Goal: Task Accomplishment & Management: Manage account settings

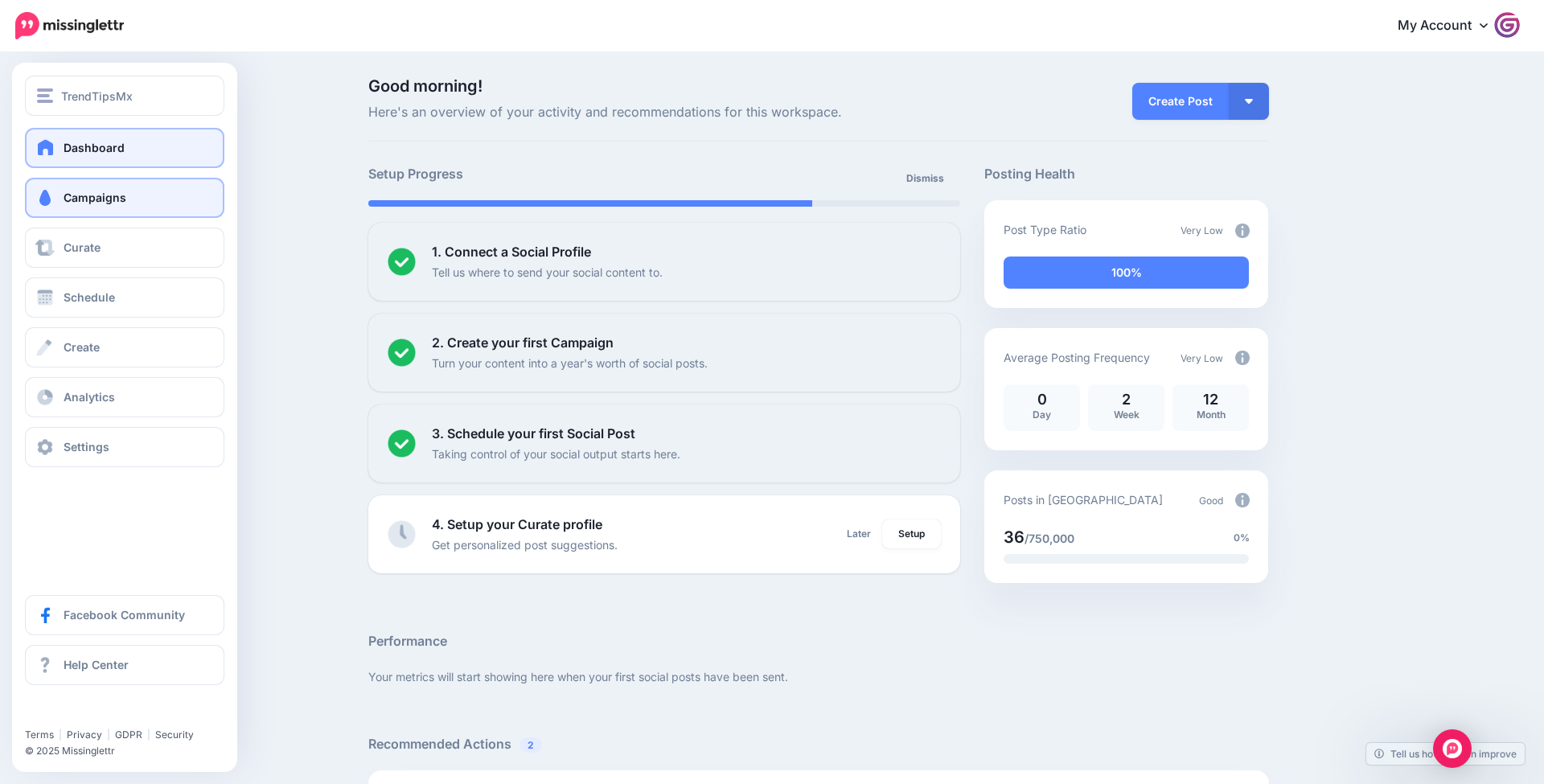
click at [148, 191] on link "Campaigns" at bounding box center [125, 198] width 200 height 40
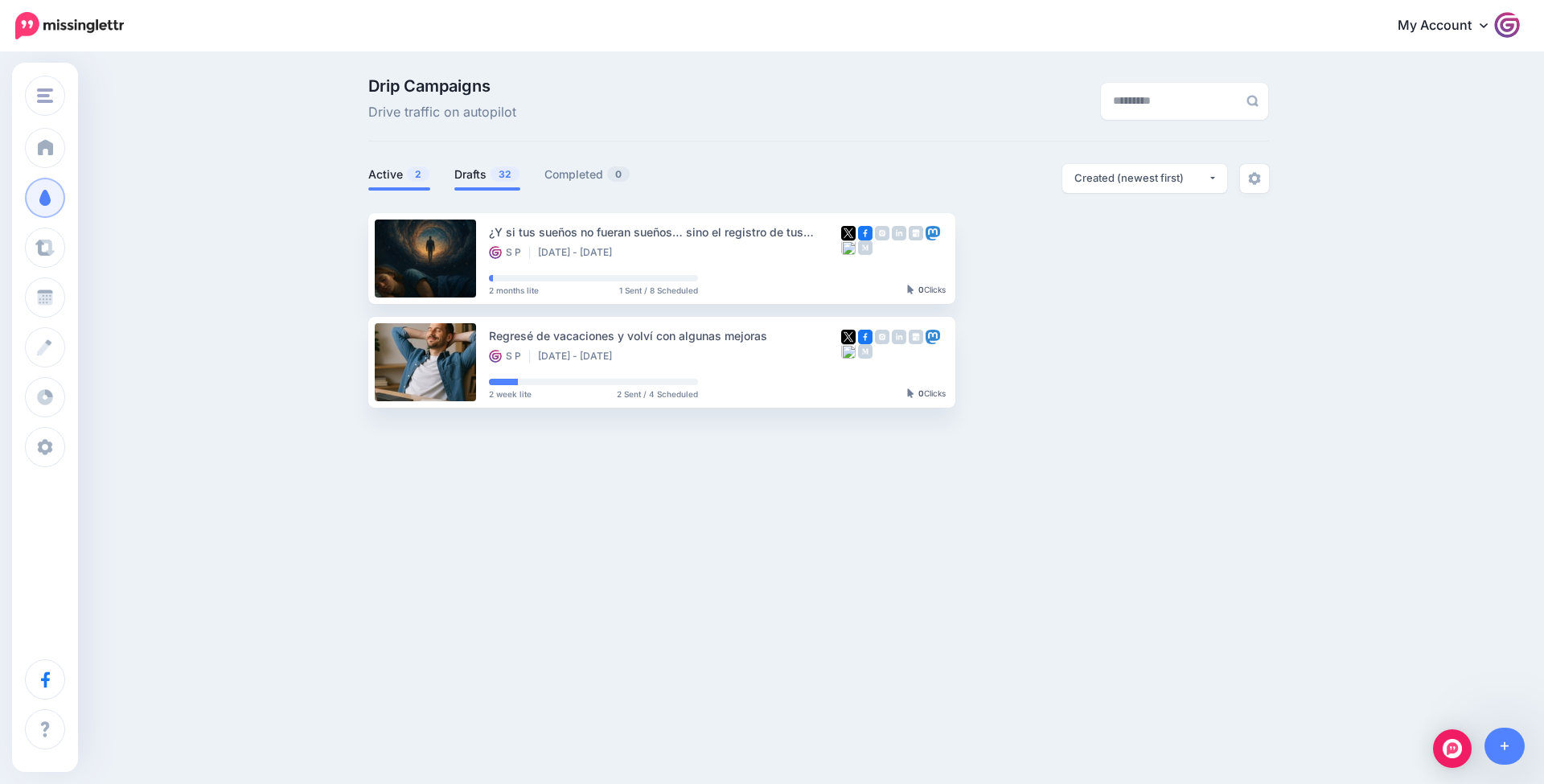
click at [507, 178] on span "32" at bounding box center [505, 174] width 29 height 15
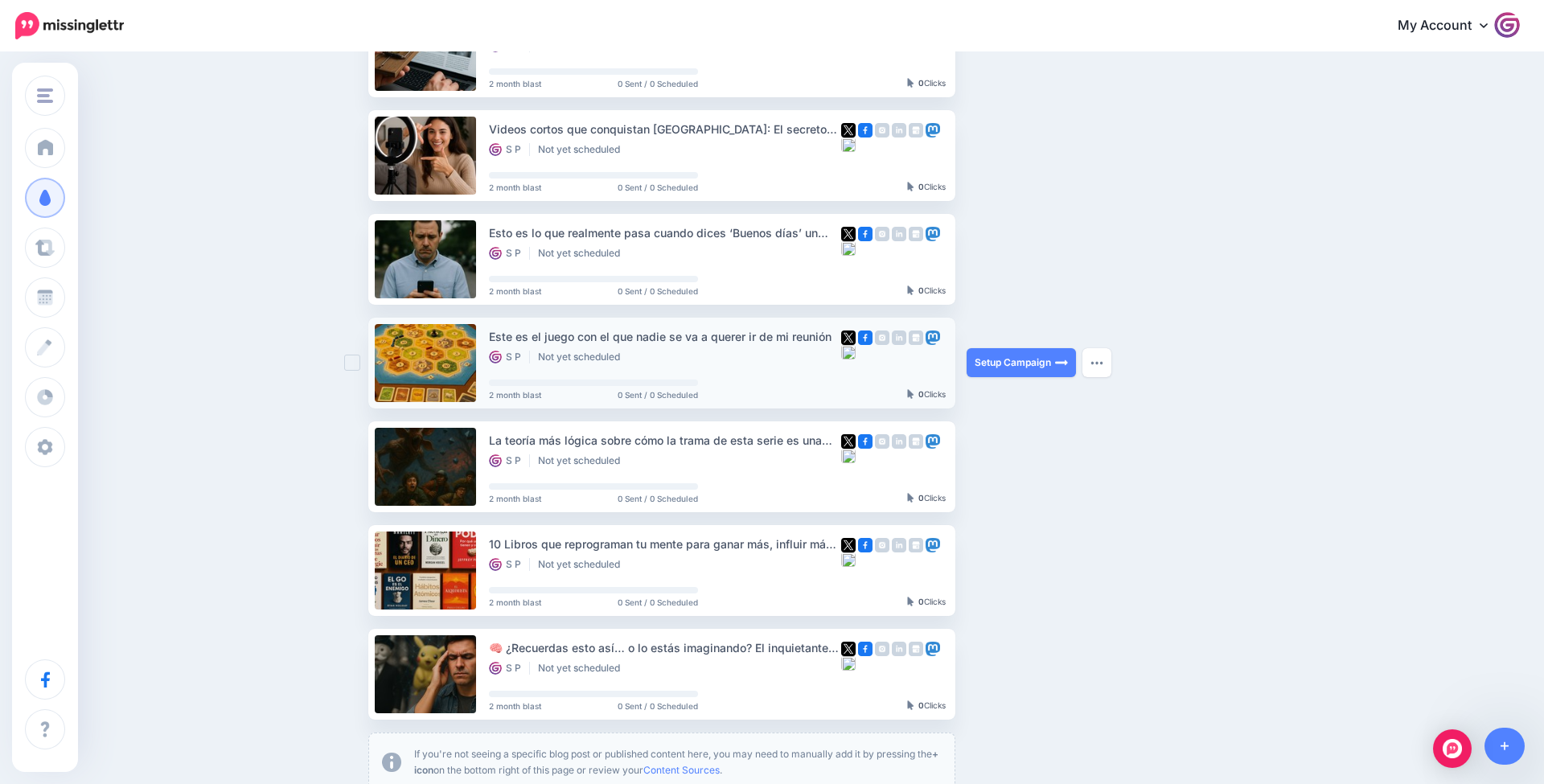
scroll to position [519, 0]
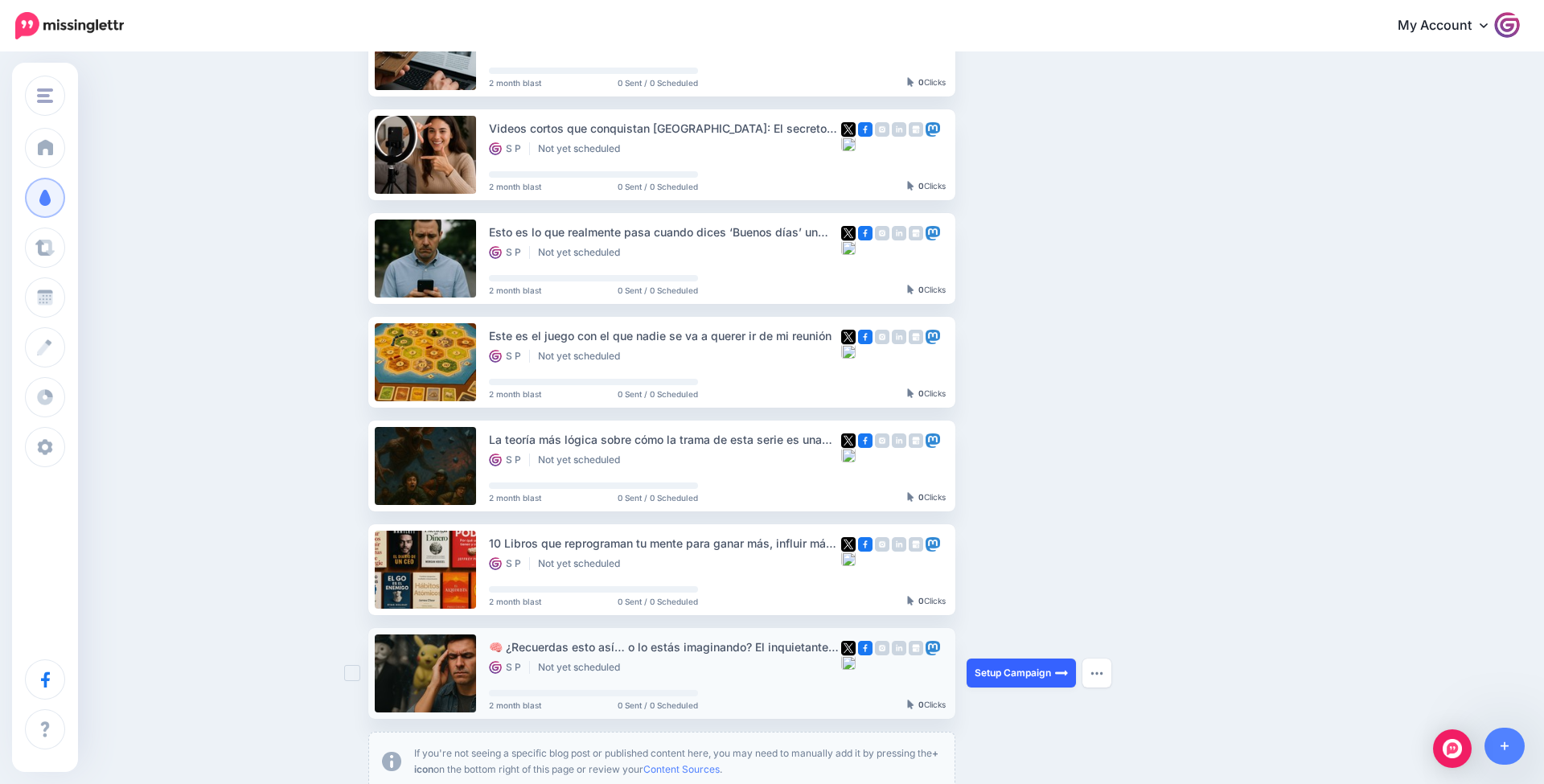
click at [1025, 675] on link "Setup Campaign" at bounding box center [1021, 673] width 110 height 29
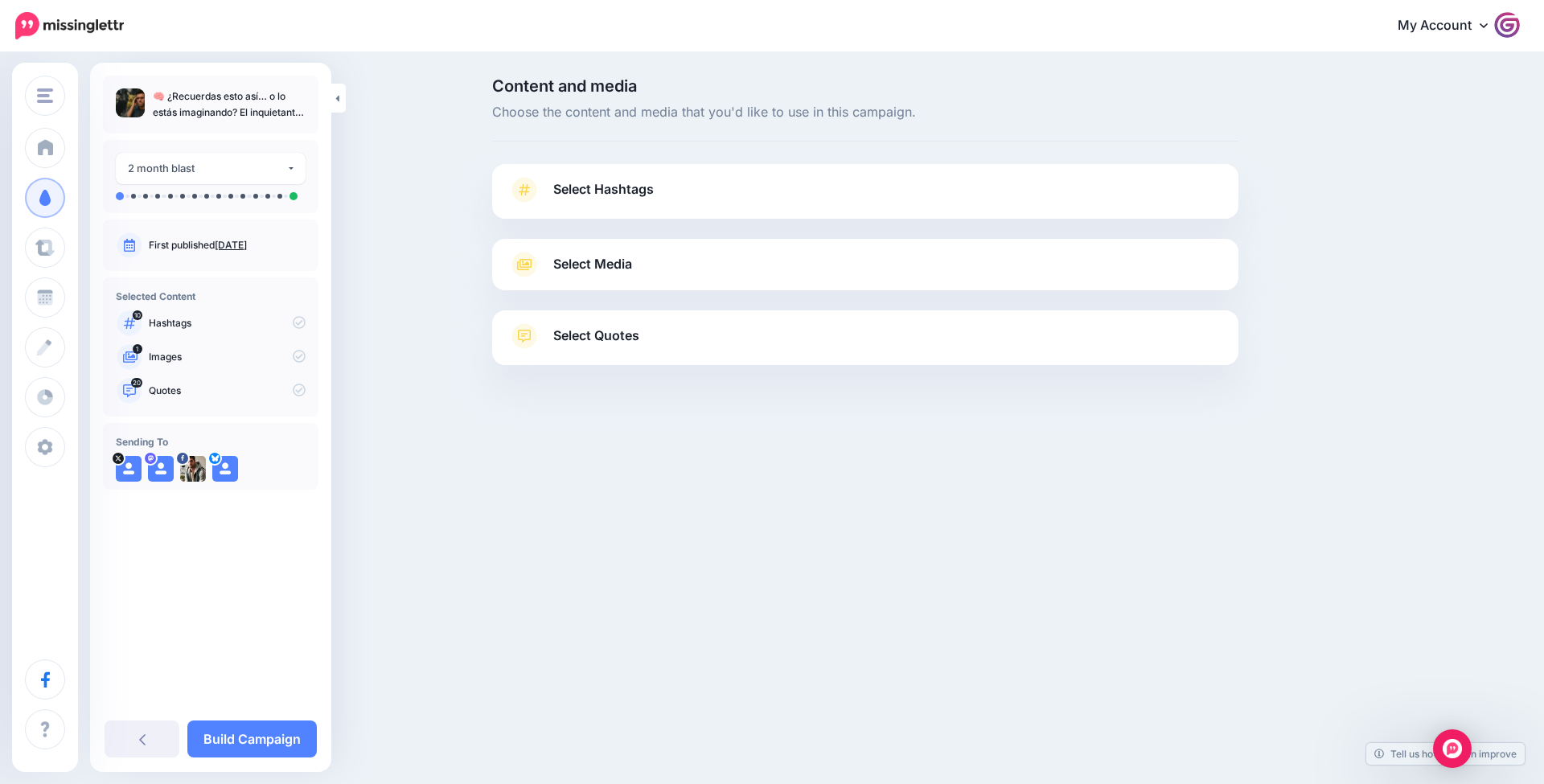
click at [638, 193] on span "Select Hashtags" at bounding box center [603, 189] width 101 height 21
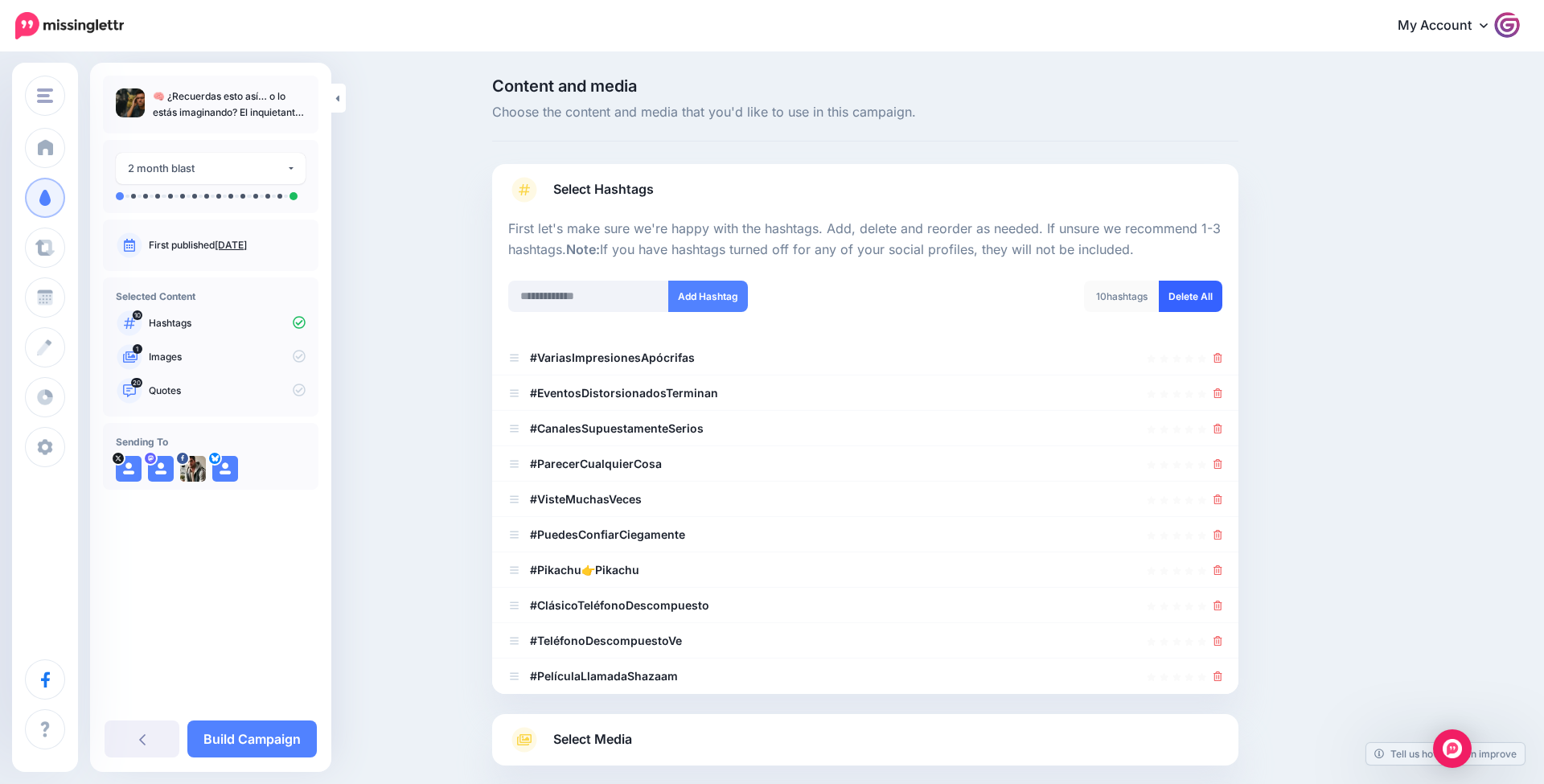
click at [1191, 290] on link "Delete All" at bounding box center [1190, 296] width 63 height 31
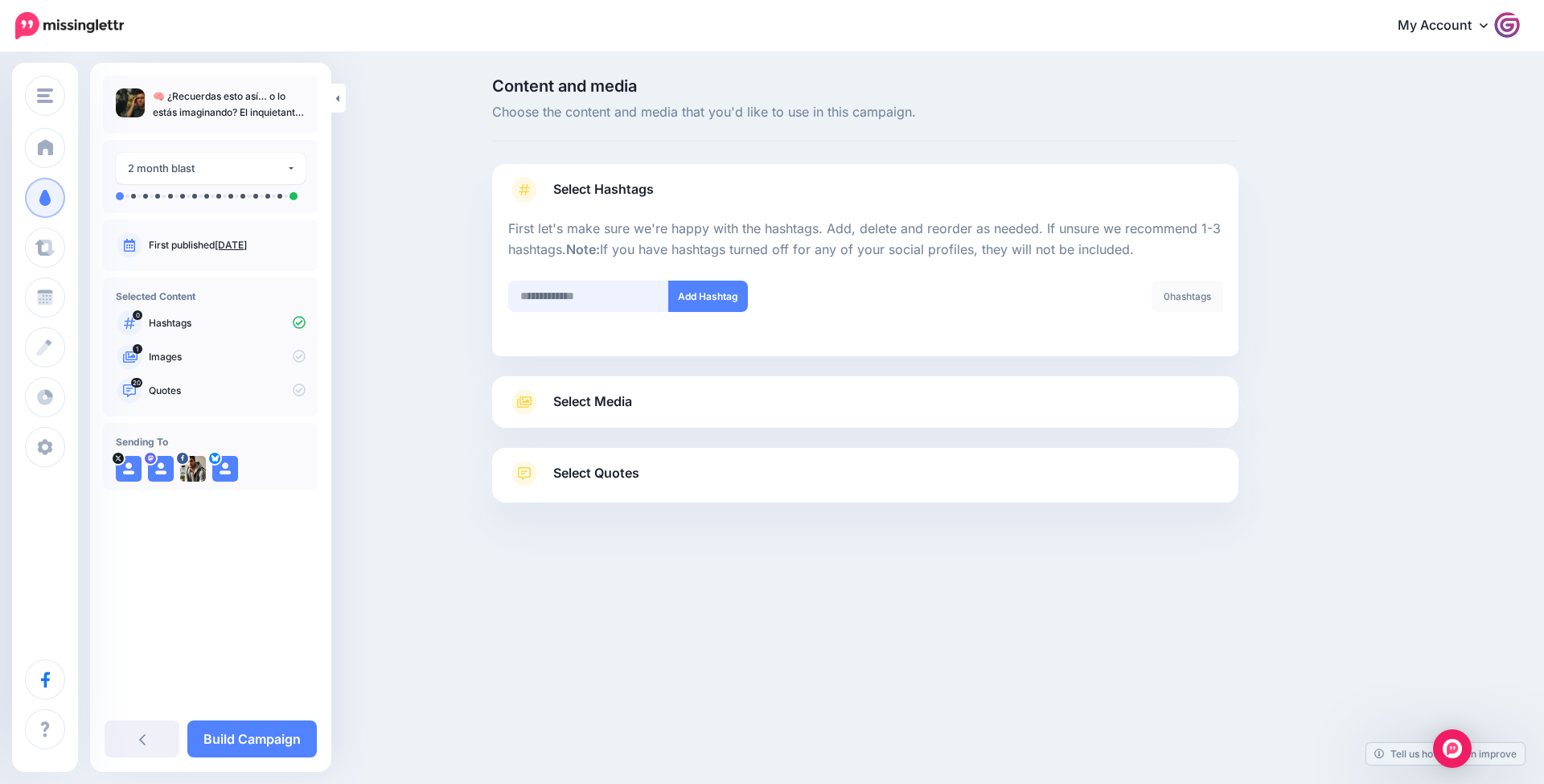
click at [591, 289] on input "text" at bounding box center [589, 296] width 161 height 31
type input "**********"
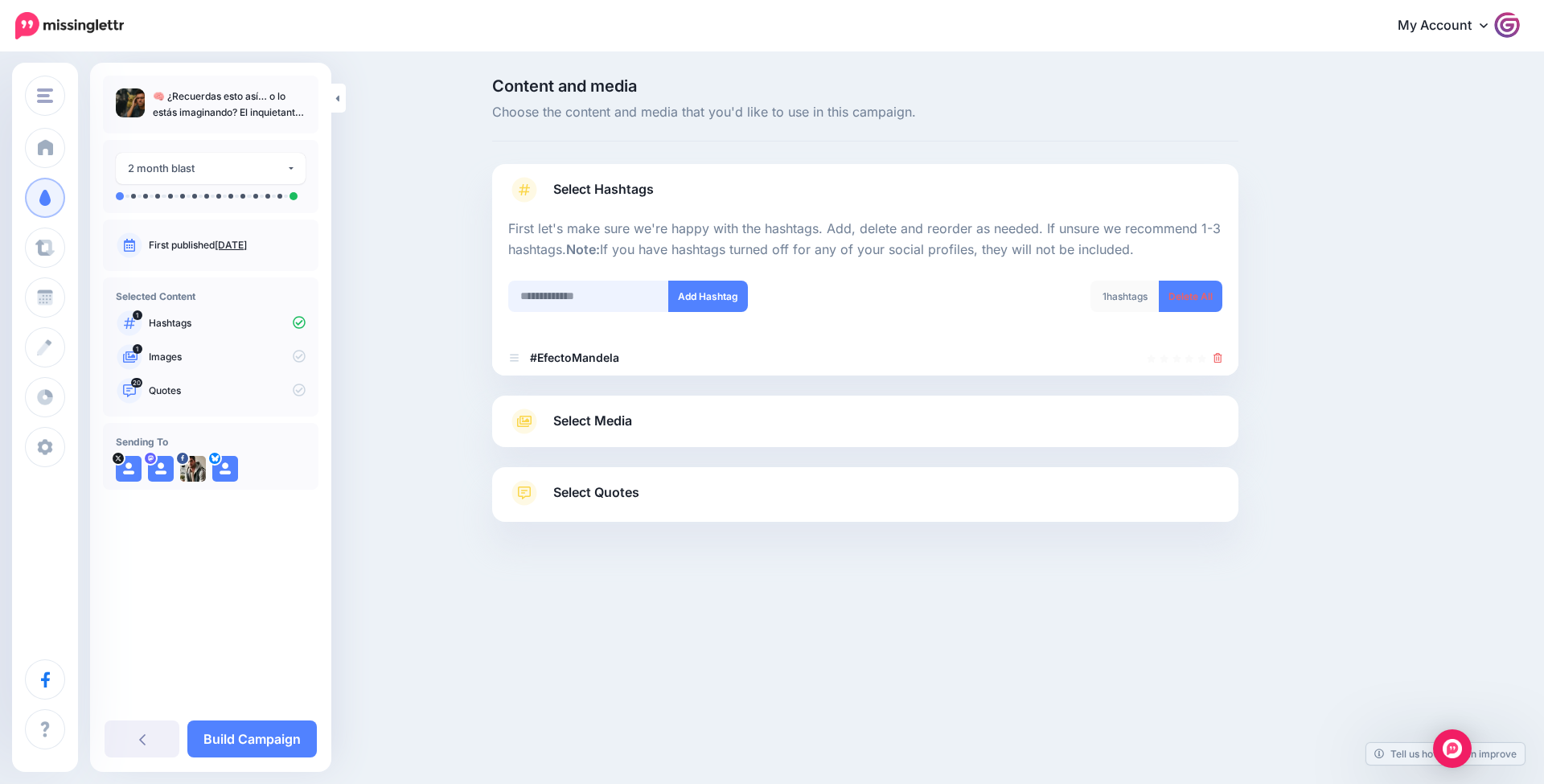
click at [639, 299] on input "text" at bounding box center [589, 296] width 161 height 31
type input "**********"
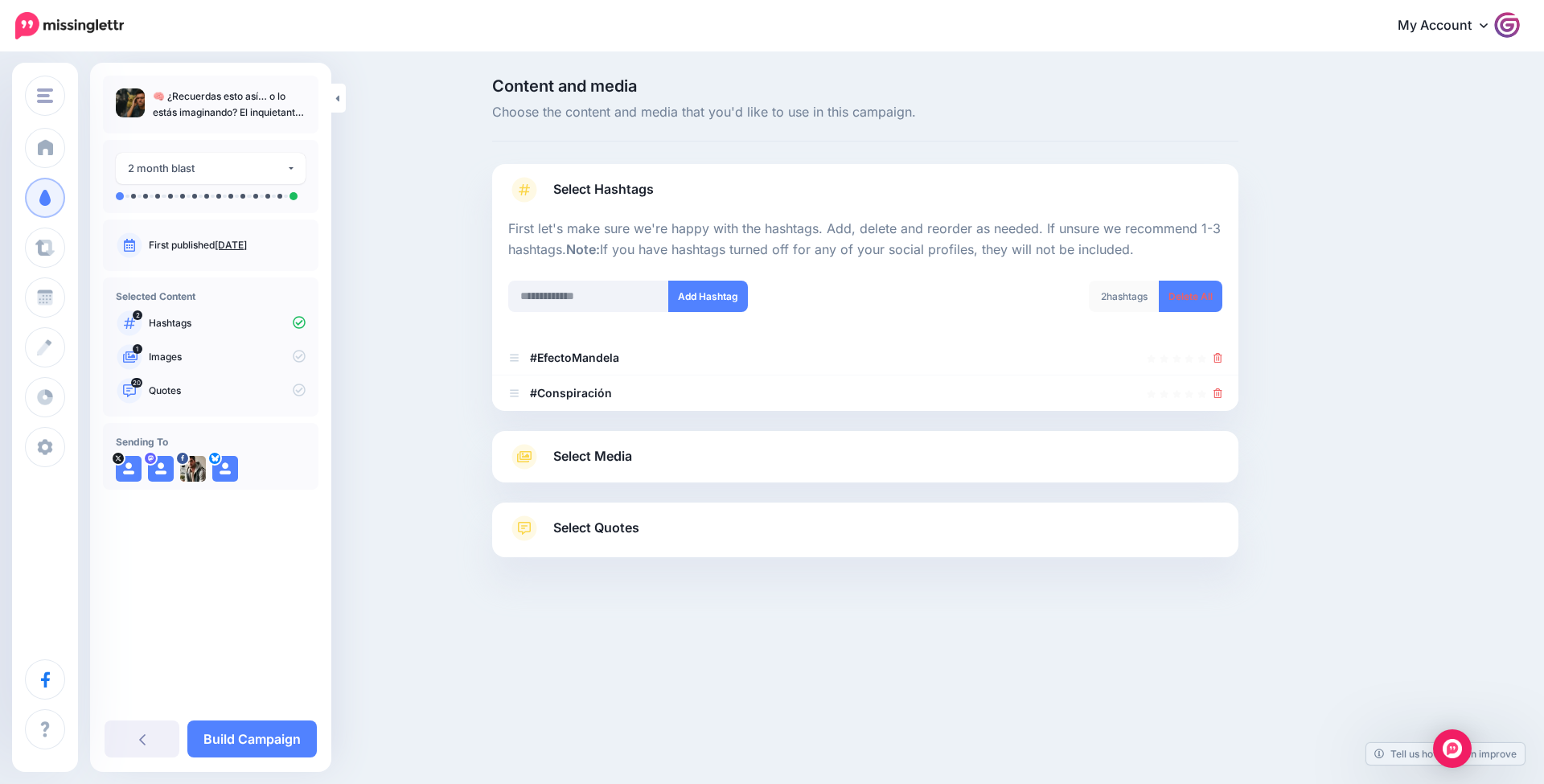
click at [709, 452] on link "Select Media" at bounding box center [866, 456] width 715 height 26
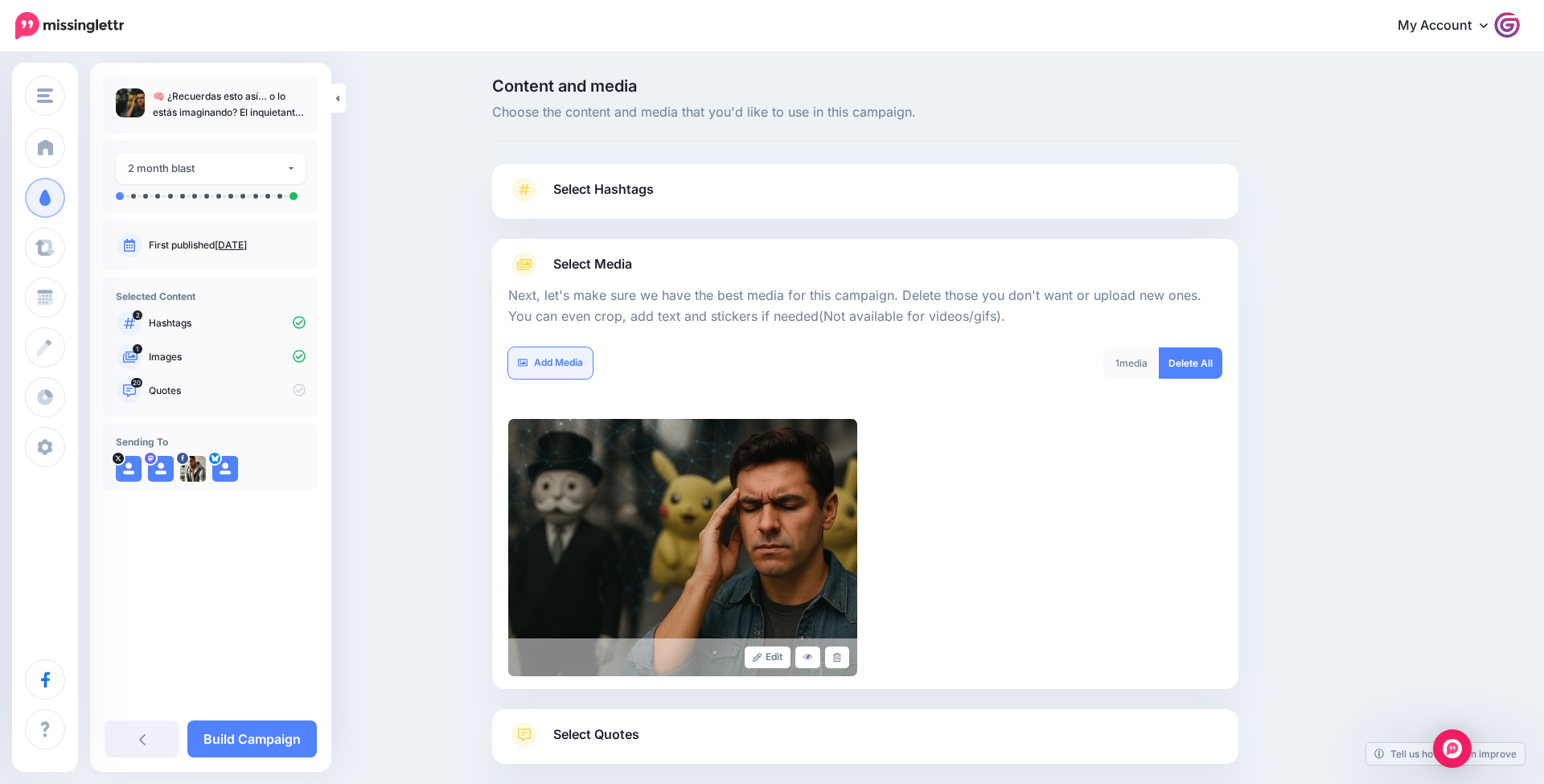
click at [564, 353] on link "Add Media" at bounding box center [551, 363] width 85 height 31
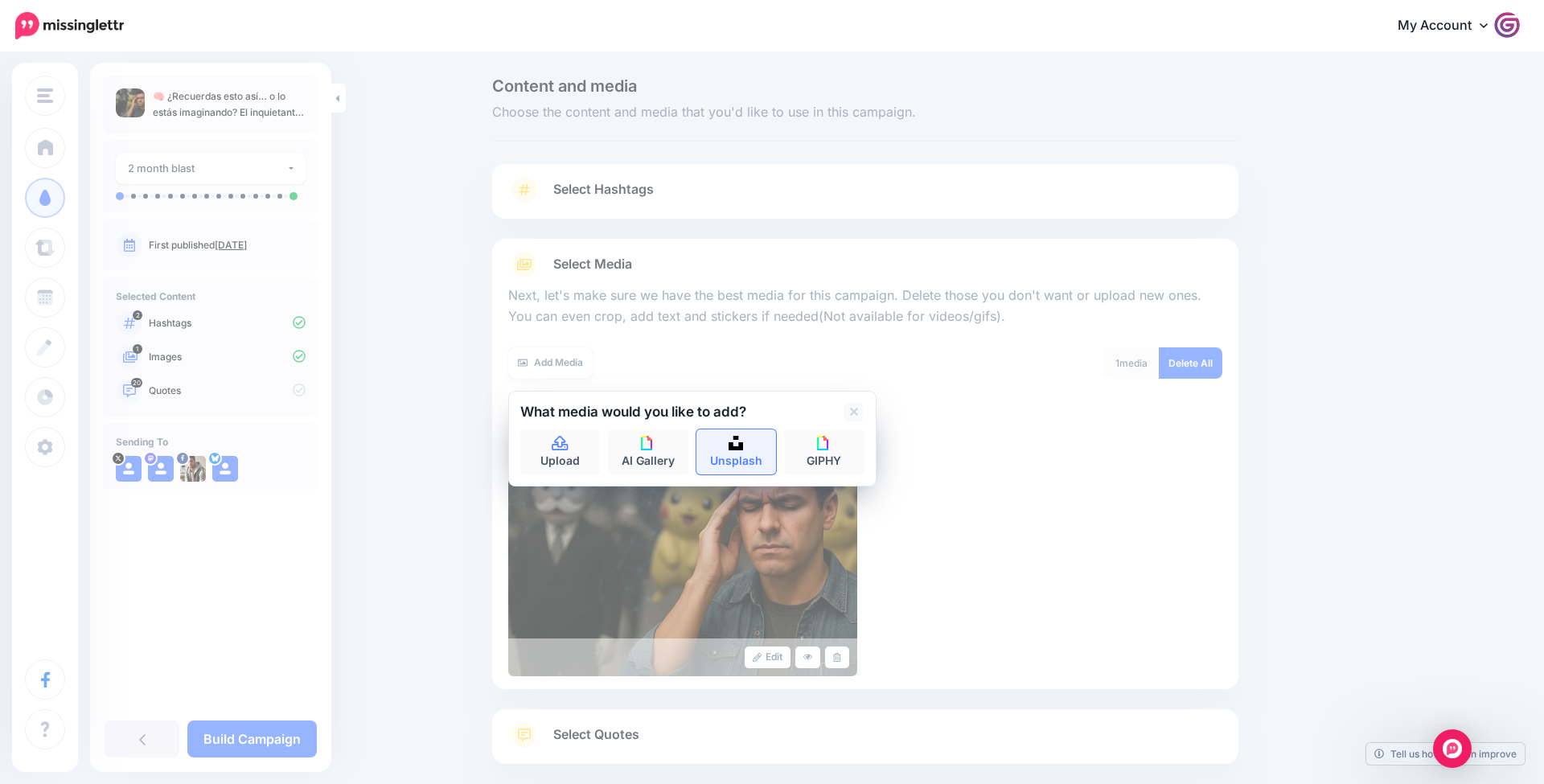
click at [747, 442] on link "Unsplash" at bounding box center [737, 452] width 80 height 45
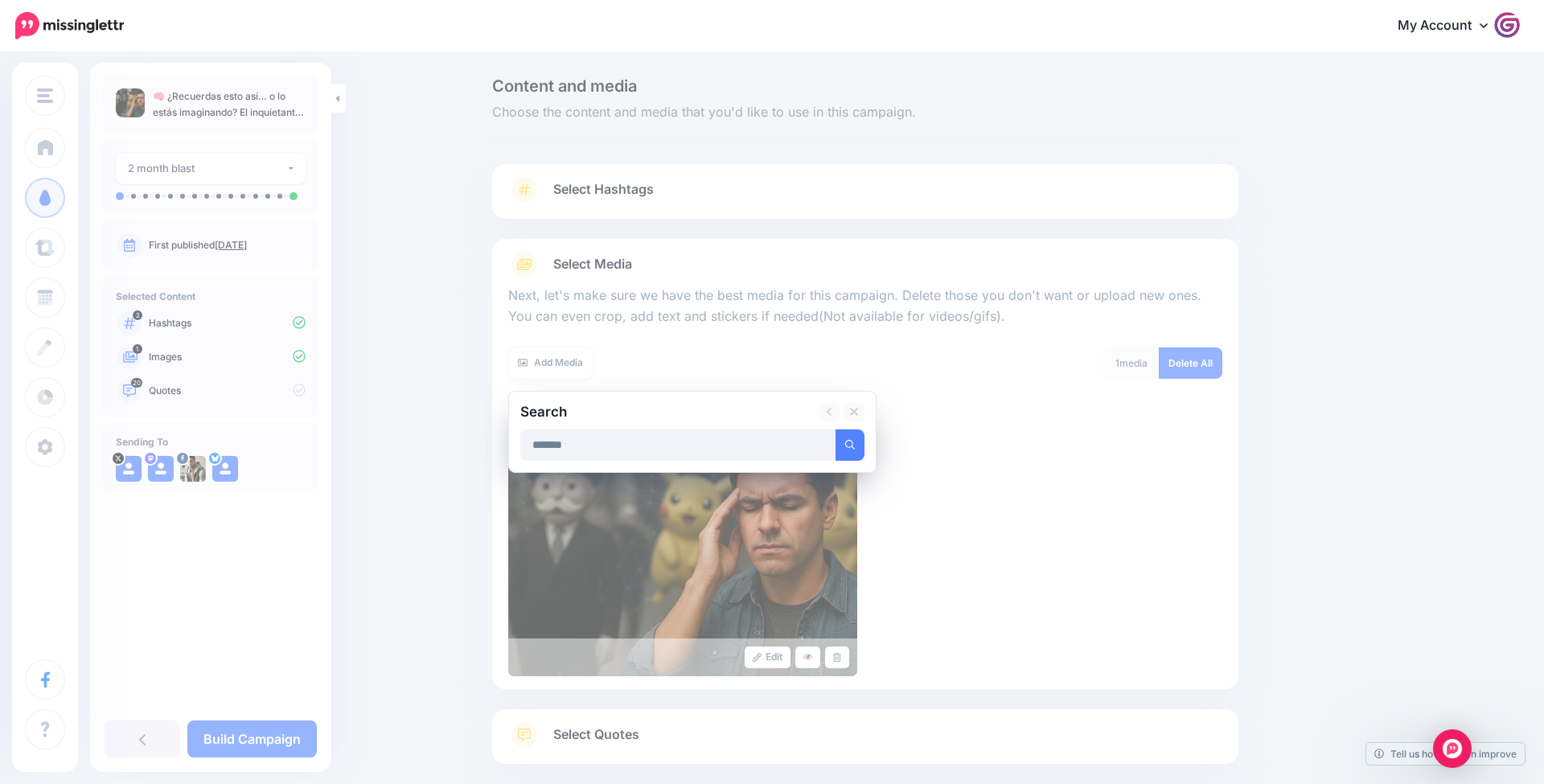
click at [849, 443] on button "submit" at bounding box center [850, 445] width 29 height 31
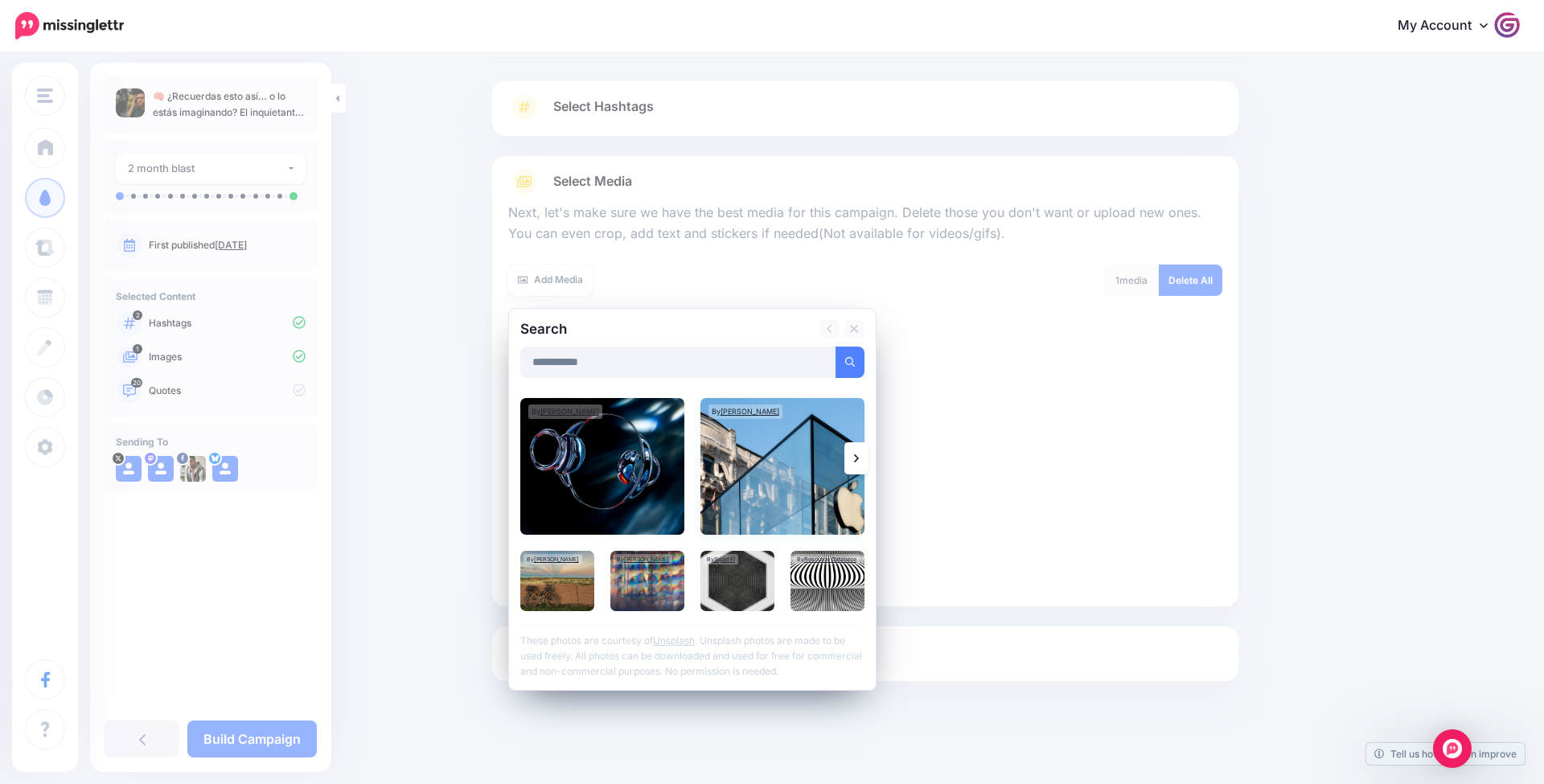
scroll to position [82, 0]
drag, startPoint x: 673, startPoint y: 357, endPoint x: 449, endPoint y: 357, distance: 224.0
click at [449, 357] on div "Content and media Choose the content and media that you'd like to use in this c…" at bounding box center [772, 379] width 1544 height 815
click at [849, 360] on button "submit" at bounding box center [850, 363] width 29 height 31
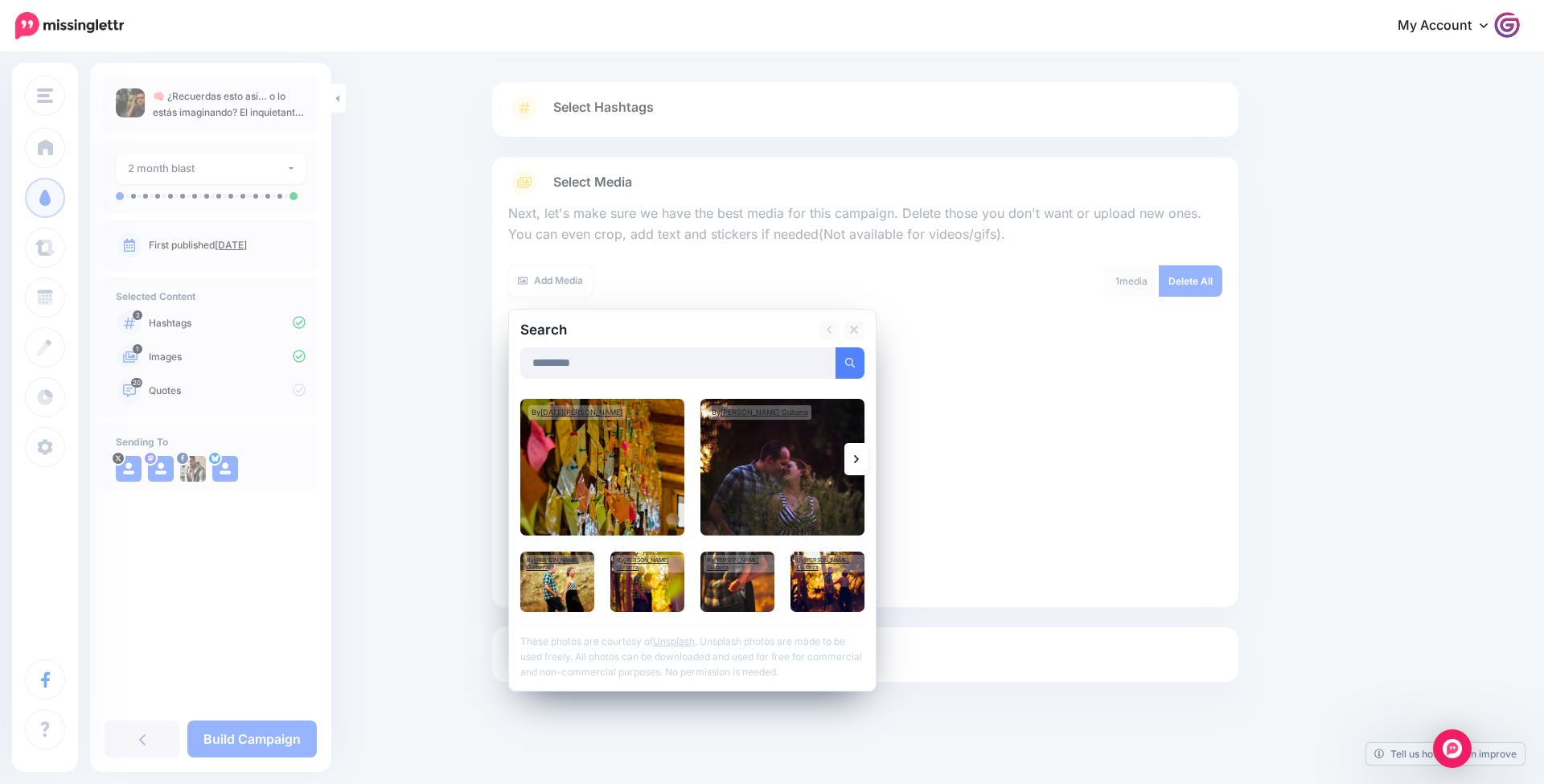
click at [854, 463] on link at bounding box center [856, 459] width 24 height 32
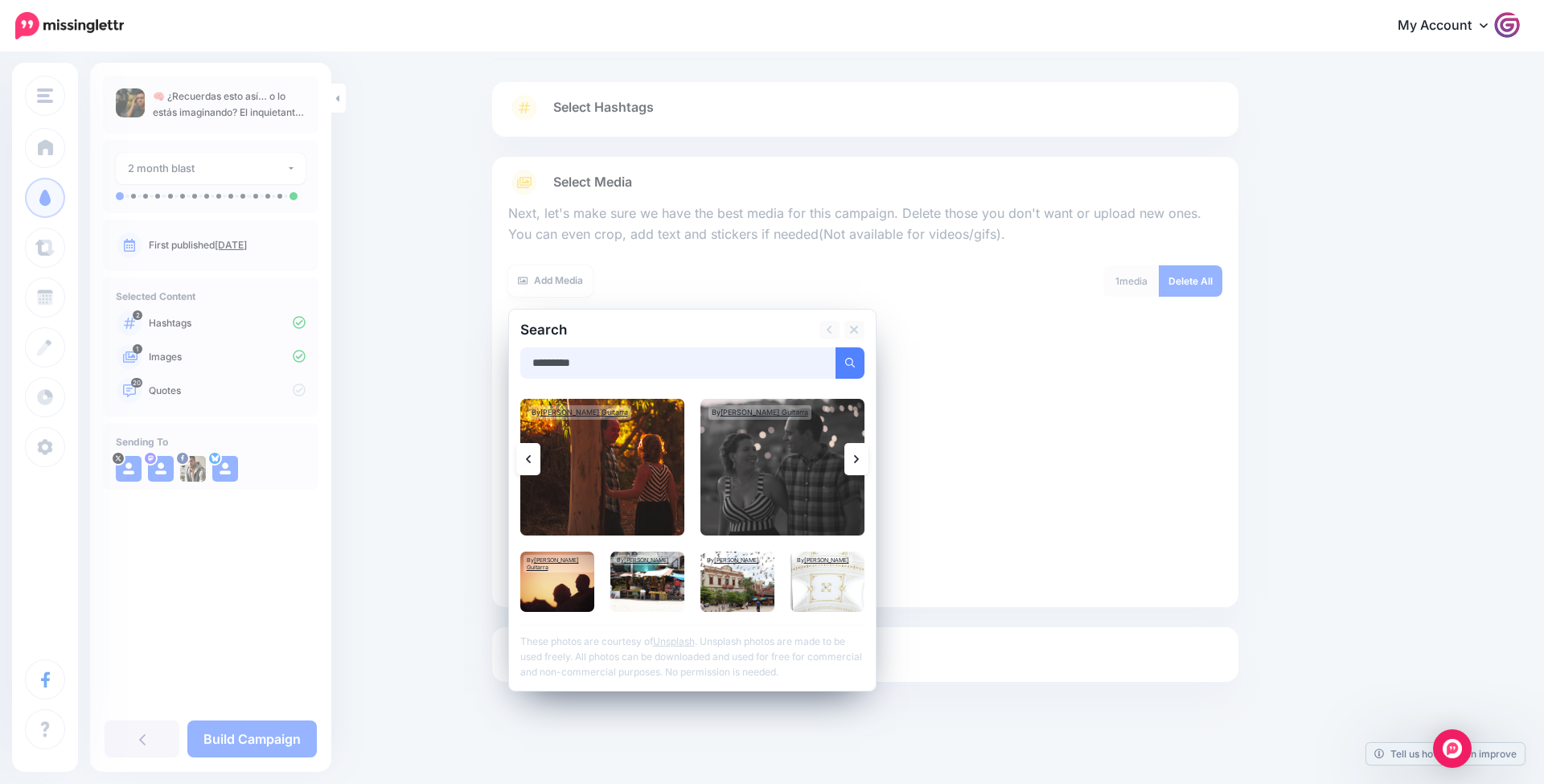
drag, startPoint x: 611, startPoint y: 367, endPoint x: 470, endPoint y: 356, distance: 141.4
click at [470, 356] on div "Content and media Choose the content and media that you'd like to use in this c…" at bounding box center [772, 379] width 1544 height 815
type input "*******"
click at [849, 360] on button "submit" at bounding box center [850, 363] width 29 height 31
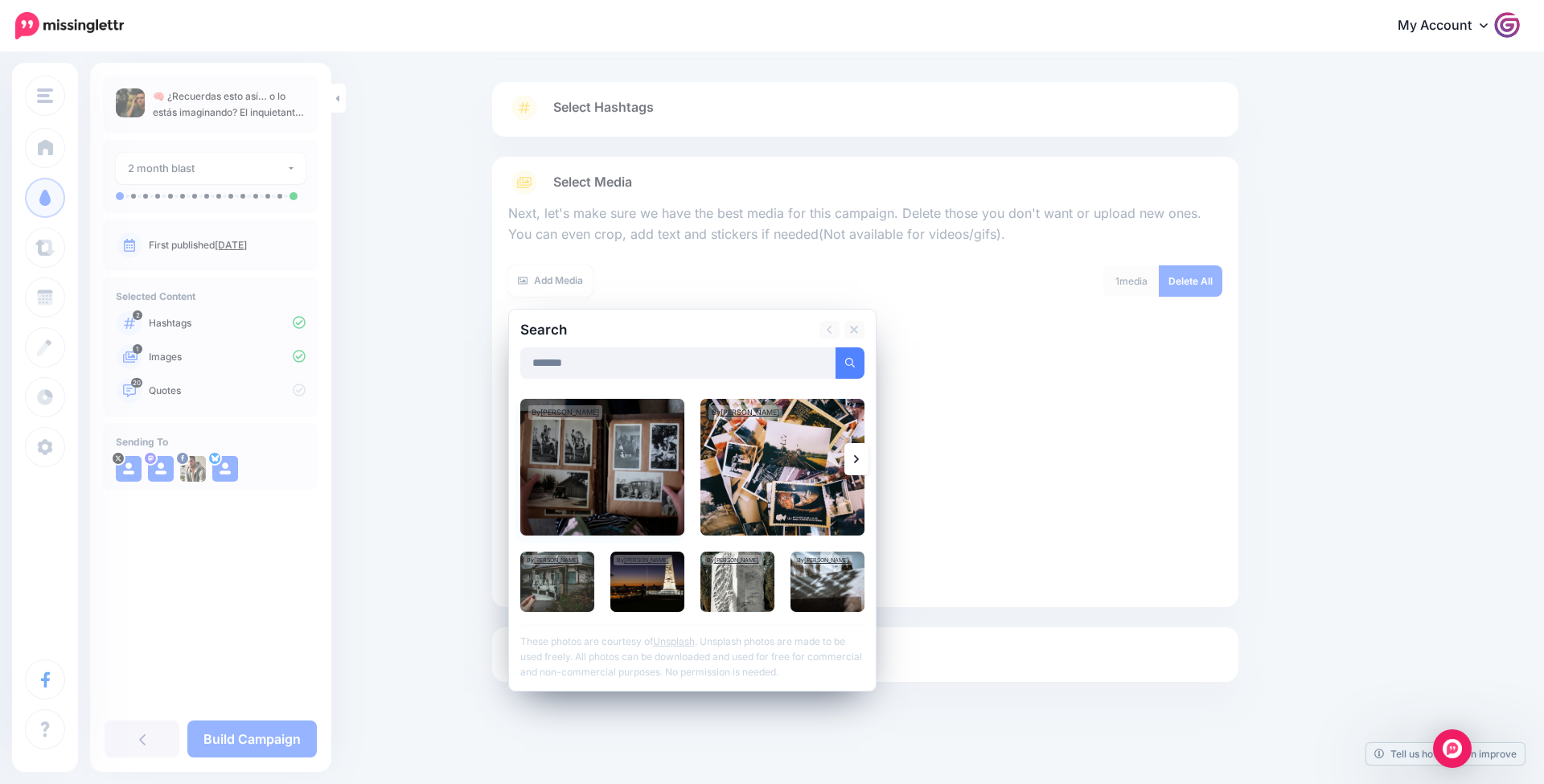
click at [604, 459] on img at bounding box center [602, 467] width 164 height 136
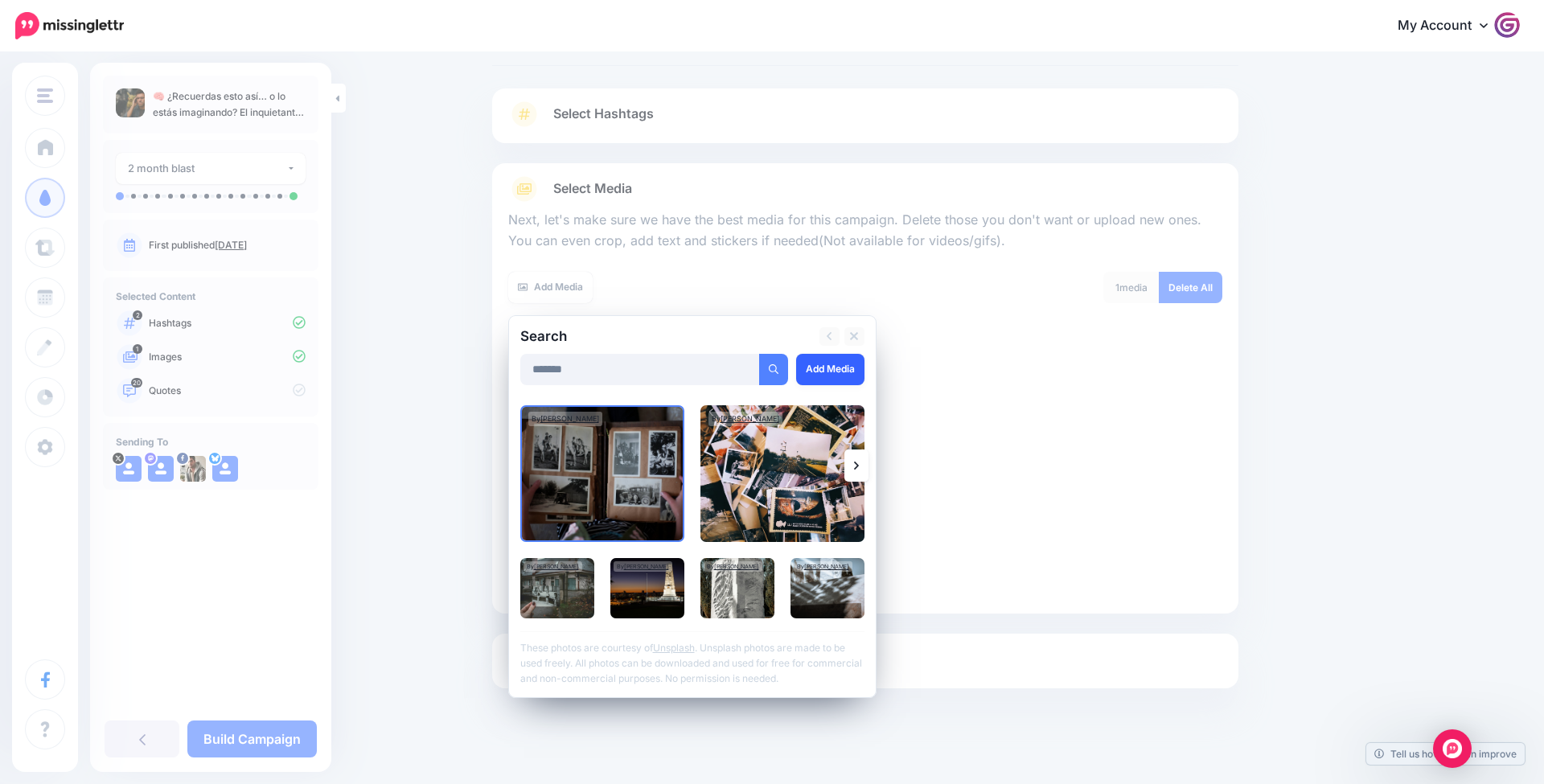
scroll to position [76, 1]
click at [840, 374] on link "Add Media" at bounding box center [830, 369] width 69 height 31
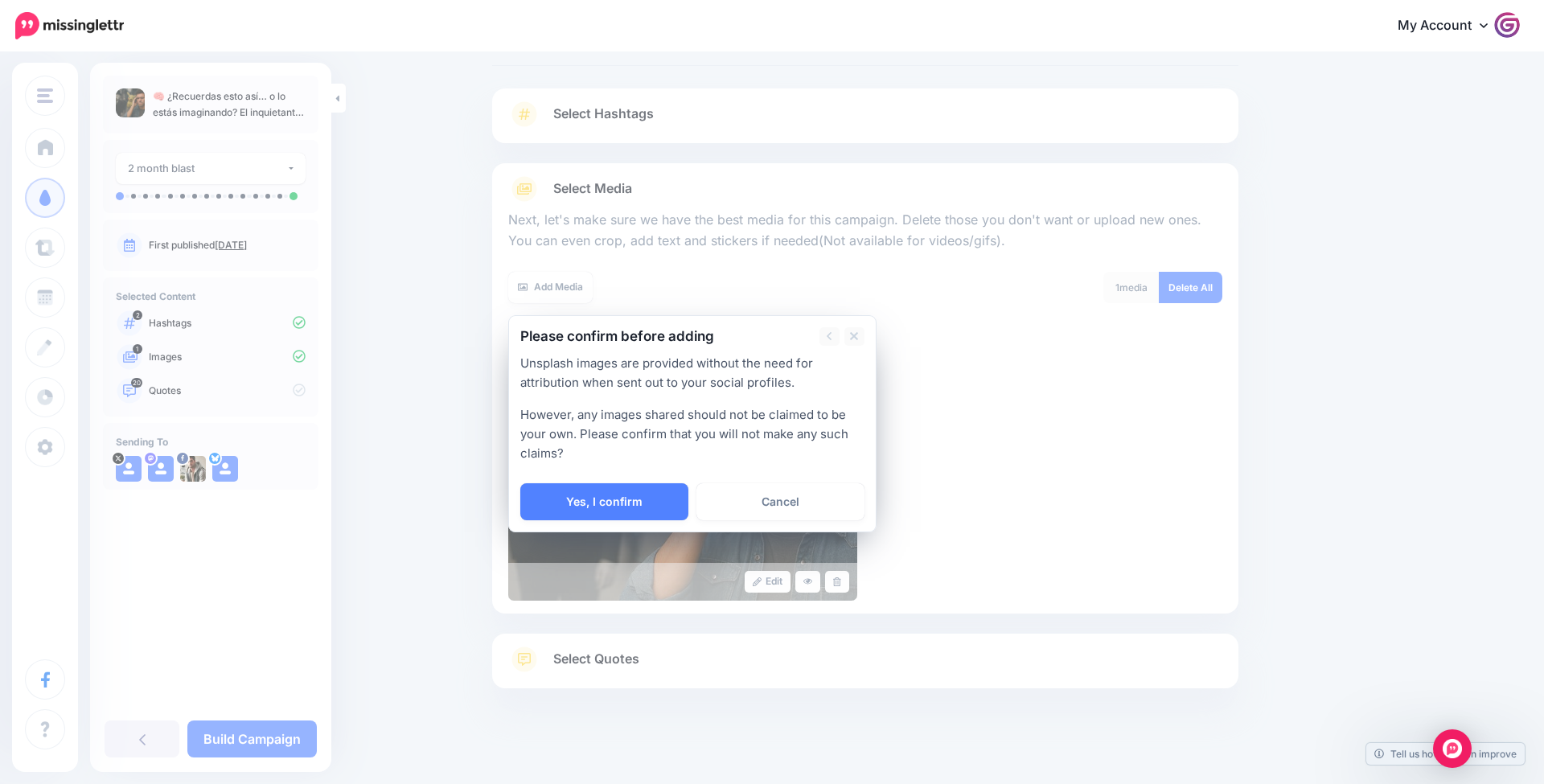
scroll to position [76, 0]
click at [657, 491] on link "Yes, I confirm" at bounding box center [604, 502] width 168 height 37
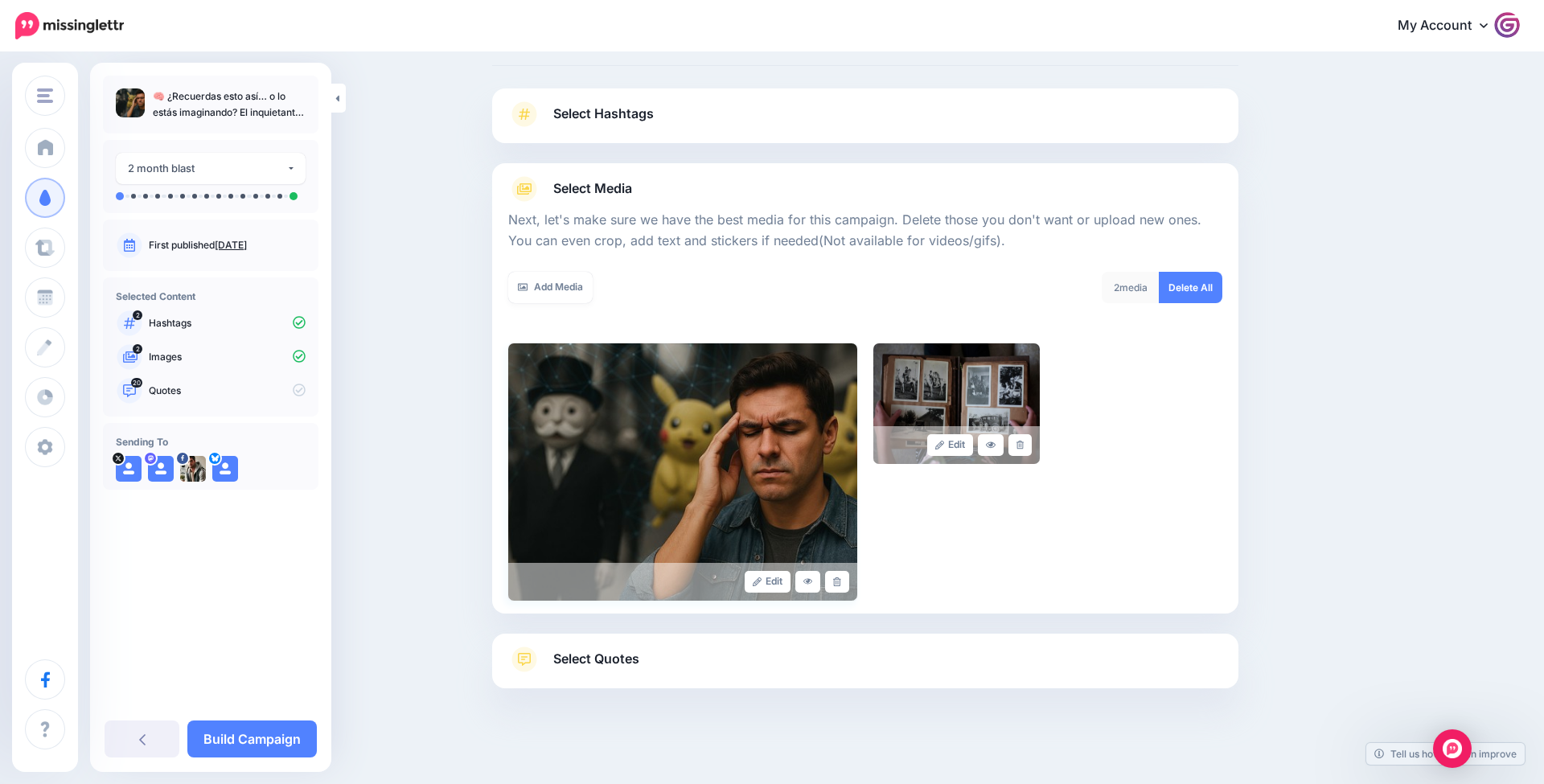
scroll to position [82, 0]
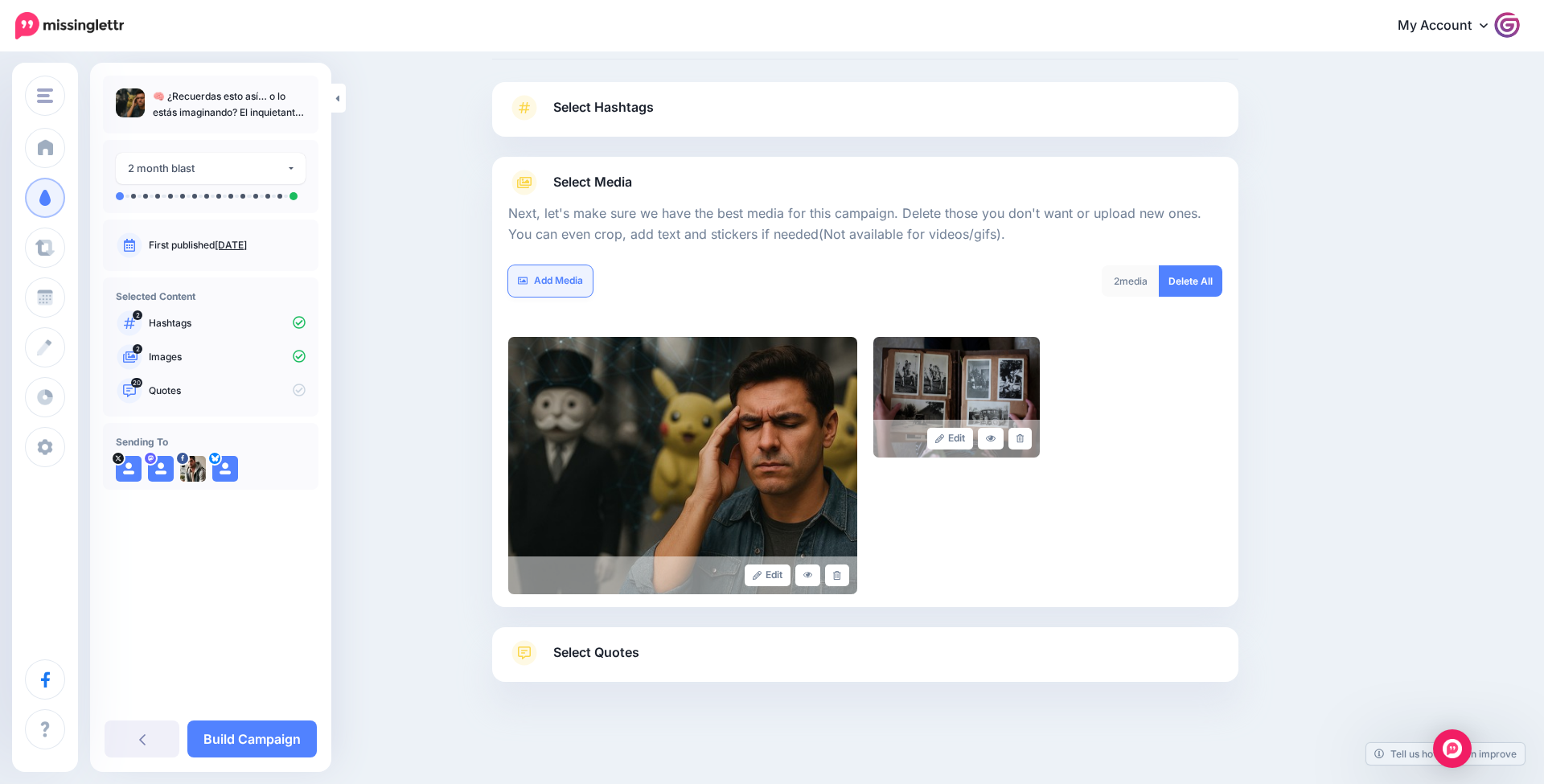
click at [556, 277] on link "Add Media" at bounding box center [551, 281] width 85 height 31
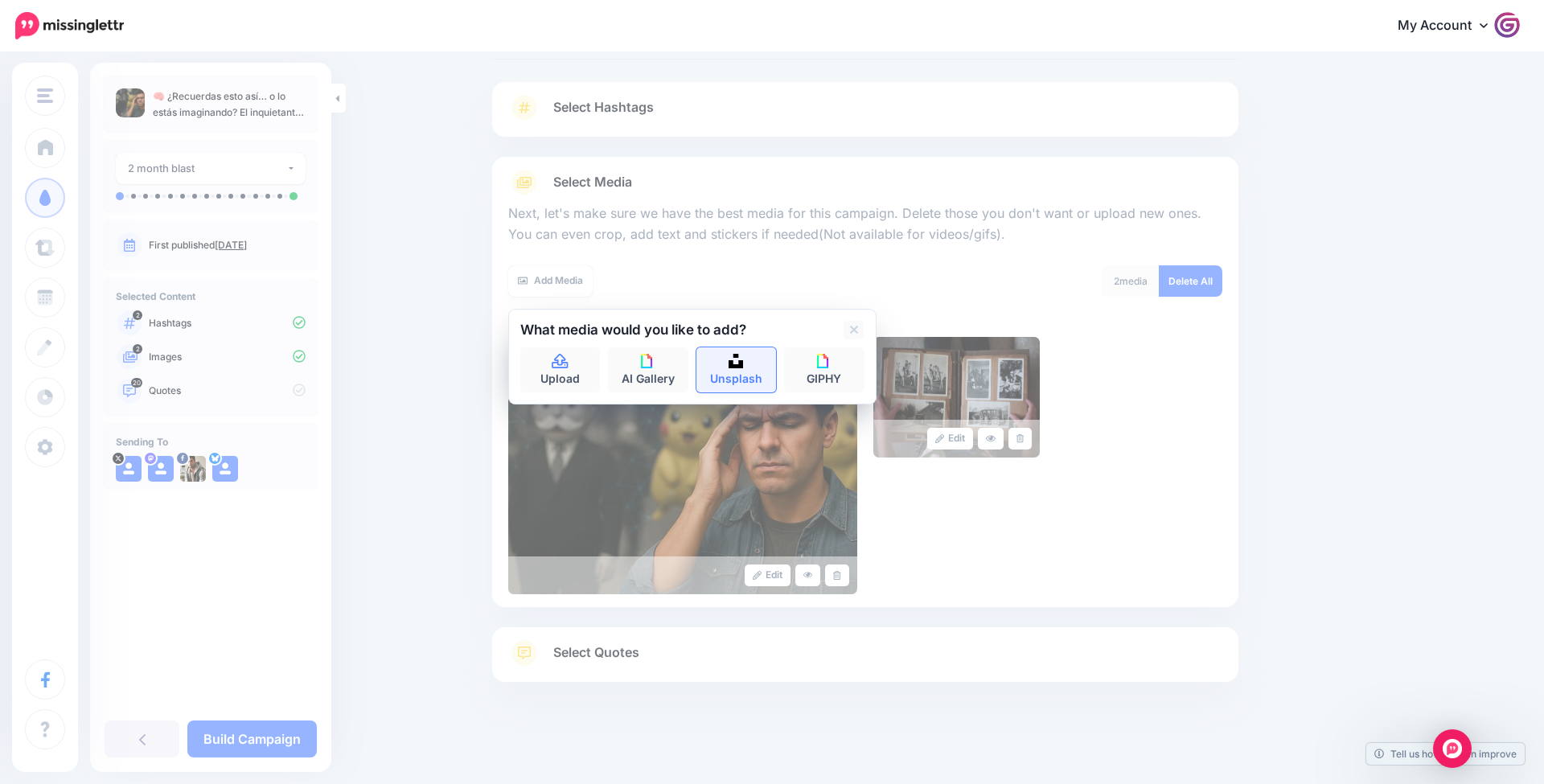
click at [754, 380] on link "Unsplash" at bounding box center [737, 370] width 80 height 45
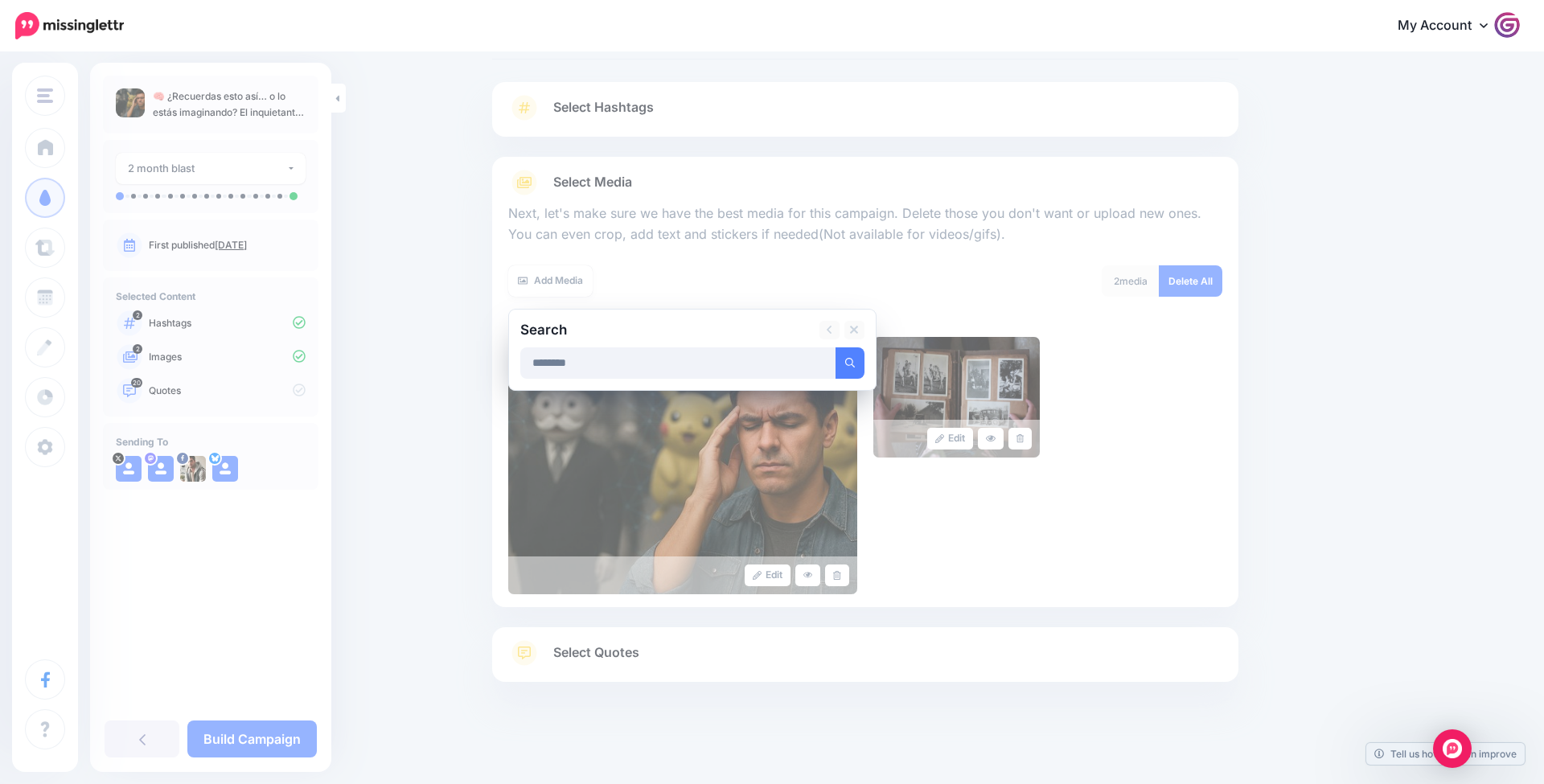
click at [849, 360] on button "submit" at bounding box center [850, 363] width 29 height 31
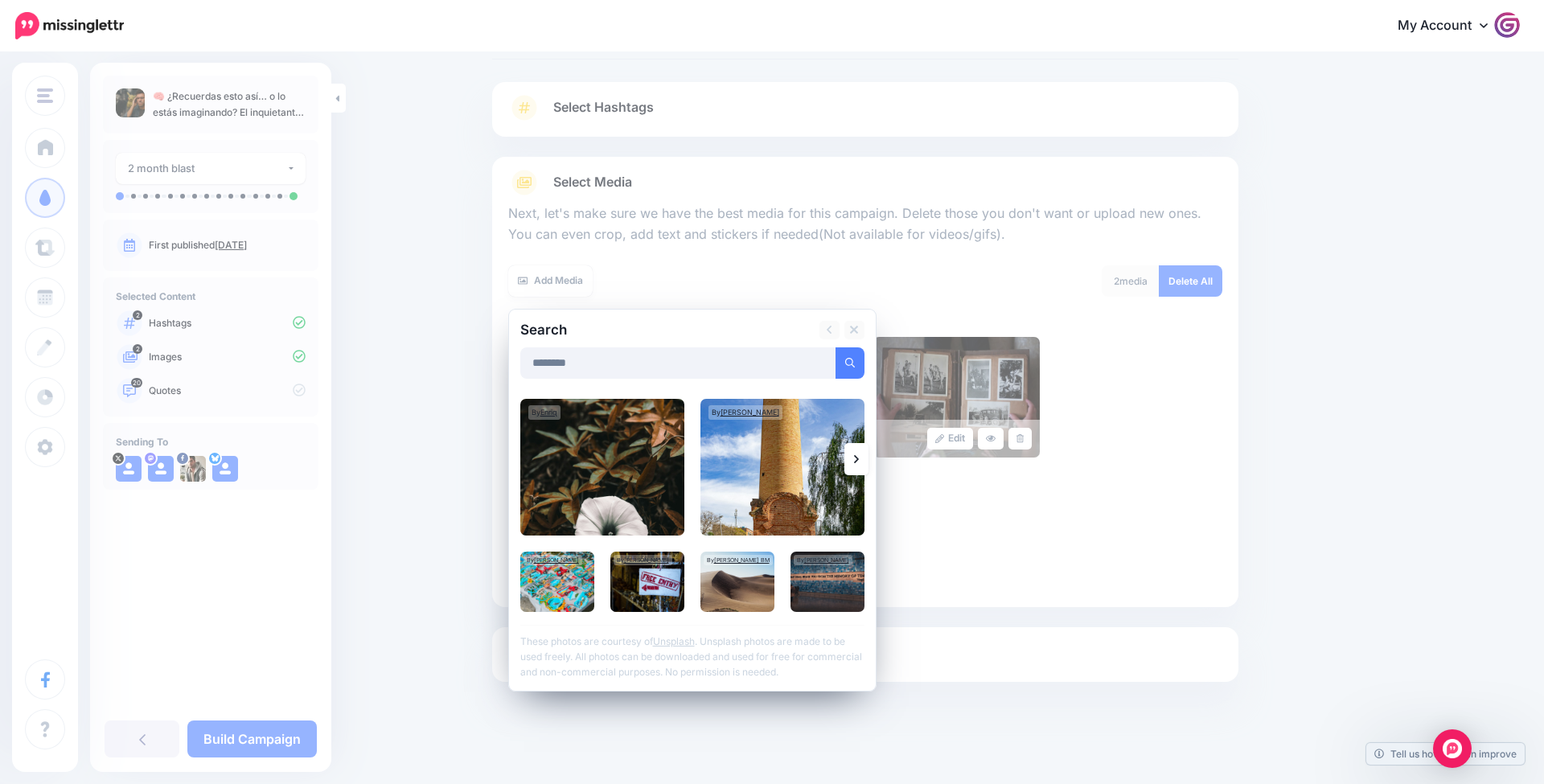
click at [871, 464] on div "Search ******** Add Media By Enriq Kevin Serech" at bounding box center [692, 501] width 368 height 383
click at [861, 464] on link at bounding box center [856, 459] width 24 height 32
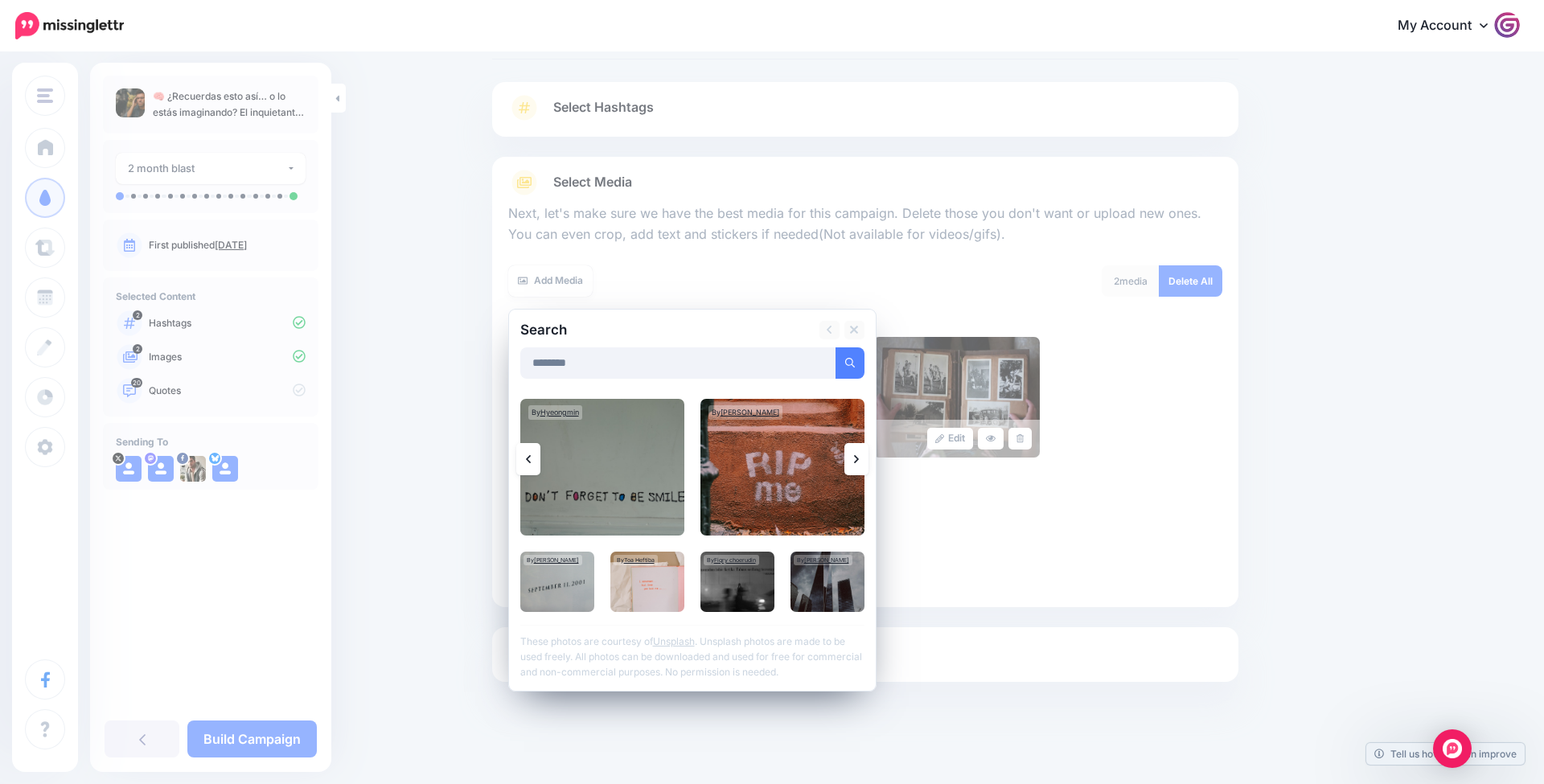
click at [861, 464] on link at bounding box center [856, 459] width 24 height 32
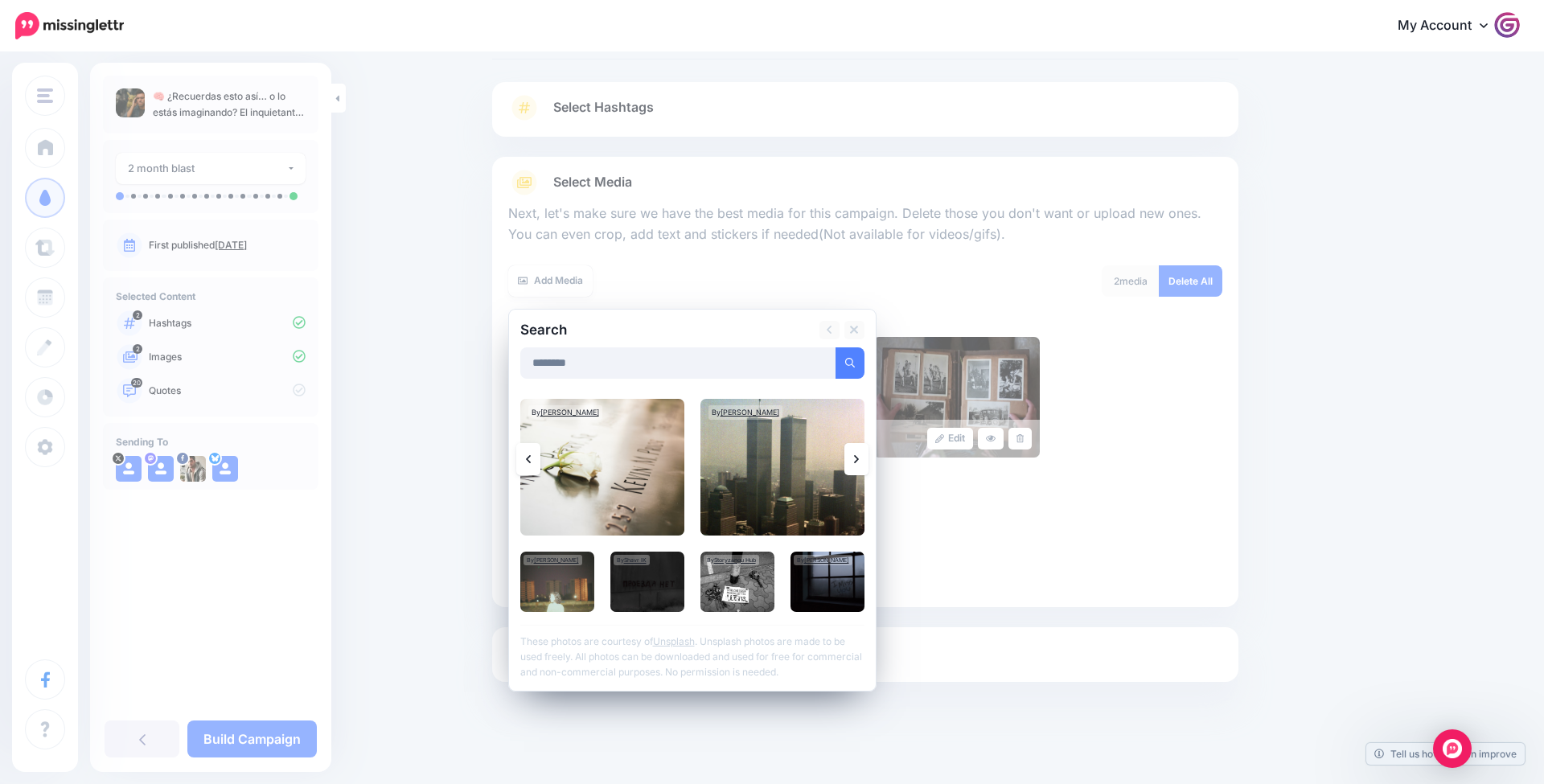
click at [861, 464] on link at bounding box center [856, 459] width 24 height 32
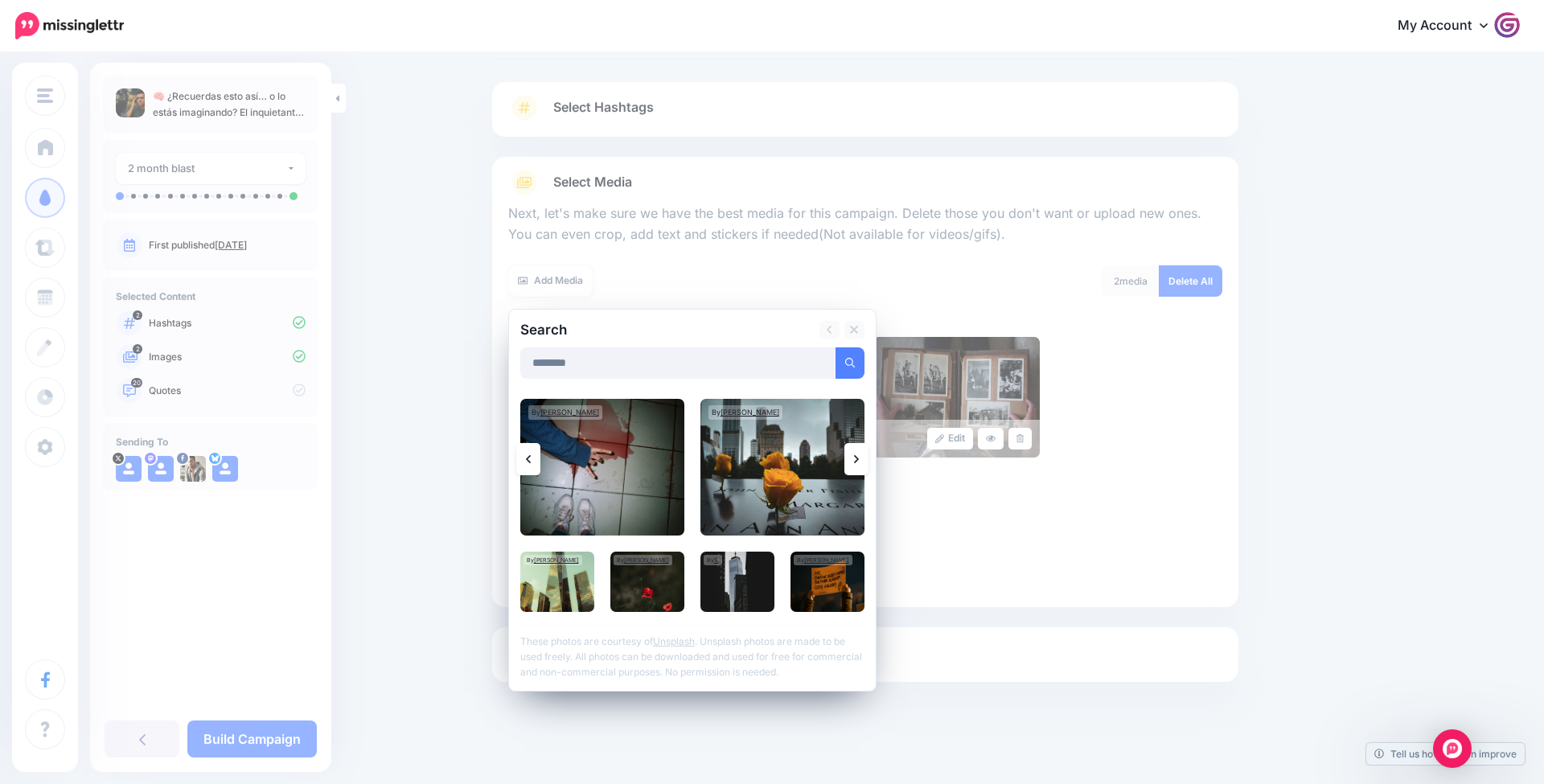
click at [861, 464] on link at bounding box center [856, 459] width 24 height 32
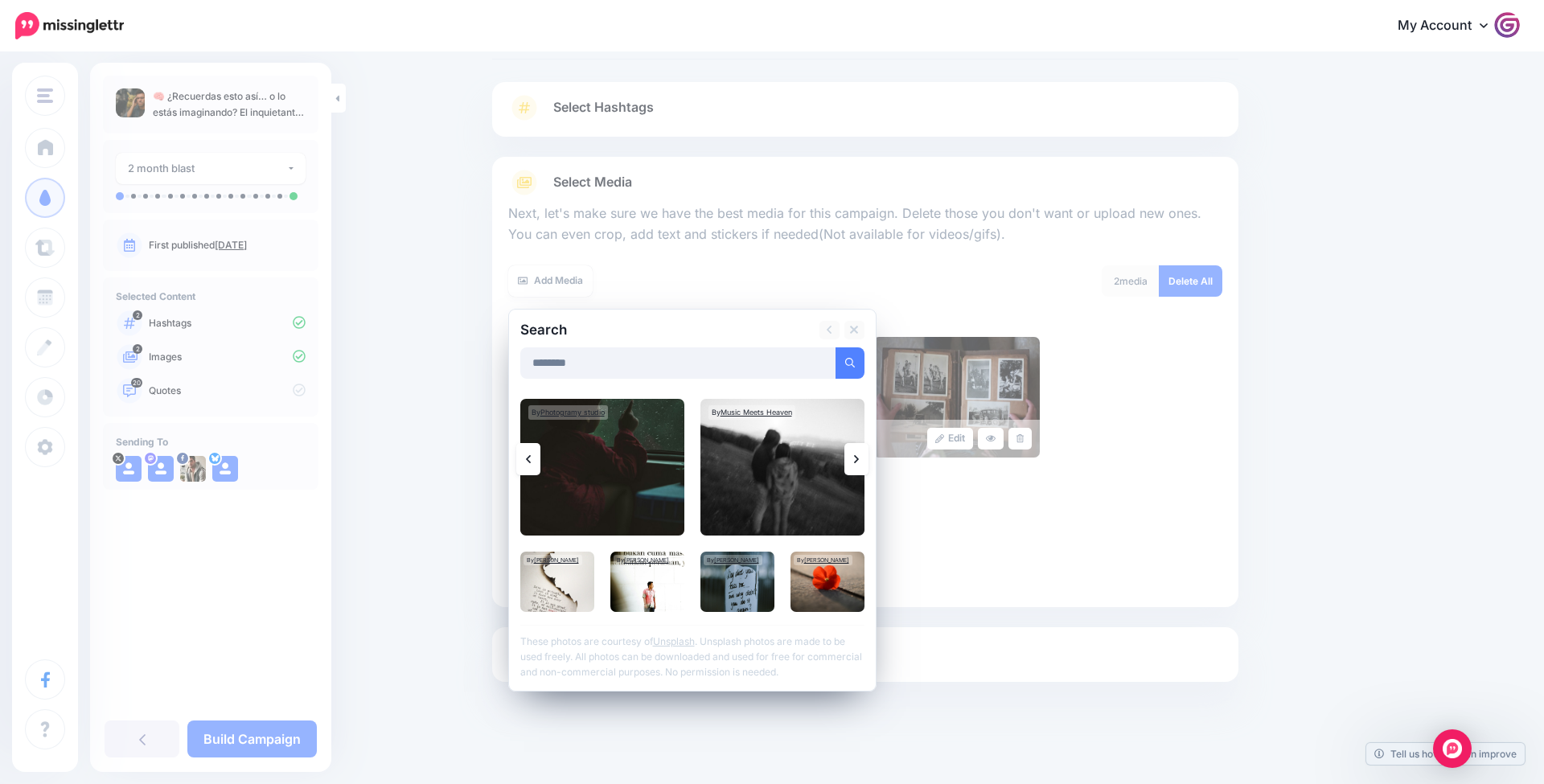
click at [861, 464] on link at bounding box center [856, 459] width 24 height 32
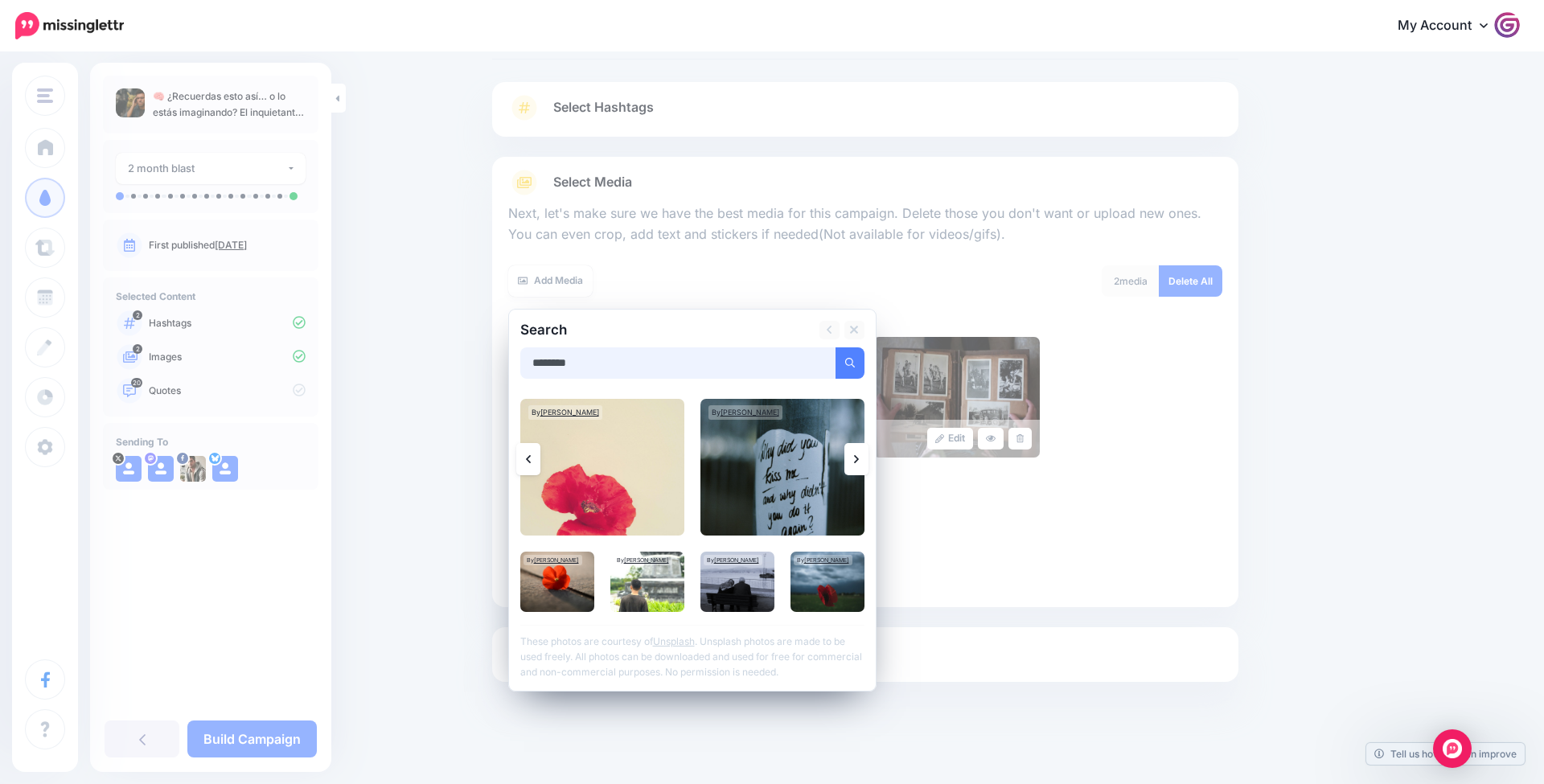
drag, startPoint x: 603, startPoint y: 359, endPoint x: 406, endPoint y: 351, distance: 197.2
click at [406, 351] on div "Content and media Choose the content and media that you'd like to use in this c…" at bounding box center [772, 379] width 1544 height 815
type input "**********"
click at [849, 360] on button "submit" at bounding box center [850, 363] width 29 height 31
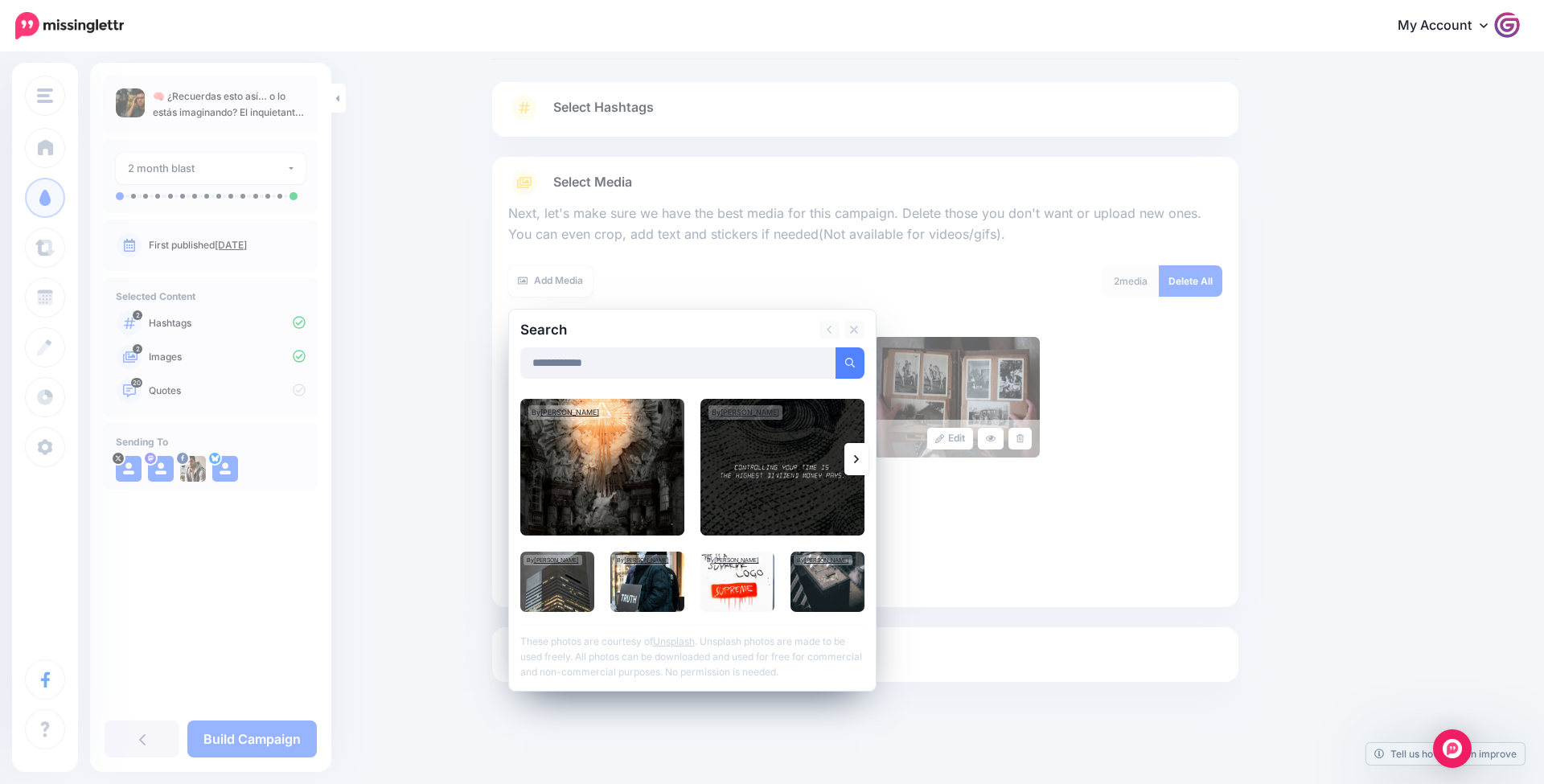
click at [854, 453] on icon at bounding box center [856, 459] width 4 height 12
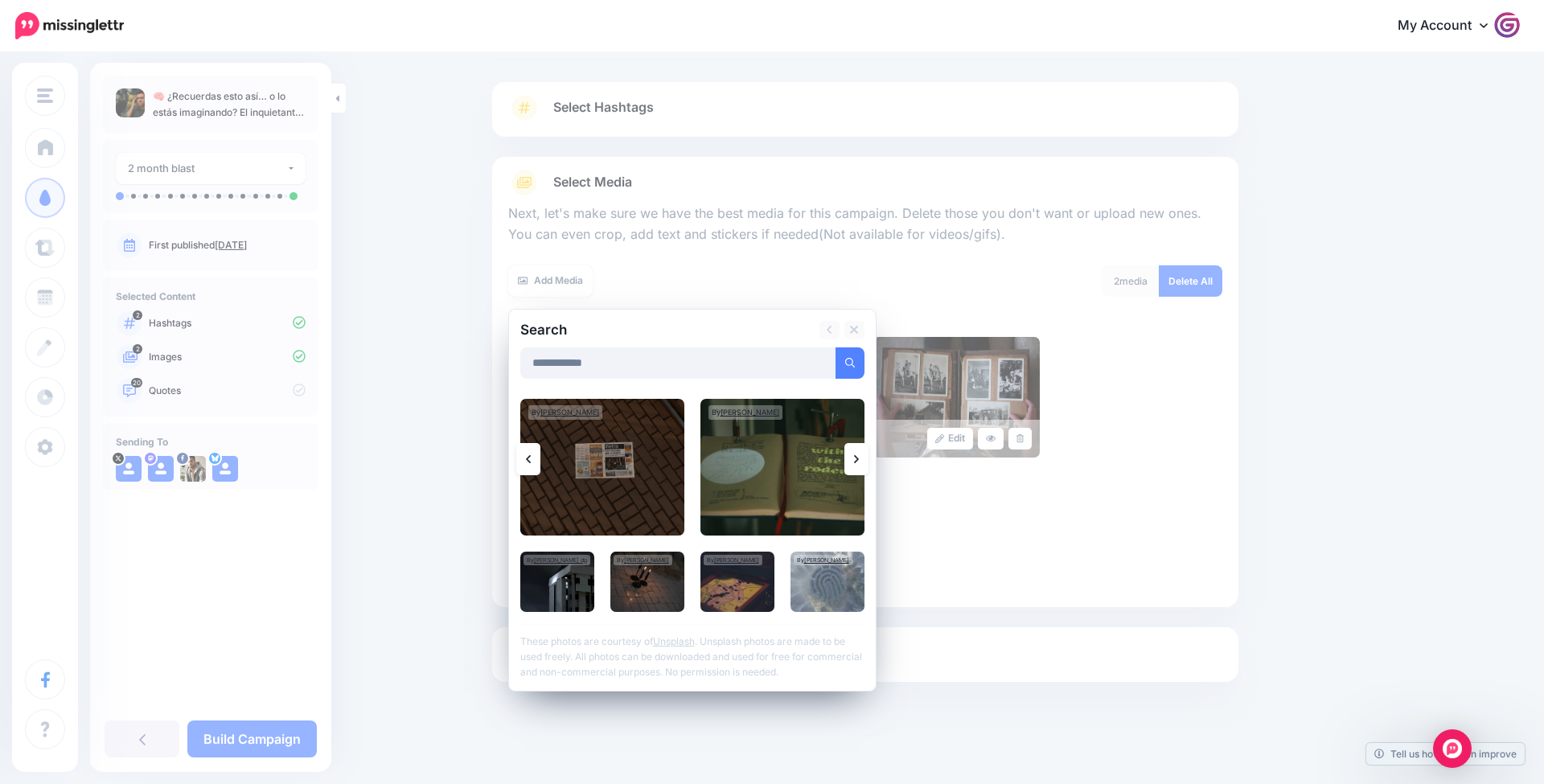
click at [855, 448] on link at bounding box center [856, 459] width 24 height 32
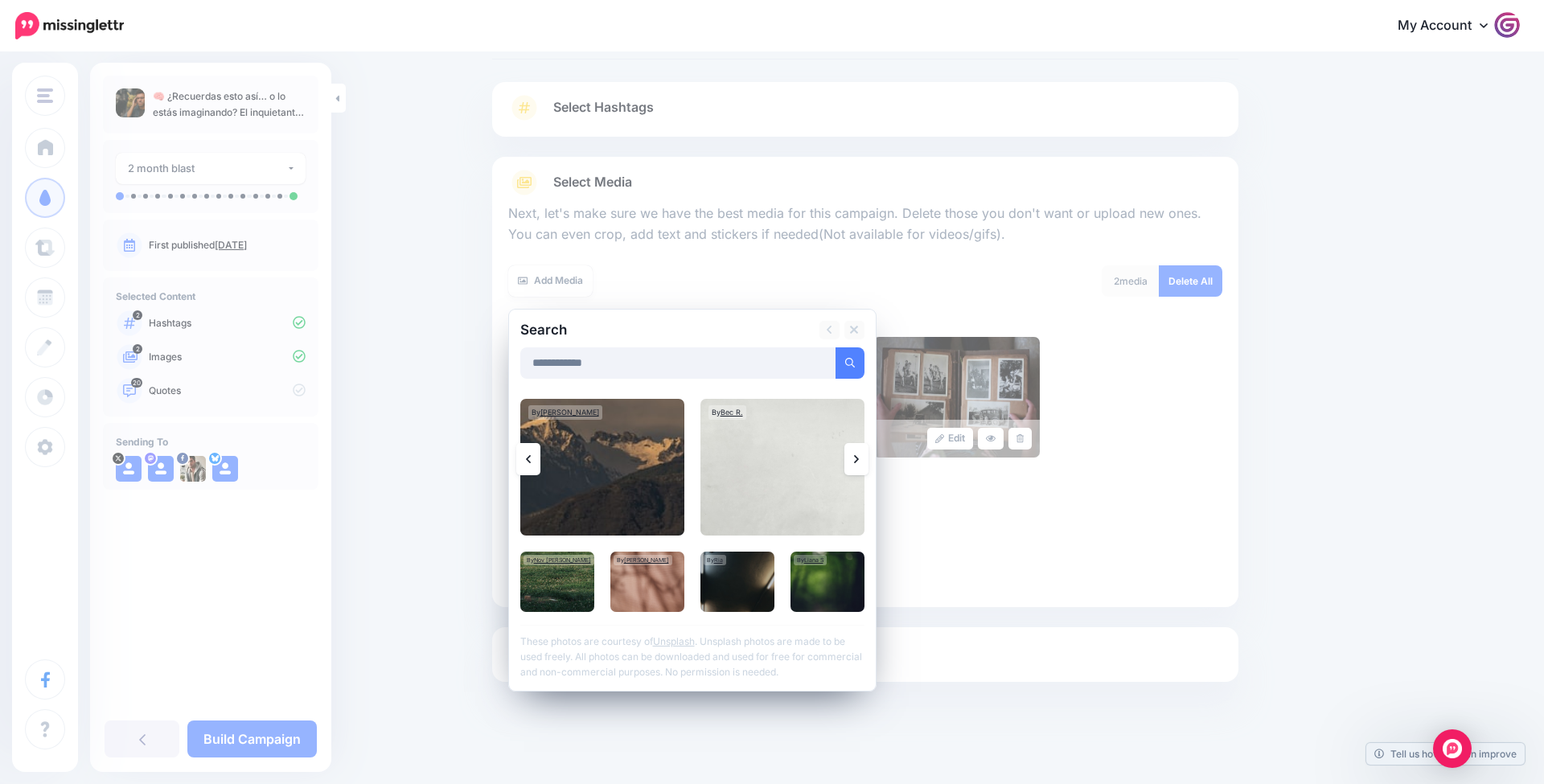
click at [864, 452] on link at bounding box center [856, 459] width 24 height 32
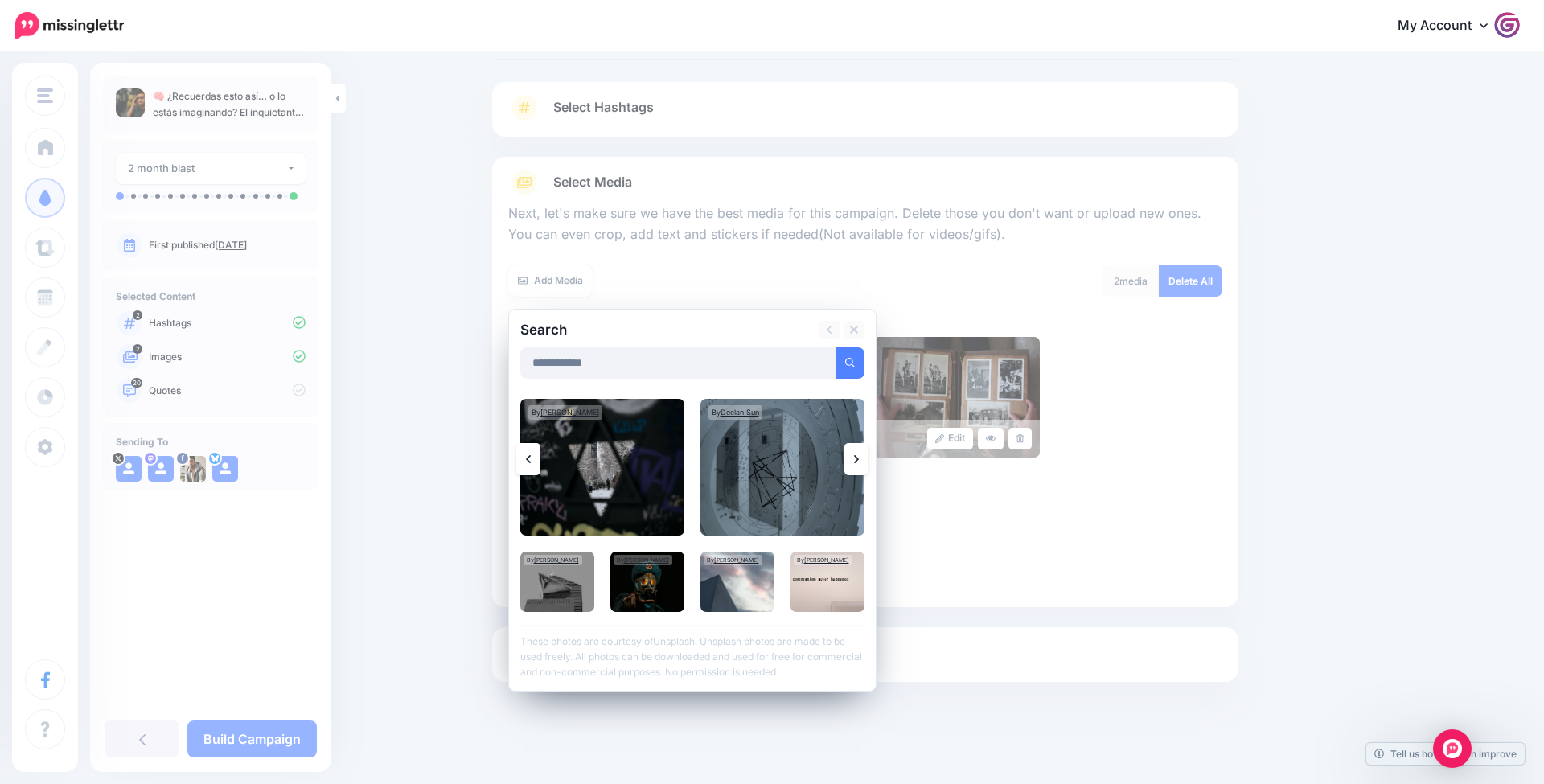
click at [864, 452] on link at bounding box center [856, 459] width 24 height 32
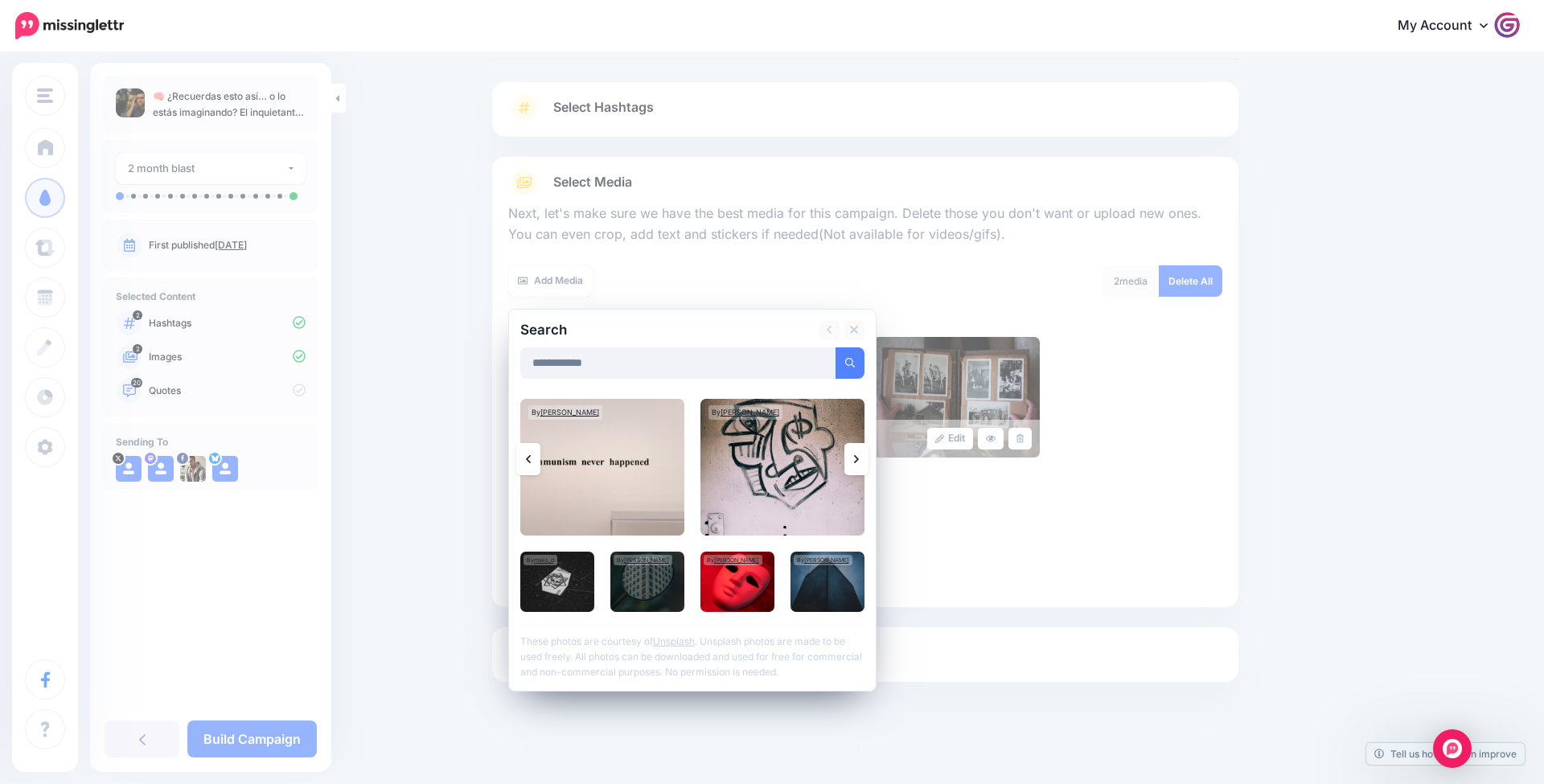
click at [864, 452] on link at bounding box center [856, 459] width 24 height 32
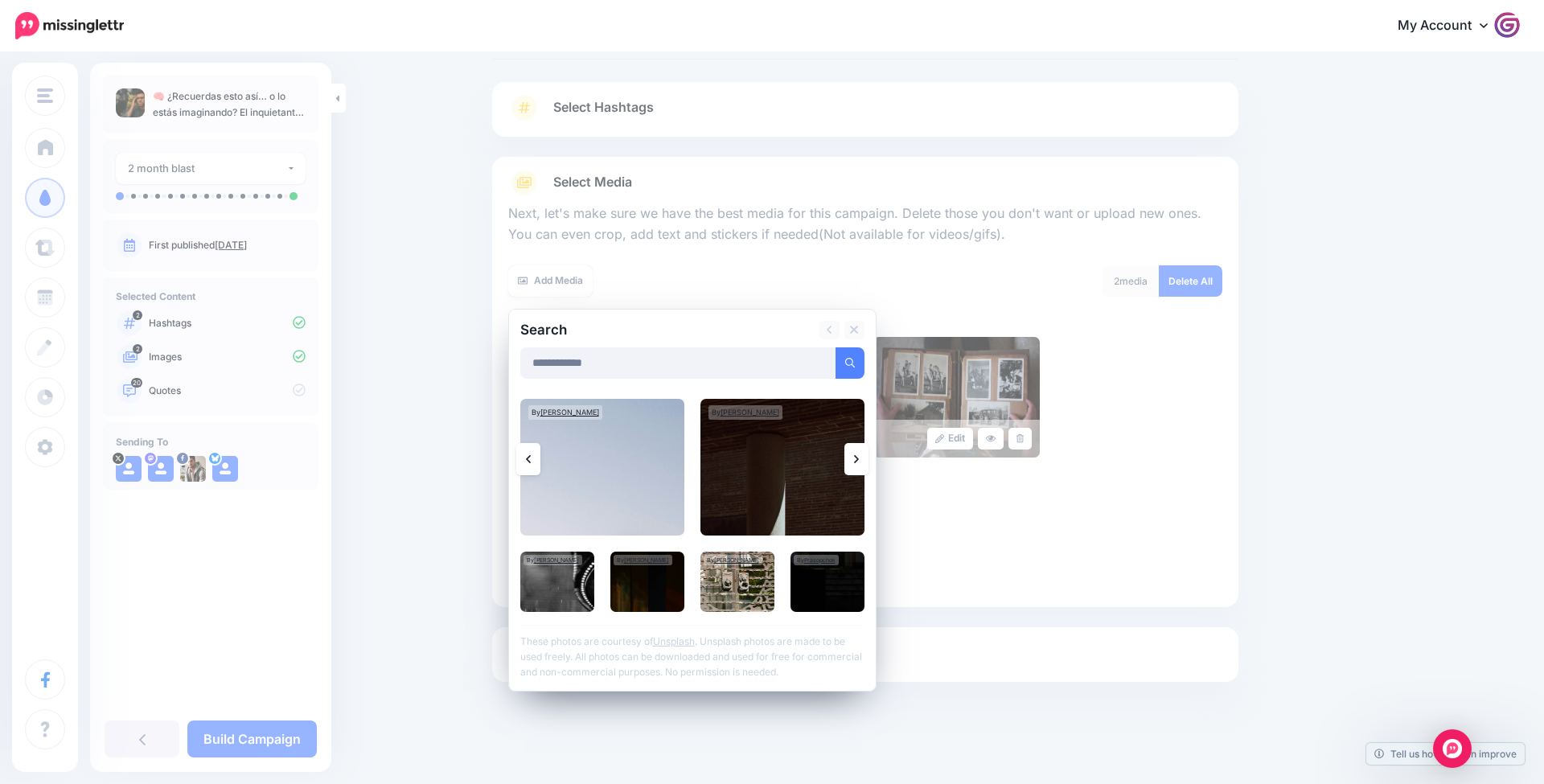
click at [852, 454] on link at bounding box center [856, 459] width 24 height 32
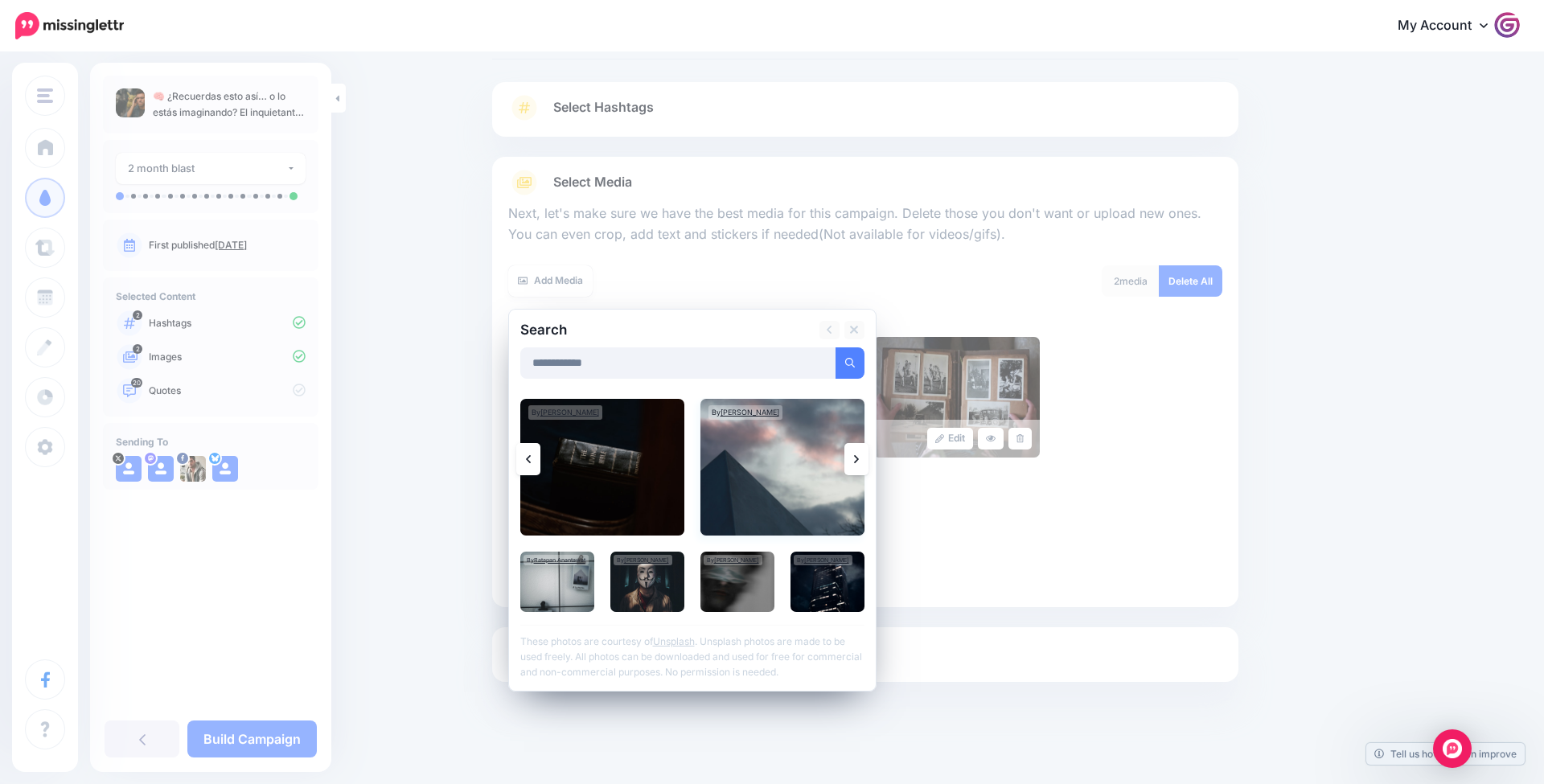
click at [777, 469] on img at bounding box center [782, 467] width 164 height 136
click at [829, 359] on link "Add Media" at bounding box center [830, 363] width 69 height 31
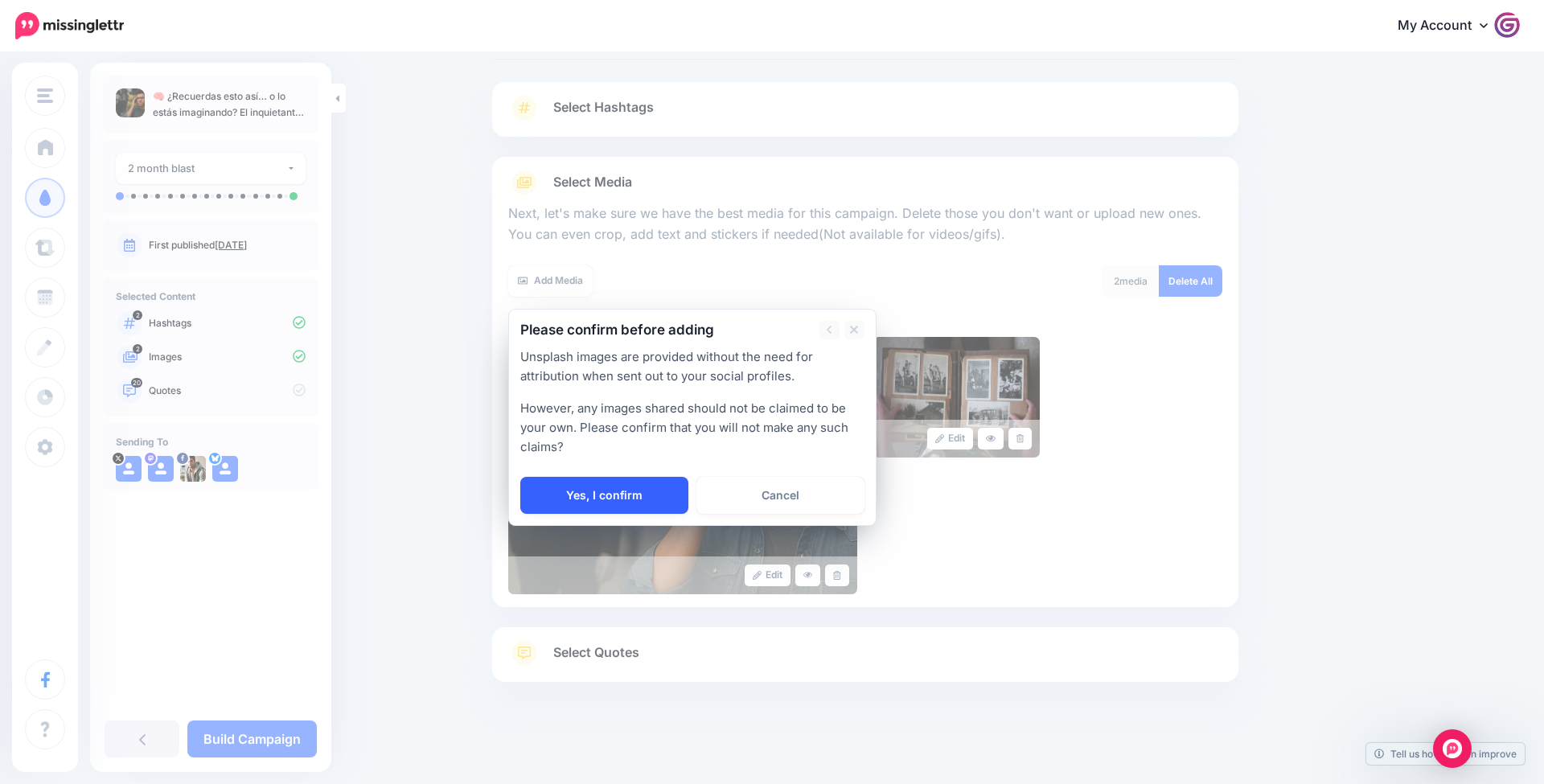
scroll to position [82, 1]
click at [597, 500] on link "Yes, I confirm" at bounding box center [604, 497] width 168 height 37
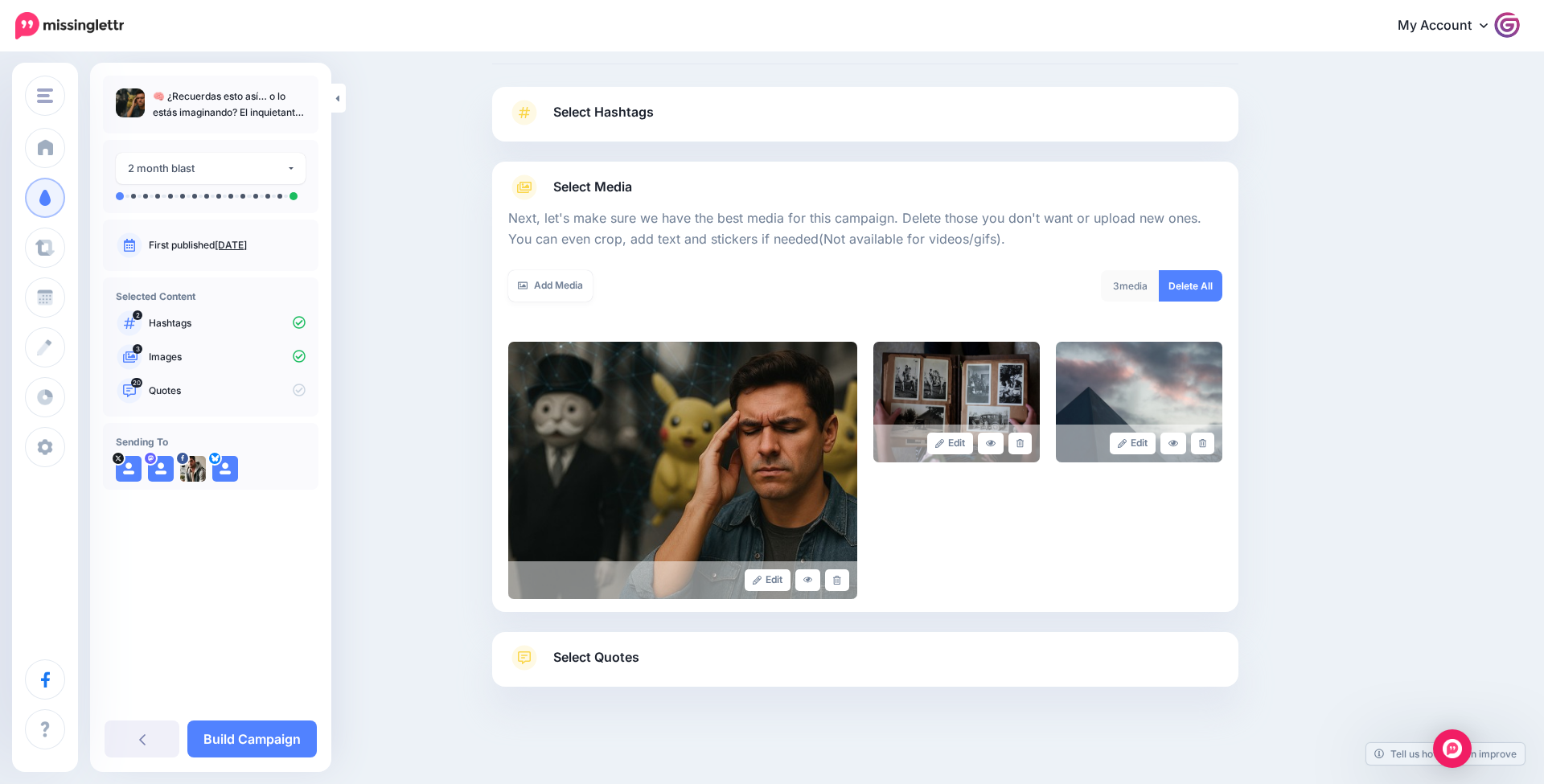
scroll to position [82, 0]
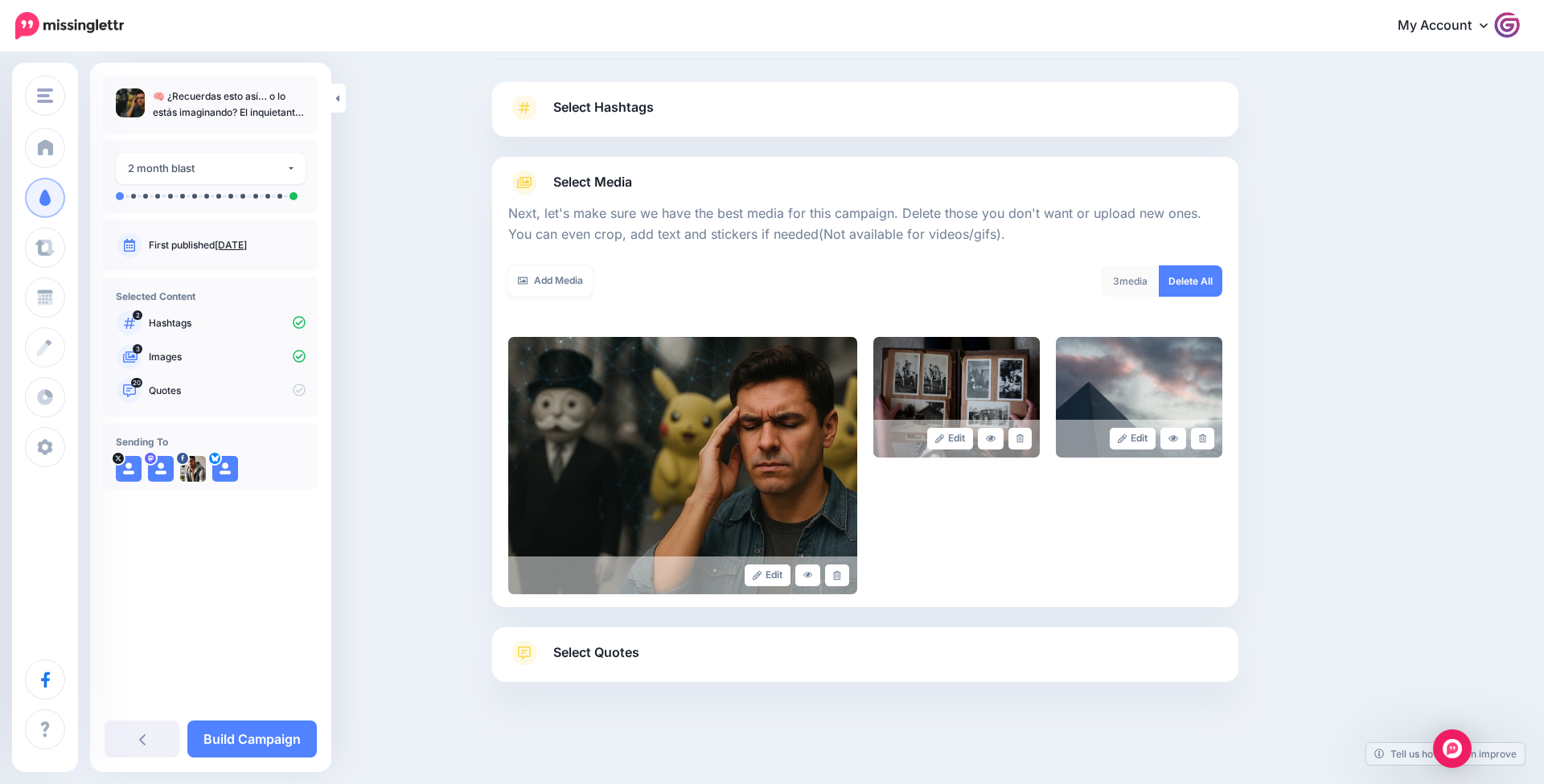
click at [625, 669] on link "Select Quotes" at bounding box center [866, 661] width 715 height 42
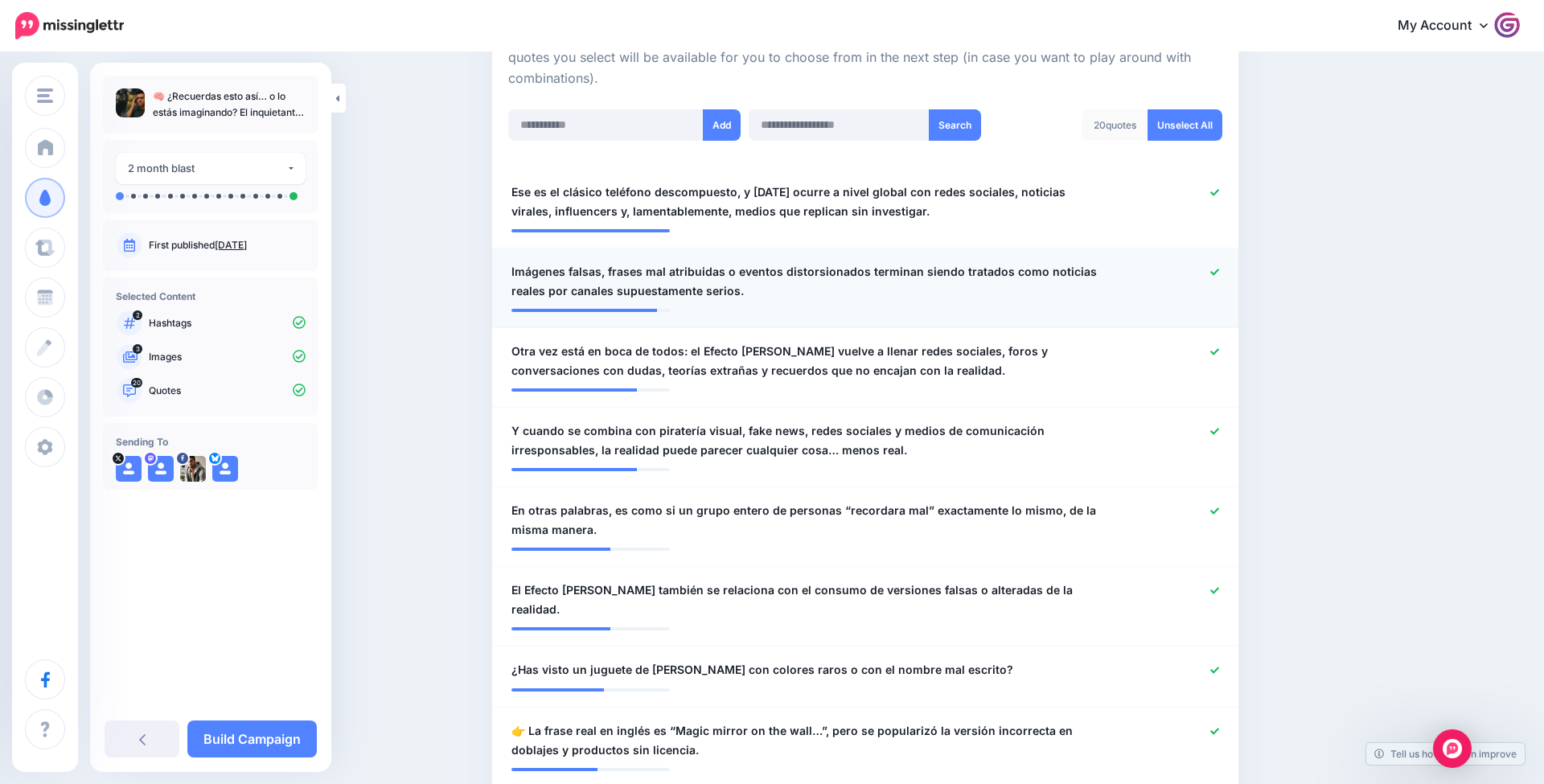
scroll to position [397, 0]
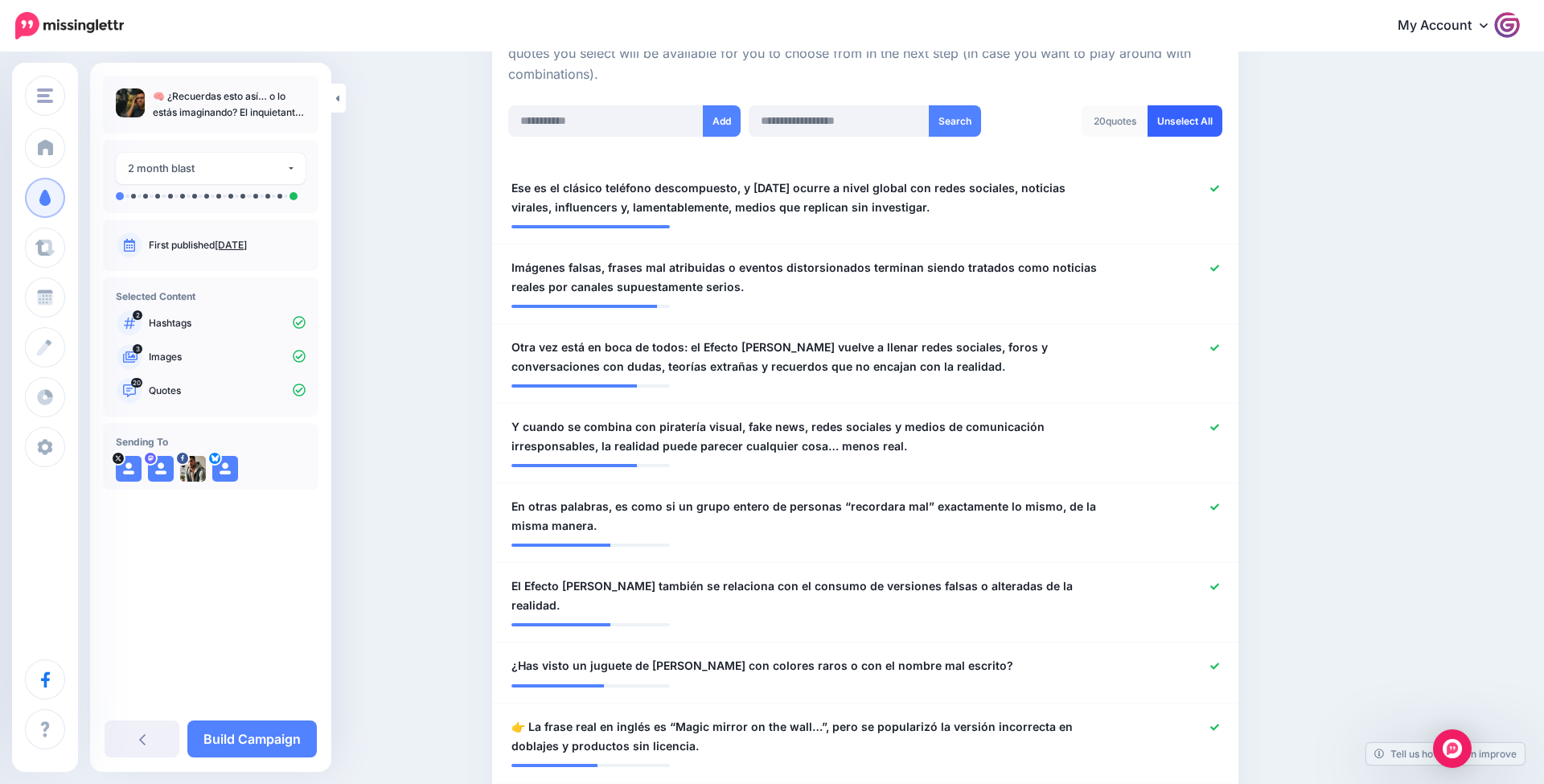
click at [1178, 110] on link "Unselect All" at bounding box center [1185, 120] width 75 height 31
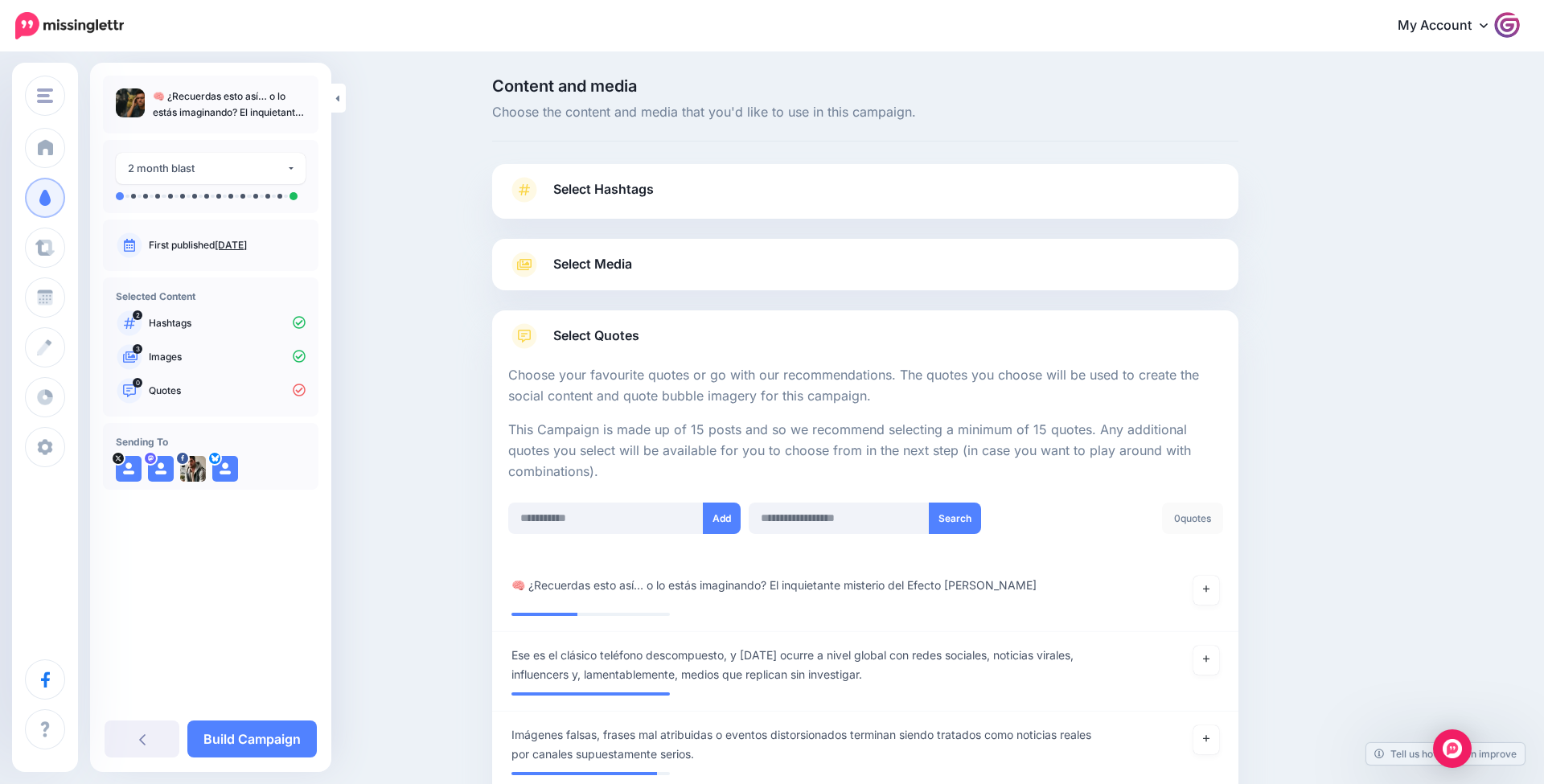
scroll to position [0, 0]
click at [715, 271] on link "Select Media" at bounding box center [866, 265] width 715 height 26
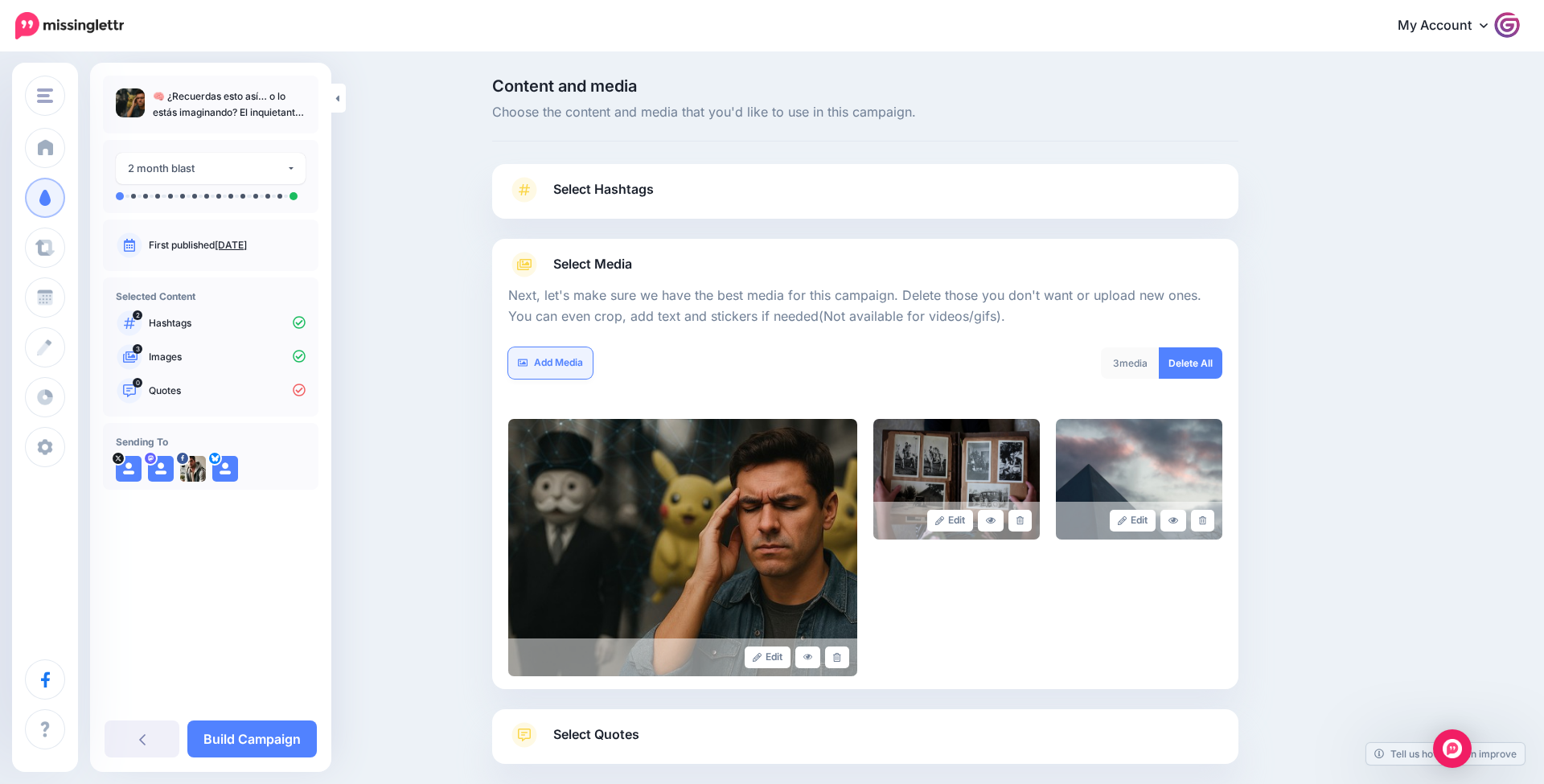
click at [531, 361] on link "Add Media" at bounding box center [551, 363] width 85 height 31
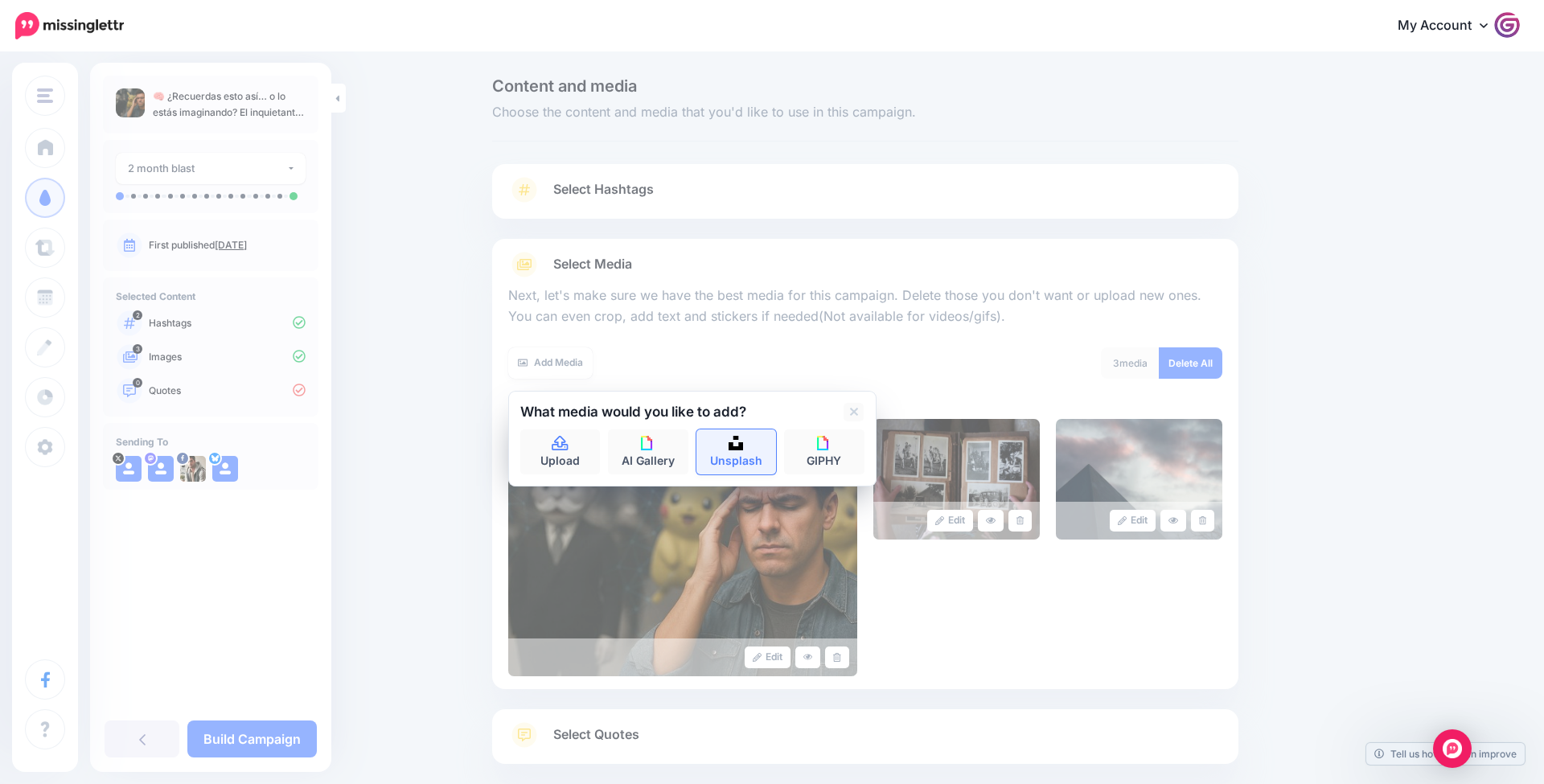
click at [746, 453] on link "Unsplash" at bounding box center [737, 452] width 80 height 45
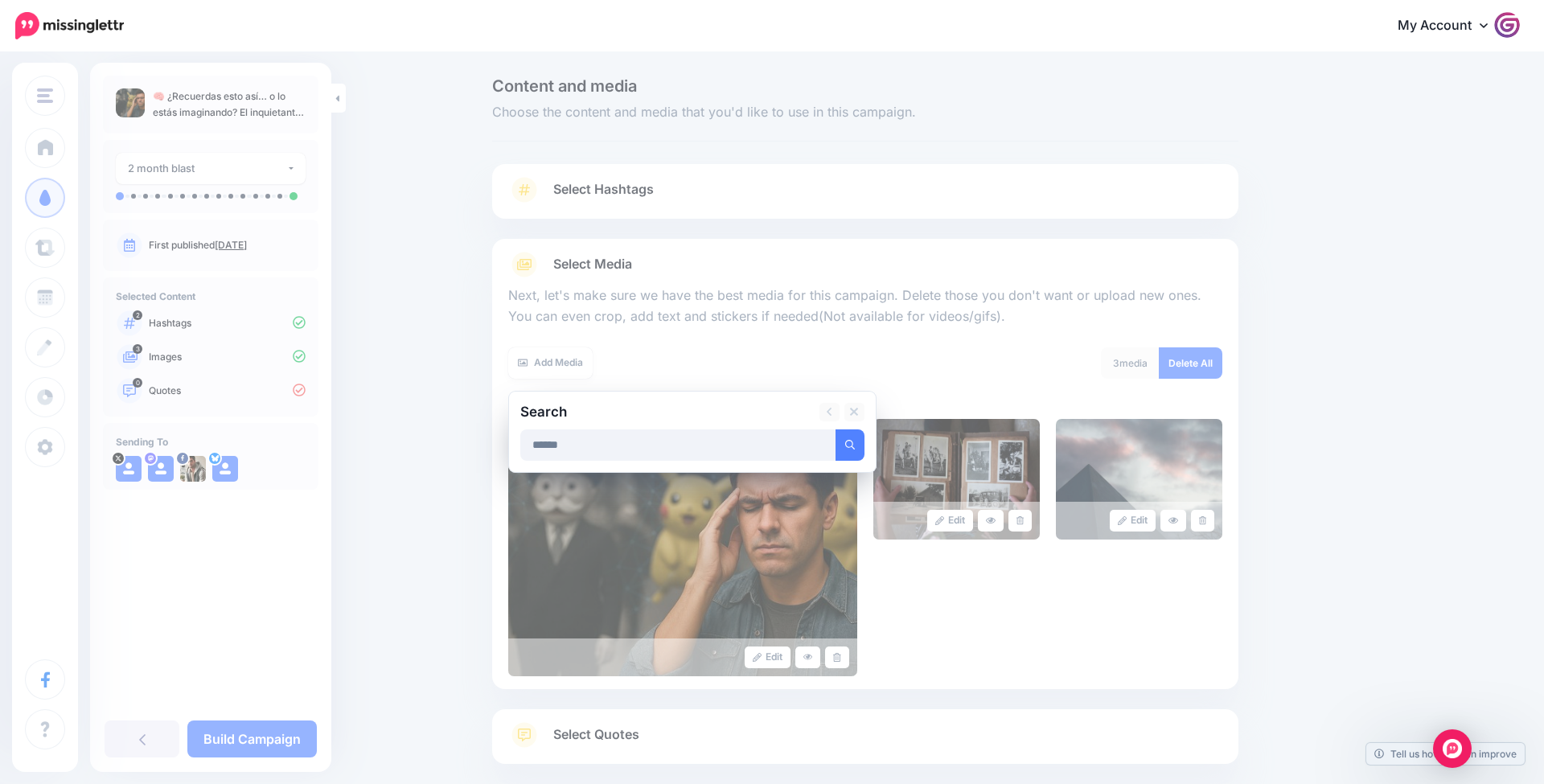
click at [849, 443] on button "submit" at bounding box center [850, 445] width 29 height 31
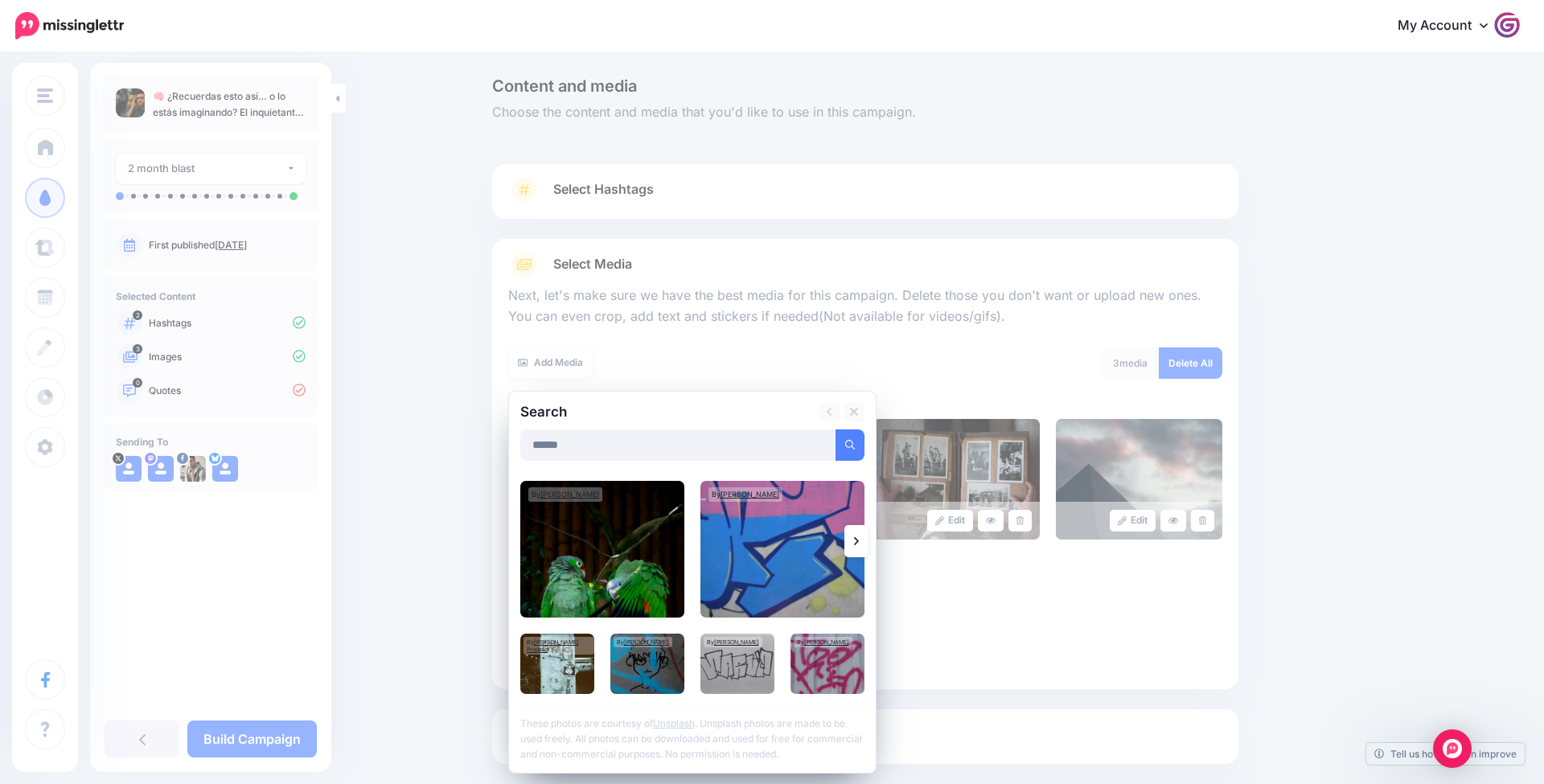
click at [863, 546] on link at bounding box center [856, 542] width 24 height 32
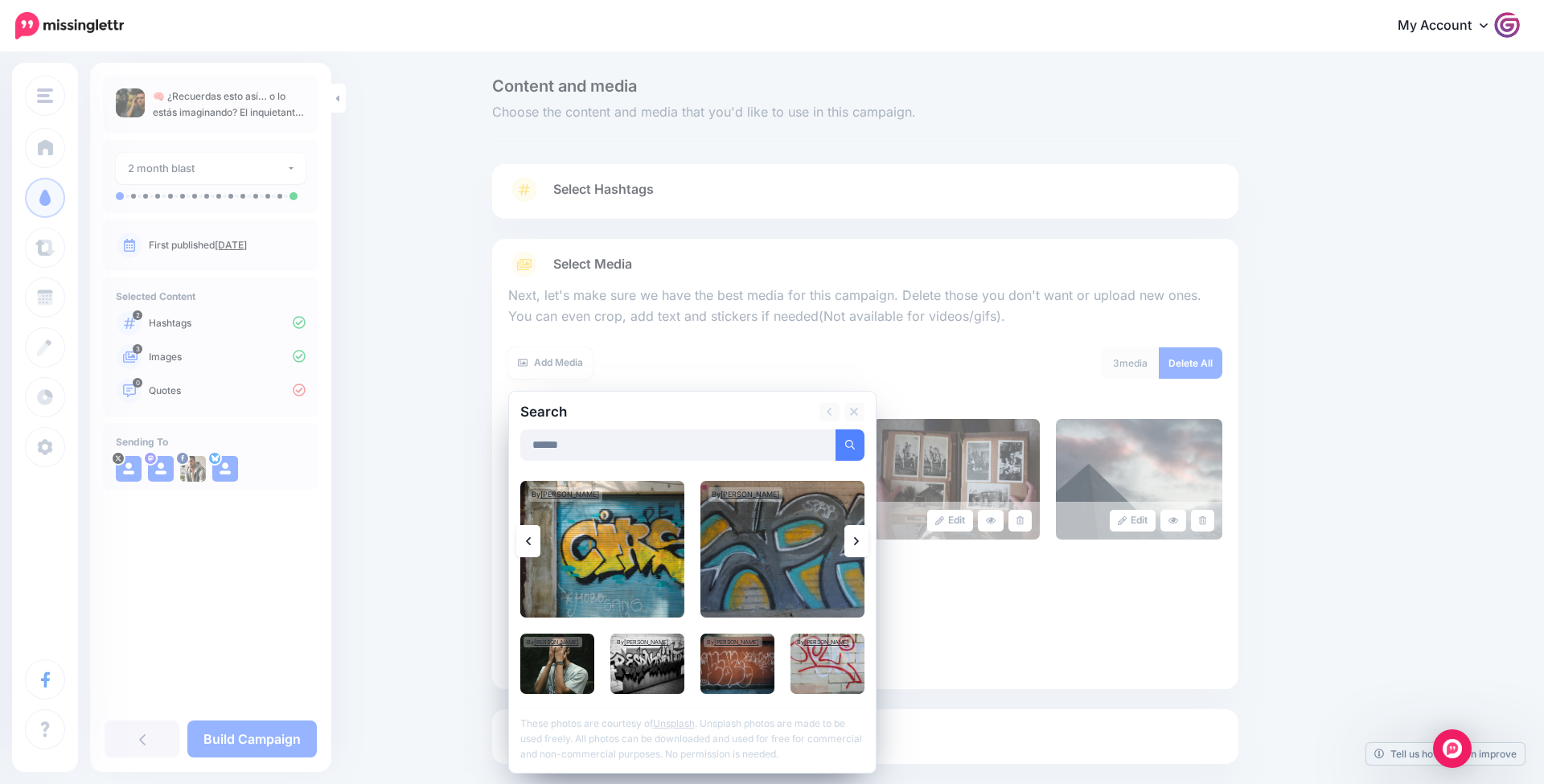
click at [863, 546] on link at bounding box center [856, 542] width 24 height 32
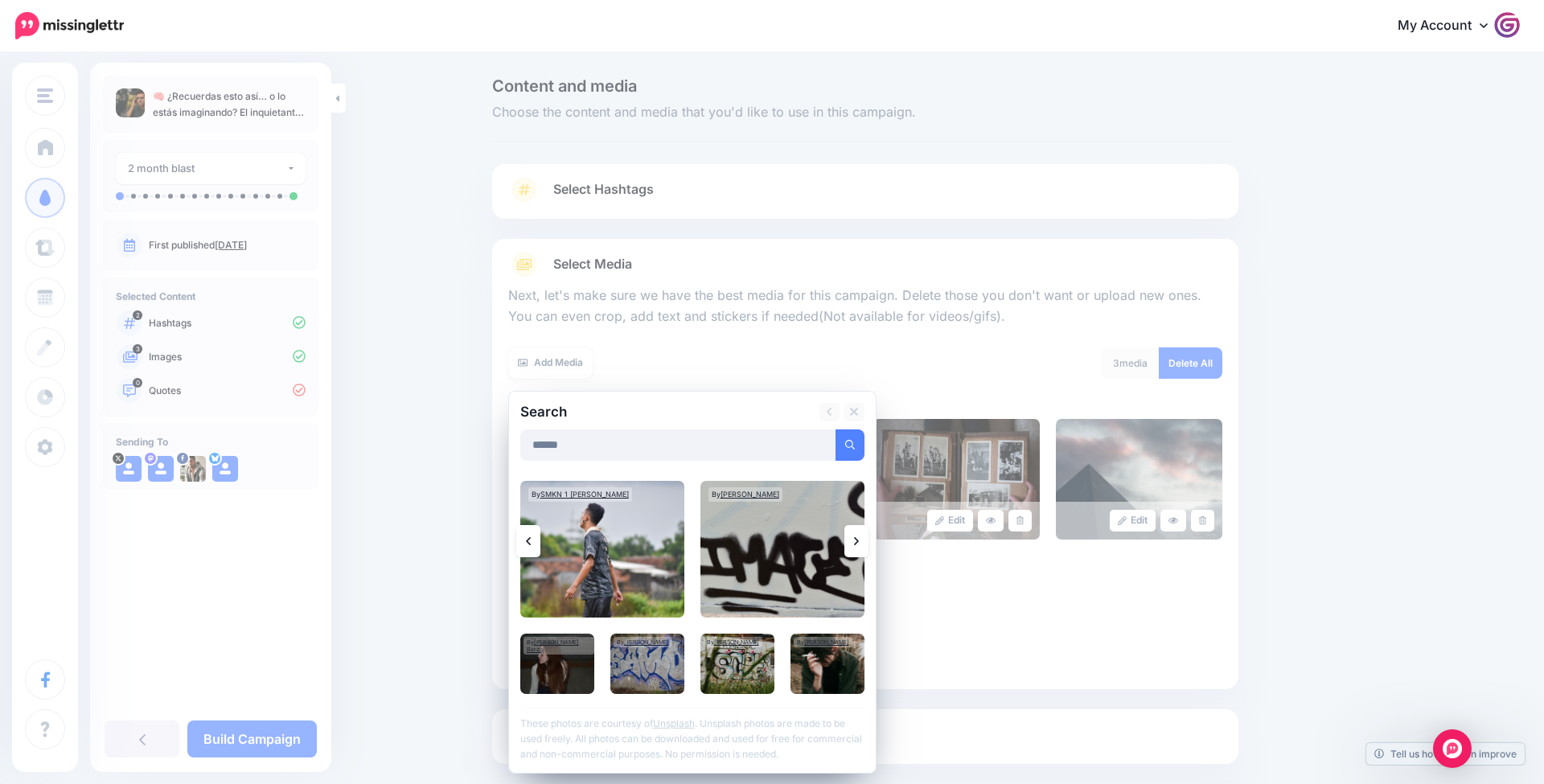
click at [863, 546] on link at bounding box center [856, 542] width 24 height 32
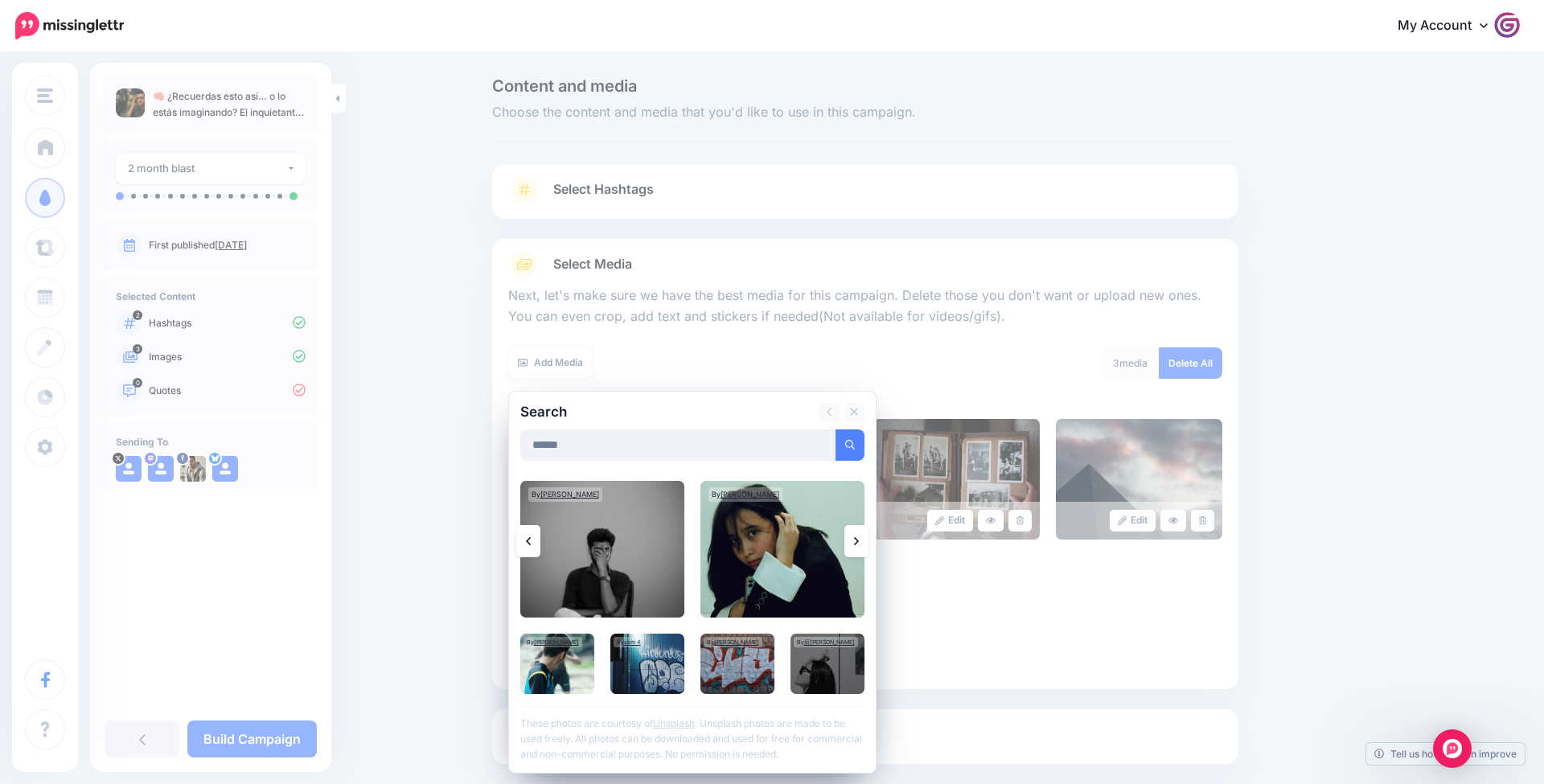
click at [862, 546] on link at bounding box center [856, 542] width 24 height 32
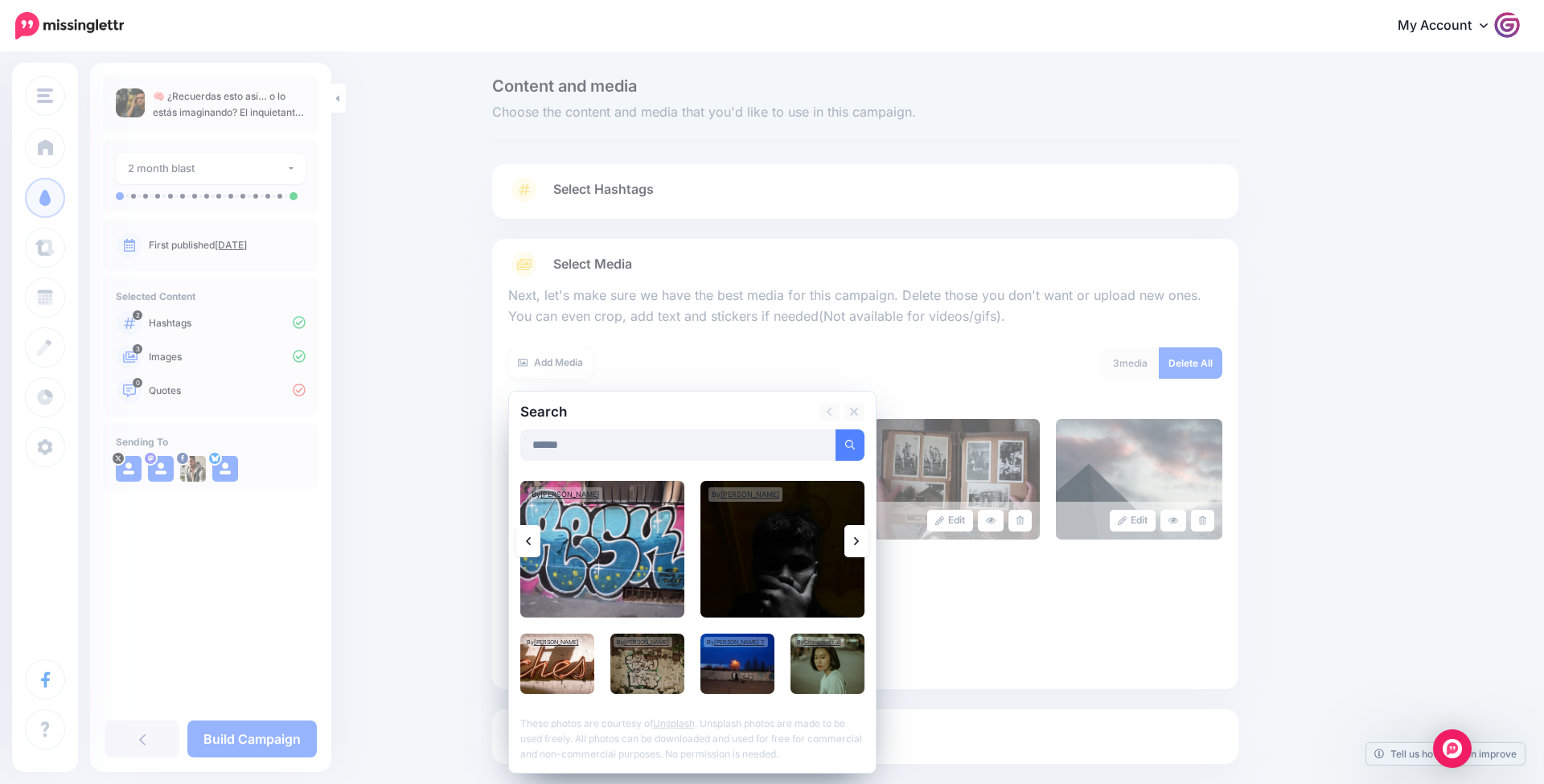
click at [862, 546] on link at bounding box center [856, 542] width 24 height 32
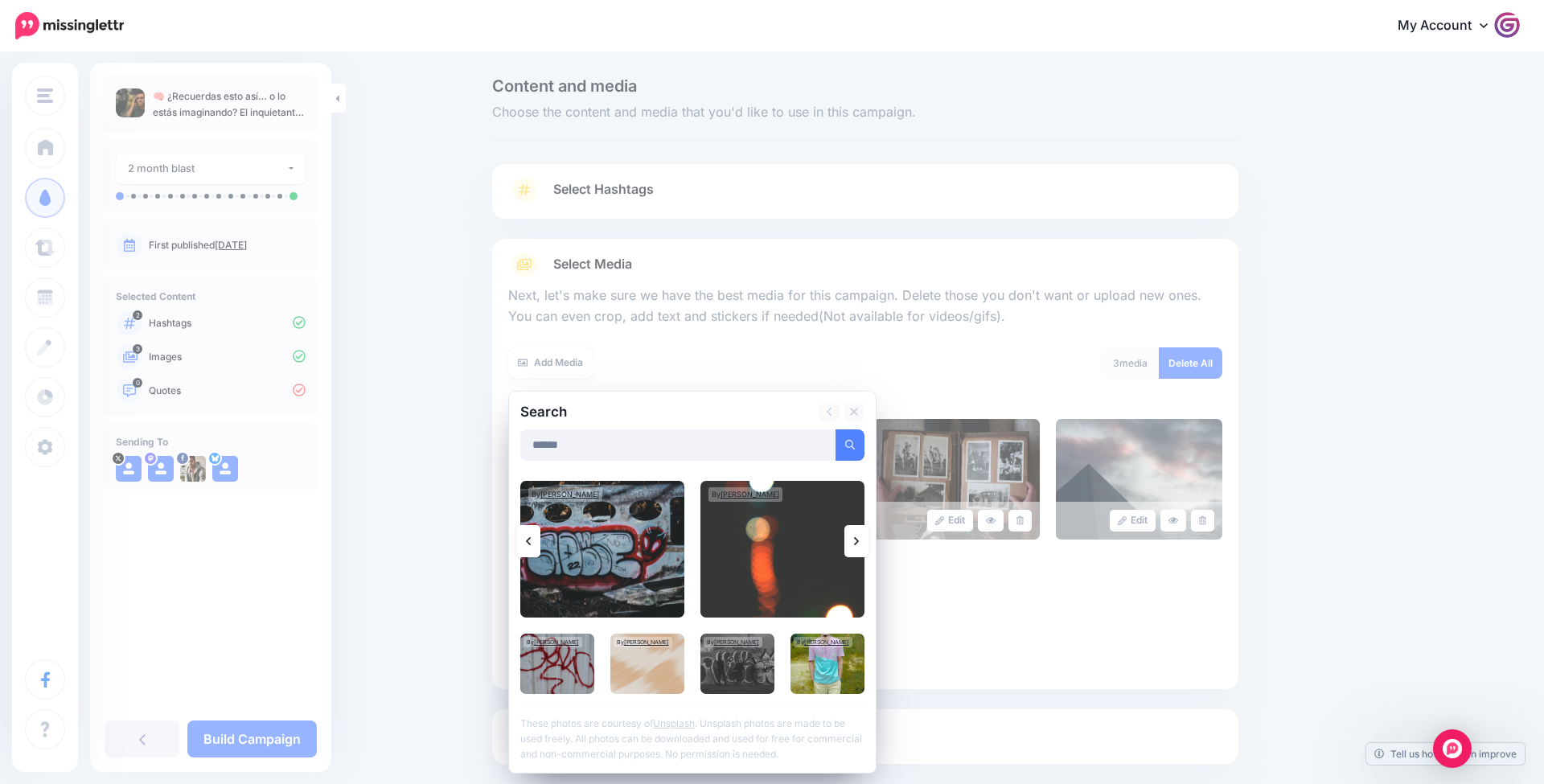
click at [862, 546] on link at bounding box center [856, 542] width 24 height 32
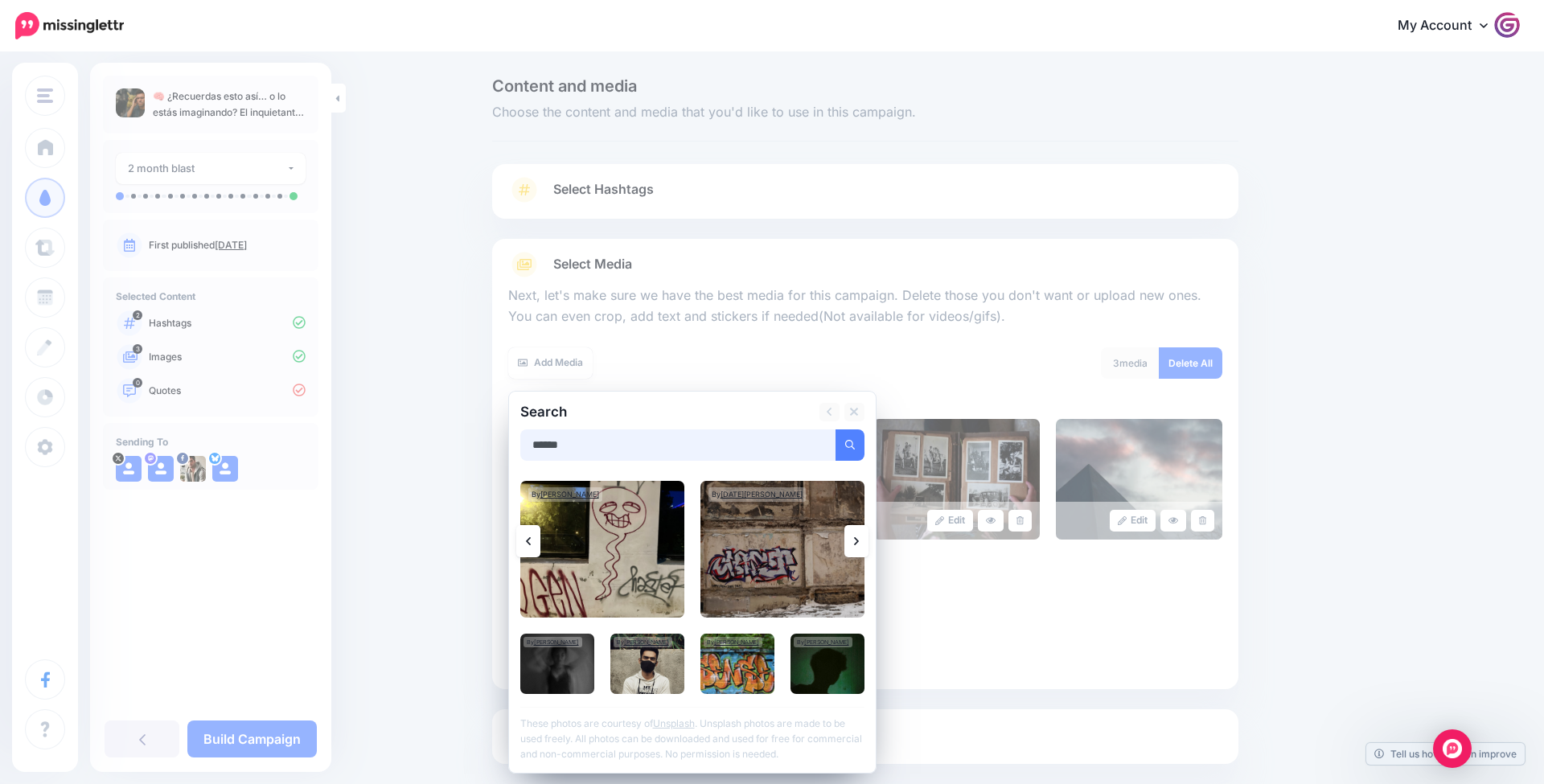
drag, startPoint x: 638, startPoint y: 445, endPoint x: 368, endPoint y: 432, distance: 270.3
click at [368, 432] on div "Content and media Choose the content and media that you'd like to use in this c…" at bounding box center [772, 461] width 1544 height 815
type input "*********"
click at [849, 443] on button "submit" at bounding box center [850, 445] width 29 height 31
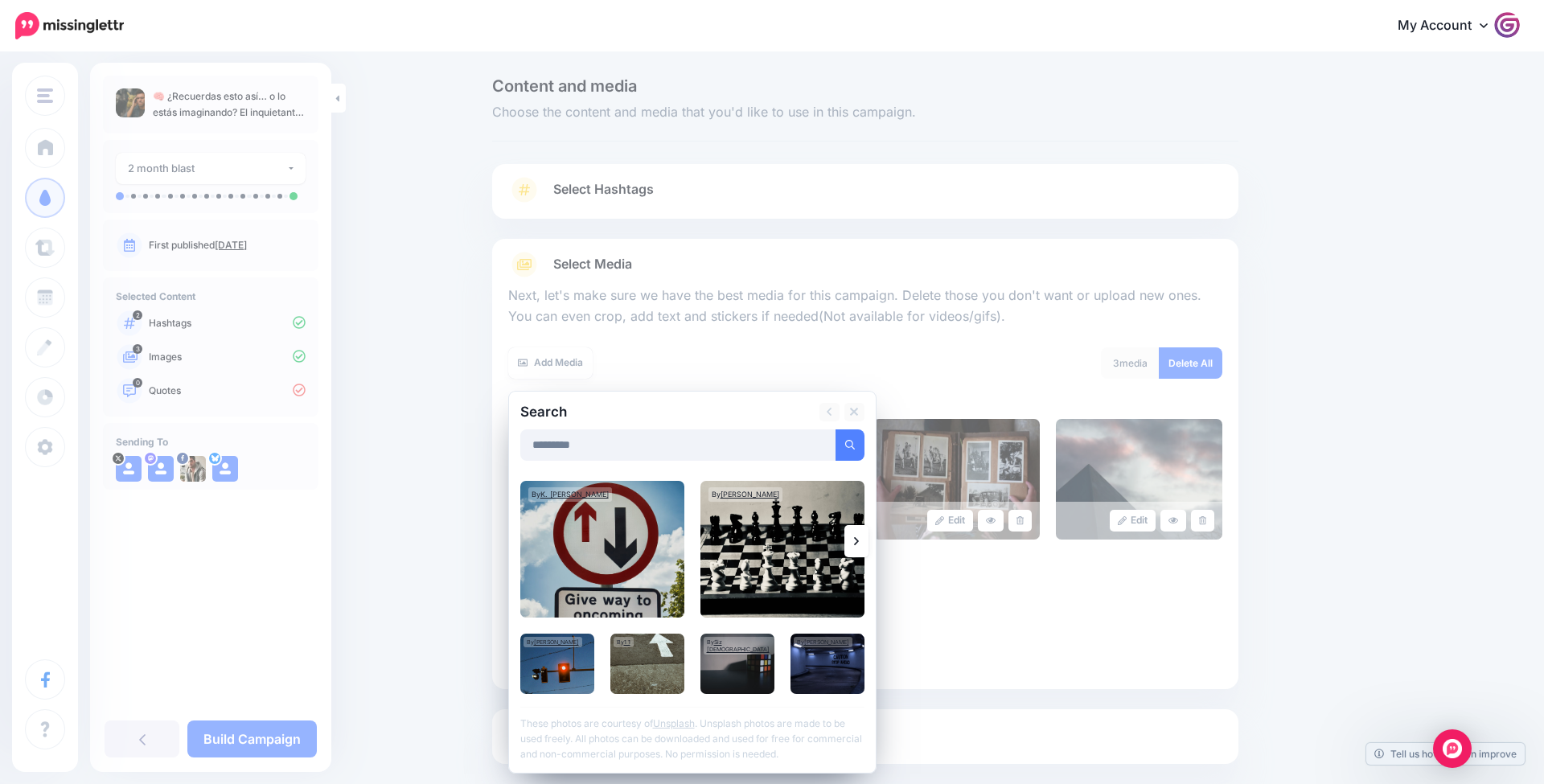
click at [853, 536] on link at bounding box center [856, 542] width 24 height 32
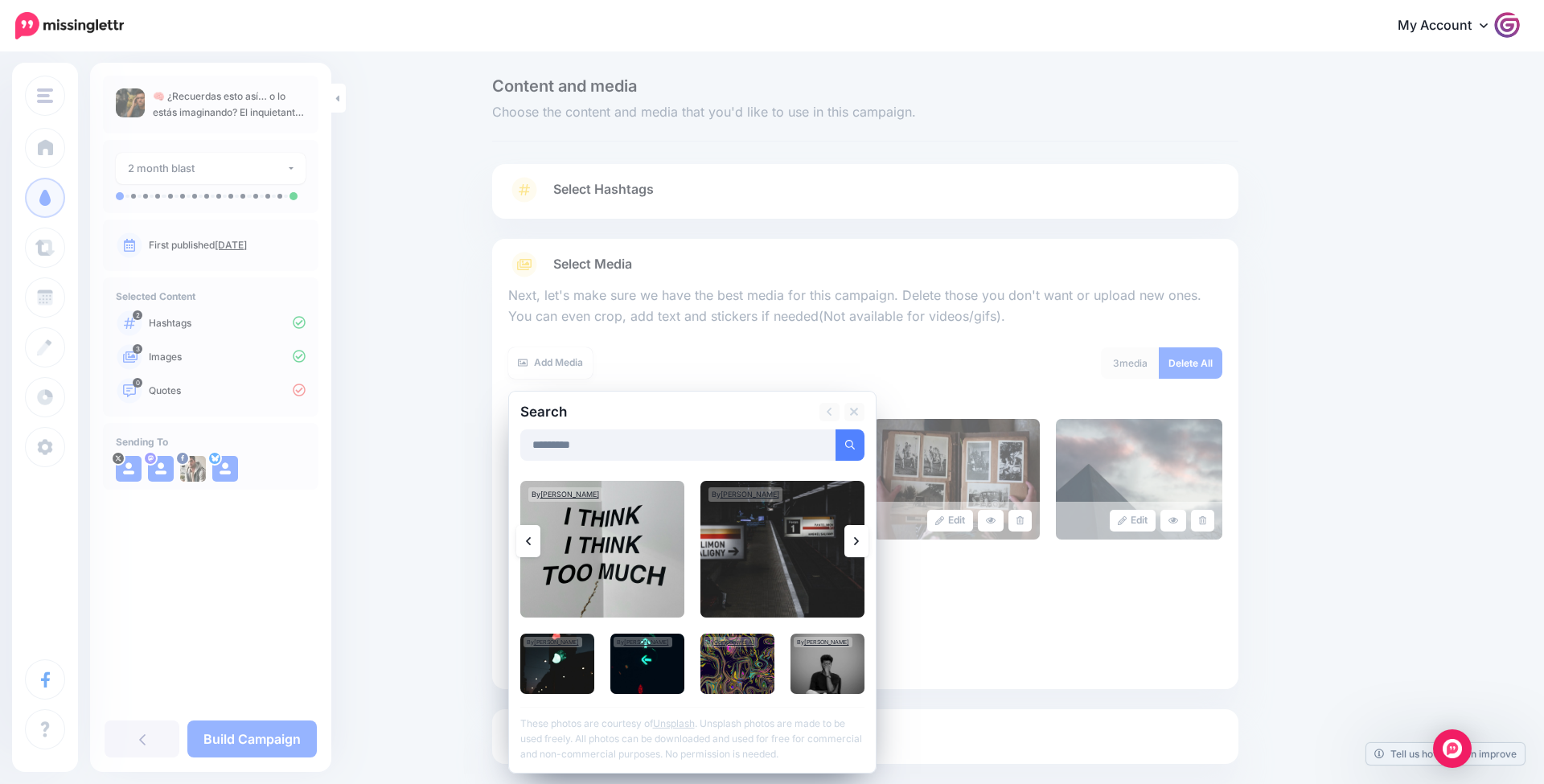
click at [852, 536] on link at bounding box center [856, 542] width 24 height 32
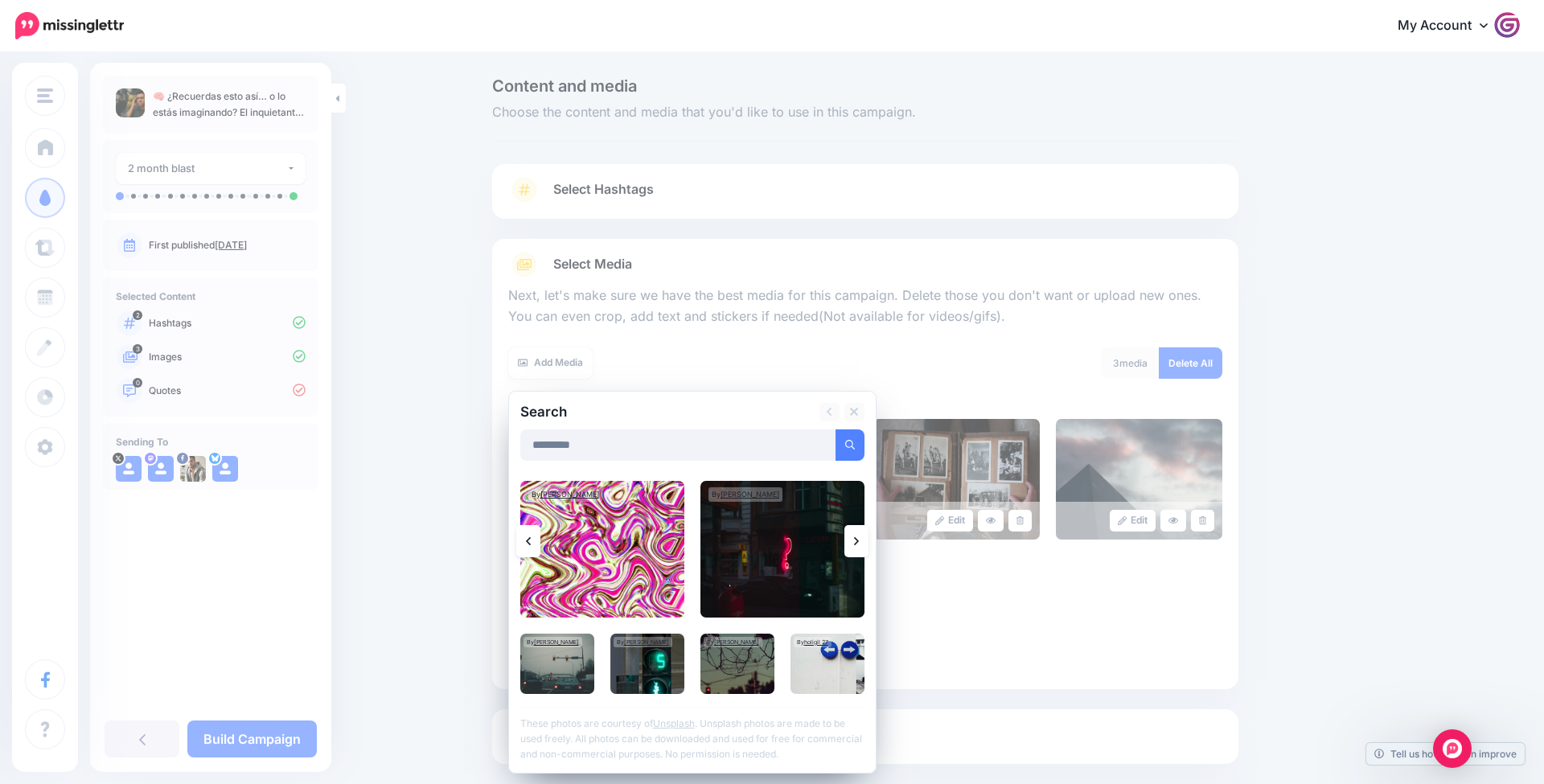
click at [852, 536] on link at bounding box center [856, 542] width 24 height 32
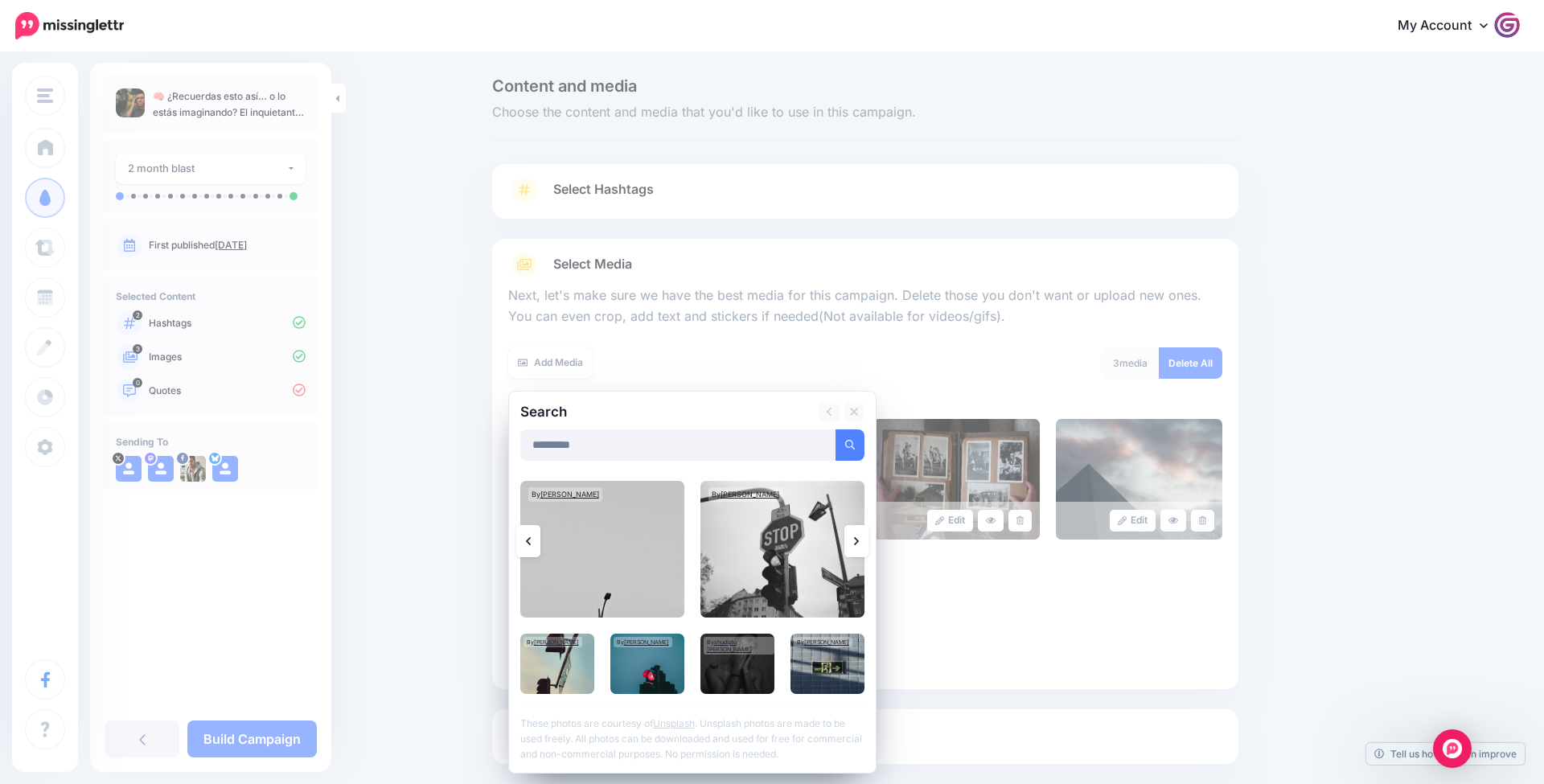
click at [852, 536] on link at bounding box center [856, 542] width 24 height 32
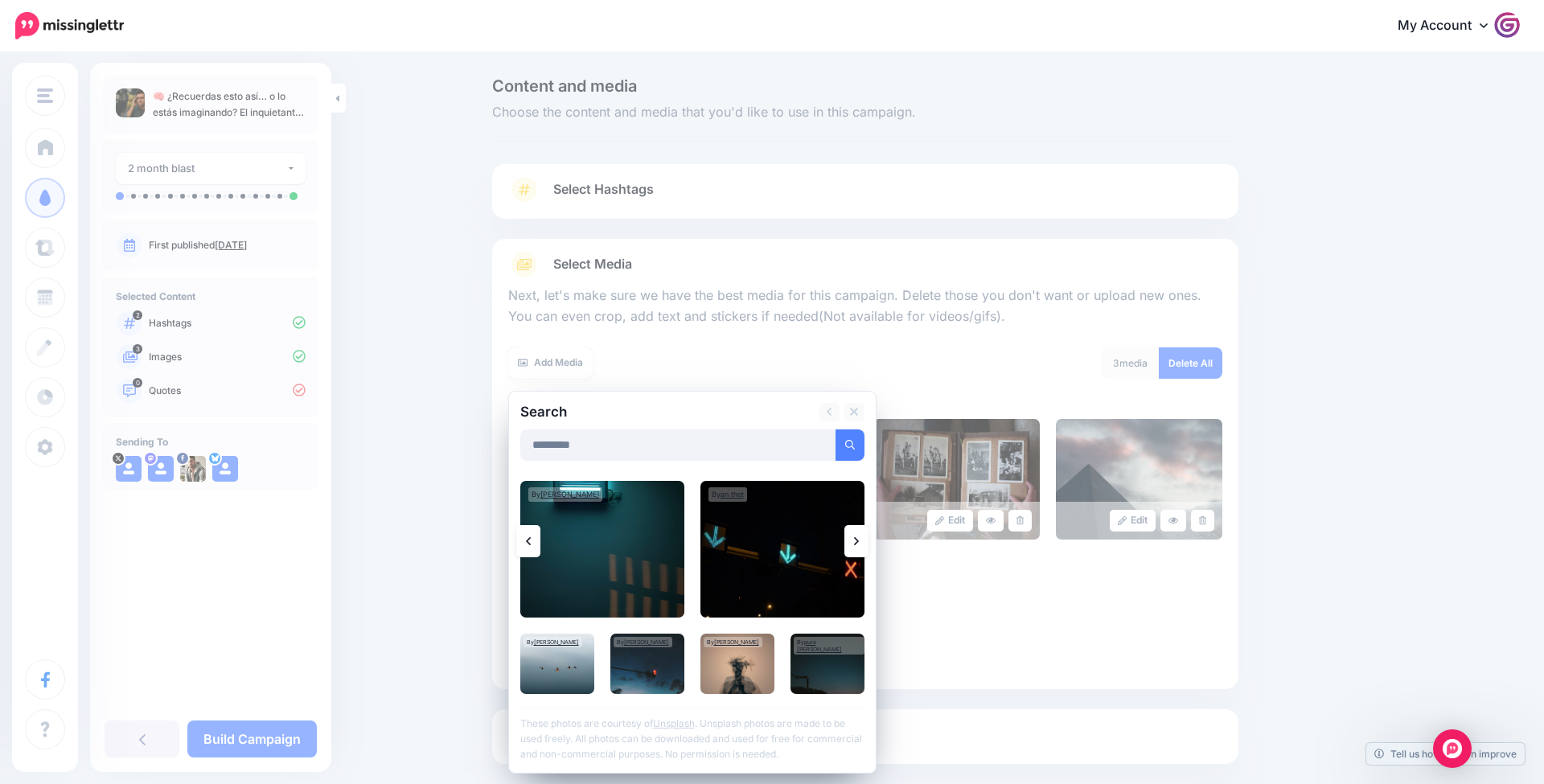
click at [852, 536] on link at bounding box center [856, 542] width 24 height 32
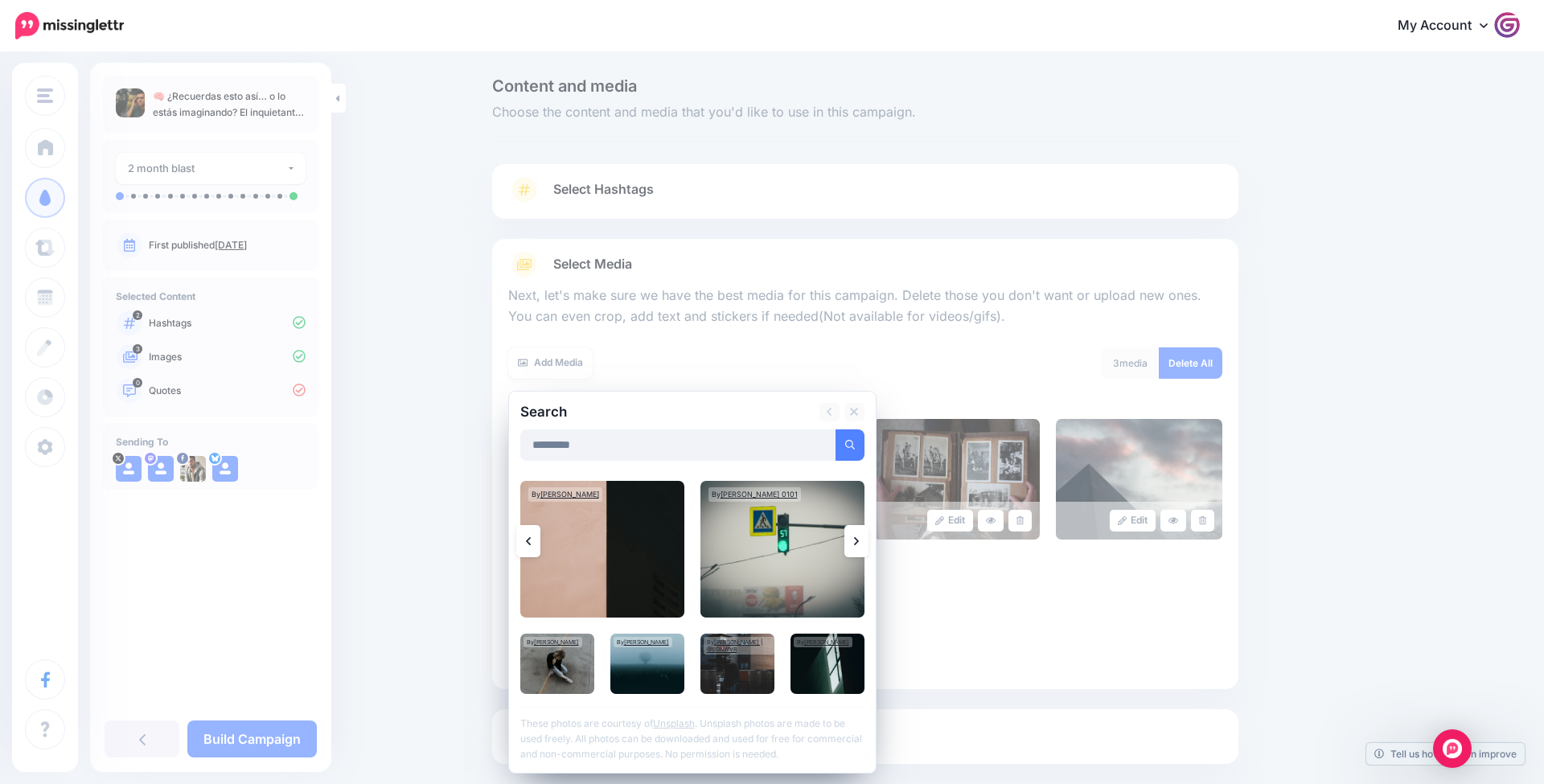
click at [852, 536] on link at bounding box center [856, 542] width 24 height 32
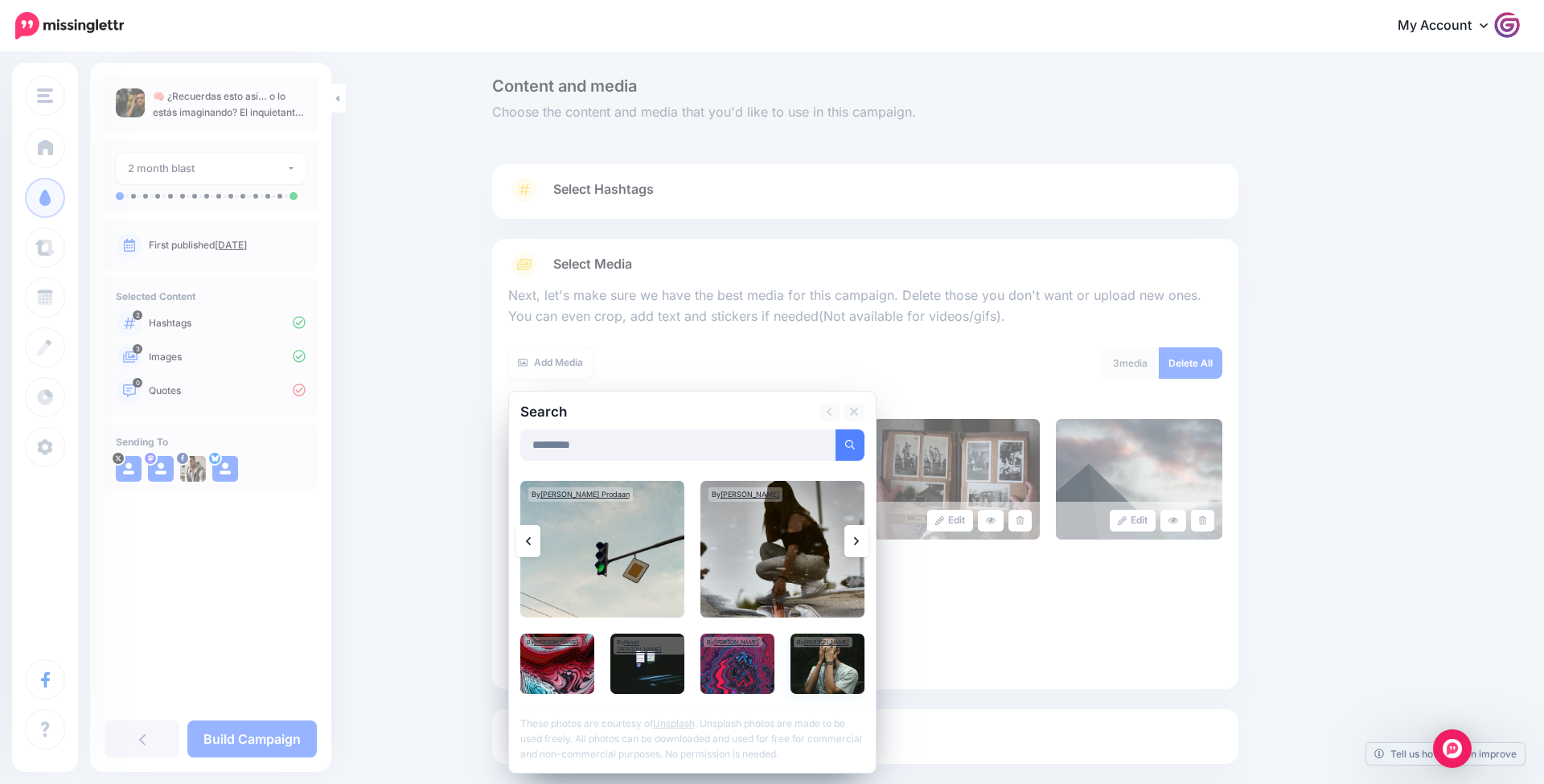
click at [807, 669] on img at bounding box center [827, 664] width 74 height 61
click at [807, 439] on link "Add Media" at bounding box center [830, 445] width 69 height 31
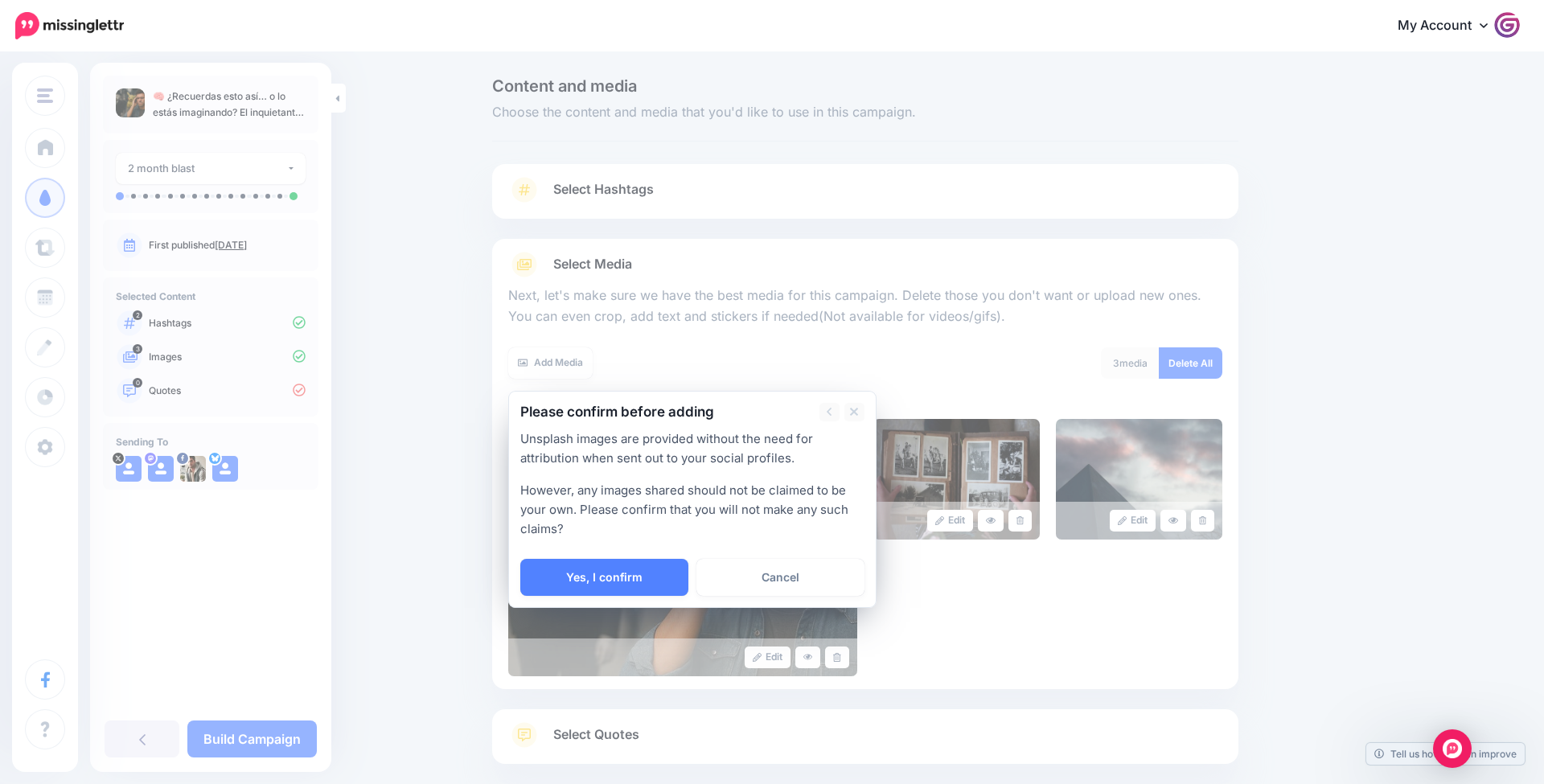
click at [584, 570] on link "Yes, I confirm" at bounding box center [604, 577] width 168 height 37
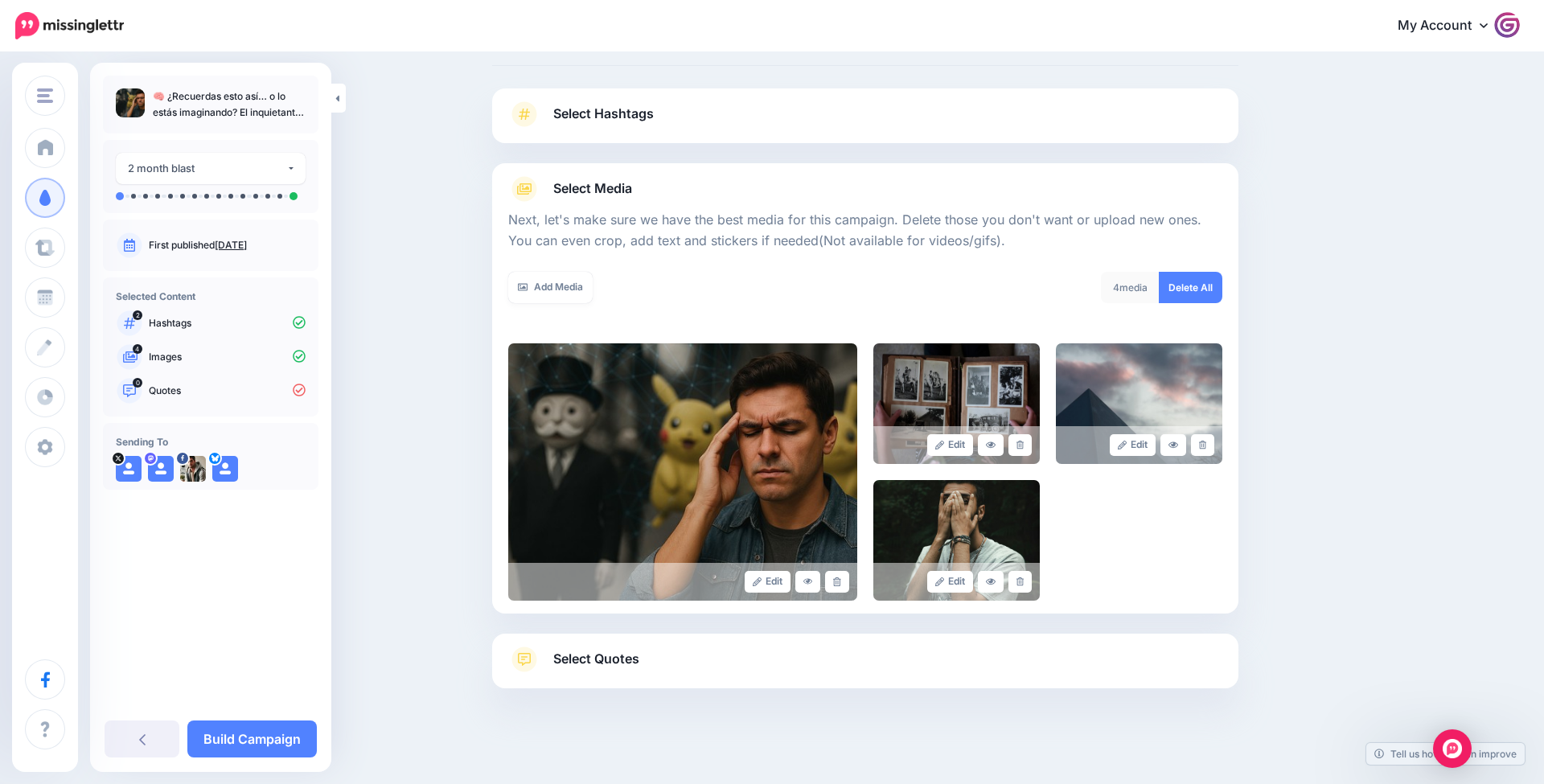
scroll to position [80, 0]
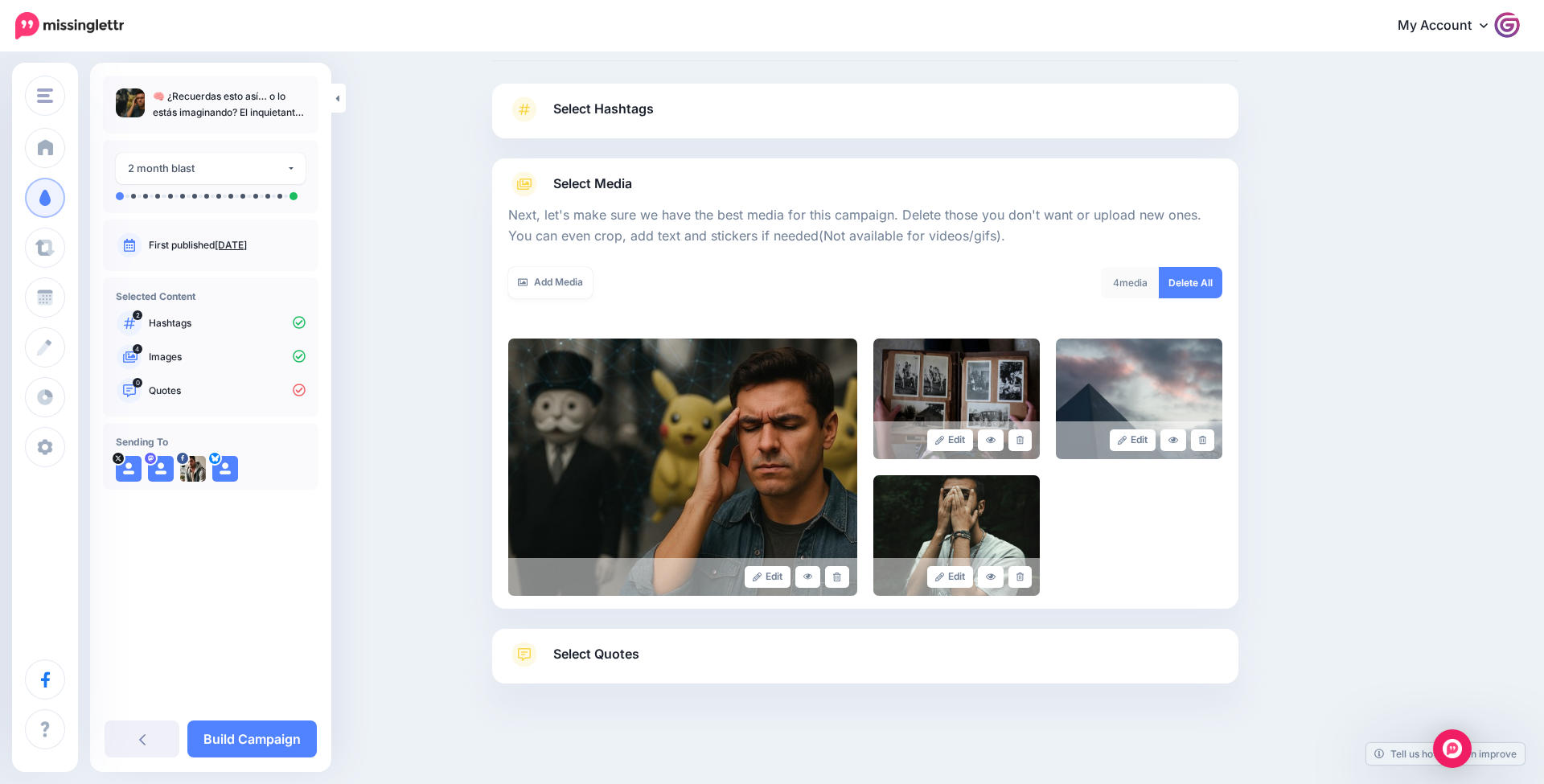
click at [617, 666] on link "Select Quotes" at bounding box center [866, 662] width 715 height 42
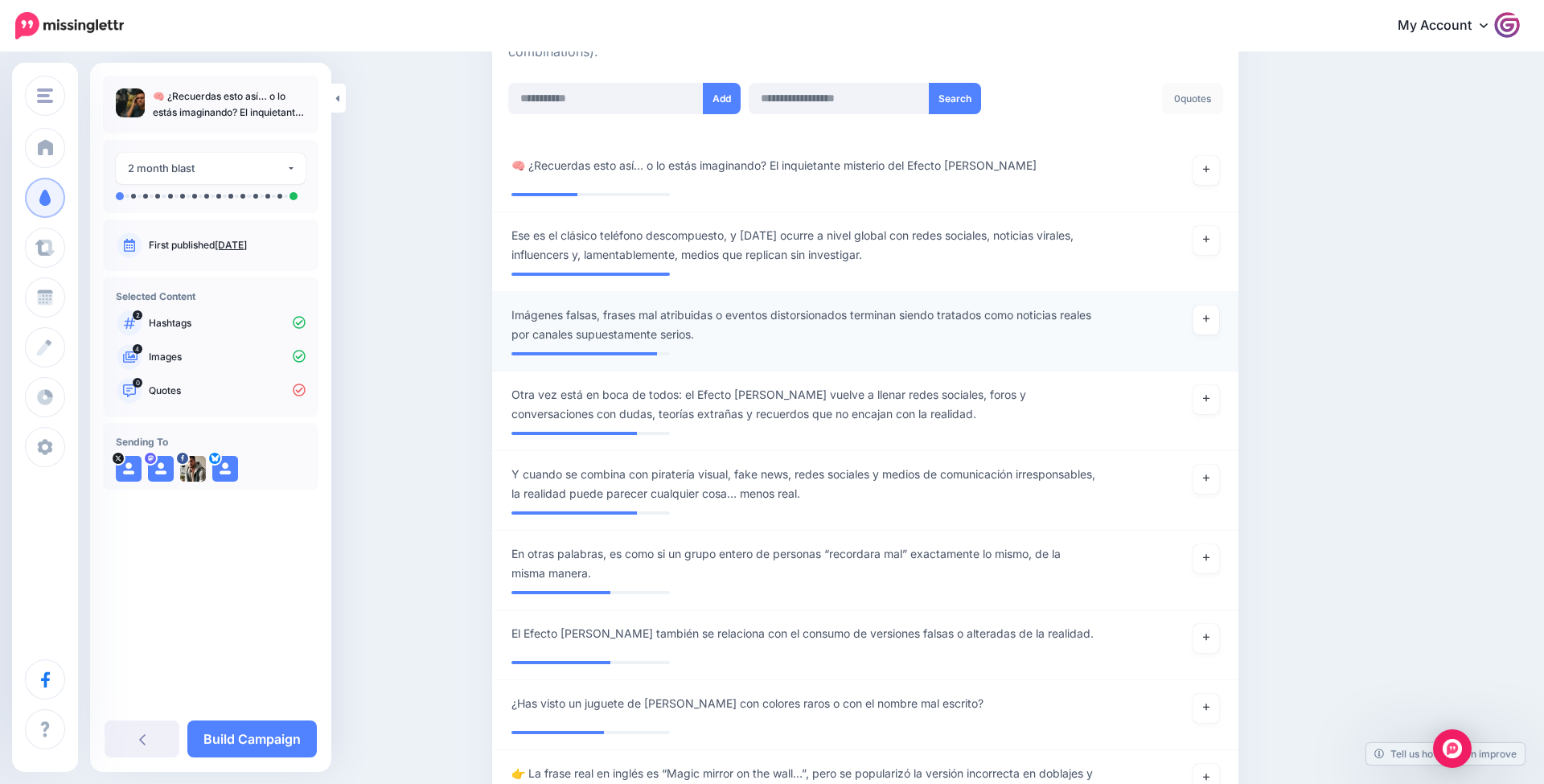
scroll to position [435, 0]
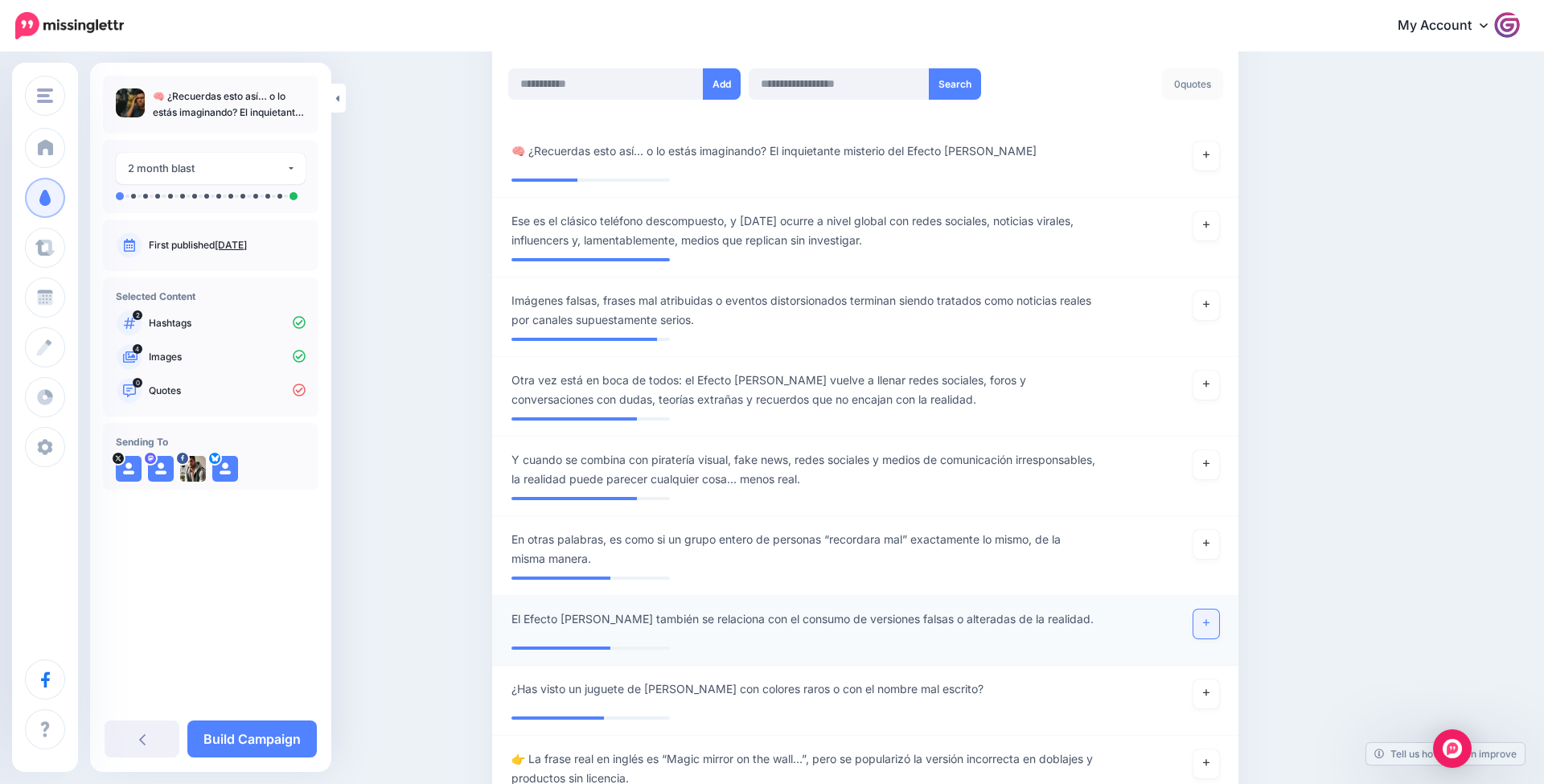
click at [1197, 616] on link at bounding box center [1206, 624] width 26 height 29
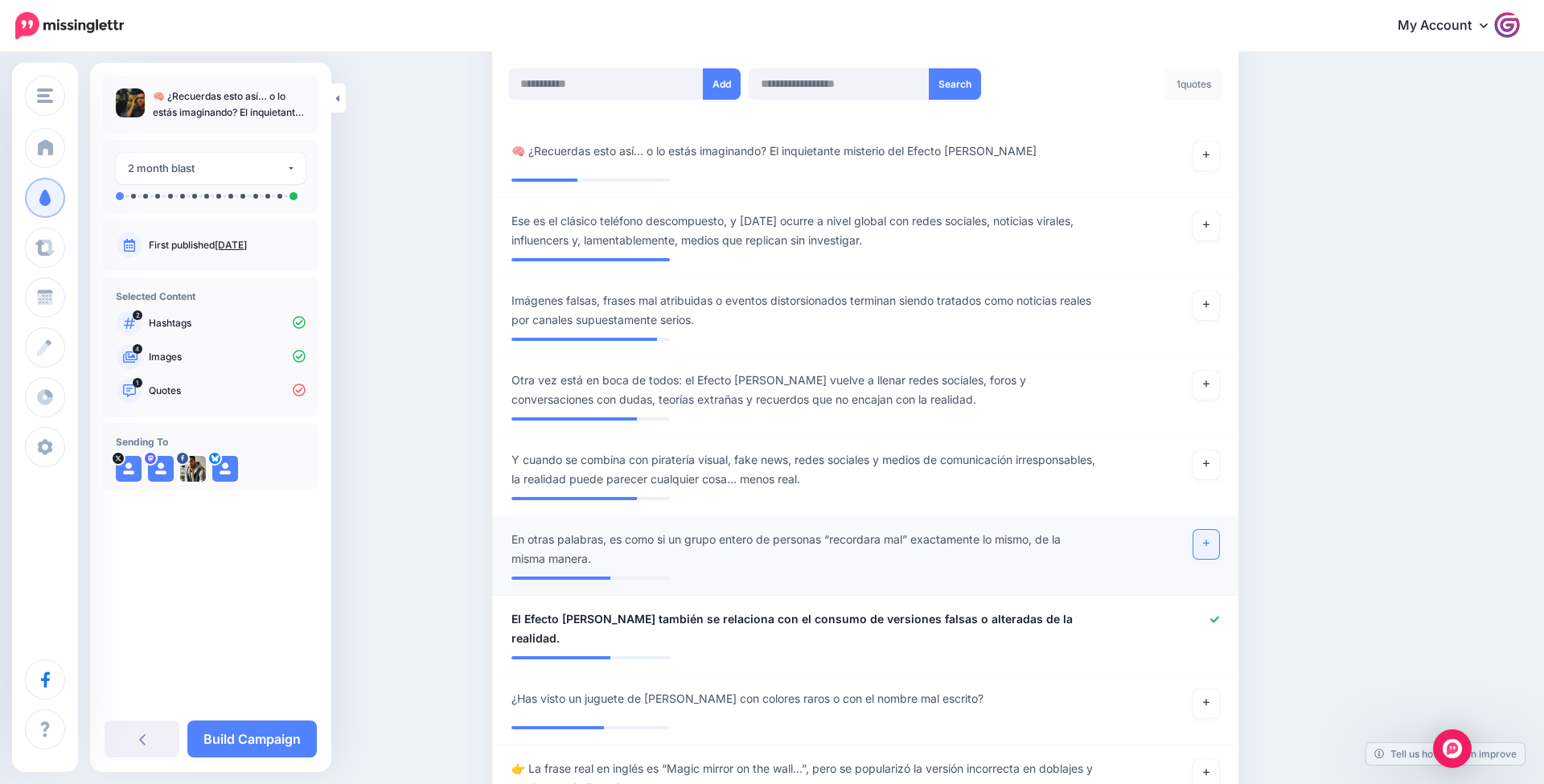
click at [1214, 535] on link at bounding box center [1206, 544] width 26 height 29
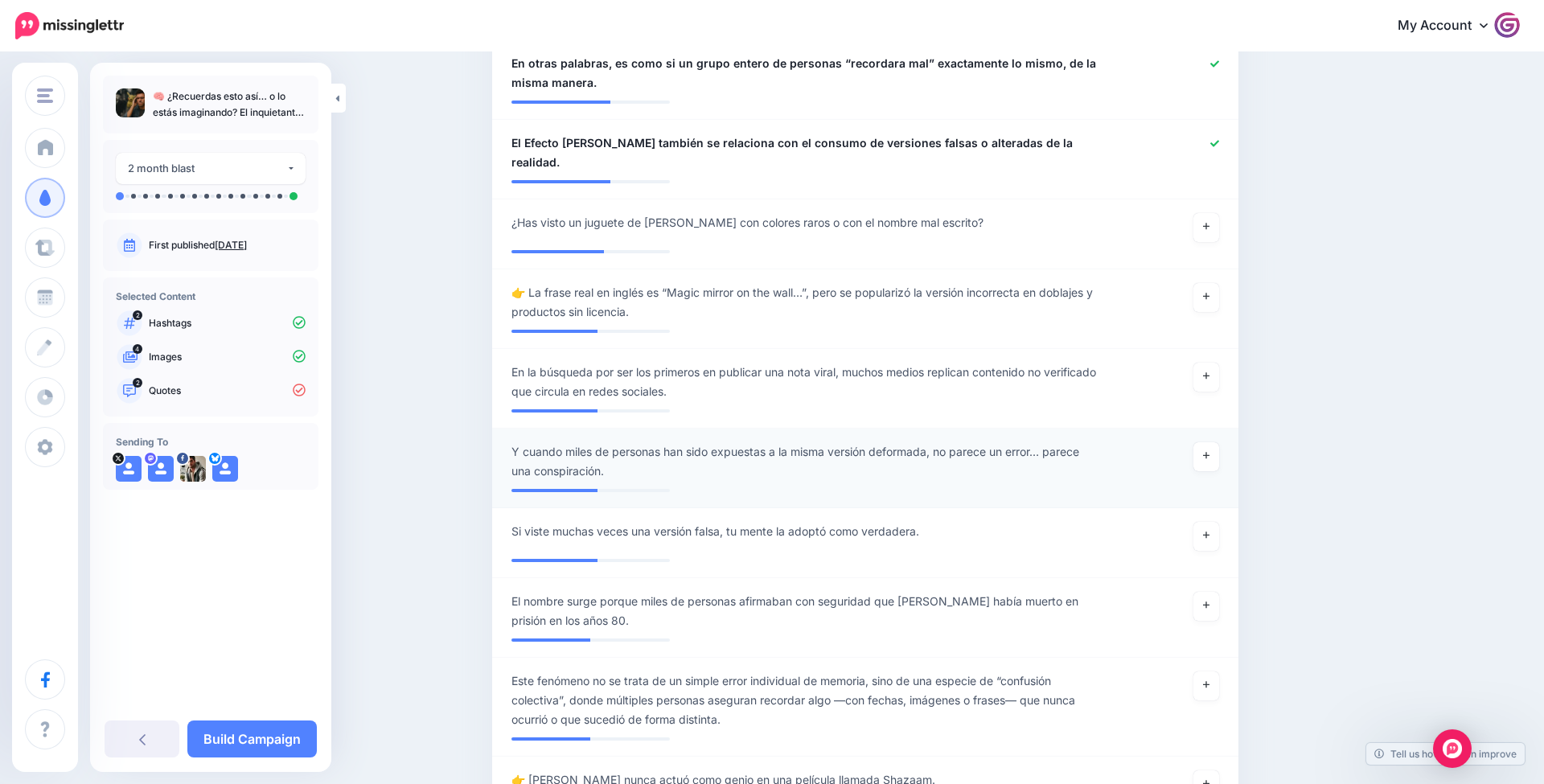
scroll to position [914, 0]
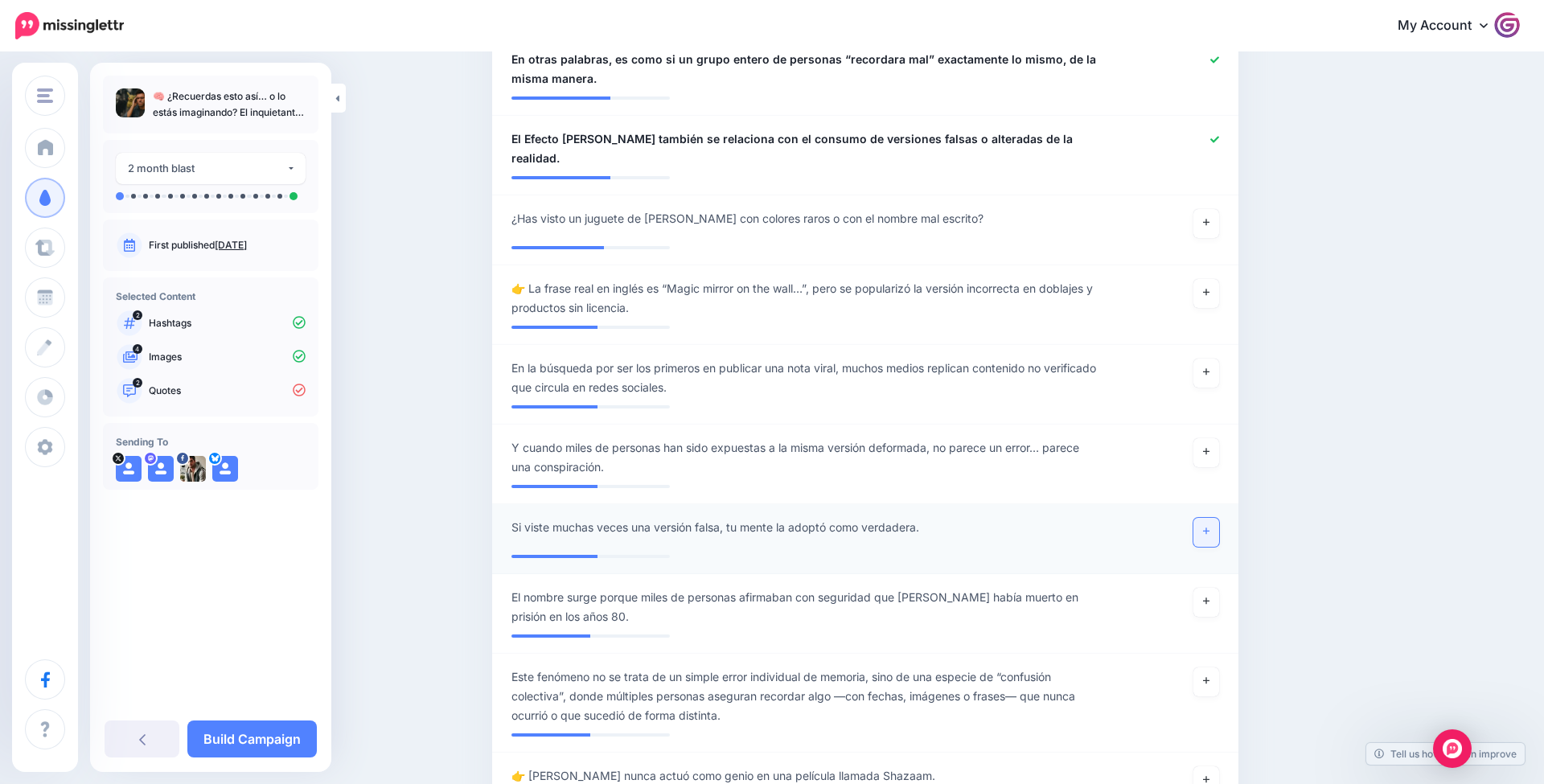
click at [1213, 518] on link at bounding box center [1206, 532] width 26 height 29
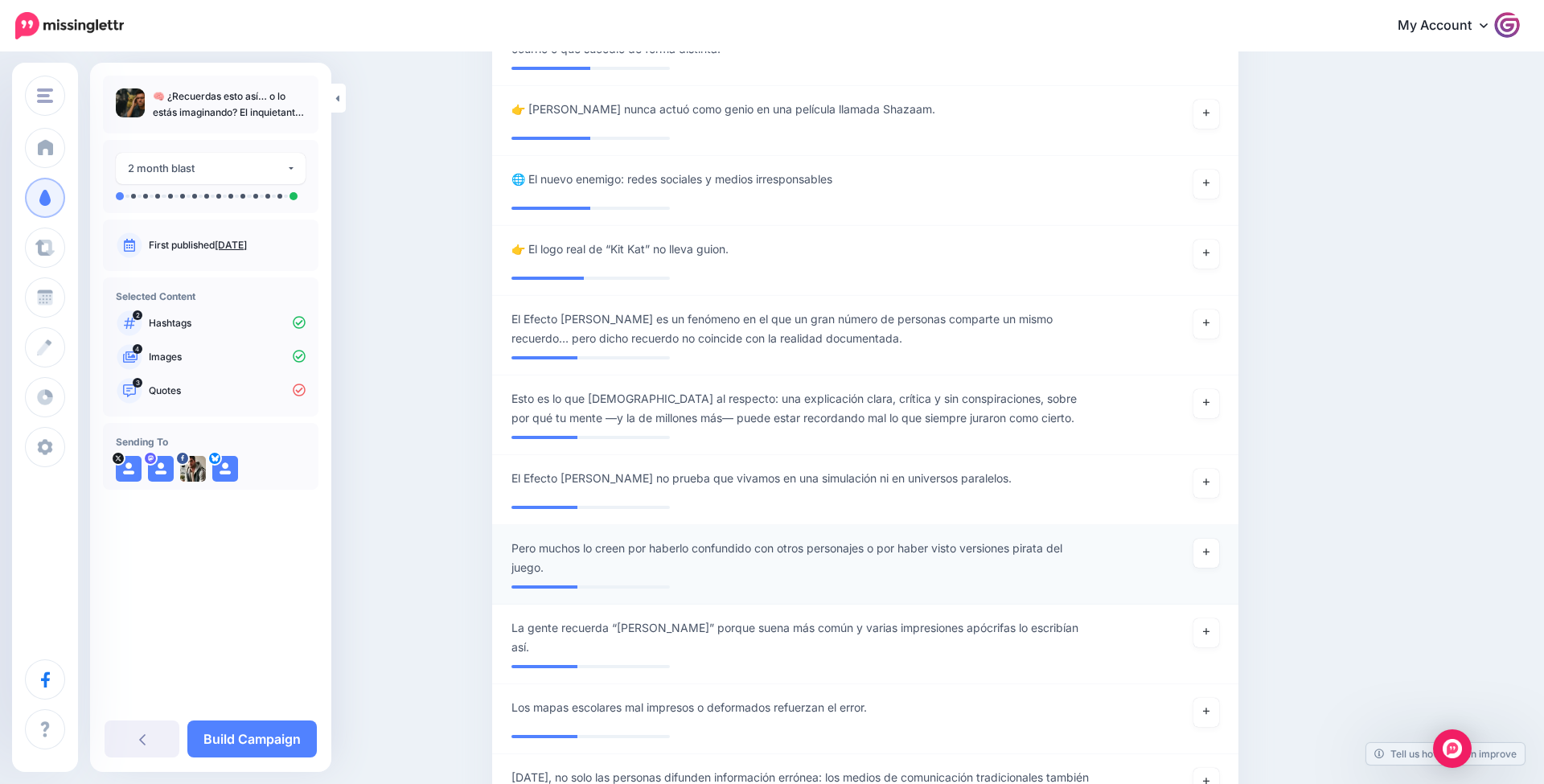
scroll to position [1572, 0]
click at [1197, 470] on link at bounding box center [1206, 484] width 26 height 29
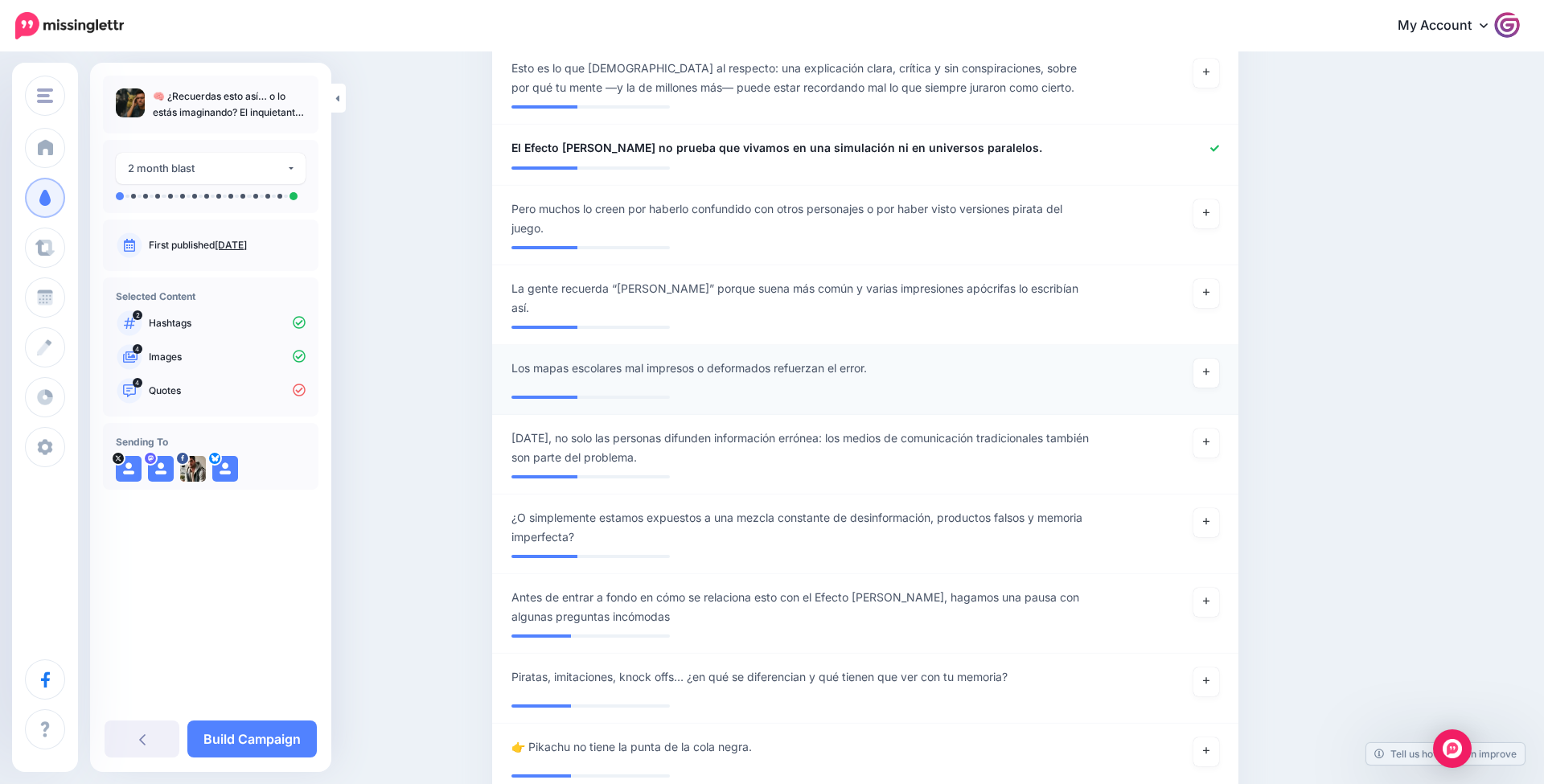
scroll to position [1916, 0]
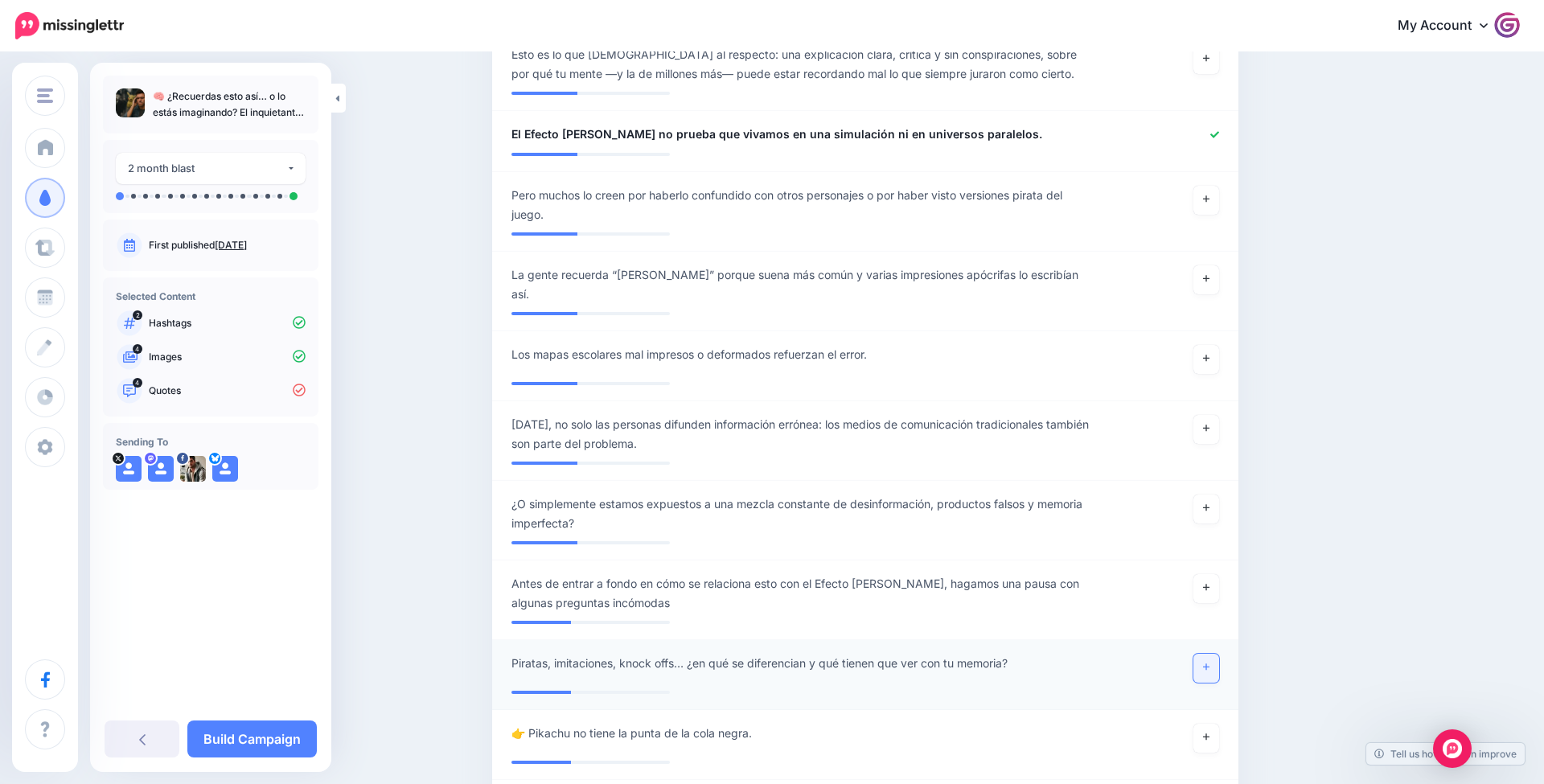
click at [1205, 663] on icon at bounding box center [1206, 667] width 6 height 9
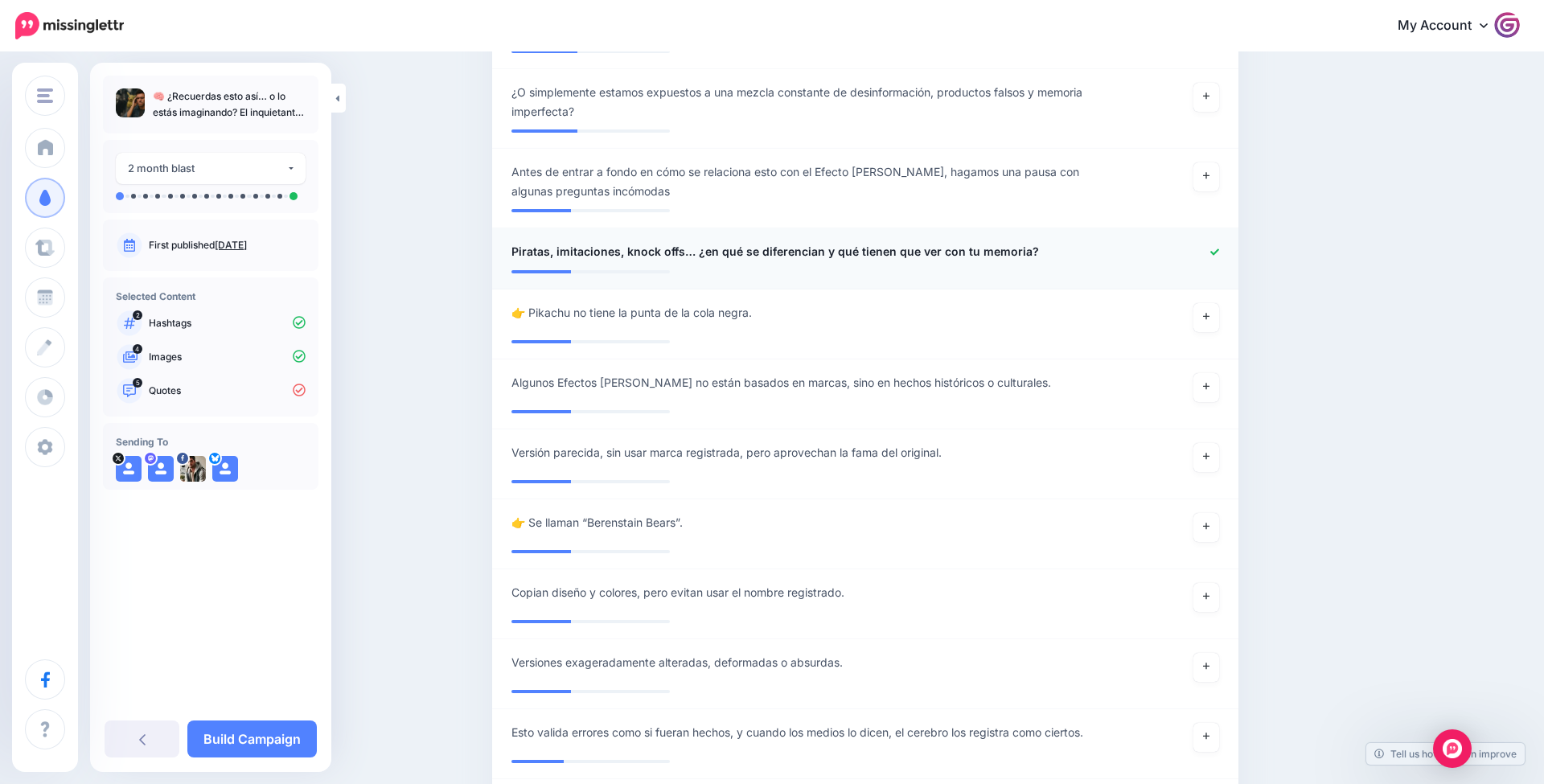
scroll to position [2829, 0]
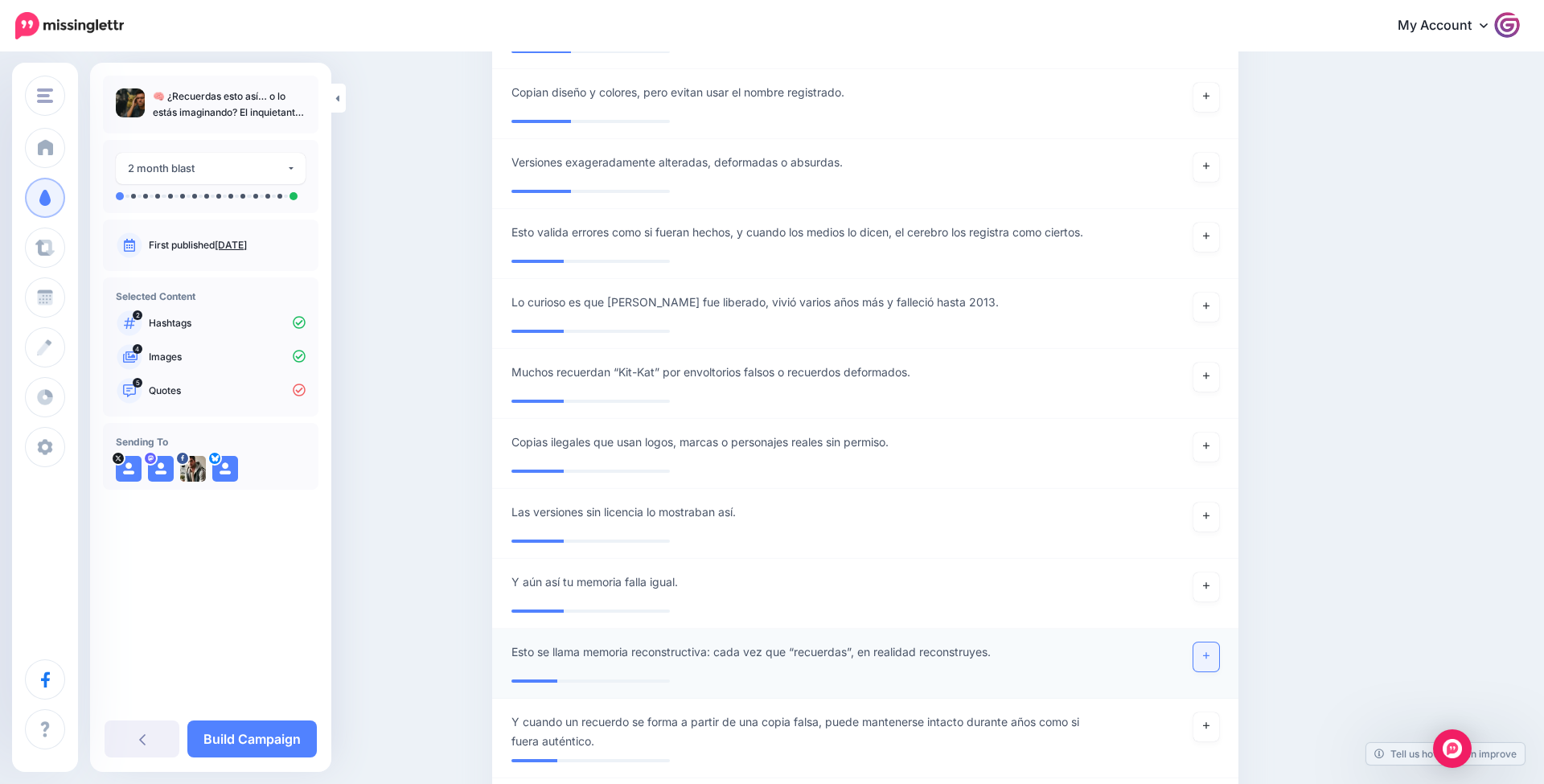
click at [1199, 642] on link at bounding box center [1206, 657] width 26 height 29
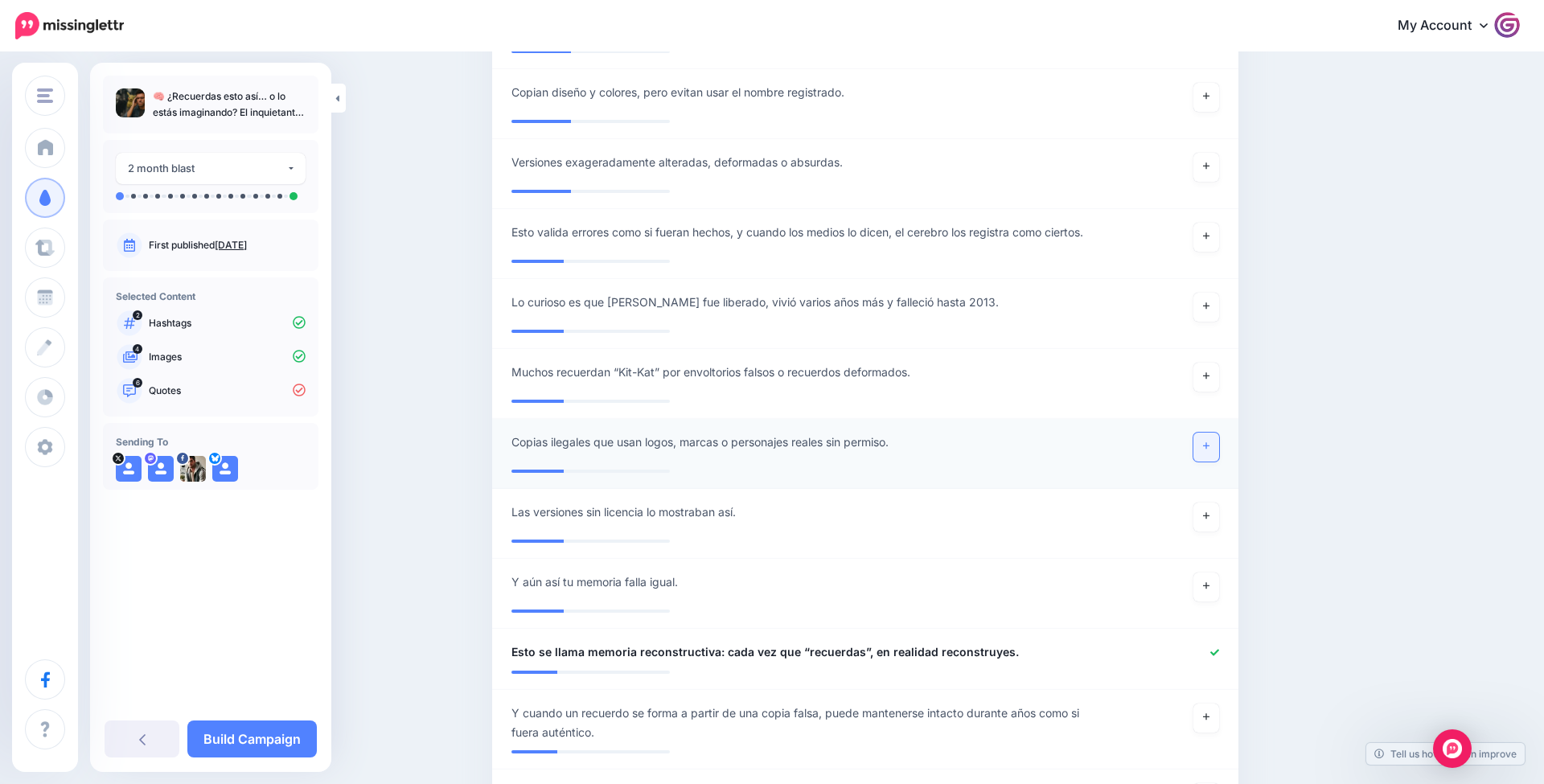
click at [1198, 433] on link at bounding box center [1206, 447] width 26 height 29
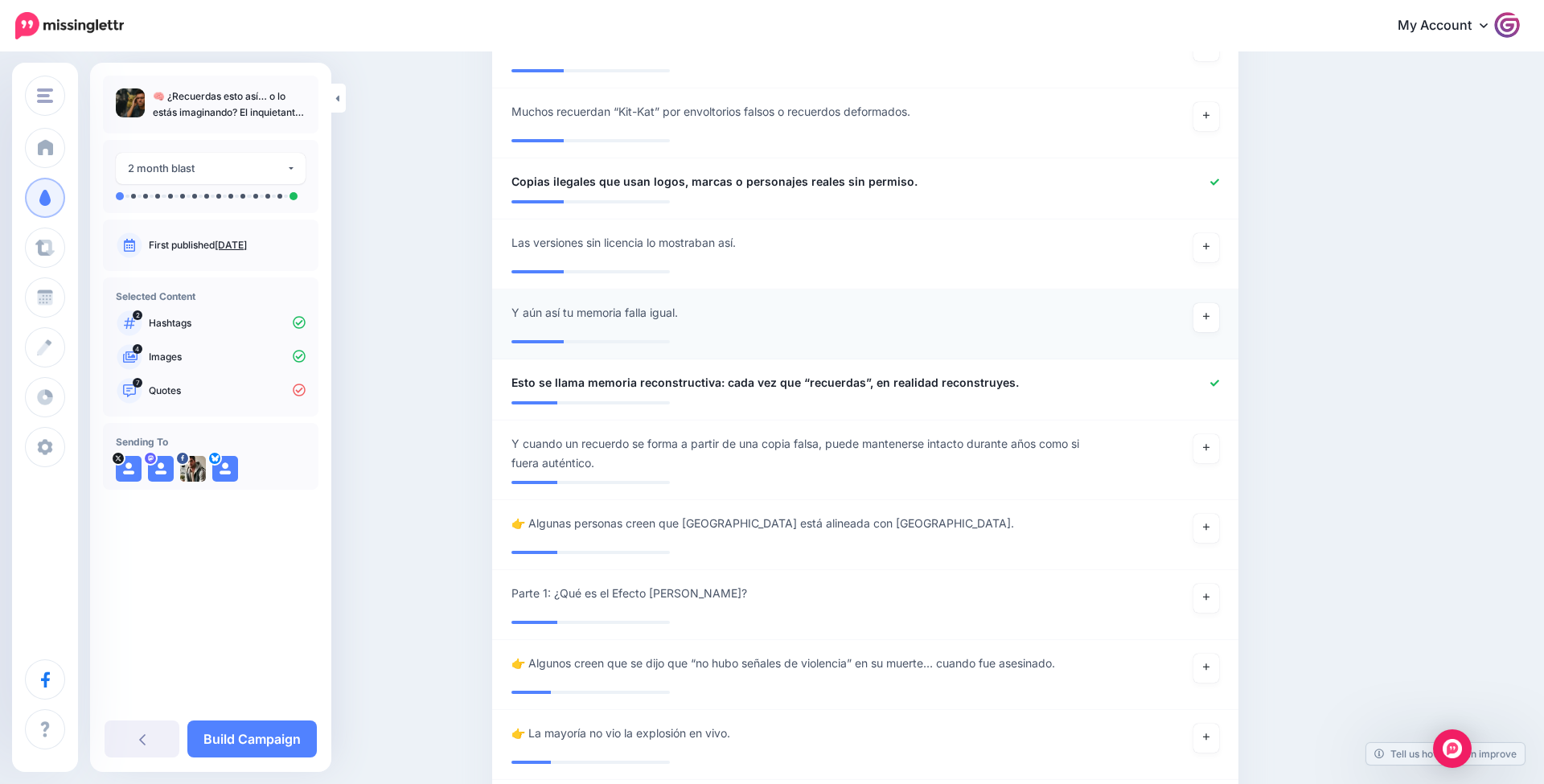
scroll to position [3105, 0]
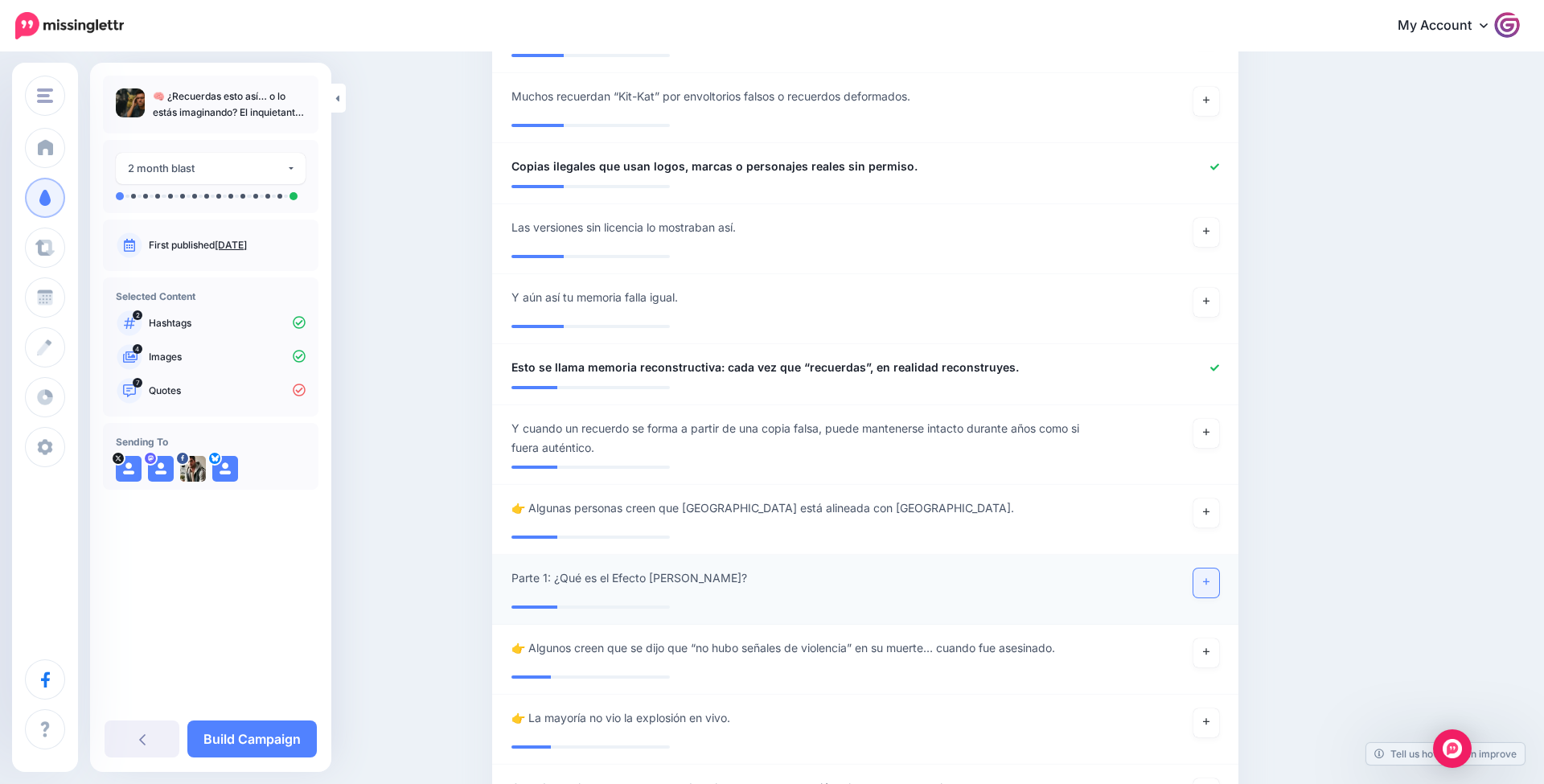
click at [1197, 568] on link at bounding box center [1206, 583] width 26 height 29
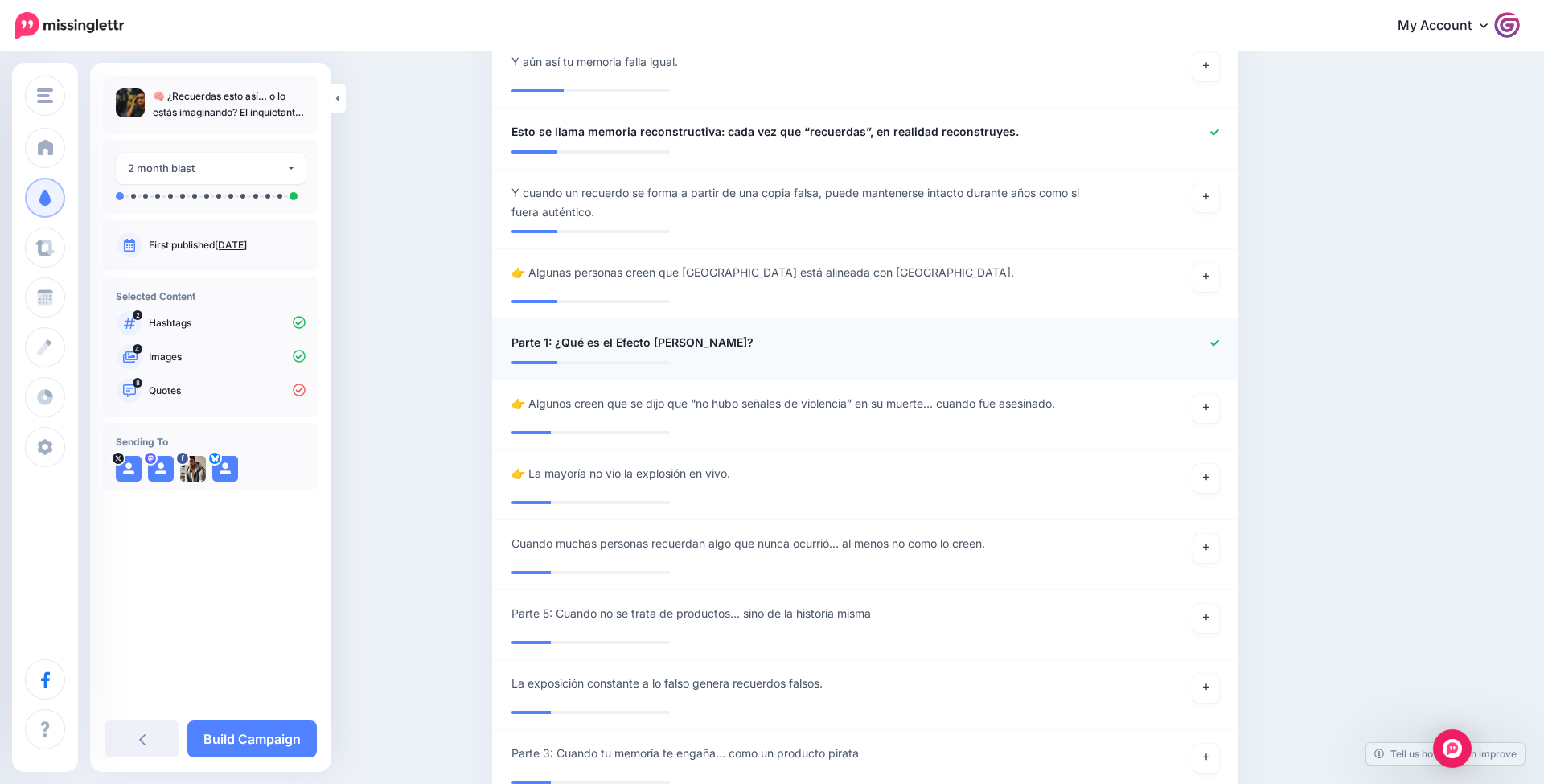
scroll to position [3342, 0]
click at [1216, 533] on link at bounding box center [1206, 547] width 26 height 29
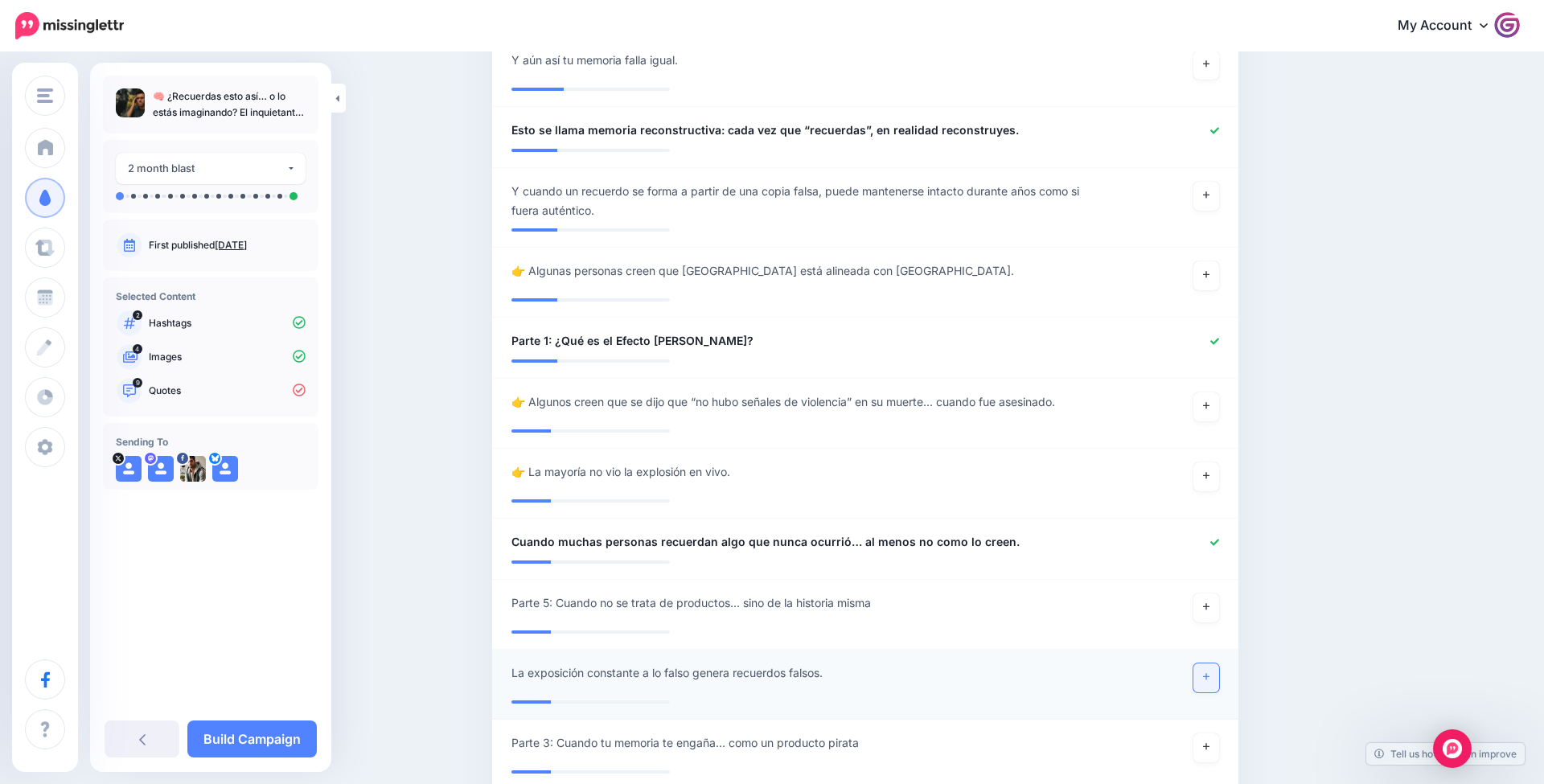
click at [1204, 664] on link at bounding box center [1206, 678] width 26 height 29
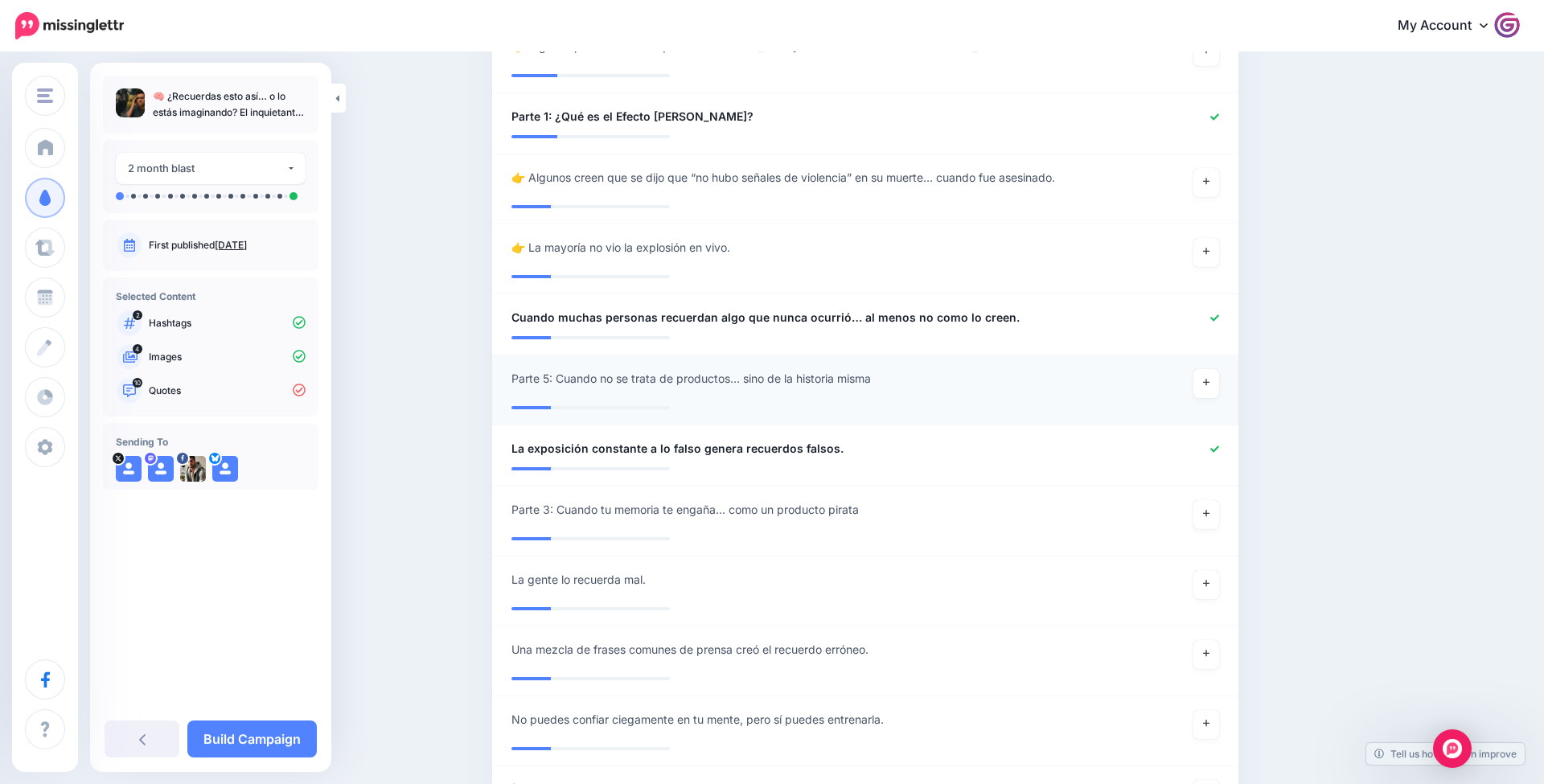
scroll to position [3589, 0]
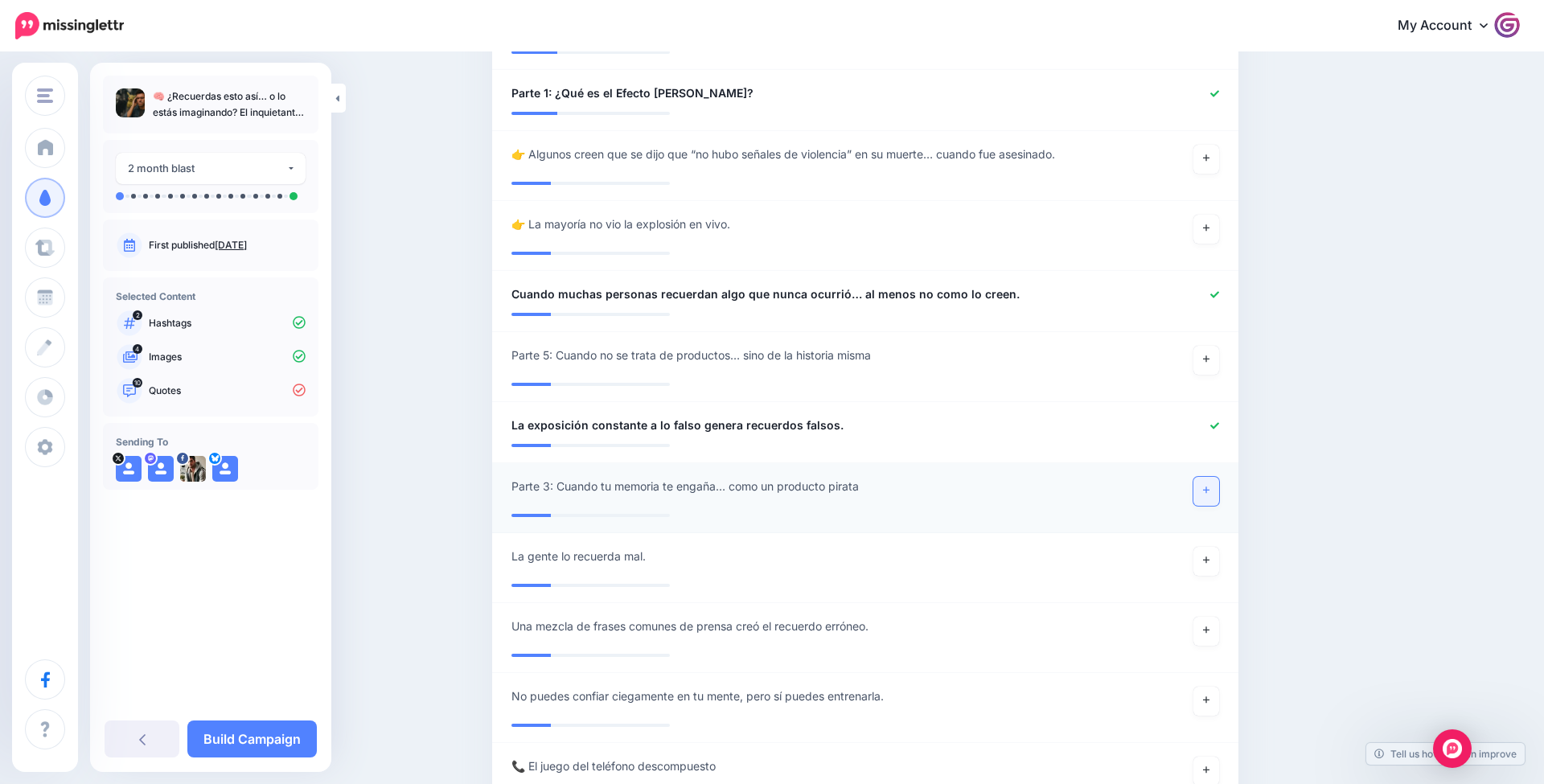
click at [1209, 477] on link at bounding box center [1206, 491] width 26 height 29
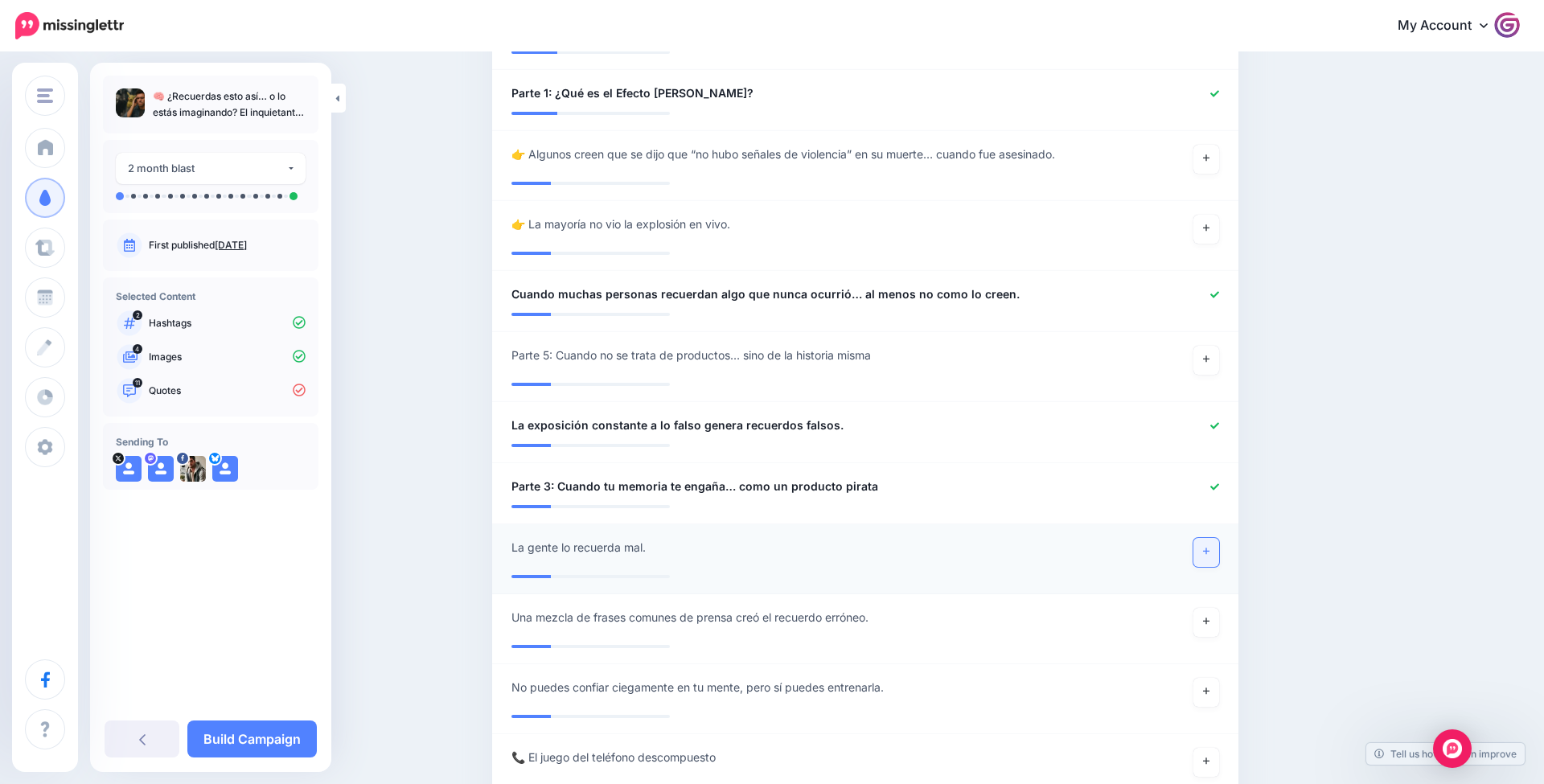
click at [1197, 538] on link at bounding box center [1206, 552] width 26 height 29
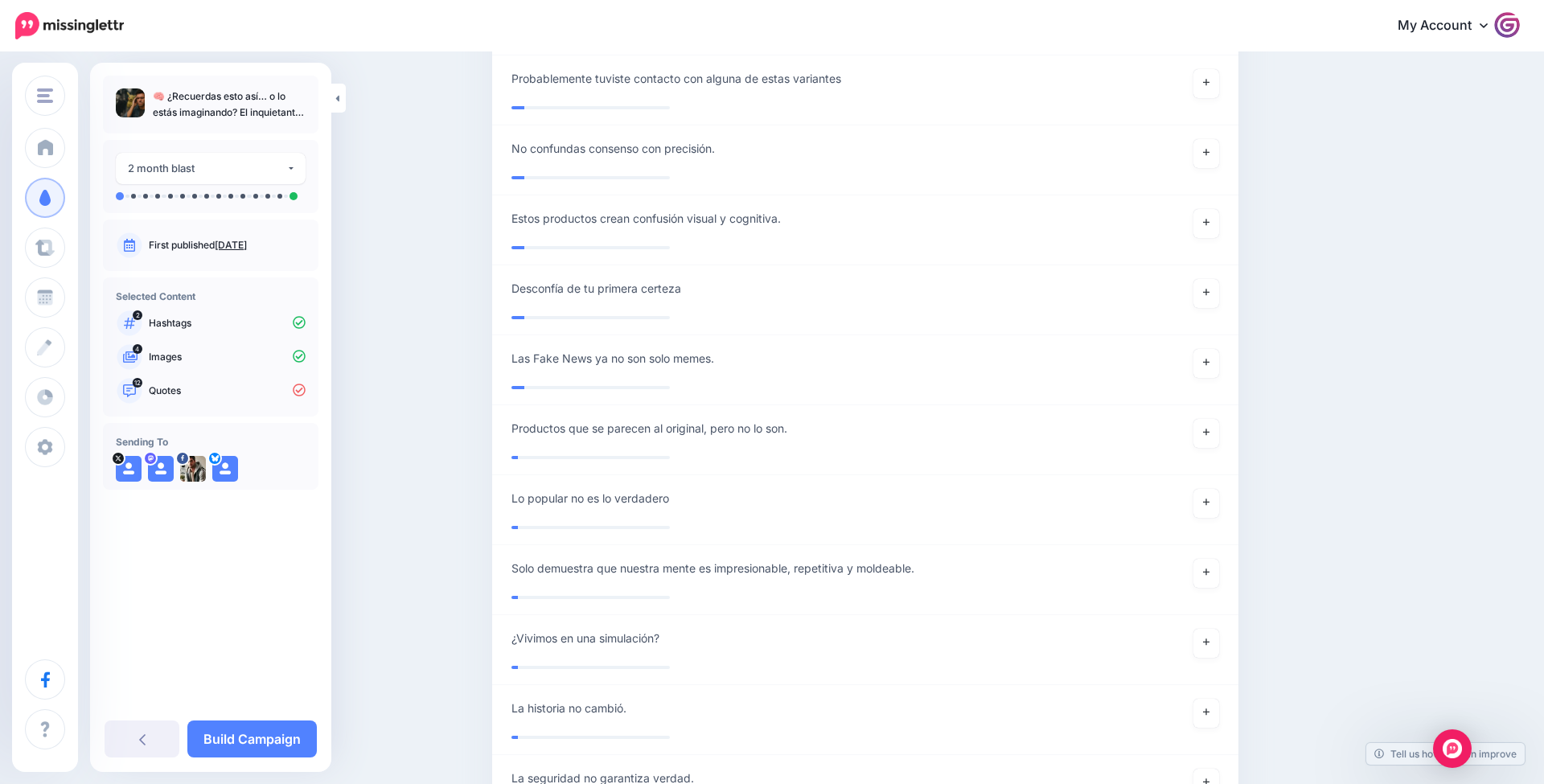
scroll to position [6359, 0]
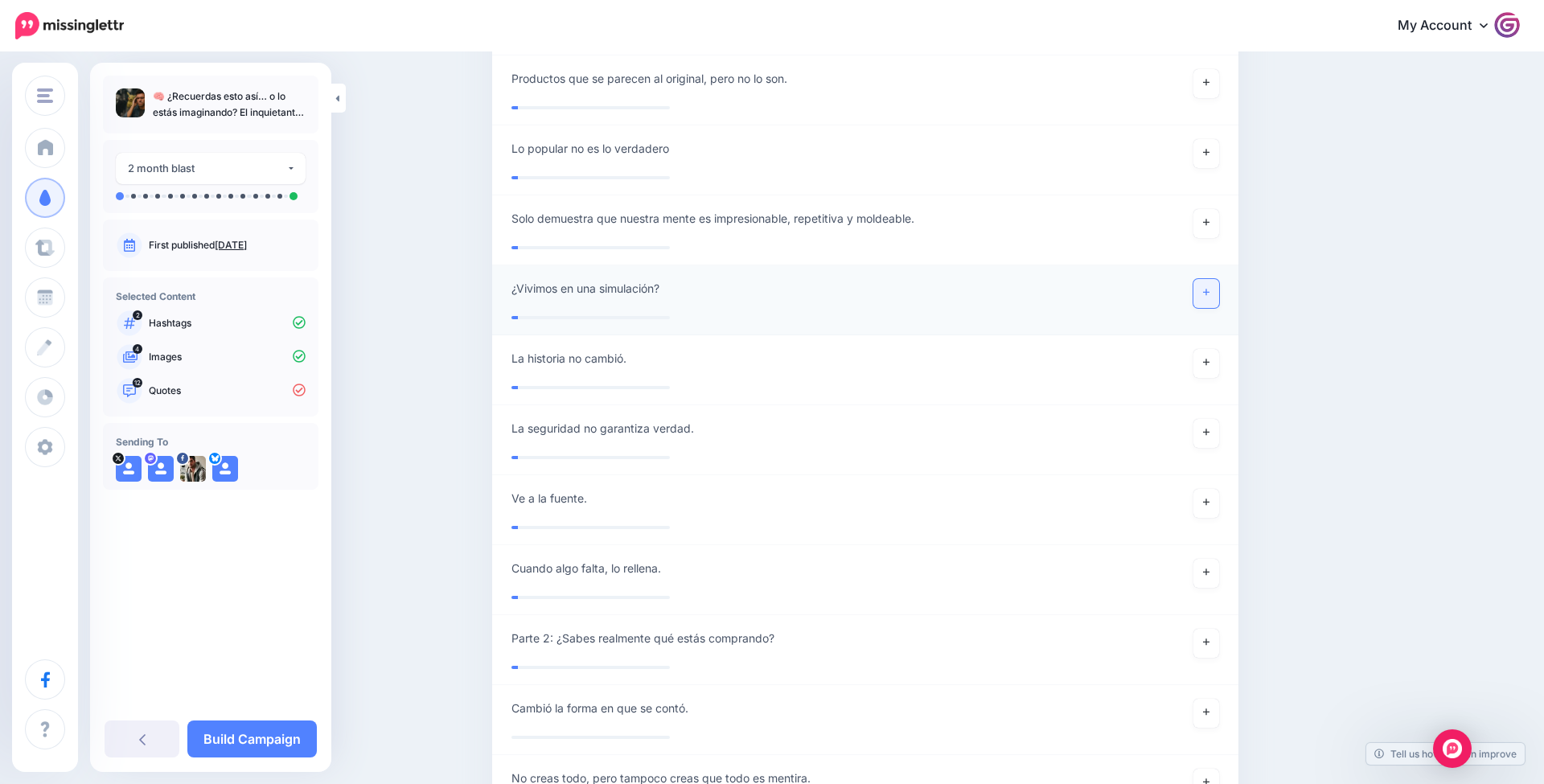
click at [1198, 279] on link at bounding box center [1206, 293] width 26 height 29
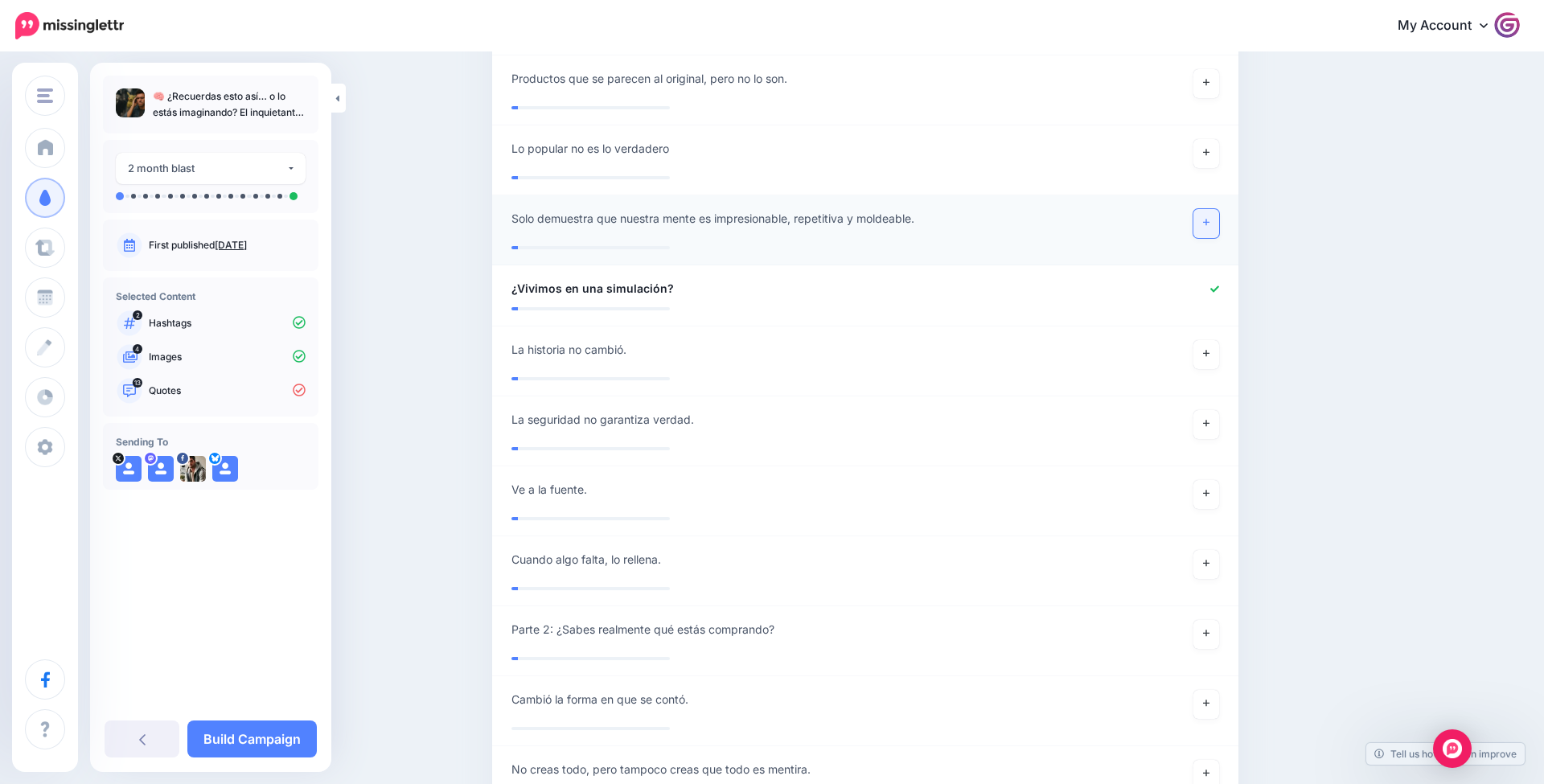
click at [1209, 209] on link at bounding box center [1206, 224] width 26 height 29
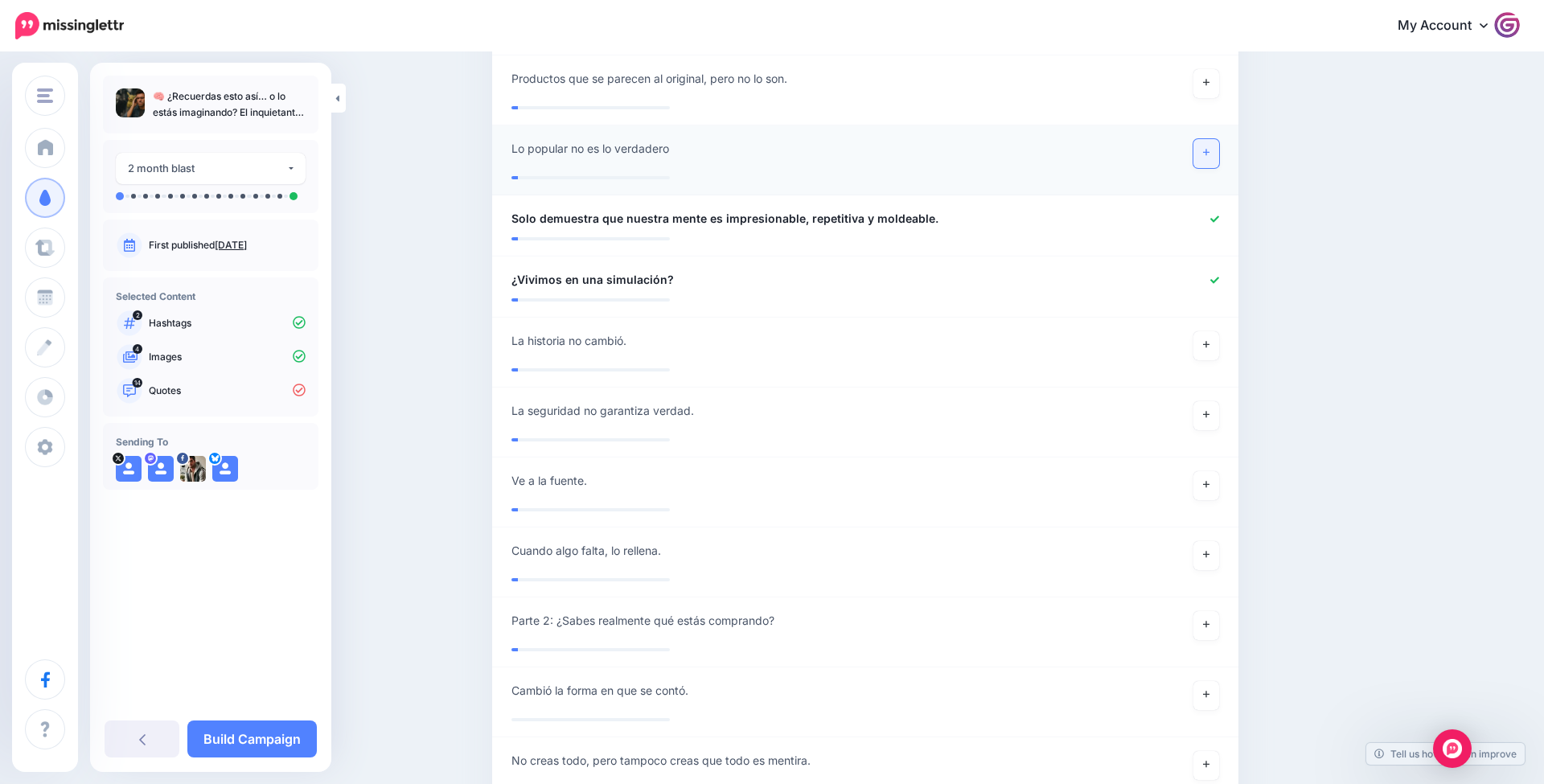
click at [1200, 139] on link at bounding box center [1206, 153] width 26 height 29
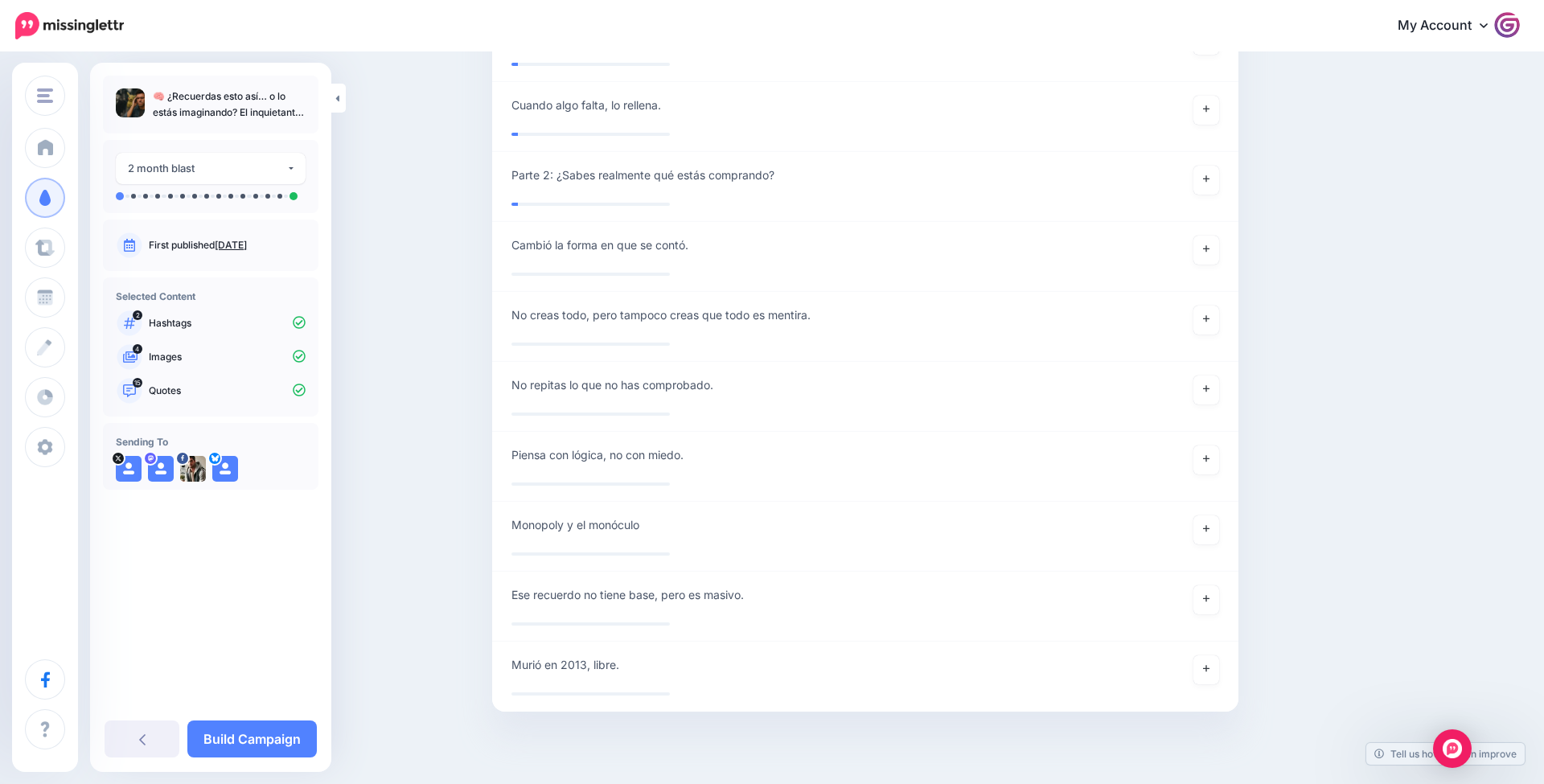
scroll to position [6795, 0]
click at [1206, 597] on icon at bounding box center [1206, 600] width 6 height 6
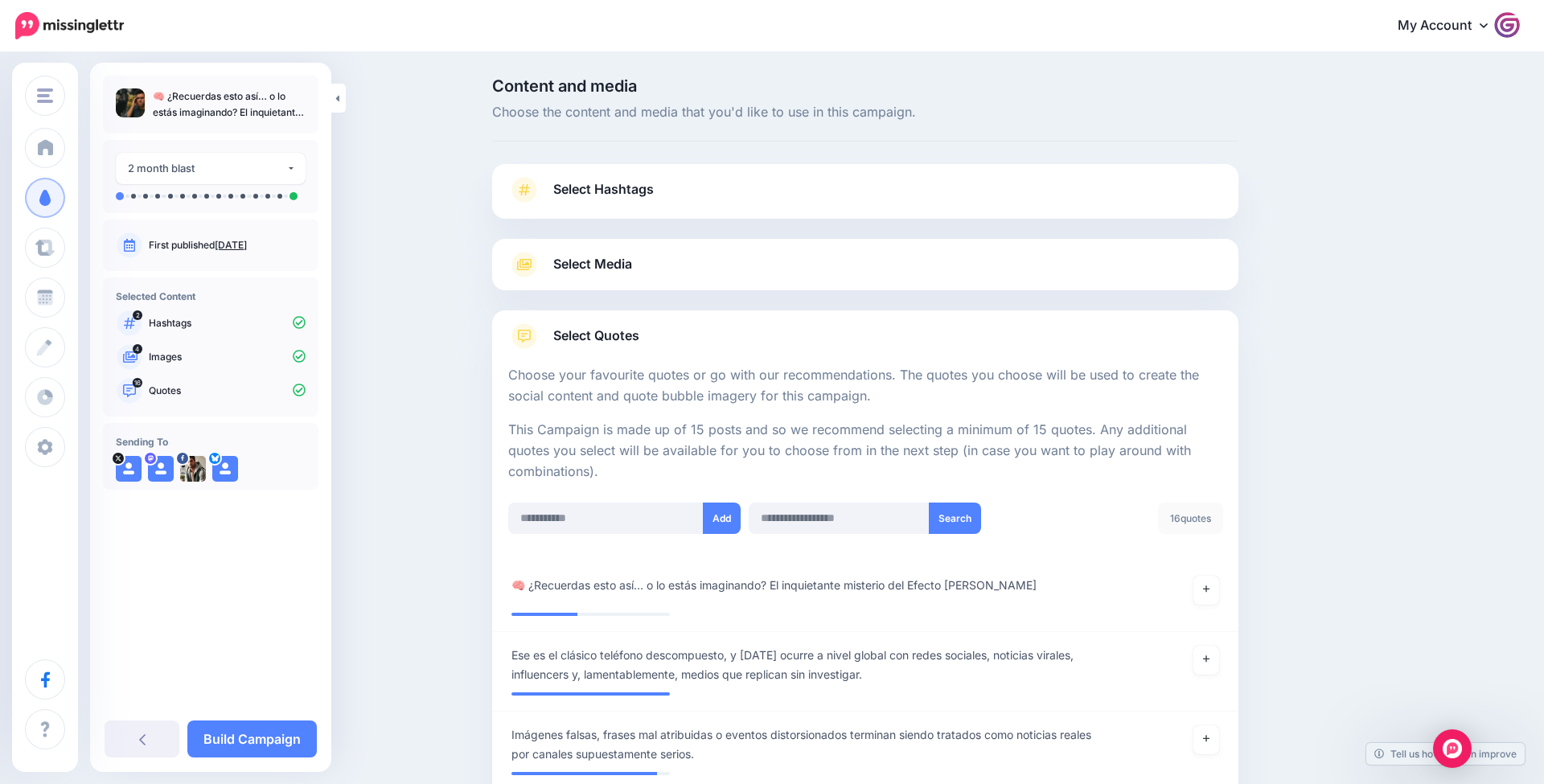
scroll to position [0, 0]
click at [227, 727] on link "Build Campaign" at bounding box center [251, 739] width 129 height 37
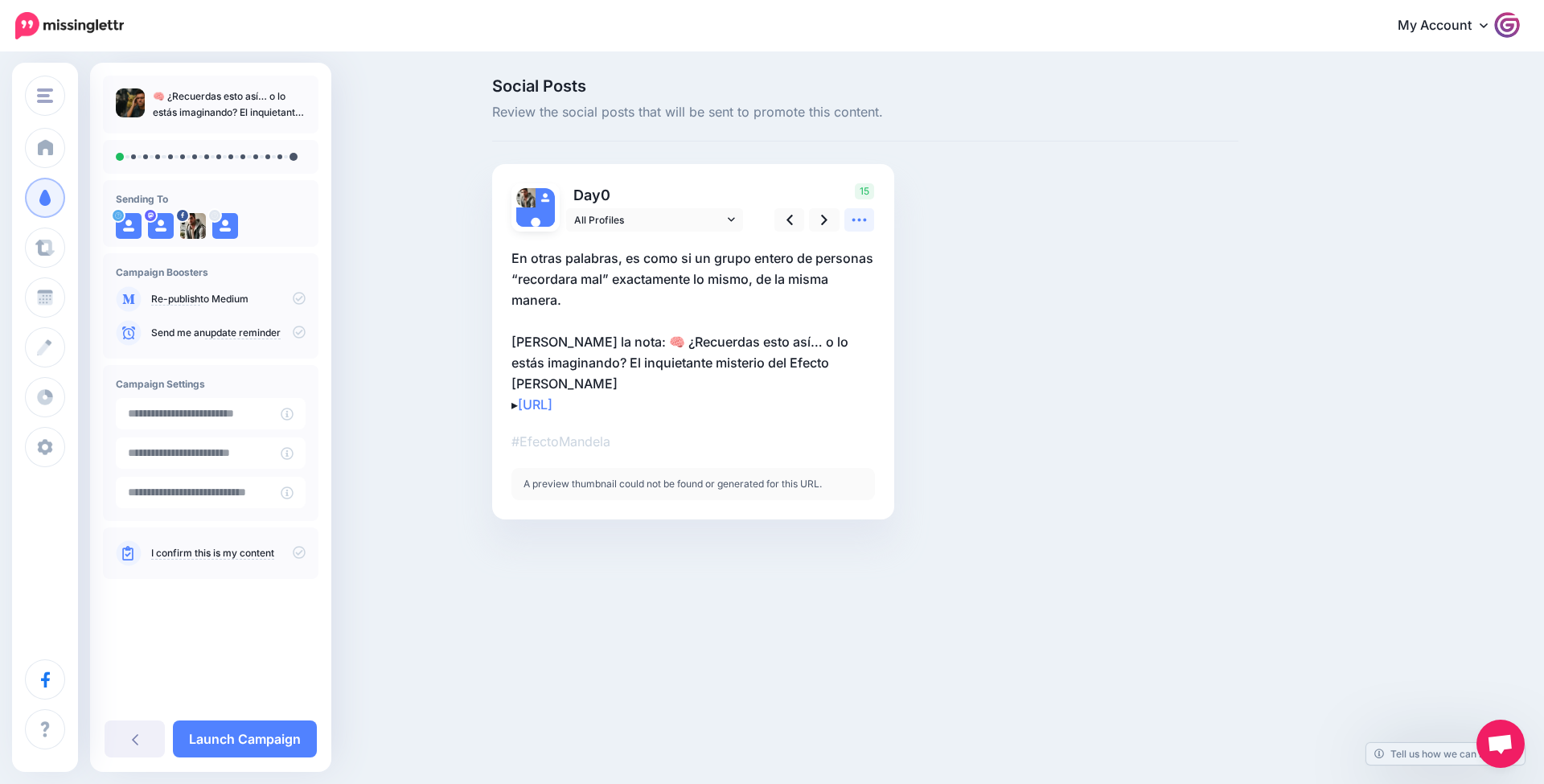
click at [862, 220] on icon at bounding box center [859, 219] width 17 height 17
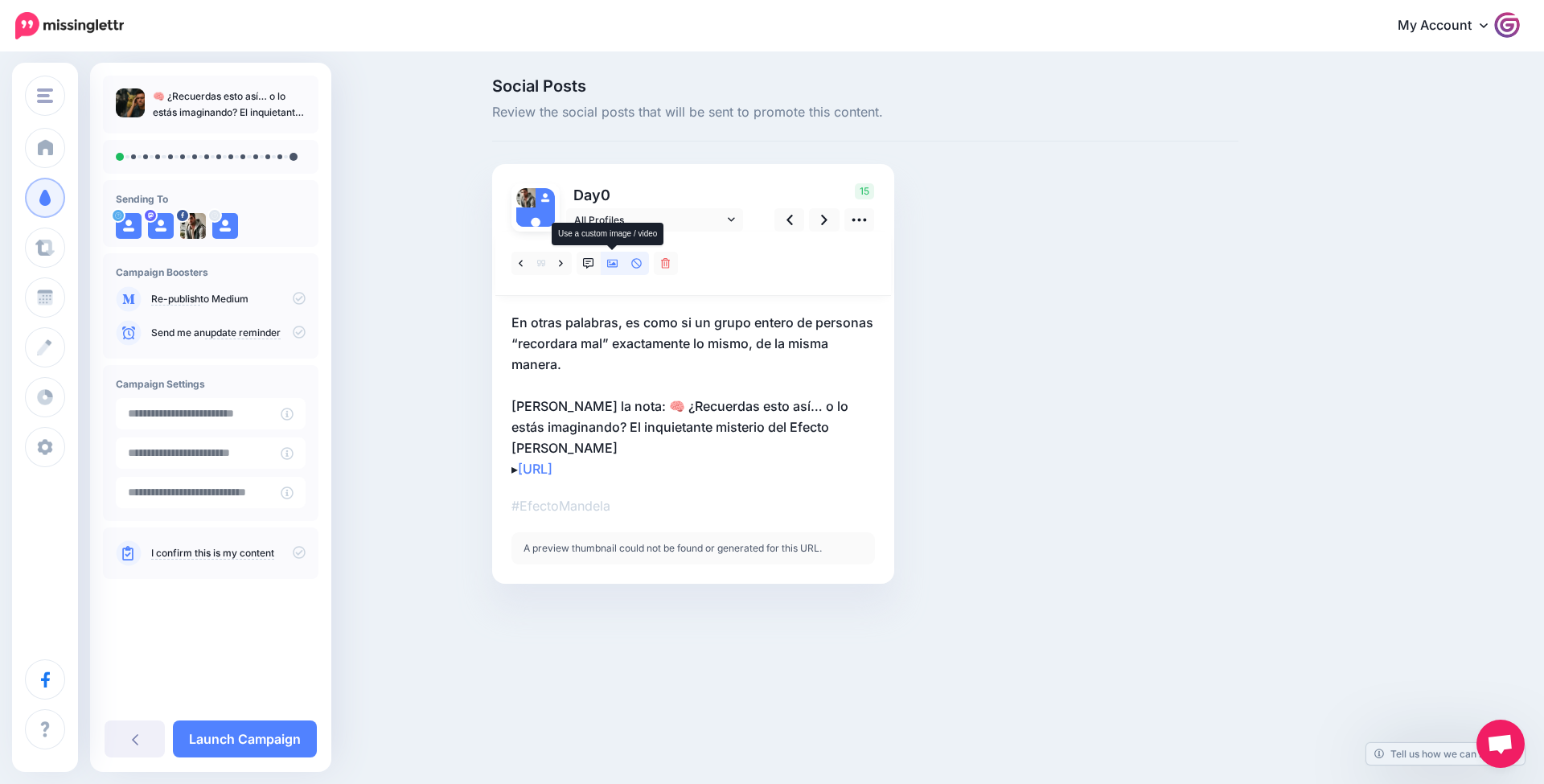
click at [617, 265] on icon at bounding box center [613, 264] width 12 height 8
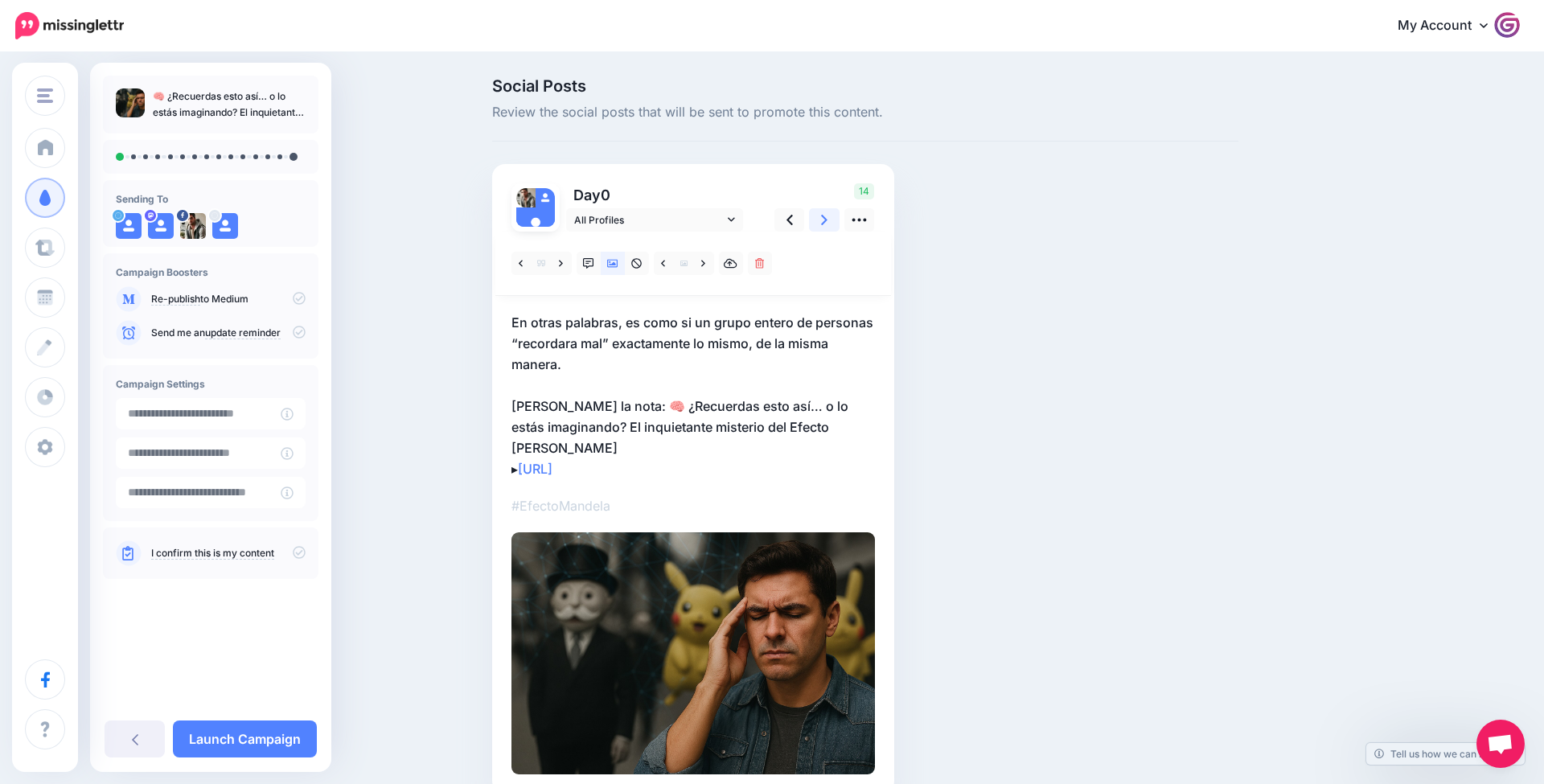
click at [818, 218] on link at bounding box center [824, 220] width 30 height 23
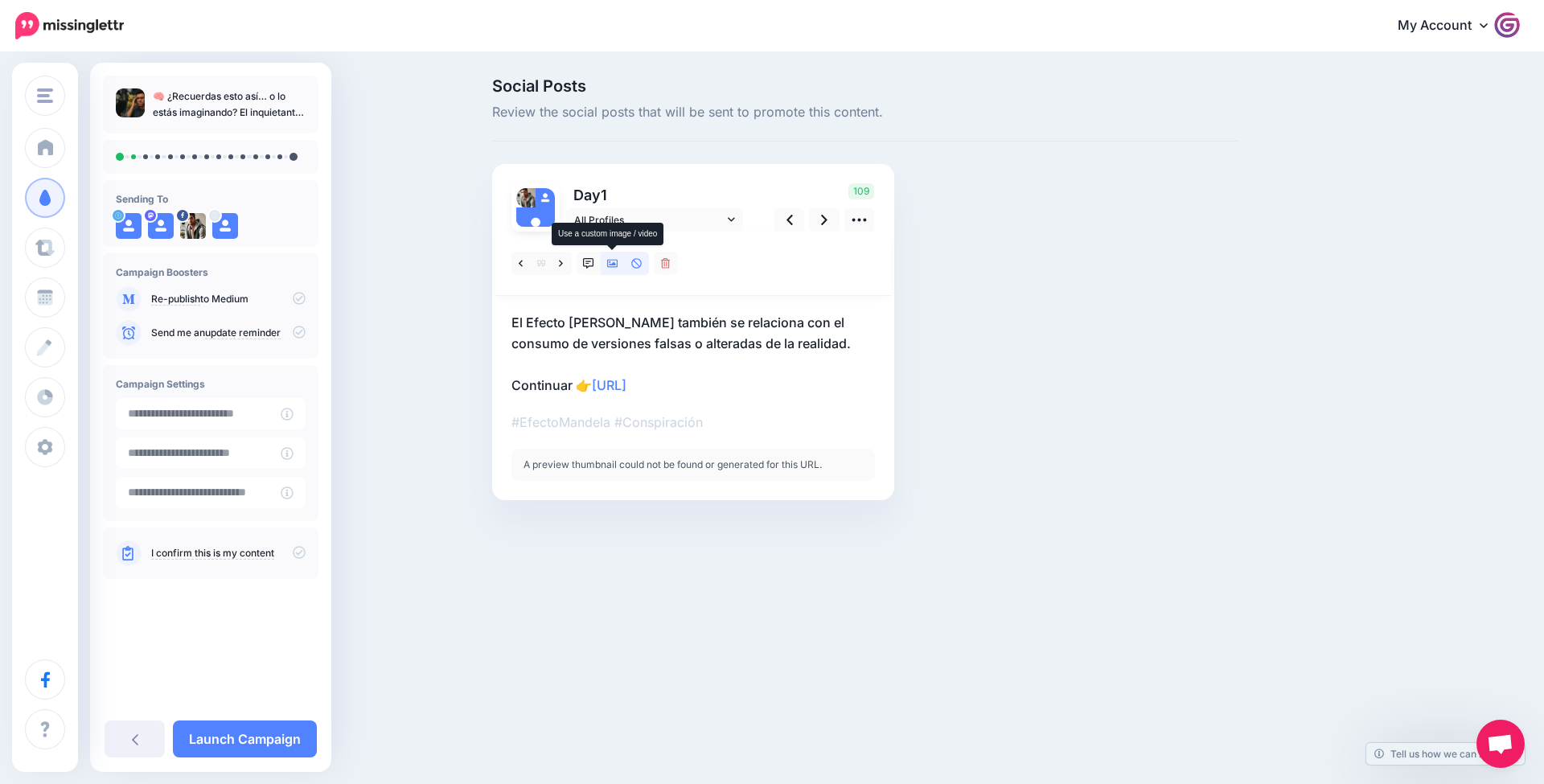
click at [620, 262] on link at bounding box center [612, 264] width 24 height 23
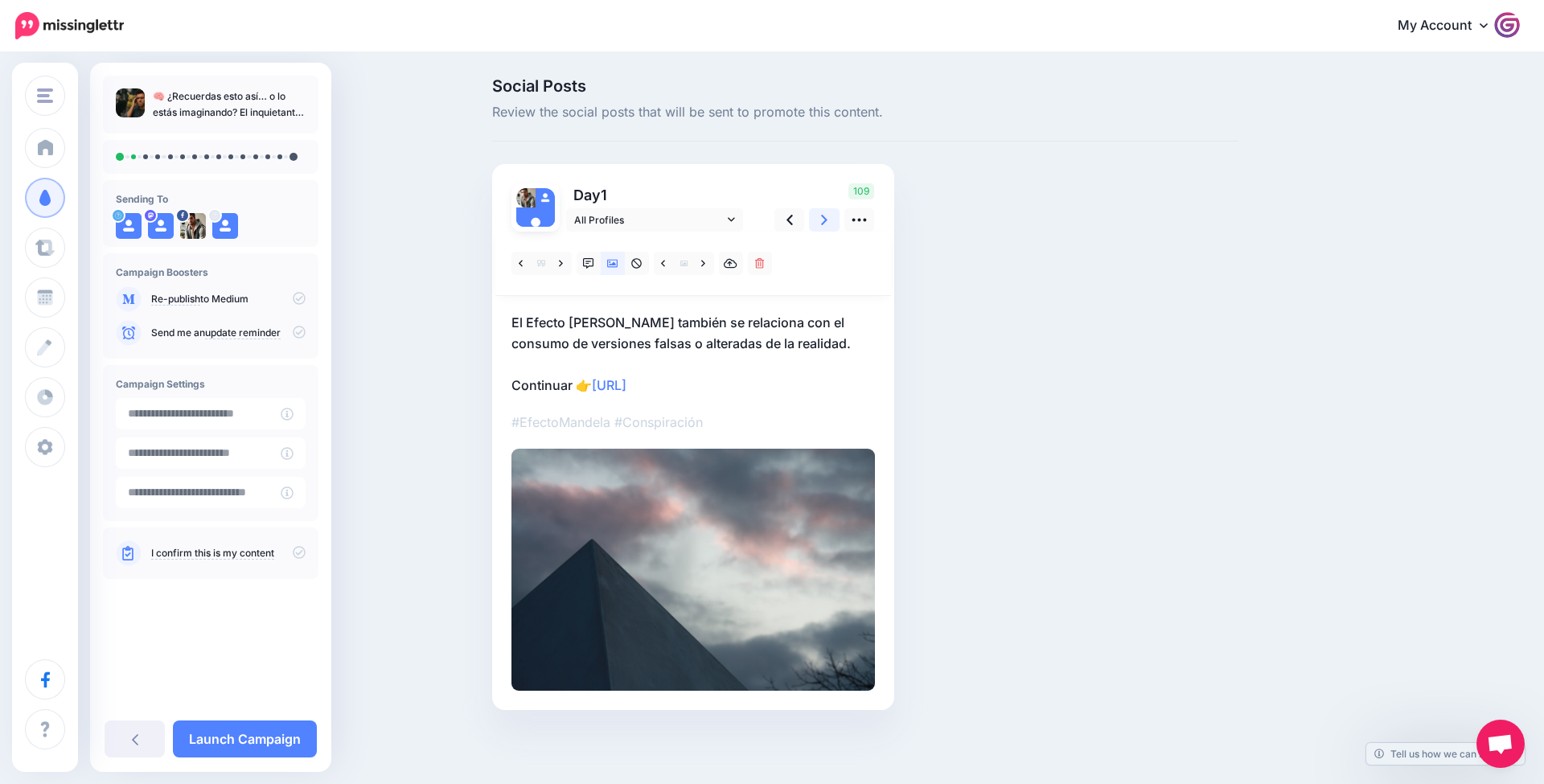
click at [829, 222] on link at bounding box center [824, 220] width 30 height 23
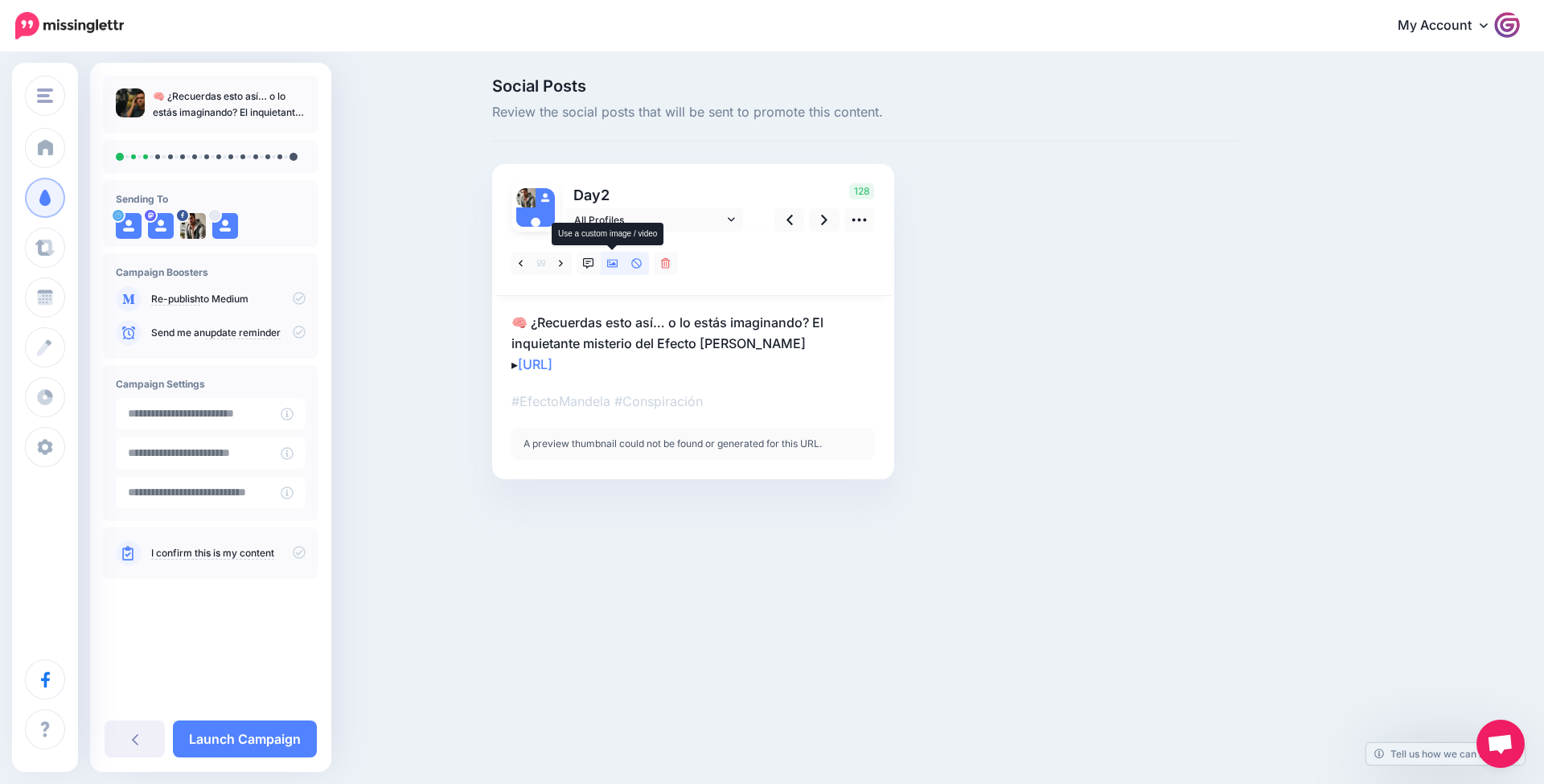
click at [619, 264] on link at bounding box center [612, 264] width 24 height 23
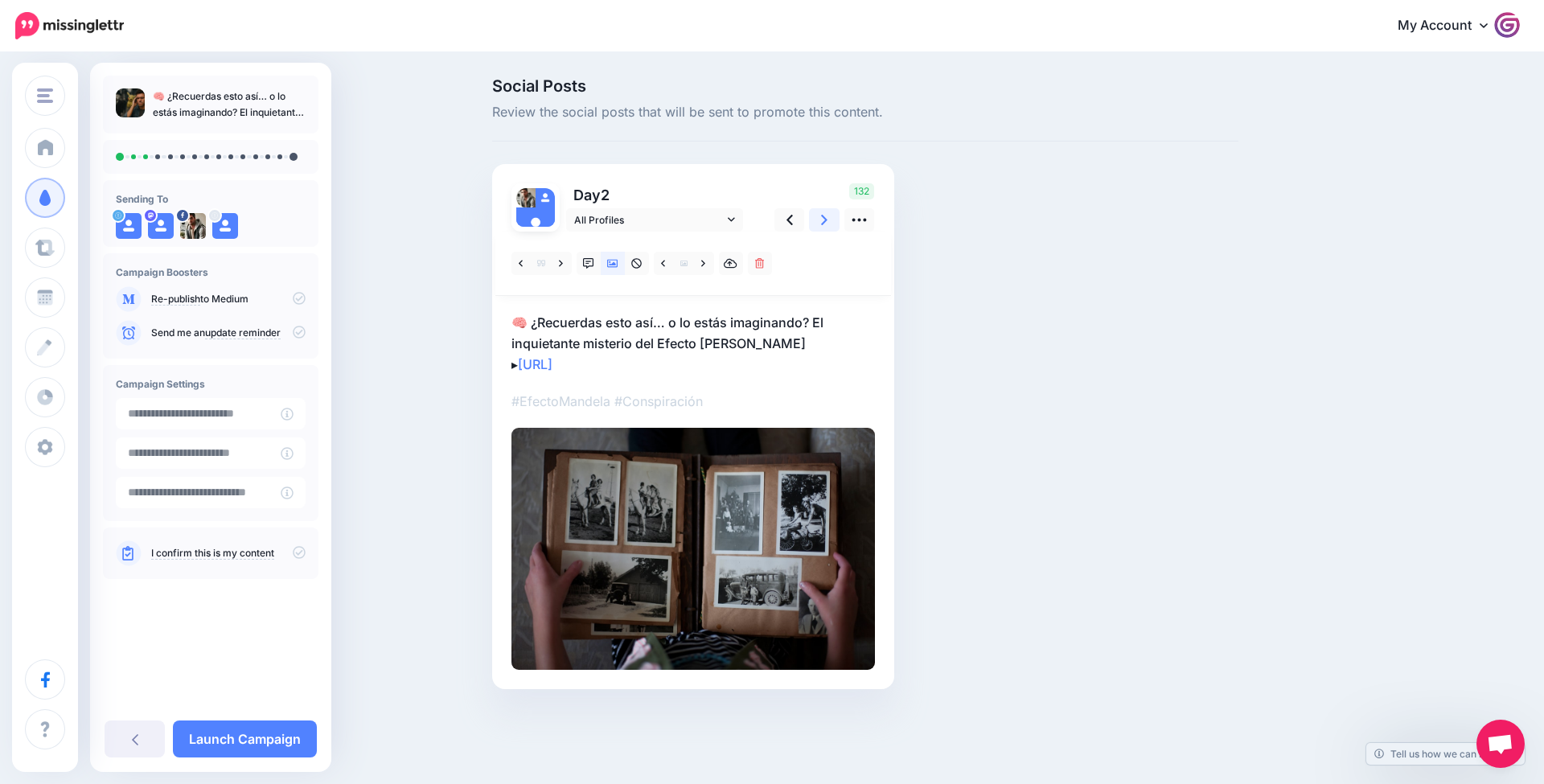
click at [831, 227] on link at bounding box center [824, 220] width 30 height 23
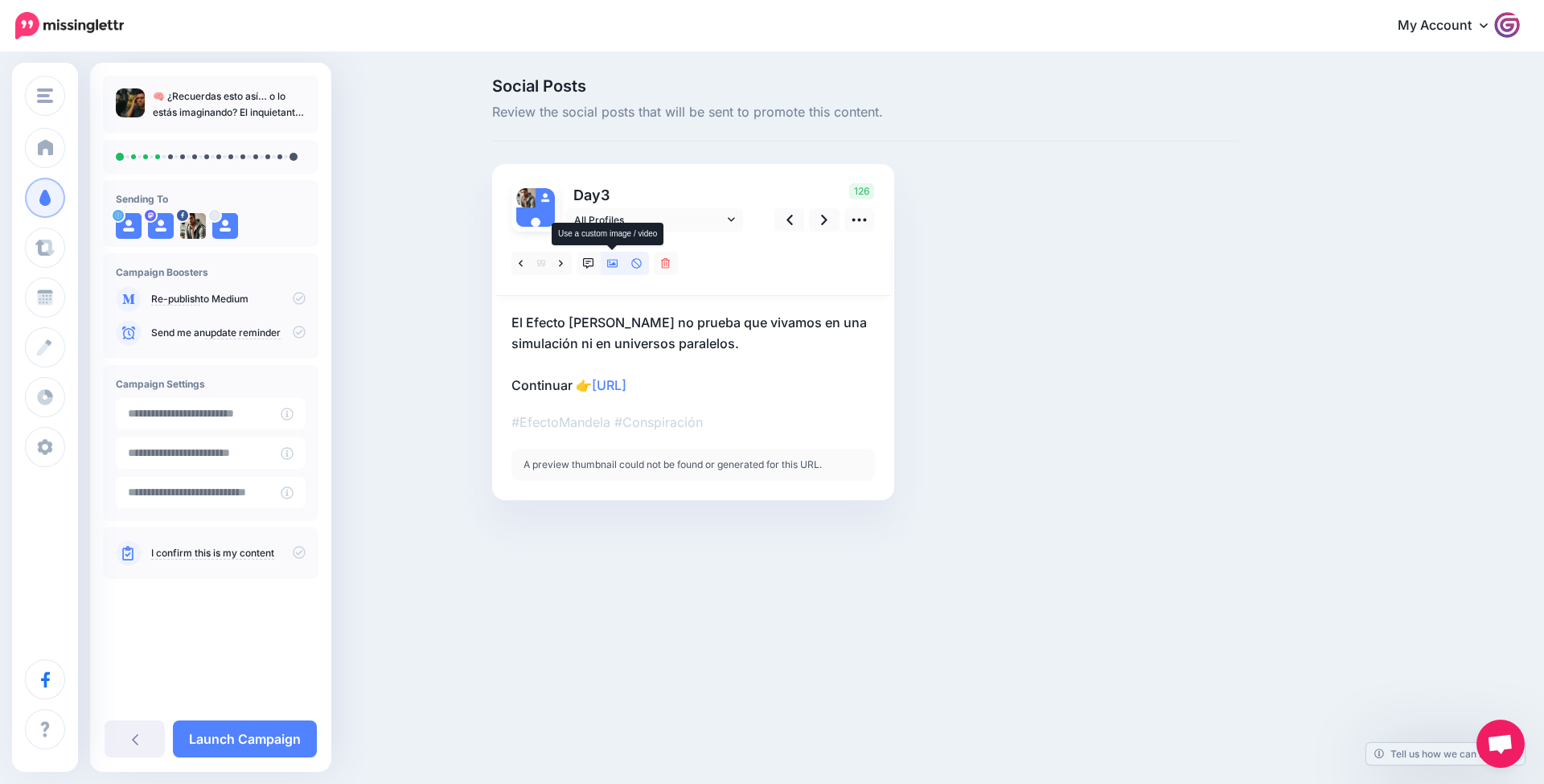
click at [611, 269] on link at bounding box center [612, 264] width 24 height 23
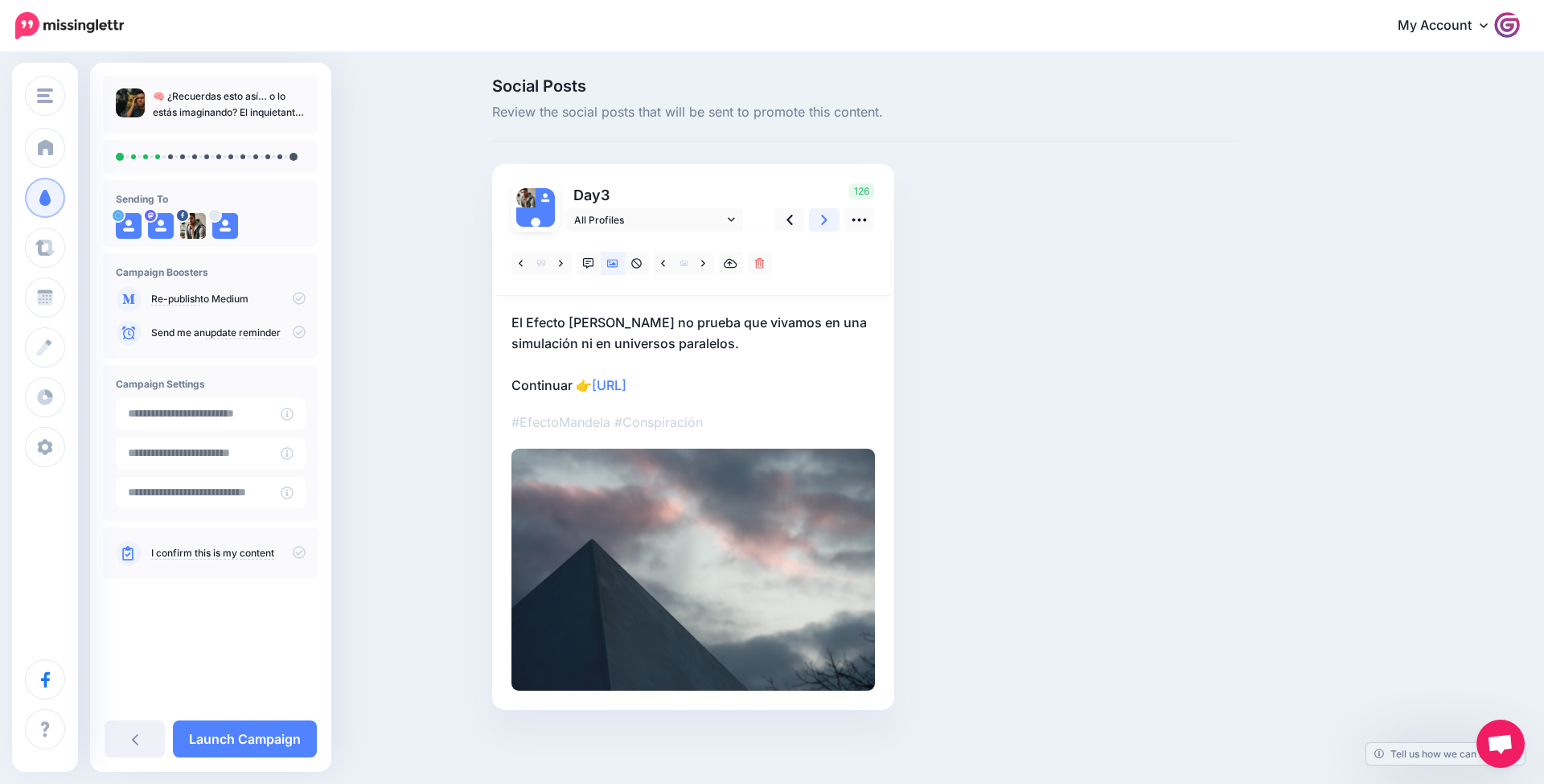
click at [833, 227] on link at bounding box center [824, 220] width 30 height 23
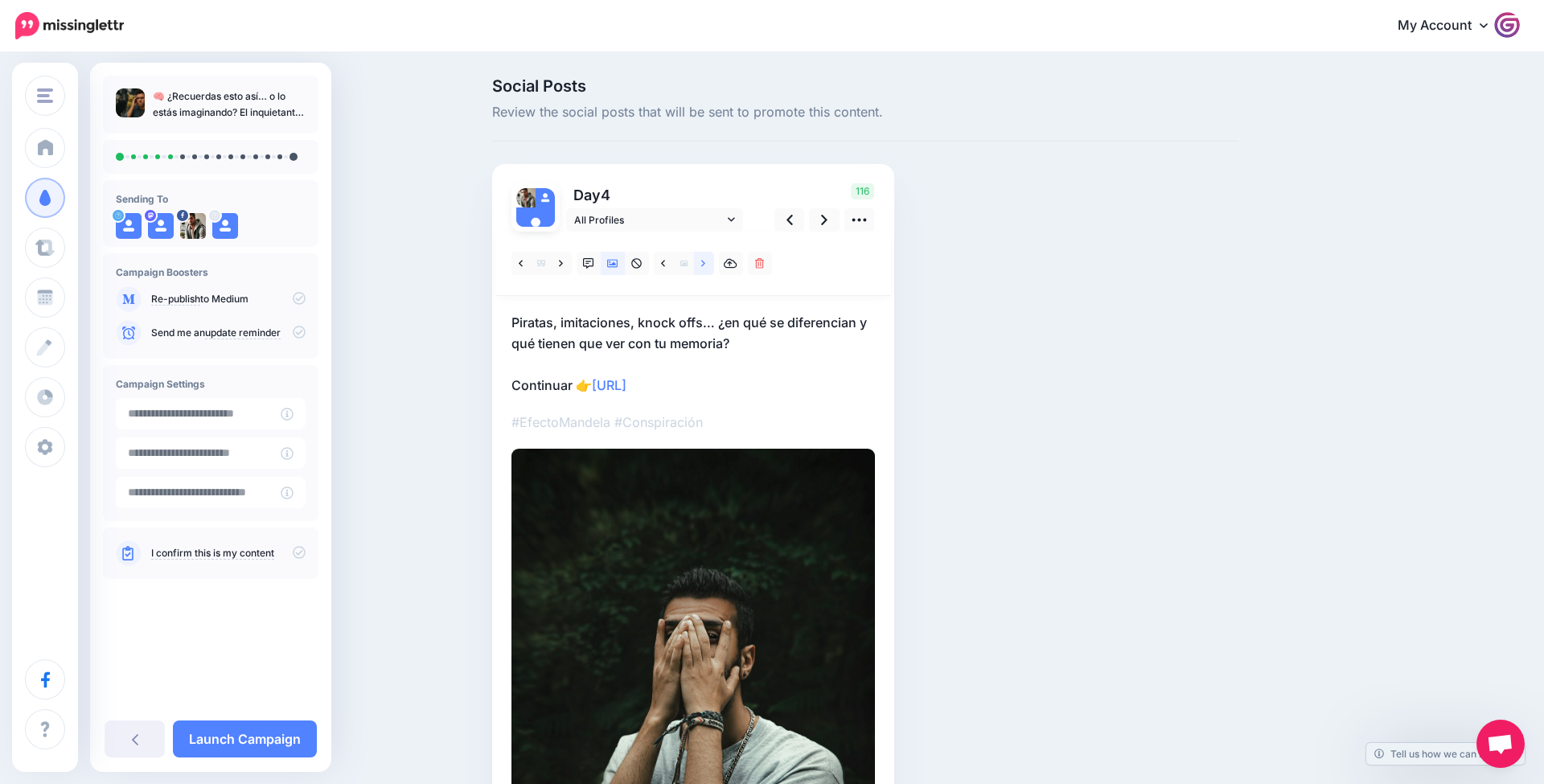
click at [700, 263] on link at bounding box center [704, 264] width 20 height 23
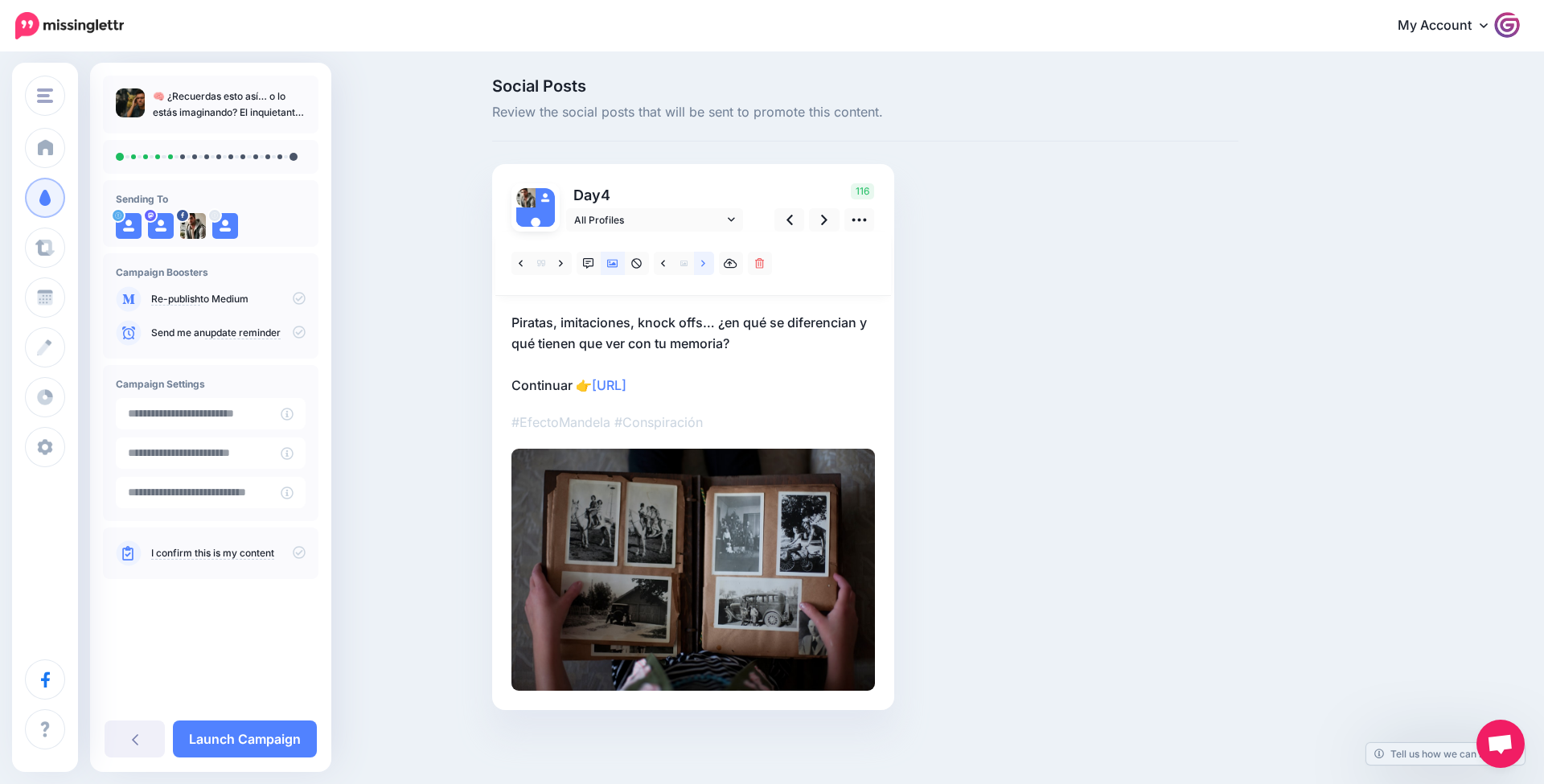
click at [700, 263] on link at bounding box center [704, 264] width 20 height 23
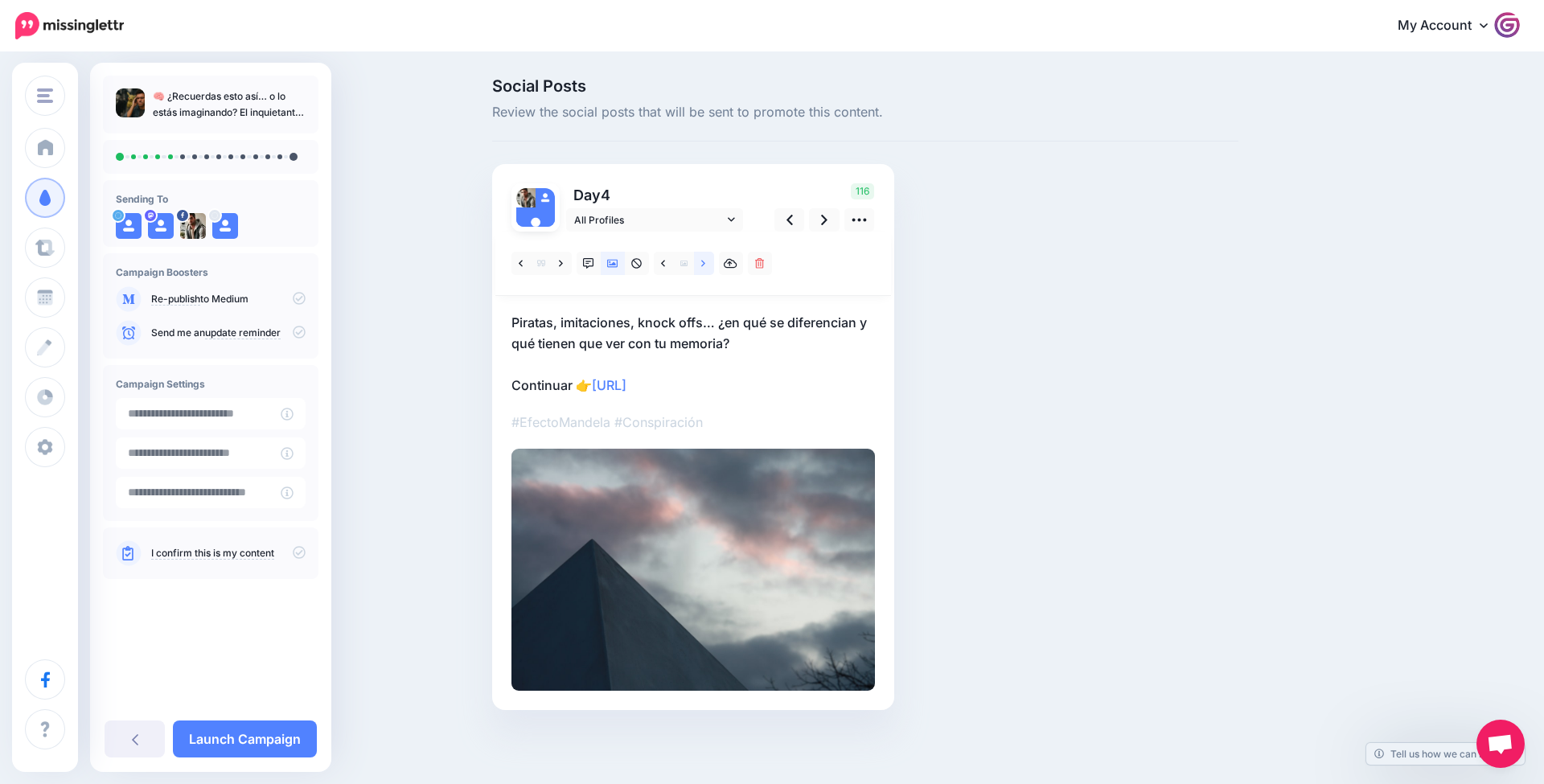
click at [700, 263] on link at bounding box center [704, 264] width 20 height 23
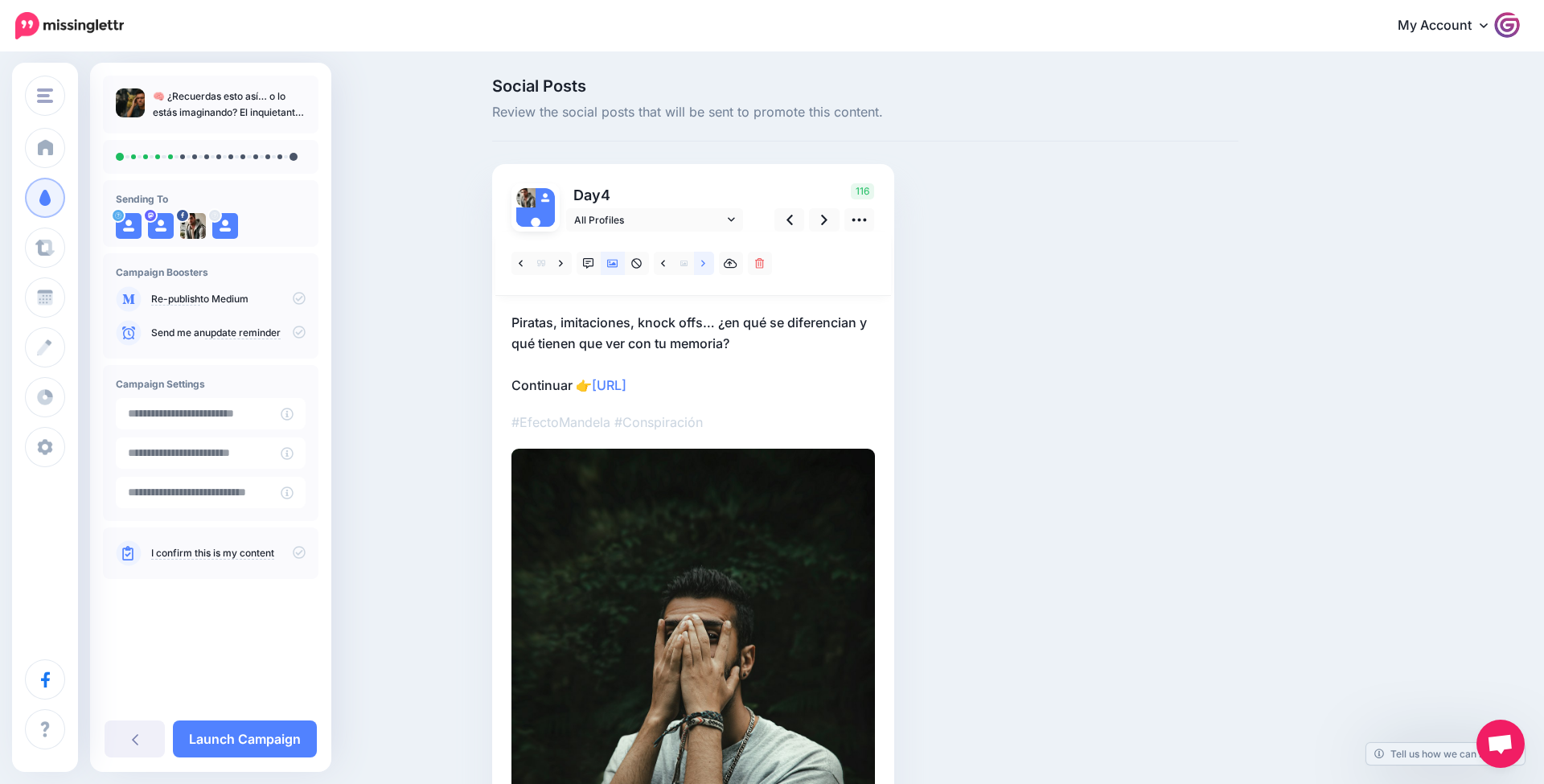
click at [708, 265] on link at bounding box center [704, 264] width 20 height 23
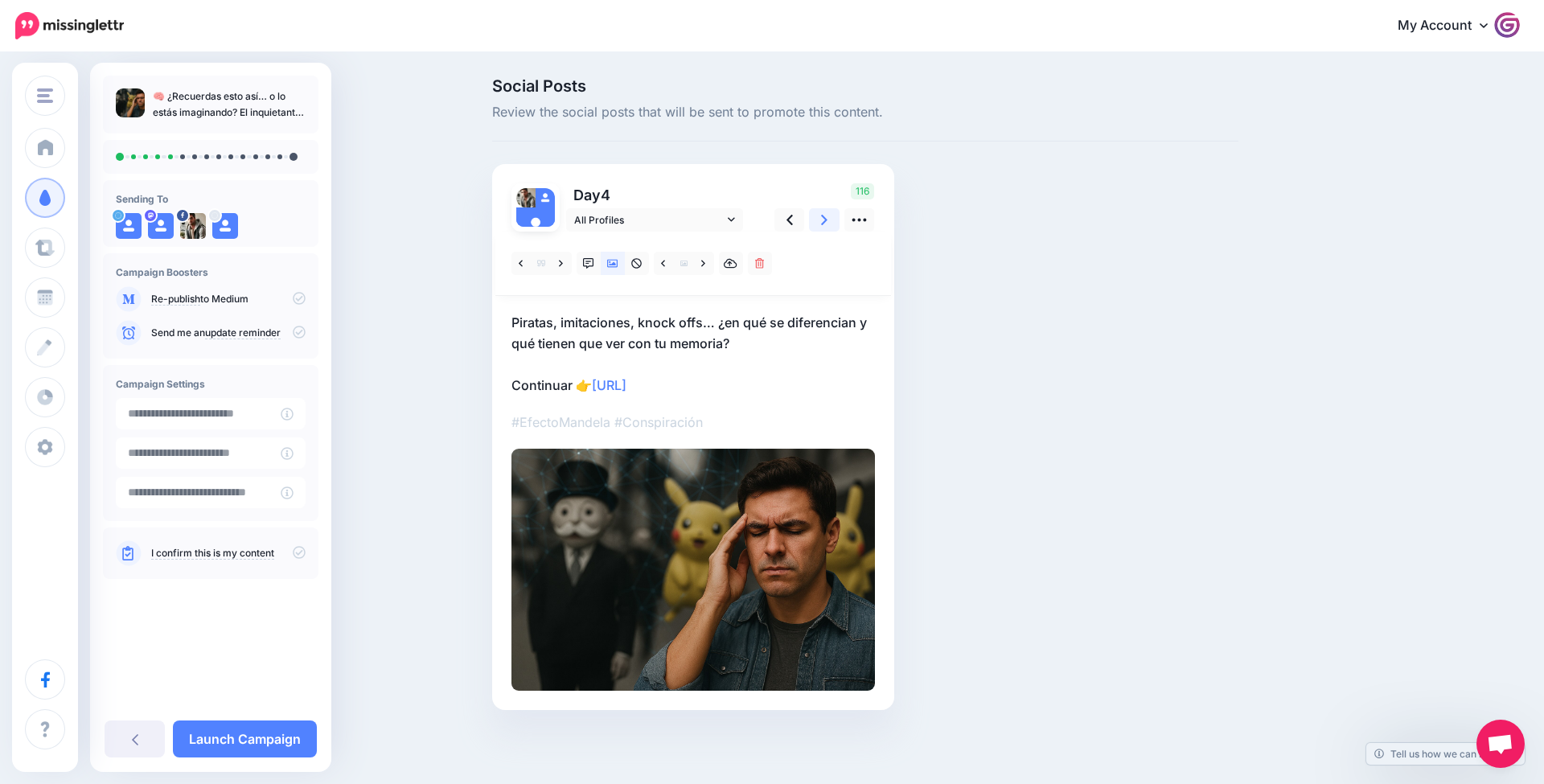
click at [830, 216] on link at bounding box center [824, 220] width 30 height 23
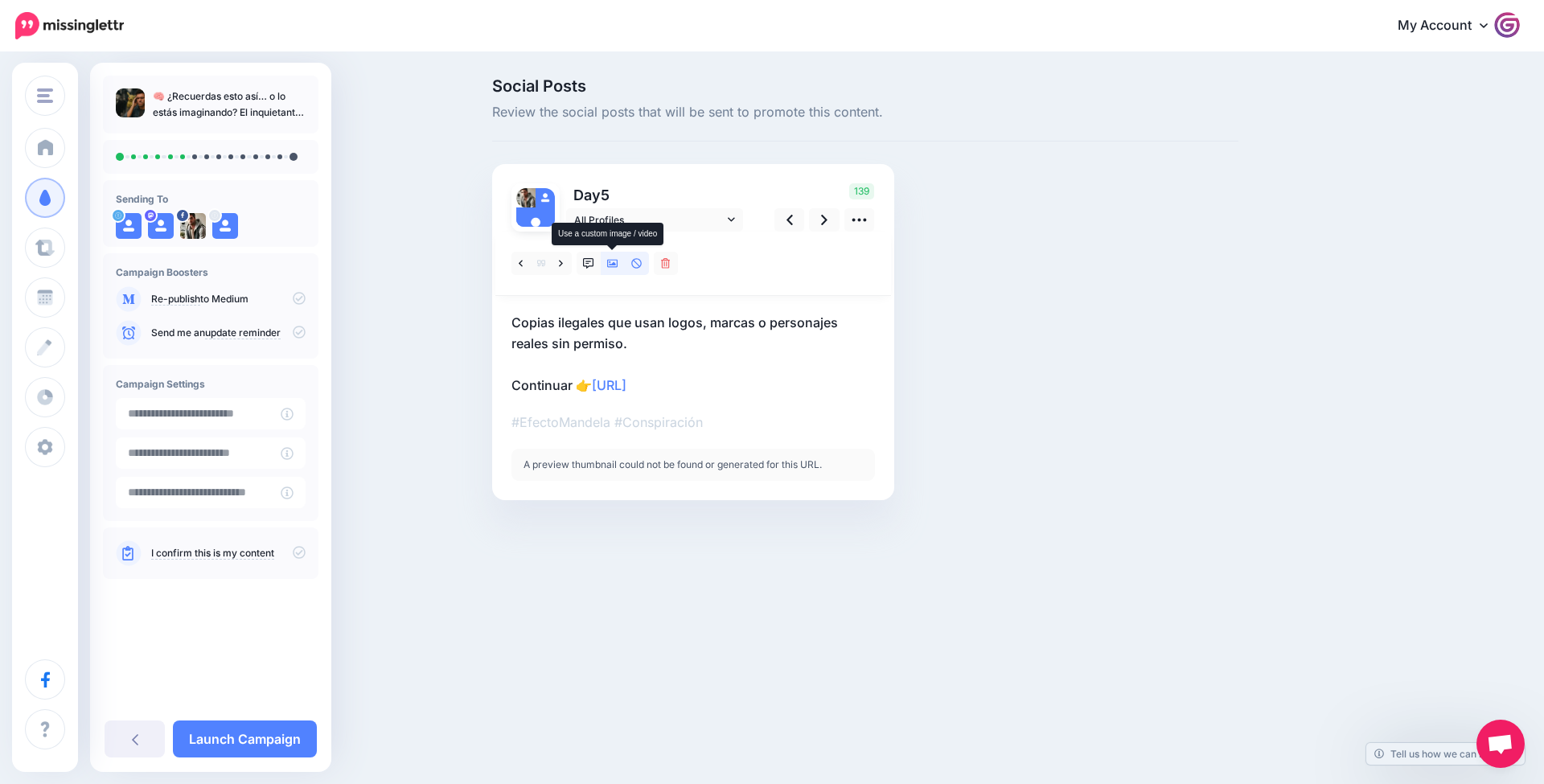
click at [616, 260] on icon at bounding box center [613, 264] width 12 height 8
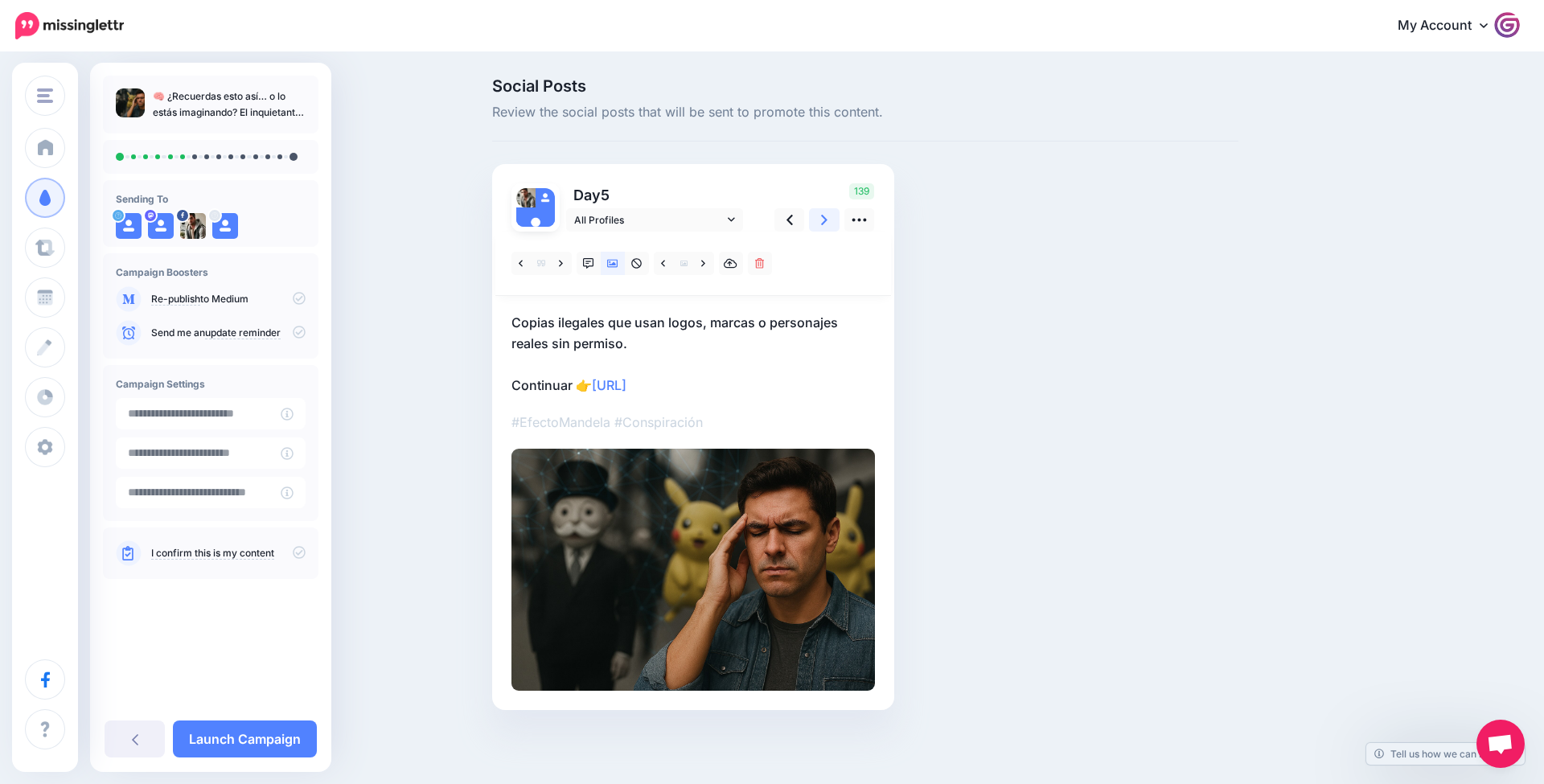
click at [833, 217] on link at bounding box center [824, 220] width 30 height 23
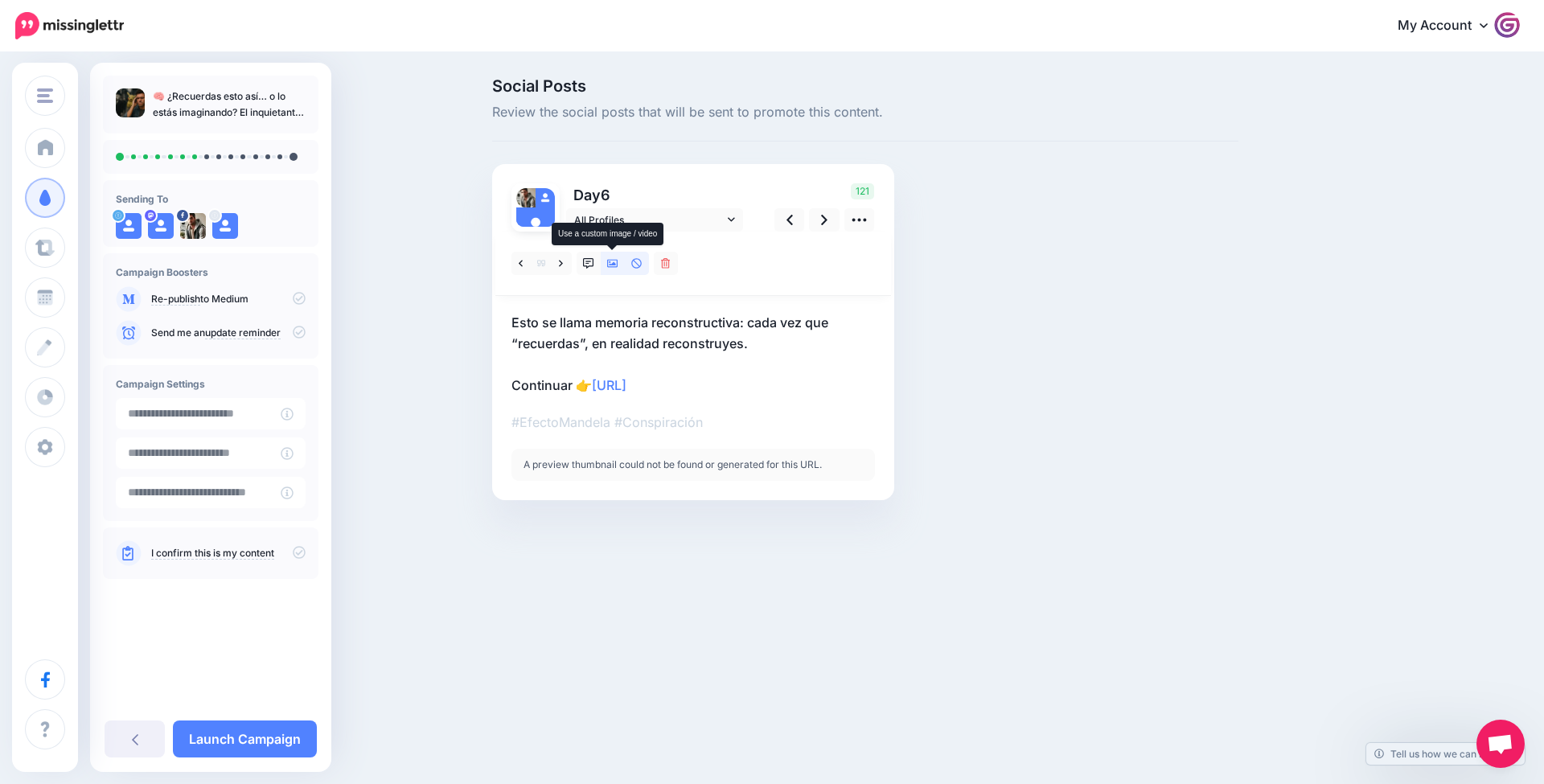
click at [612, 263] on icon at bounding box center [613, 264] width 12 height 8
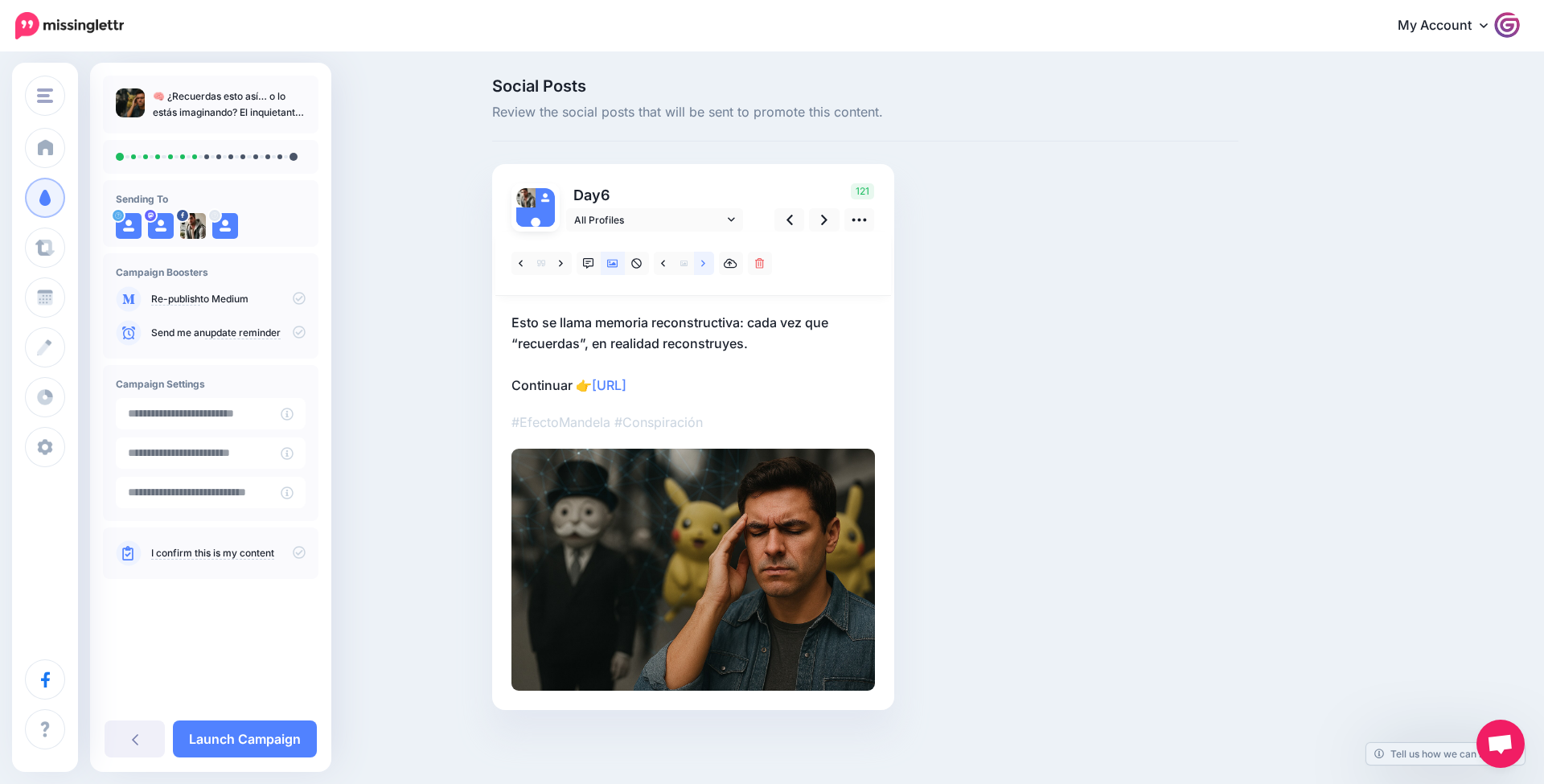
click at [709, 266] on link at bounding box center [704, 264] width 20 height 23
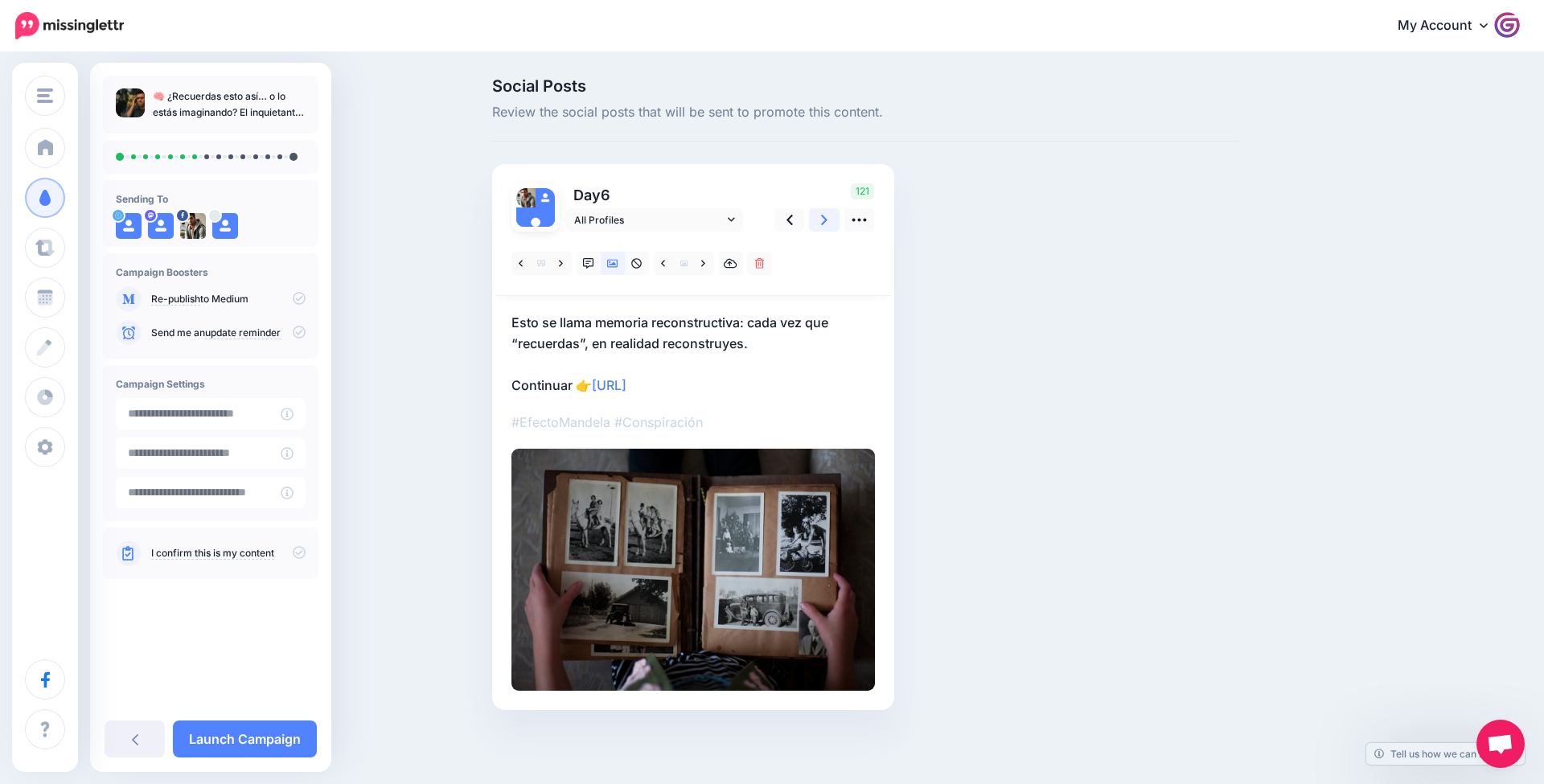
click at [823, 214] on icon at bounding box center [824, 219] width 6 height 17
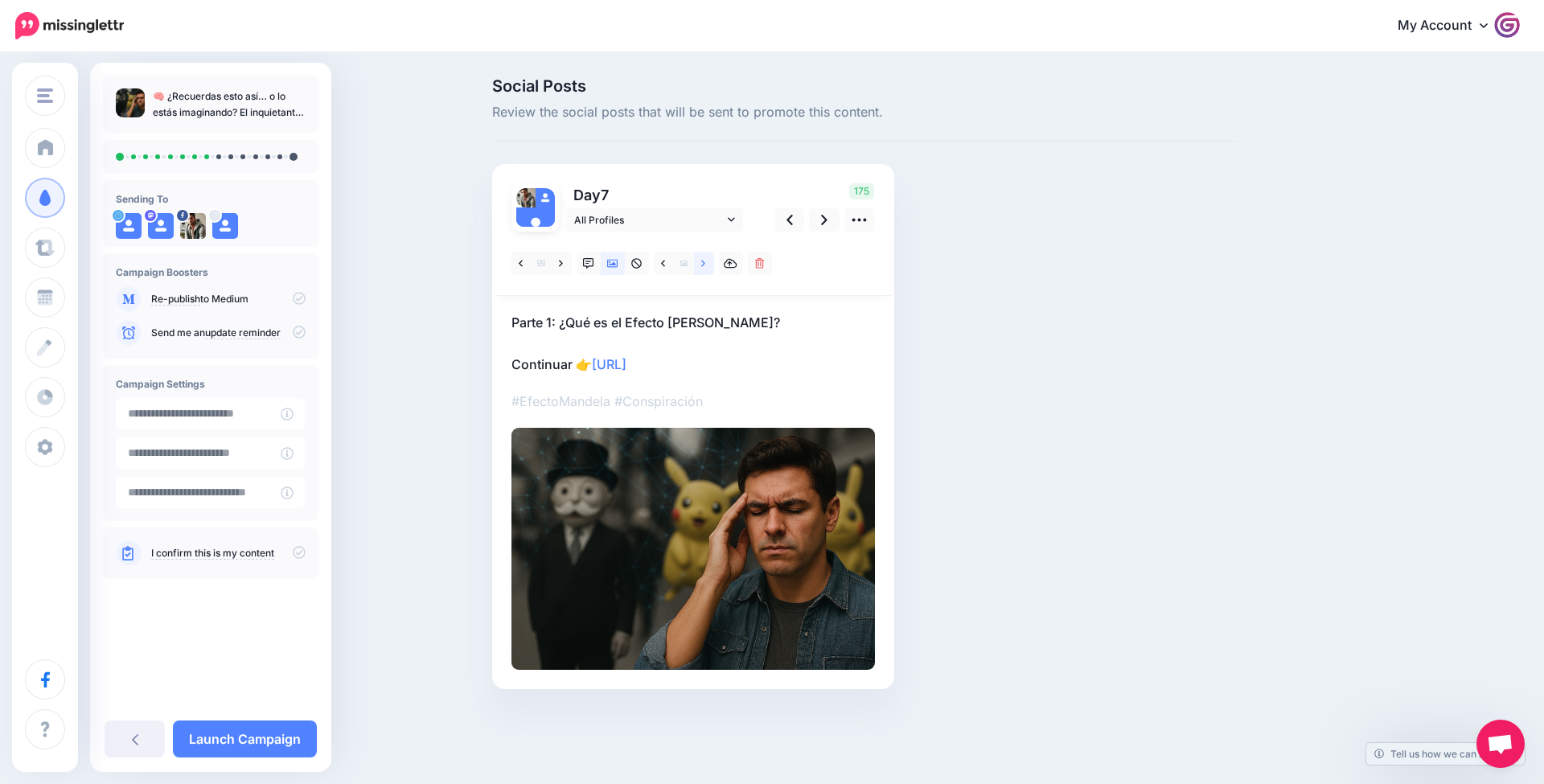
click at [709, 261] on link at bounding box center [704, 264] width 20 height 23
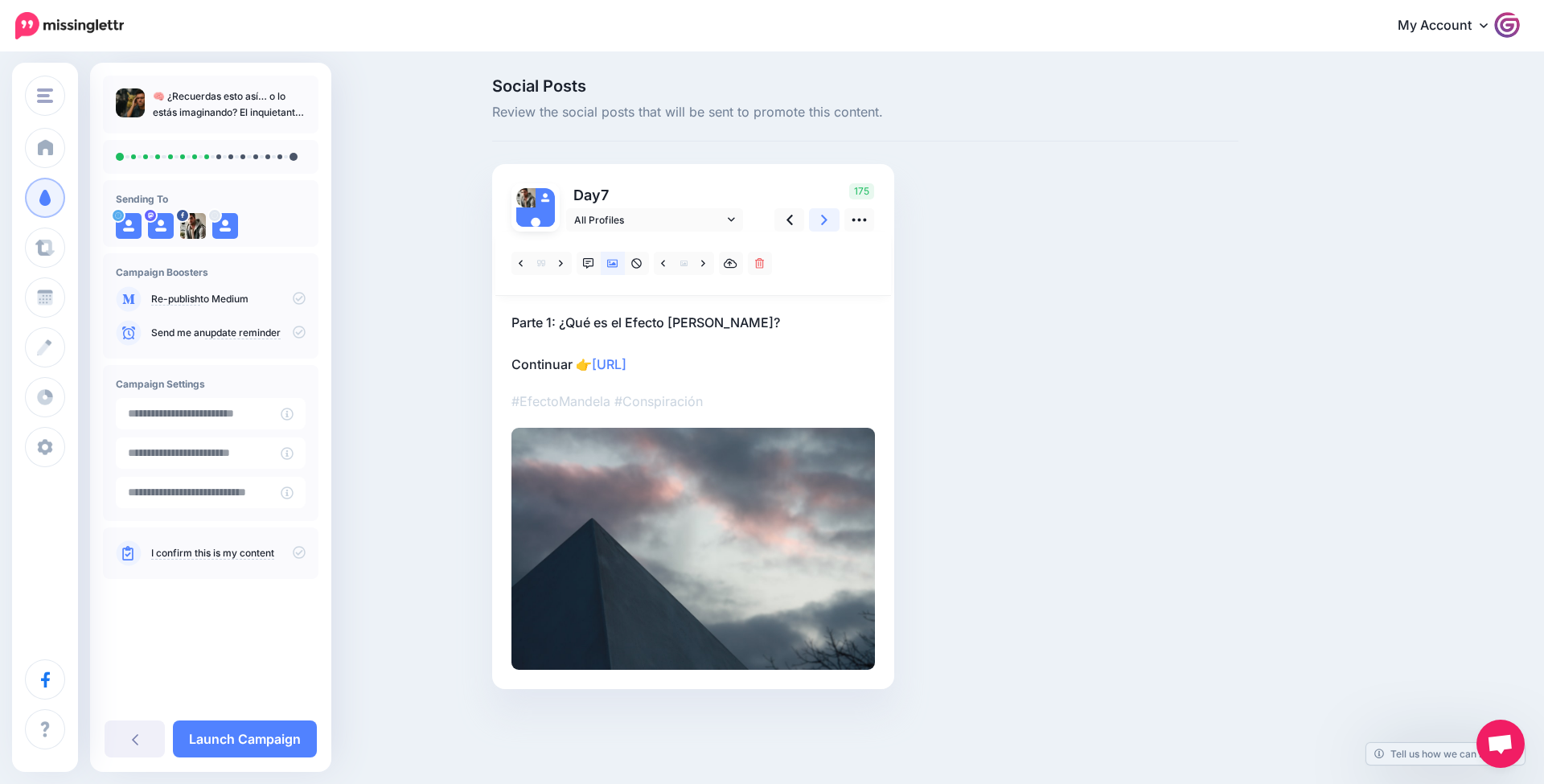
click at [833, 213] on link at bounding box center [824, 220] width 30 height 23
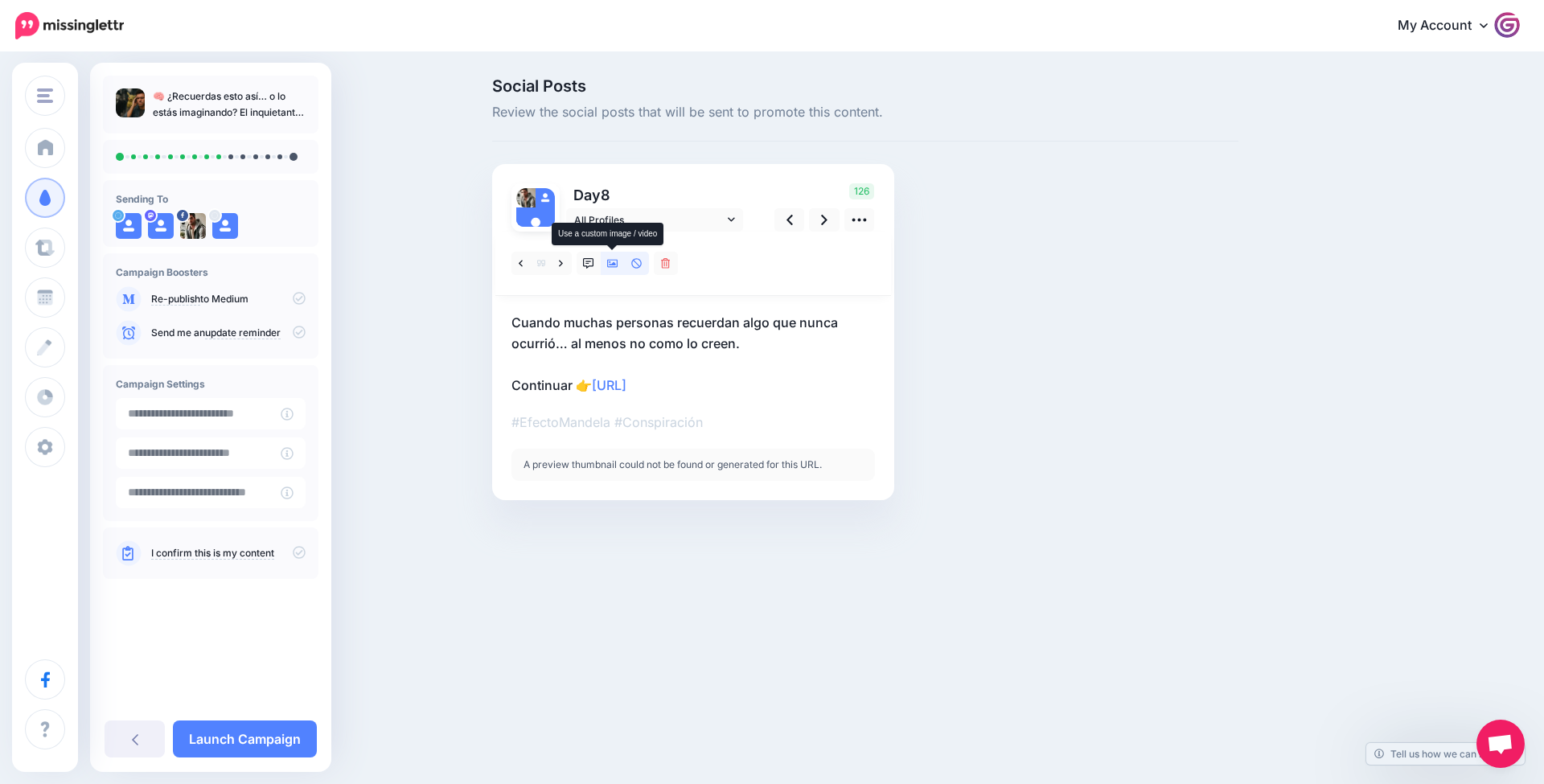
click at [617, 261] on icon at bounding box center [613, 264] width 12 height 8
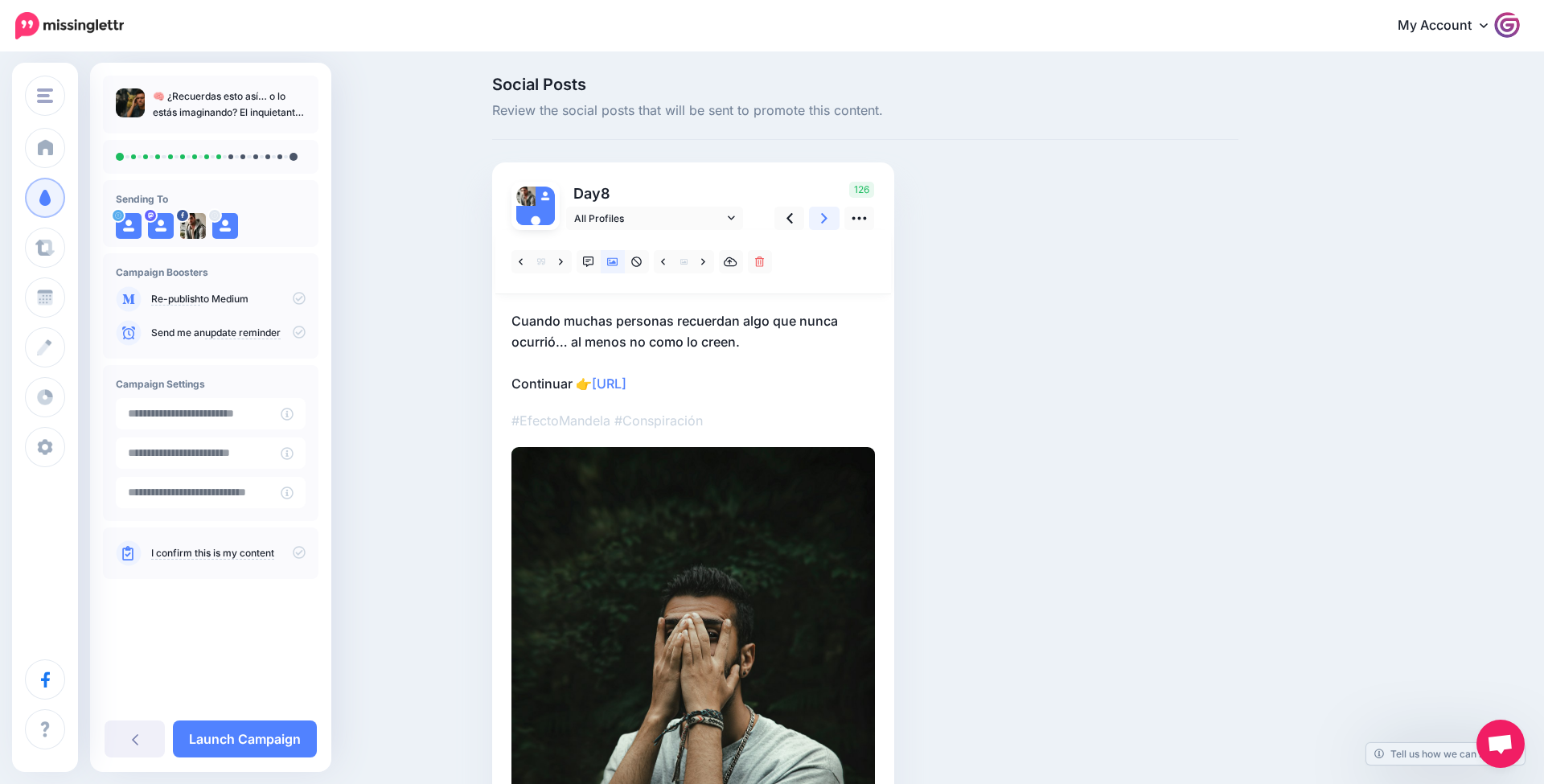
scroll to position [2, 1]
click at [834, 214] on link at bounding box center [824, 218] width 30 height 23
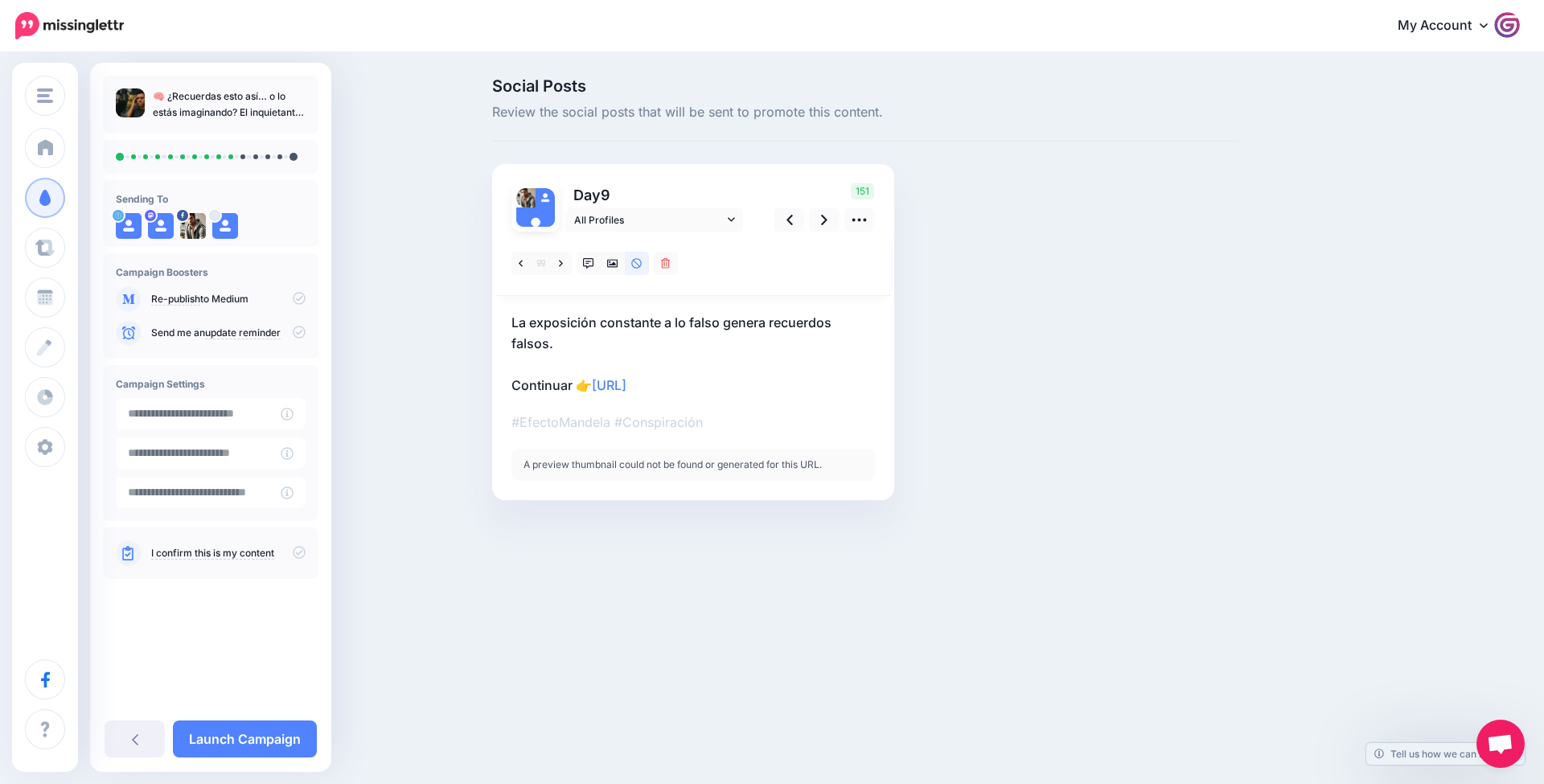
scroll to position [0, 0]
click at [617, 265] on icon at bounding box center [613, 264] width 12 height 8
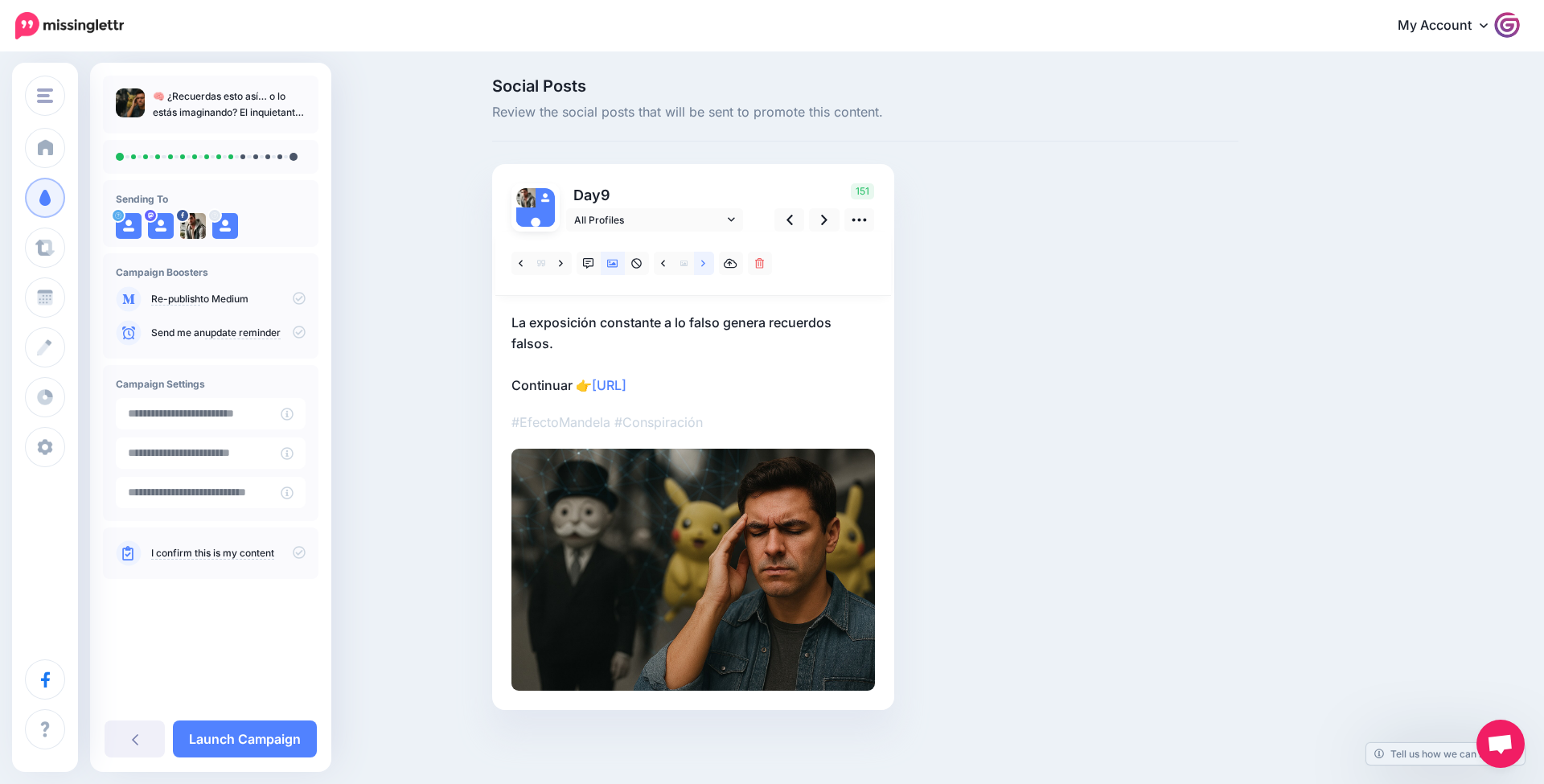
click at [704, 267] on icon at bounding box center [703, 264] width 4 height 12
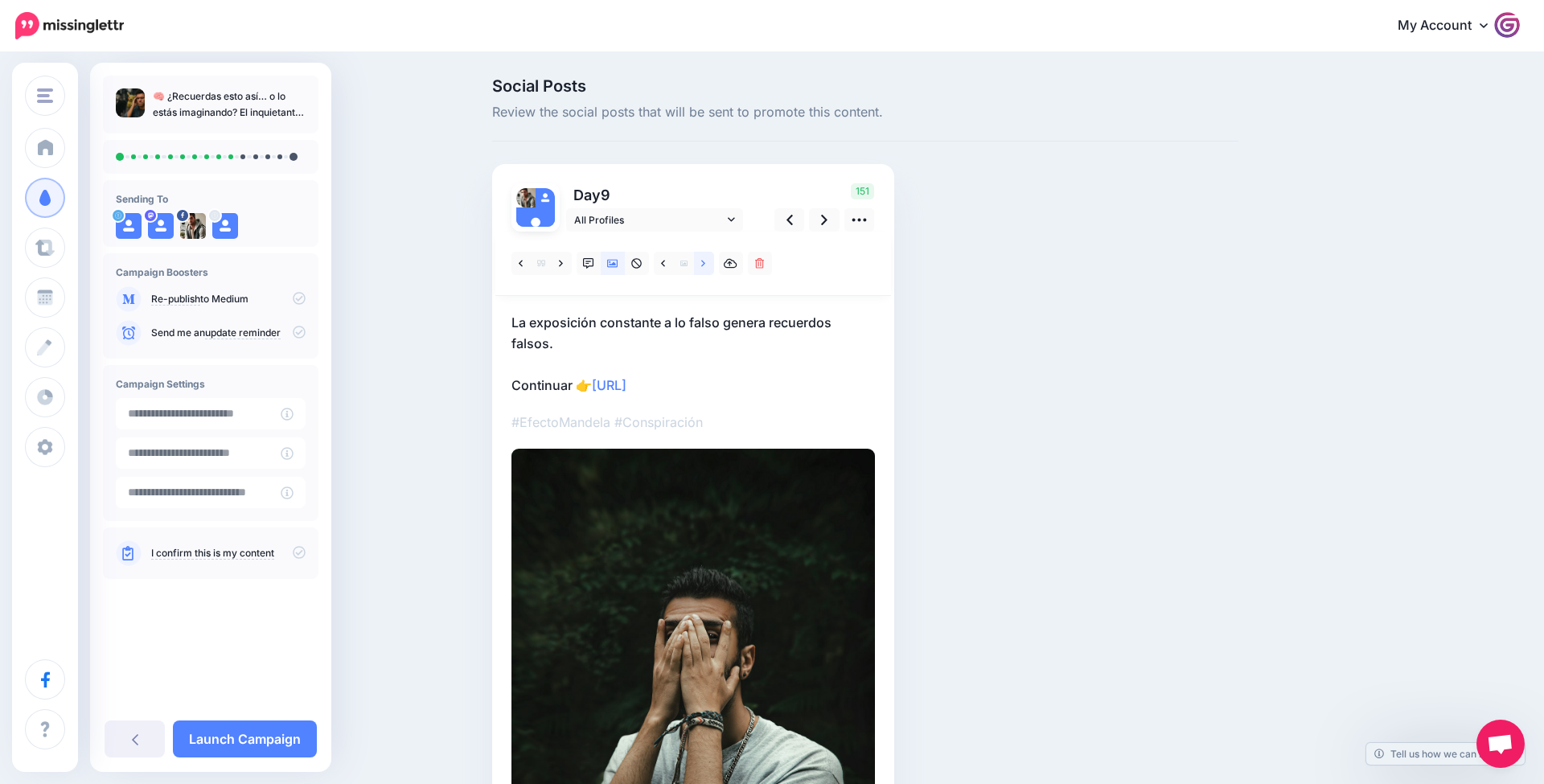
click at [704, 267] on icon at bounding box center [703, 264] width 4 height 12
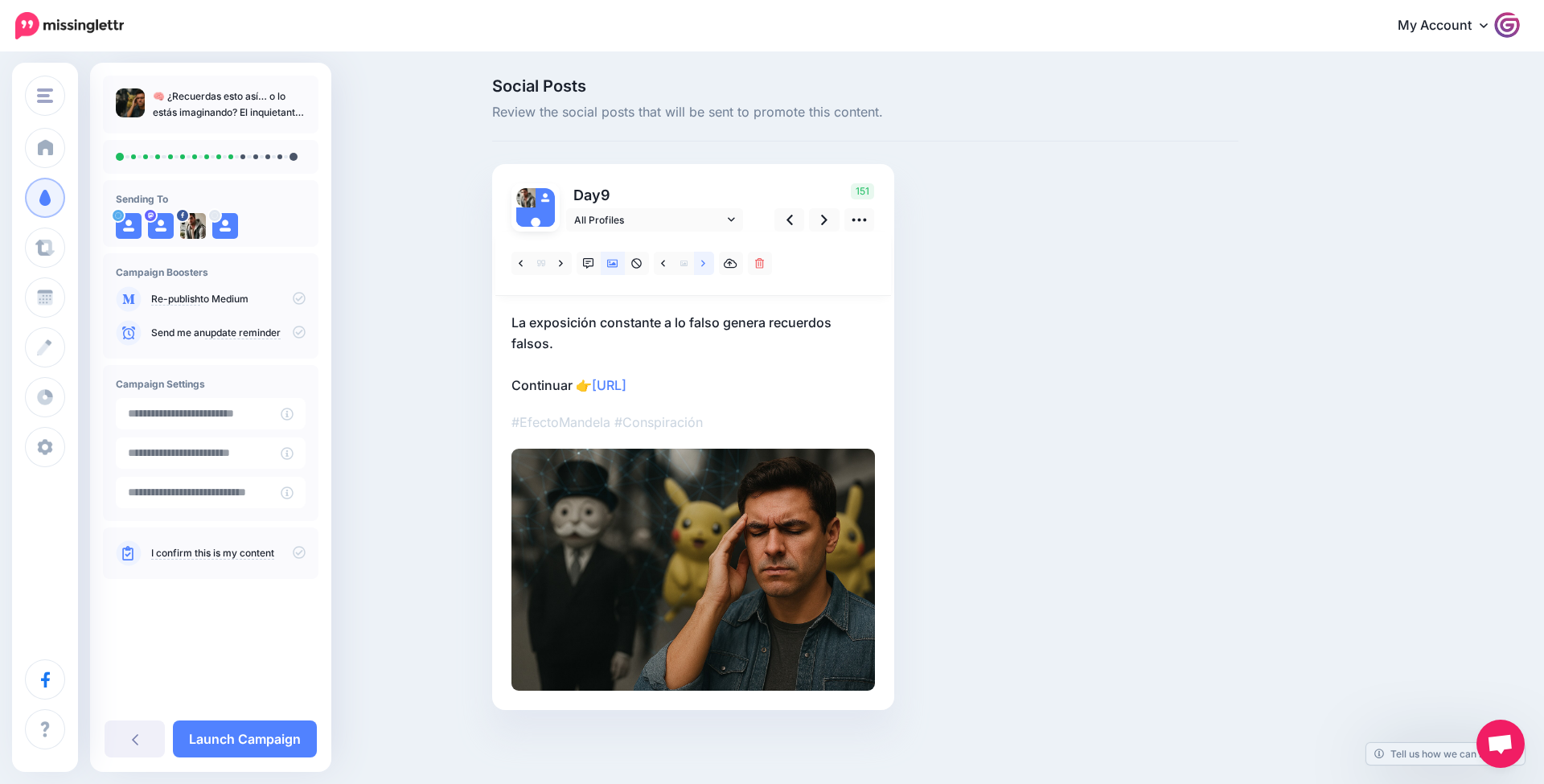
click at [704, 267] on icon at bounding box center [703, 264] width 4 height 12
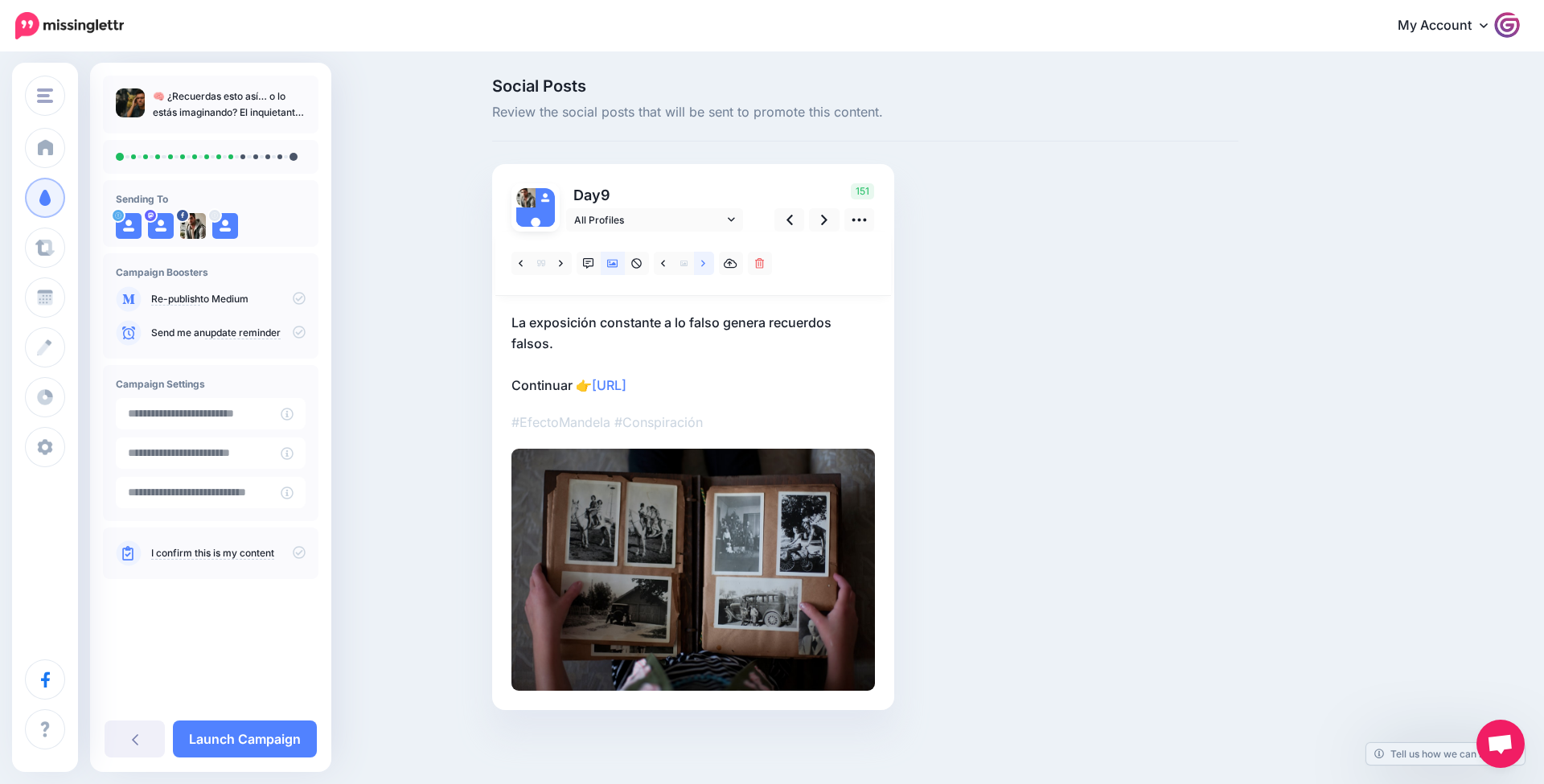
click at [704, 267] on icon at bounding box center [703, 264] width 4 height 12
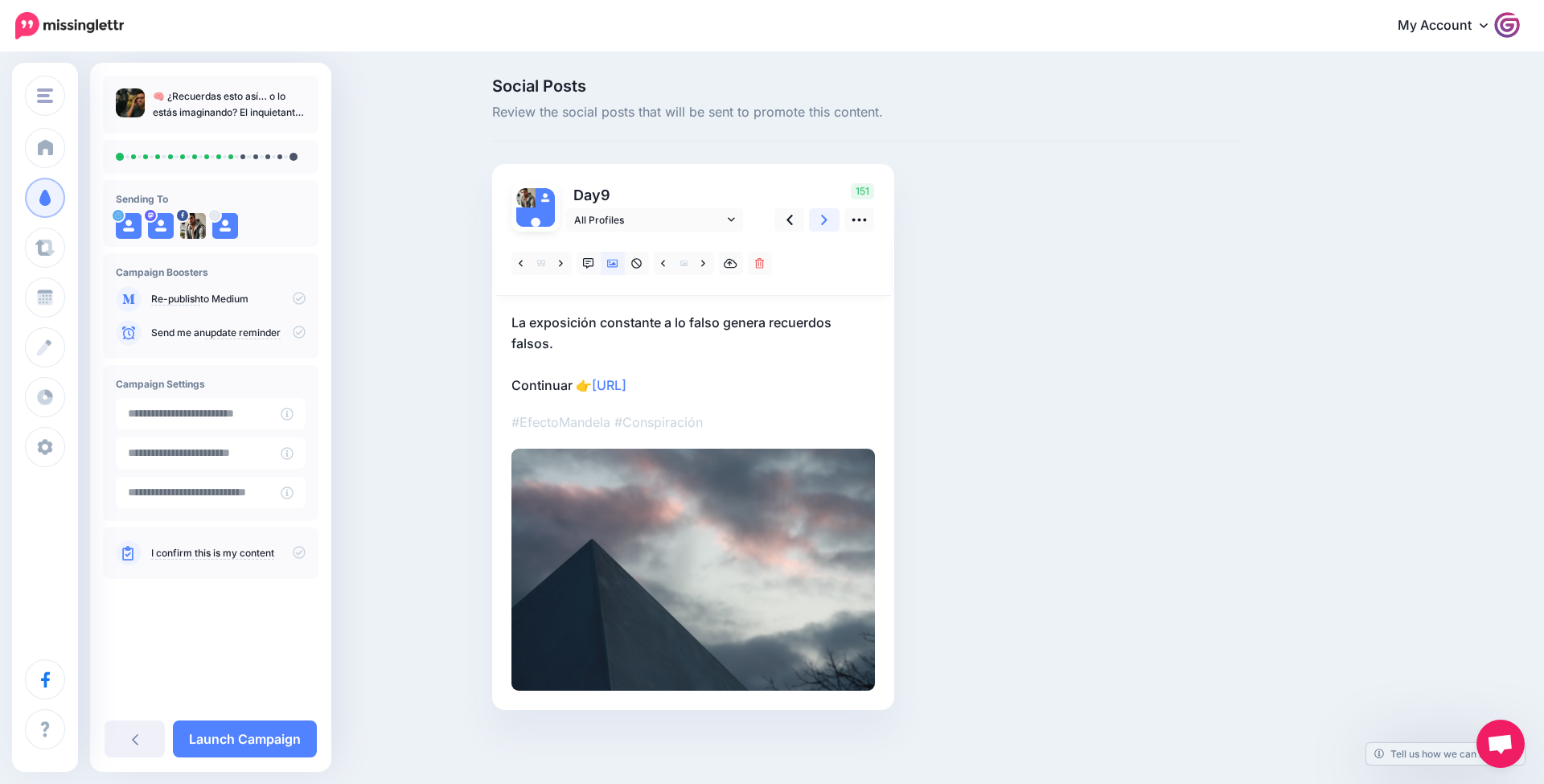
click at [829, 221] on link at bounding box center [824, 220] width 30 height 23
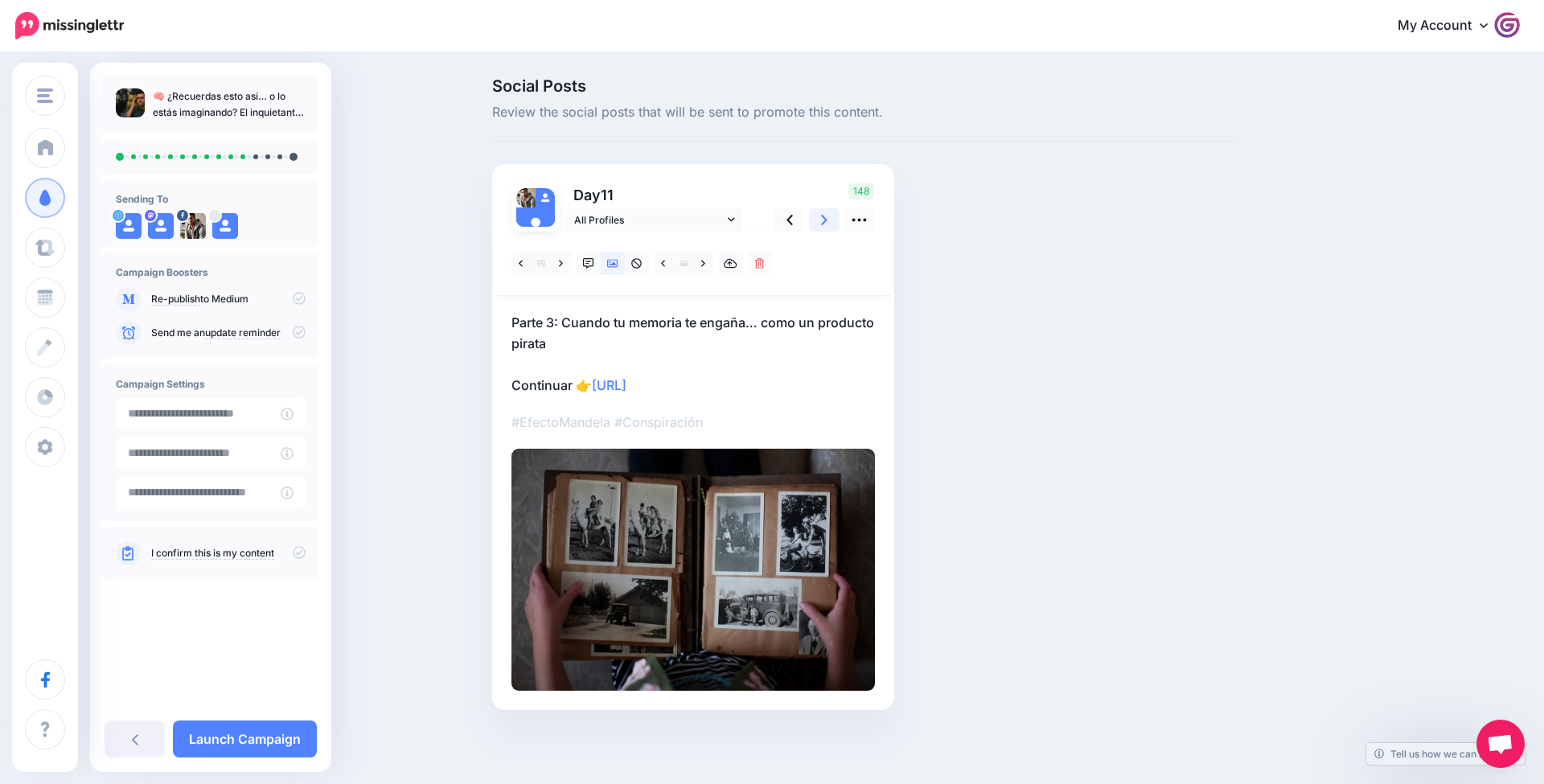
click at [829, 221] on link at bounding box center [824, 220] width 30 height 23
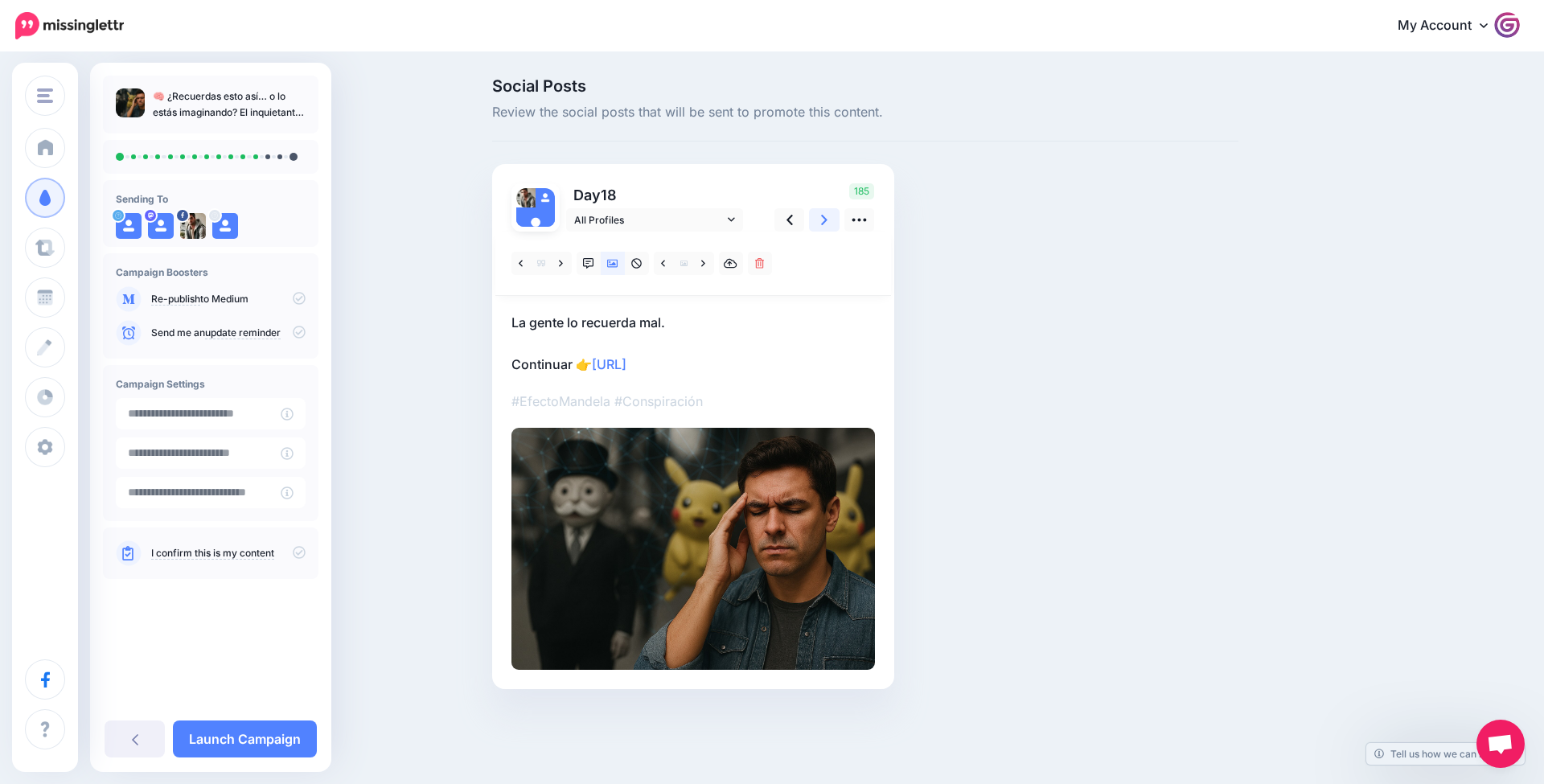
click at [829, 221] on link at bounding box center [824, 220] width 30 height 23
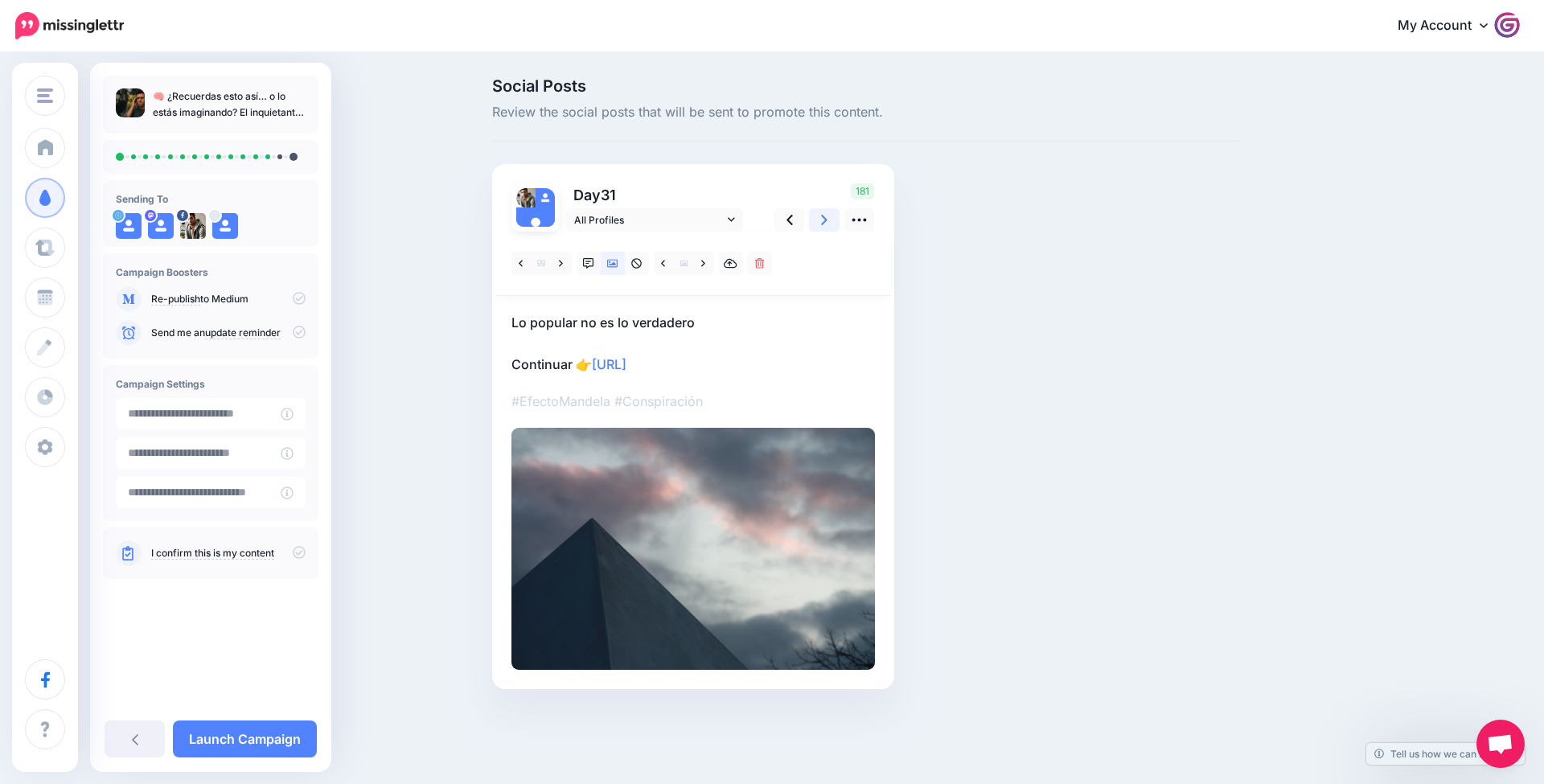
click at [829, 221] on link at bounding box center [824, 220] width 30 height 23
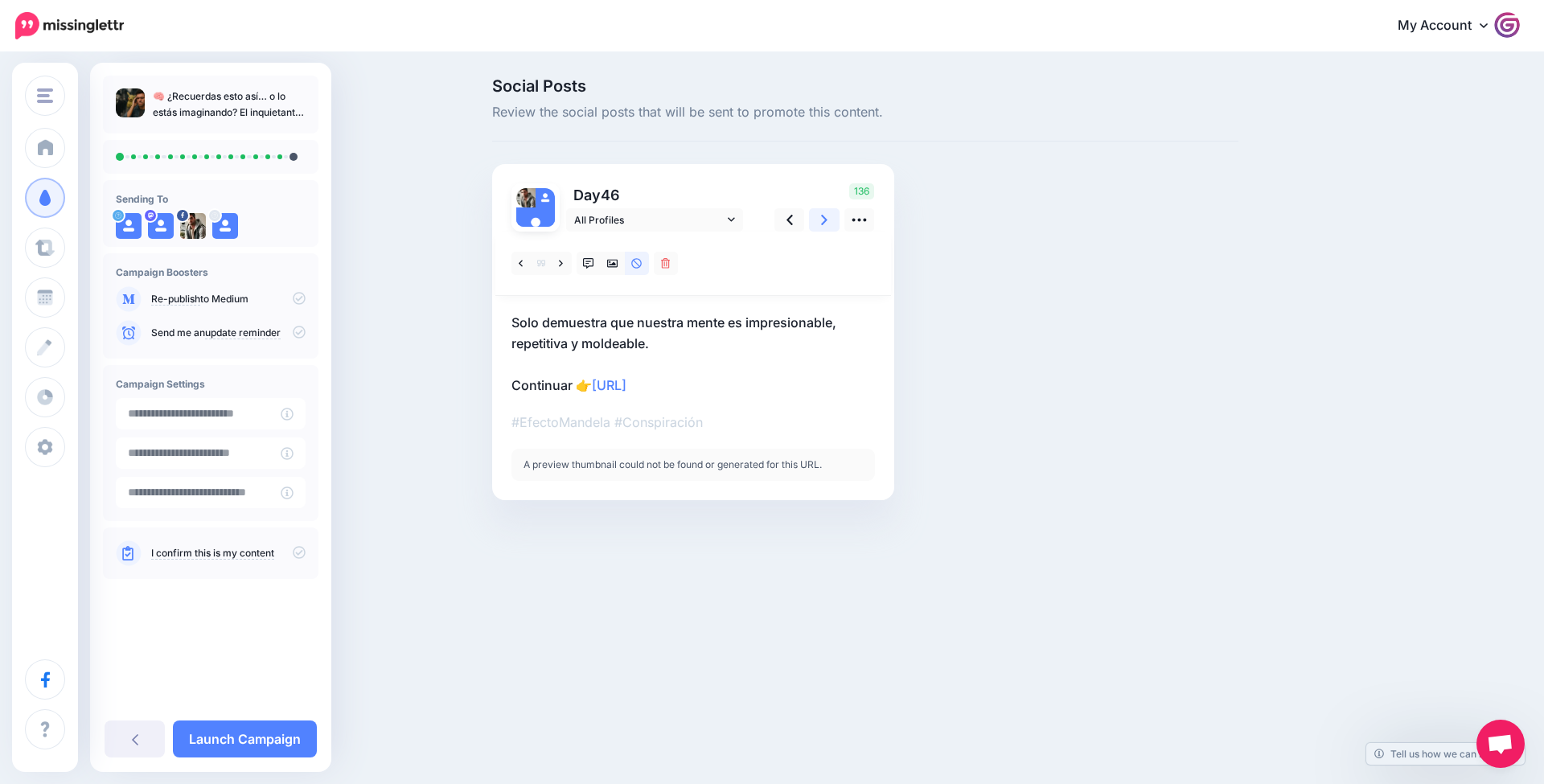
click at [829, 221] on link at bounding box center [824, 220] width 30 height 23
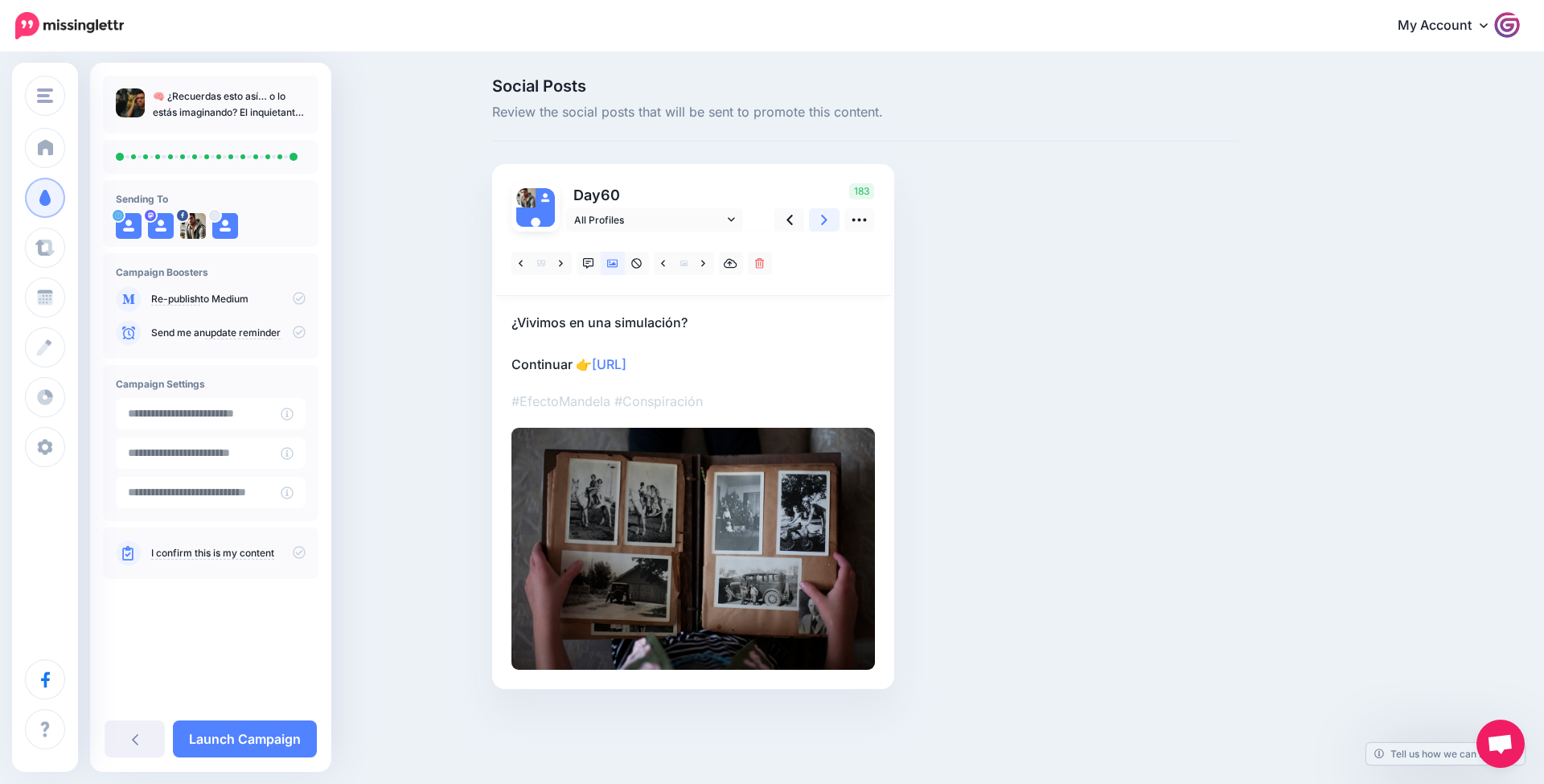
click at [829, 221] on link at bounding box center [824, 220] width 30 height 23
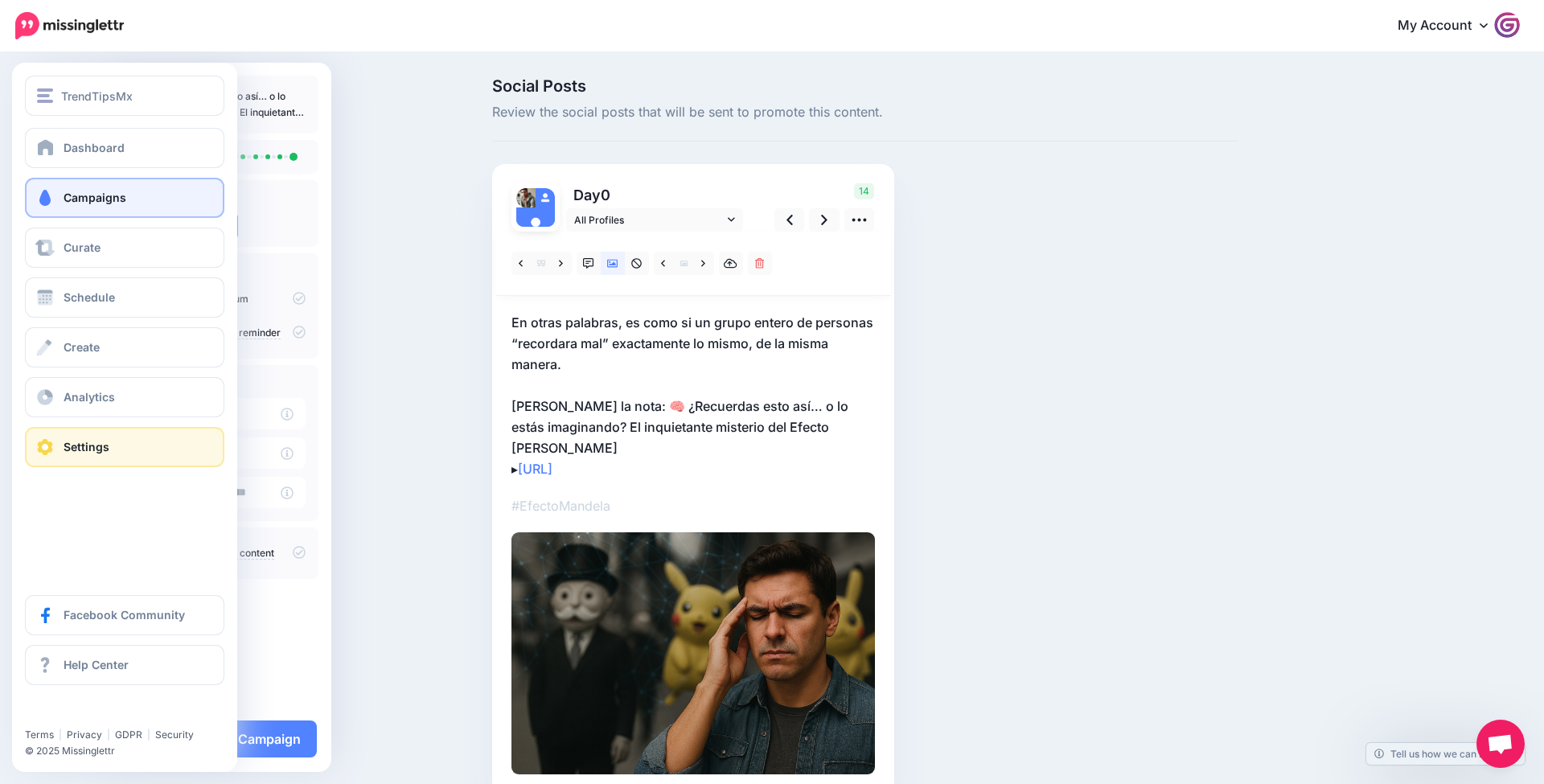
click at [135, 448] on link "Settings" at bounding box center [125, 446] width 200 height 40
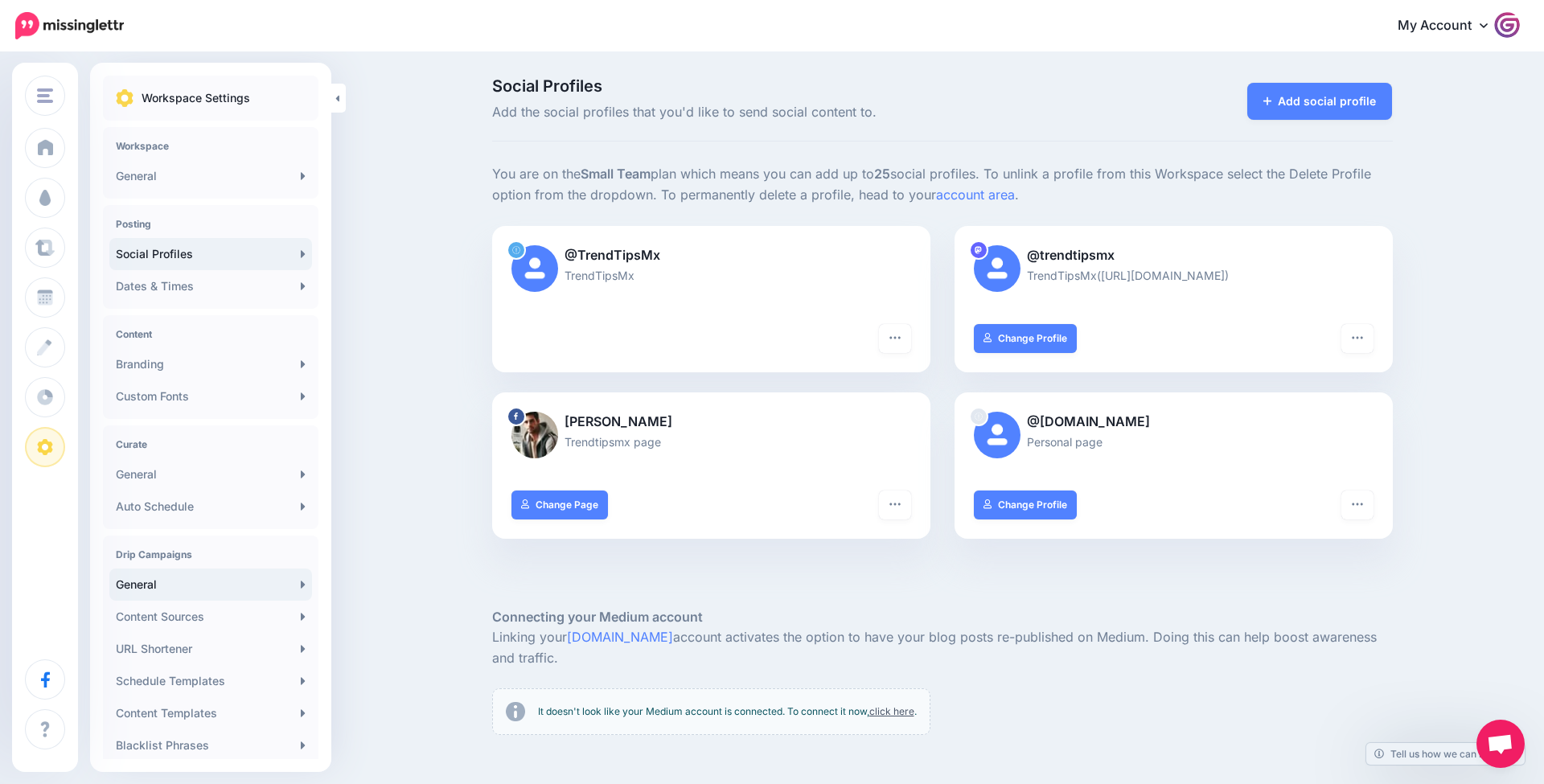
click at [185, 588] on link "General" at bounding box center [211, 584] width 203 height 32
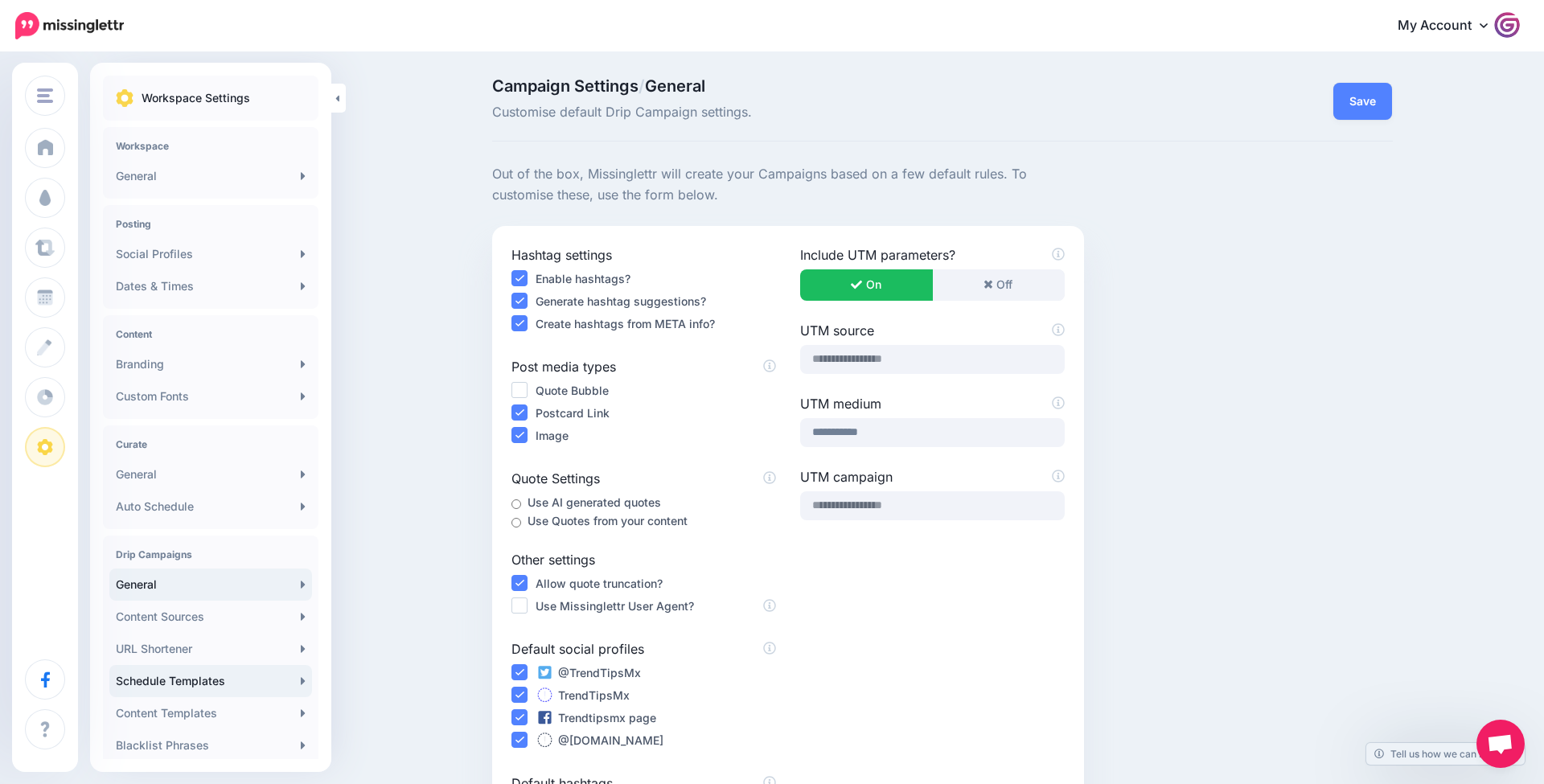
click at [186, 677] on link "Schedule Templates" at bounding box center [211, 682] width 203 height 32
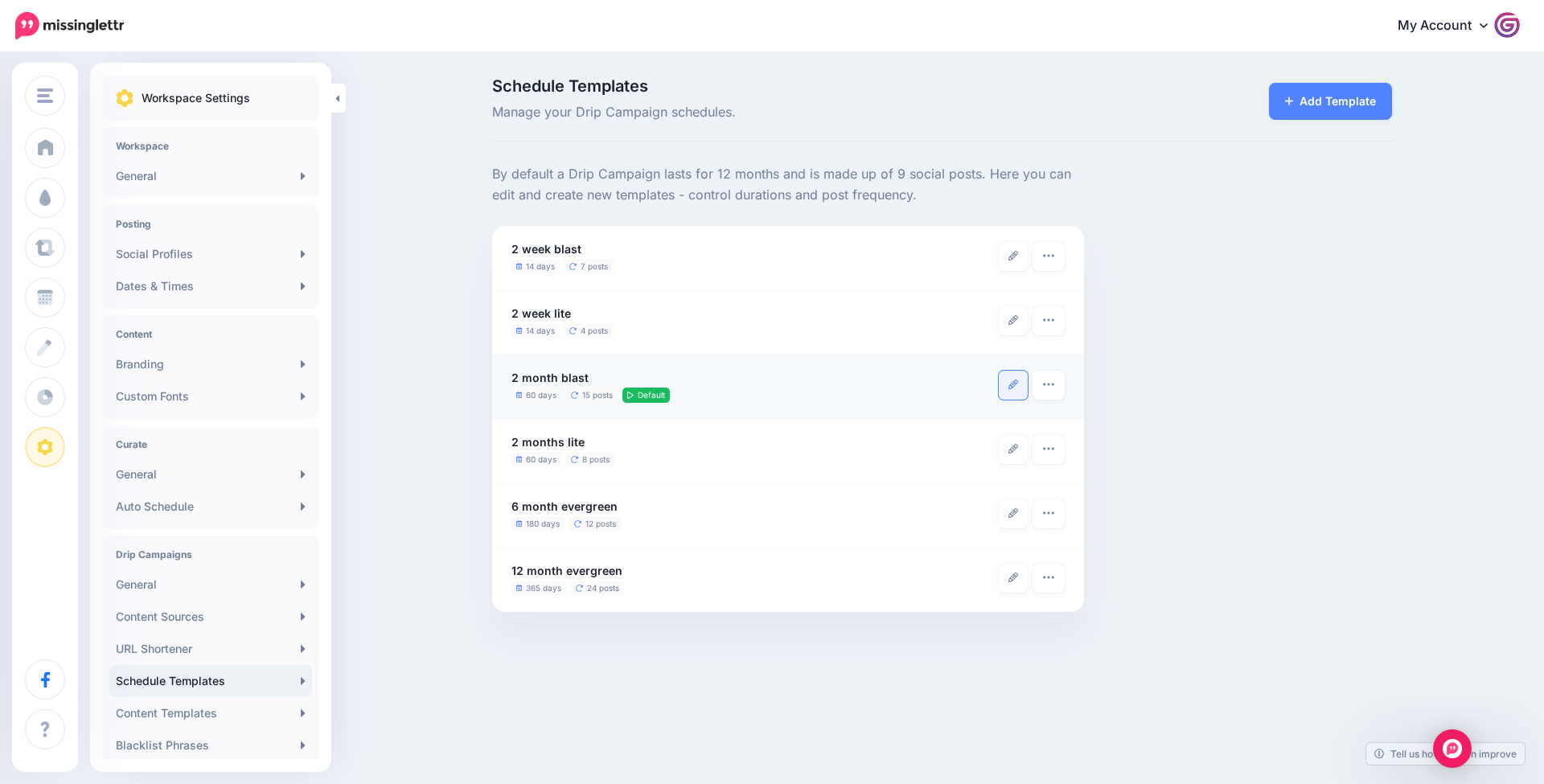
click at [1016, 384] on icon at bounding box center [1013, 384] width 10 height 10
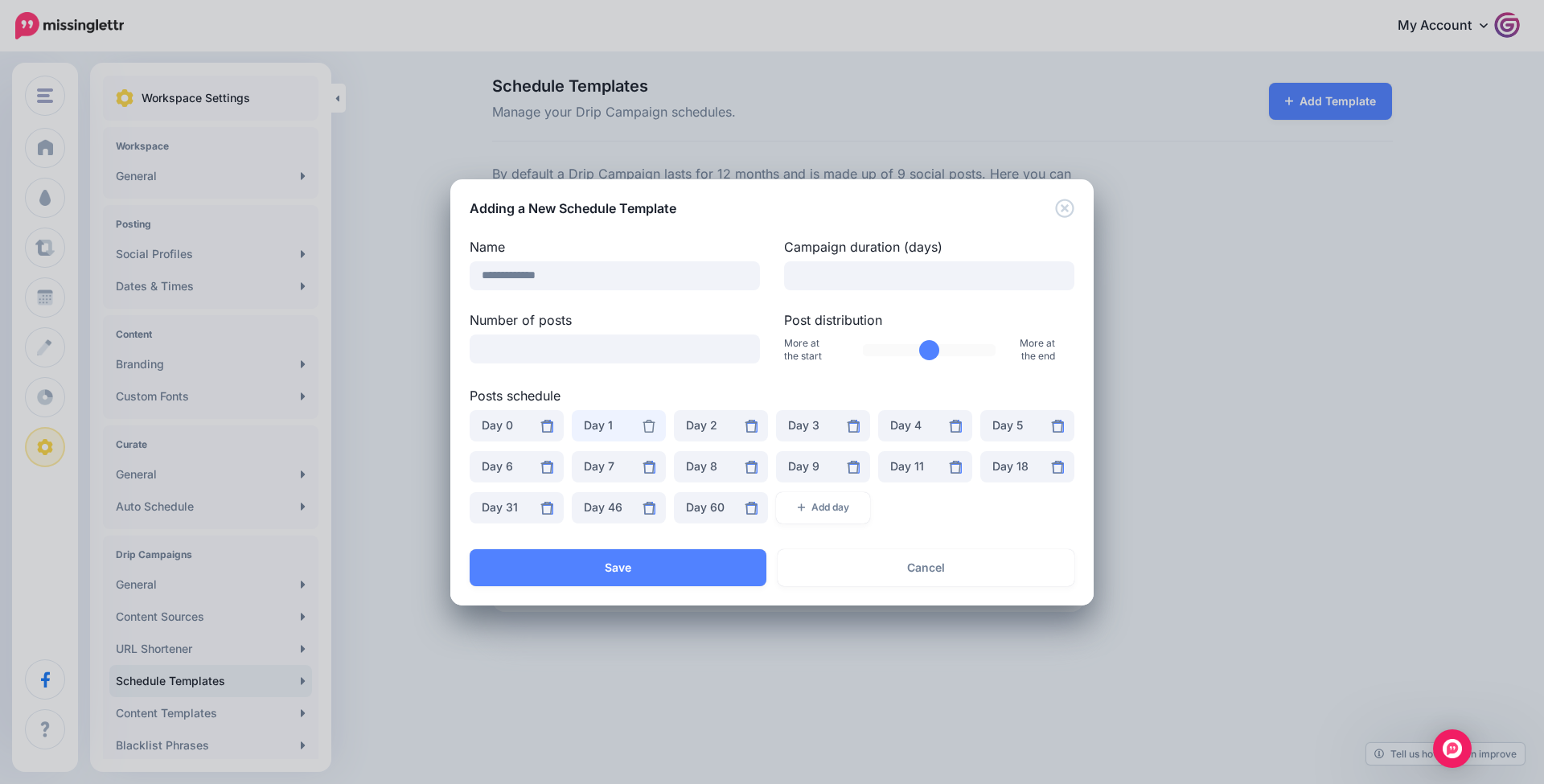
click at [624, 429] on div "Day 1" at bounding box center [618, 426] width 70 height 20
click at [629, 316] on link "Day 3" at bounding box center [618, 323] width 81 height 31
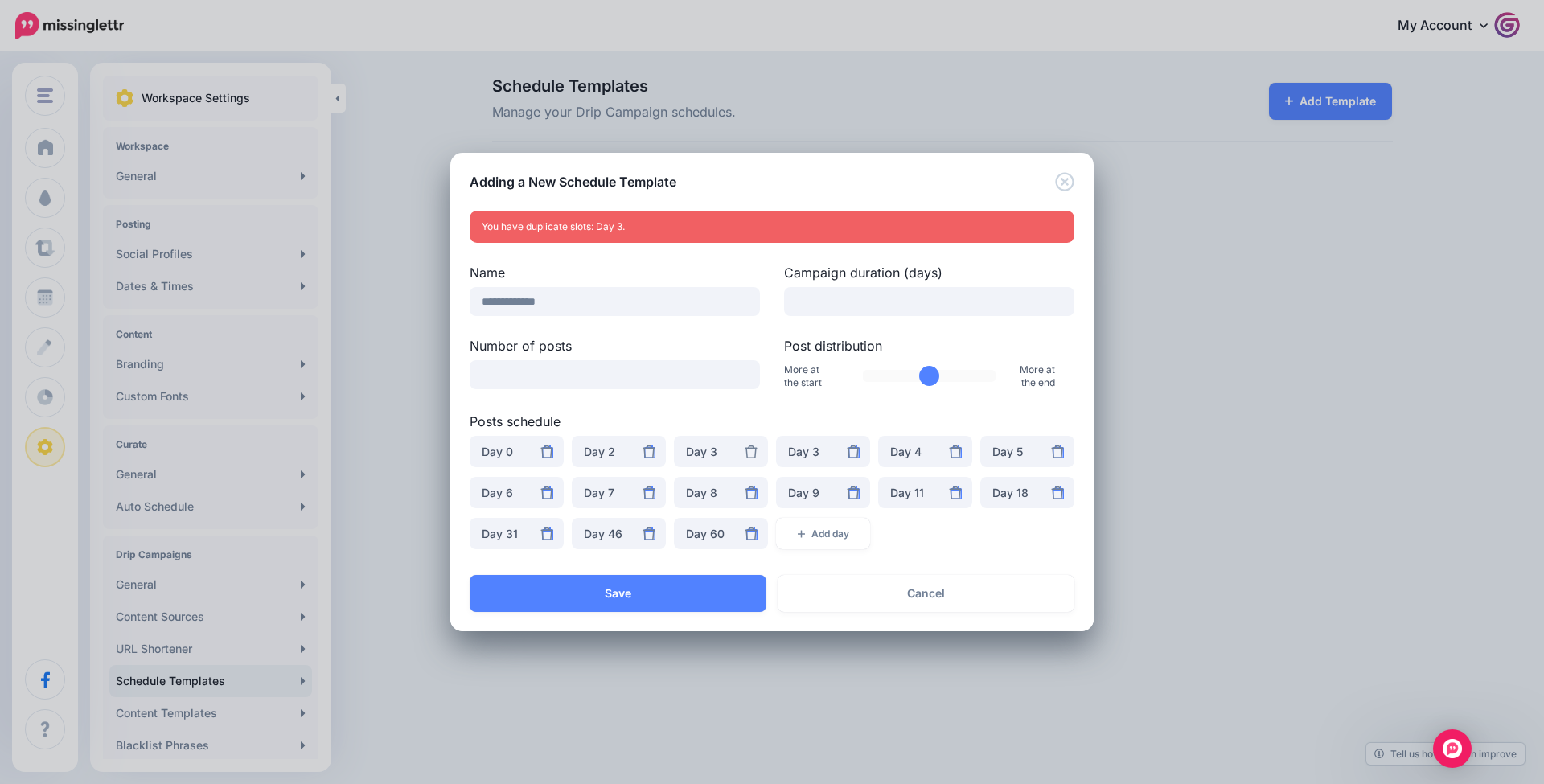
click at [751, 453] on icon at bounding box center [751, 452] width 12 height 12
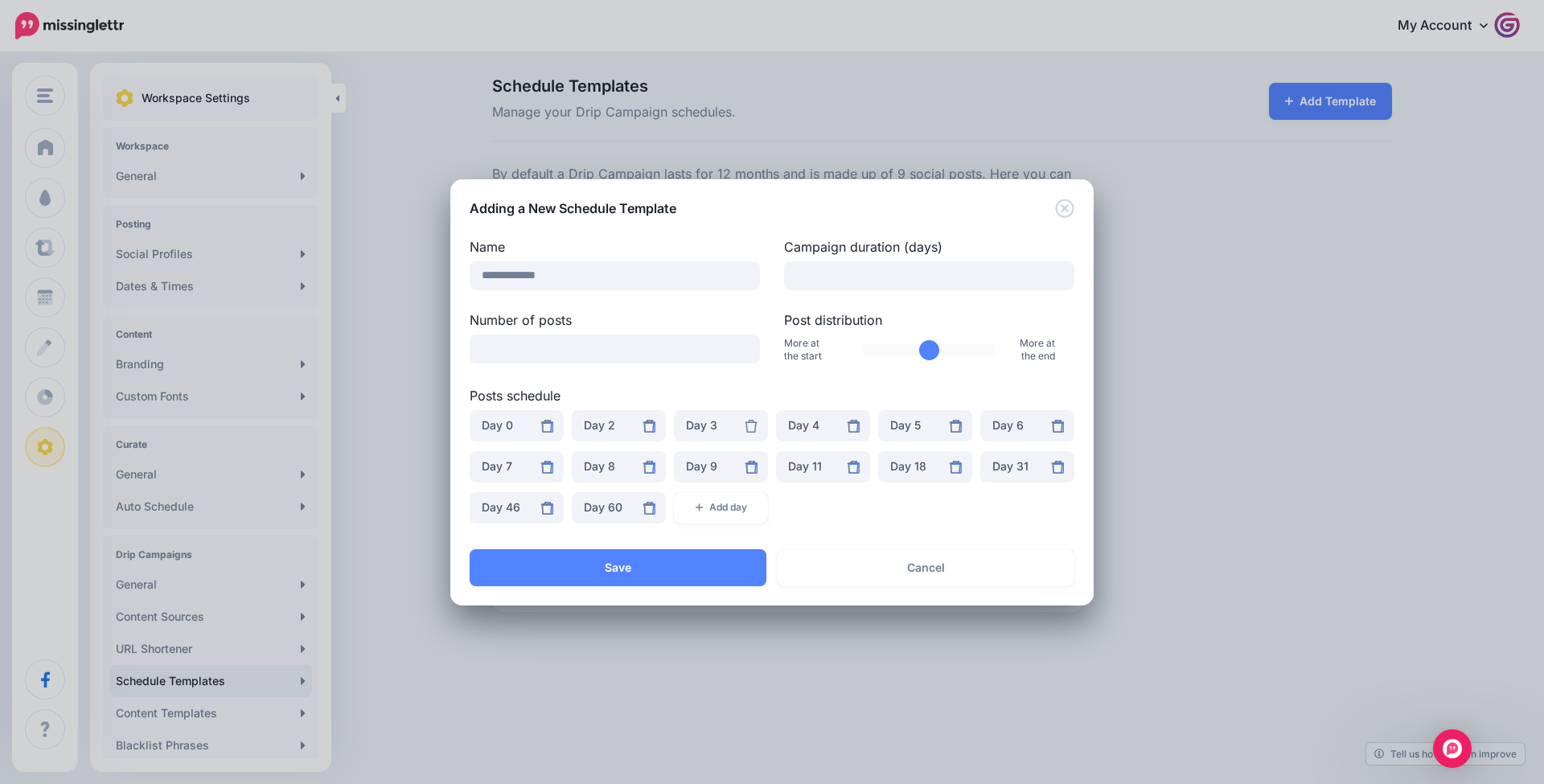
click at [755, 429] on icon at bounding box center [751, 426] width 12 height 12
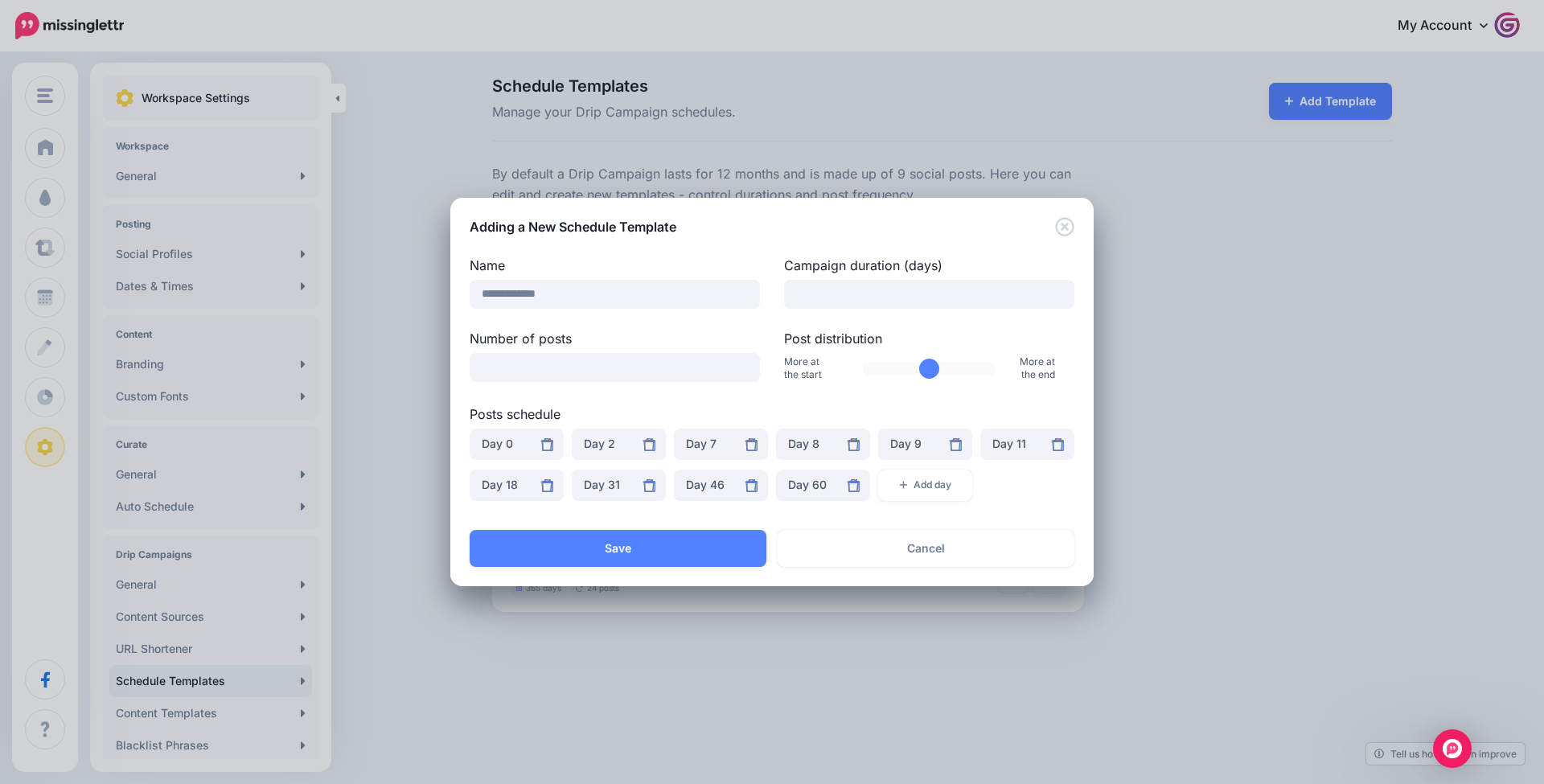
click at [755, 429] on div "Posts schedule ***** ***** ***** ***** ***** ***** ***** ***** ***** ***** ****…" at bounding box center [772, 457] width 605 height 106
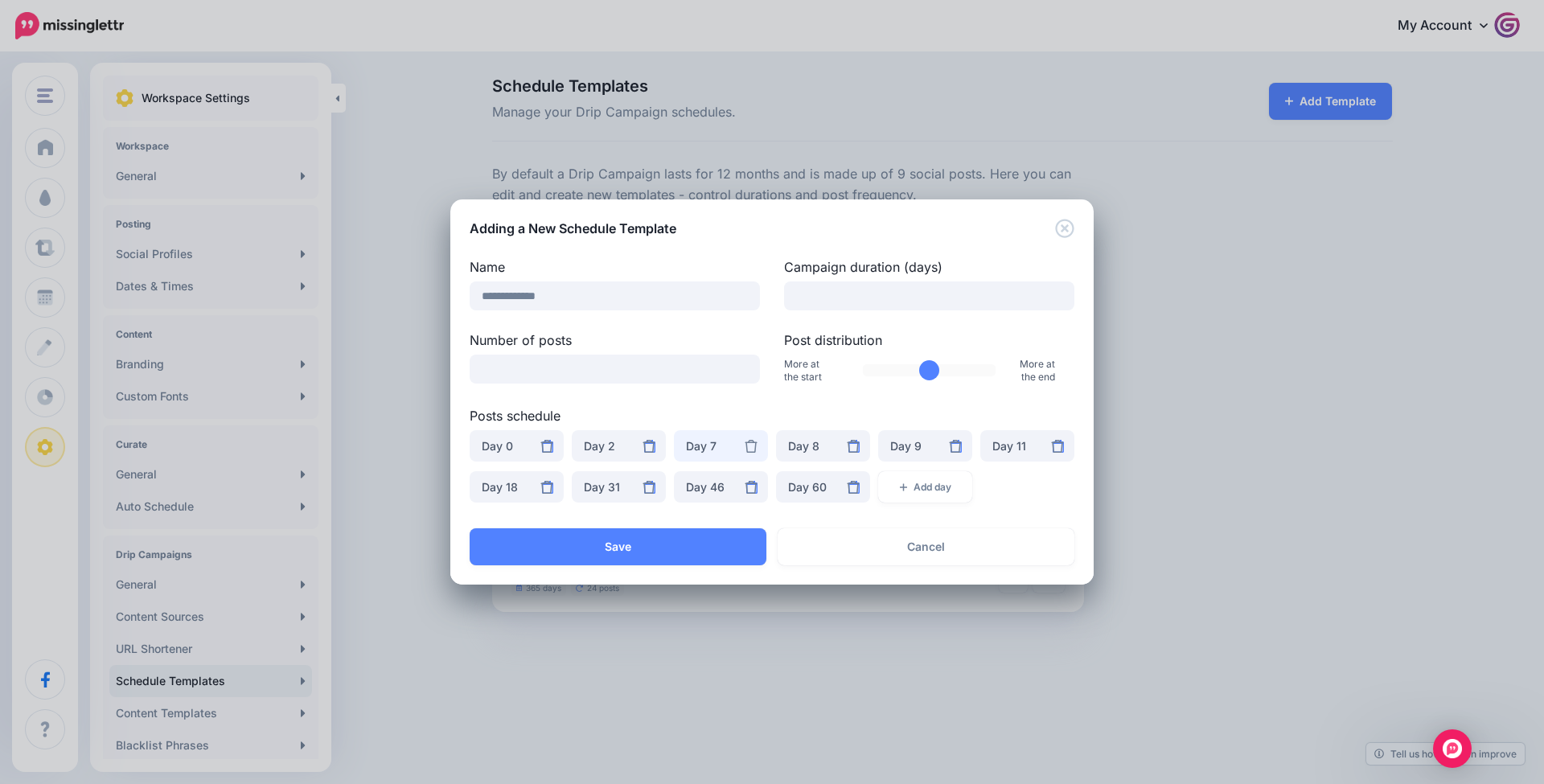
click at [755, 438] on div "Day 7" at bounding box center [721, 446] width 70 height 20
click at [755, 443] on icon at bounding box center [752, 446] width 12 height 12
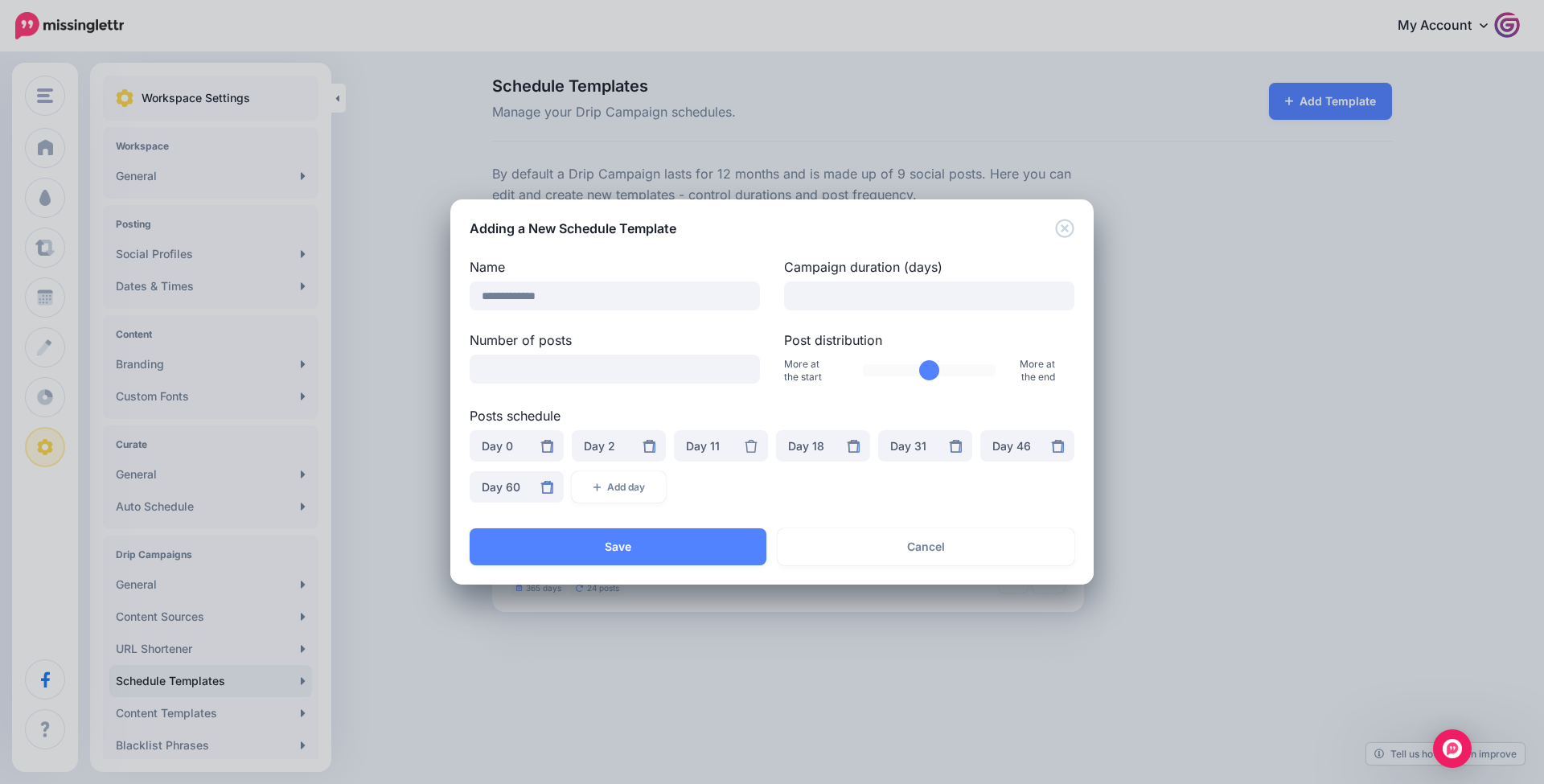
click at [755, 443] on icon at bounding box center [752, 446] width 12 height 12
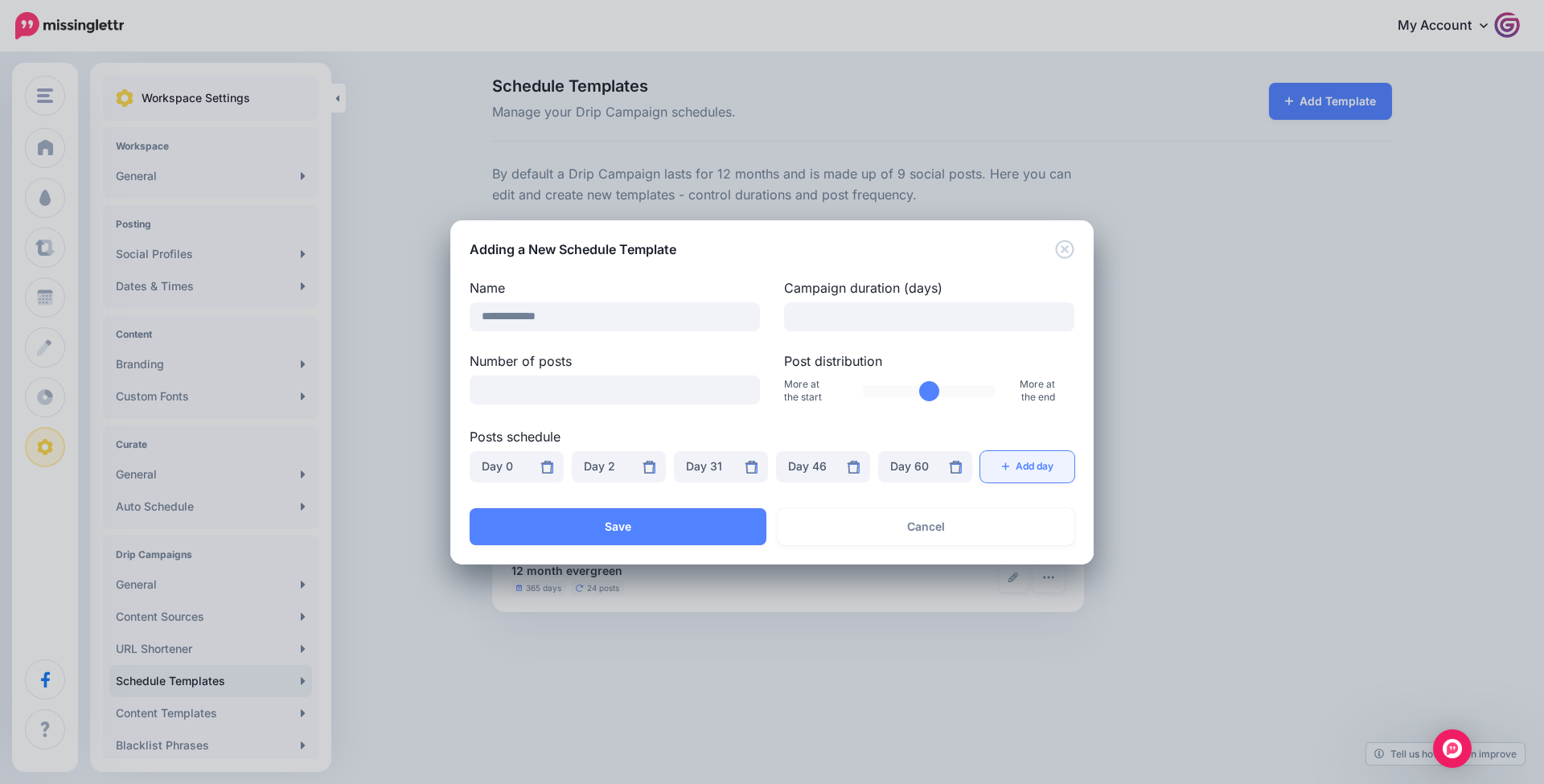
click at [1013, 471] on button "Add day" at bounding box center [1028, 466] width 94 height 31
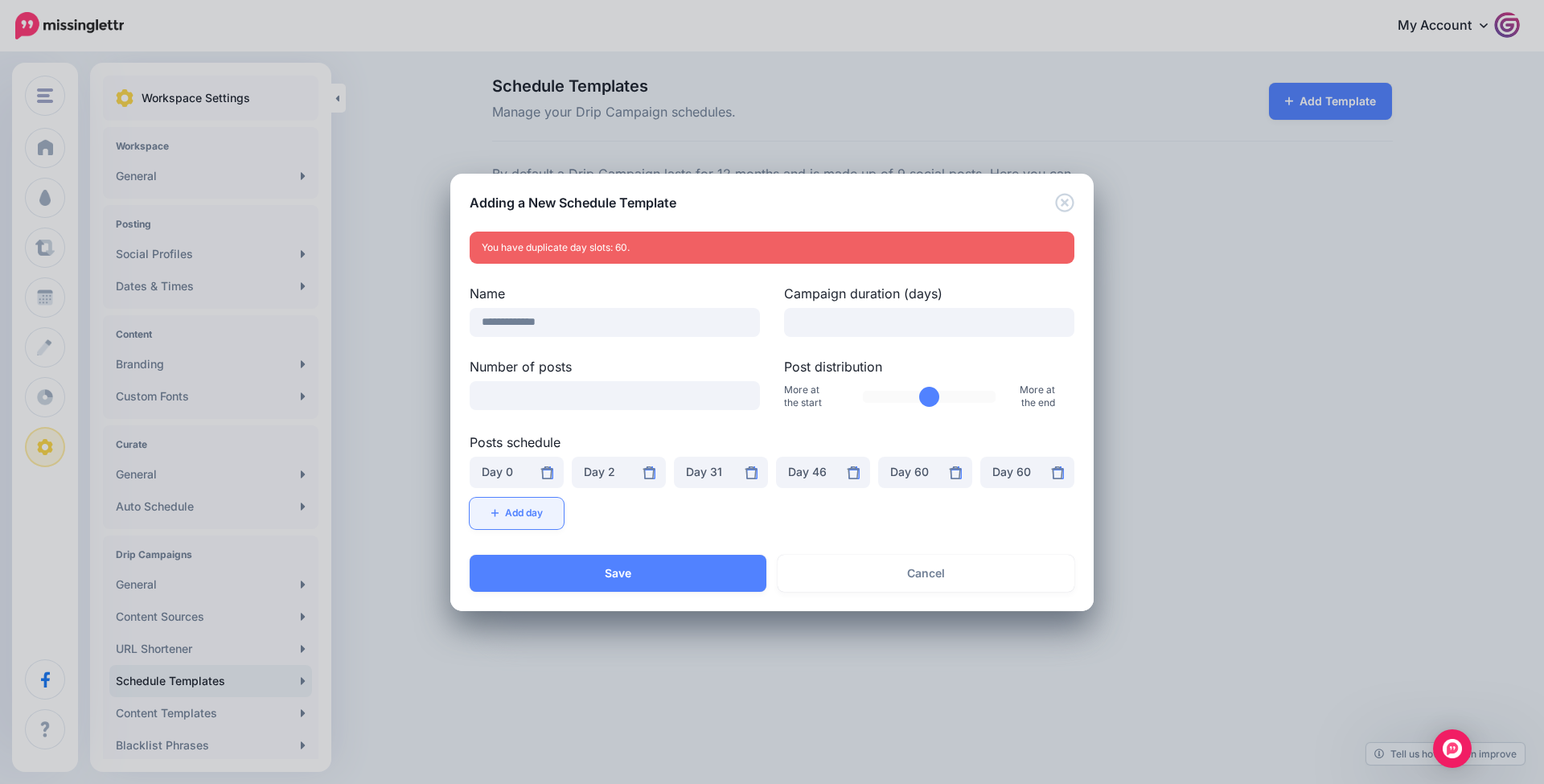
click at [533, 522] on button "Add day" at bounding box center [517, 513] width 94 height 31
click at [513, 515] on div "Day 60" at bounding box center [517, 513] width 70 height 20
click at [513, 403] on span "Day 7" at bounding box center [503, 404] width 30 height 20
click at [609, 515] on button "Add day" at bounding box center [619, 513] width 94 height 31
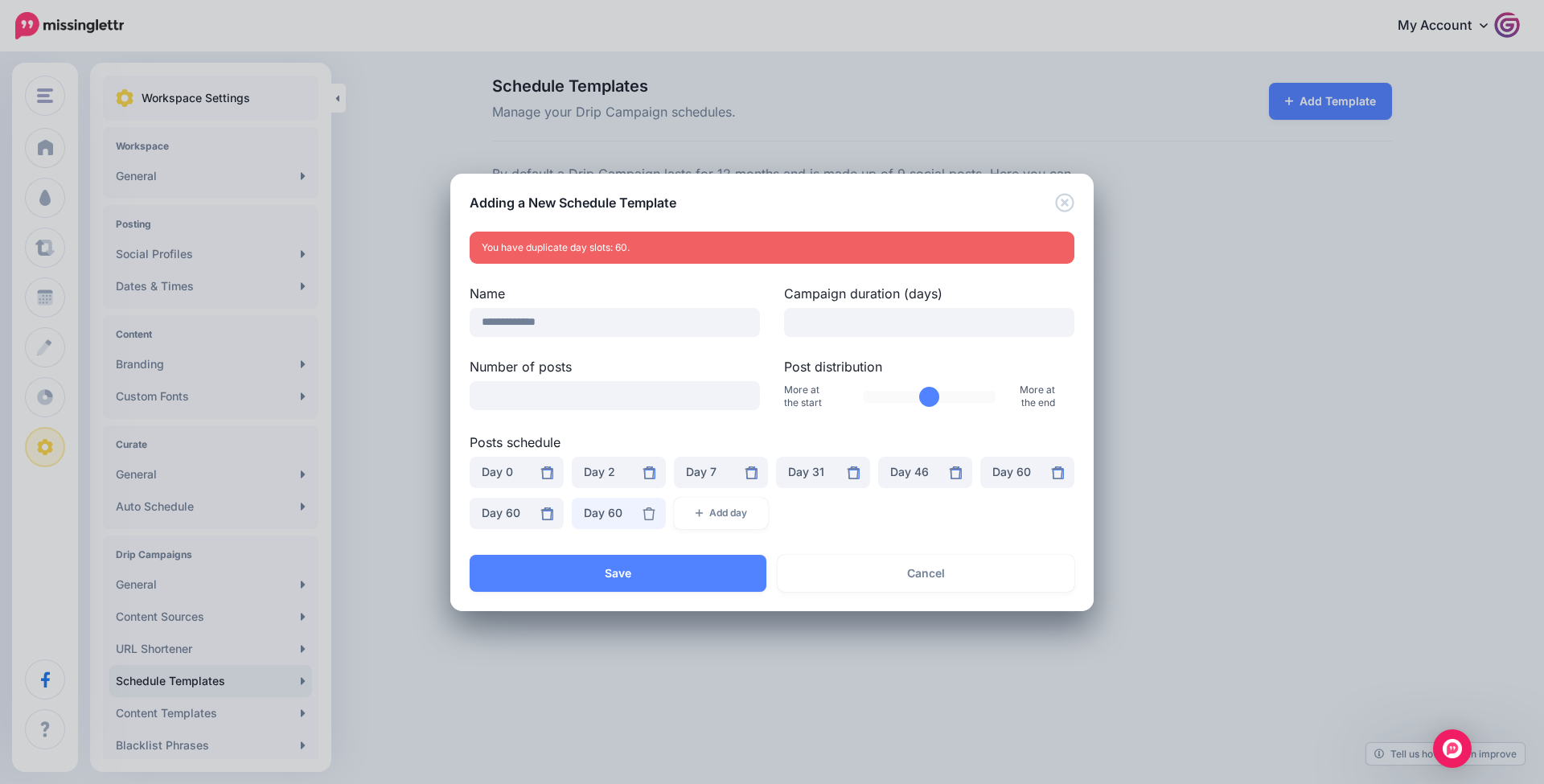
click at [623, 516] on div "Day 60" at bounding box center [618, 513] width 70 height 20
click at [625, 453] on link "Day 12" at bounding box center [618, 441] width 81 height 31
click at [728, 502] on button "Add day" at bounding box center [722, 513] width 94 height 31
click at [727, 512] on div "Day 60" at bounding box center [721, 513] width 70 height 20
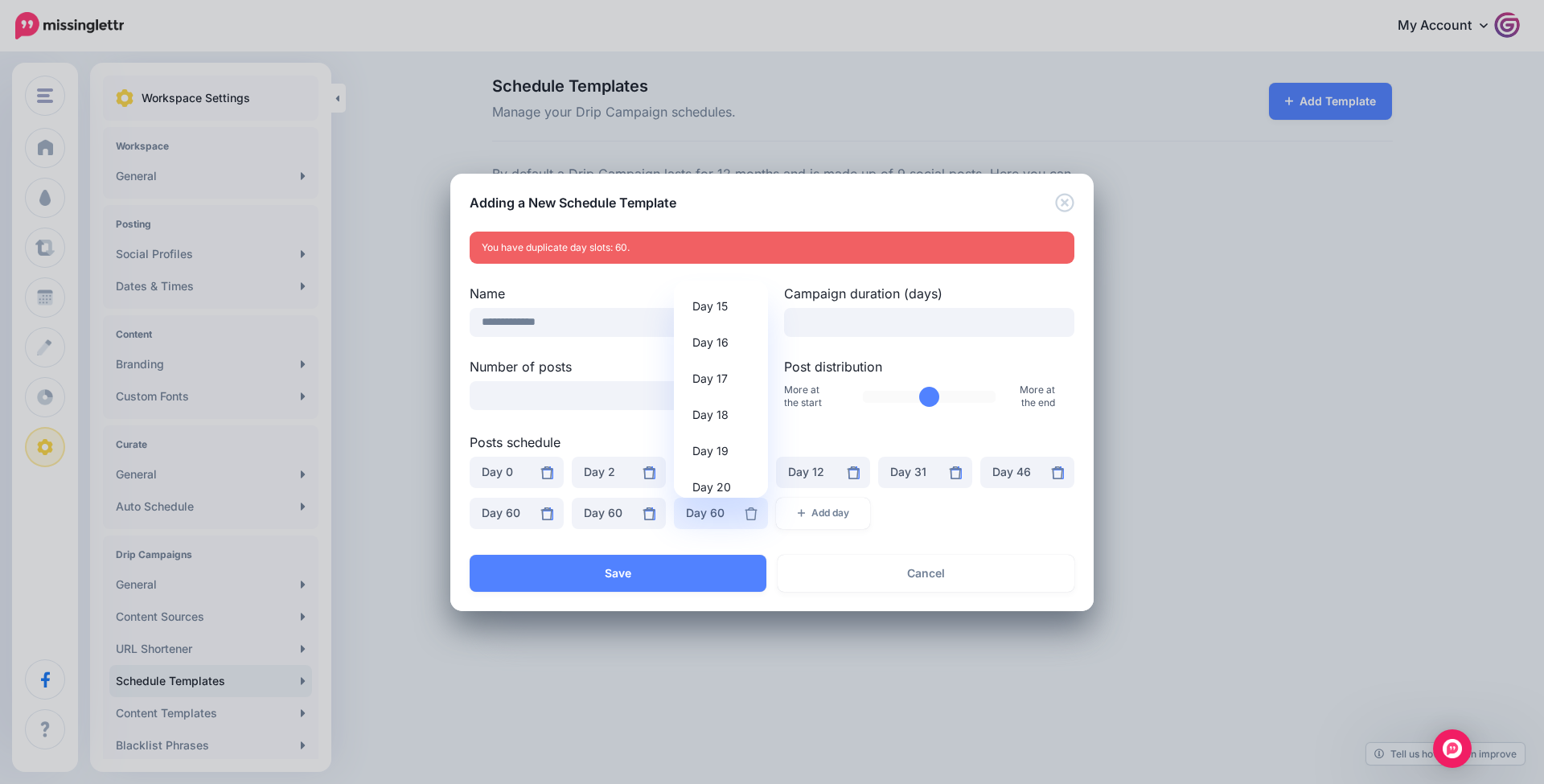
scroll to position [539, 0]
click at [731, 375] on link "Day 17" at bounding box center [721, 379] width 81 height 31
click at [813, 516] on button "Add day" at bounding box center [823, 513] width 94 height 31
click at [802, 515] on div "Day 60" at bounding box center [823, 513] width 70 height 20
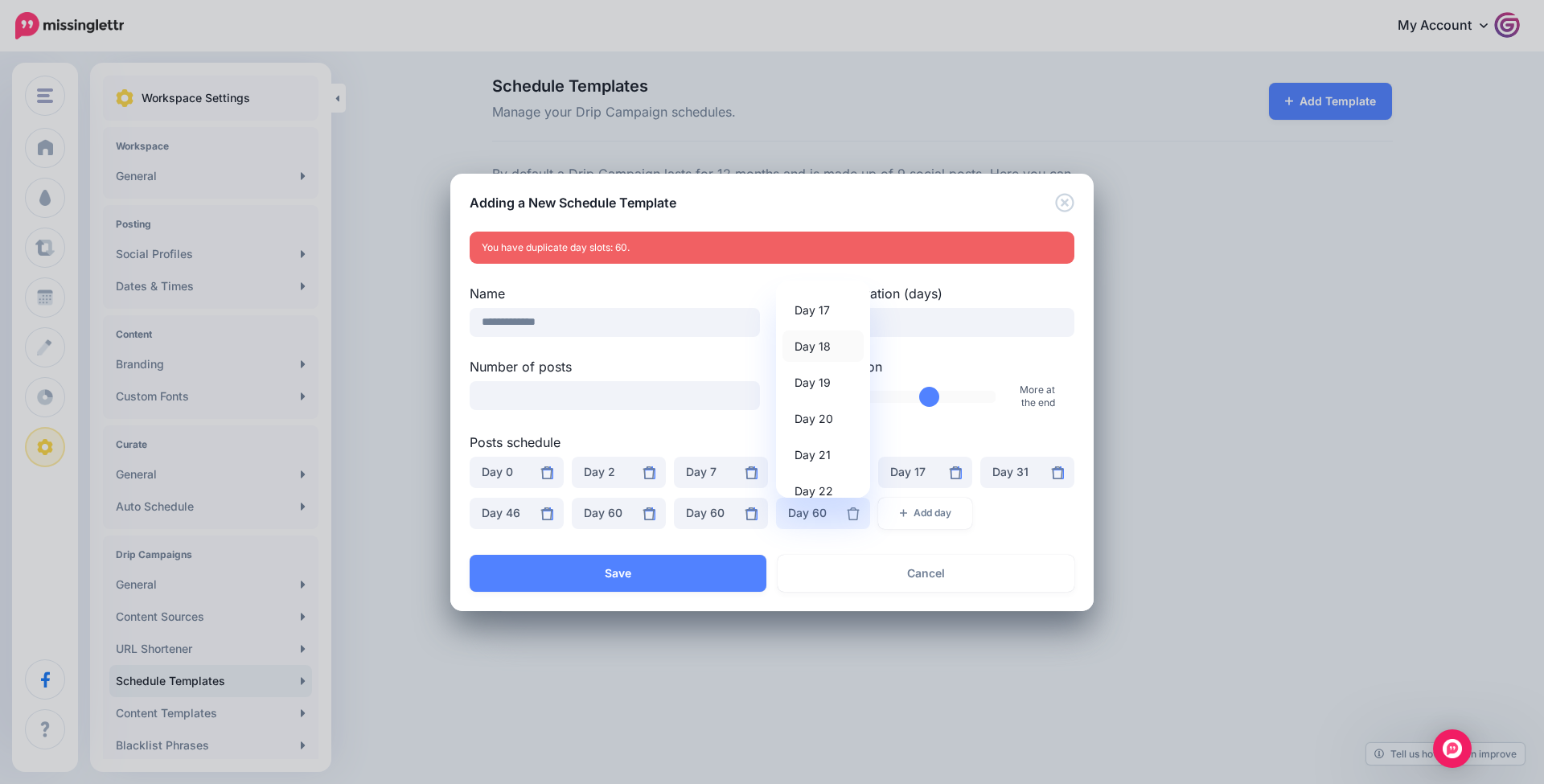
scroll to position [609, 0]
click at [810, 479] on span "Day 22" at bounding box center [813, 489] width 38 height 20
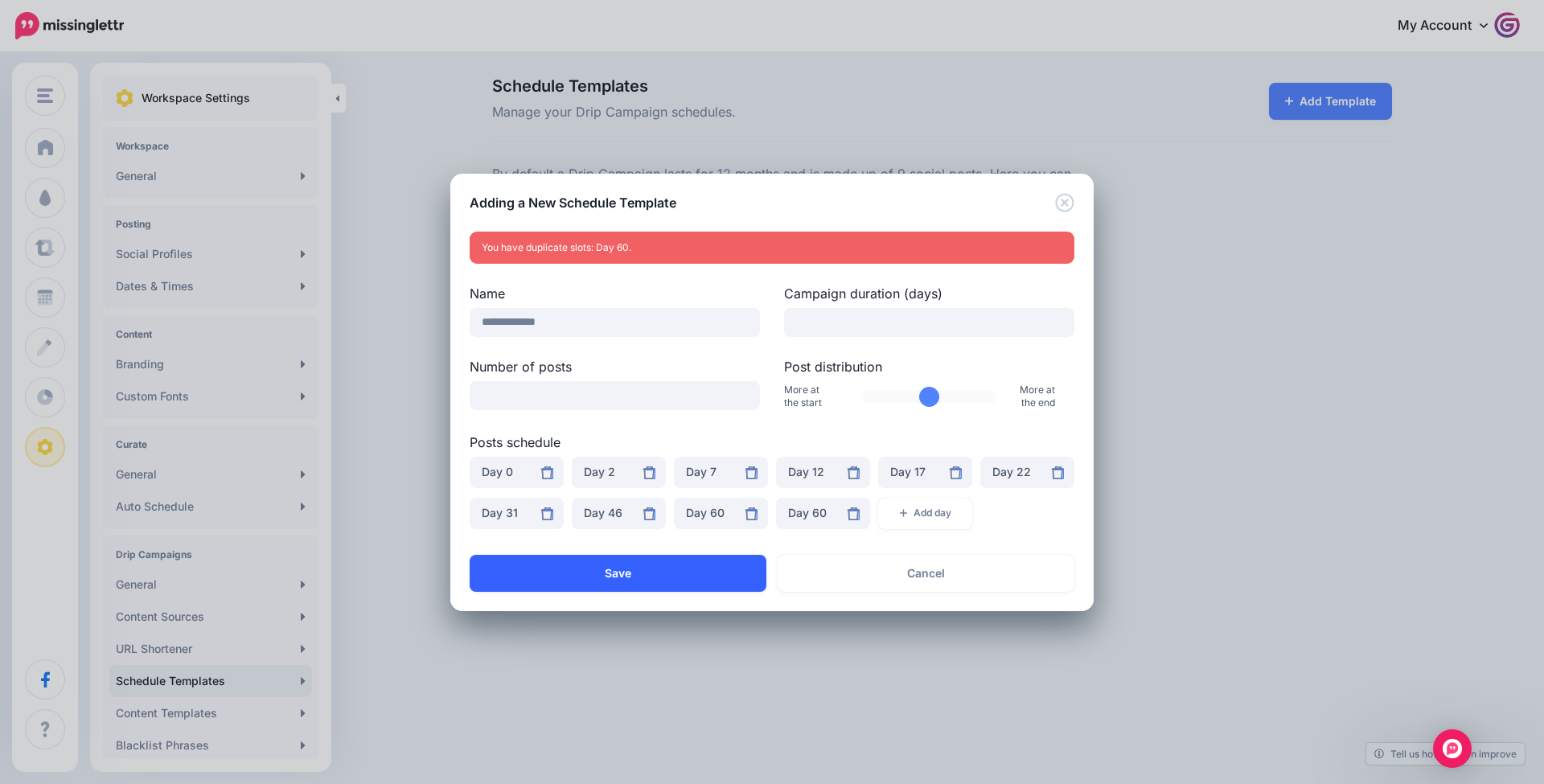
click at [717, 560] on button "Save" at bounding box center [617, 574] width 297 height 37
click at [815, 518] on div "Day 60" at bounding box center [823, 513] width 70 height 20
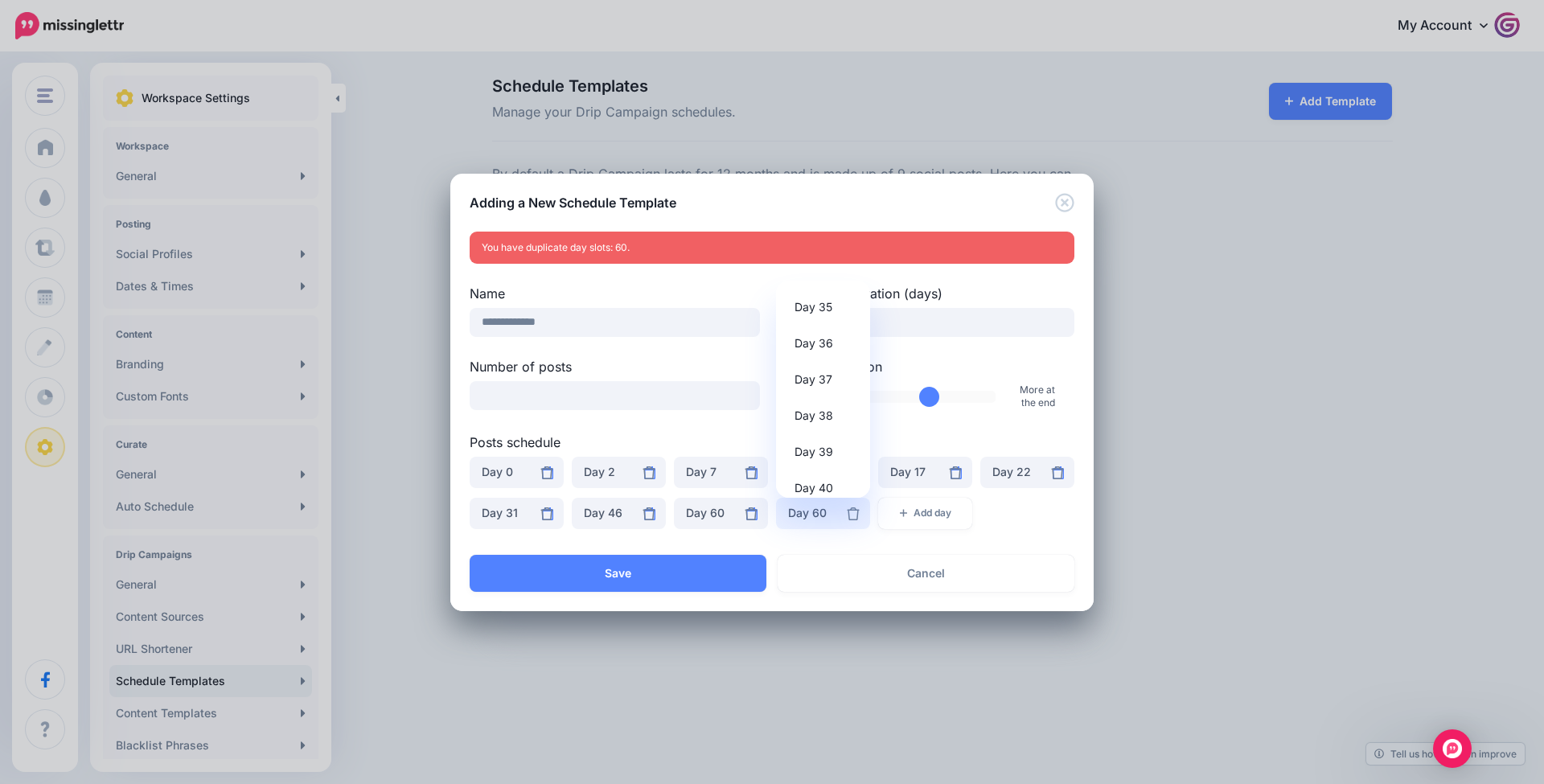
scroll to position [1268, 0]
click at [821, 473] on span "Day 40" at bounding box center [813, 483] width 38 height 20
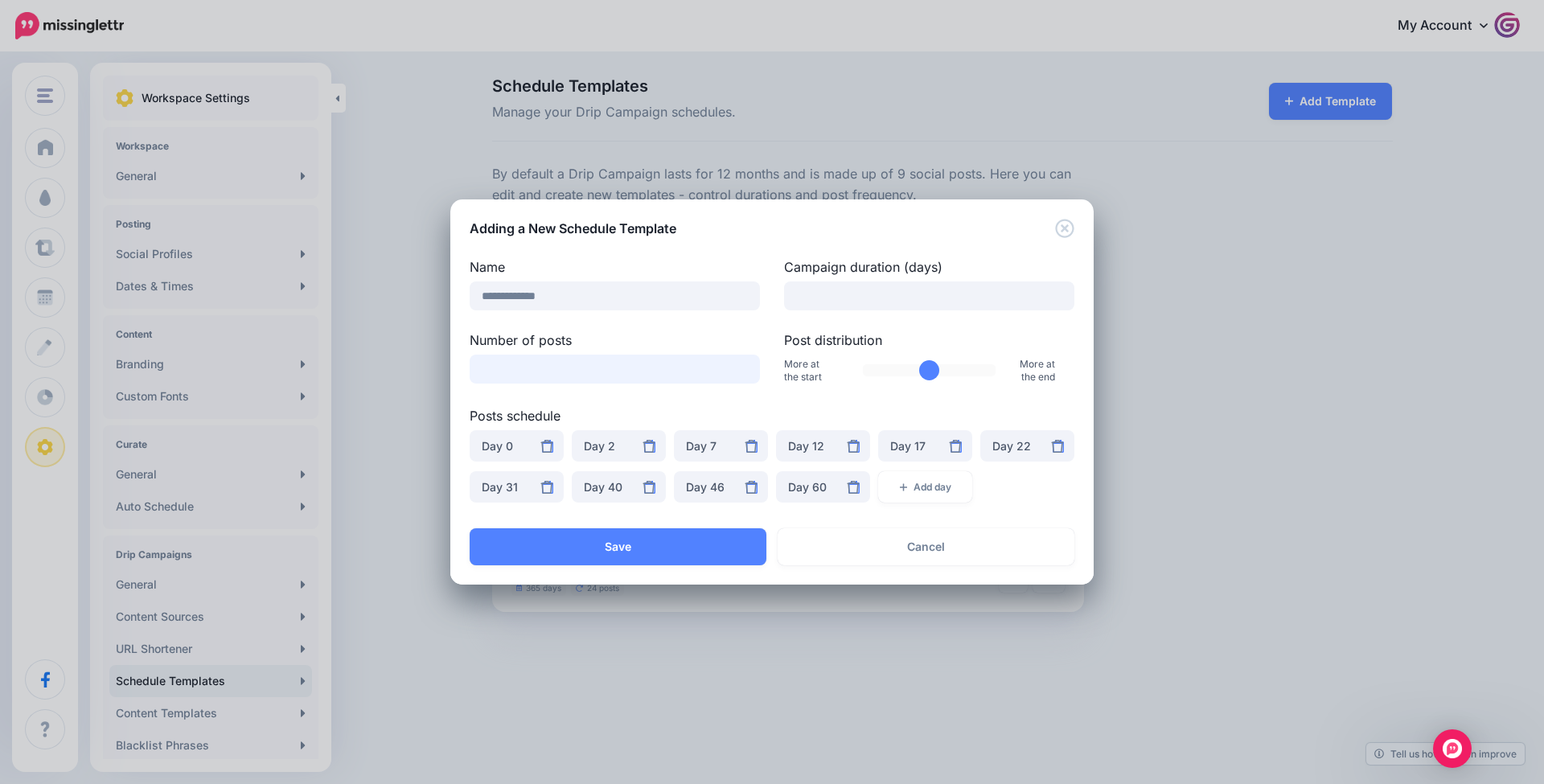
click at [630, 370] on input "**" at bounding box center [615, 369] width 290 height 29
type input "**"
drag, startPoint x: 882, startPoint y: 368, endPoint x: 908, endPoint y: 368, distance: 26.0
click at [908, 368] on input "Post distribution" at bounding box center [930, 371] width 134 height 12
drag, startPoint x: 908, startPoint y: 368, endPoint x: 935, endPoint y: 370, distance: 27.1
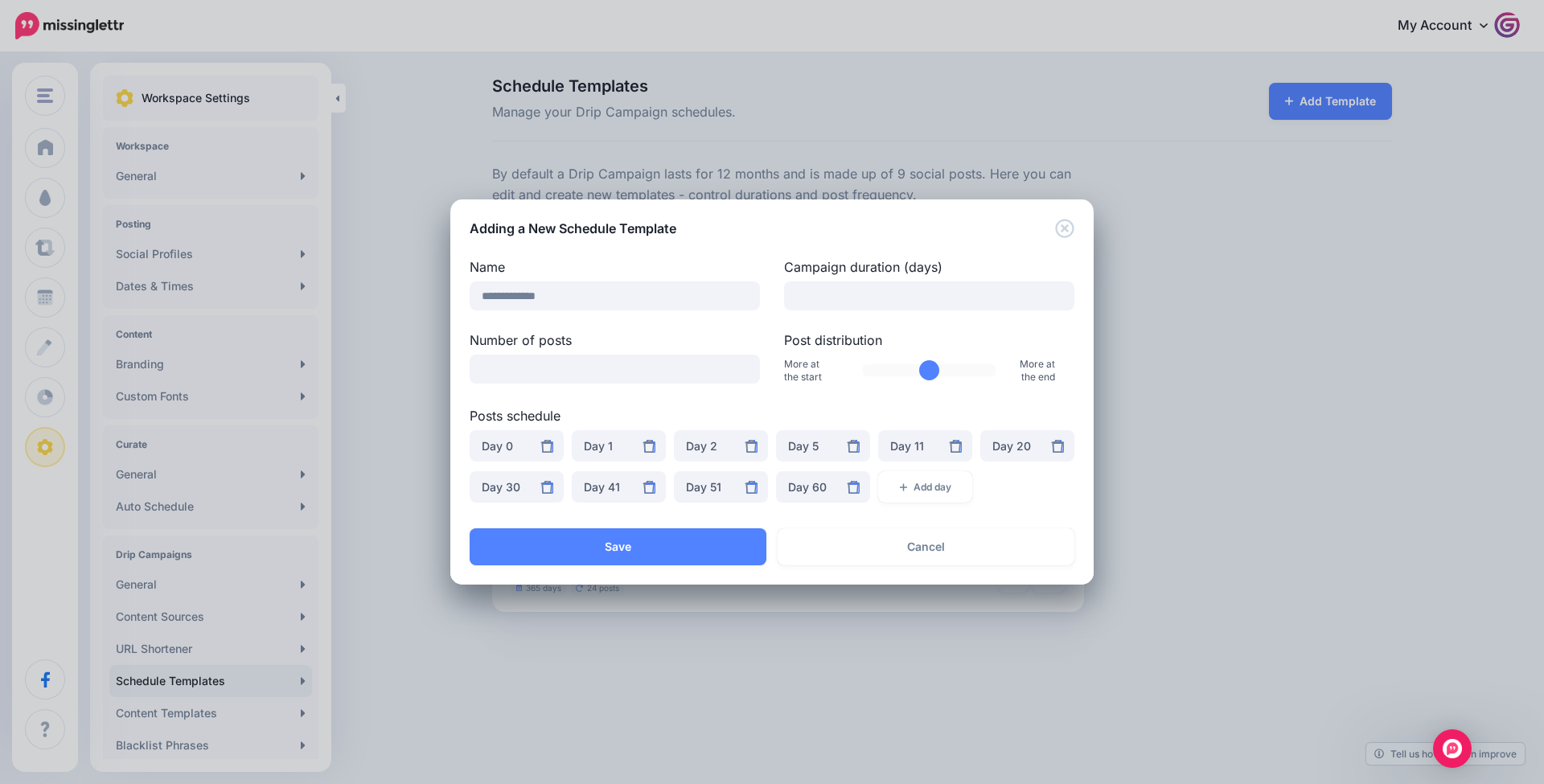
type input "***"
click at [935, 370] on input "Post distribution" at bounding box center [930, 371] width 134 height 12
click at [657, 542] on button "Save" at bounding box center [617, 547] width 297 height 37
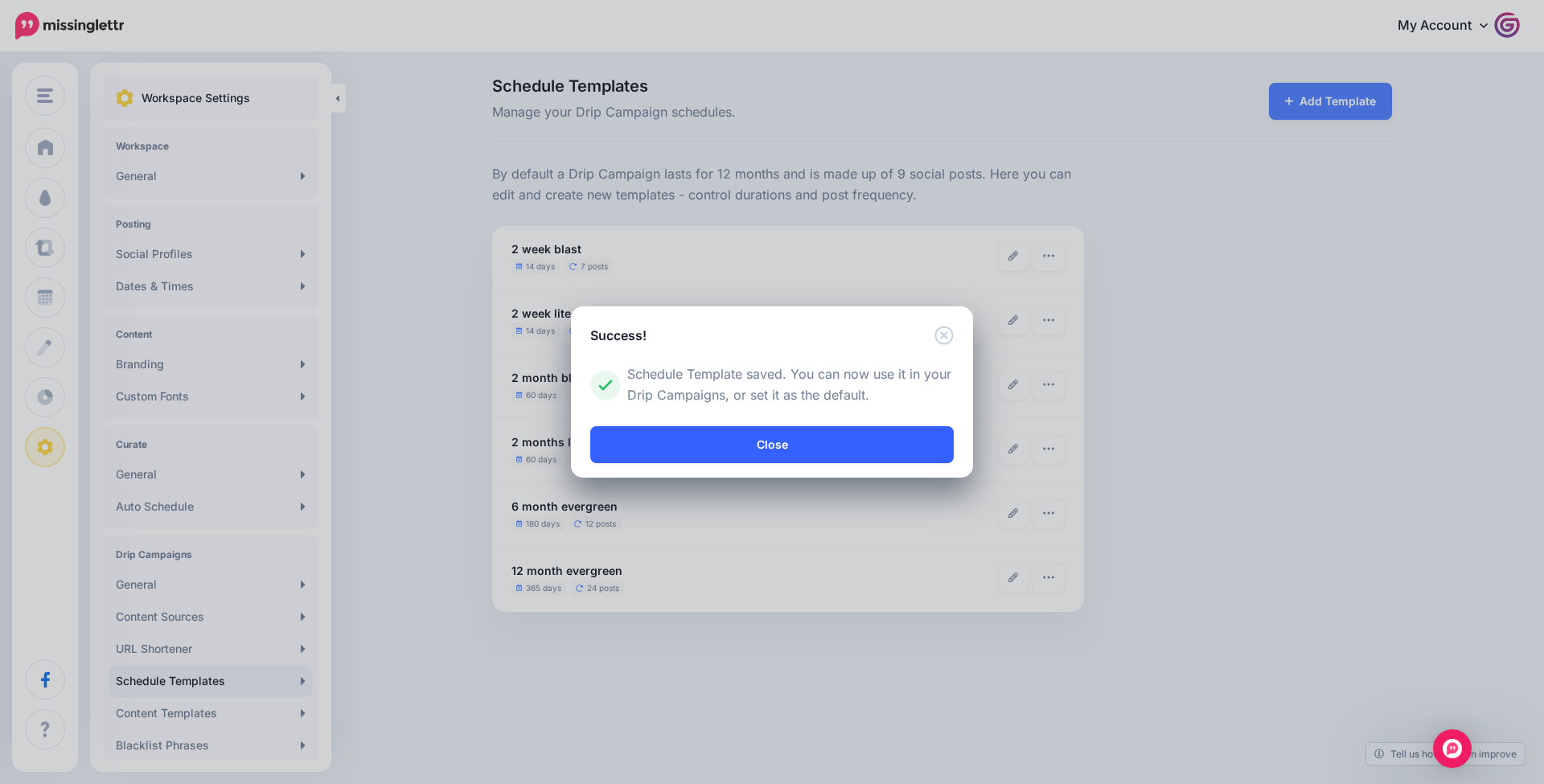
click at [711, 449] on link "Close" at bounding box center [772, 445] width 364 height 37
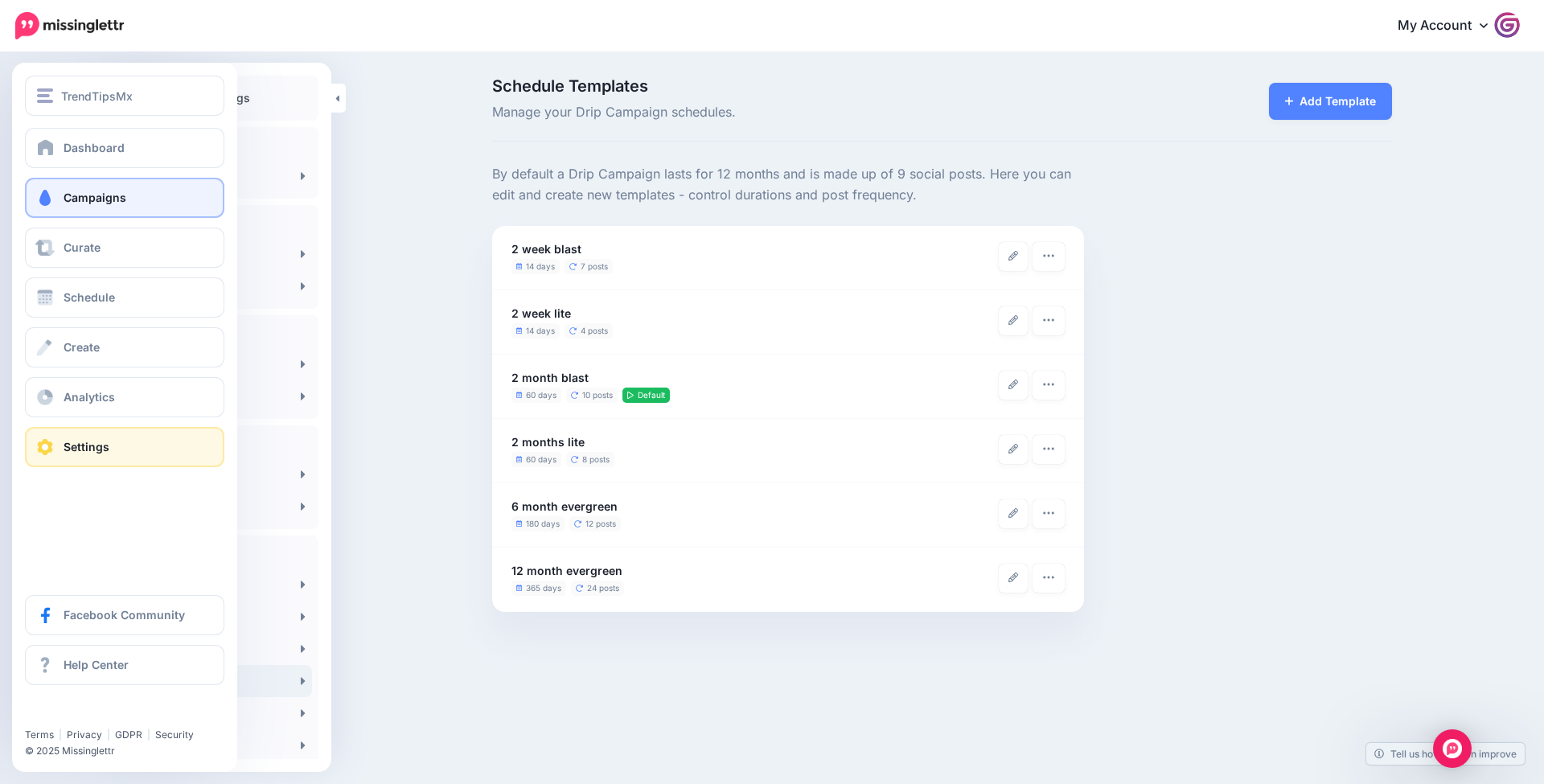
click at [90, 201] on span "Campaigns" at bounding box center [94, 197] width 62 height 13
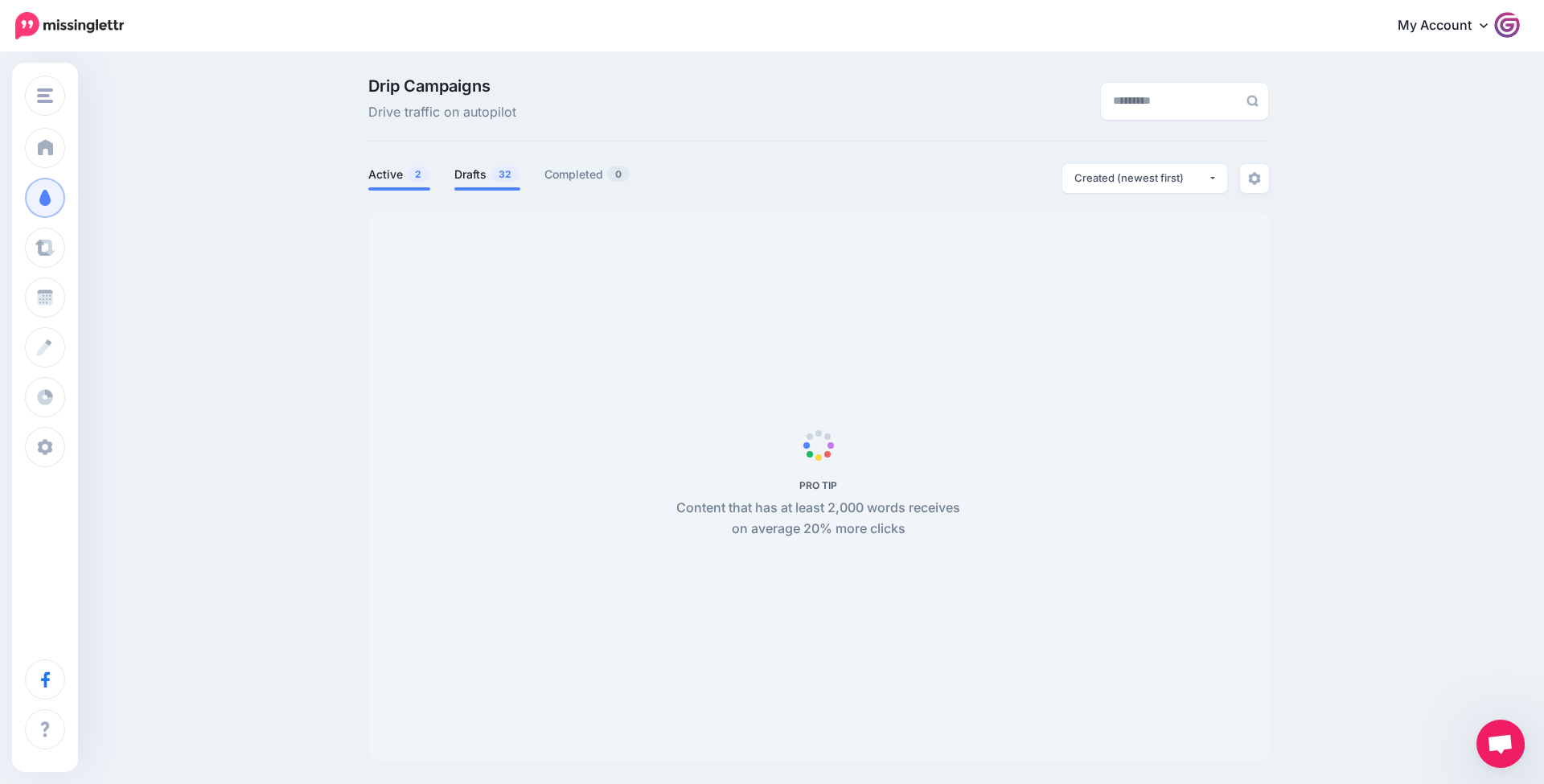
click at [459, 169] on link "Drafts 32" at bounding box center [487, 175] width 66 height 20
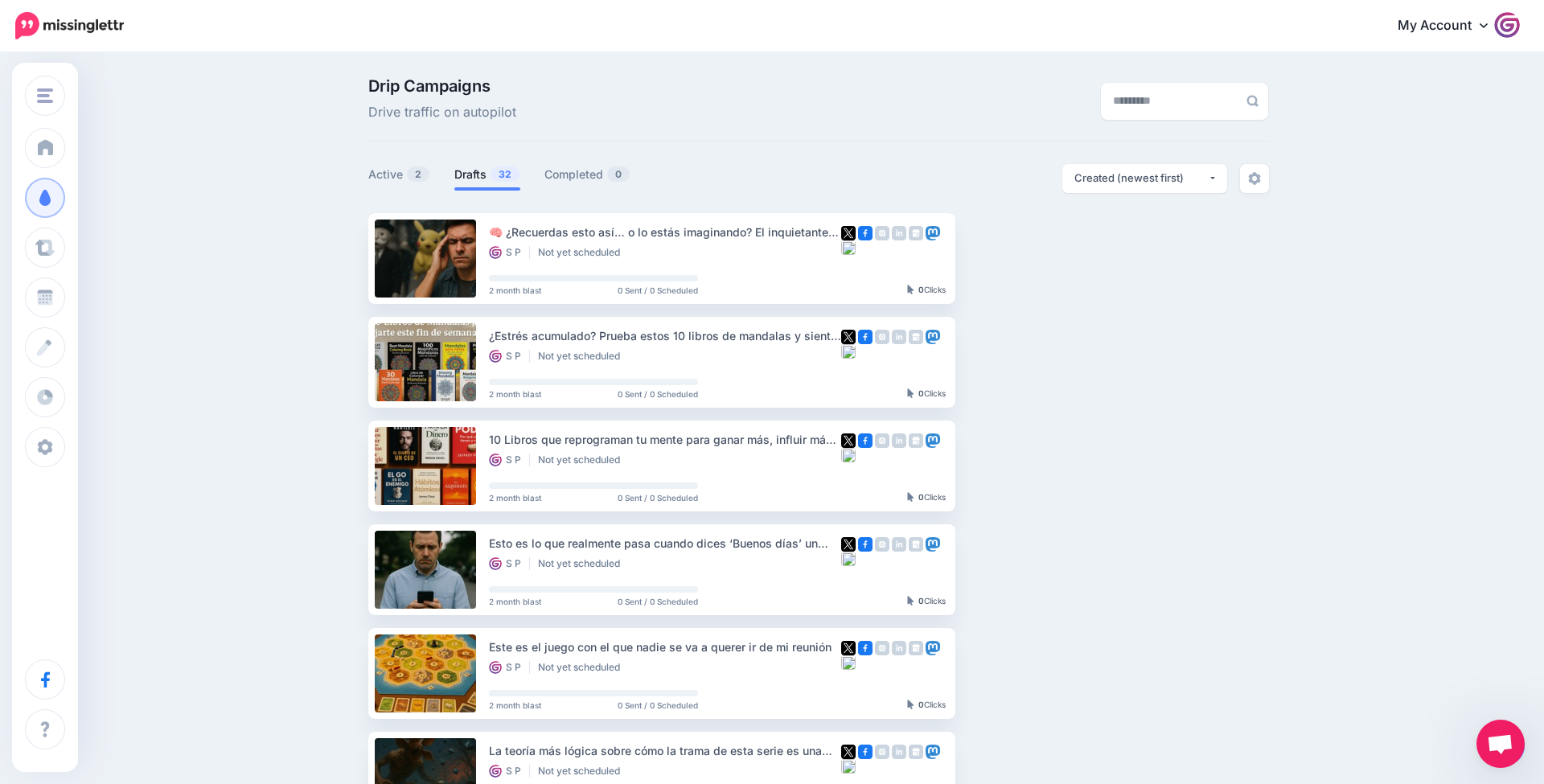
click at [484, 175] on link "Drafts 32" at bounding box center [487, 175] width 66 height 20
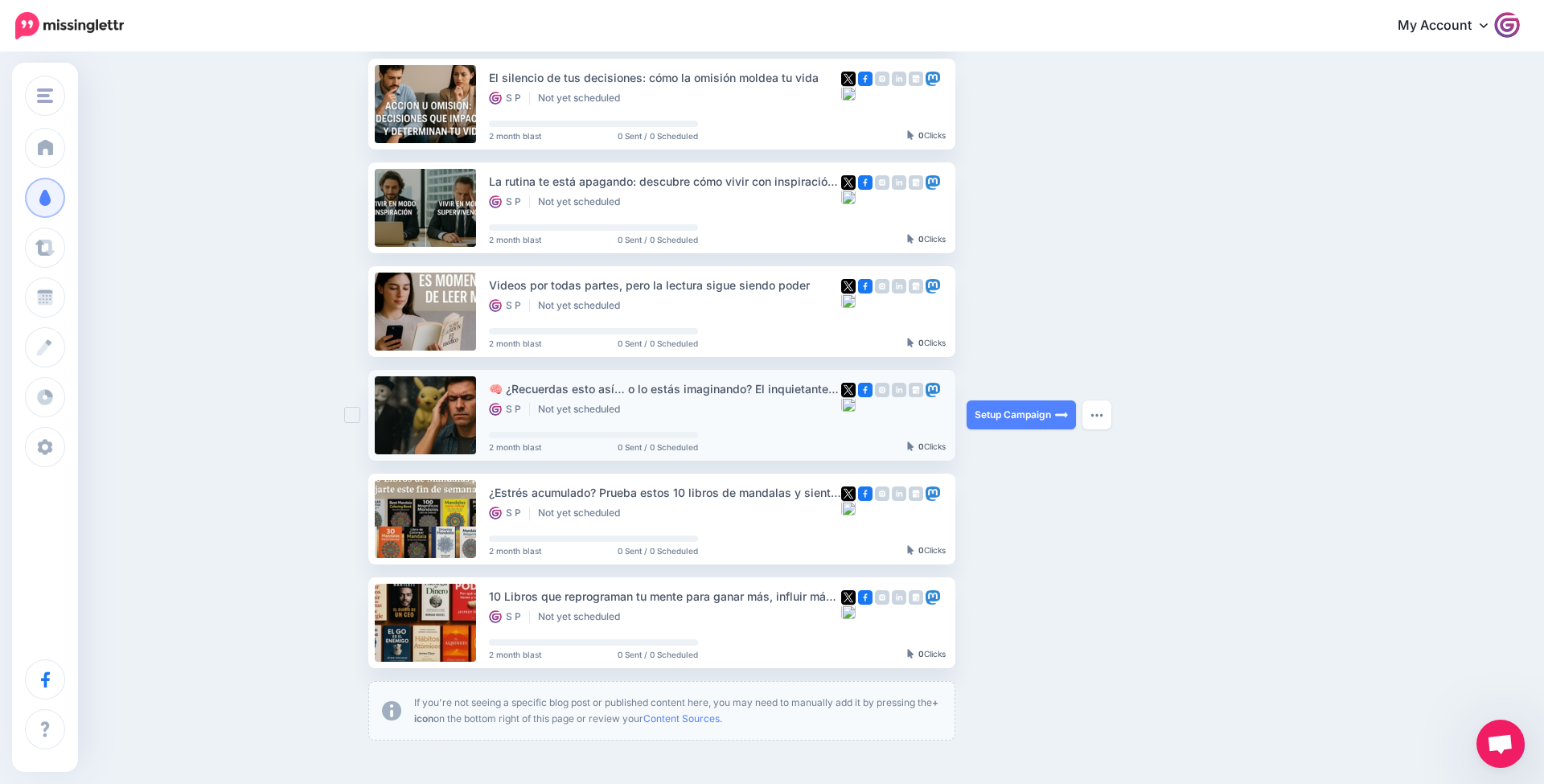
scroll to position [573, 0]
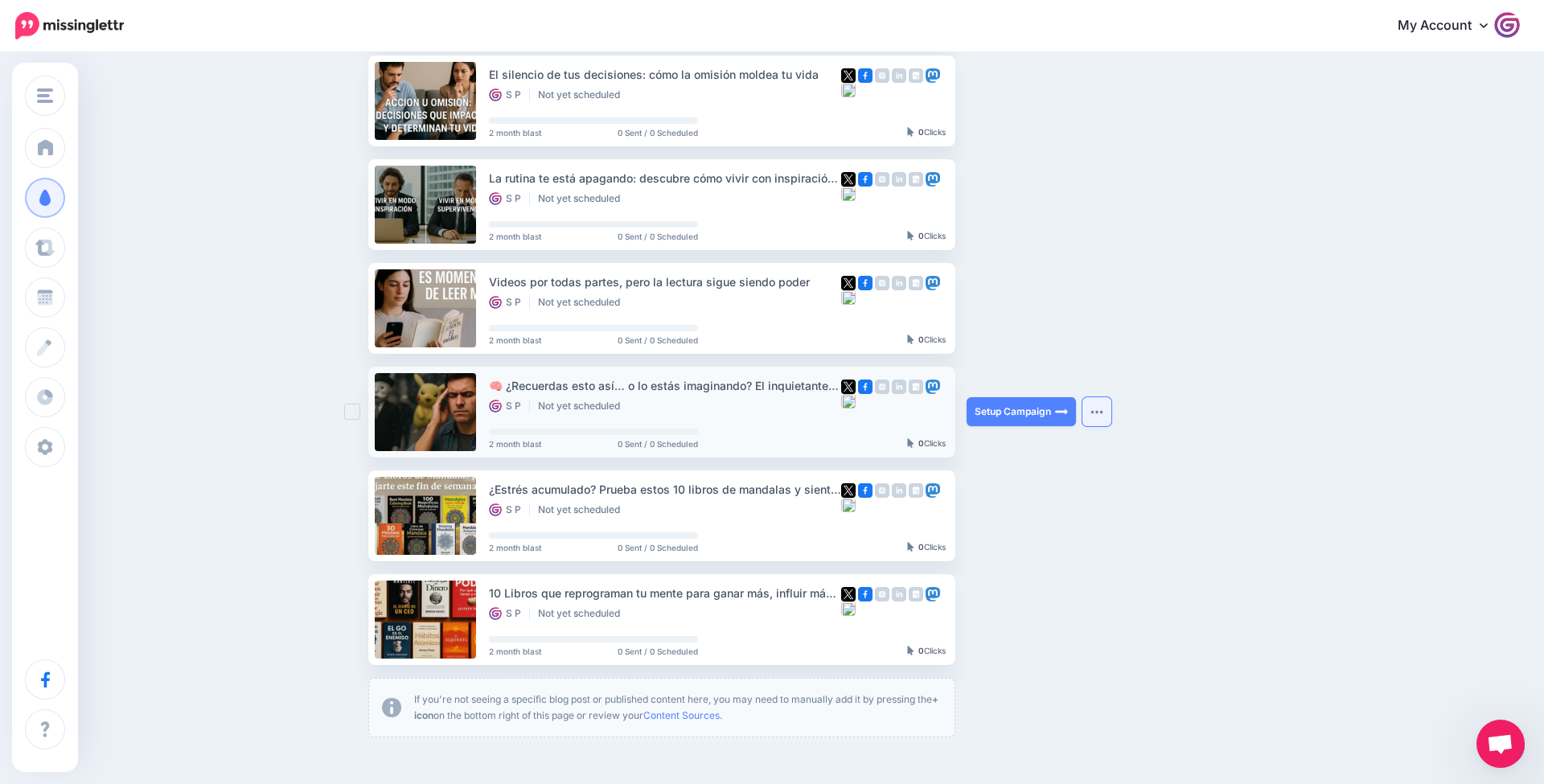
click at [1091, 412] on img "button" at bounding box center [1097, 412] width 12 height 4
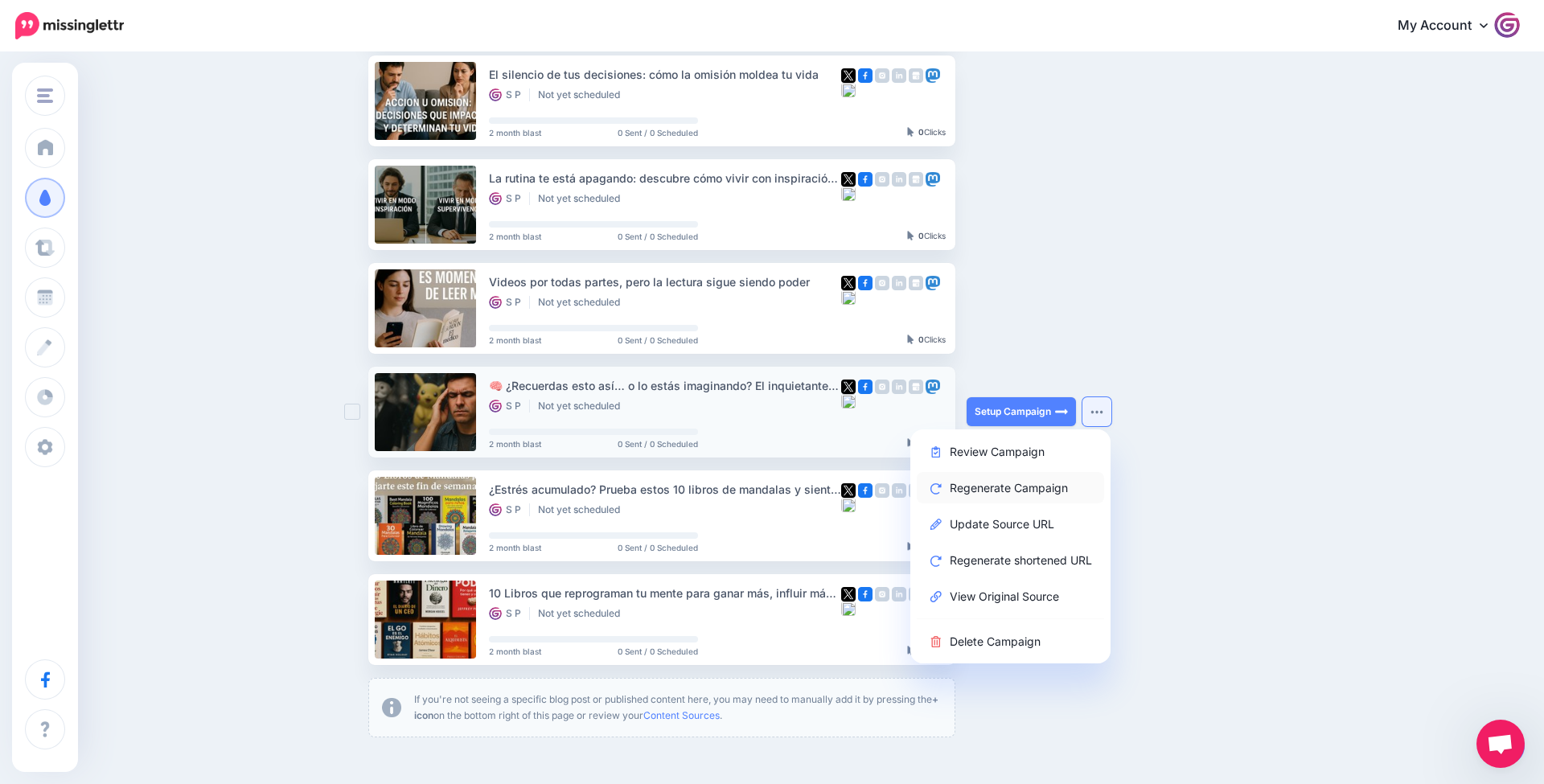
click at [1056, 484] on link "Regenerate Campaign" at bounding box center [1010, 487] width 187 height 31
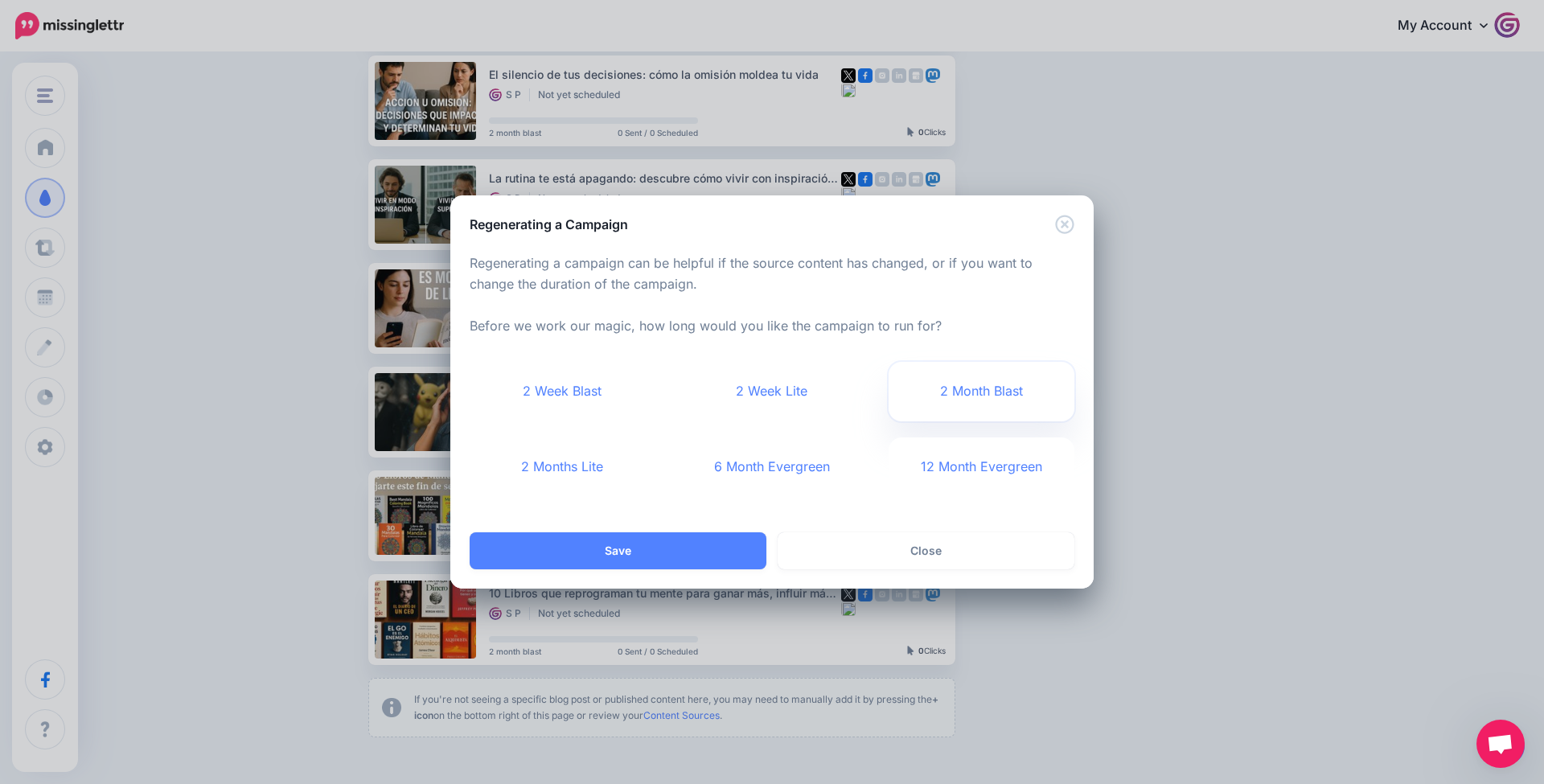
click at [981, 391] on link "2 Month Blast" at bounding box center [982, 391] width 186 height 60
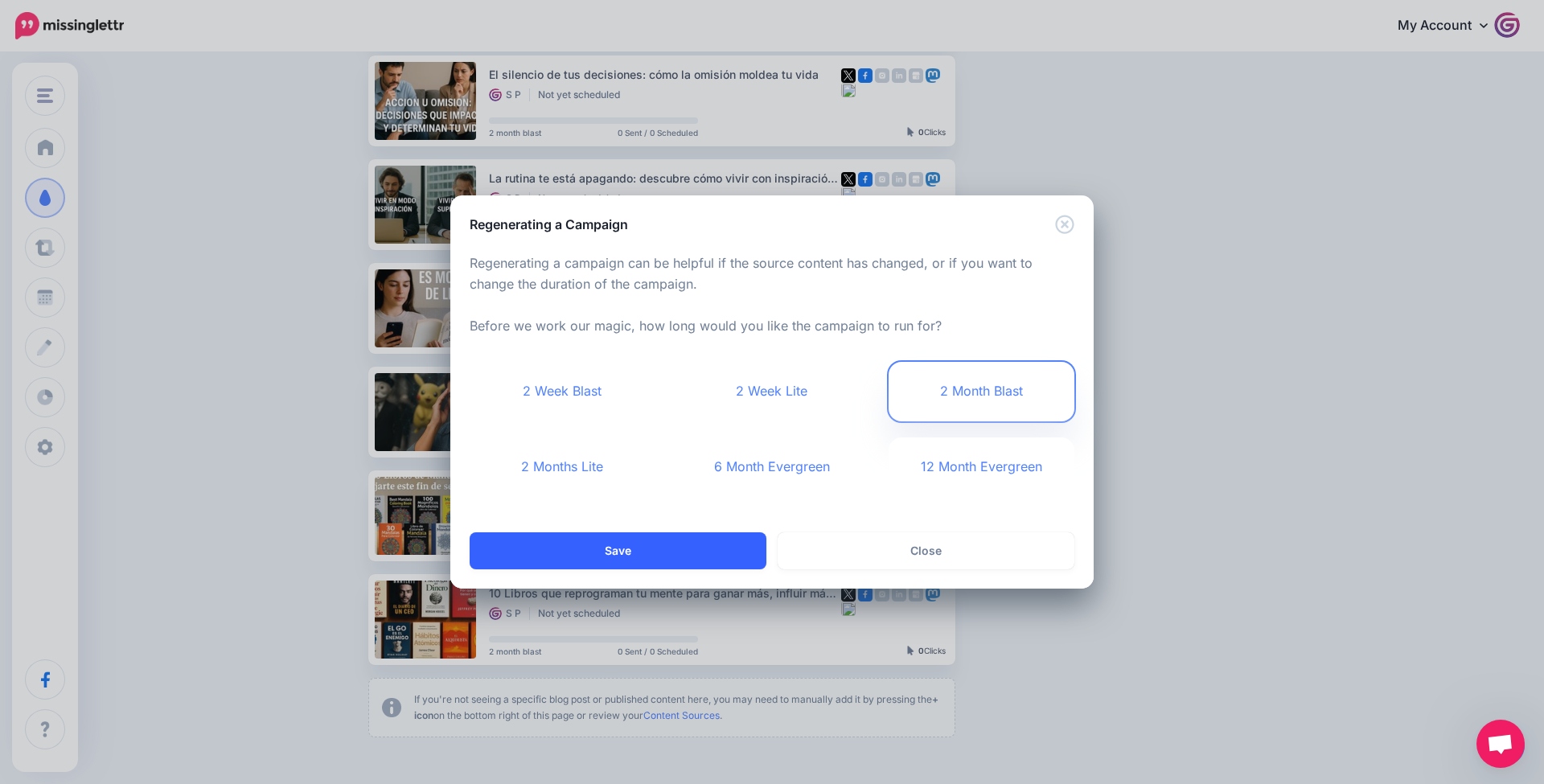
click at [688, 555] on button "Save" at bounding box center [617, 551] width 297 height 37
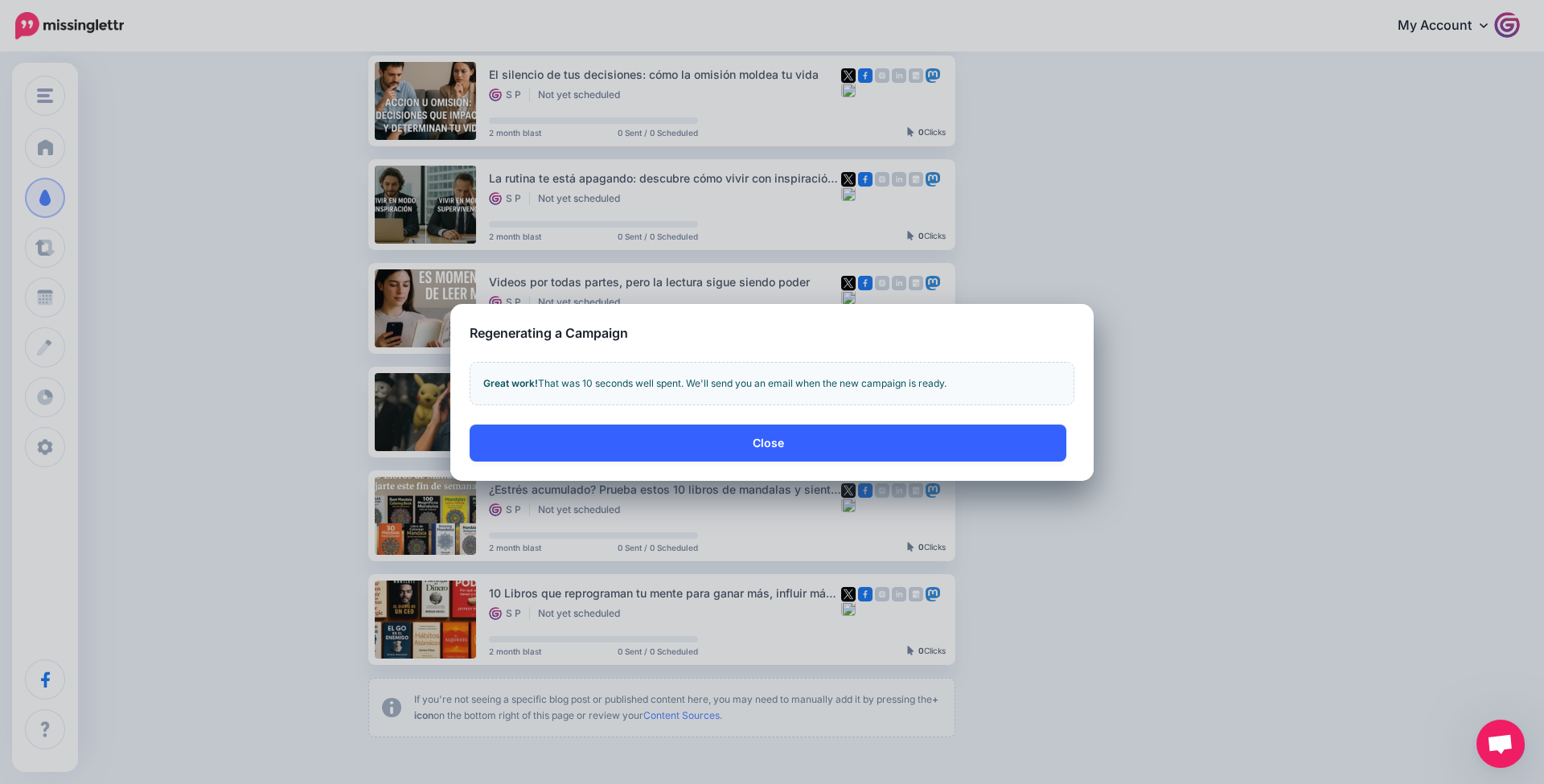
click at [707, 449] on button "Close" at bounding box center [768, 444] width 597 height 37
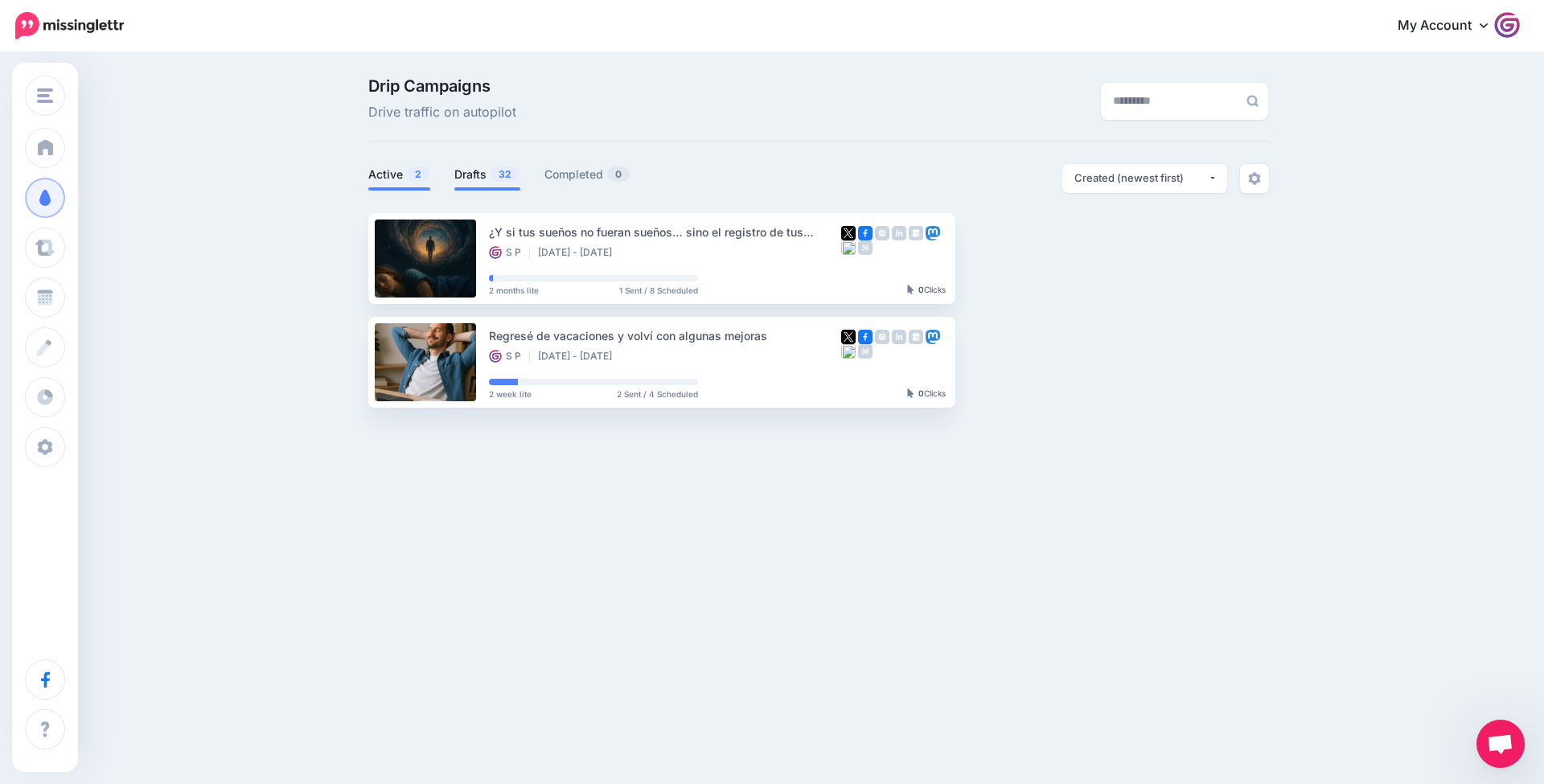
click at [470, 178] on link "Drafts 32" at bounding box center [487, 175] width 66 height 20
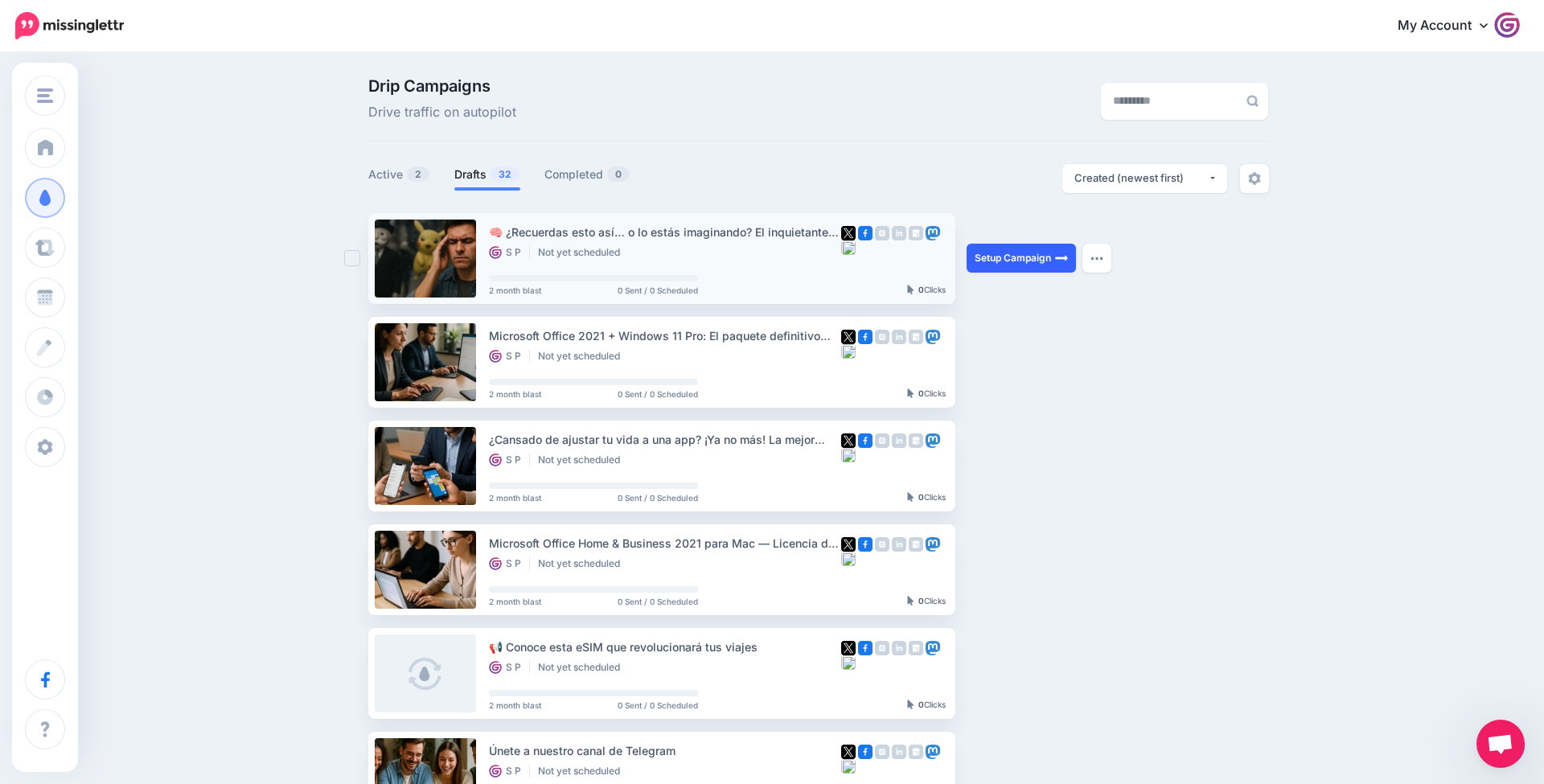
click at [1017, 250] on link "Setup Campaign" at bounding box center [1021, 258] width 110 height 29
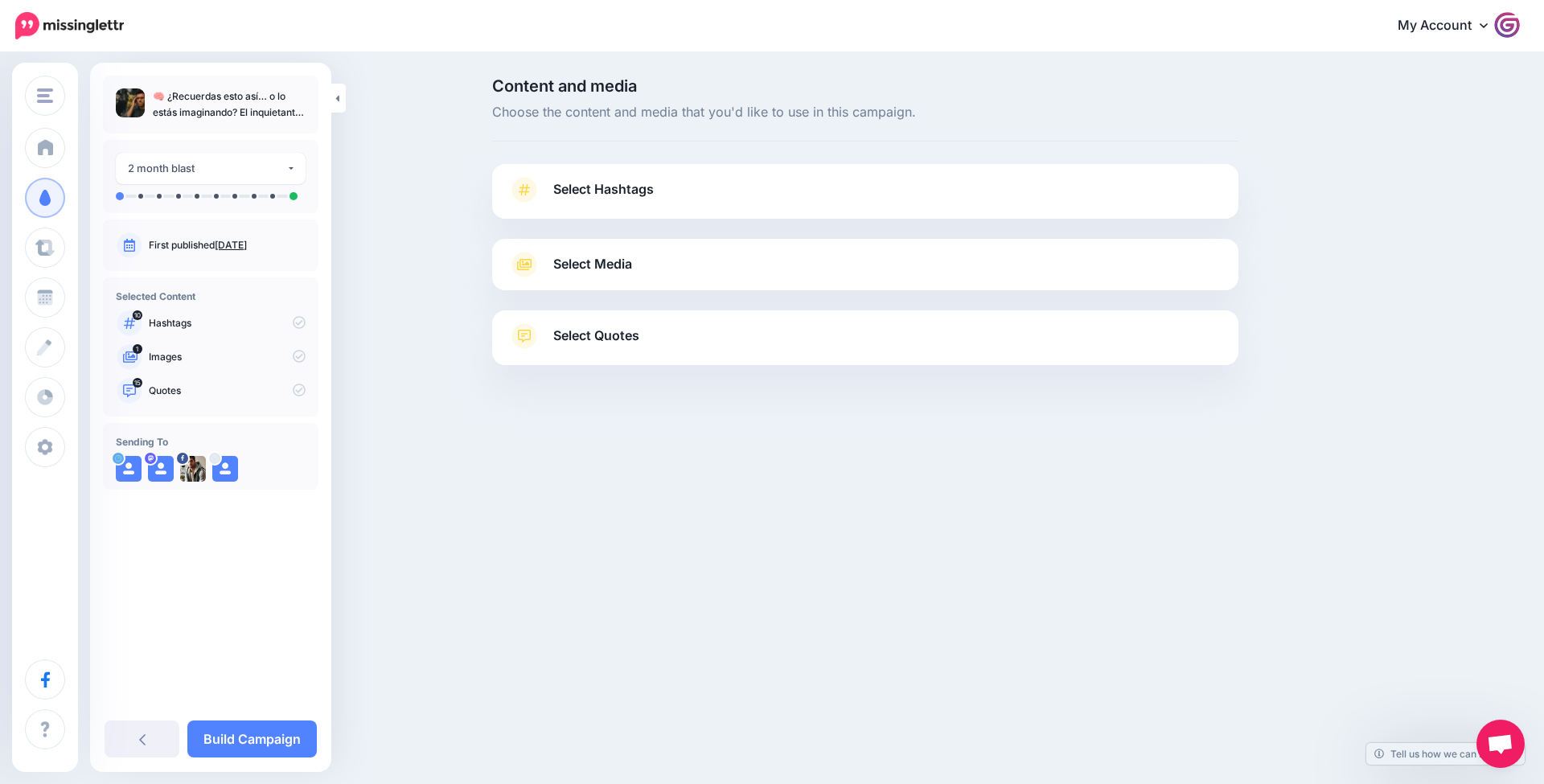
click at [923, 202] on link "Select Hashtags" at bounding box center [866, 198] width 715 height 42
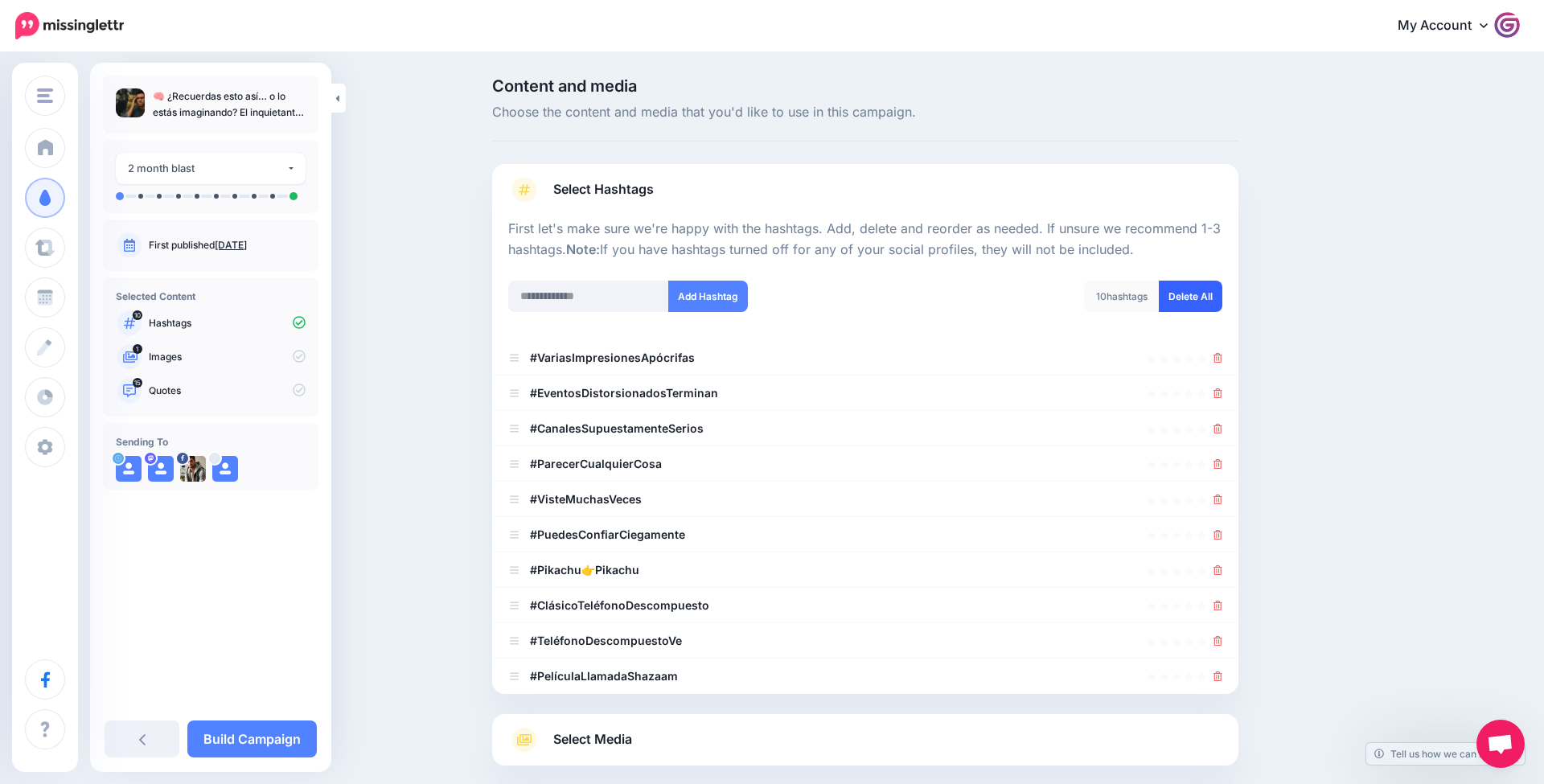
click at [1197, 295] on link "Delete All" at bounding box center [1190, 296] width 63 height 31
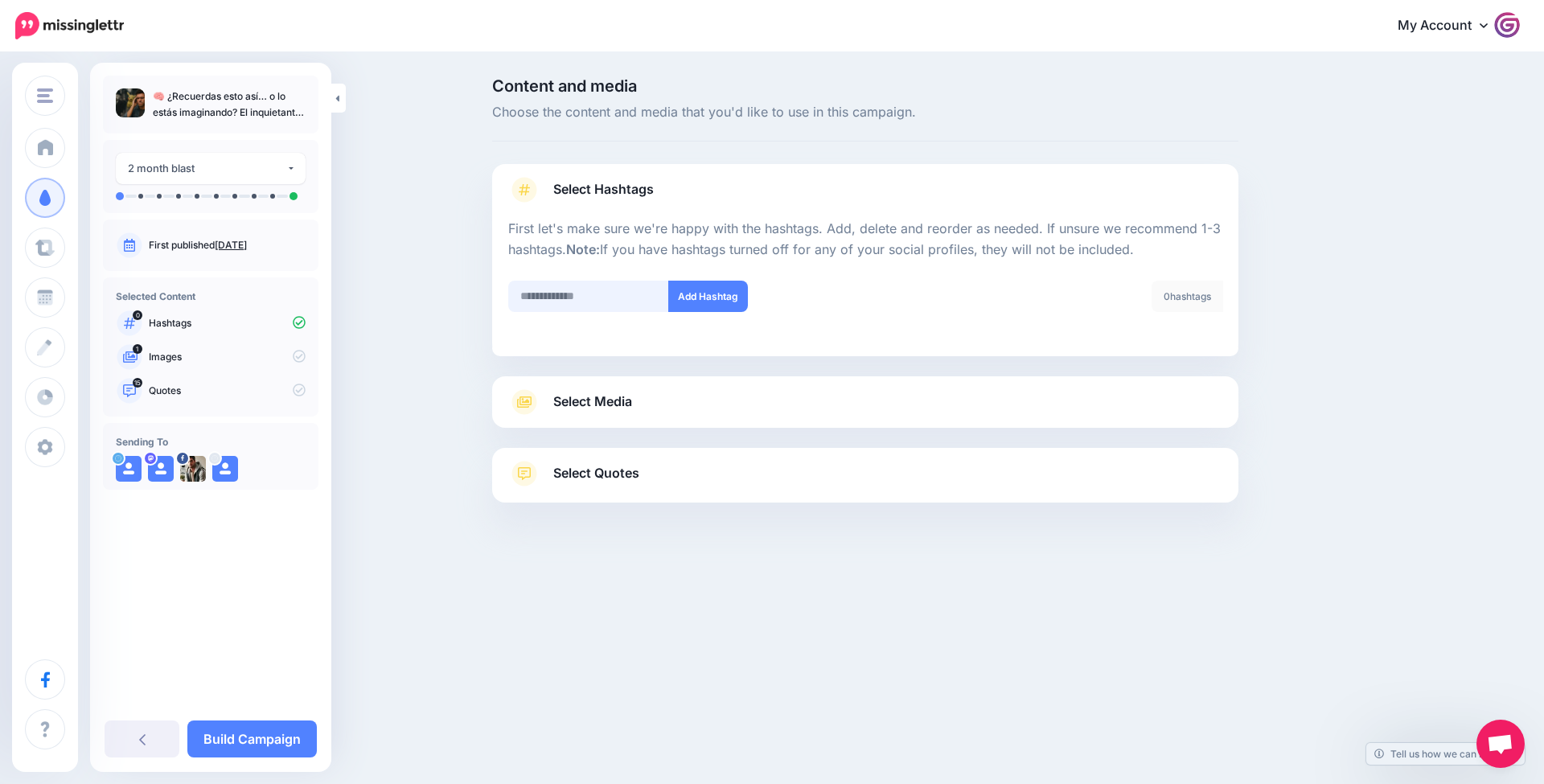
click at [551, 297] on input "text" at bounding box center [589, 296] width 161 height 31
type input "**********"
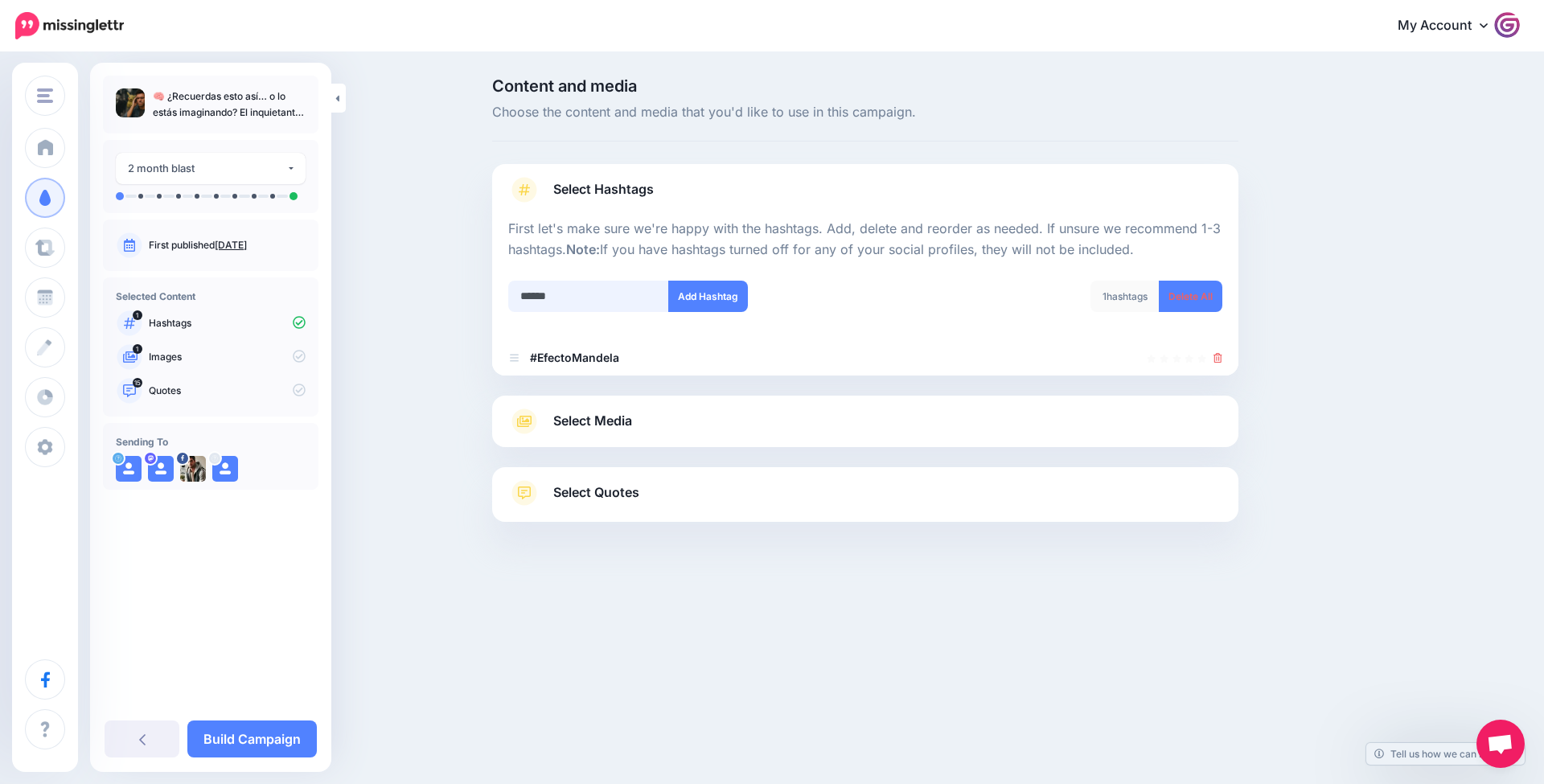
type input "*******"
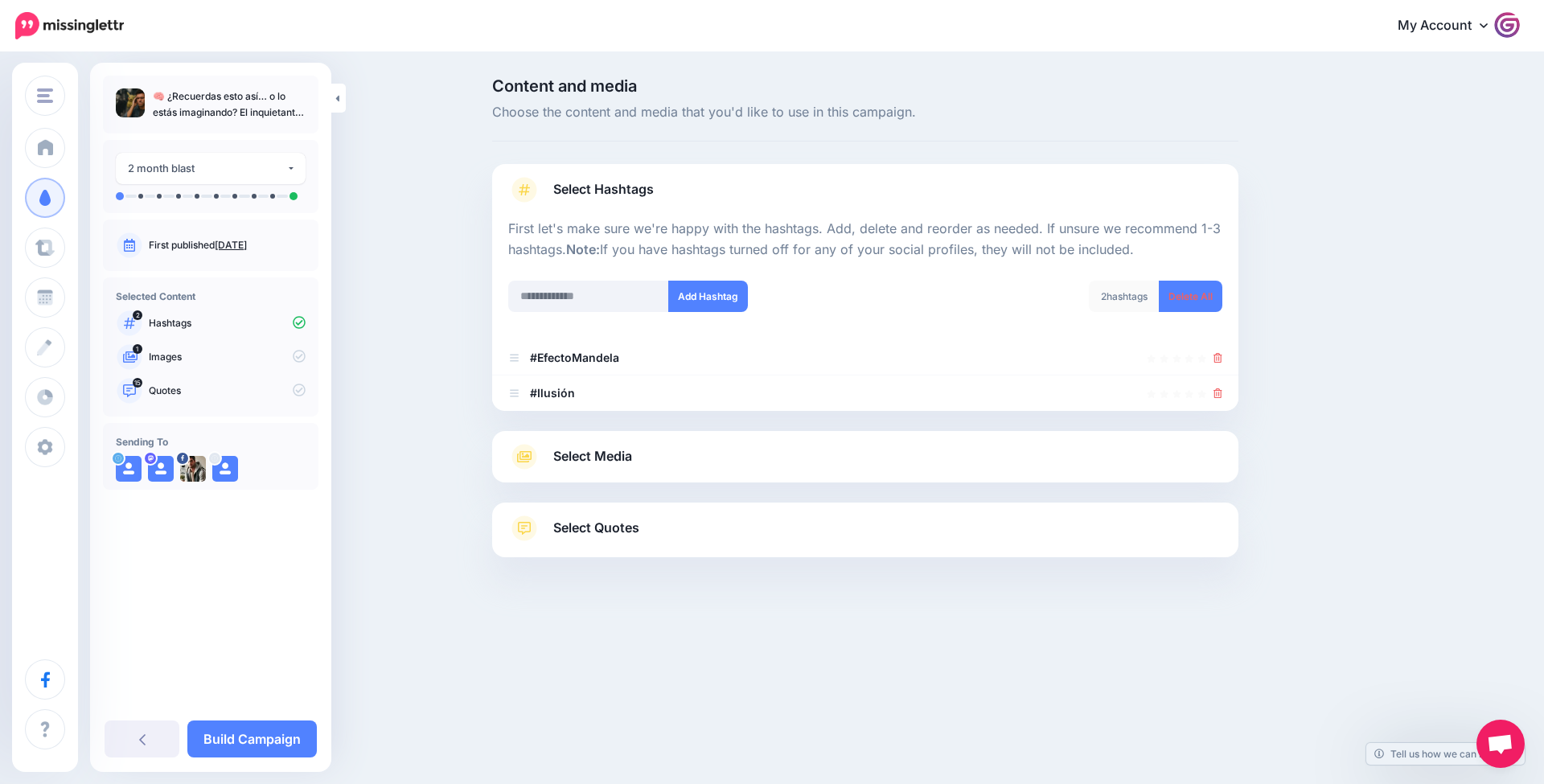
click at [708, 455] on link "Select Media" at bounding box center [866, 456] width 715 height 26
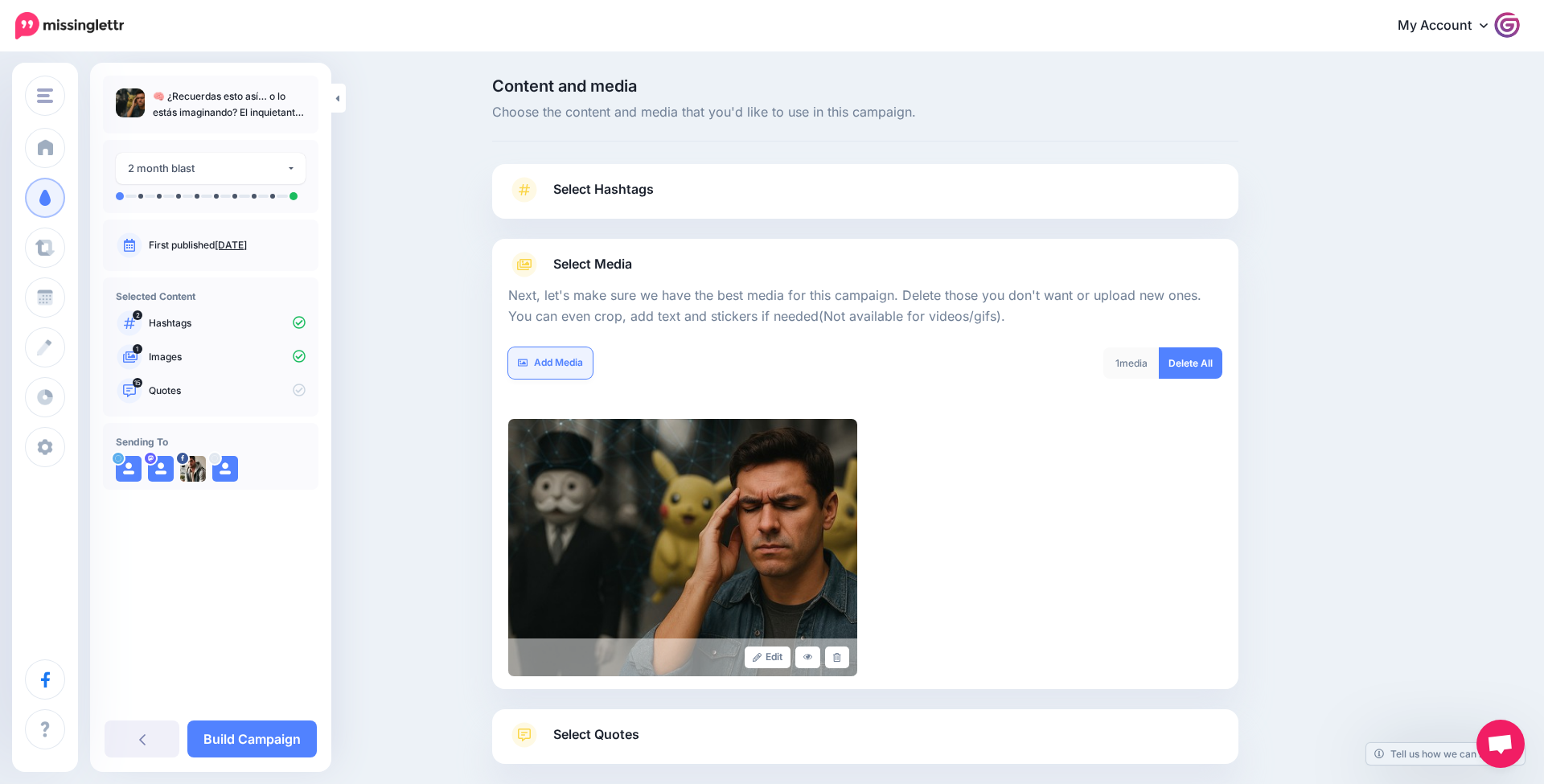
click at [584, 372] on link "Add Media" at bounding box center [551, 363] width 85 height 31
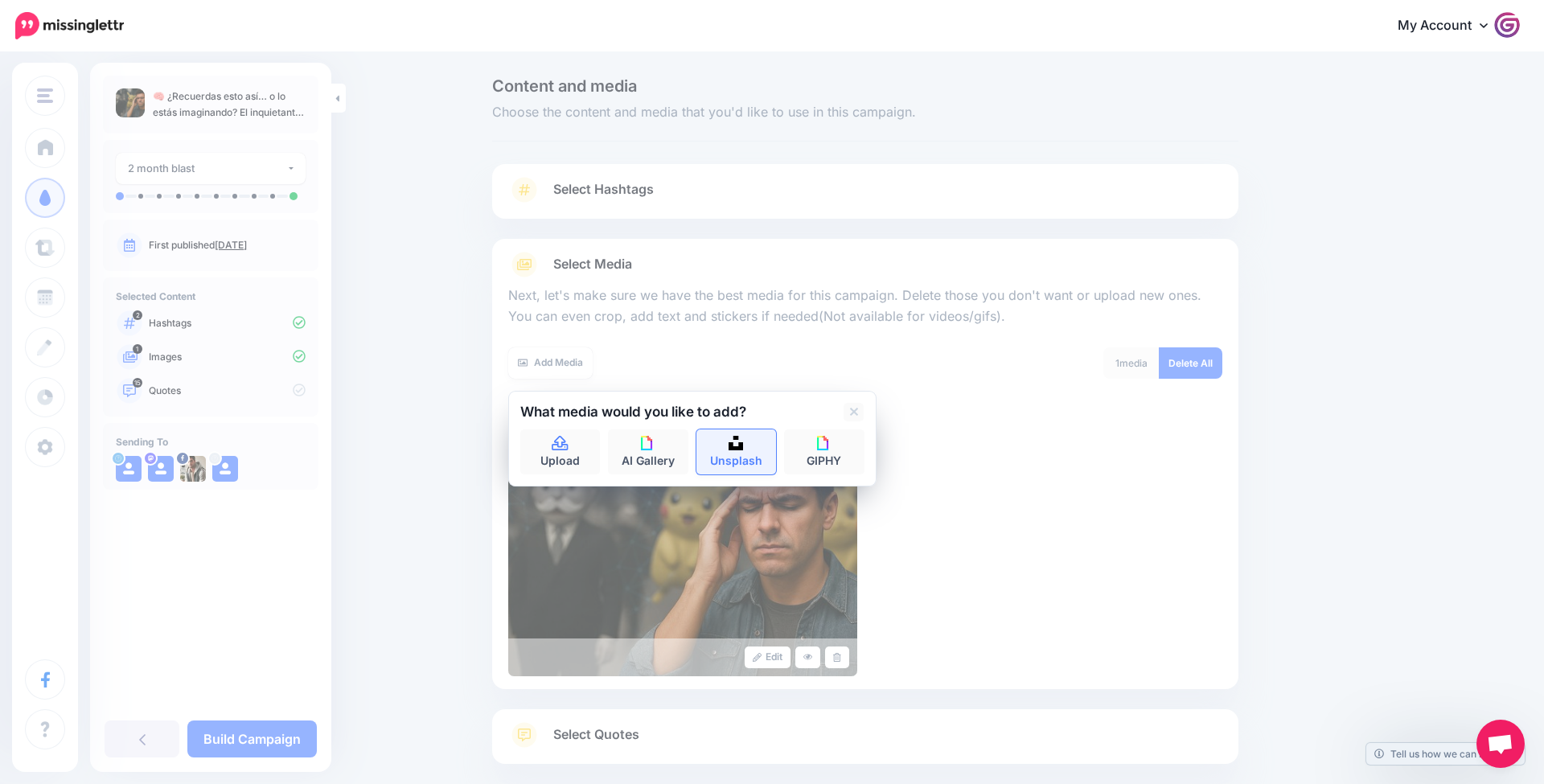
click at [725, 452] on link "Unsplash" at bounding box center [737, 452] width 80 height 45
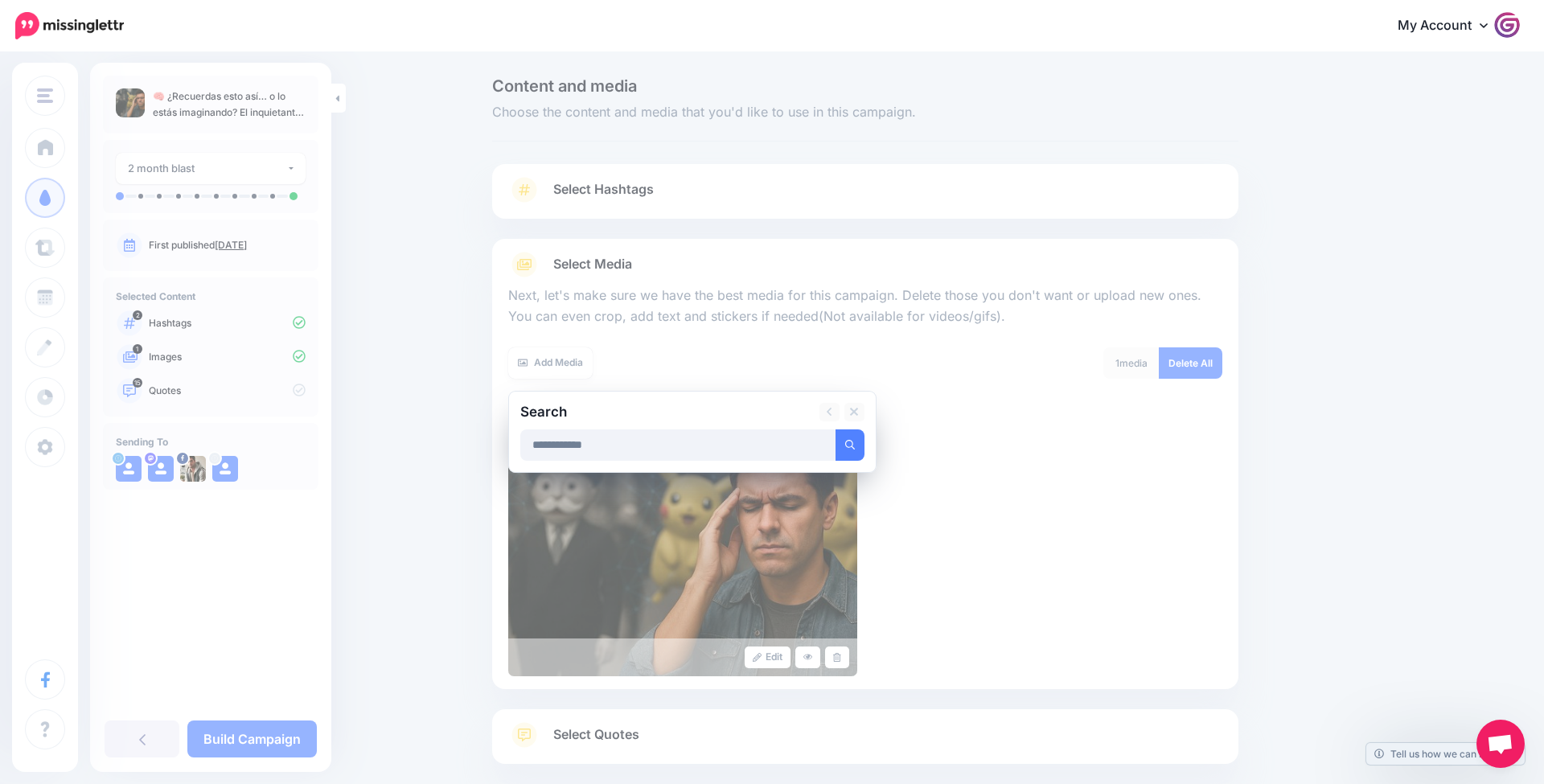
type input "**********"
click at [849, 443] on button "submit" at bounding box center [850, 445] width 29 height 31
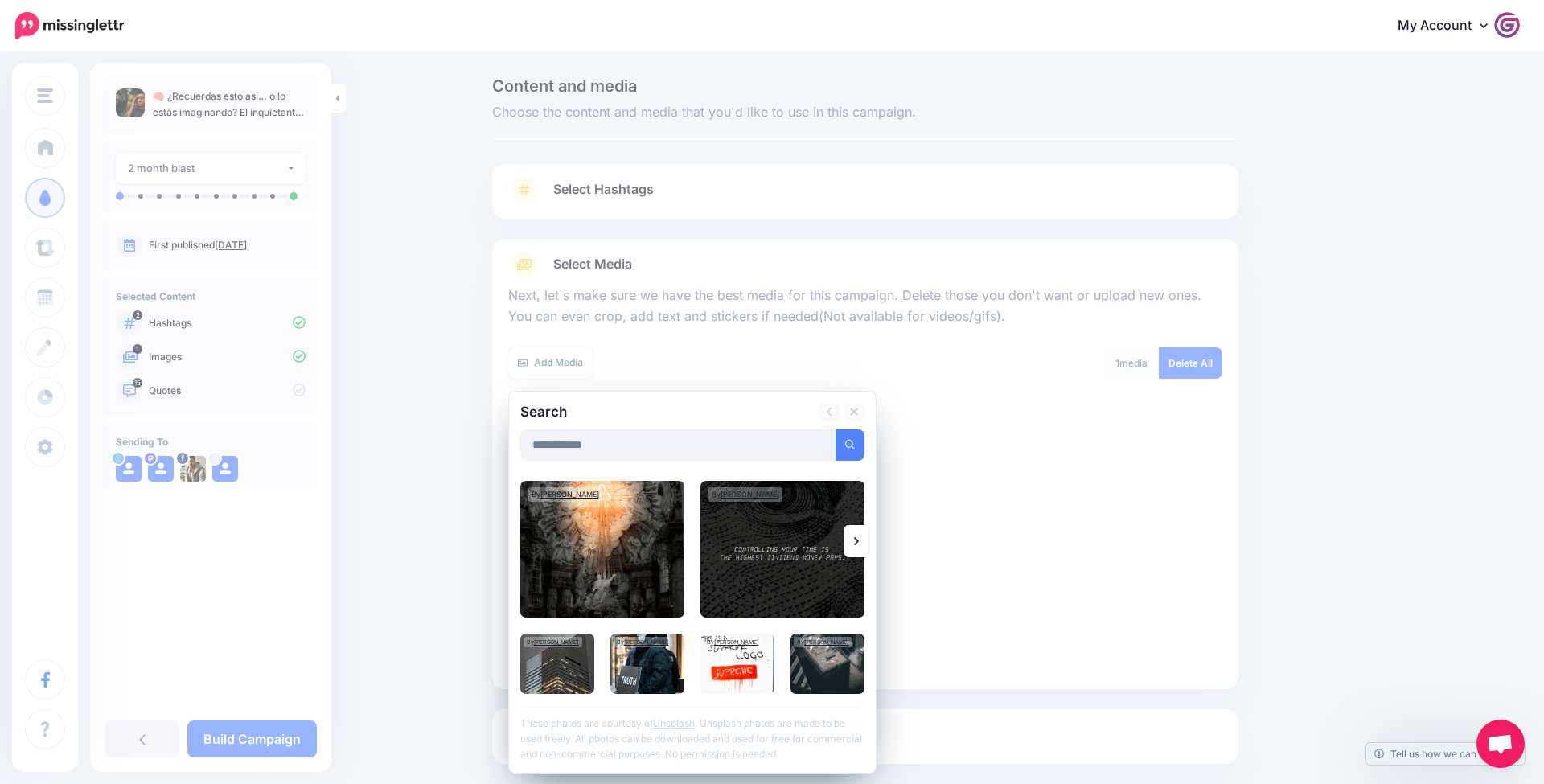
click at [851, 546] on link at bounding box center [856, 542] width 24 height 32
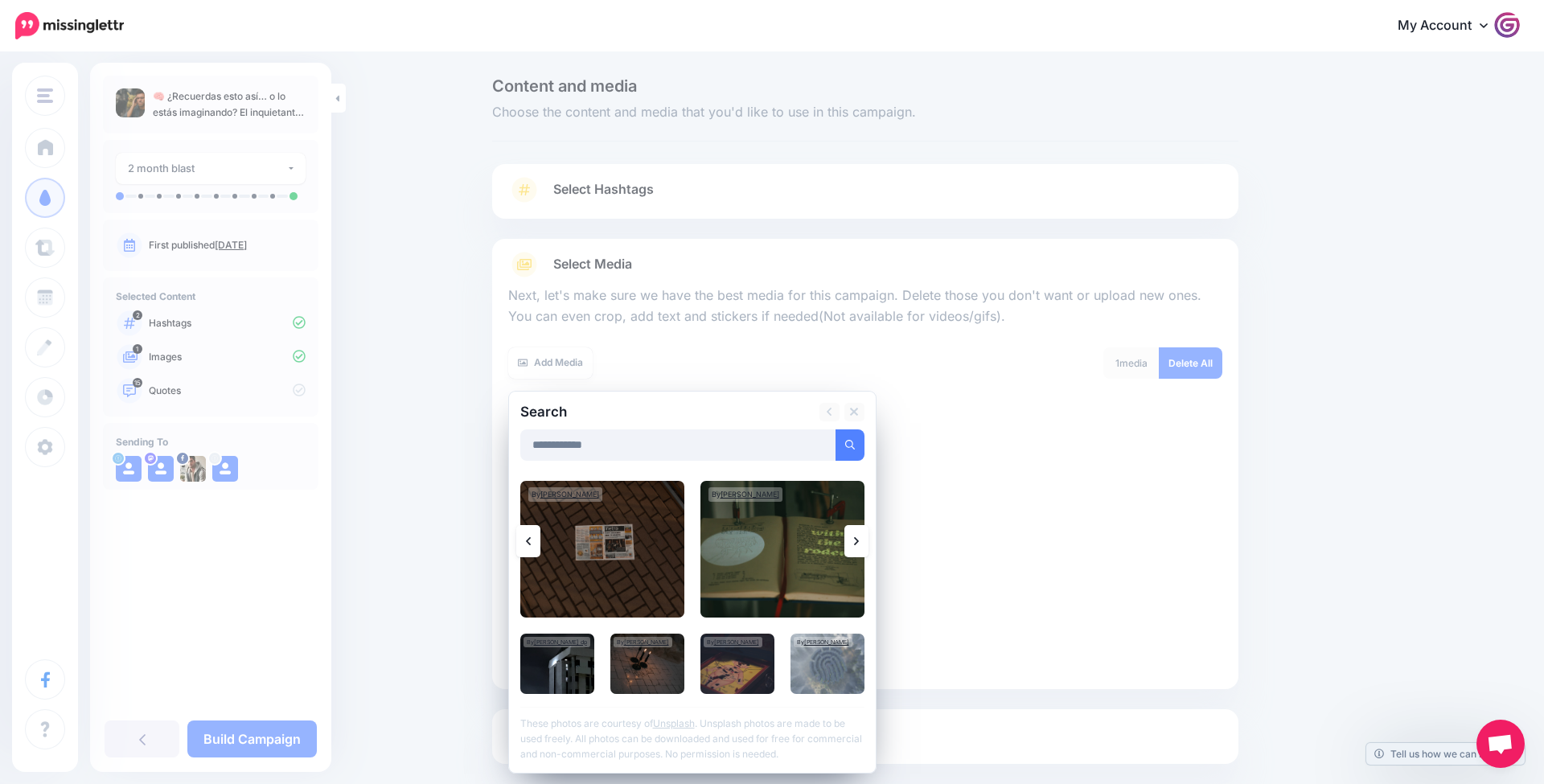
click at [851, 546] on link at bounding box center [856, 542] width 24 height 32
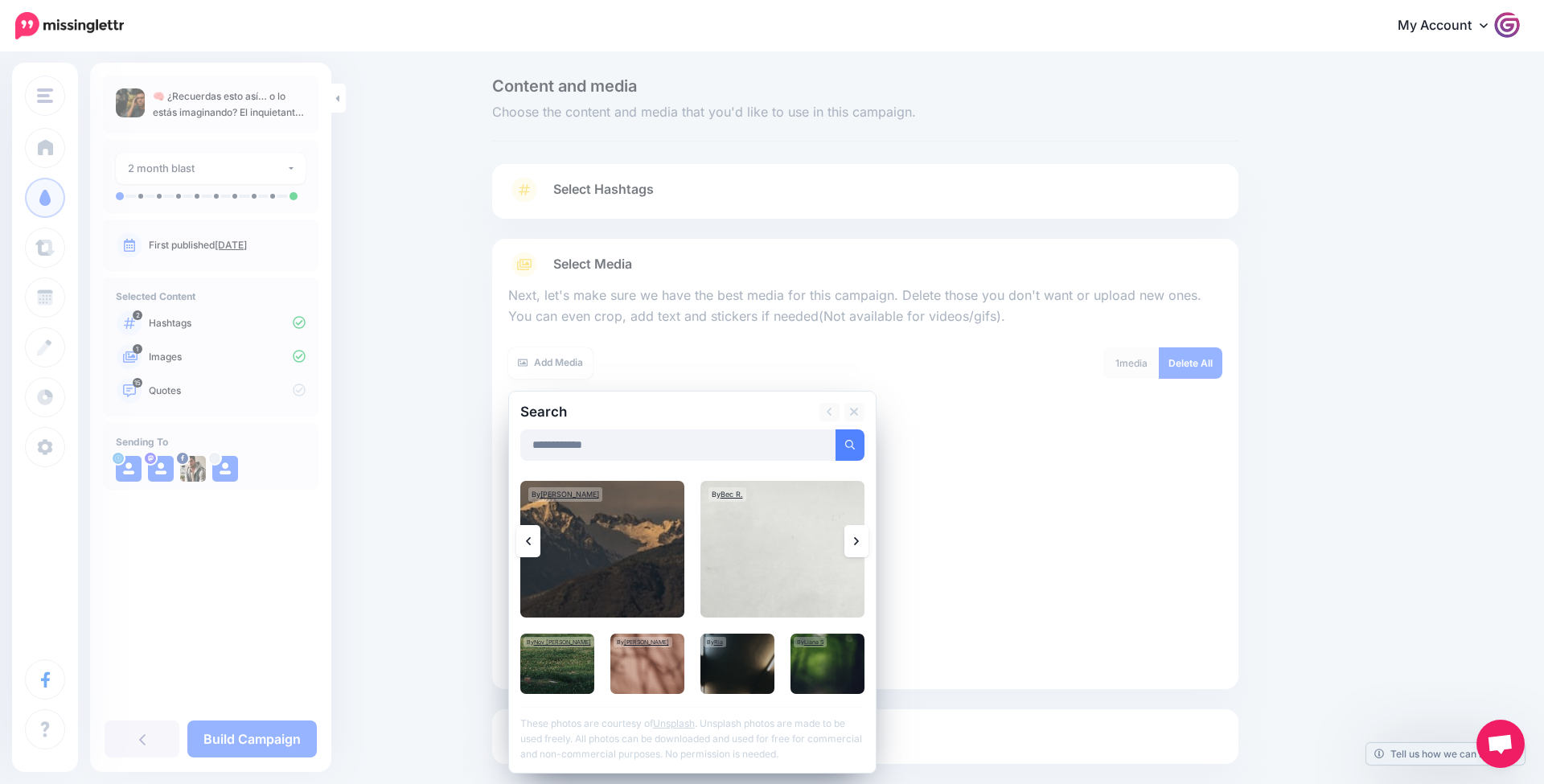
click at [853, 545] on link at bounding box center [856, 542] width 24 height 32
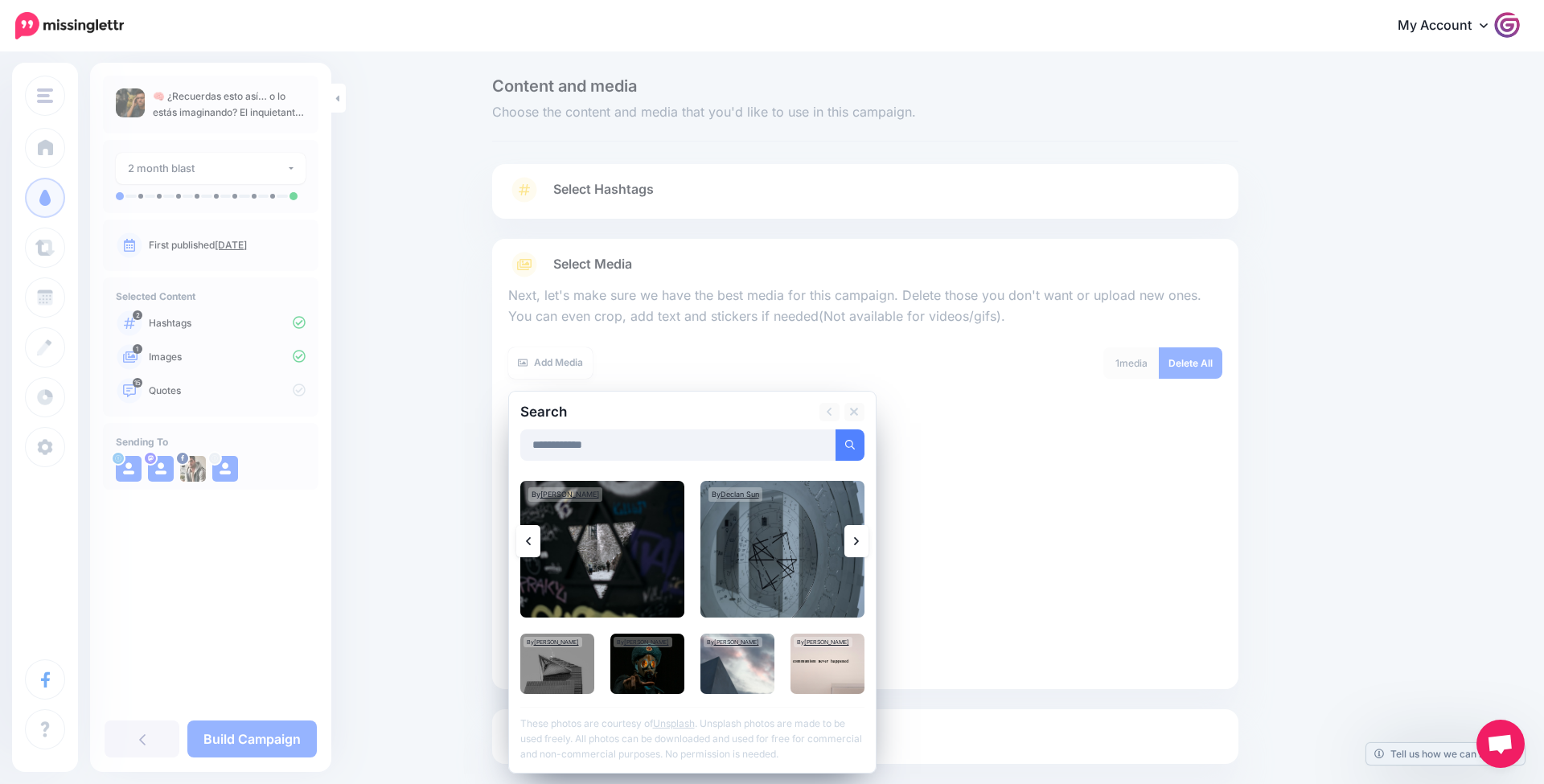
click at [853, 545] on link at bounding box center [856, 542] width 24 height 32
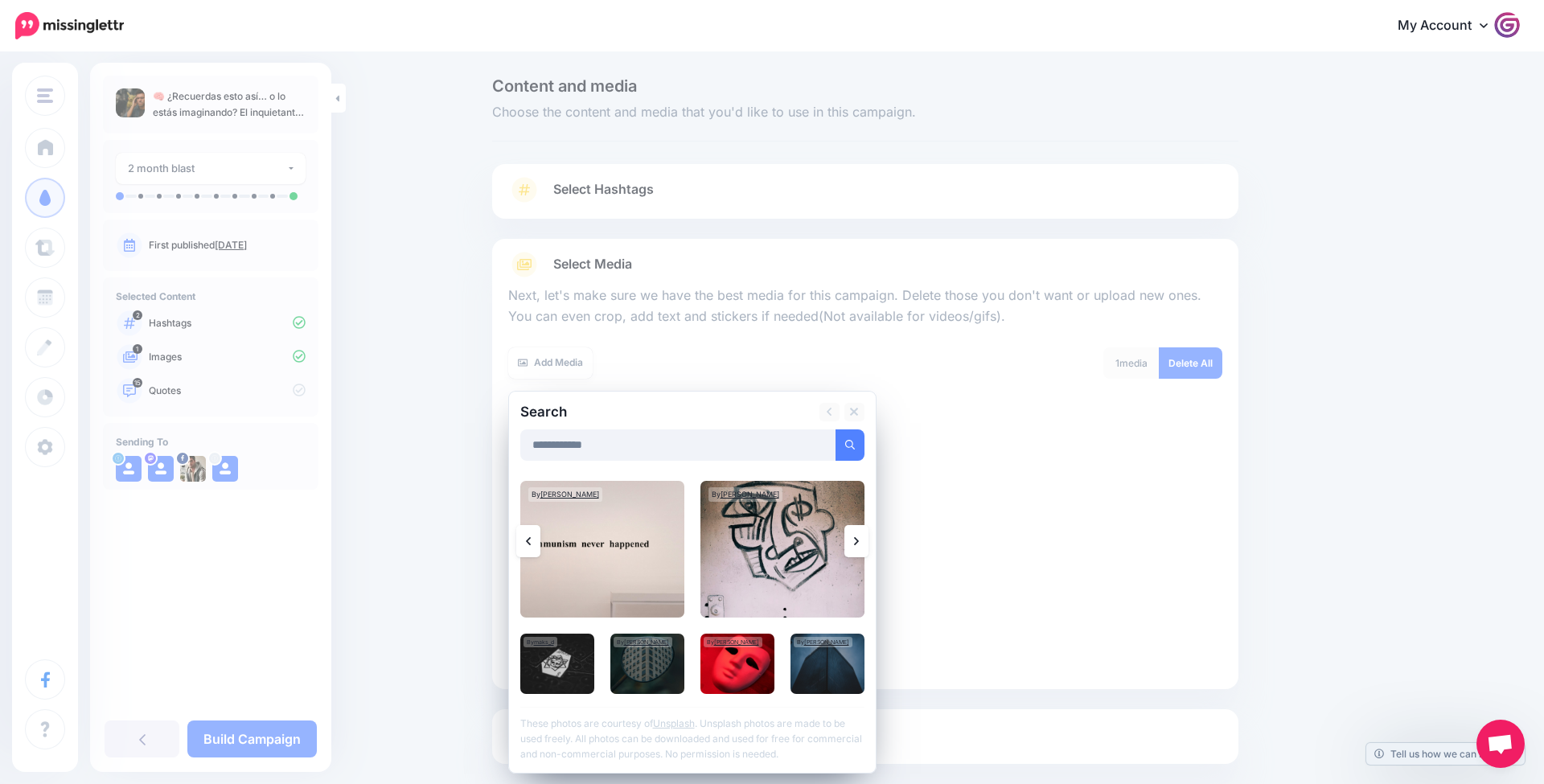
click at [853, 545] on link at bounding box center [856, 542] width 24 height 32
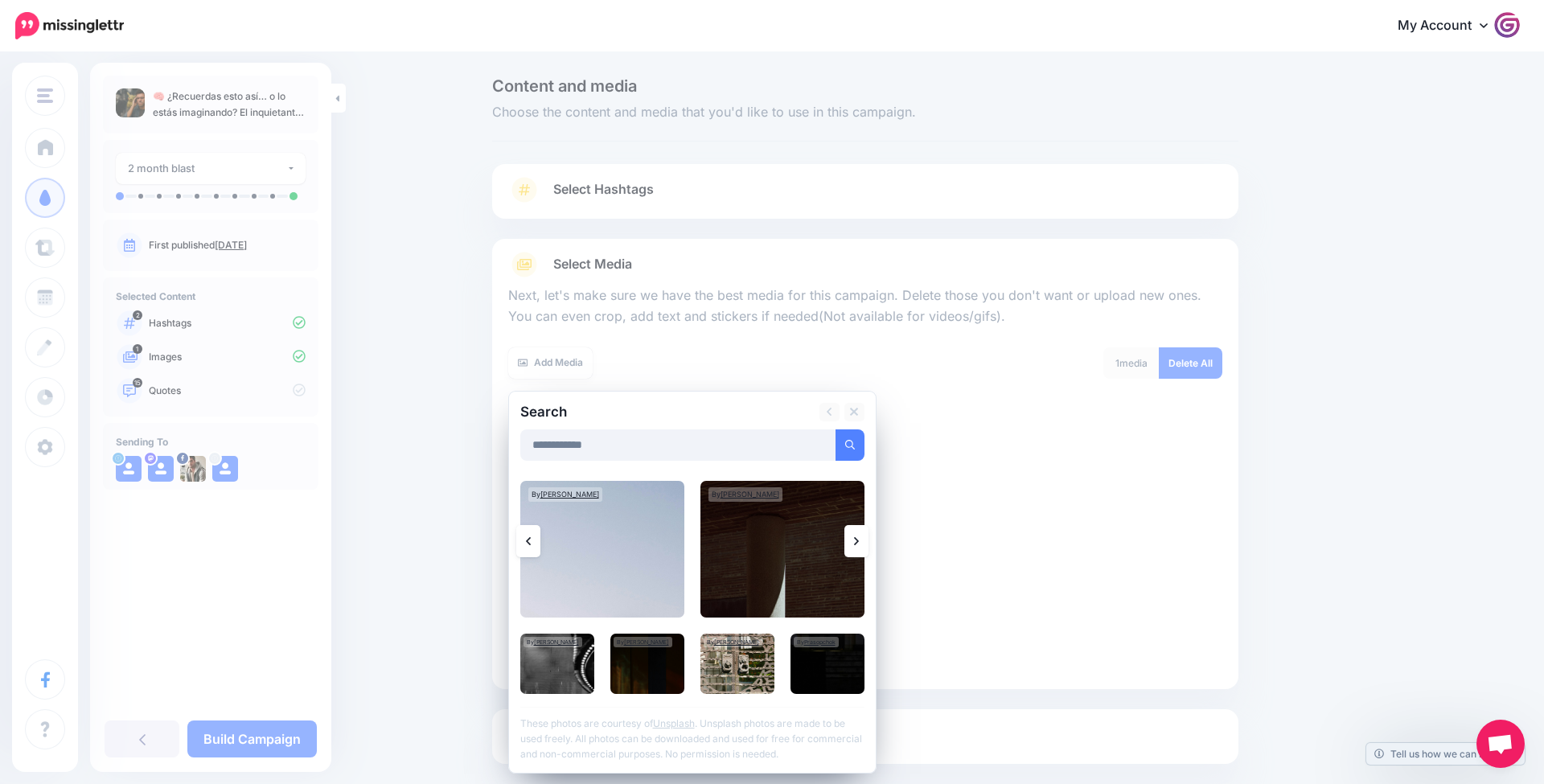
click at [854, 543] on icon at bounding box center [856, 541] width 4 height 12
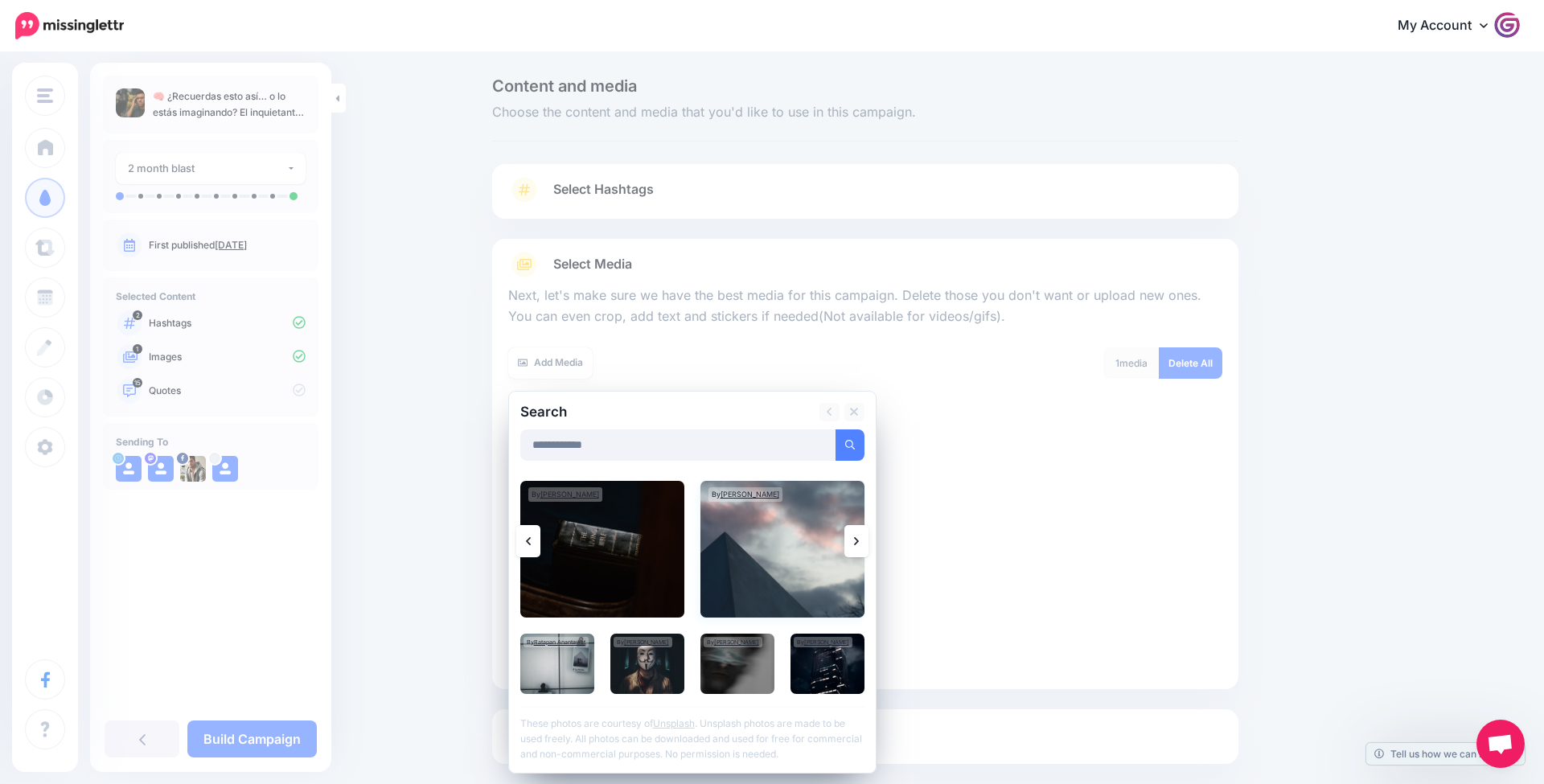
click at [826, 555] on img at bounding box center [782, 549] width 164 height 136
click at [846, 439] on link "Add Media" at bounding box center [830, 445] width 69 height 31
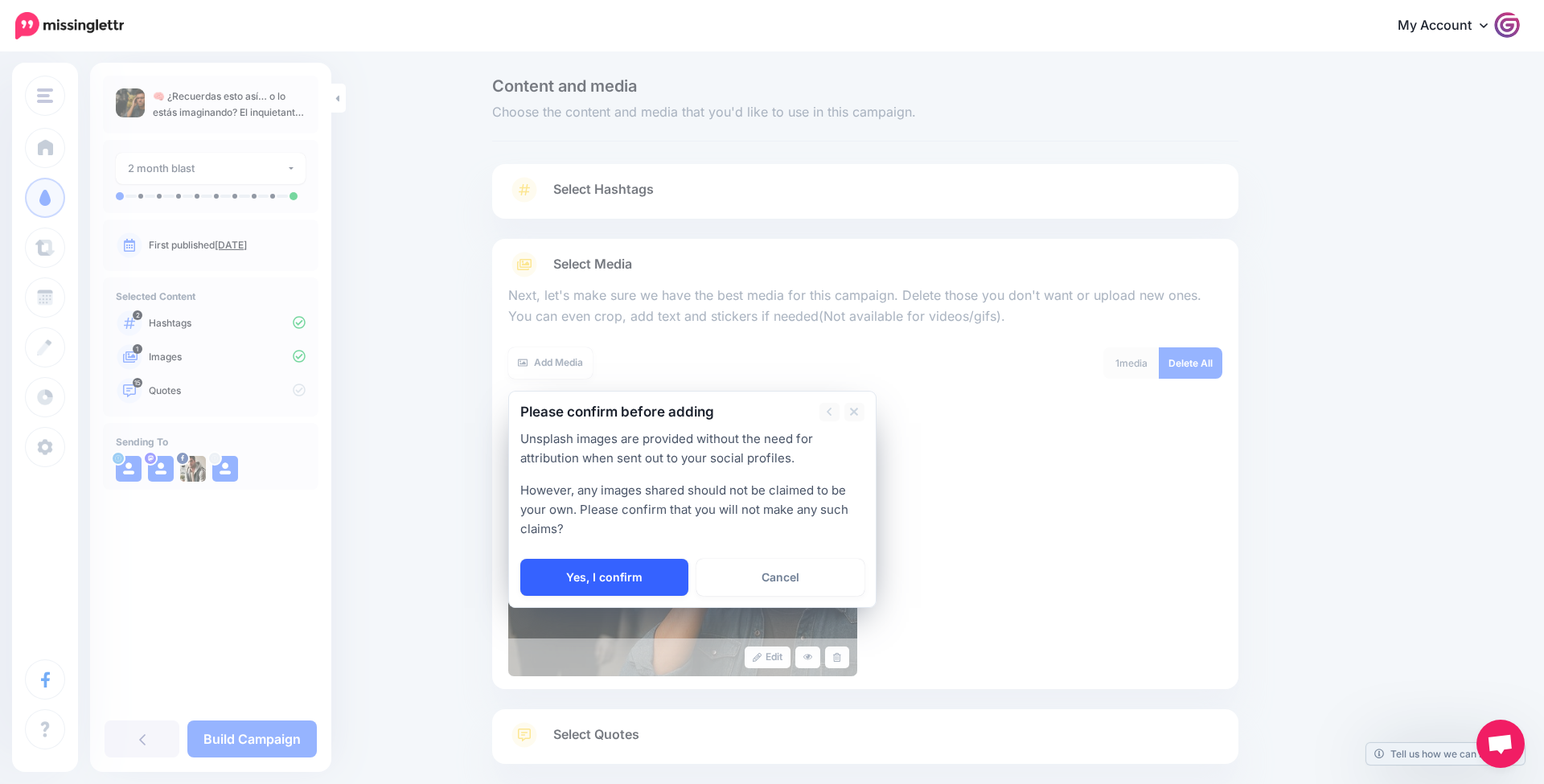
click at [581, 585] on link "Yes, I confirm" at bounding box center [604, 577] width 168 height 37
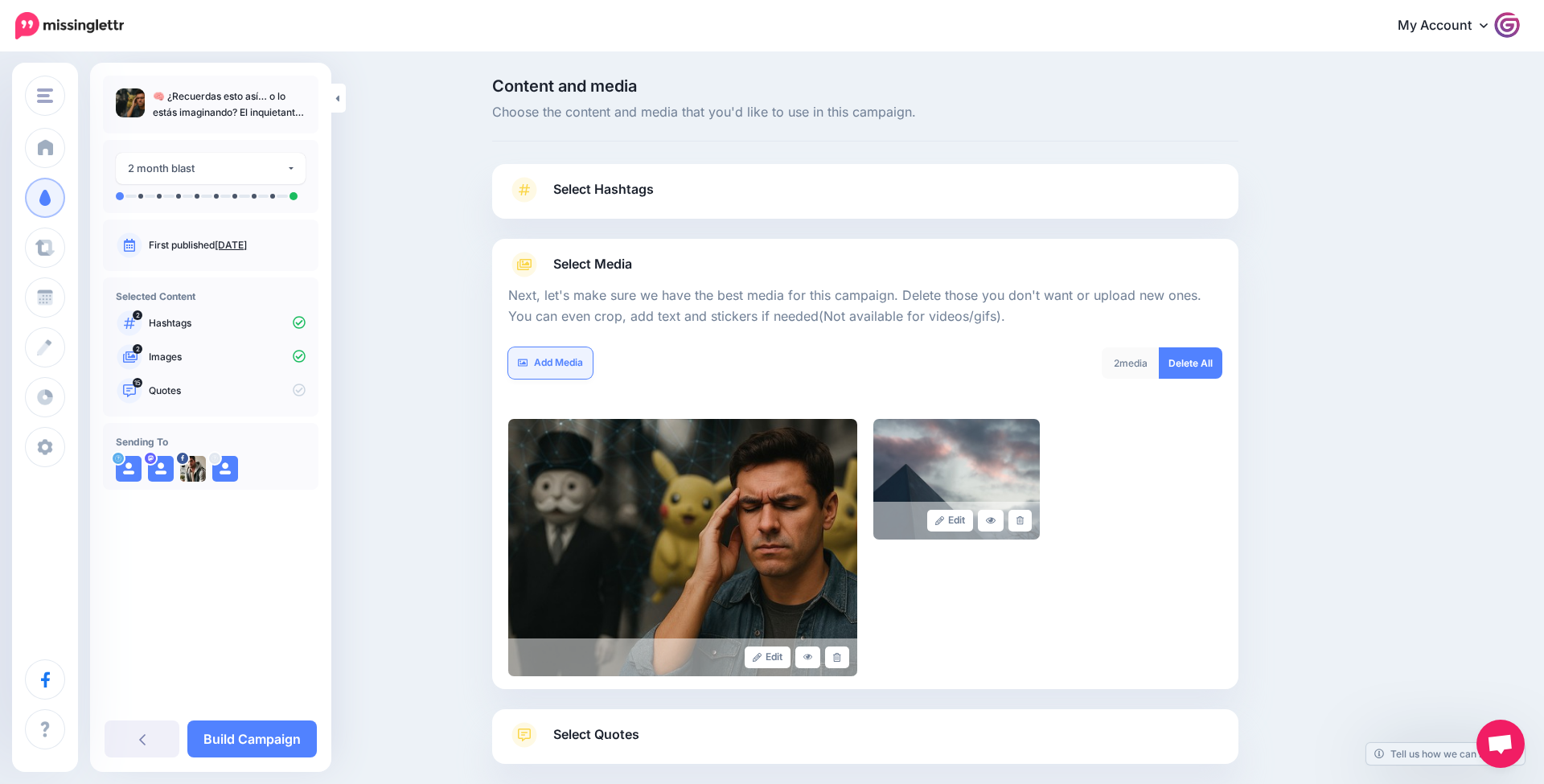
click at [547, 352] on form "Next, let's make sure we have the best media for this campaign. Delete those yo…" at bounding box center [866, 477] width 715 height 399
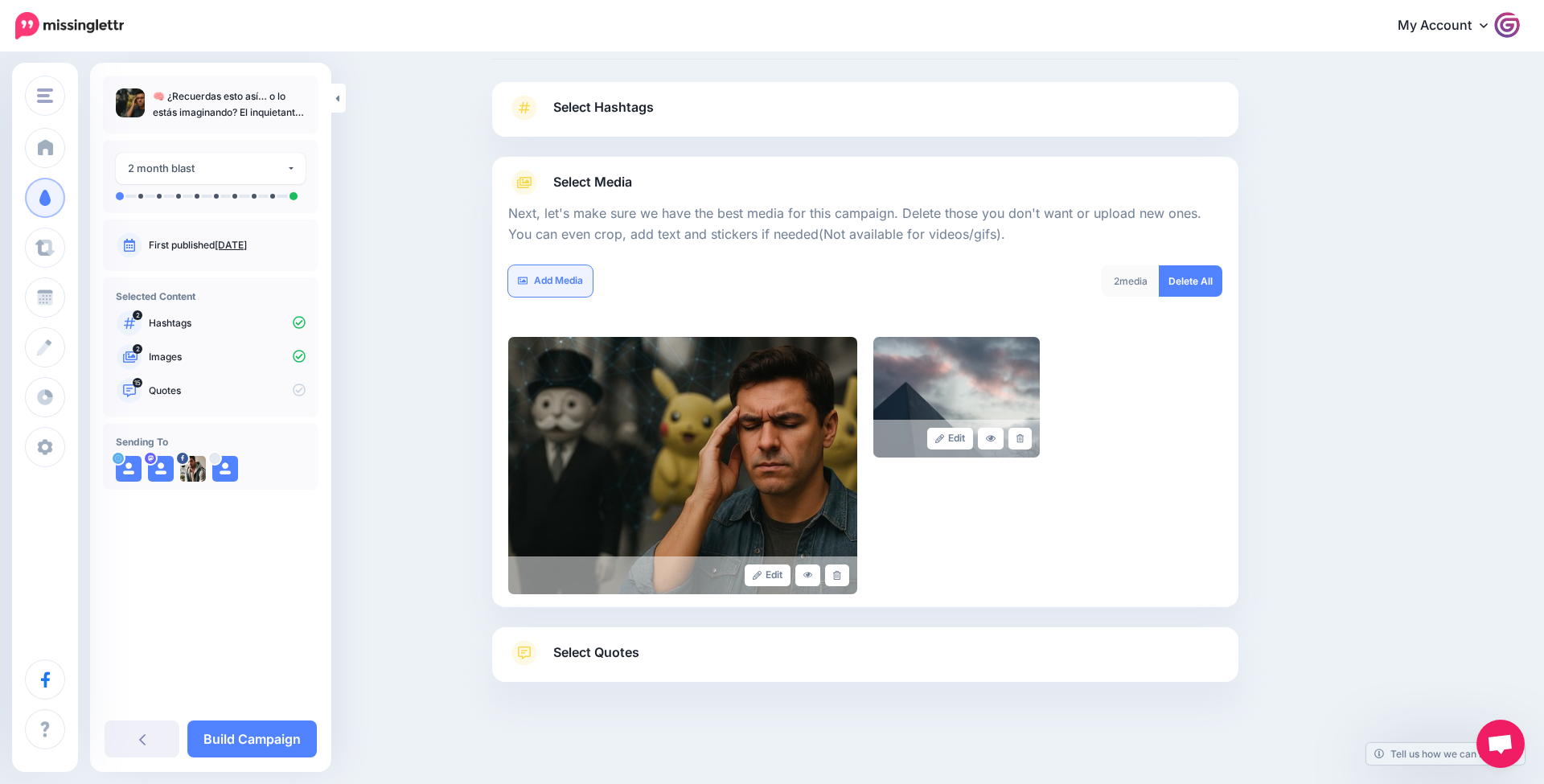
click at [564, 283] on link "Add Media" at bounding box center [551, 281] width 85 height 31
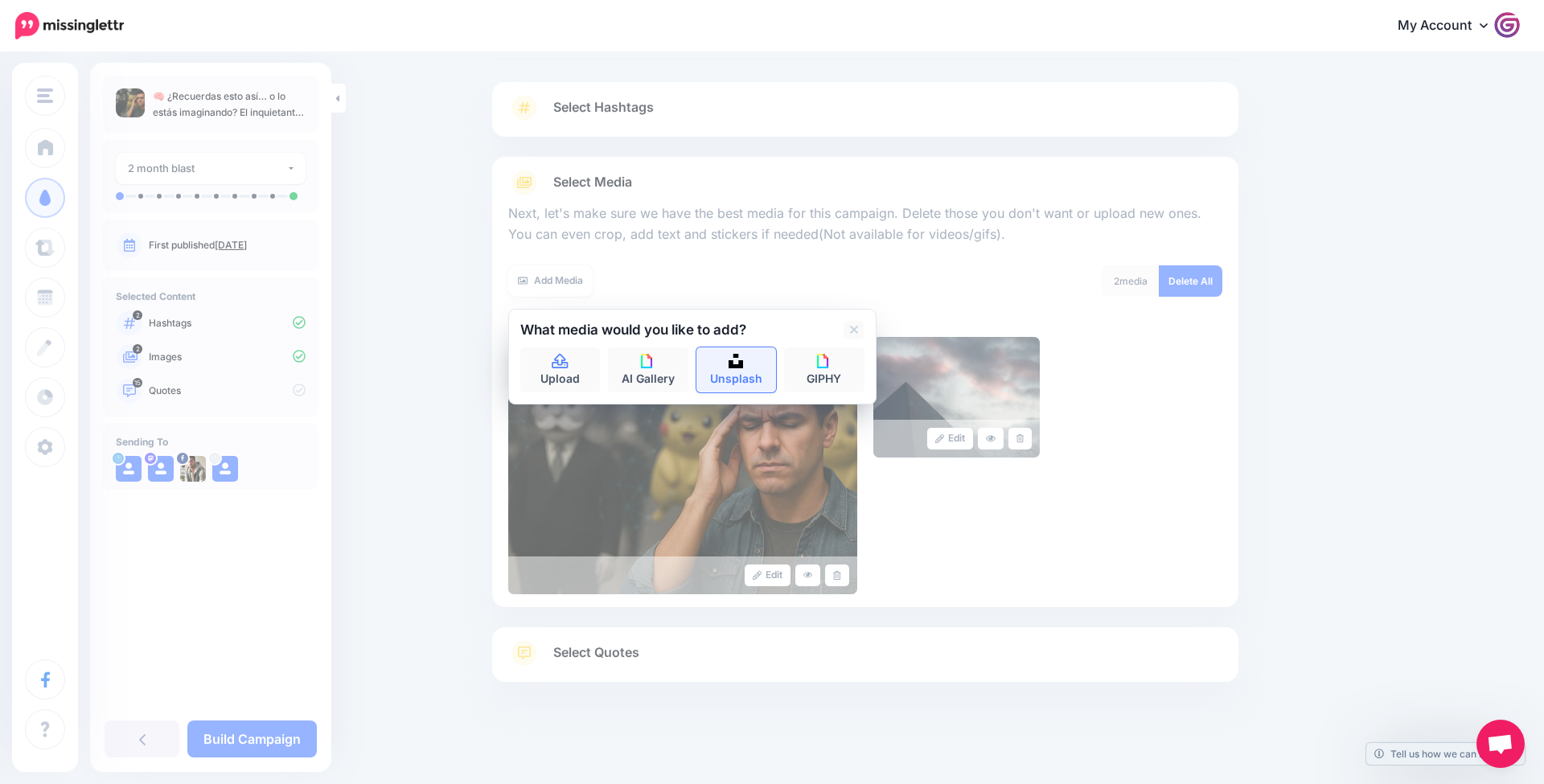
click at [732, 359] on img at bounding box center [736, 361] width 14 height 14
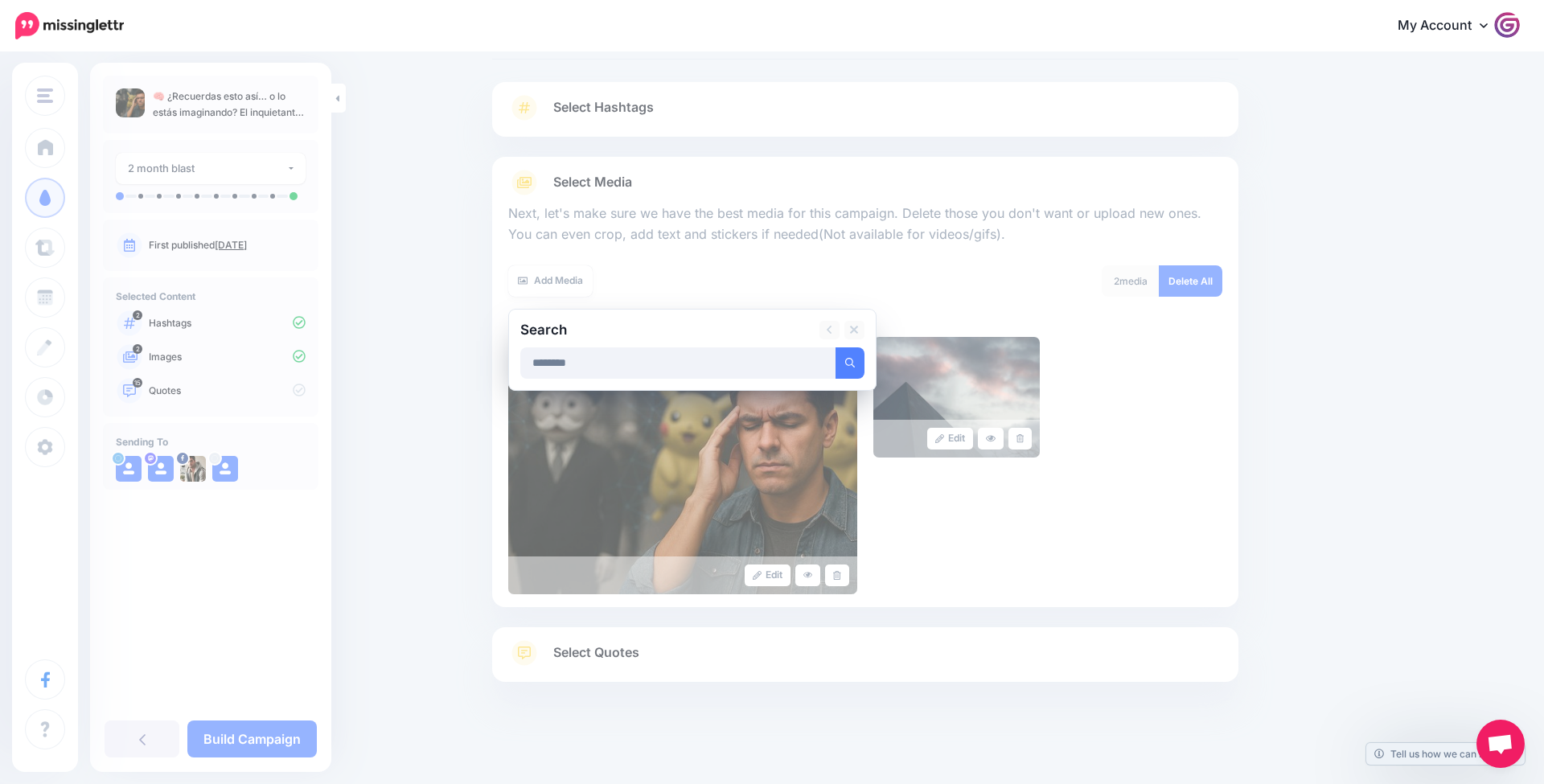
click at [849, 360] on button "submit" at bounding box center [850, 363] width 29 height 31
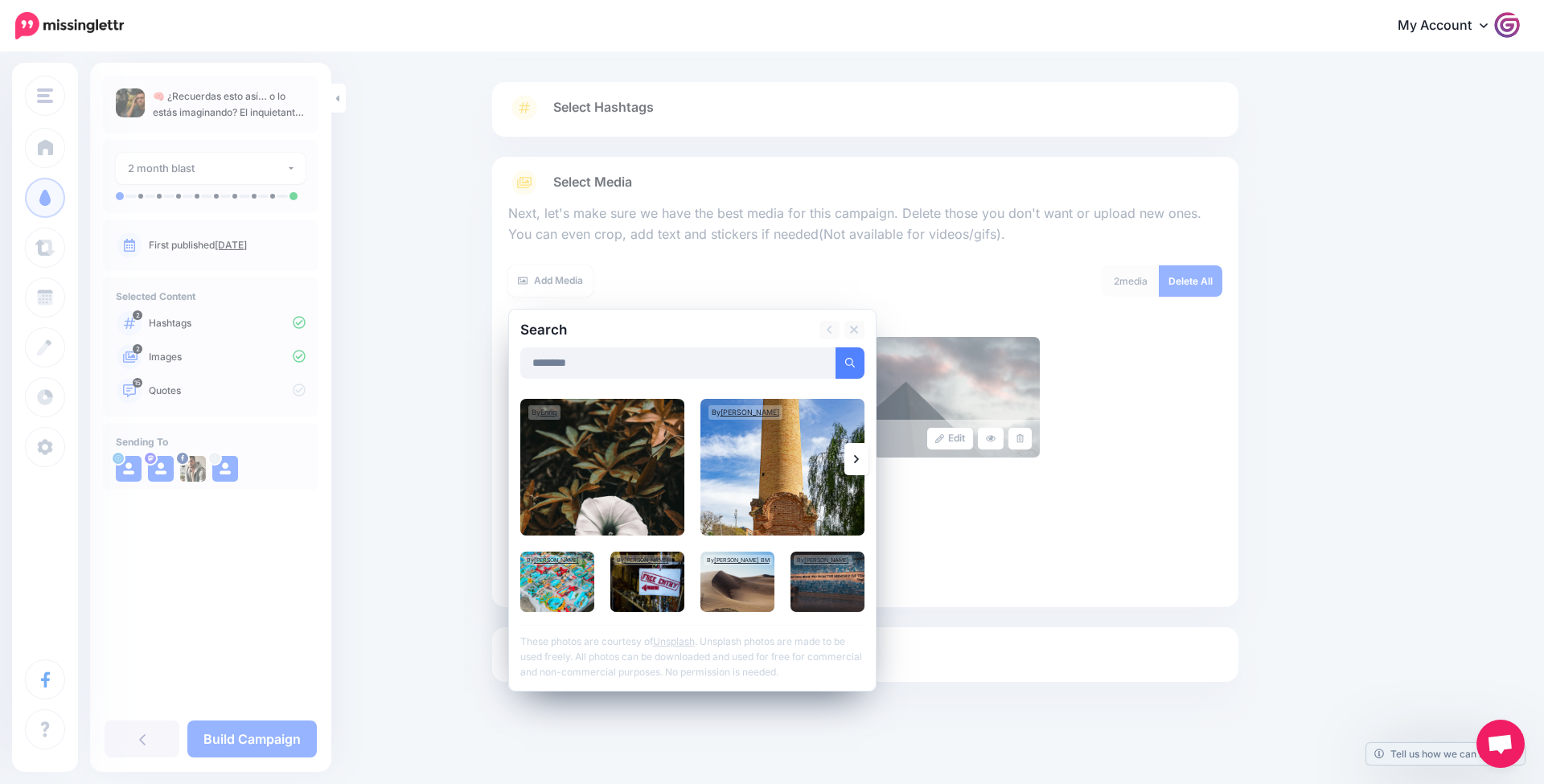
click at [862, 463] on link at bounding box center [856, 459] width 24 height 32
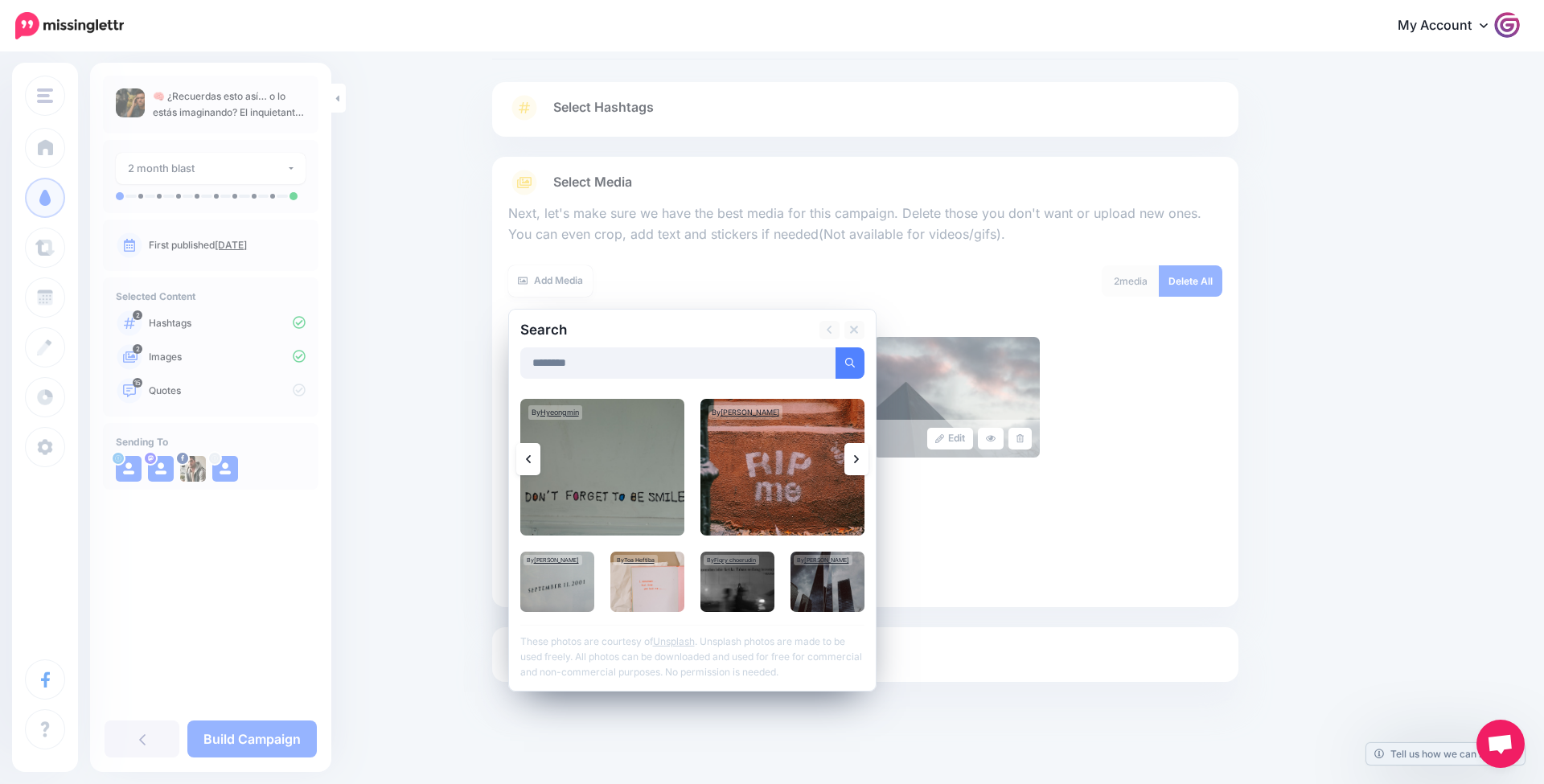
click at [860, 460] on link at bounding box center [856, 459] width 24 height 32
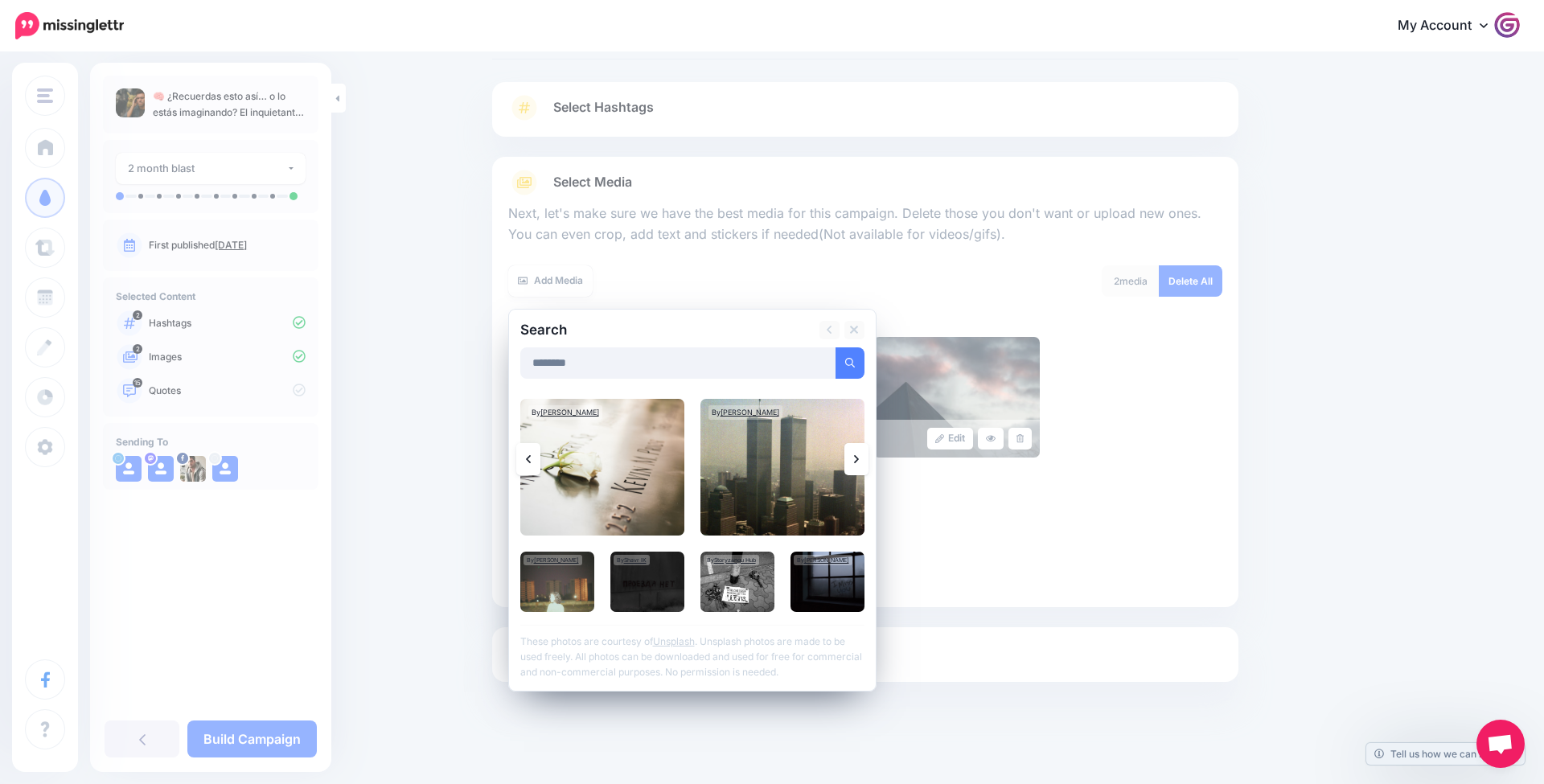
click at [860, 460] on link at bounding box center [856, 459] width 24 height 32
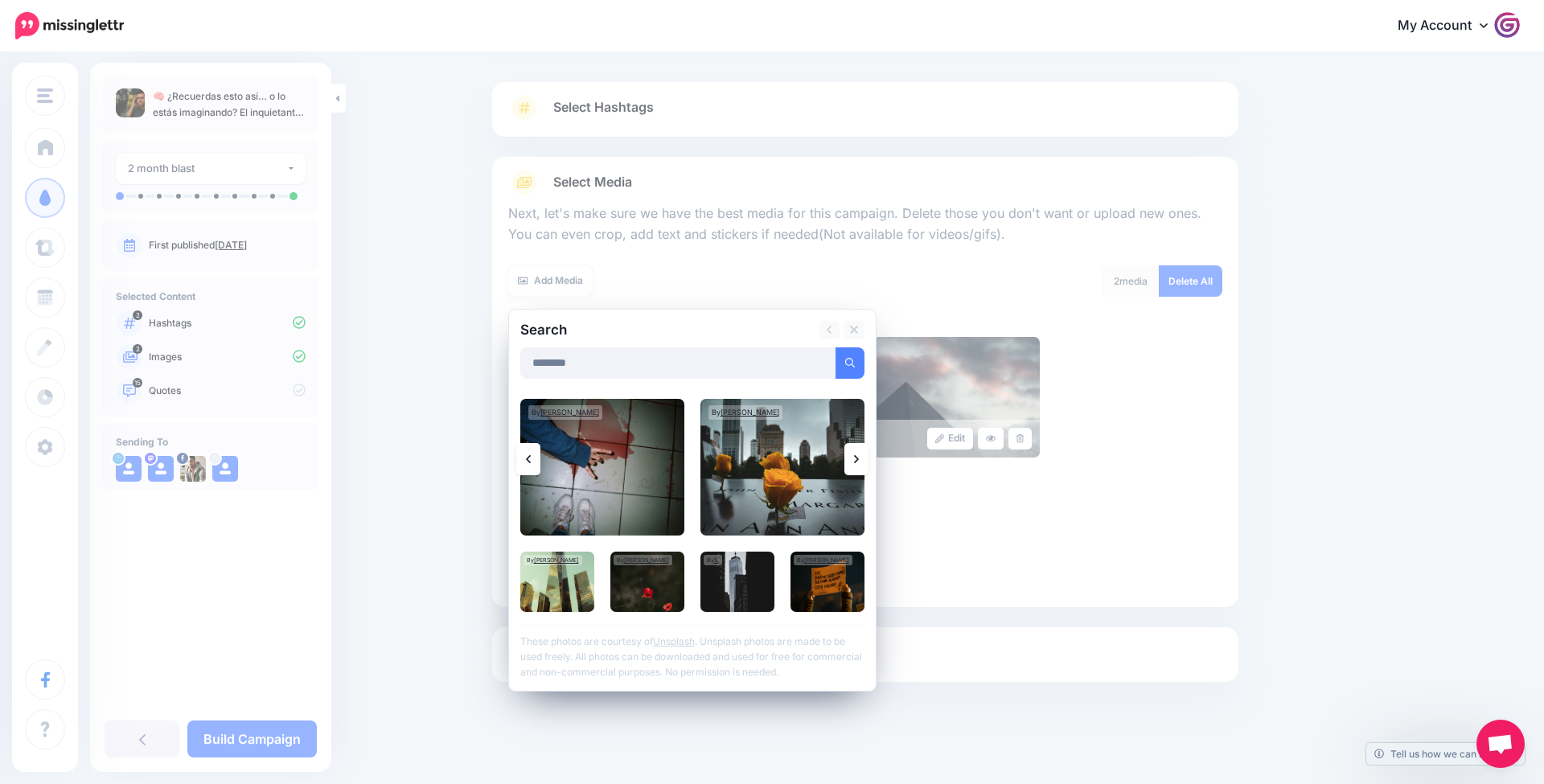
click at [858, 458] on icon at bounding box center [856, 459] width 4 height 12
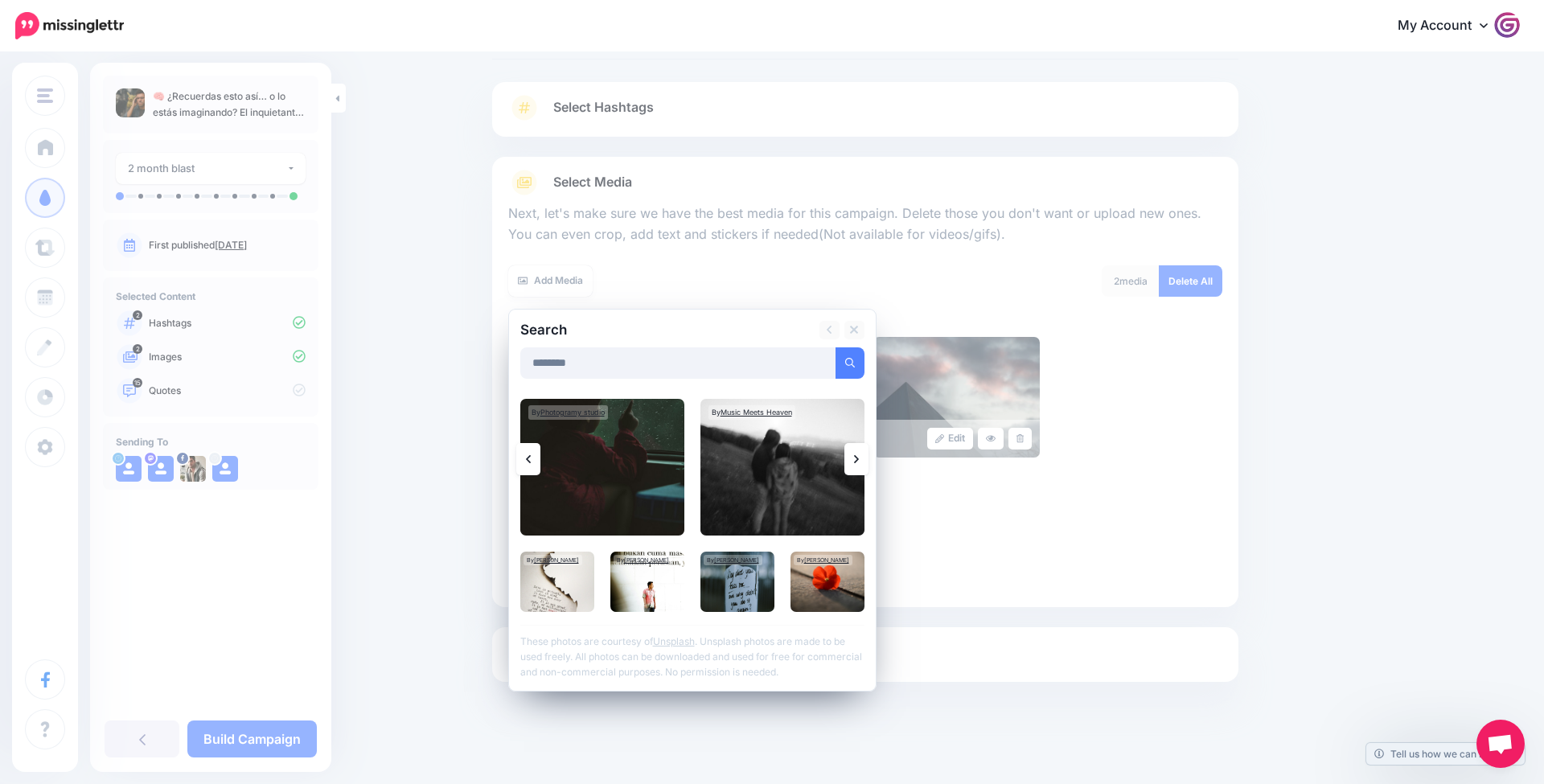
click at [858, 458] on icon at bounding box center [856, 459] width 4 height 12
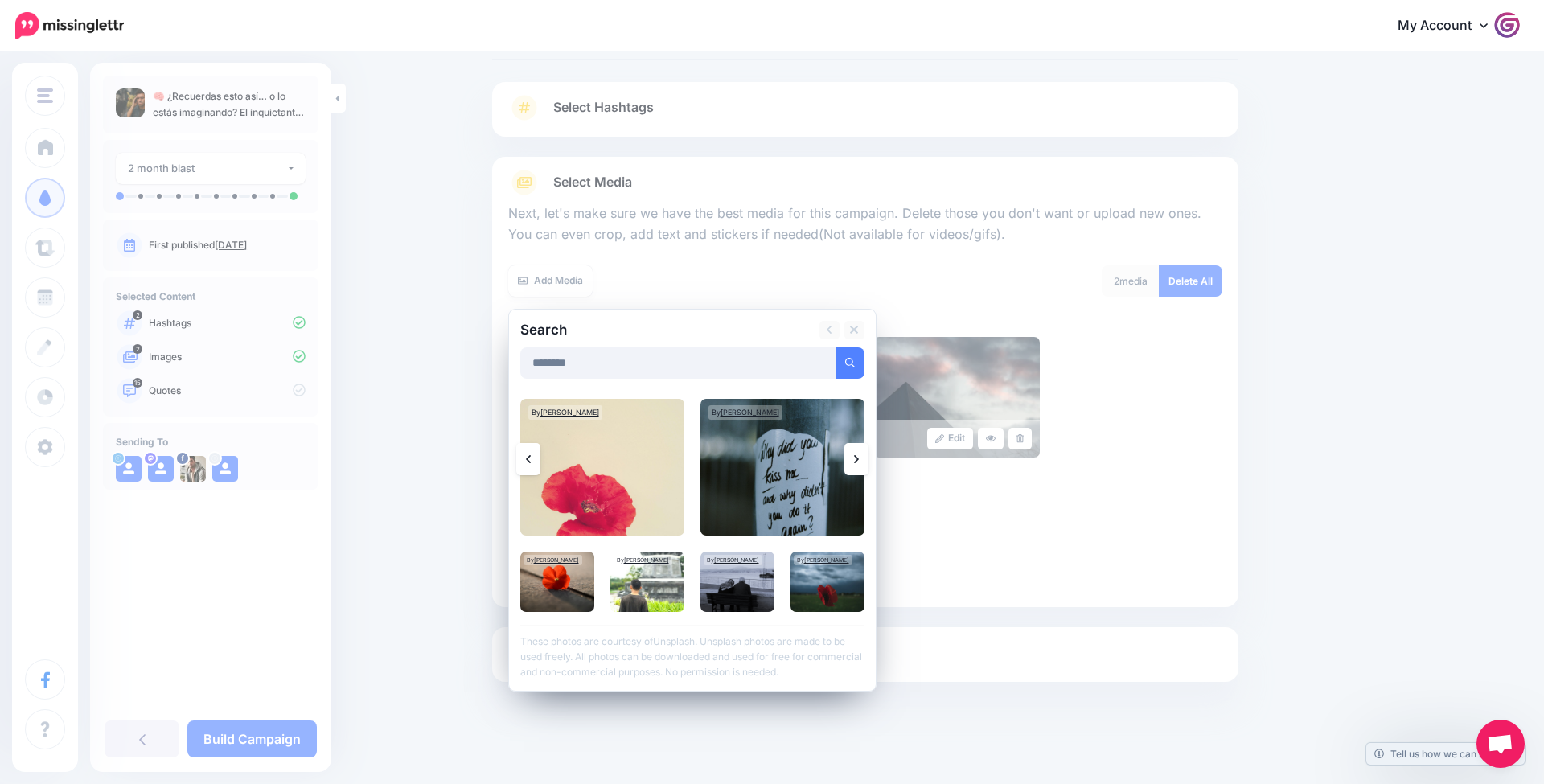
click at [858, 458] on icon at bounding box center [856, 459] width 4 height 12
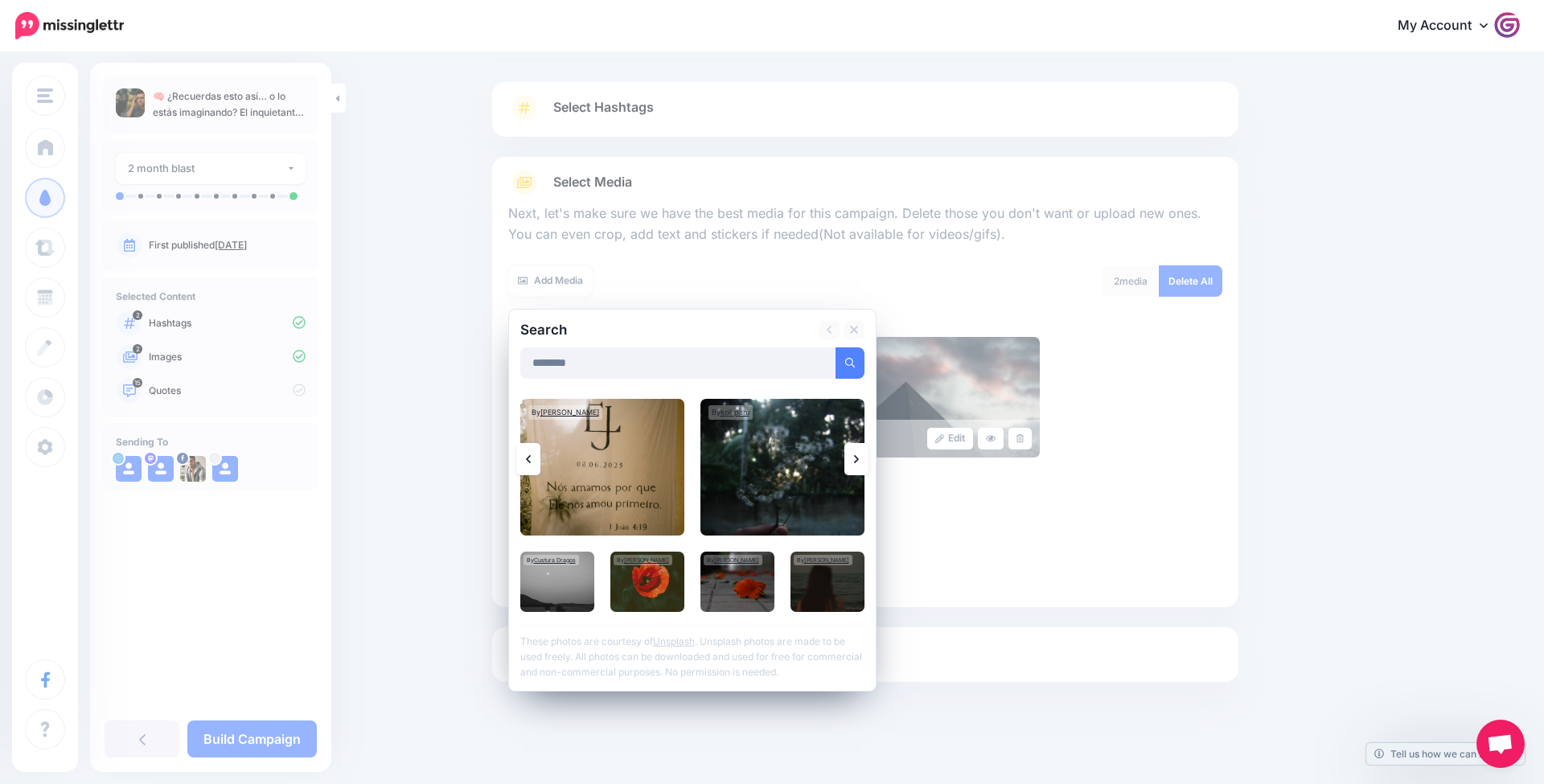
click at [858, 458] on icon at bounding box center [856, 459] width 4 height 12
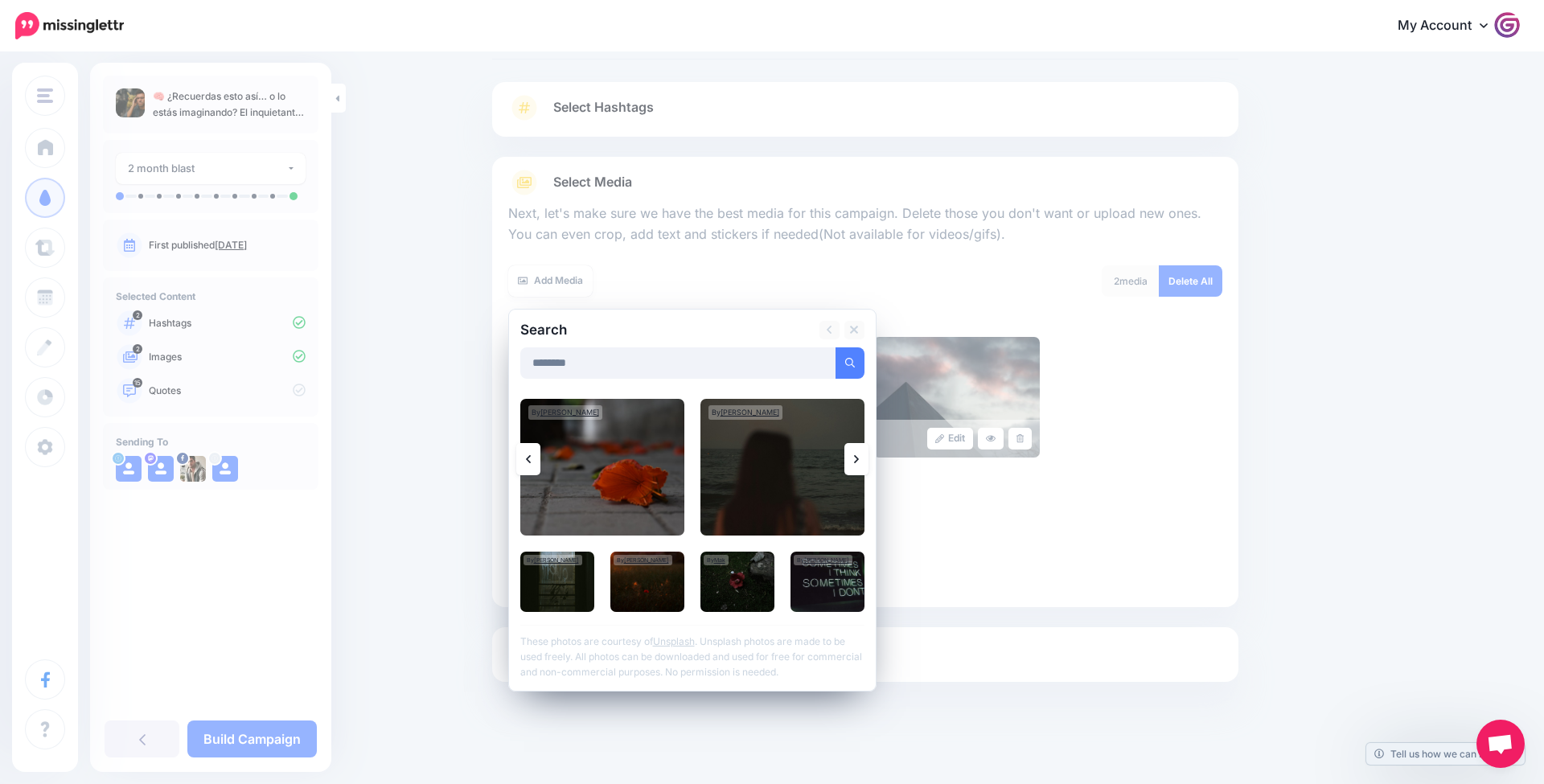
click at [858, 458] on icon at bounding box center [856, 459] width 4 height 12
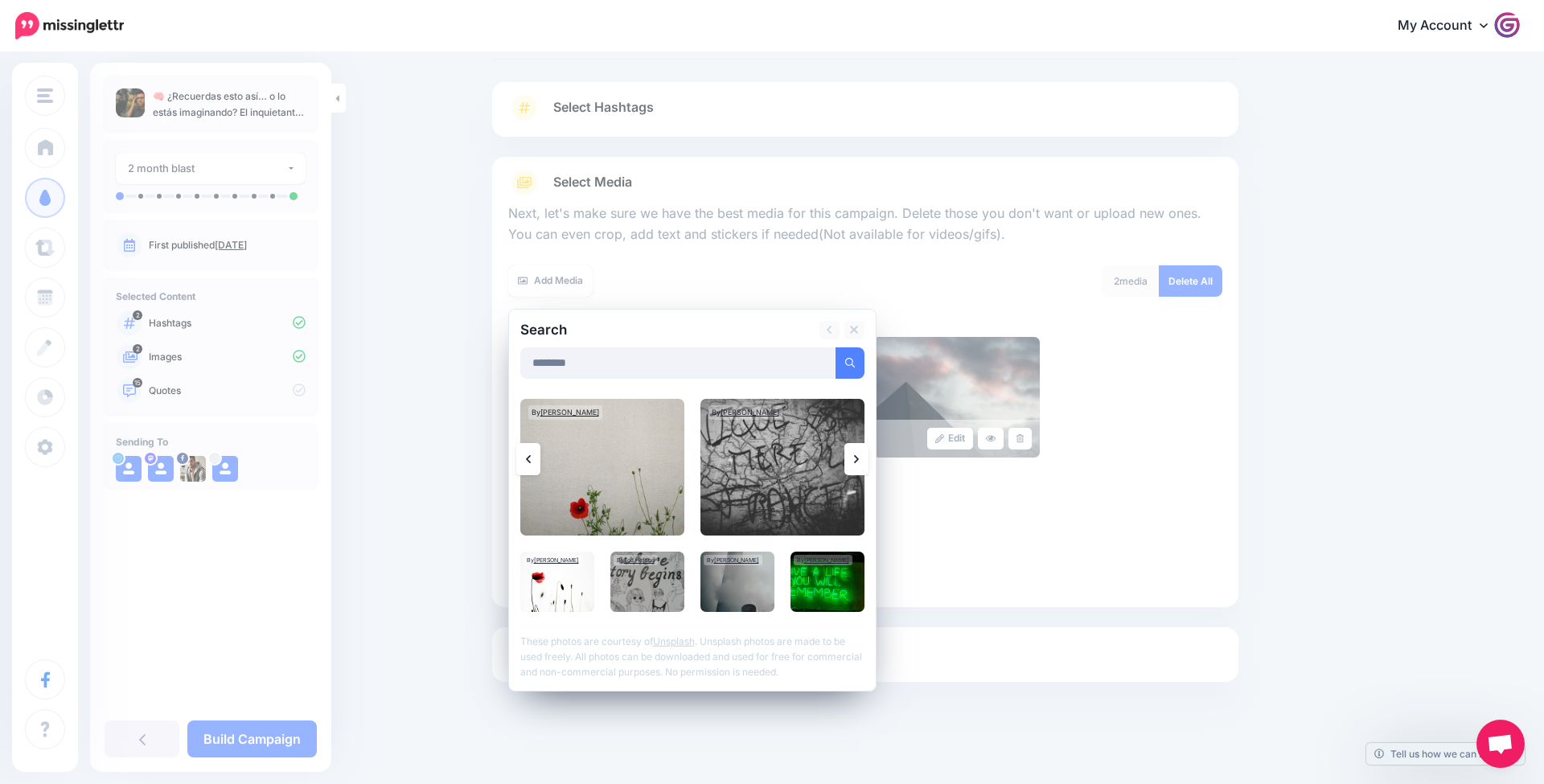
click at [858, 458] on icon at bounding box center [856, 459] width 4 height 12
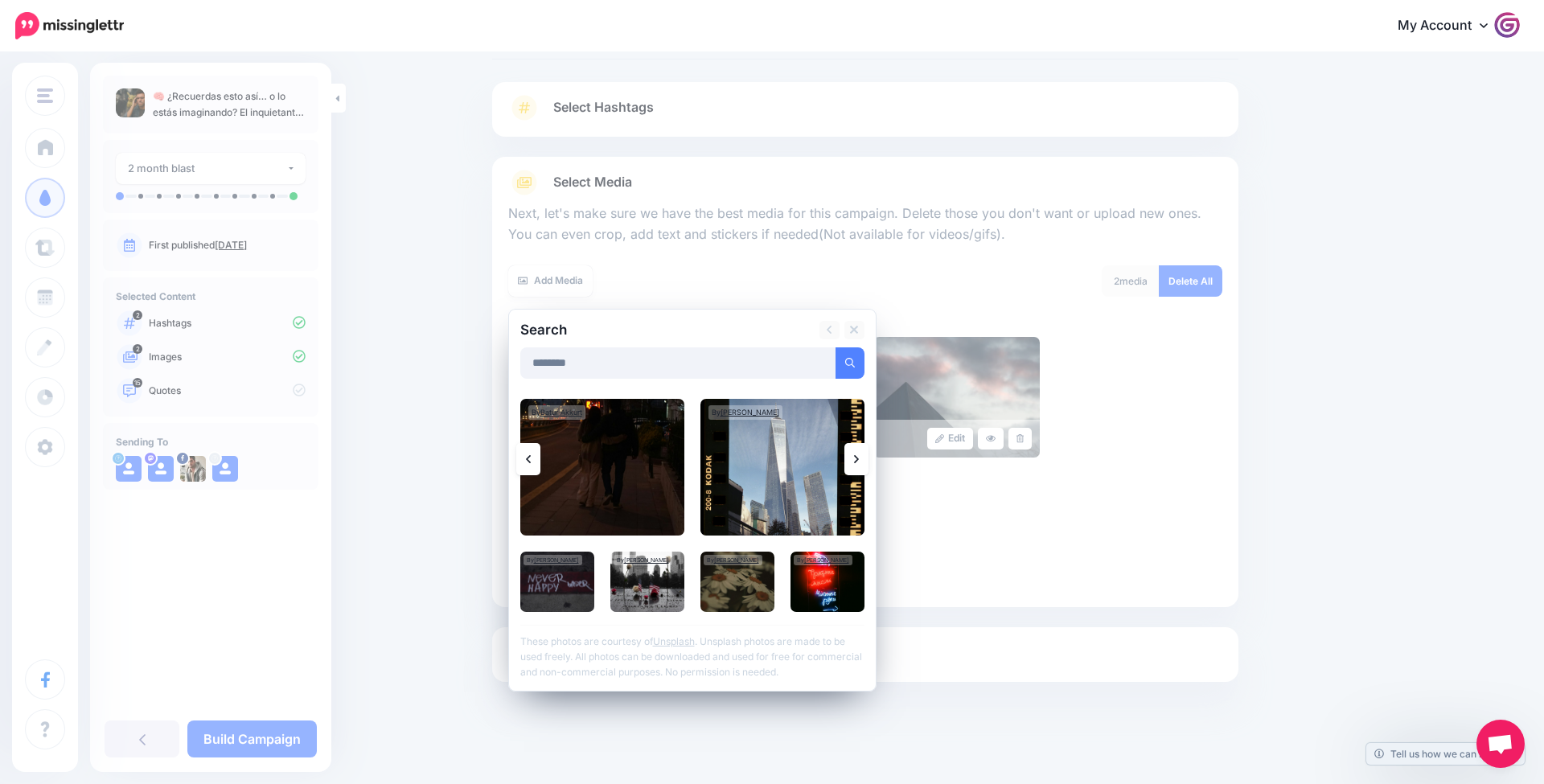
click at [858, 458] on icon at bounding box center [856, 459] width 4 height 12
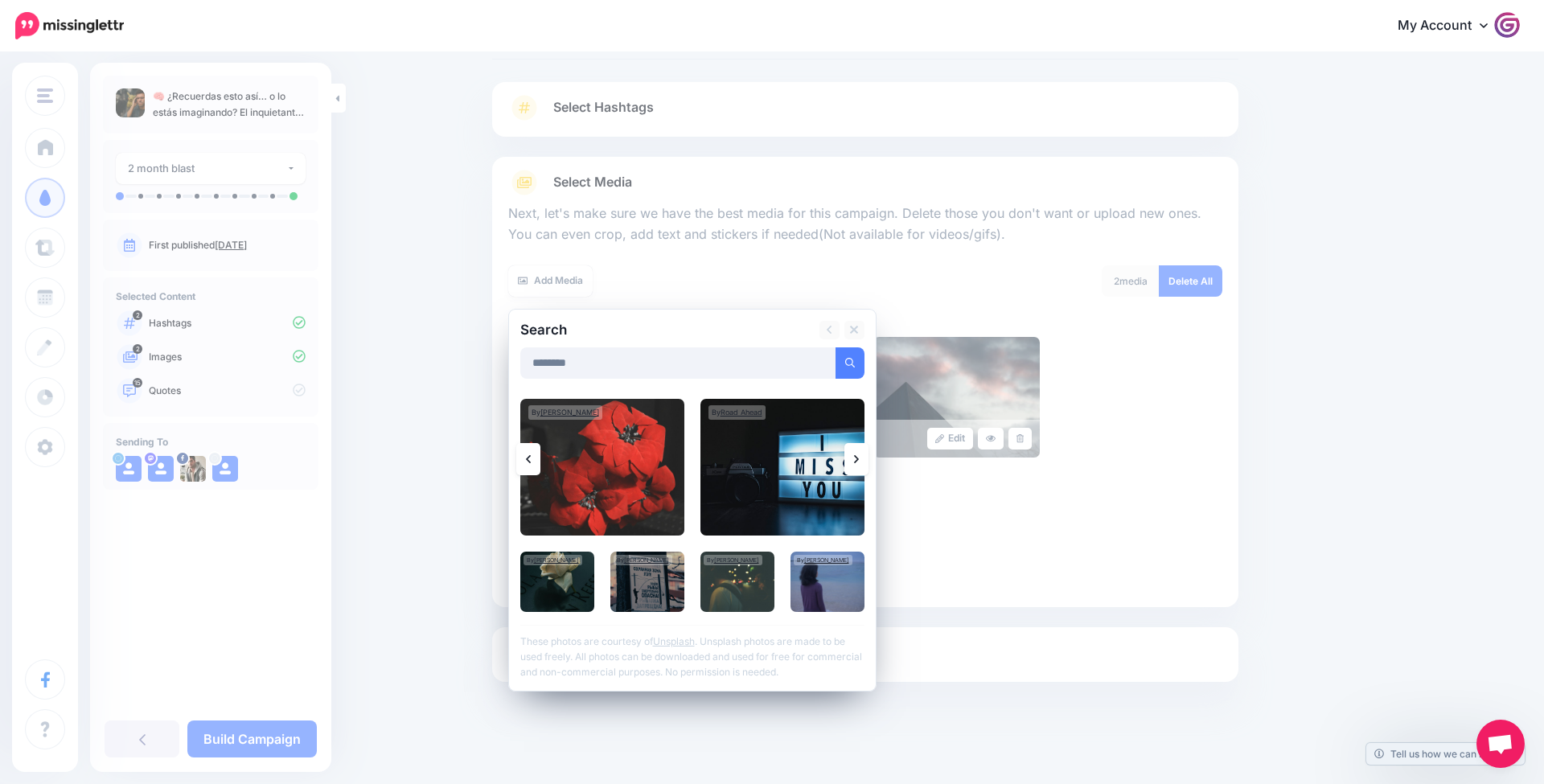
click at [858, 458] on icon at bounding box center [856, 459] width 4 height 12
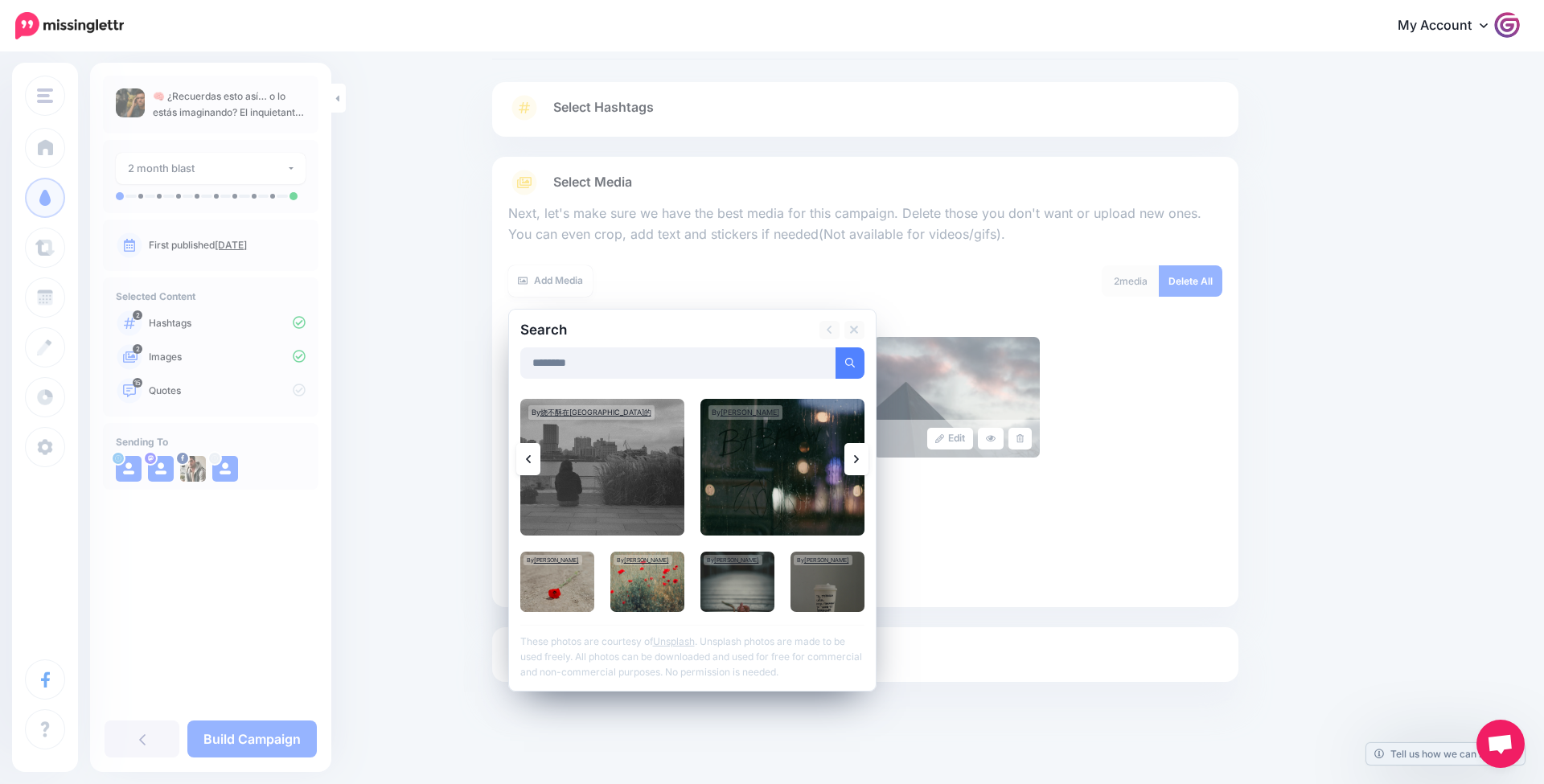
click at [858, 458] on icon at bounding box center [856, 459] width 4 height 12
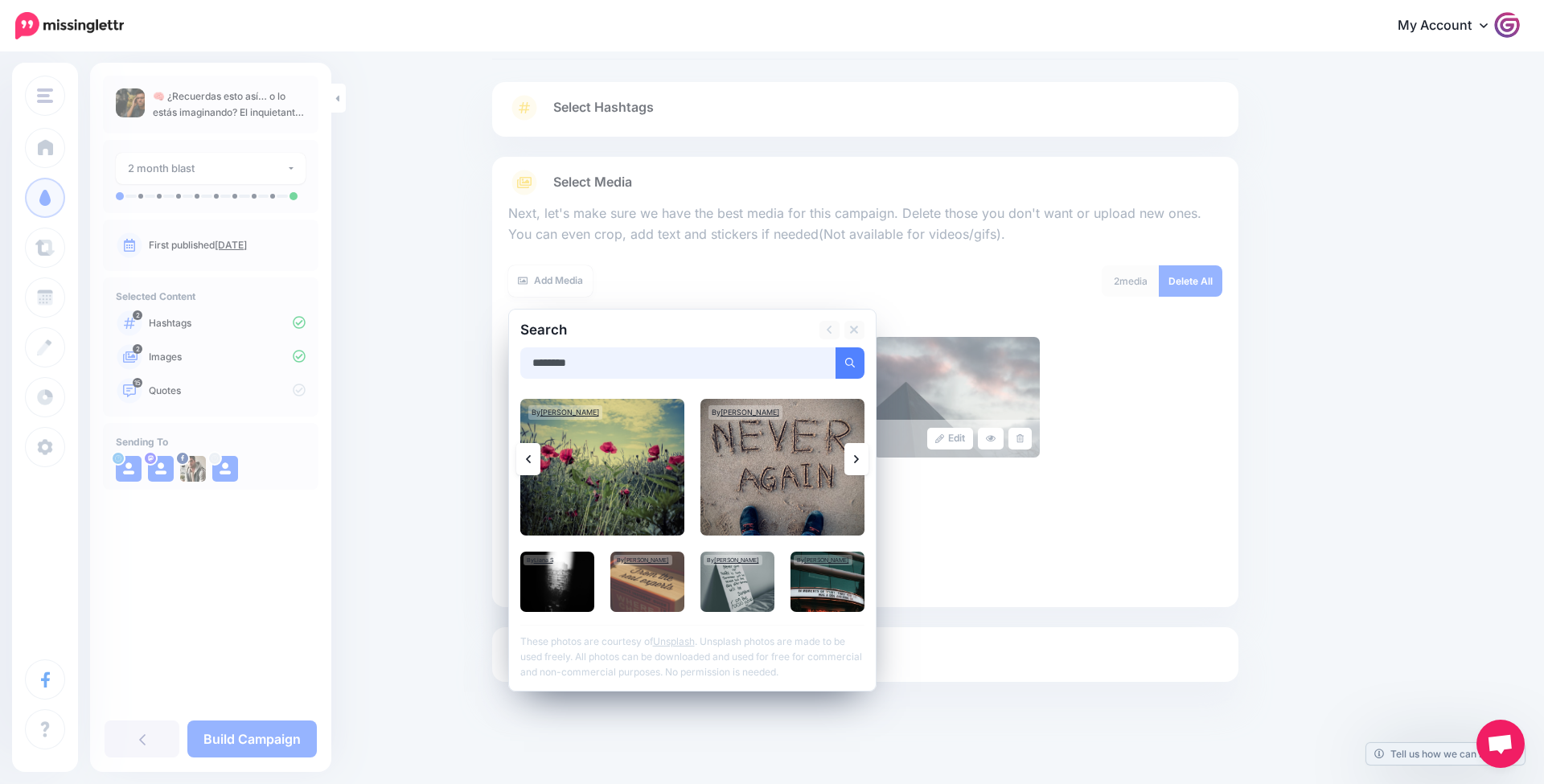
drag, startPoint x: 666, startPoint y: 367, endPoint x: 344, endPoint y: 343, distance: 322.9
click at [344, 343] on div "Content and media Choose the content and media that you'd like to use in this c…" at bounding box center [772, 379] width 1544 height 815
type input "**********"
click at [849, 360] on button "submit" at bounding box center [850, 363] width 29 height 31
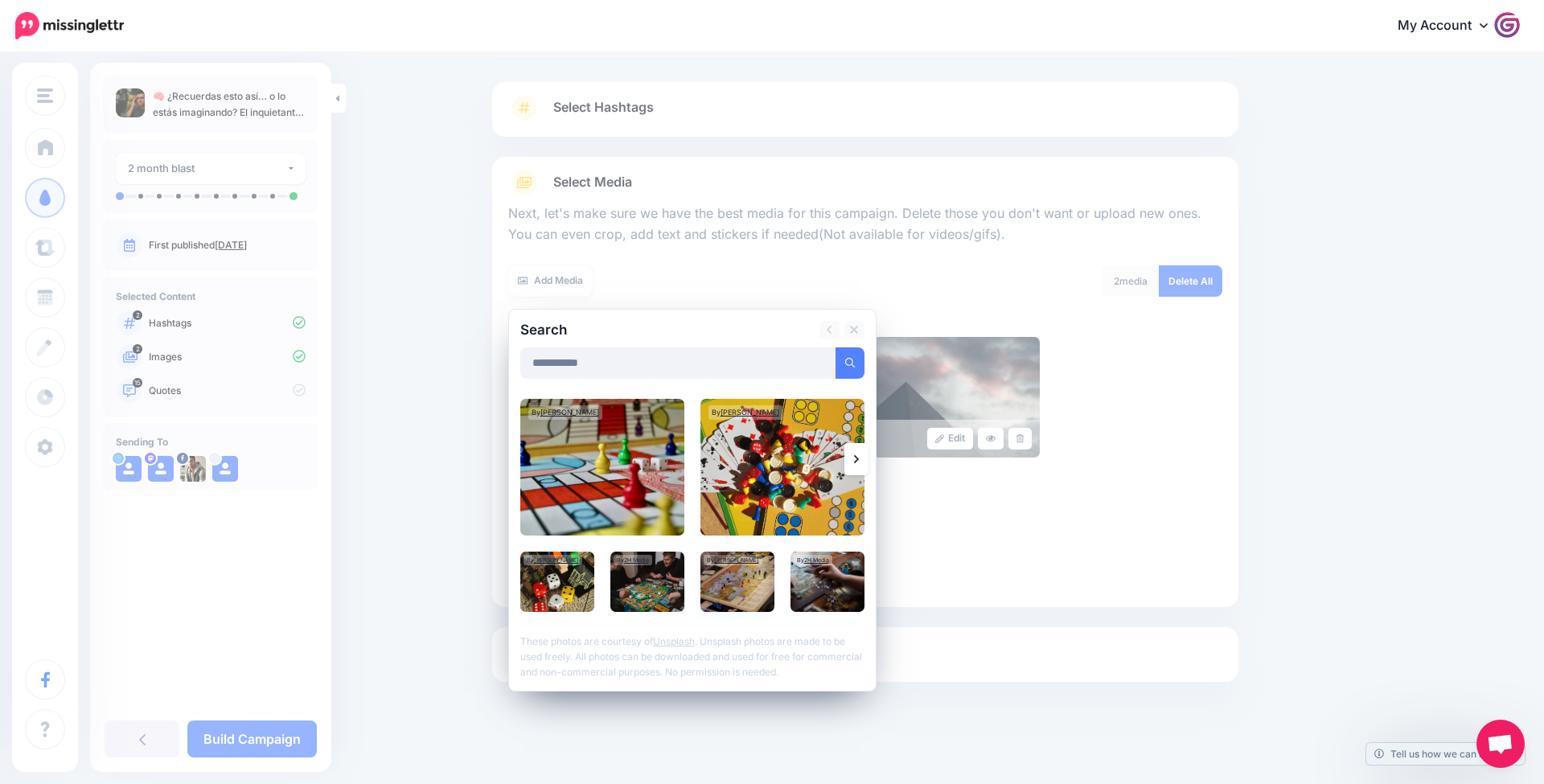
click at [759, 566] on img at bounding box center [737, 582] width 74 height 61
click at [856, 454] on icon at bounding box center [856, 459] width 4 height 12
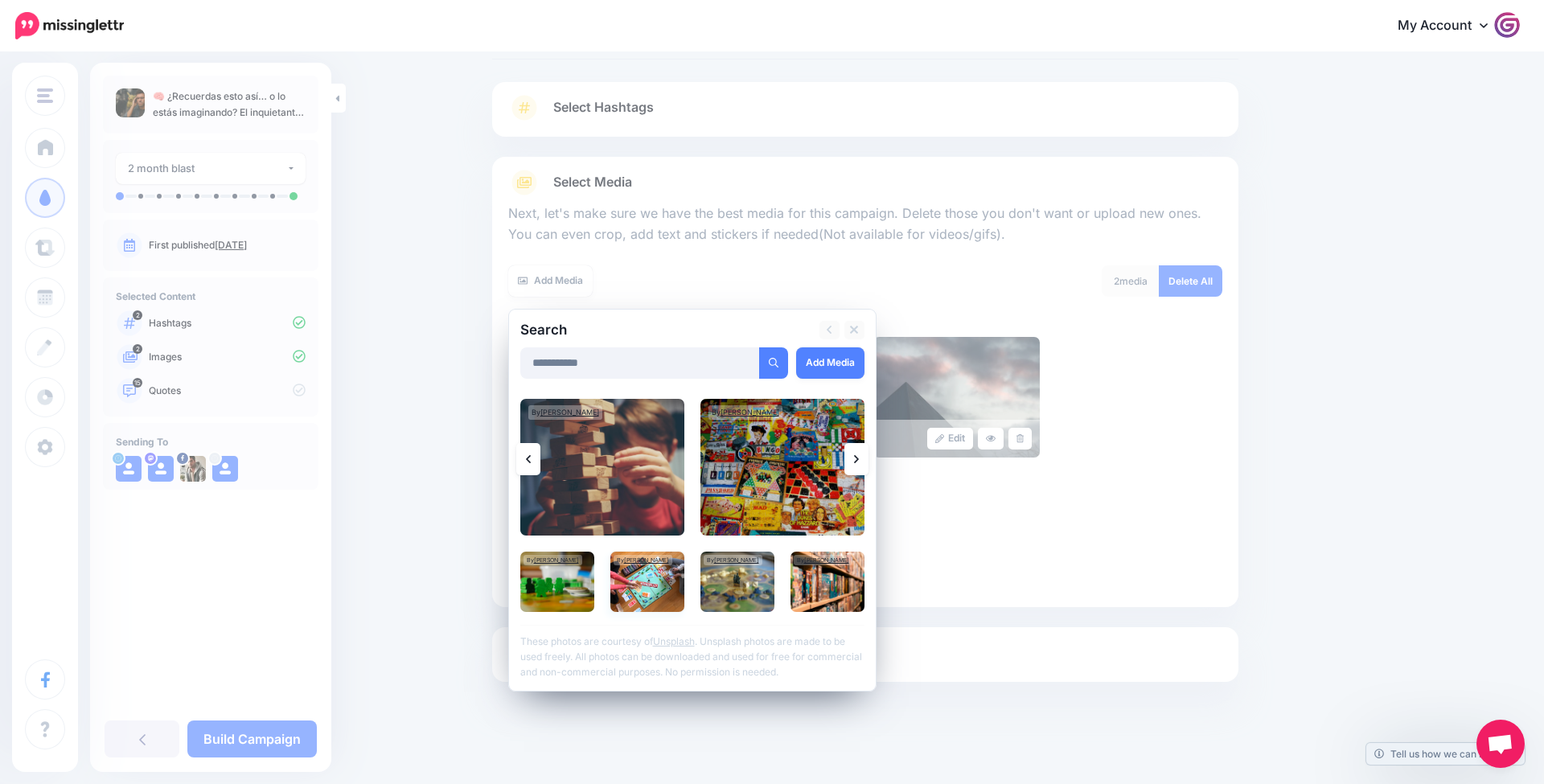
click at [647, 586] on img at bounding box center [647, 582] width 74 height 61
click at [857, 359] on link "Add Media" at bounding box center [830, 363] width 69 height 31
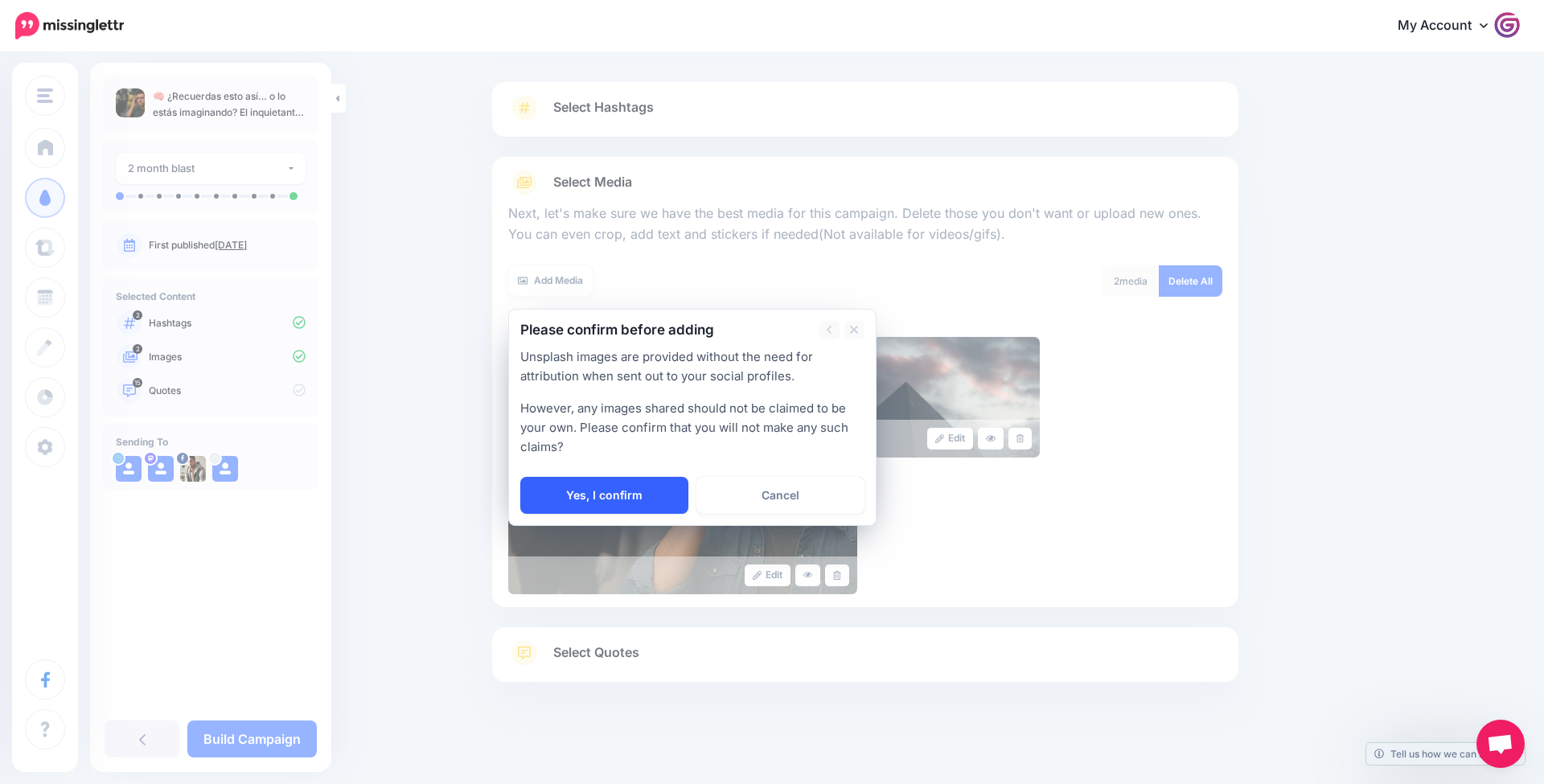
click at [645, 486] on link "Yes, I confirm" at bounding box center [604, 495] width 168 height 37
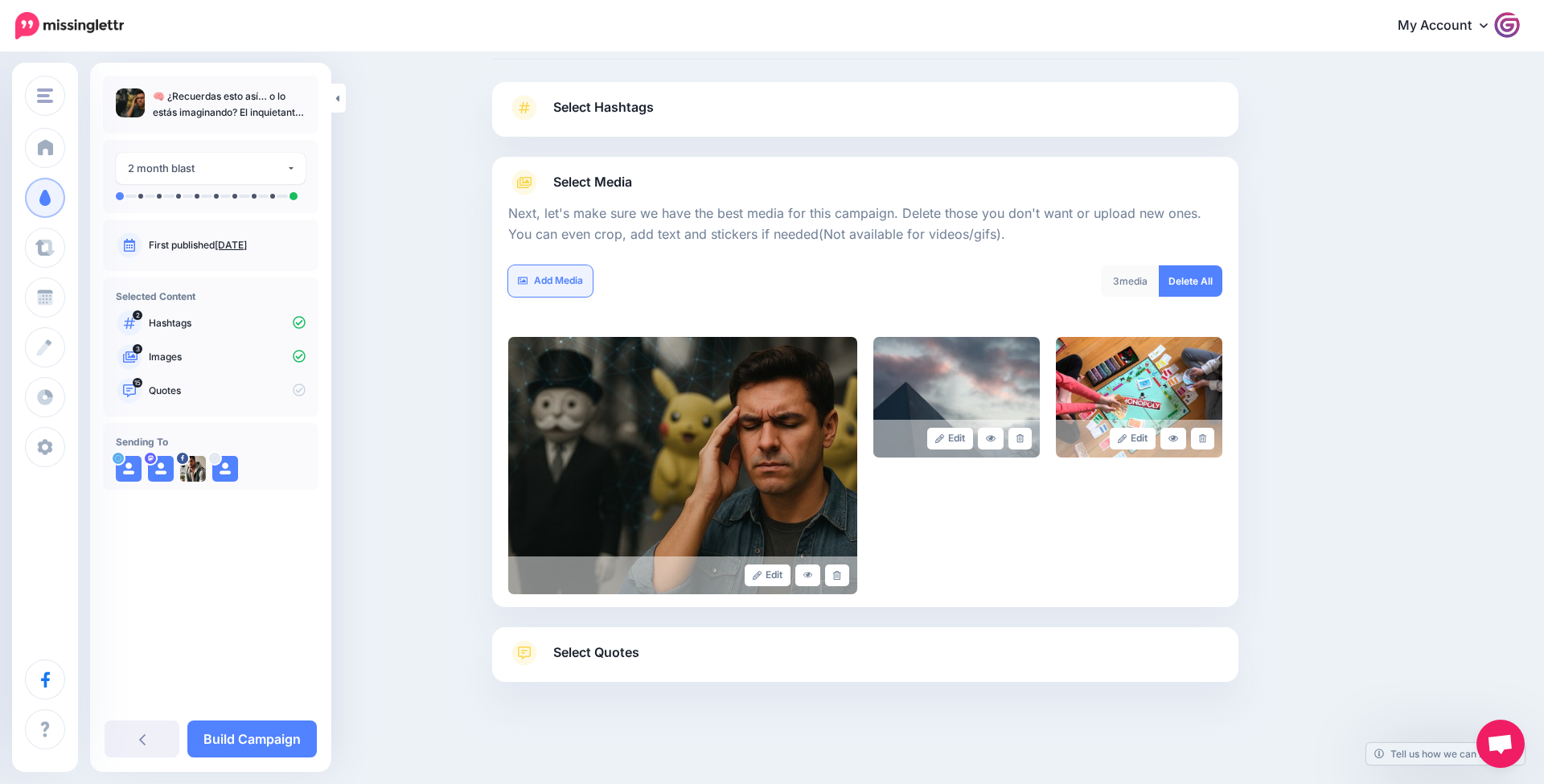
click at [569, 277] on link "Add Media" at bounding box center [551, 281] width 85 height 31
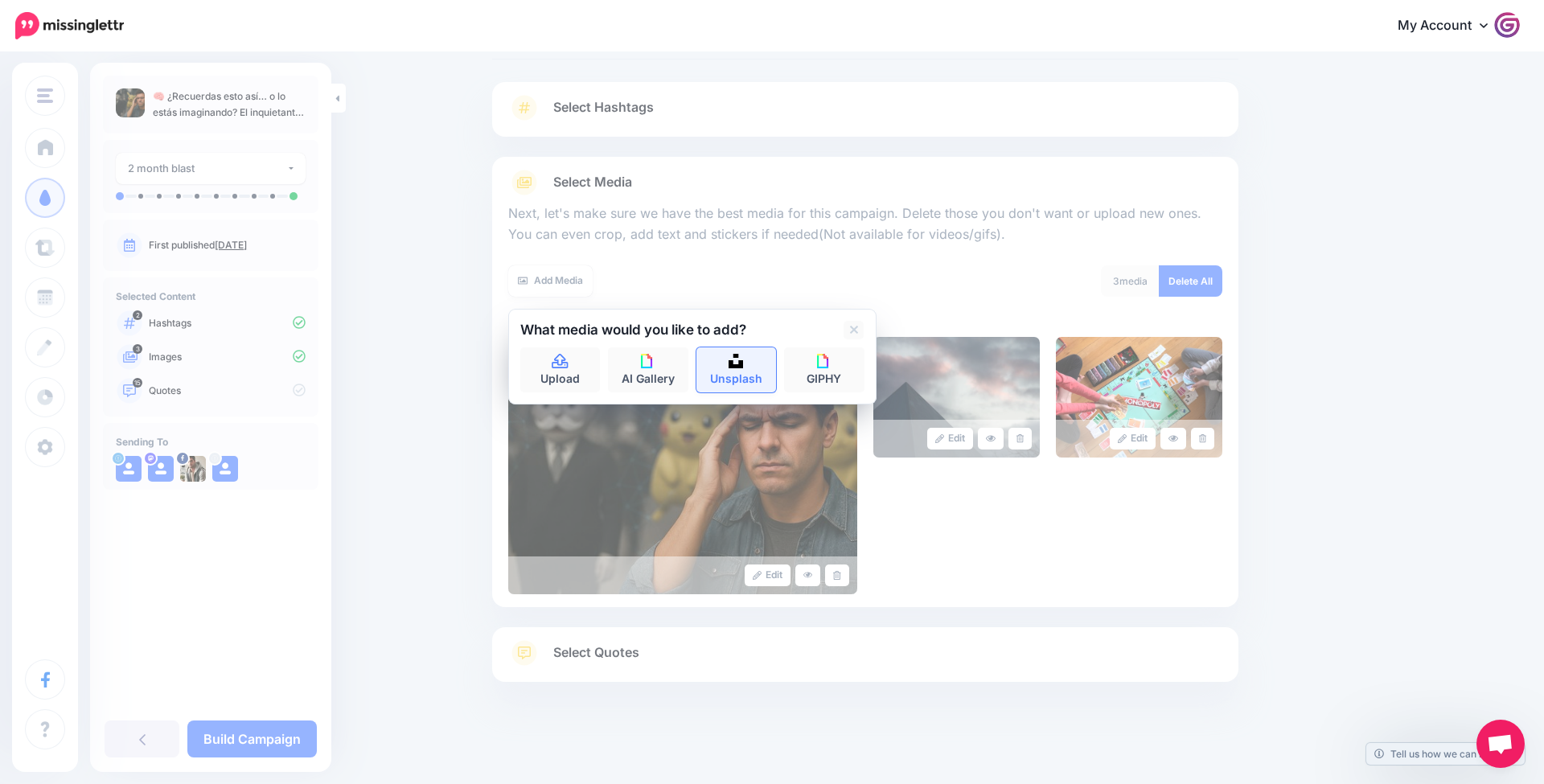
click at [749, 364] on link "Unsplash" at bounding box center [737, 370] width 80 height 45
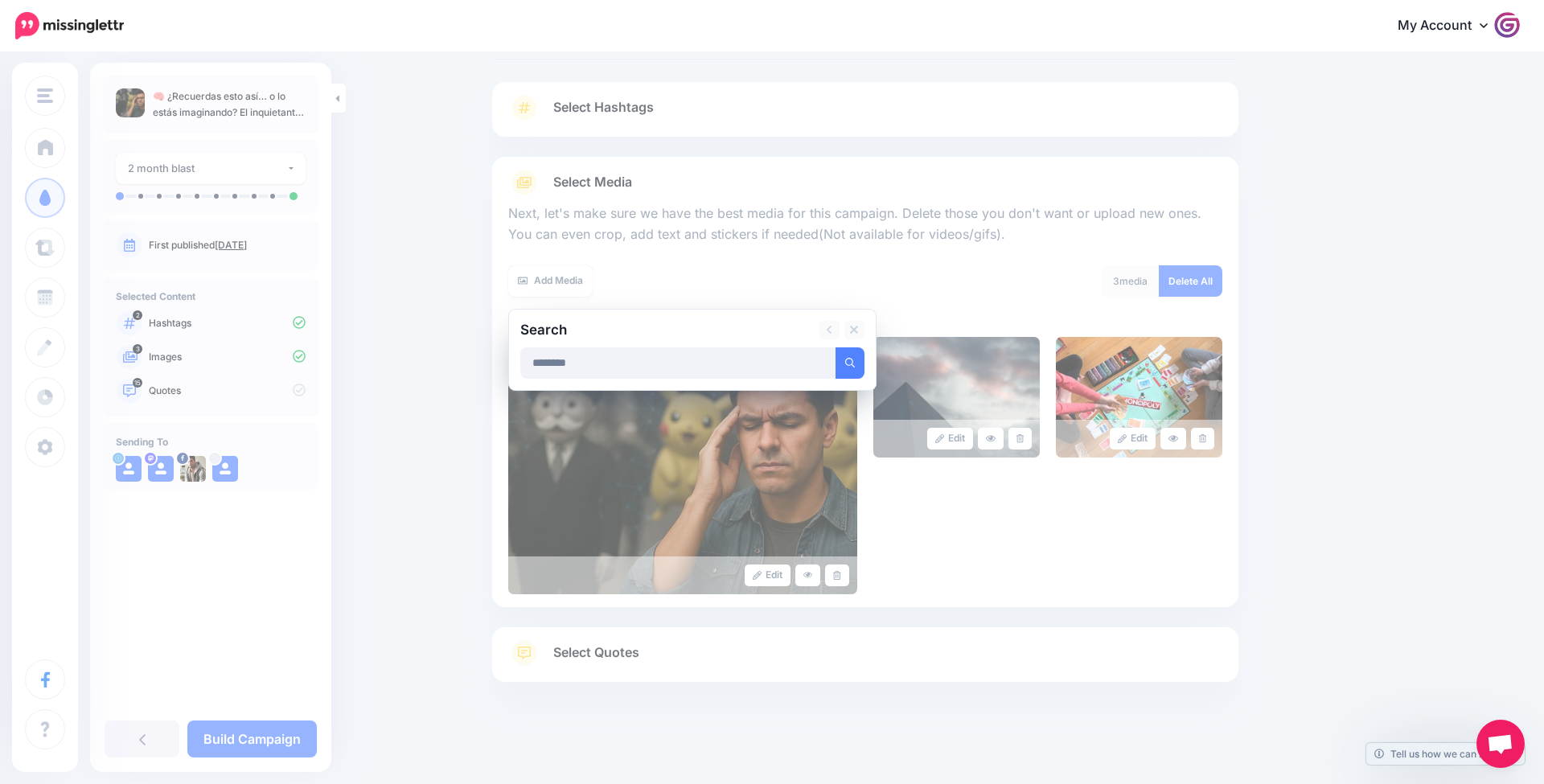
click at [849, 360] on button "submit" at bounding box center [850, 363] width 29 height 31
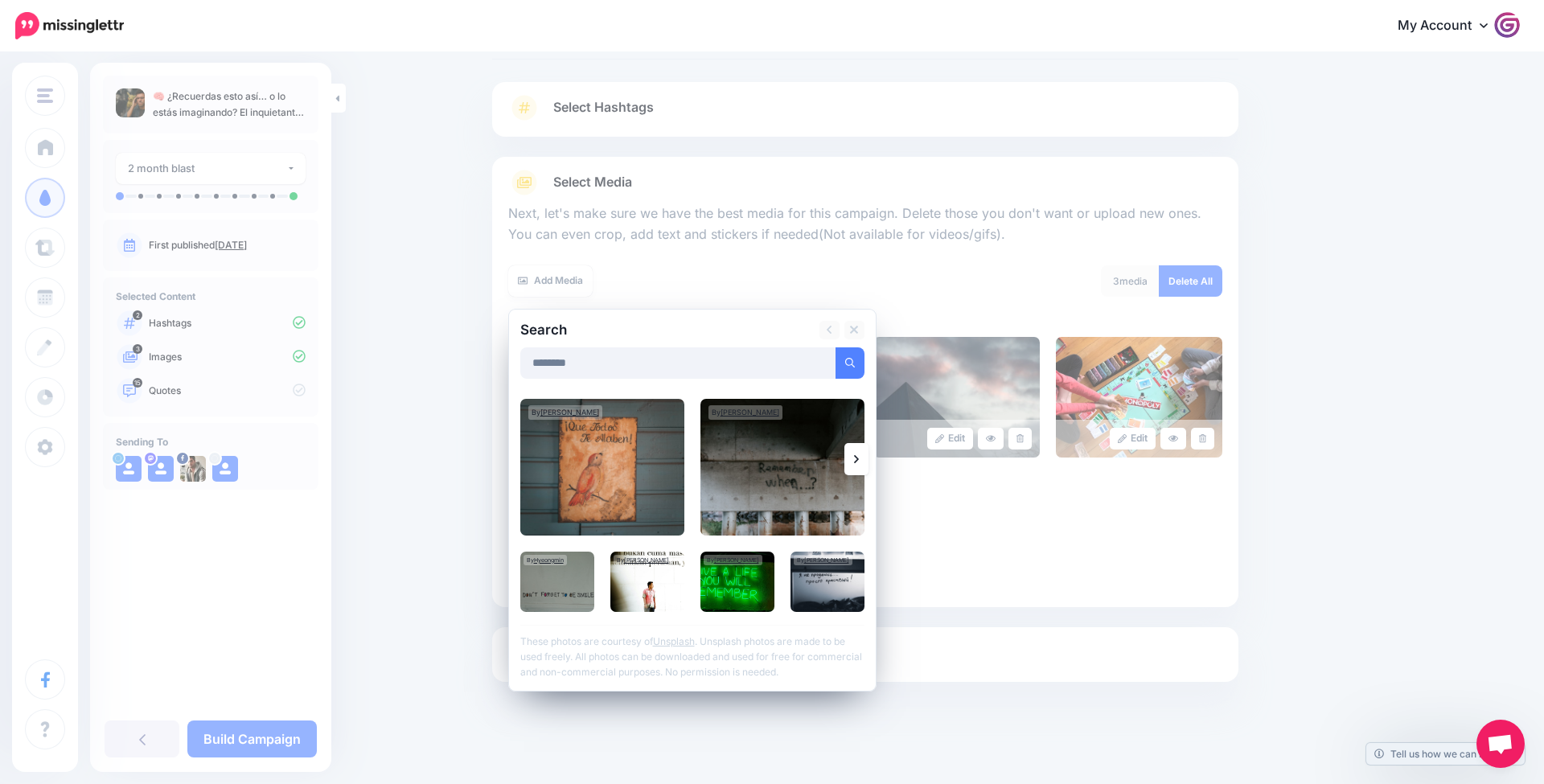
click at [851, 460] on link at bounding box center [856, 459] width 24 height 32
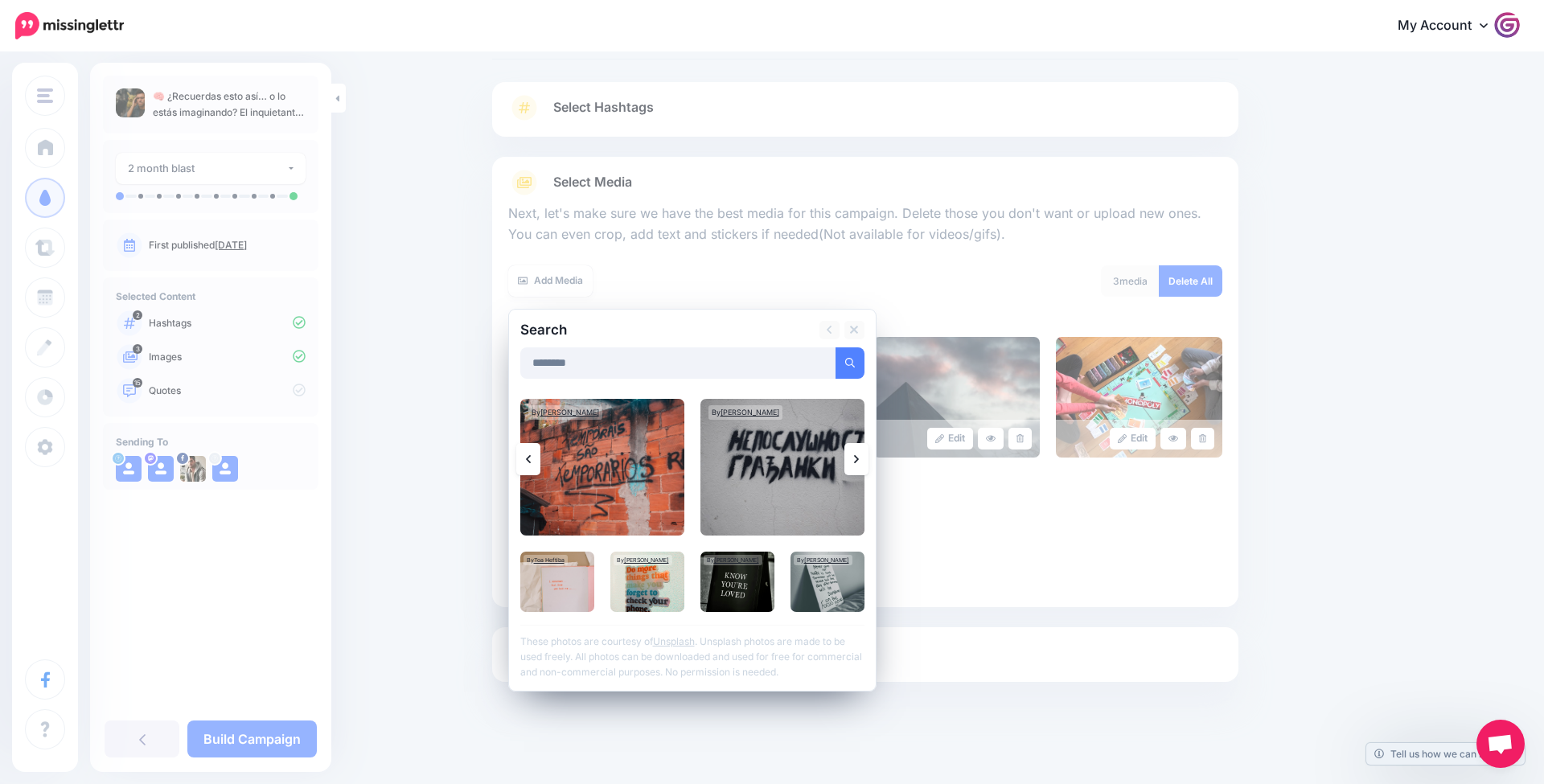
click at [851, 459] on link at bounding box center [856, 459] width 24 height 32
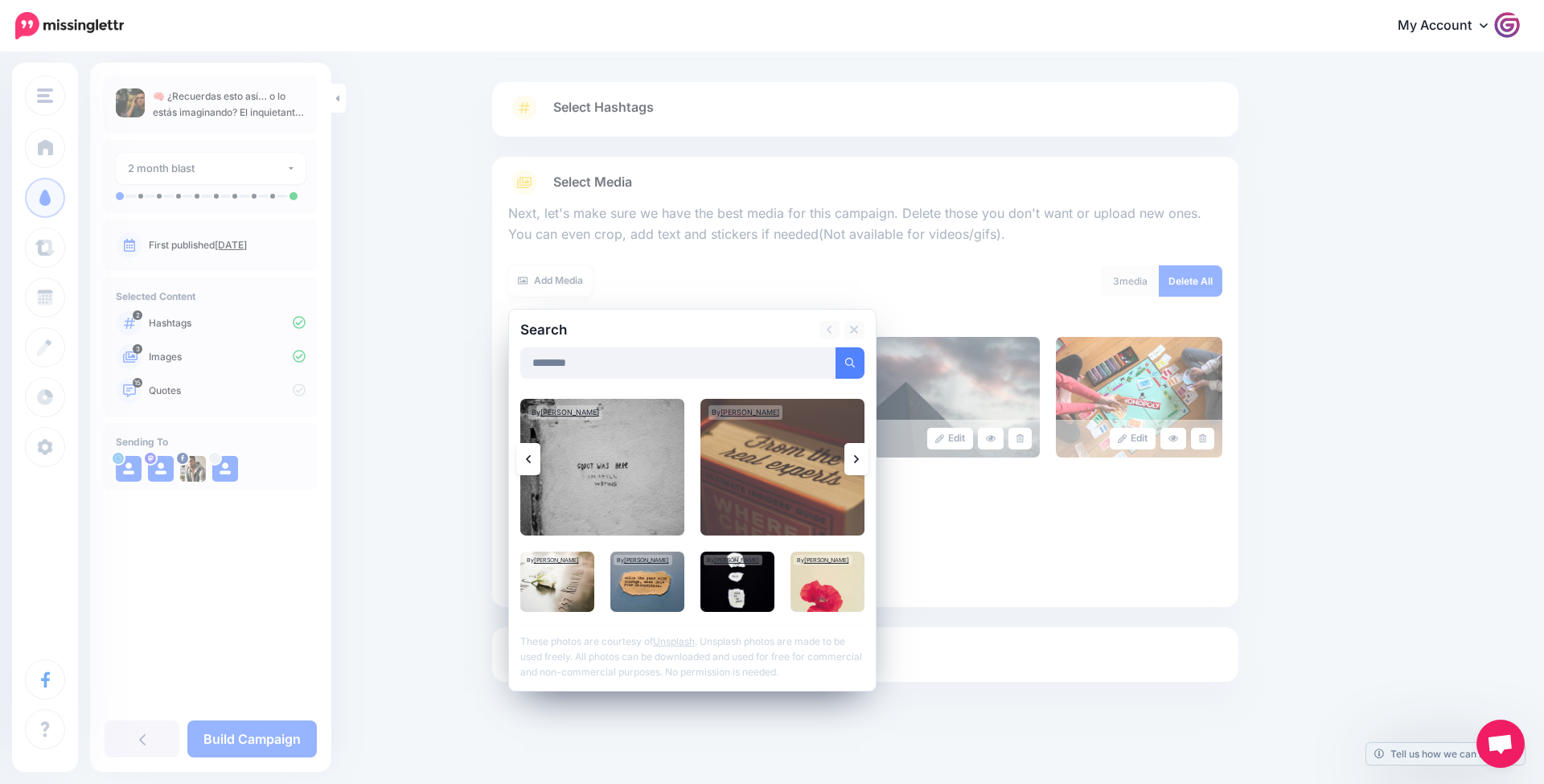
click at [851, 459] on link at bounding box center [856, 459] width 24 height 32
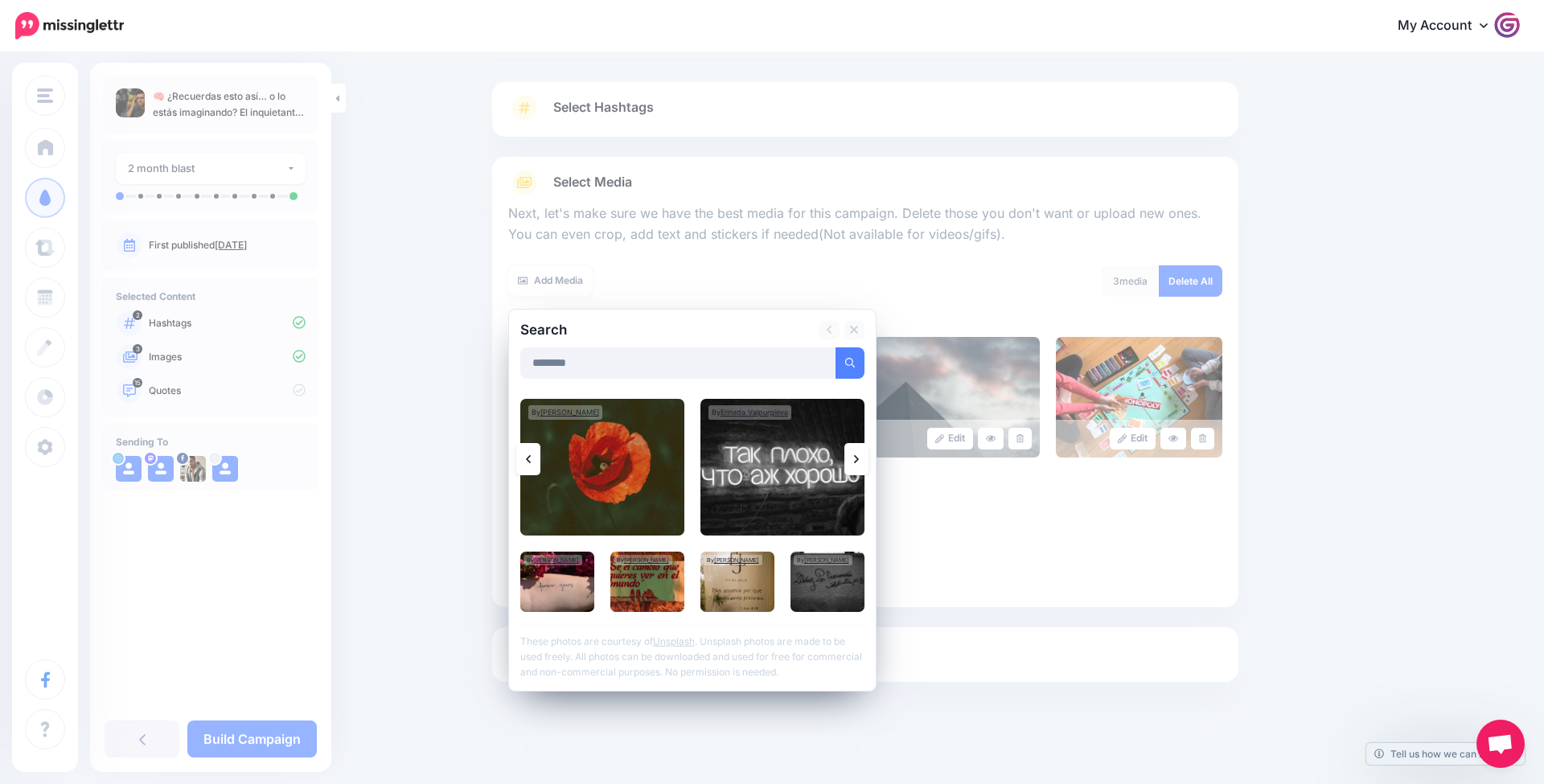
click at [851, 459] on link at bounding box center [856, 459] width 24 height 32
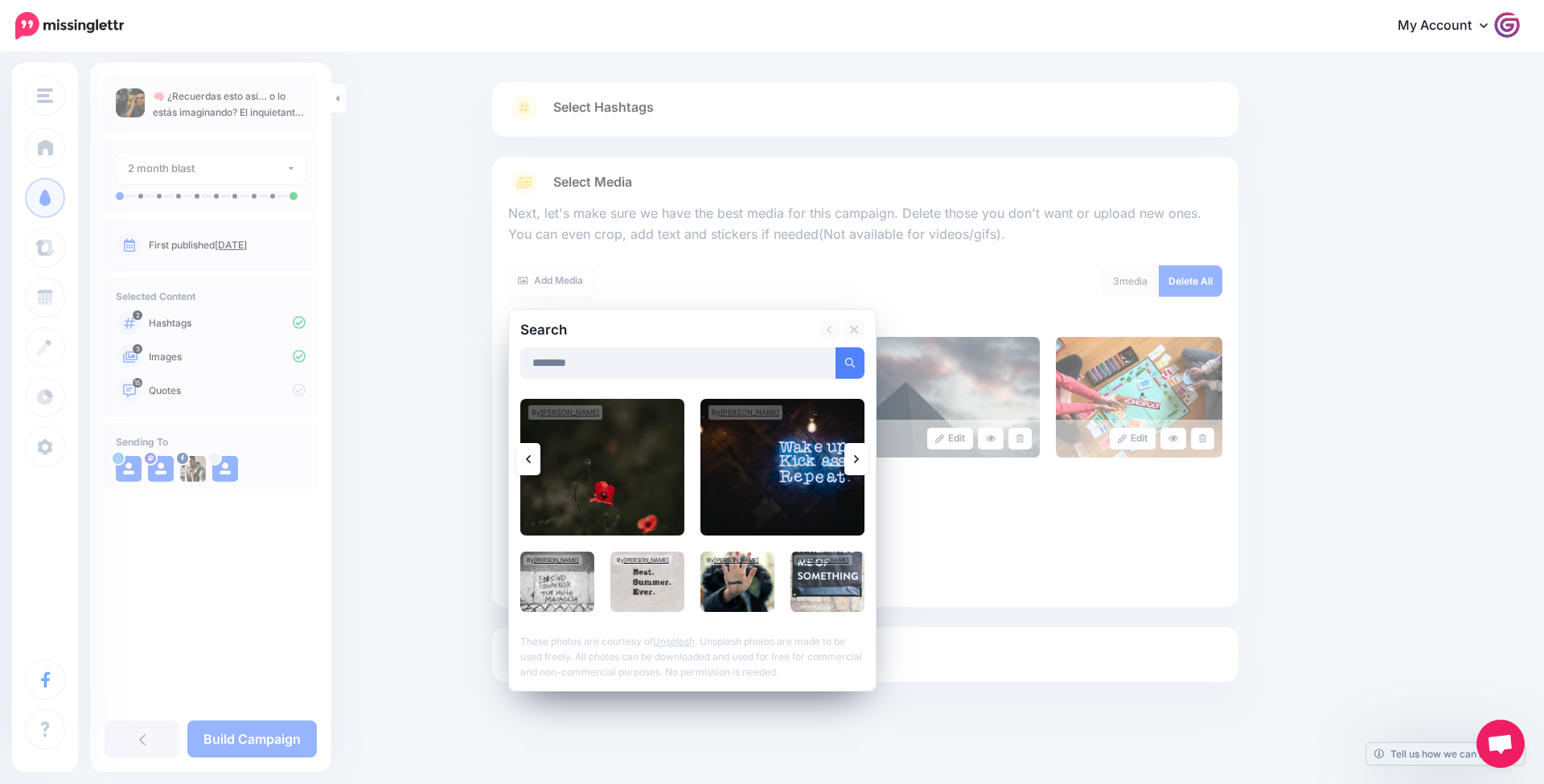
click at [851, 459] on link at bounding box center [856, 459] width 24 height 32
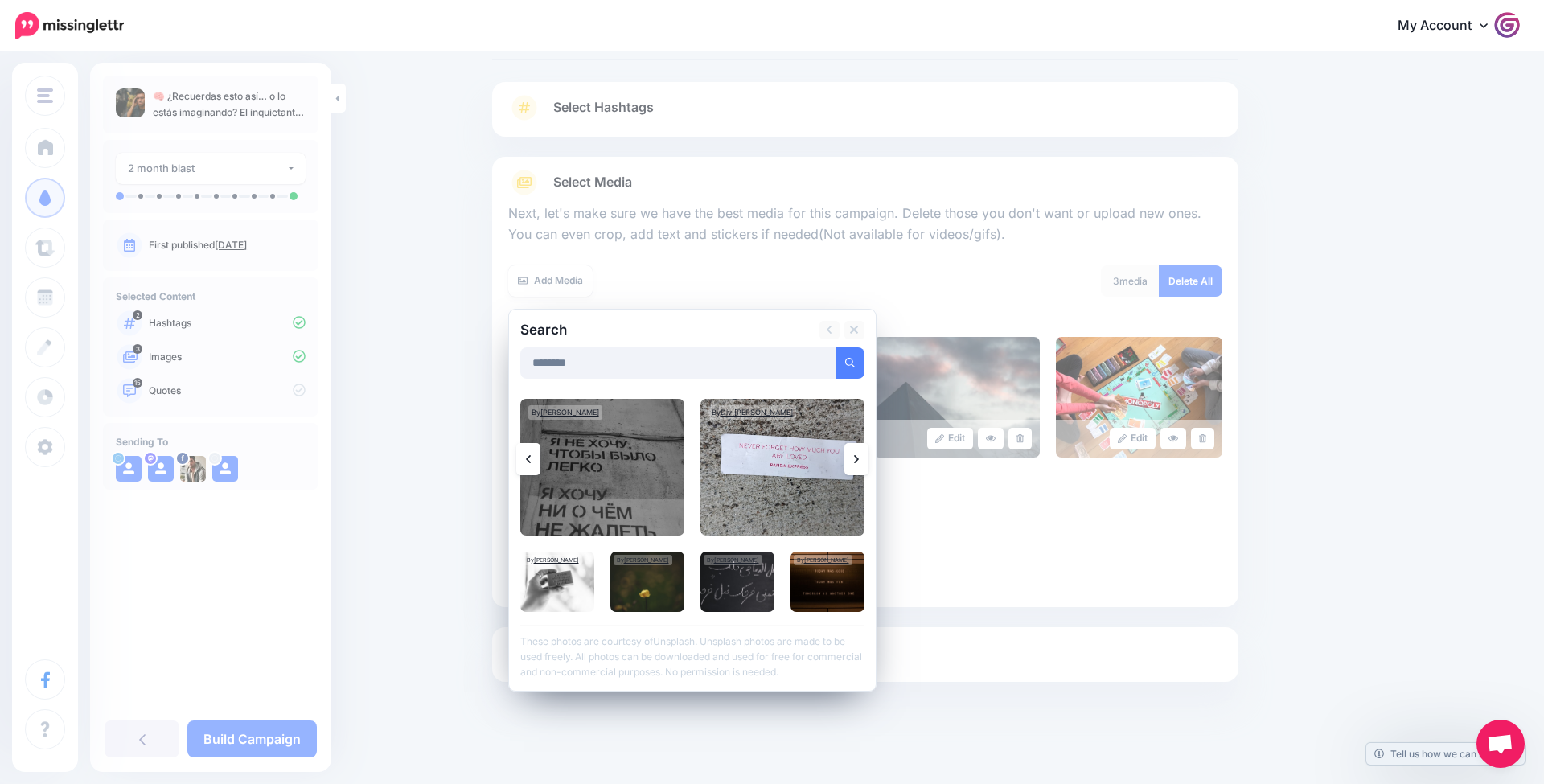
click at [851, 459] on link at bounding box center [856, 459] width 24 height 32
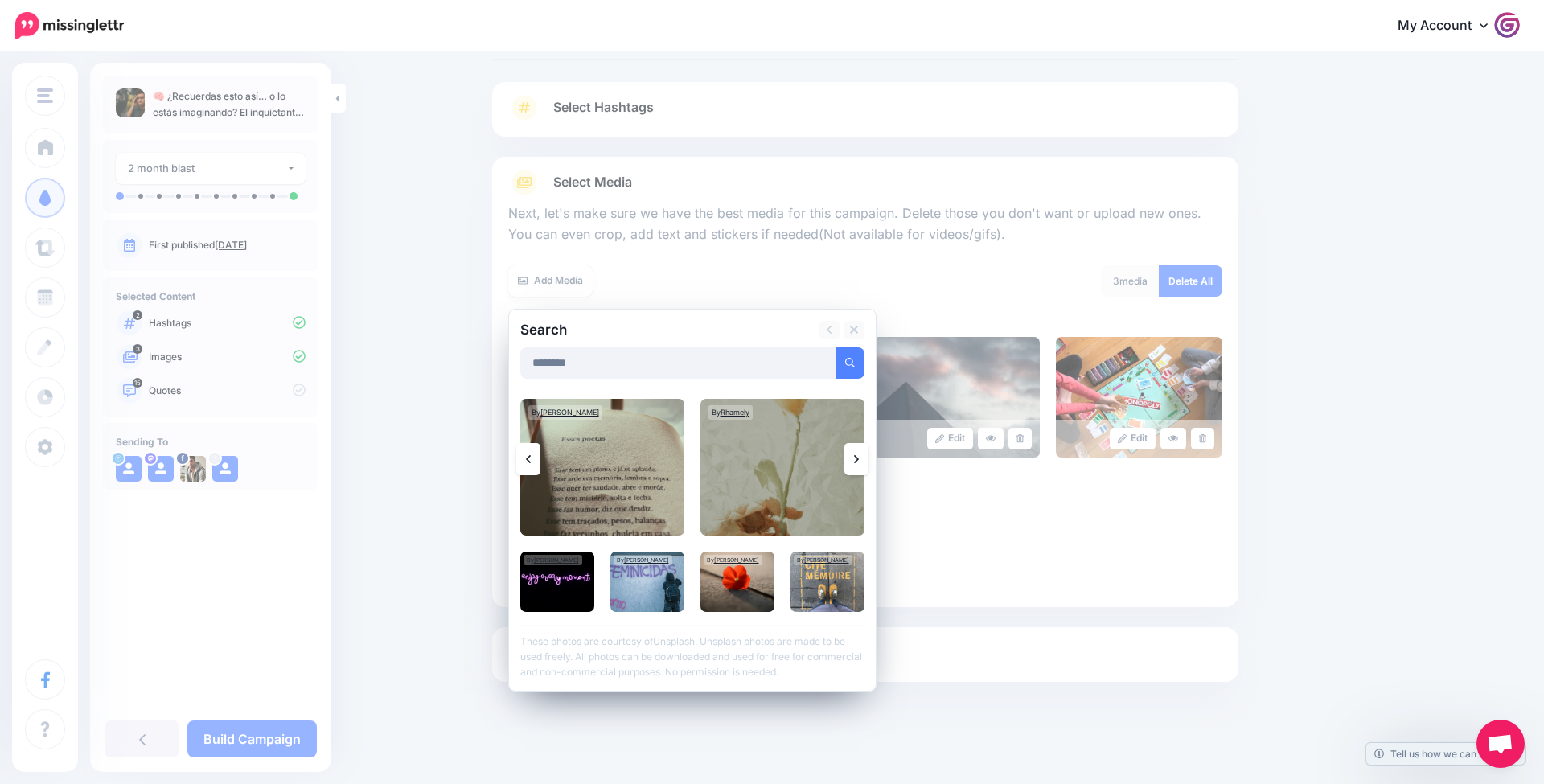
click at [850, 459] on link at bounding box center [856, 459] width 24 height 32
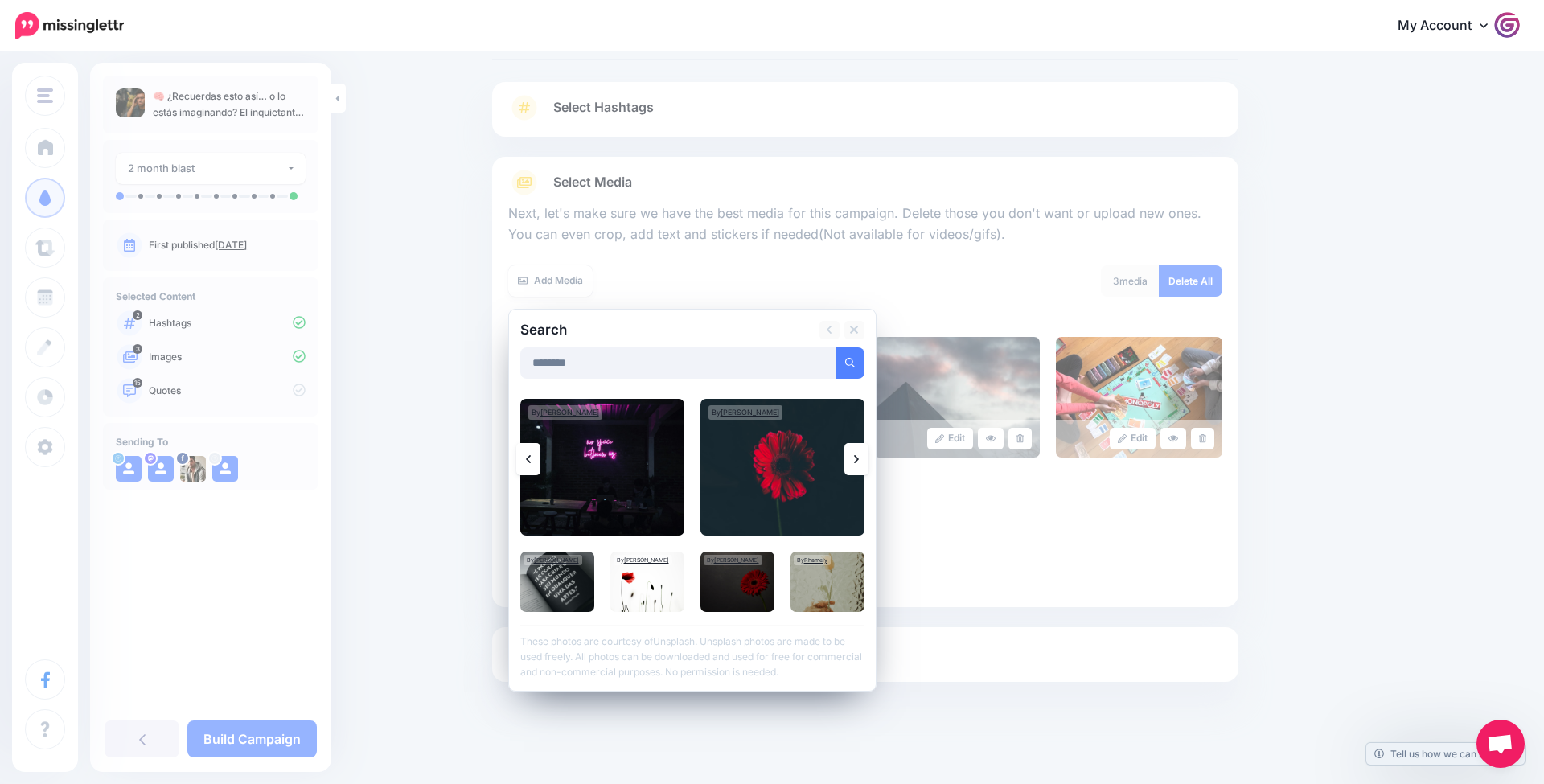
click at [850, 459] on link at bounding box center [856, 459] width 24 height 32
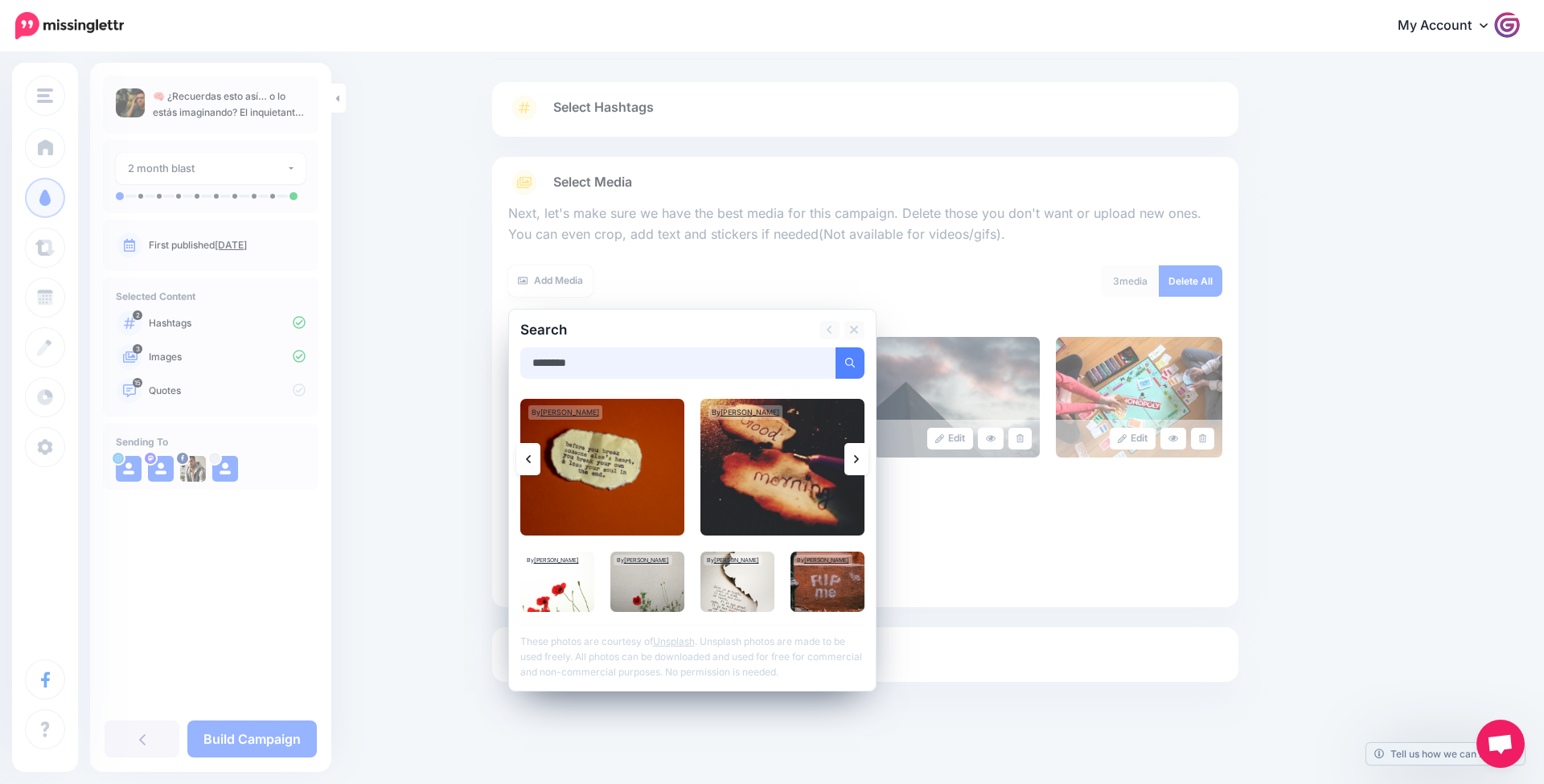
click at [655, 361] on input "********" at bounding box center [678, 363] width 316 height 31
click at [849, 360] on button "submit" at bounding box center [850, 363] width 29 height 31
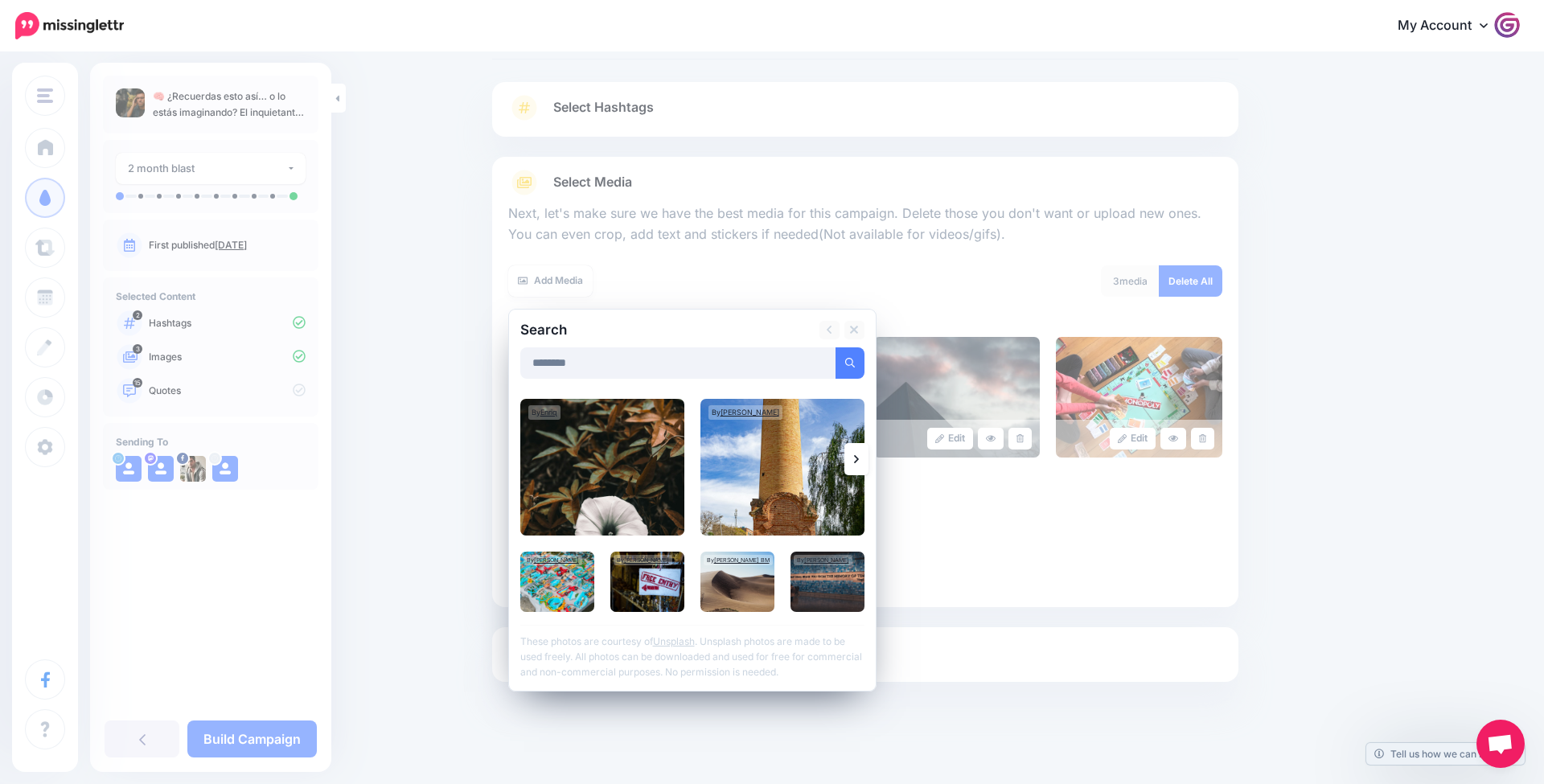
click at [859, 461] on link at bounding box center [856, 459] width 24 height 32
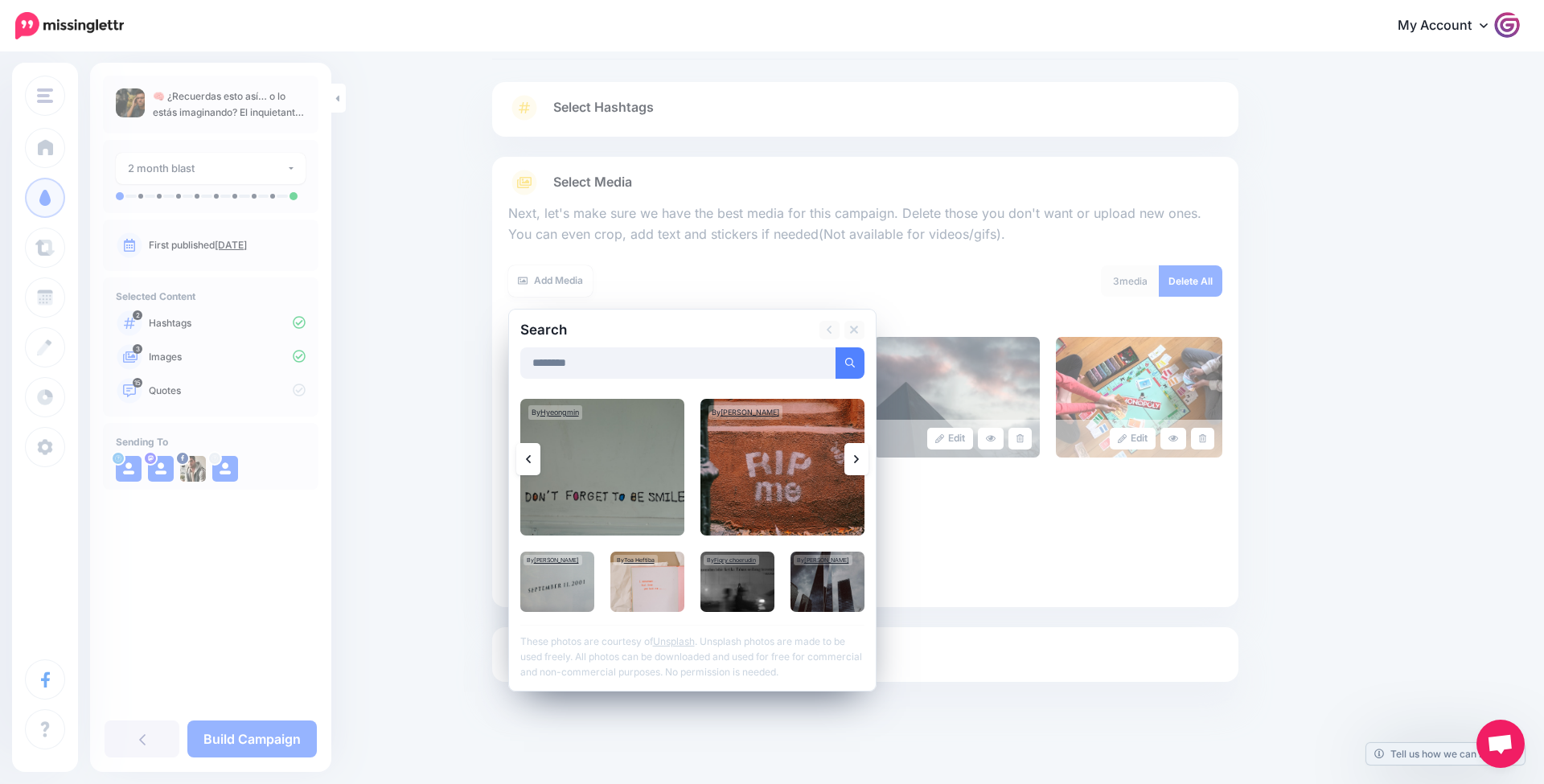
click at [859, 461] on link at bounding box center [856, 459] width 24 height 32
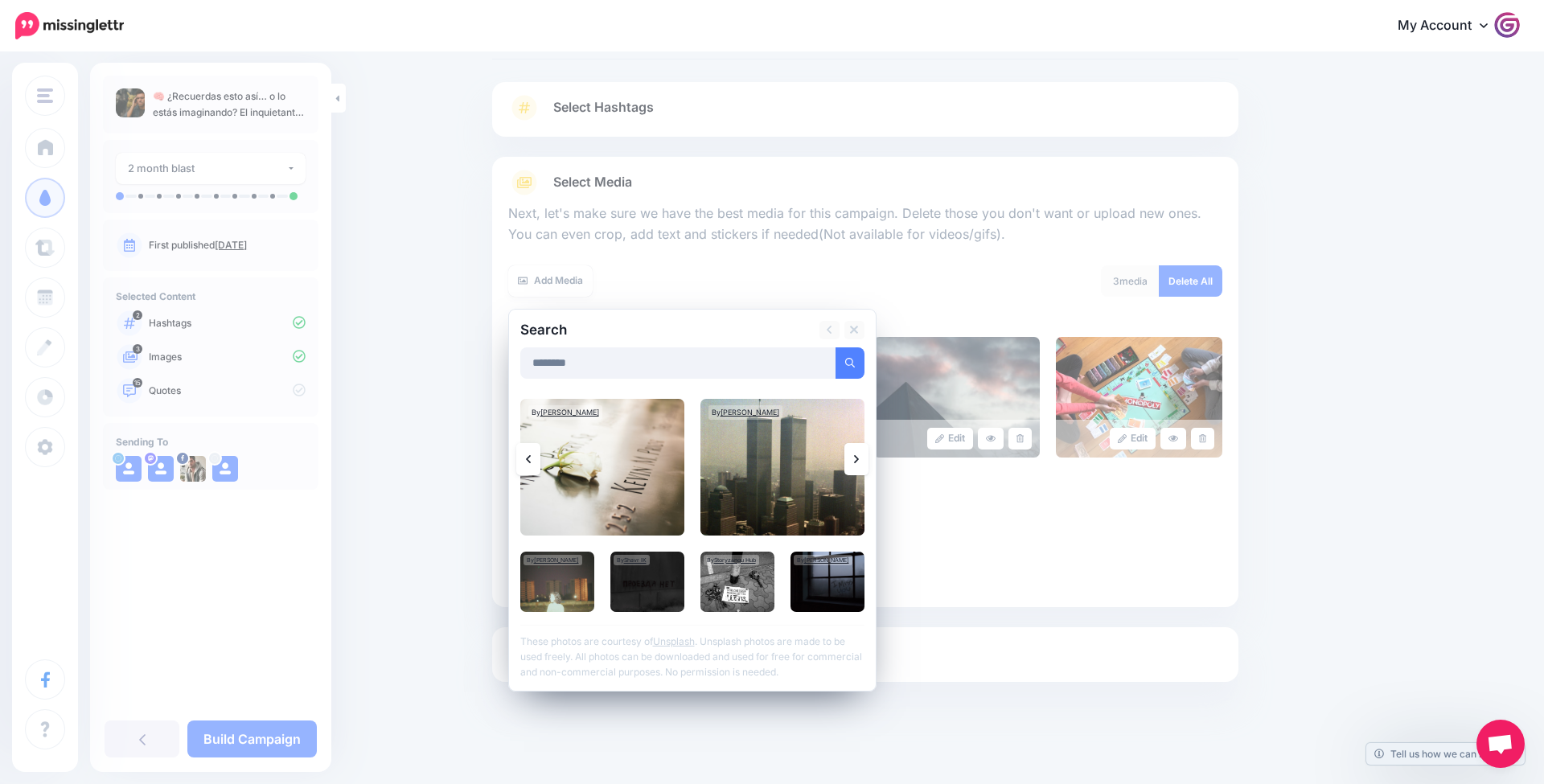
click at [859, 461] on link at bounding box center [856, 459] width 24 height 32
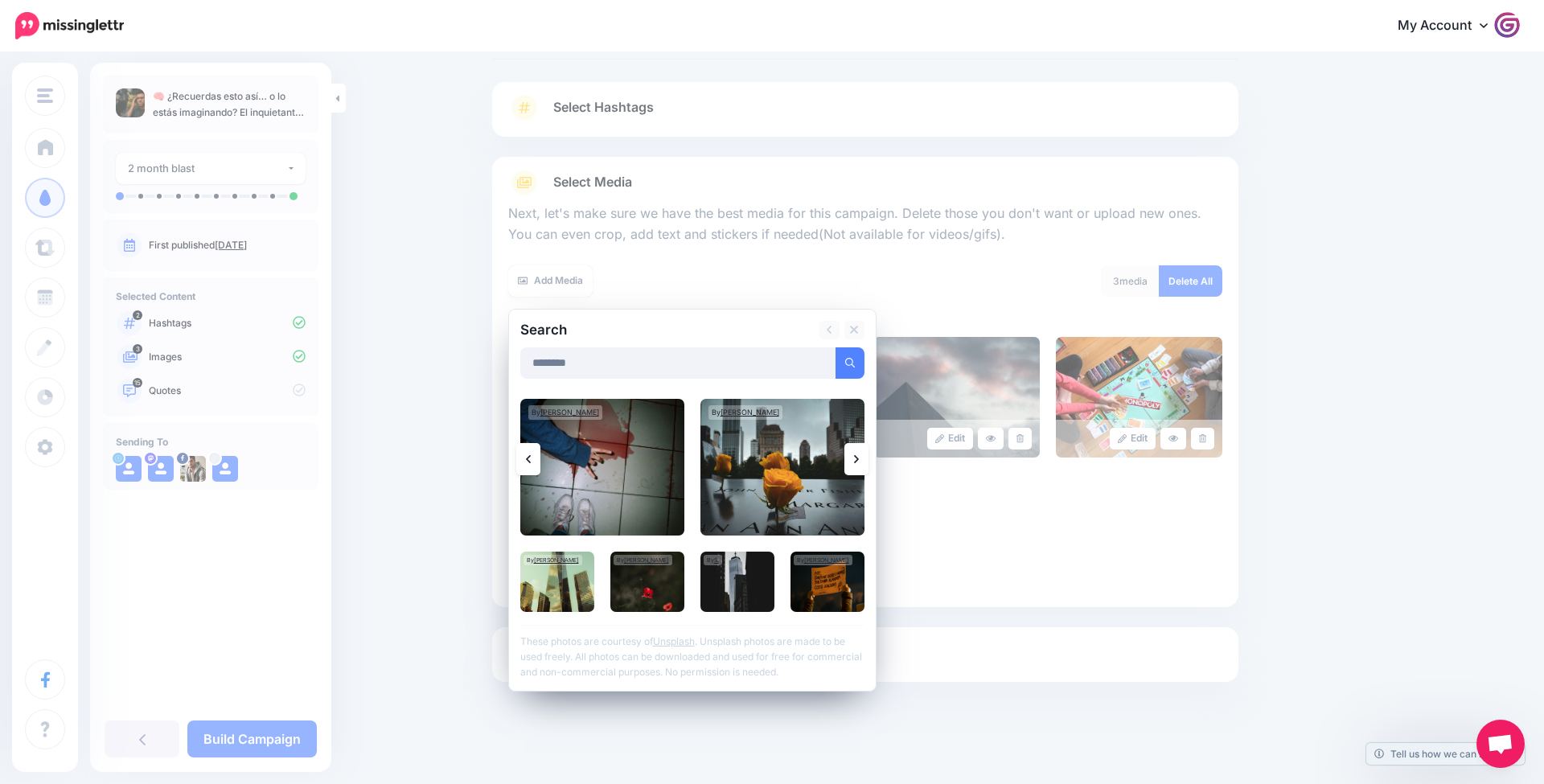
click at [859, 461] on link at bounding box center [856, 459] width 24 height 32
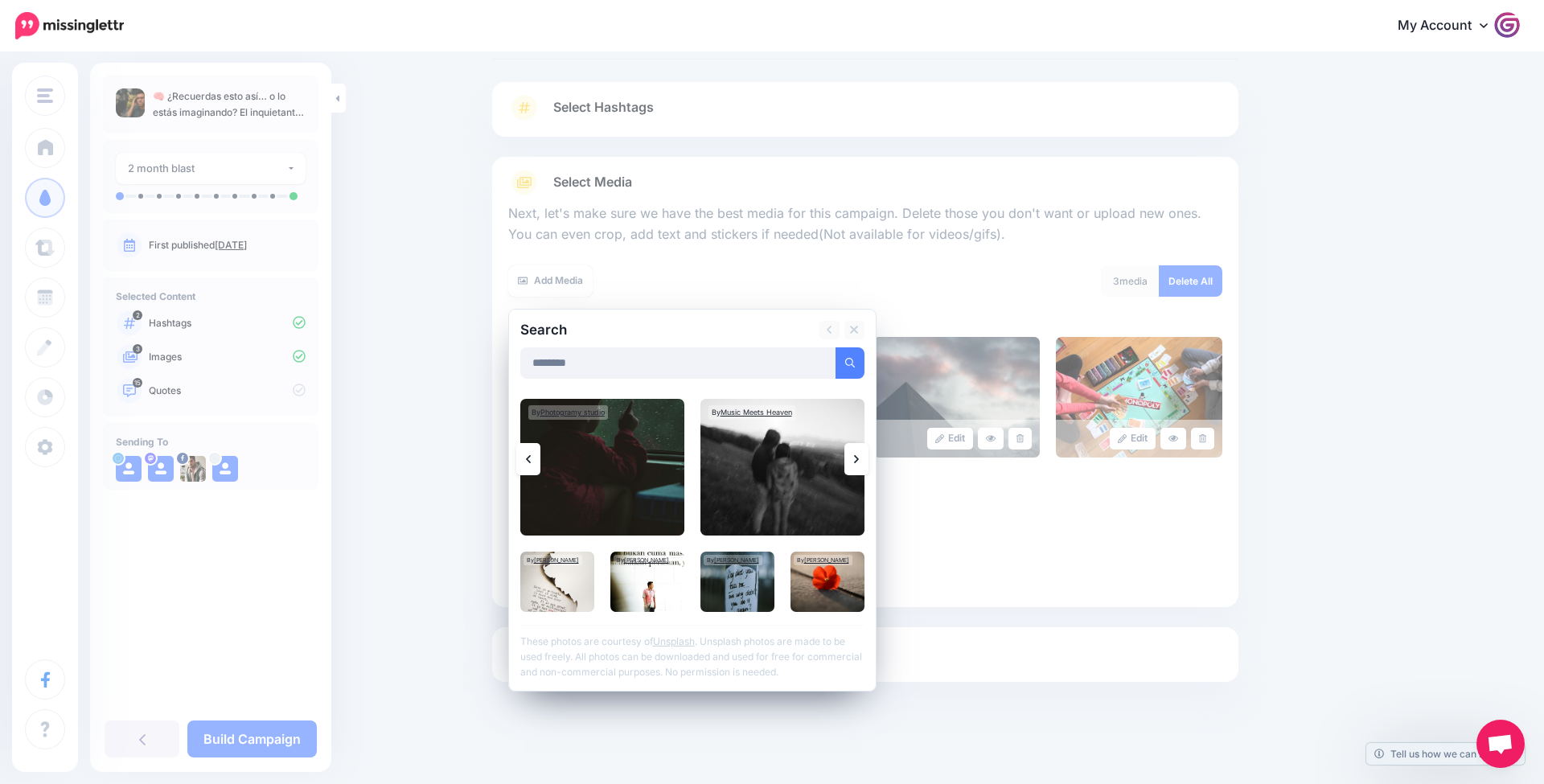
click at [859, 461] on link at bounding box center [856, 459] width 24 height 32
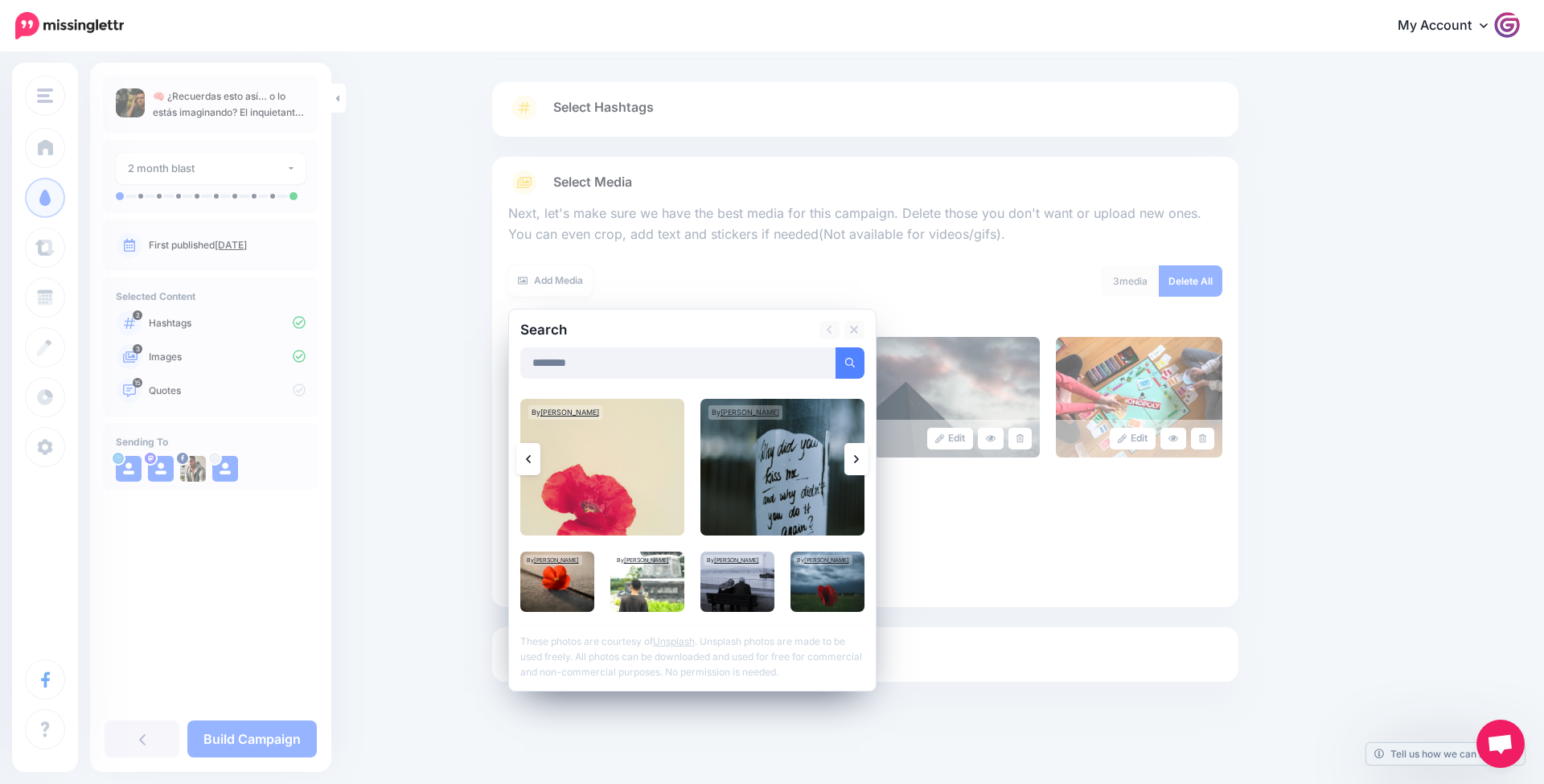
click at [859, 461] on link at bounding box center [856, 459] width 24 height 32
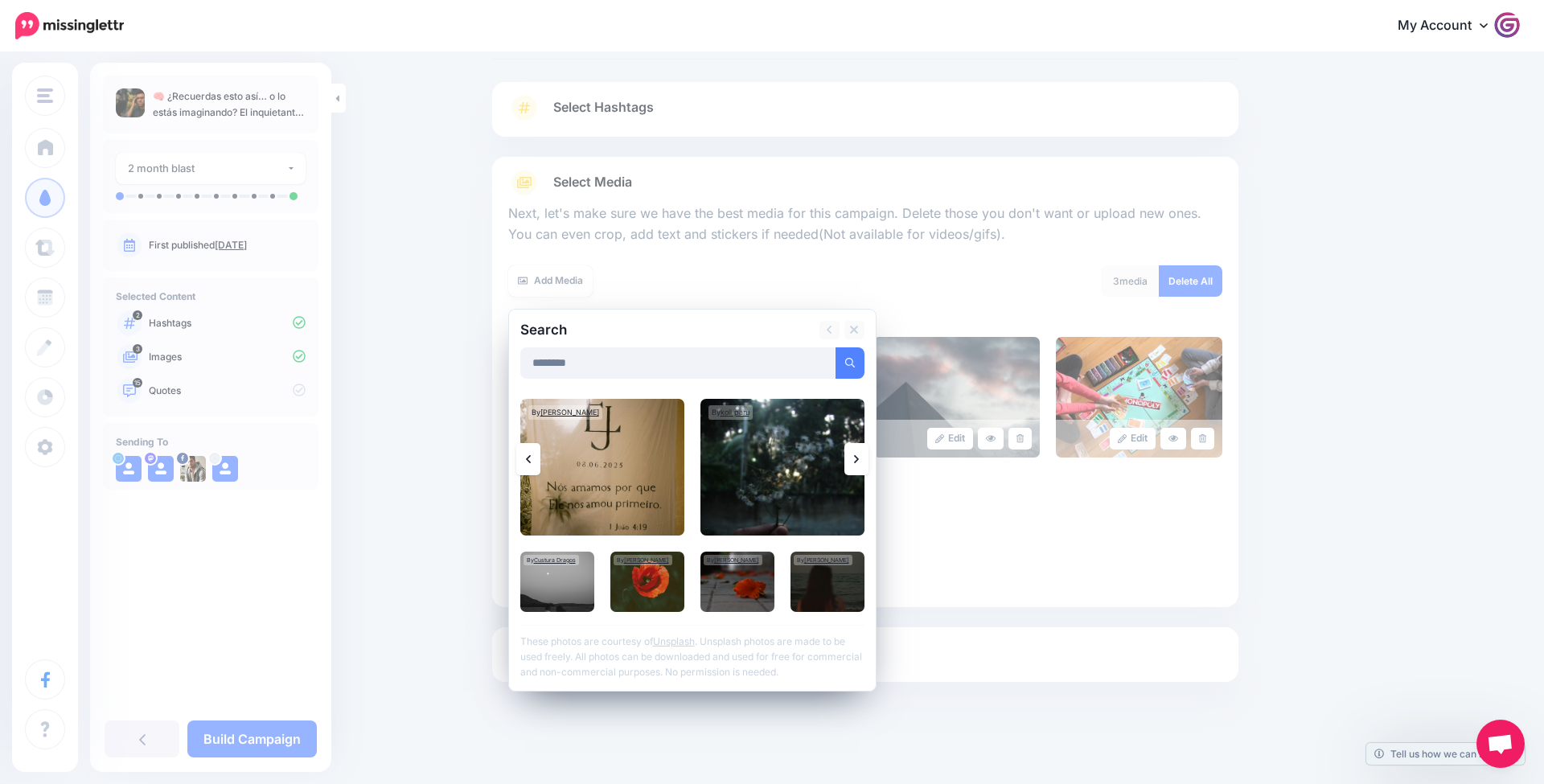
click at [859, 461] on link at bounding box center [856, 459] width 24 height 32
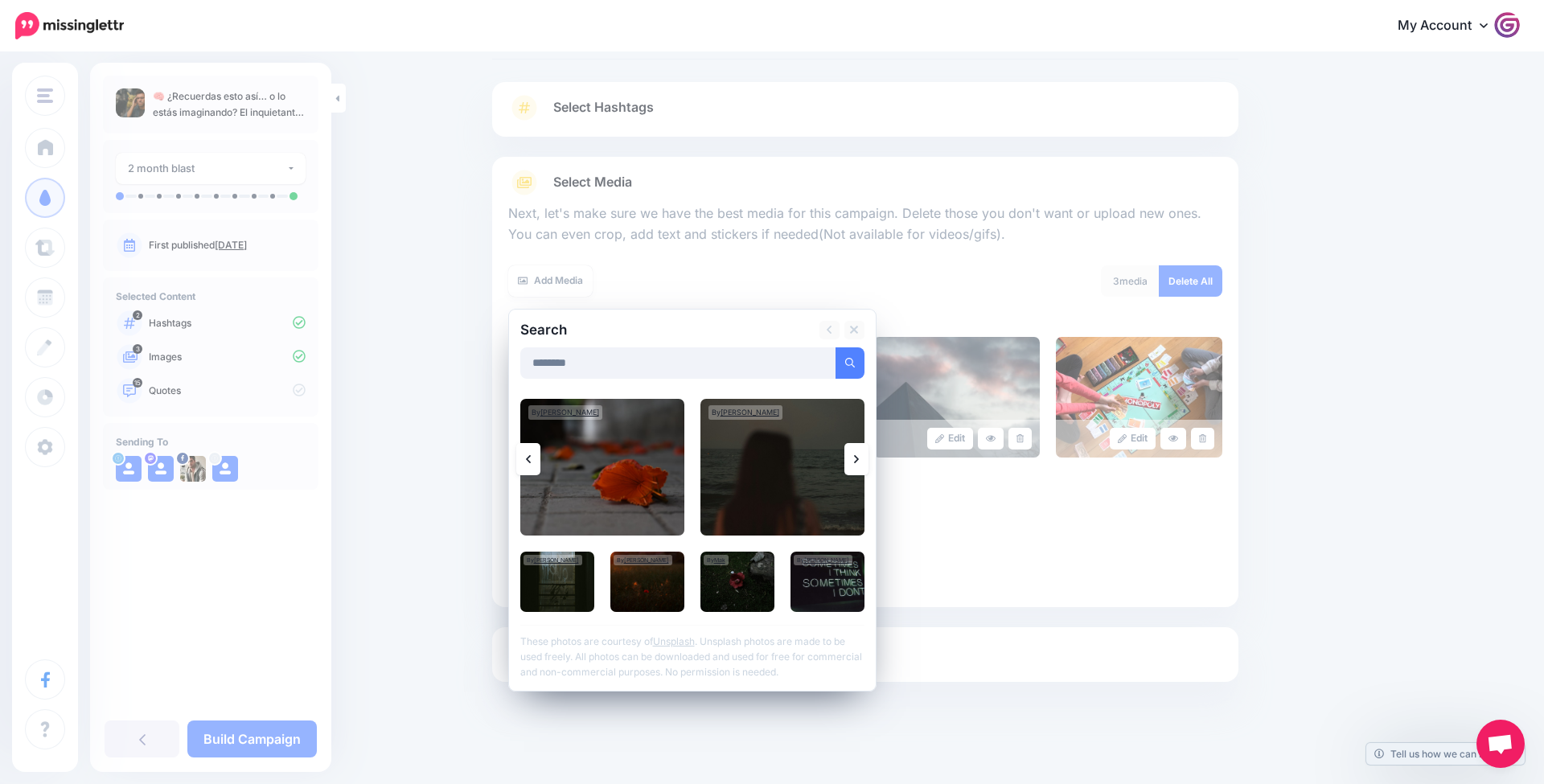
click at [859, 461] on link at bounding box center [856, 459] width 24 height 32
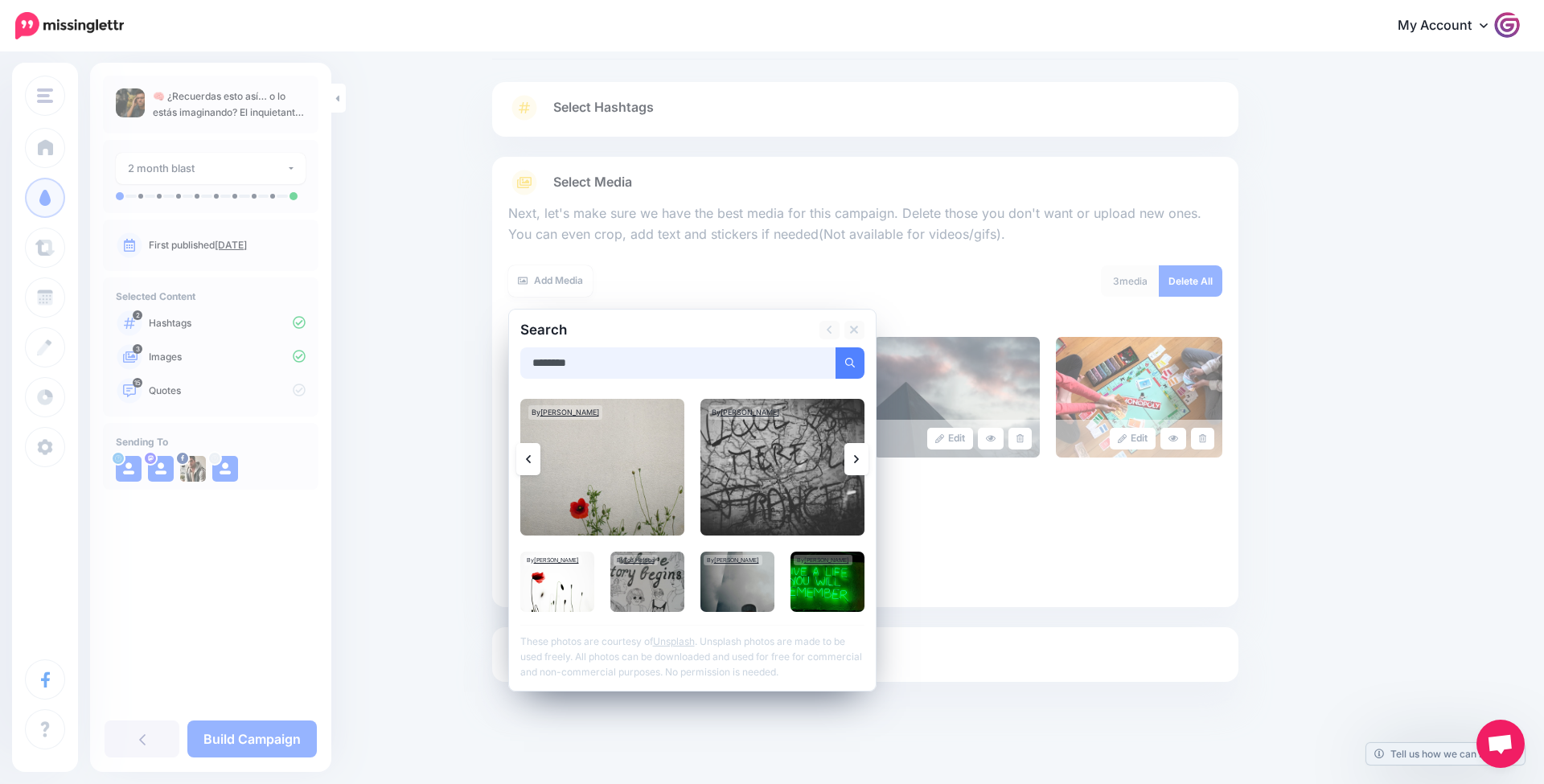
drag, startPoint x: 616, startPoint y: 363, endPoint x: 428, endPoint y: 355, distance: 188.2
click at [428, 355] on div "Content and media Choose the content and media that you'd like to use in this c…" at bounding box center [772, 379] width 1544 height 815
click at [849, 360] on button "submit" at bounding box center [850, 363] width 29 height 31
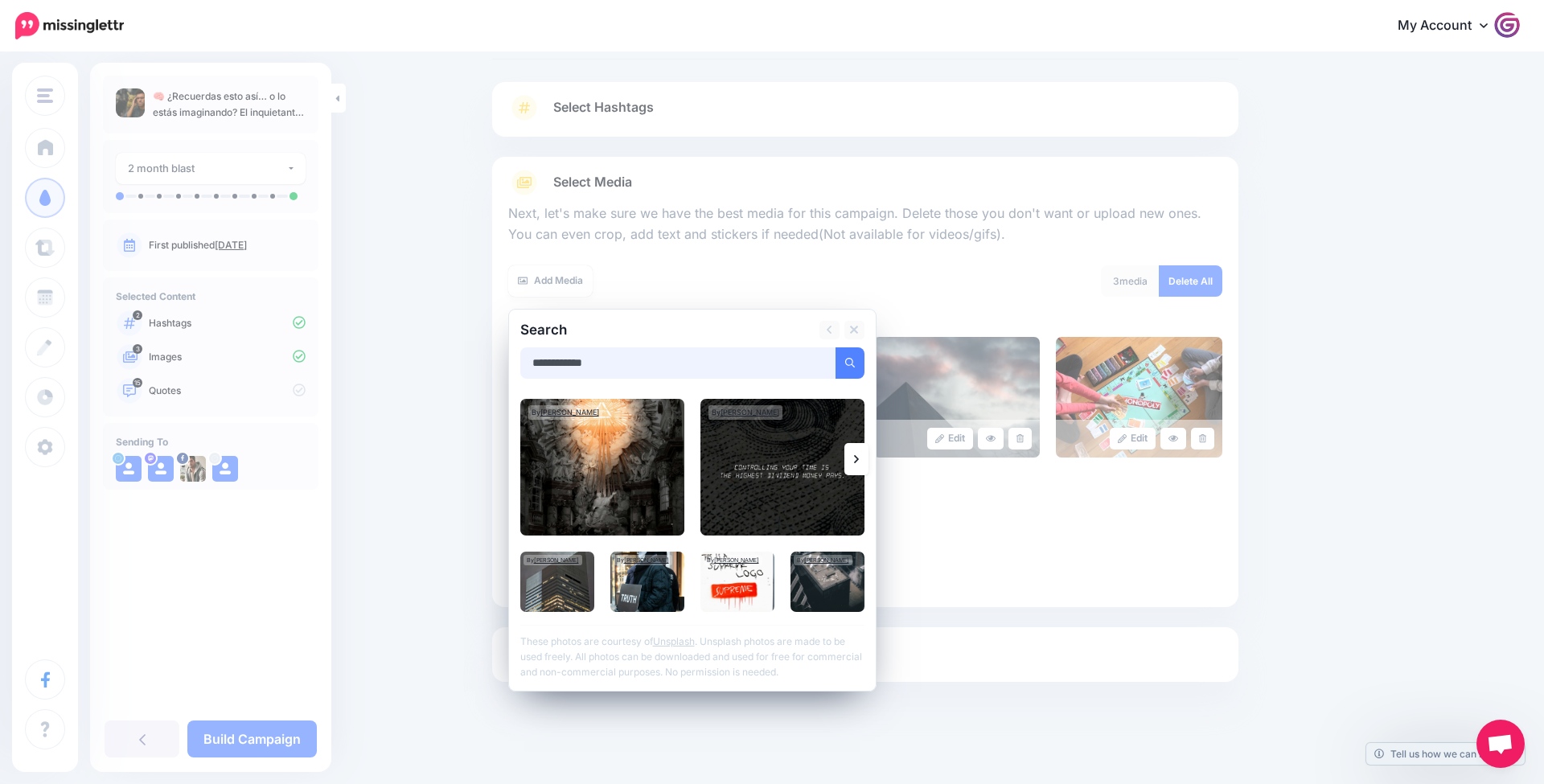
click at [676, 364] on input "**********" at bounding box center [678, 363] width 316 height 31
click at [849, 360] on button "submit" at bounding box center [850, 363] width 29 height 31
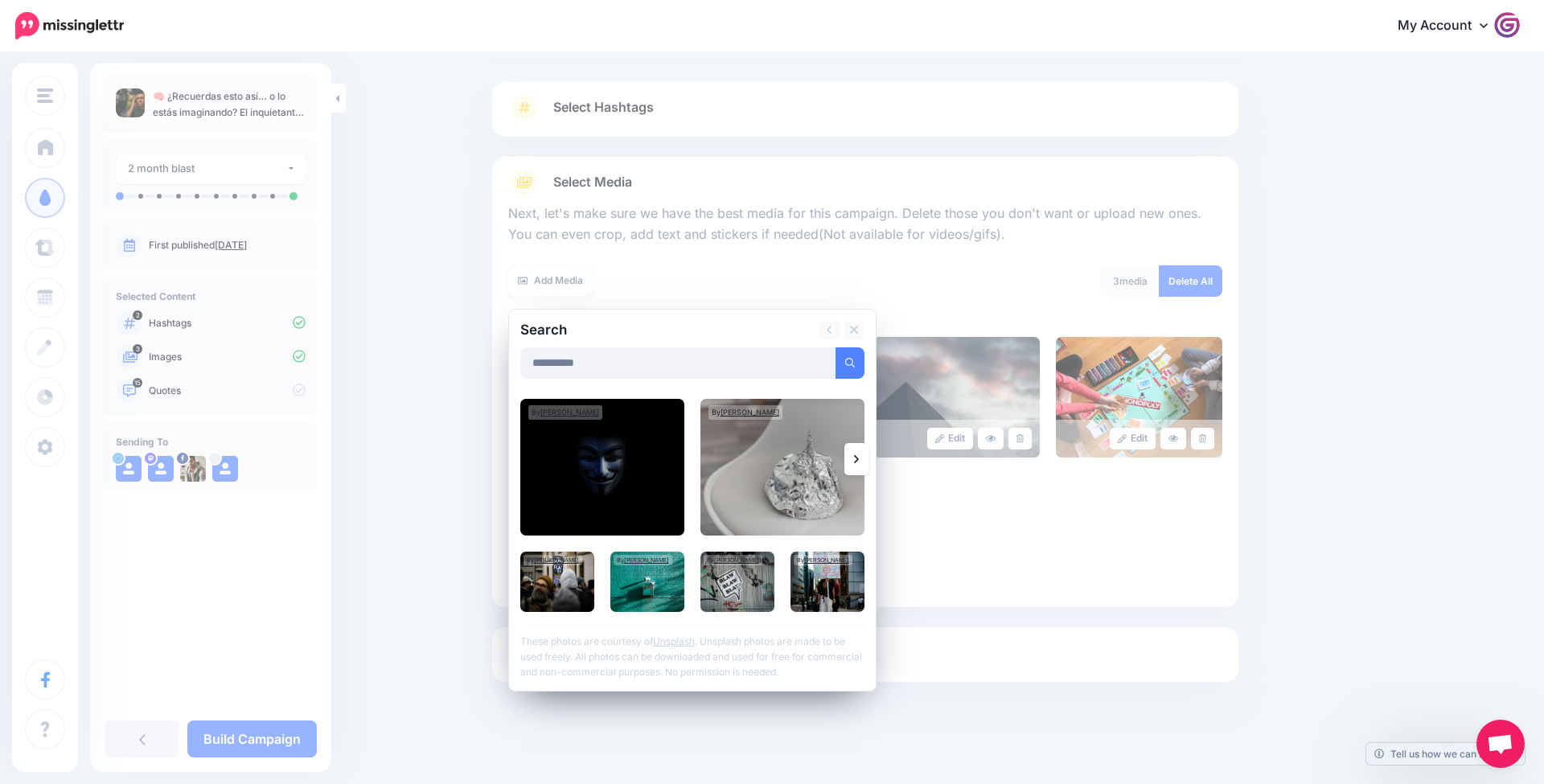
click at [867, 460] on link at bounding box center [856, 459] width 24 height 32
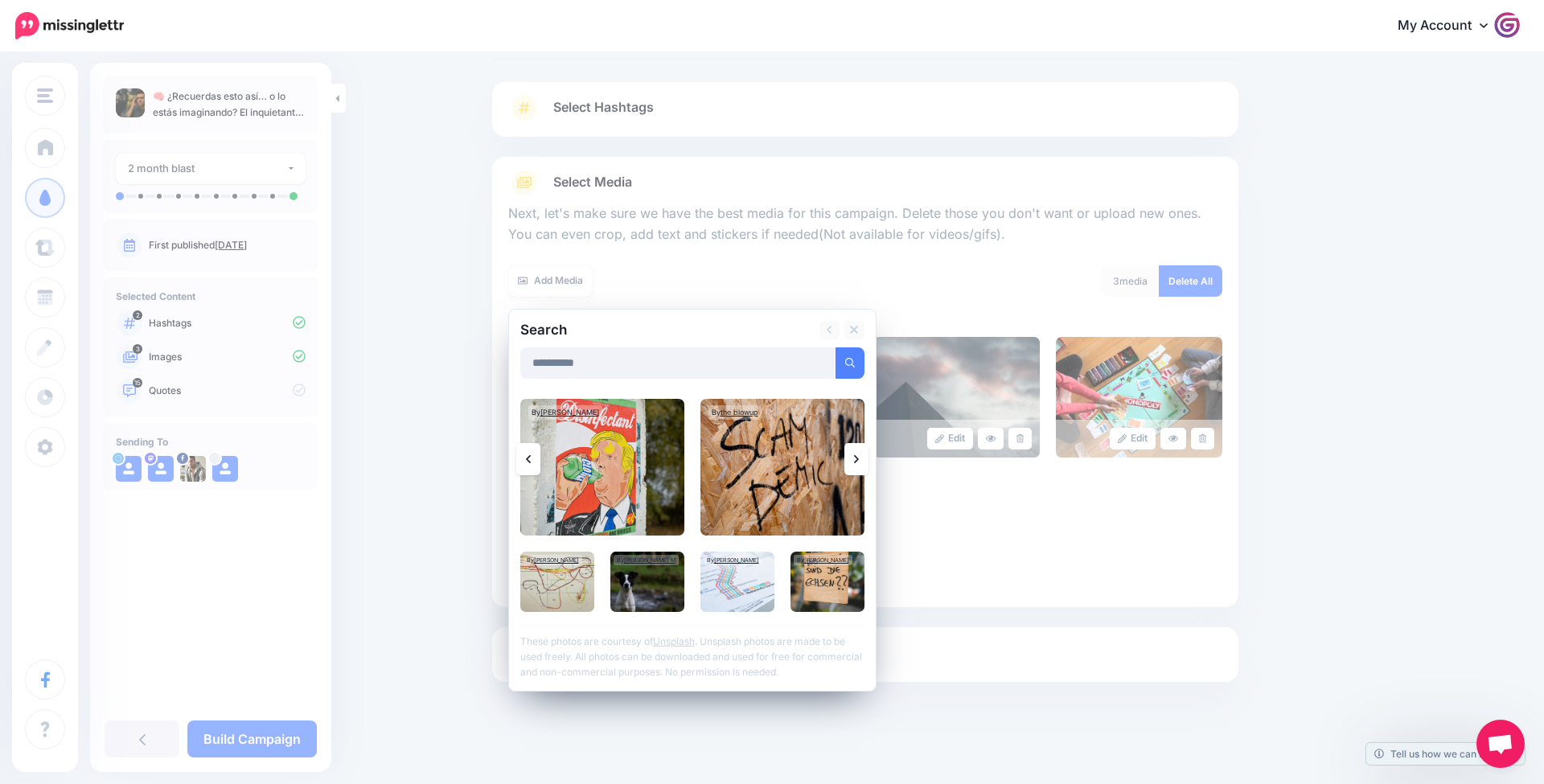
click at [867, 460] on link at bounding box center [856, 459] width 24 height 32
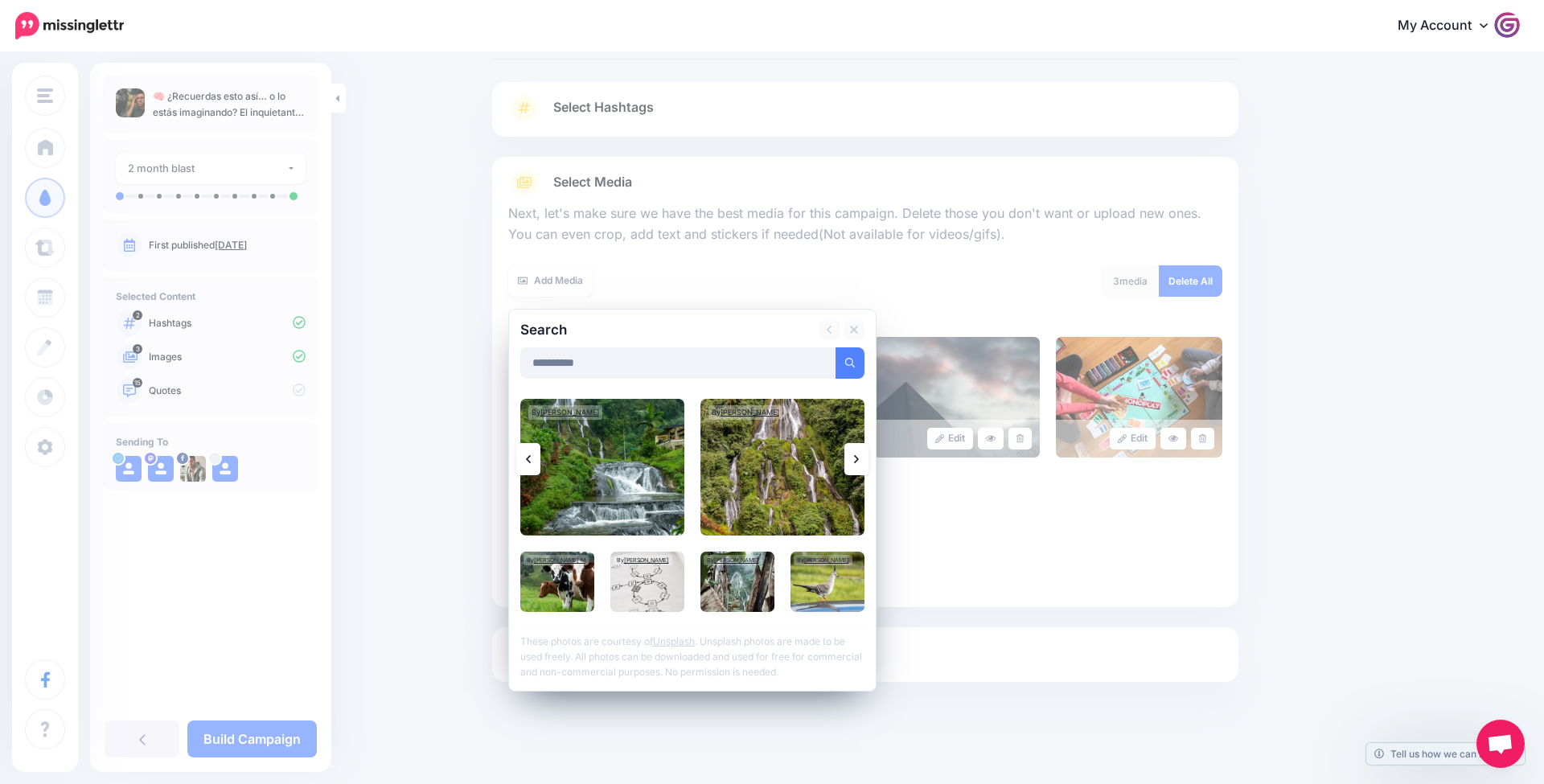
click at [867, 460] on link at bounding box center [856, 459] width 24 height 32
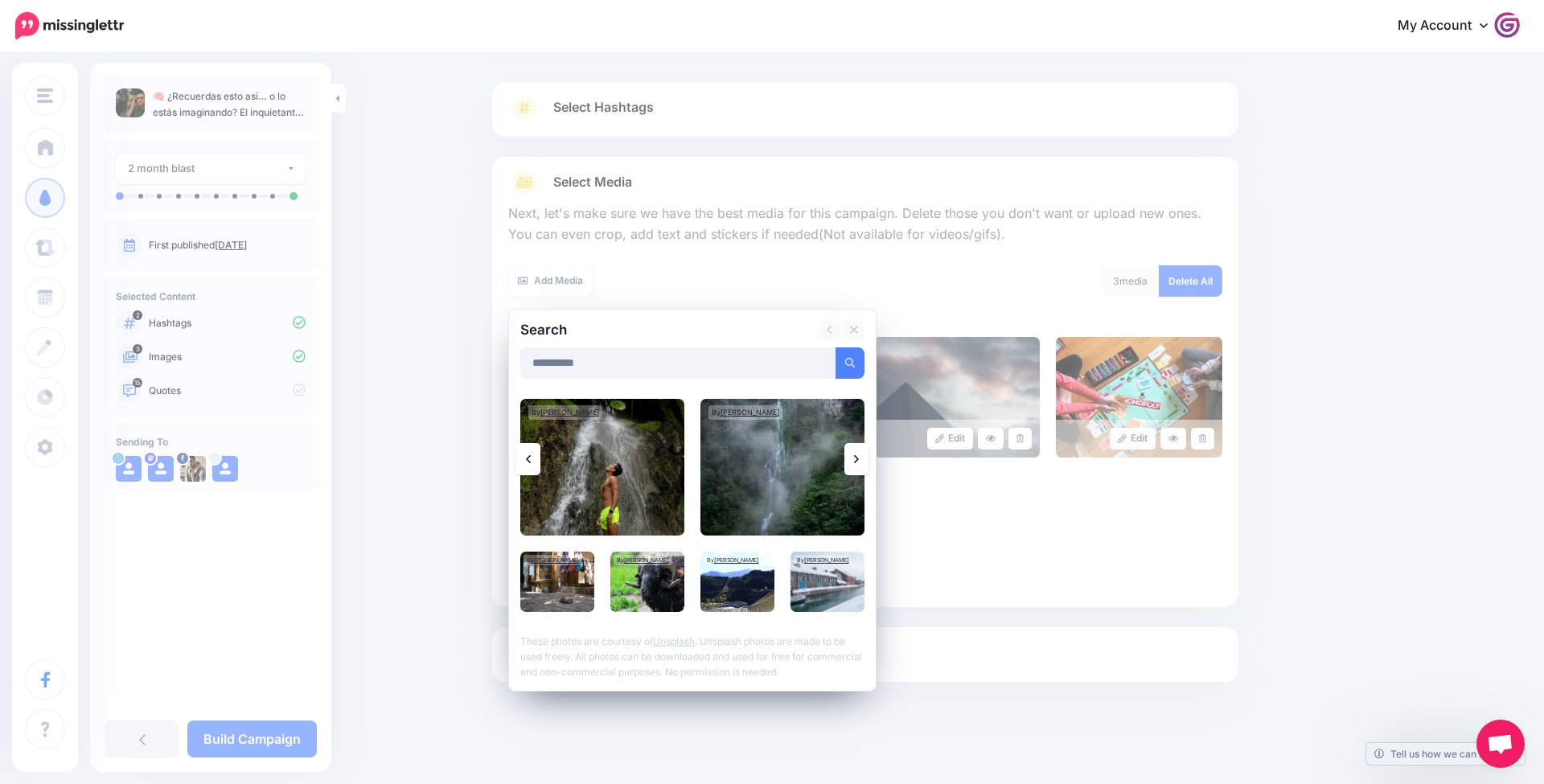
click at [867, 460] on link at bounding box center [856, 459] width 24 height 32
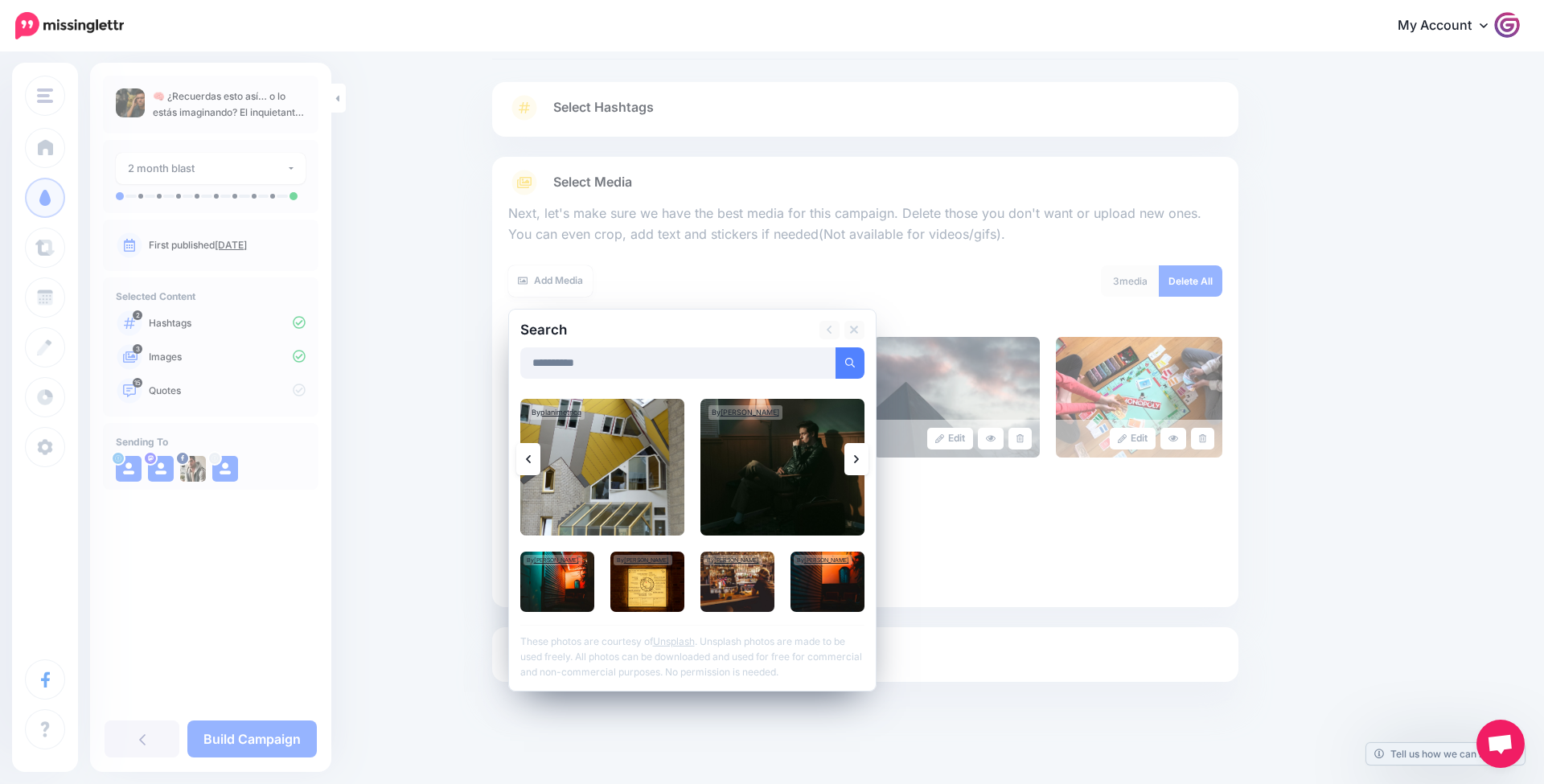
click at [866, 460] on link at bounding box center [856, 459] width 24 height 32
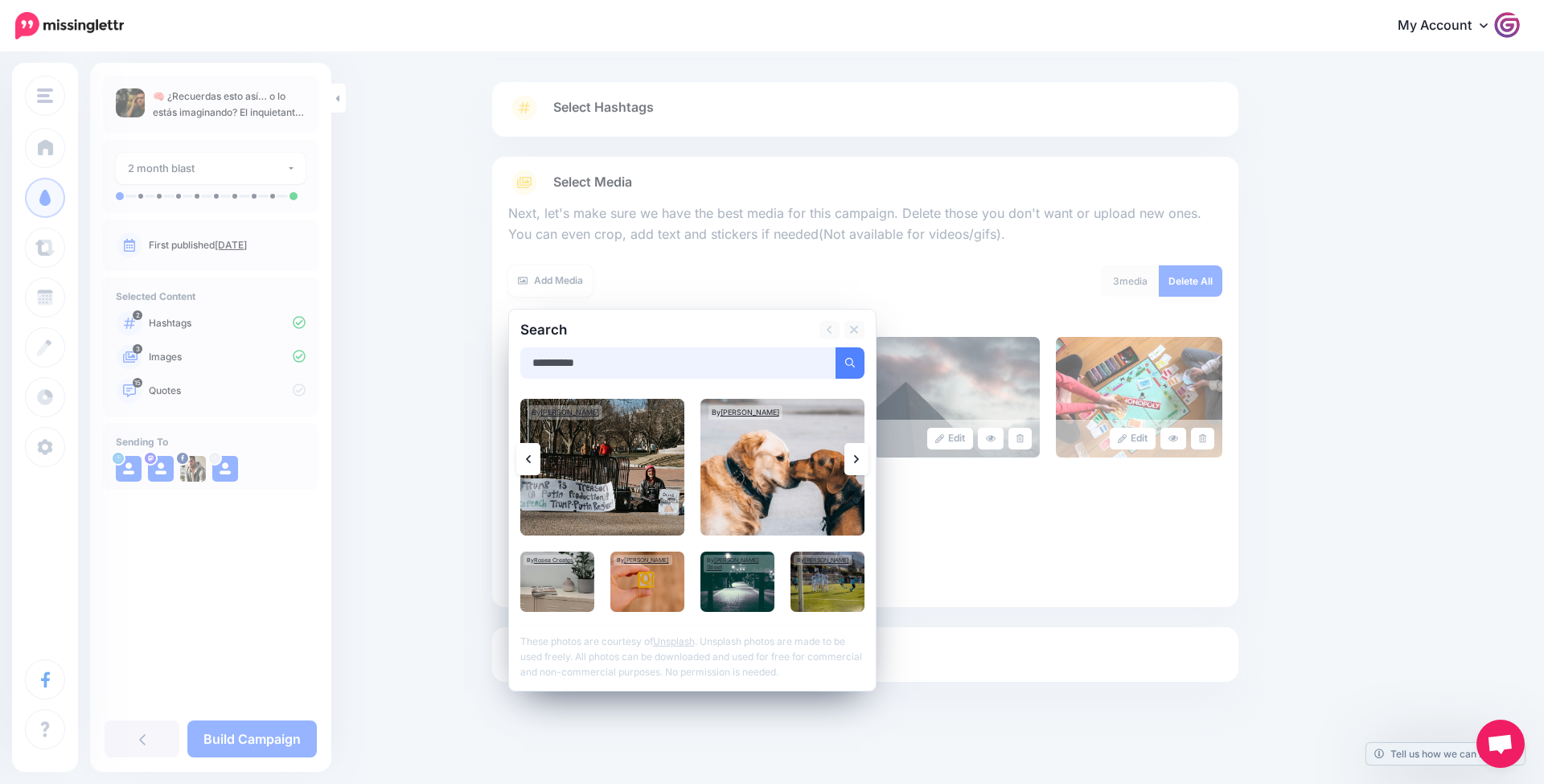
drag, startPoint x: 715, startPoint y: 368, endPoint x: 363, endPoint y: 355, distance: 352.2
click at [363, 355] on div "Content and media Choose the content and media that you'd like to use in this c…" at bounding box center [772, 379] width 1544 height 815
click at [849, 360] on button "submit" at bounding box center [850, 363] width 29 height 31
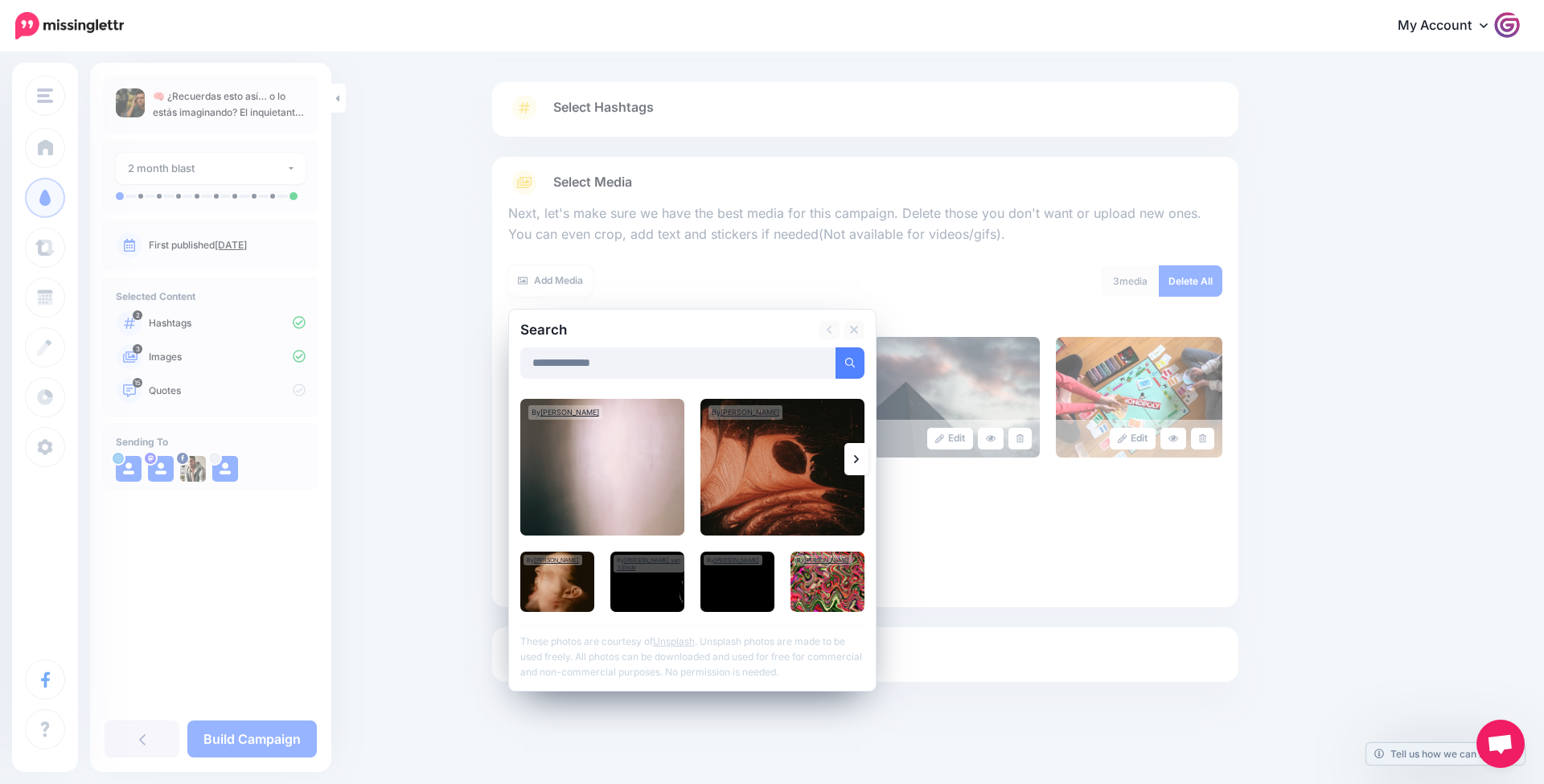
click at [858, 465] on link at bounding box center [856, 459] width 24 height 32
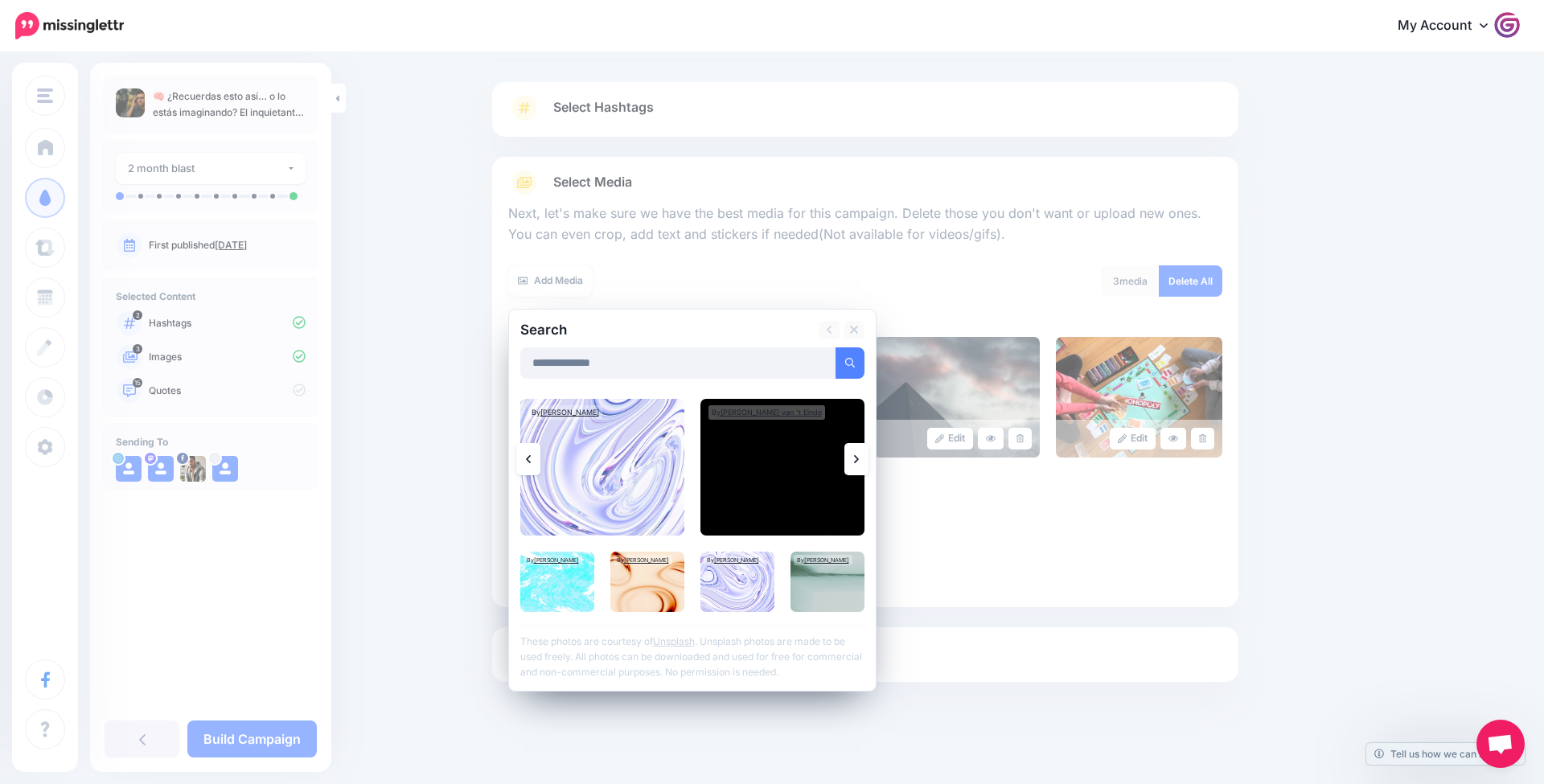
click at [858, 466] on link at bounding box center [856, 459] width 24 height 32
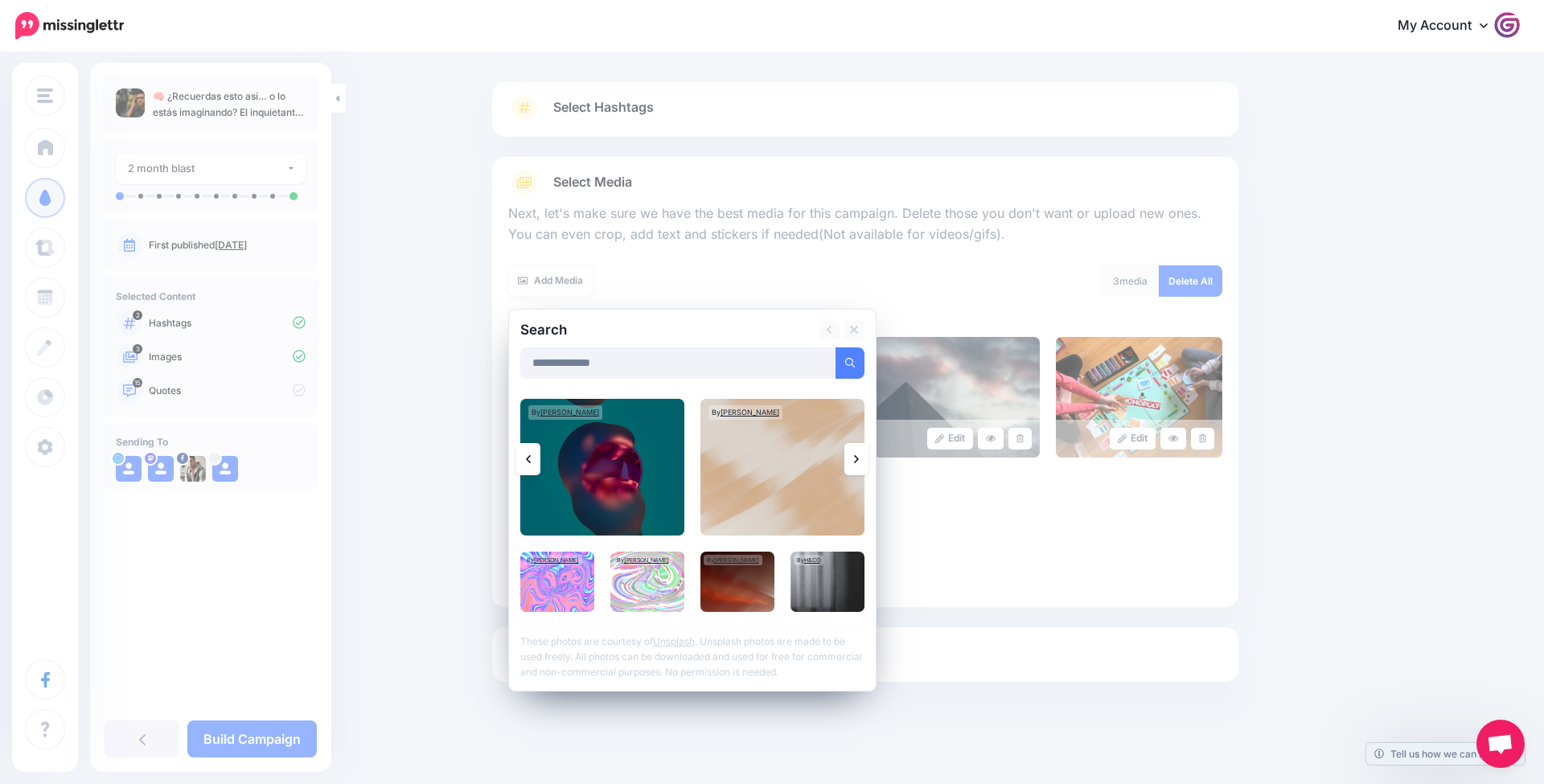
click at [858, 466] on link at bounding box center [856, 459] width 24 height 32
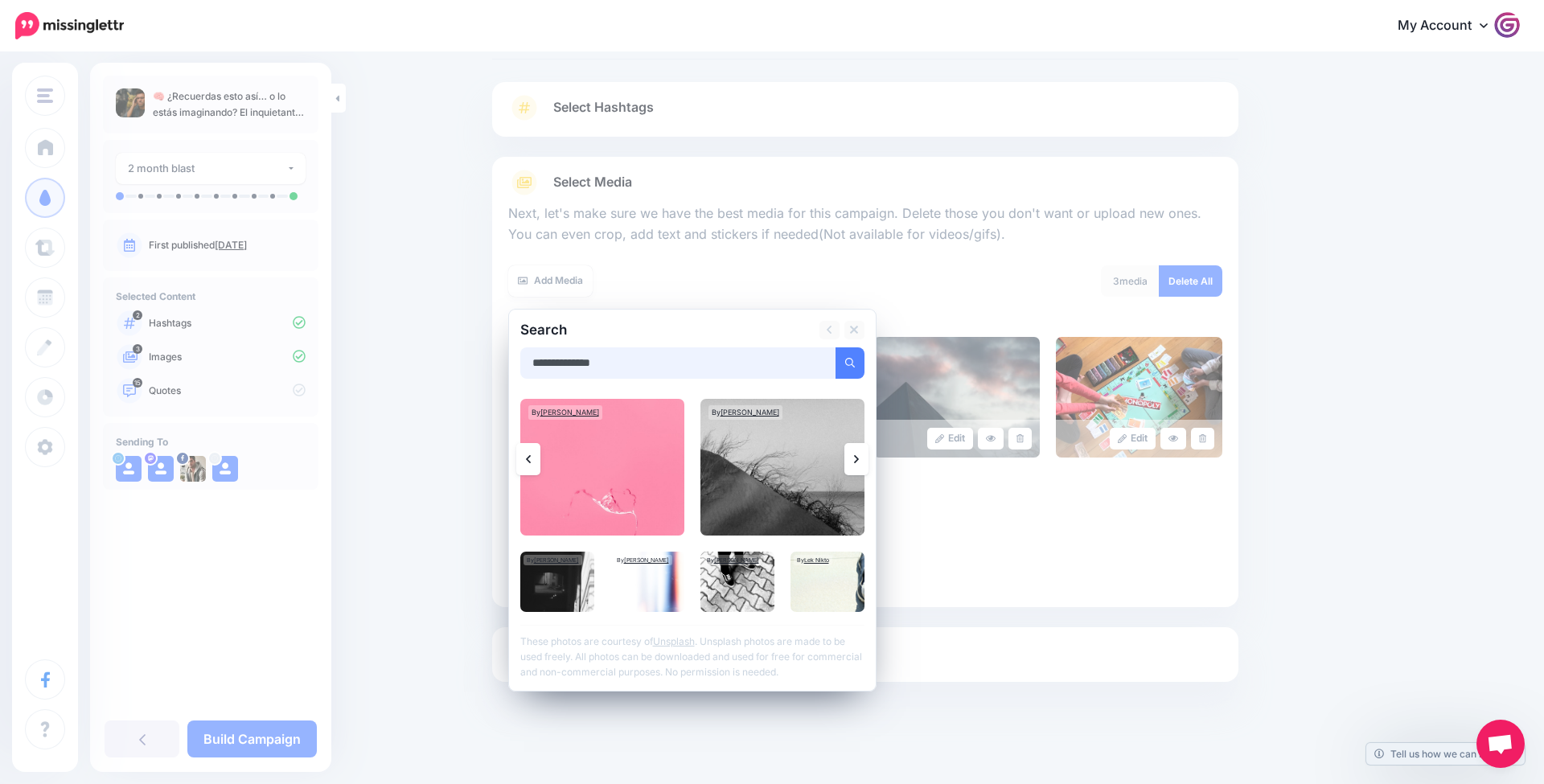
drag, startPoint x: 681, startPoint y: 360, endPoint x: 471, endPoint y: 344, distance: 210.6
click at [471, 344] on div "Content and media Choose the content and media that you'd like to use in this c…" at bounding box center [772, 379] width 1544 height 815
type input "*******"
click at [849, 360] on button "submit" at bounding box center [850, 363] width 29 height 31
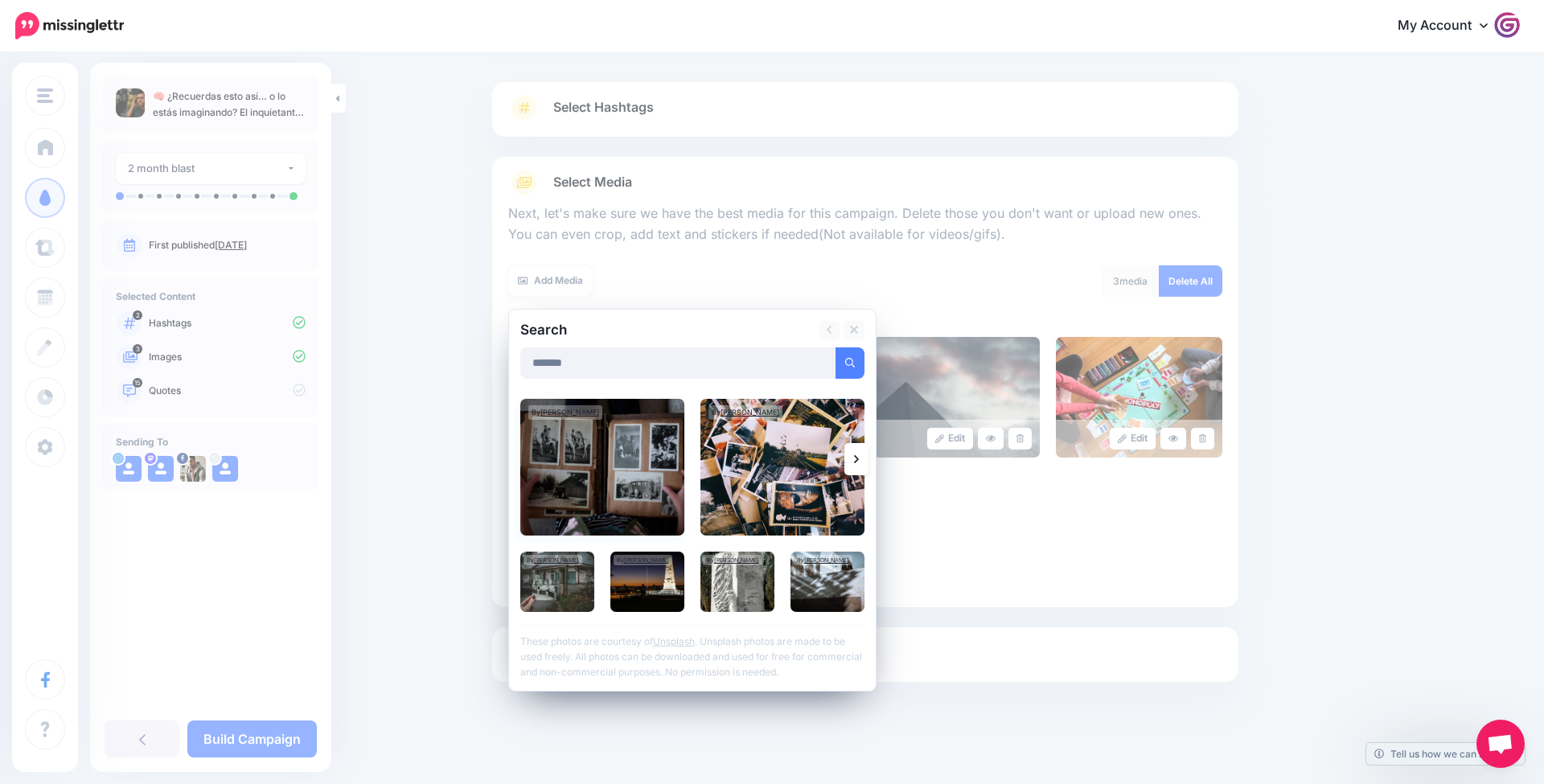
click at [624, 455] on img at bounding box center [602, 467] width 164 height 136
click at [832, 365] on link "Add Media" at bounding box center [830, 363] width 69 height 31
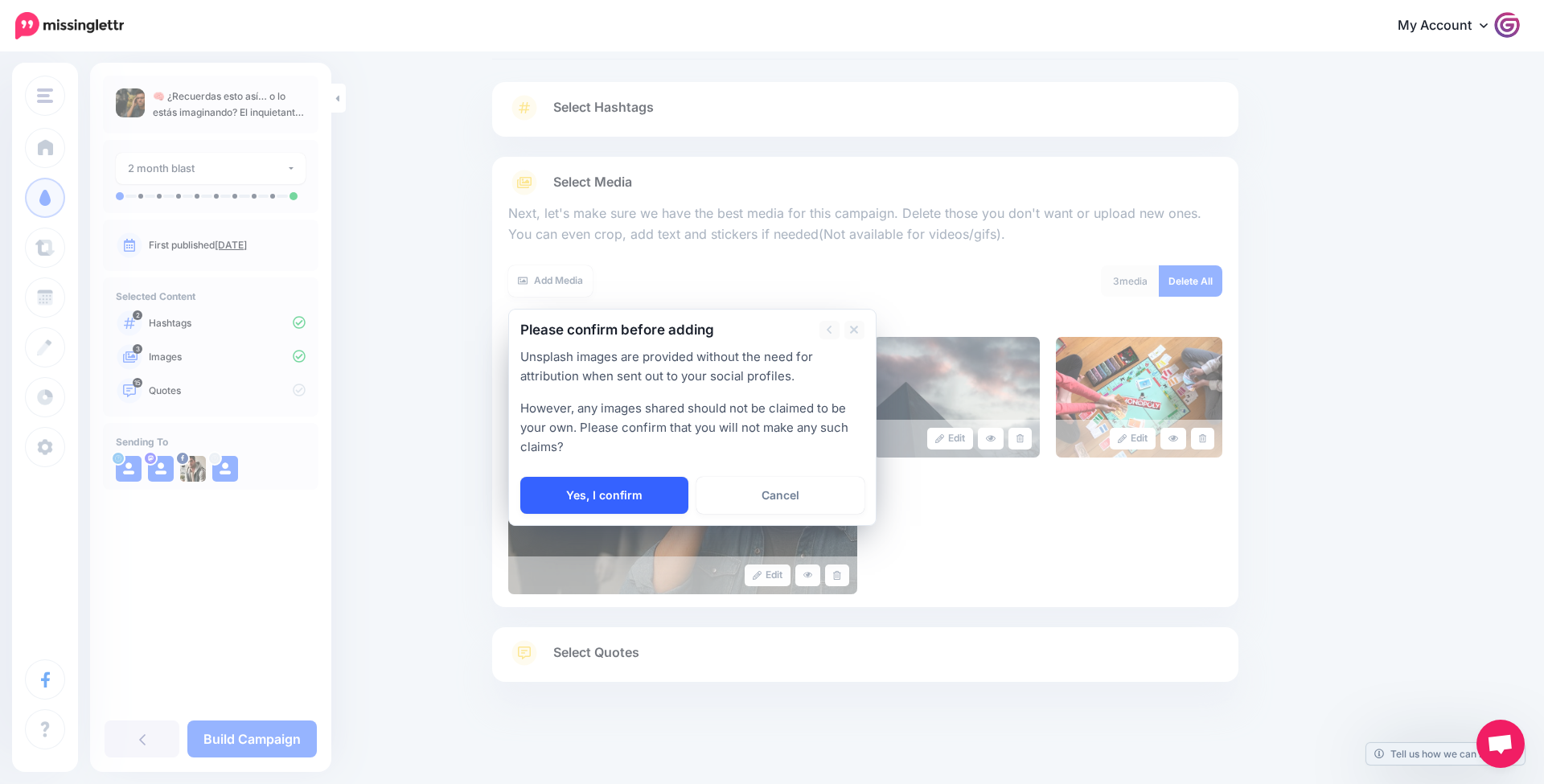
click at [577, 504] on link "Yes, I confirm" at bounding box center [604, 495] width 168 height 37
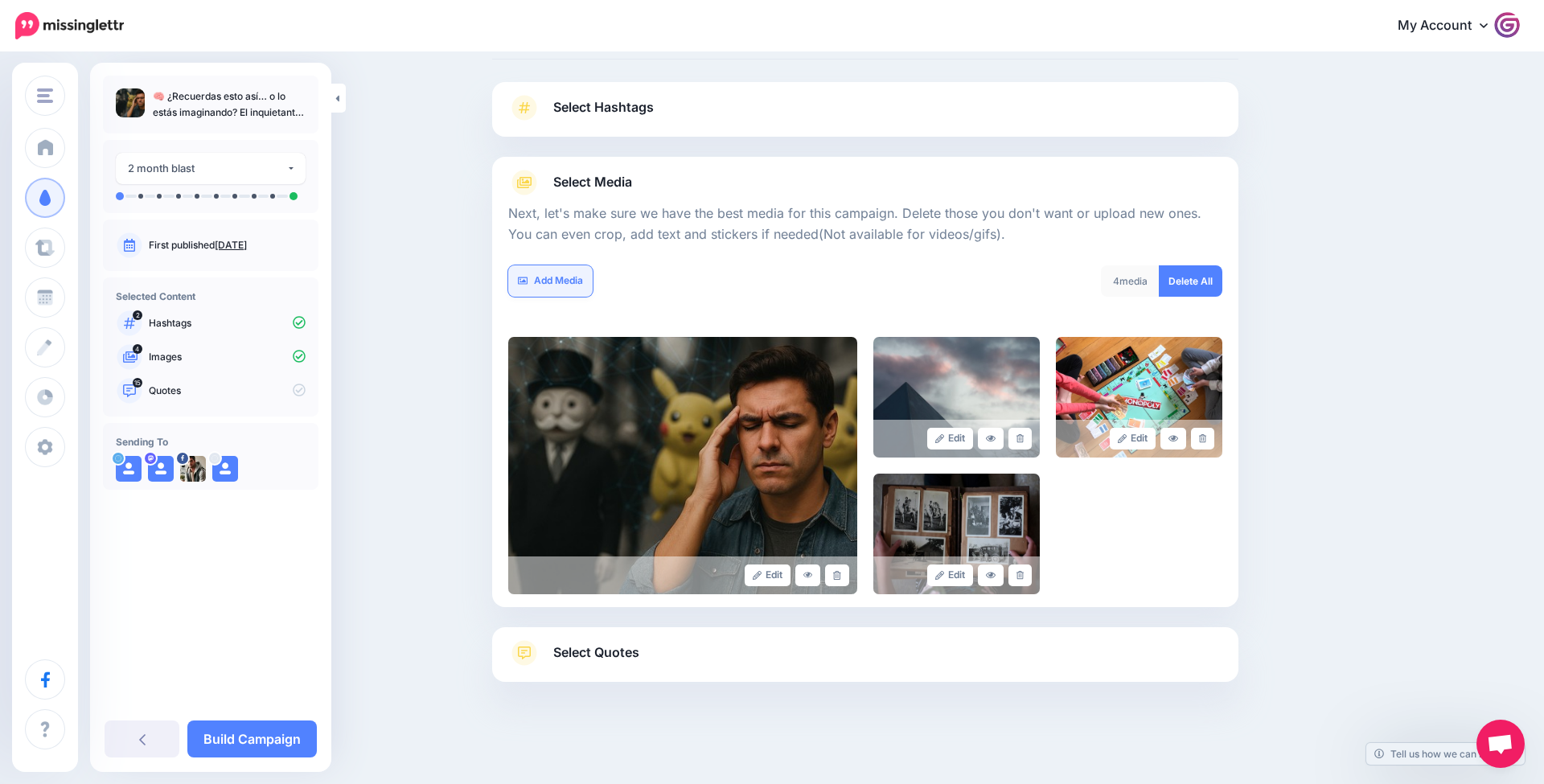
click at [552, 277] on link "Add Media" at bounding box center [551, 281] width 85 height 31
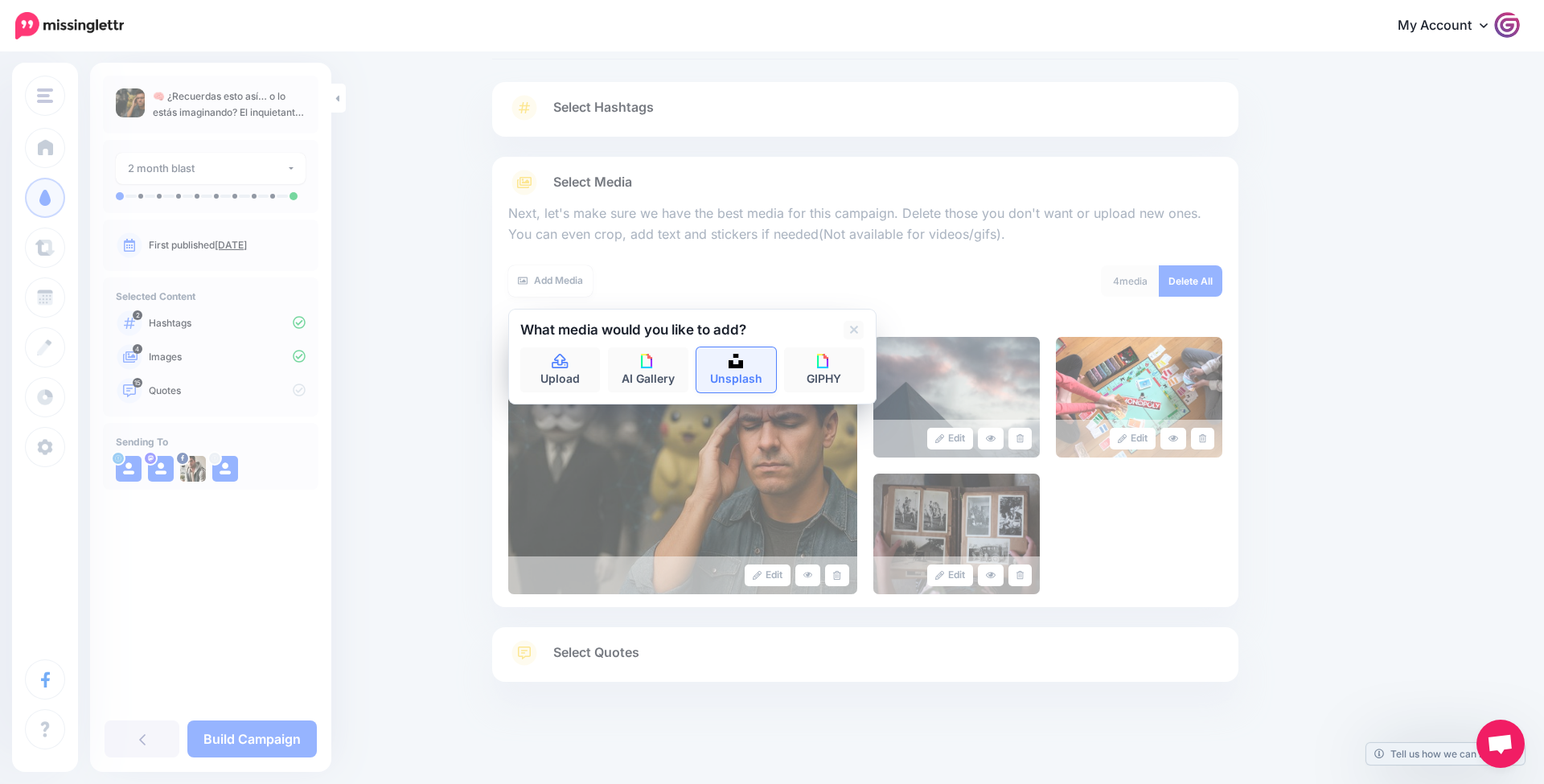
click at [735, 363] on img at bounding box center [736, 361] width 14 height 14
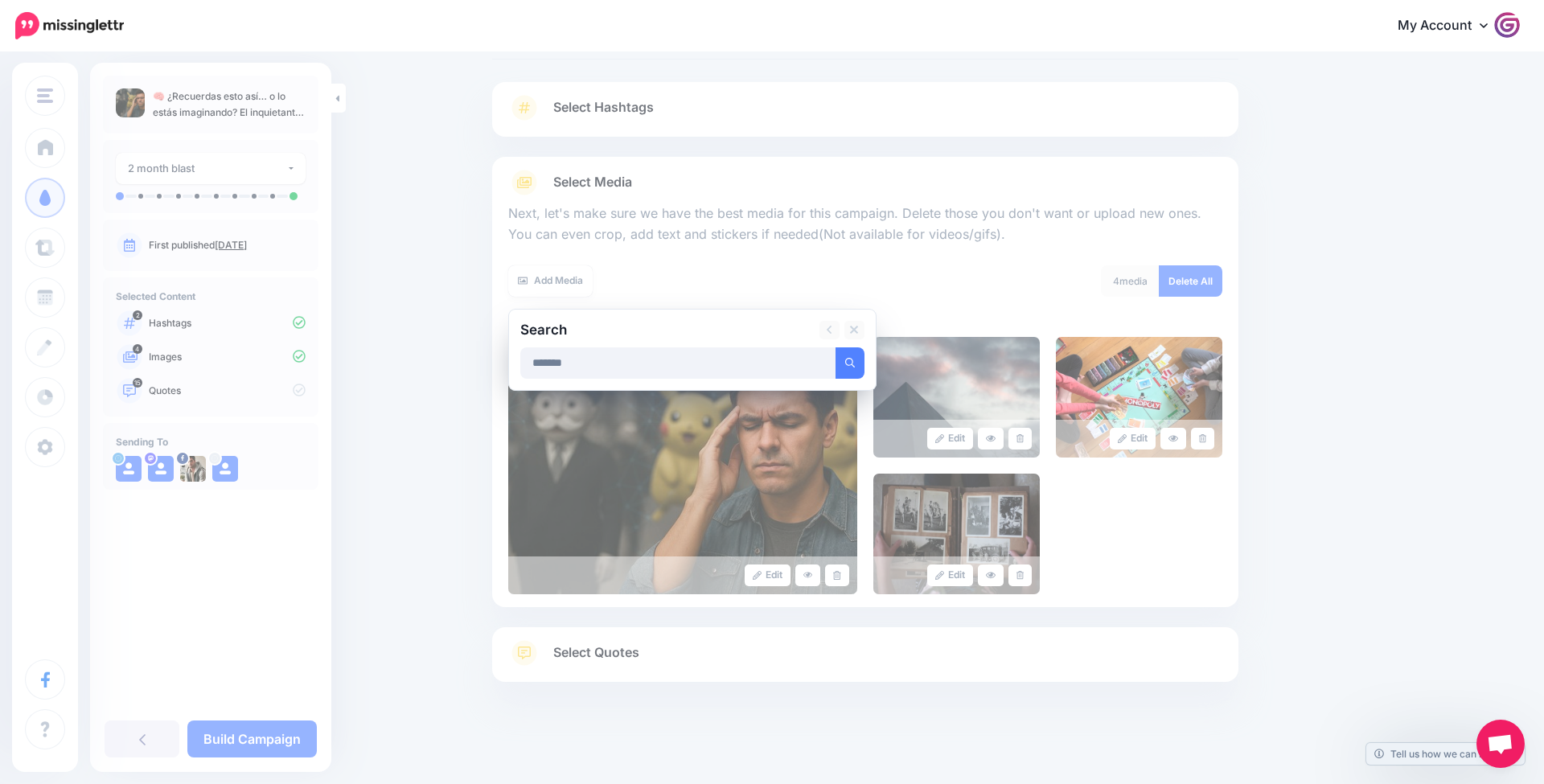
click at [849, 360] on button "submit" at bounding box center [850, 363] width 29 height 31
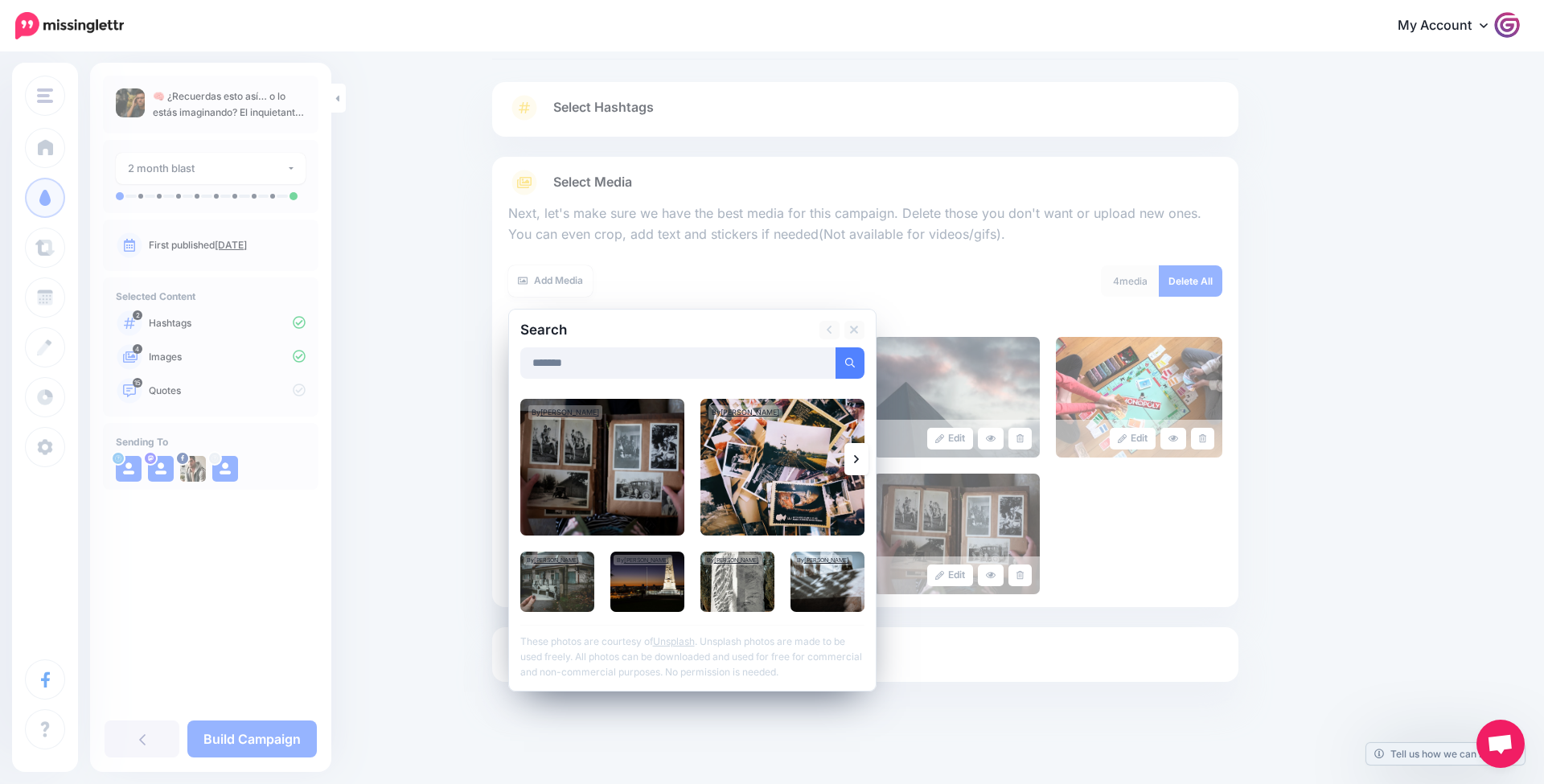
click at [853, 448] on link at bounding box center [856, 459] width 24 height 32
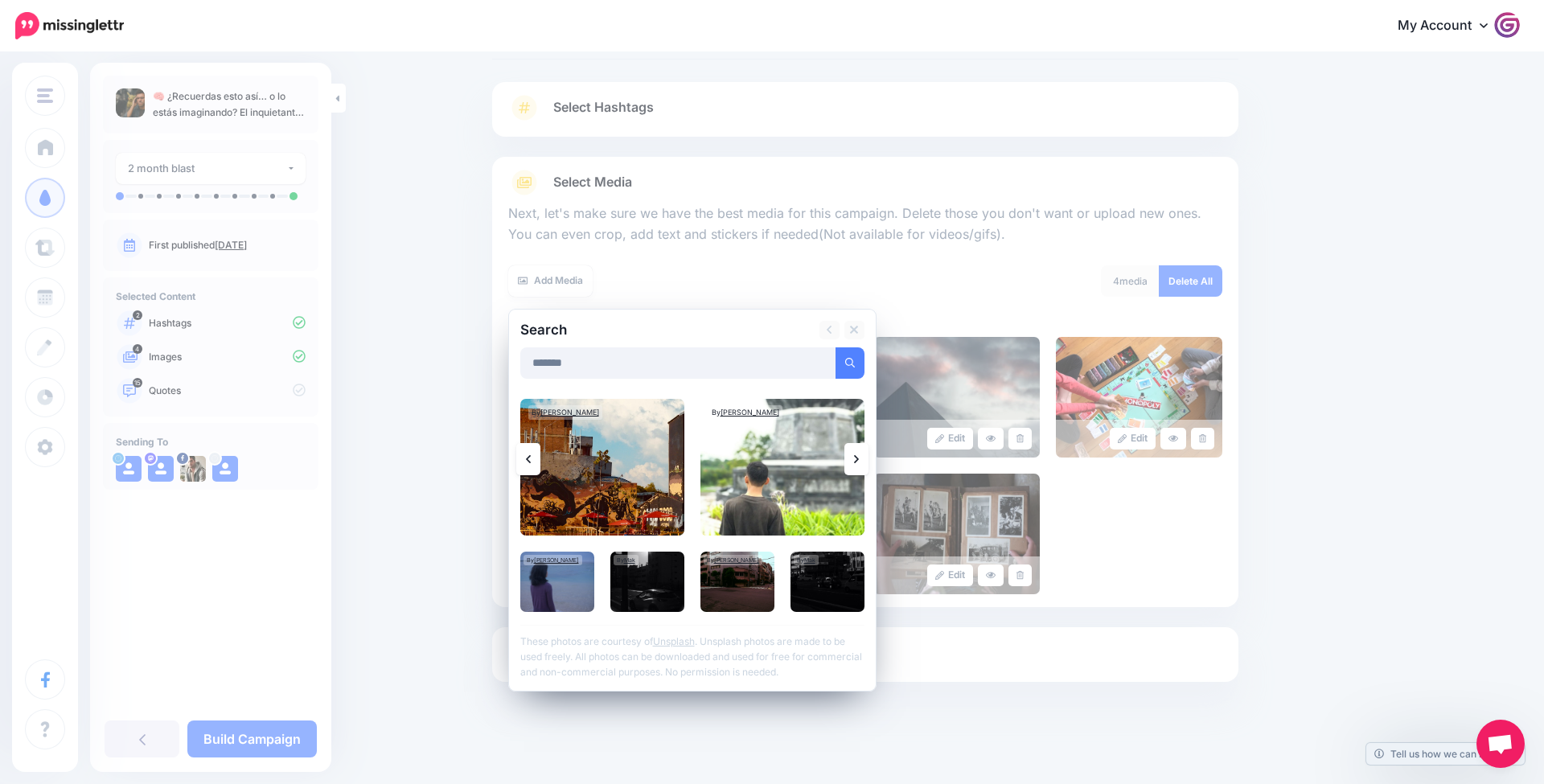
click at [853, 448] on link at bounding box center [856, 459] width 24 height 32
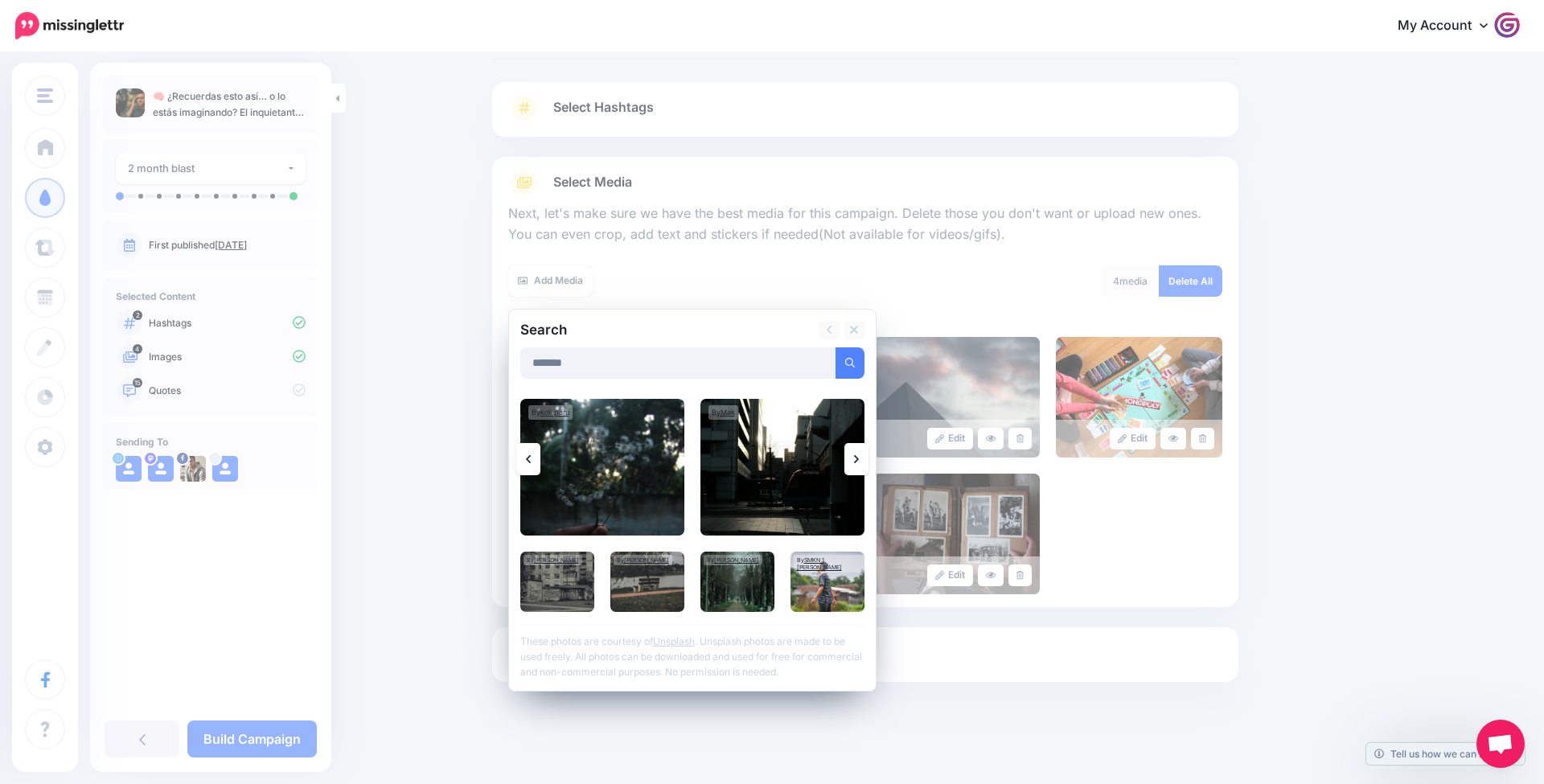
click at [853, 448] on link at bounding box center [856, 459] width 24 height 32
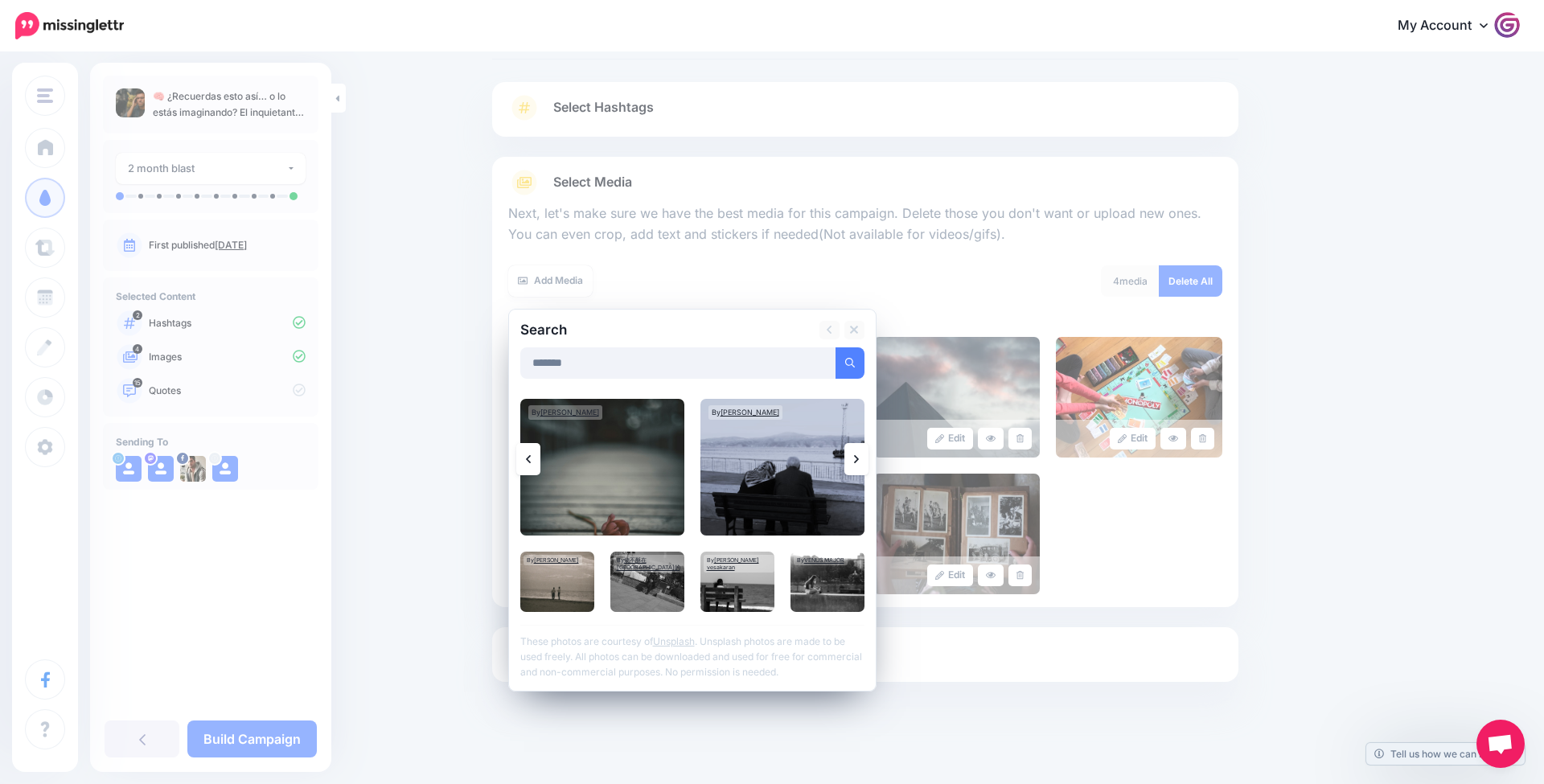
click at [853, 448] on link at bounding box center [856, 459] width 24 height 32
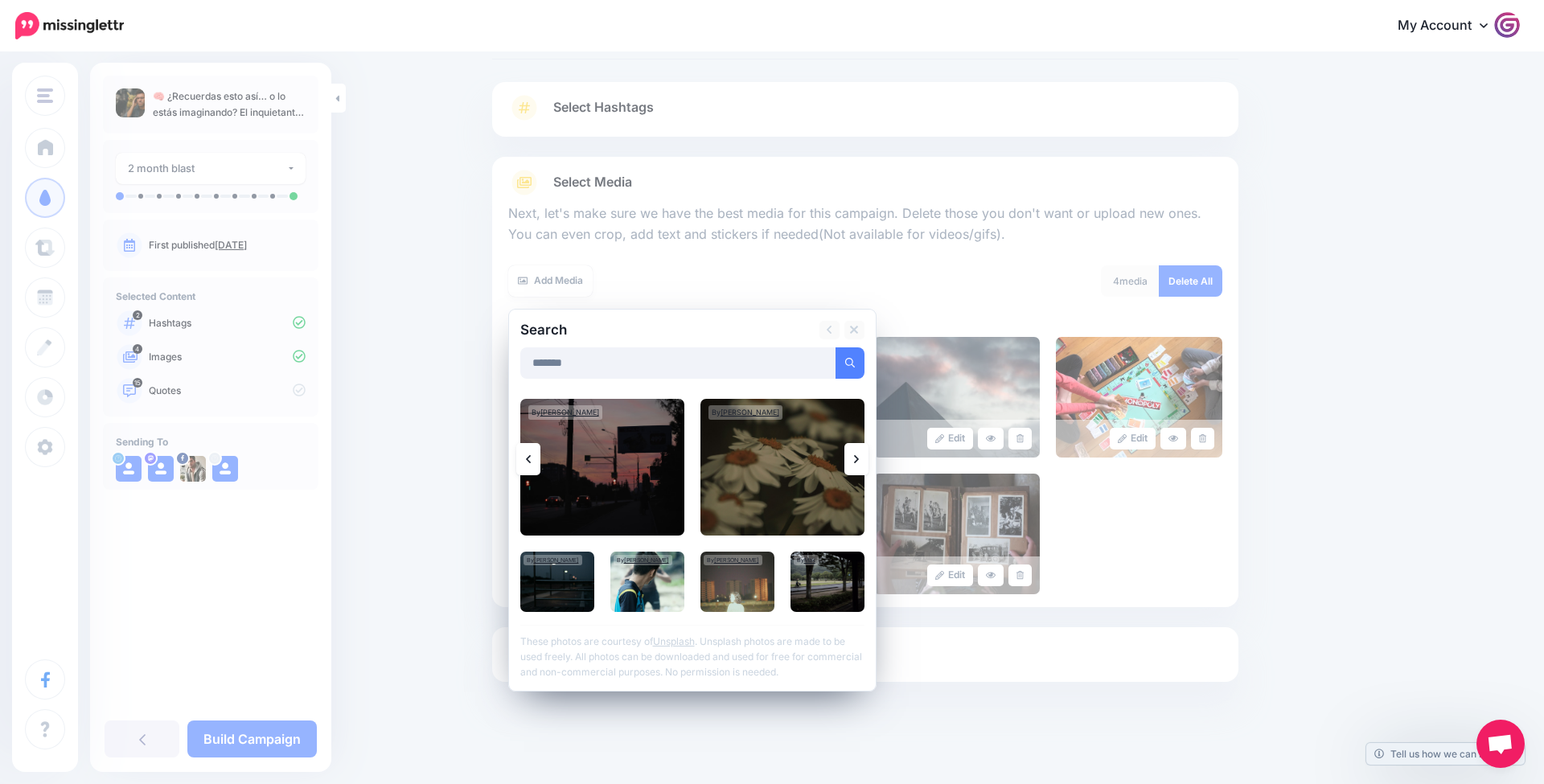
click at [853, 448] on link at bounding box center [856, 459] width 24 height 32
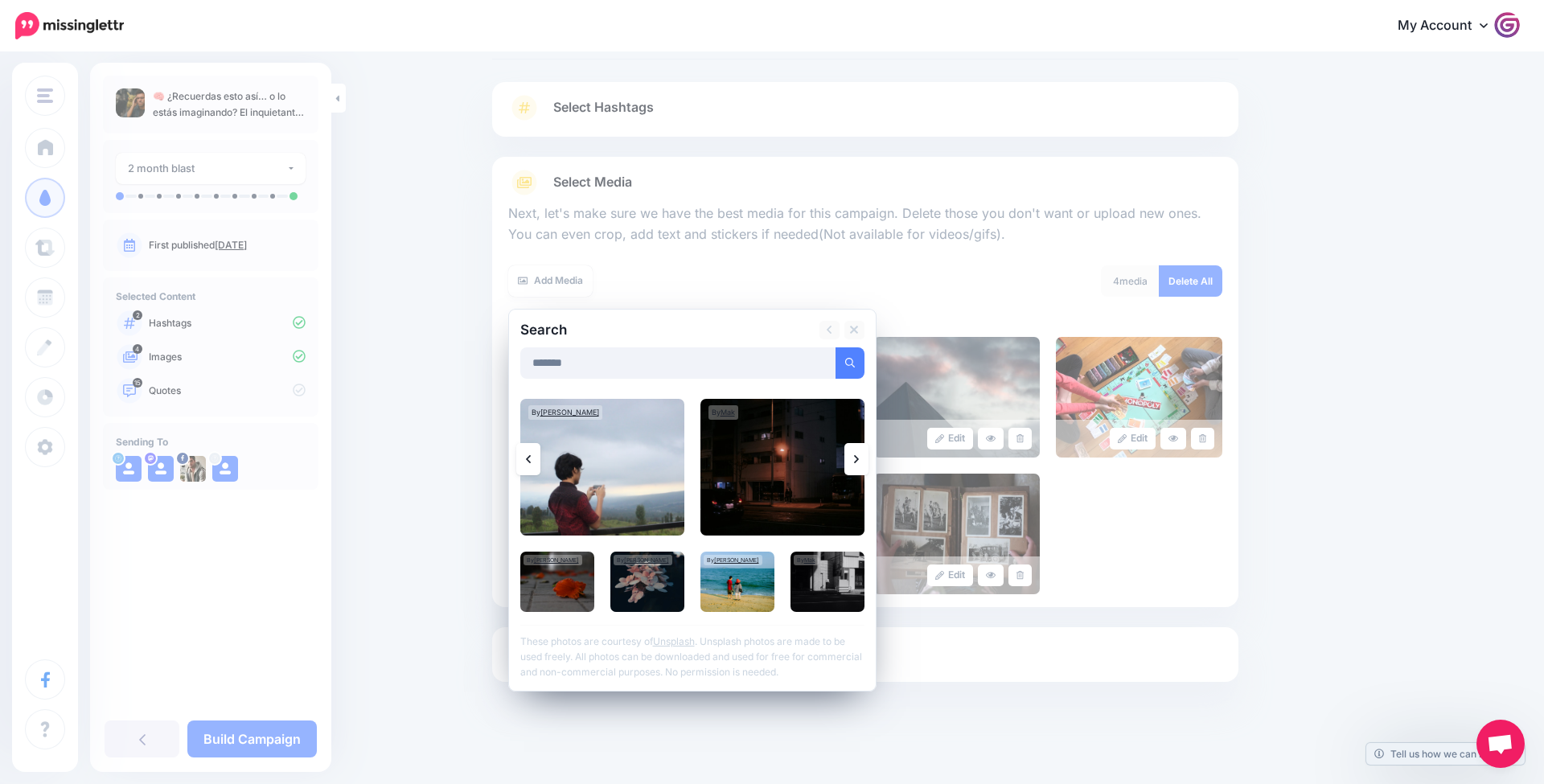
click at [853, 448] on link at bounding box center [856, 459] width 24 height 32
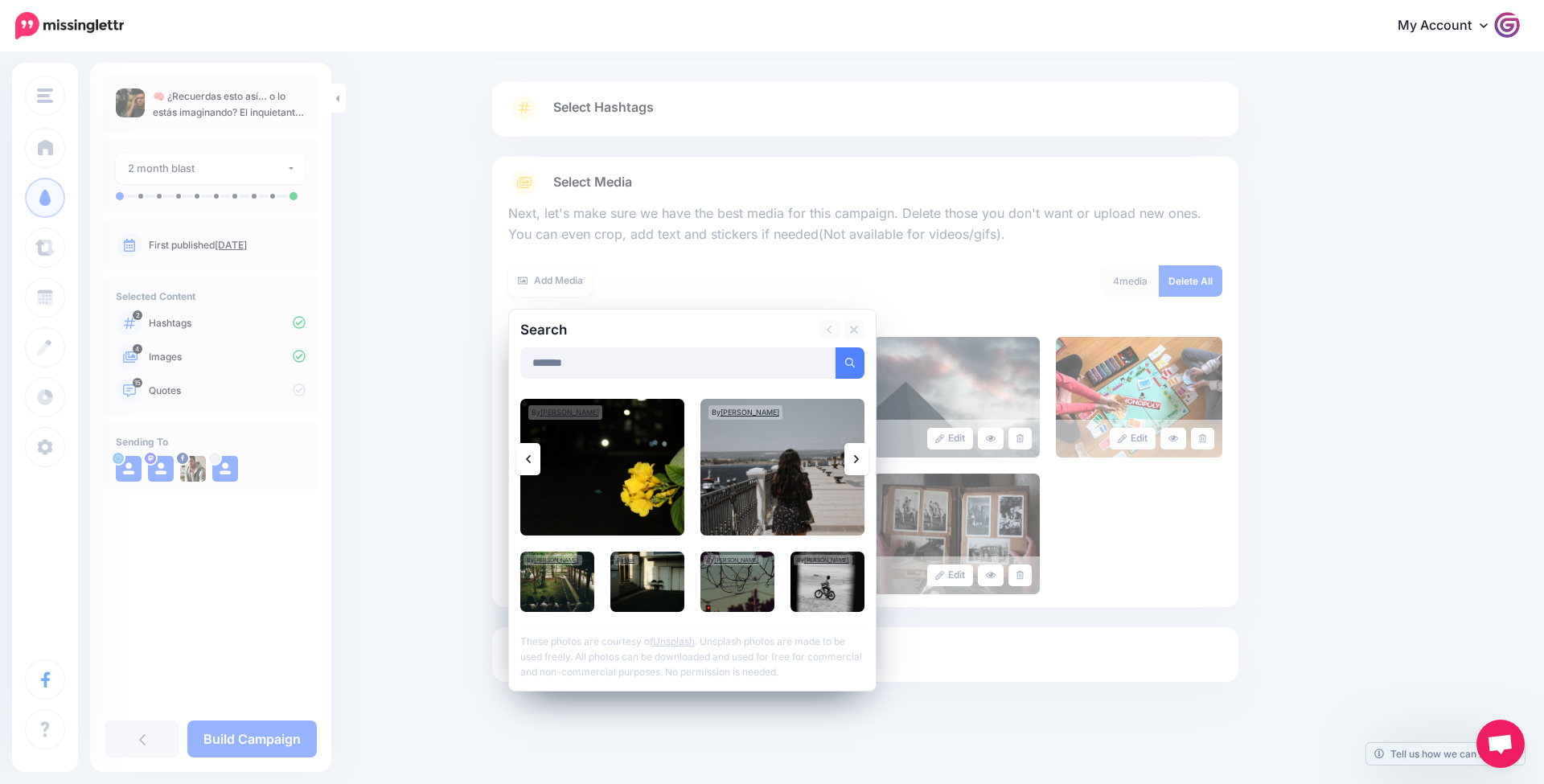
click at [853, 448] on link at bounding box center [856, 459] width 24 height 32
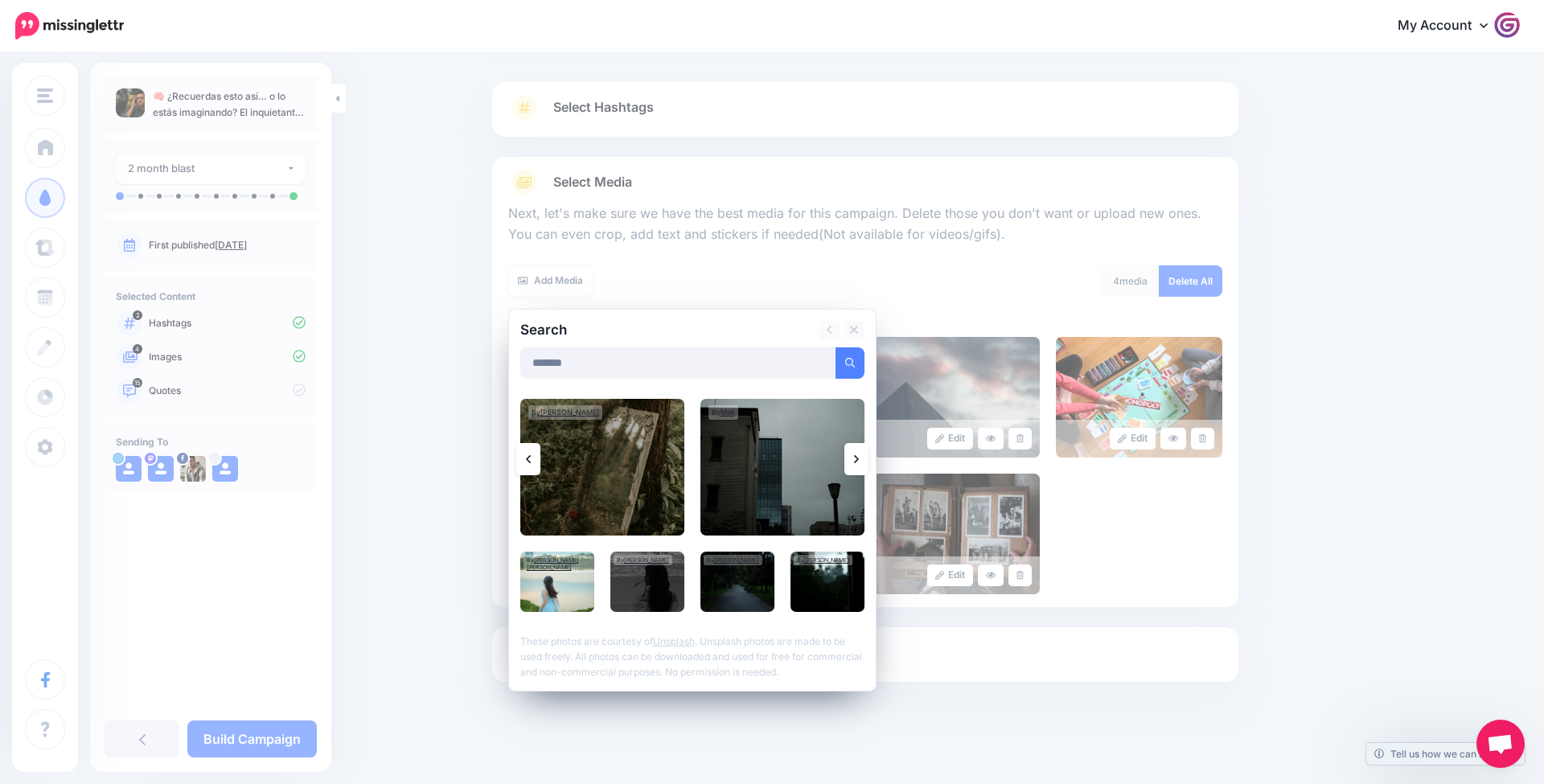
click at [869, 461] on div "Search ******* Add Media By Alexander Mass Mak Chaitanya Jadhav" at bounding box center [692, 501] width 368 height 383
click at [852, 461] on link at bounding box center [856, 459] width 24 height 32
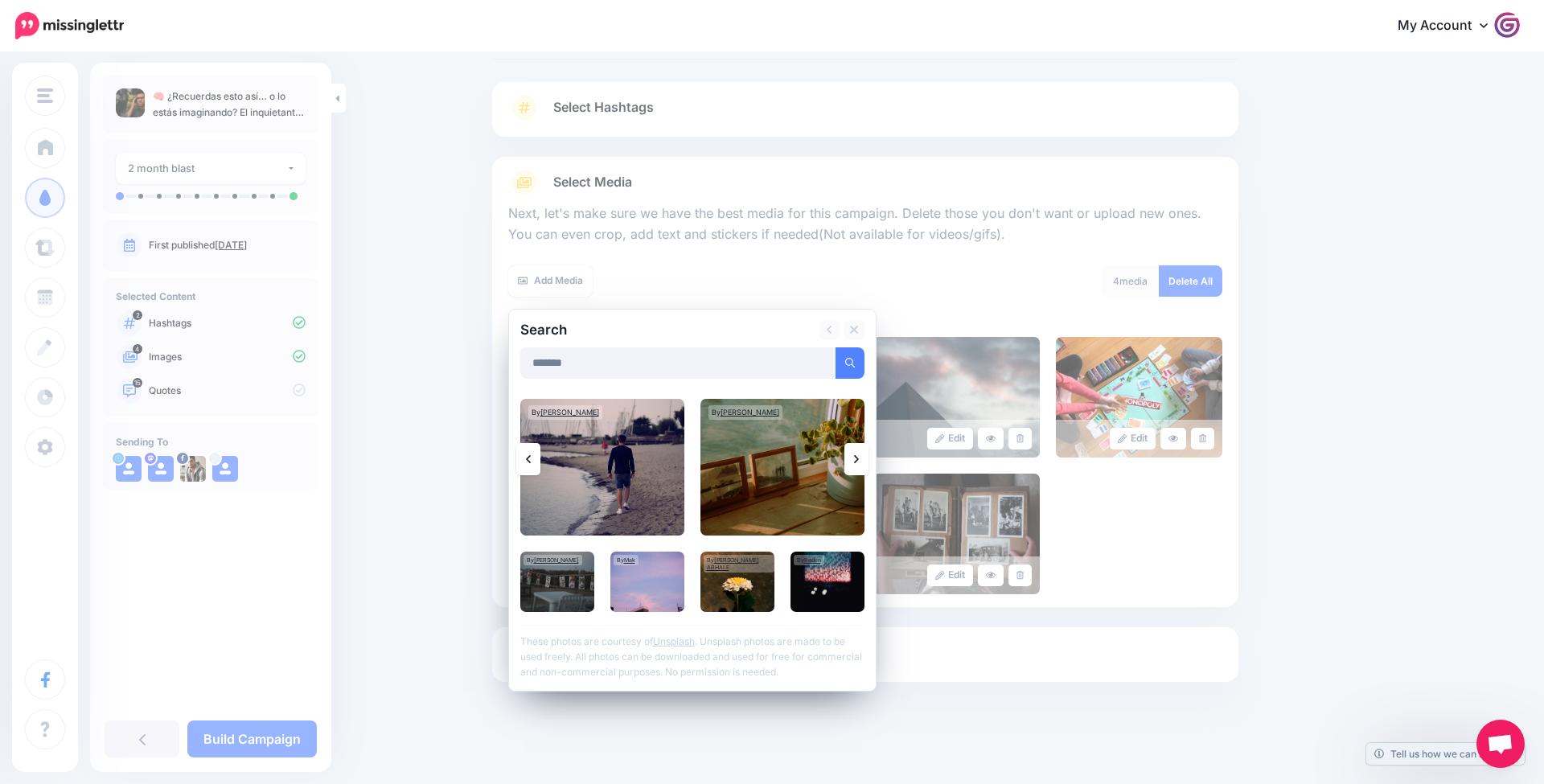
click at [852, 461] on link at bounding box center [856, 459] width 24 height 32
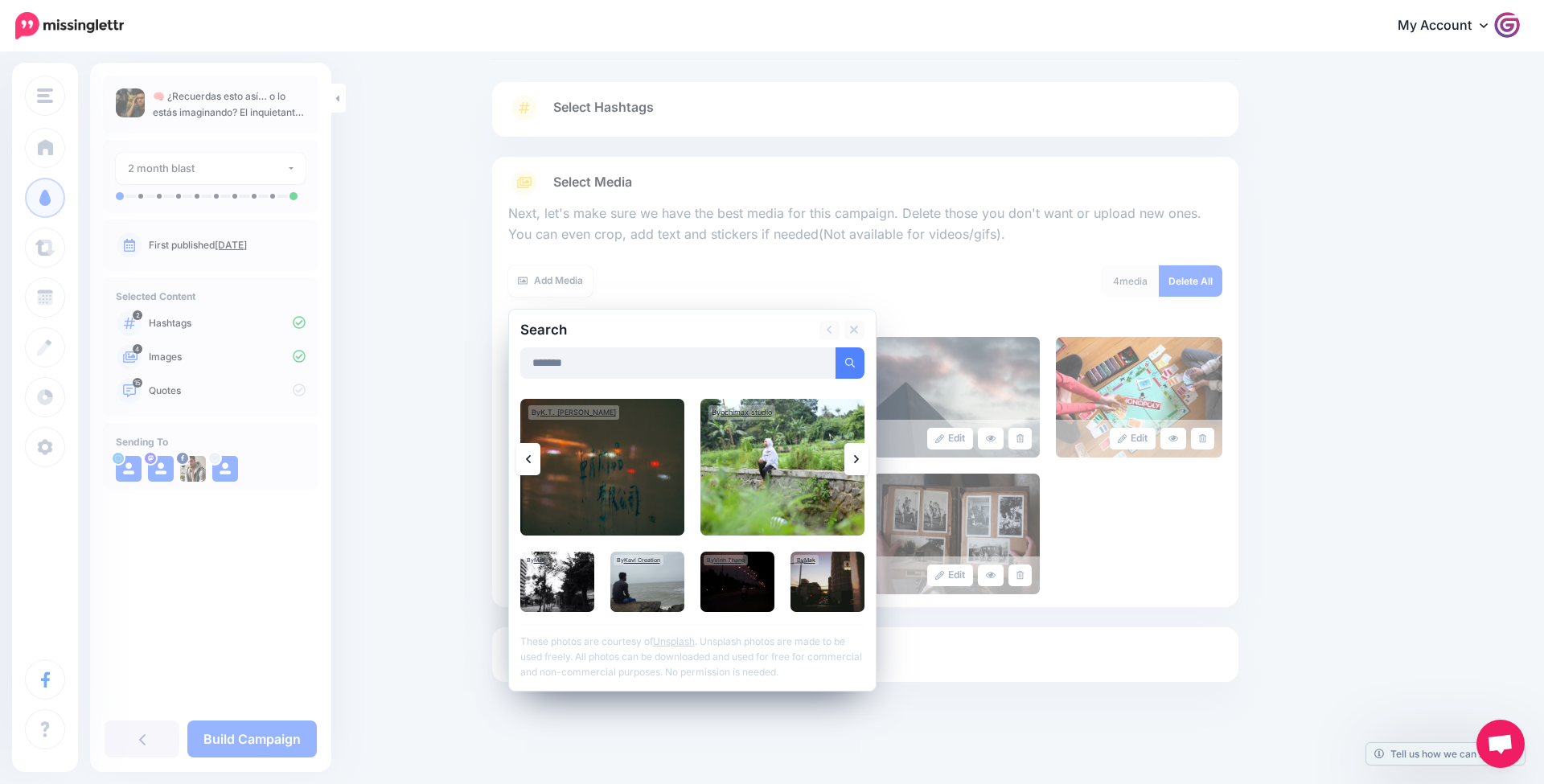
click at [853, 461] on link at bounding box center [856, 459] width 24 height 32
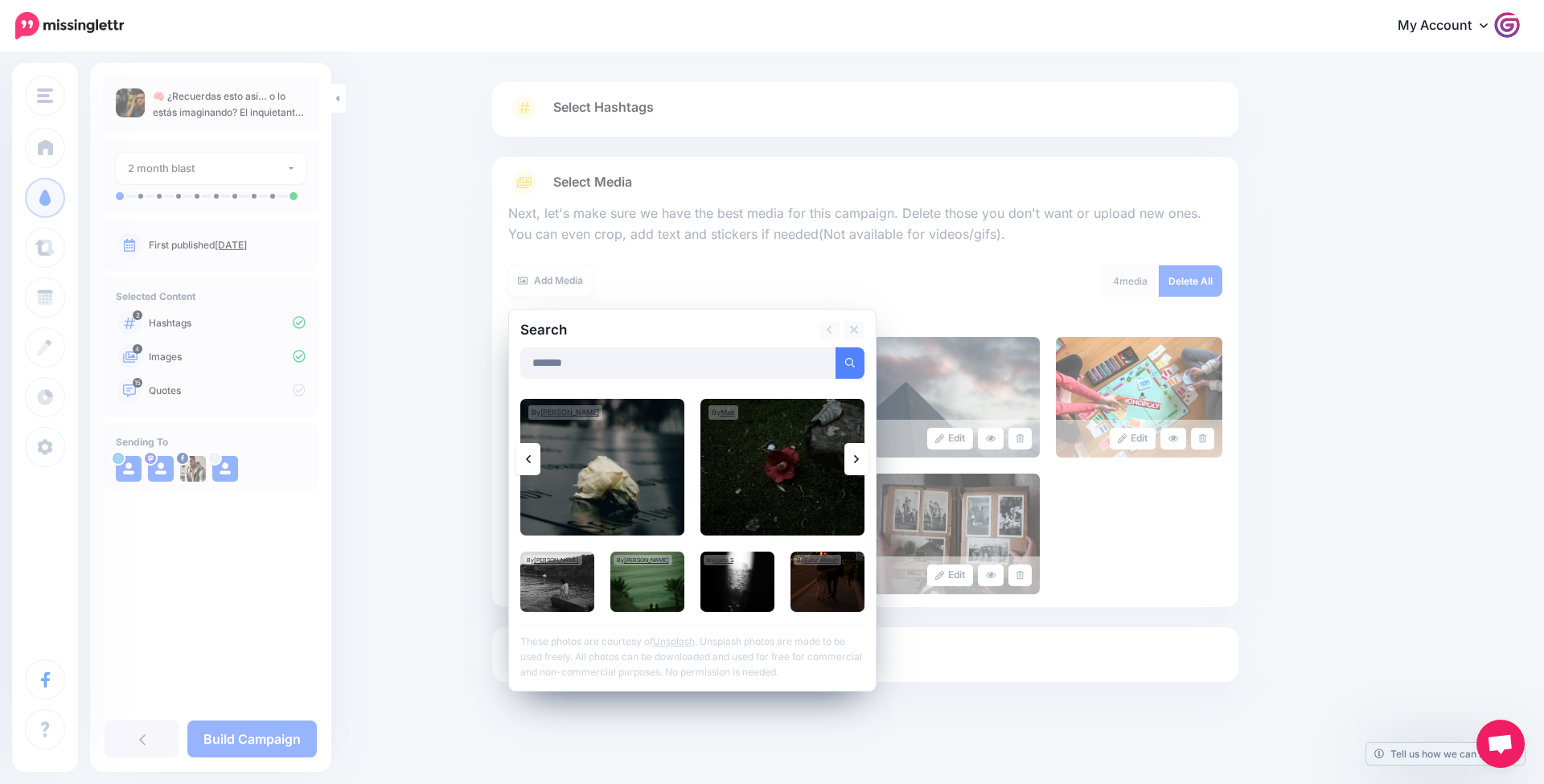
click at [853, 461] on link at bounding box center [856, 459] width 24 height 32
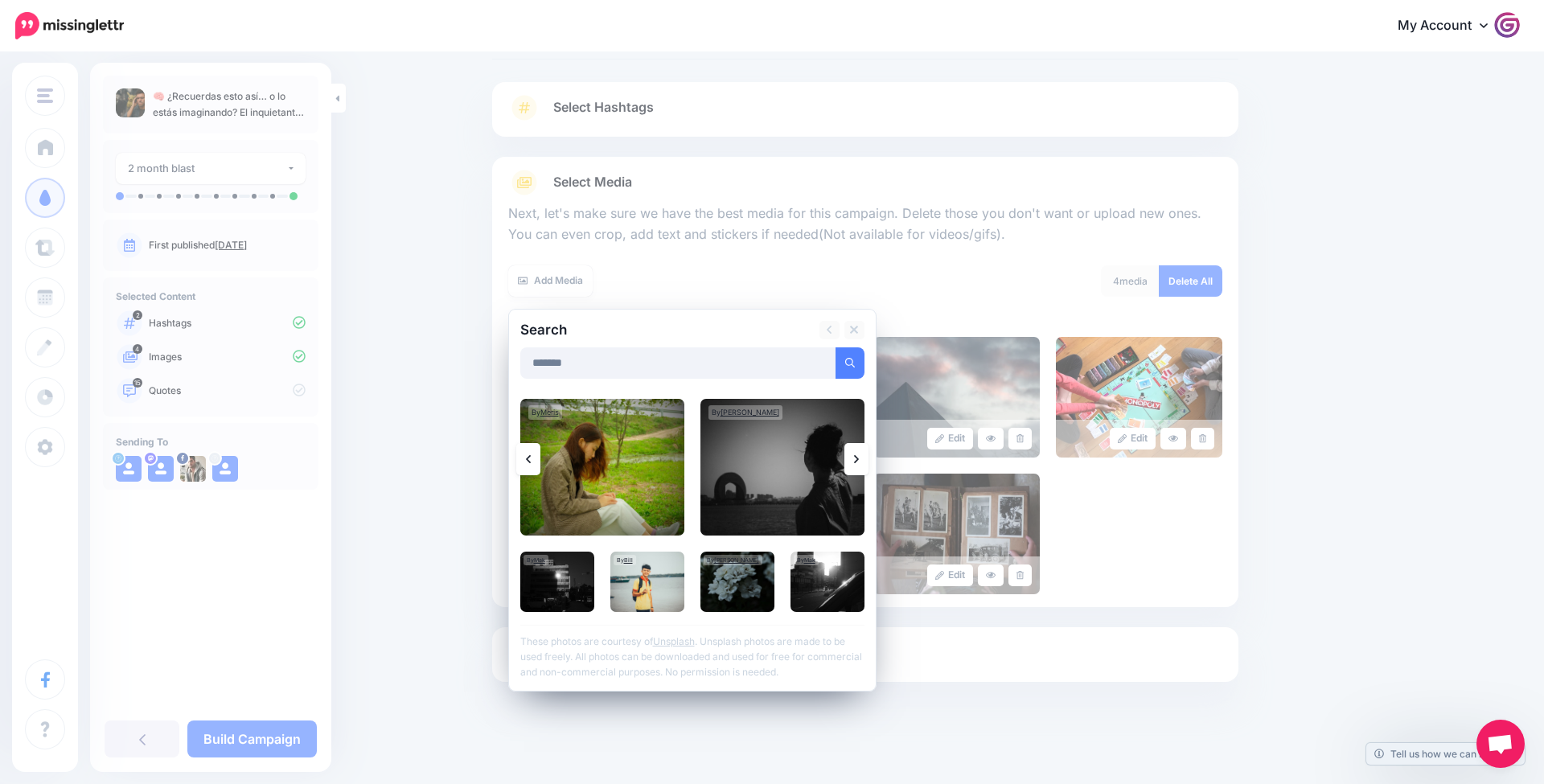
click at [853, 461] on link at bounding box center [856, 459] width 24 height 32
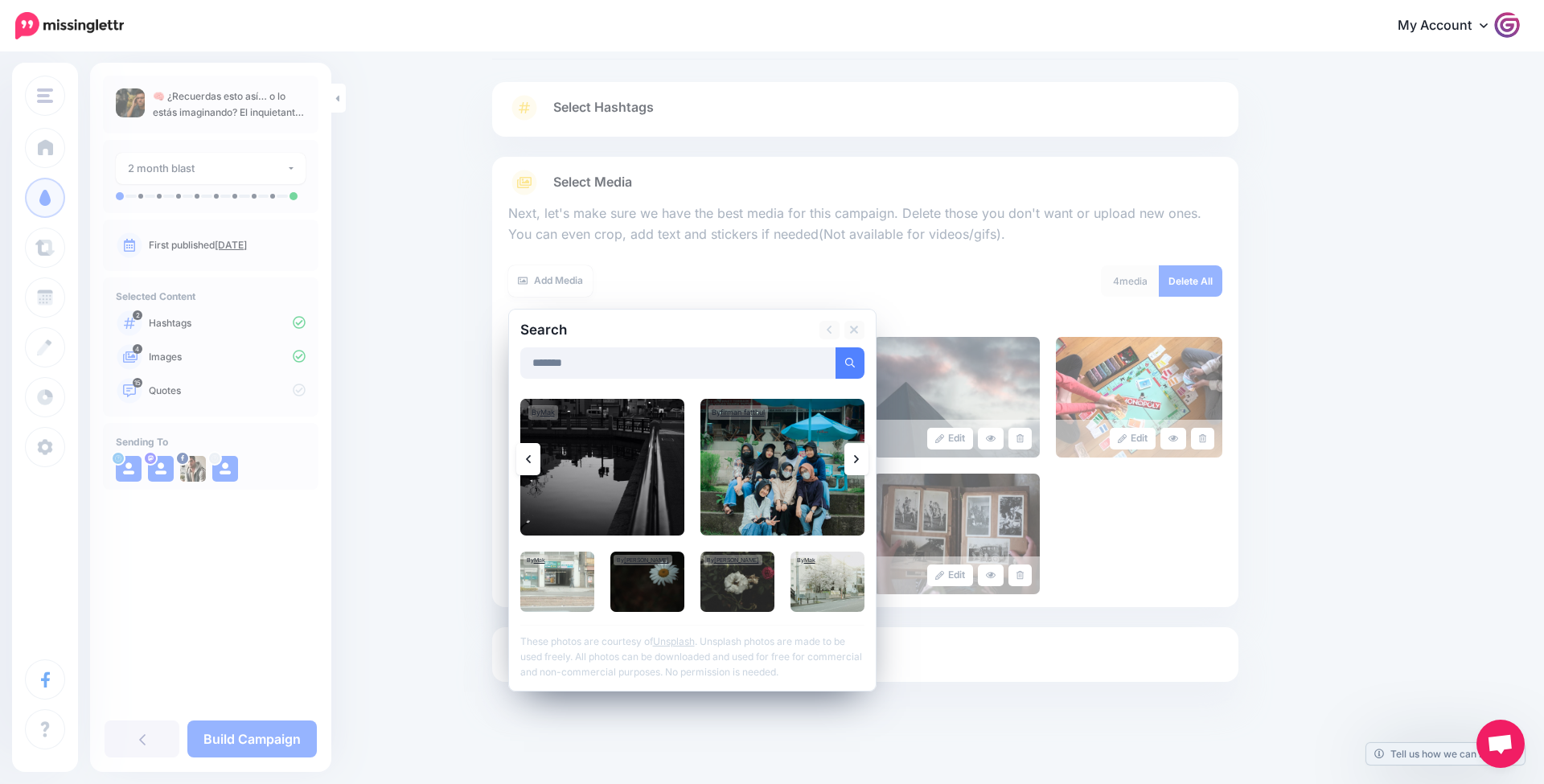
click at [853, 461] on link at bounding box center [856, 459] width 24 height 32
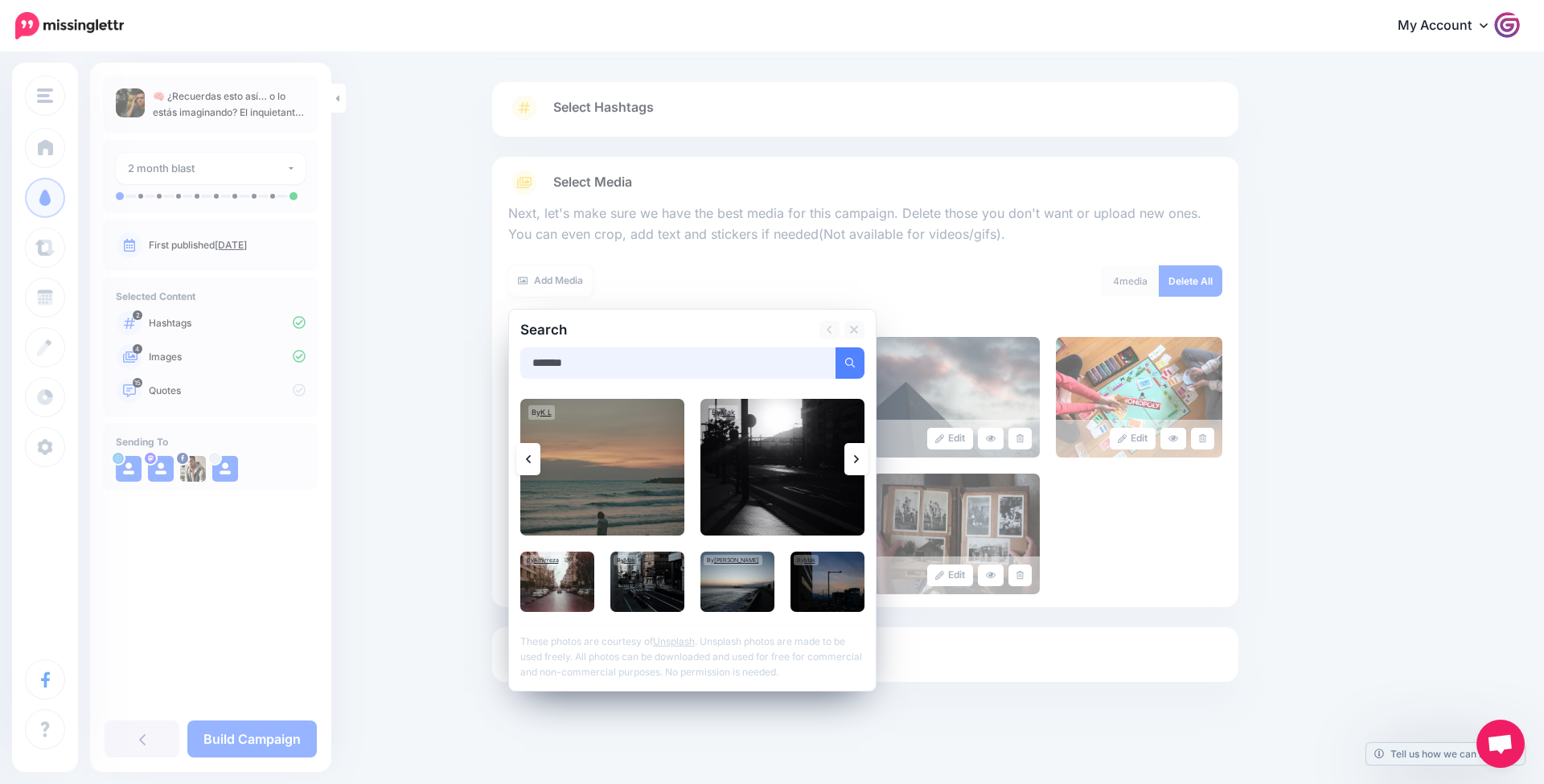
drag, startPoint x: 609, startPoint y: 356, endPoint x: 328, endPoint y: 326, distance: 282.6
click at [328, 326] on div "TrendTipsMx Gadgeteur TrendTipsPro ActividadPro TrendTipsNet TrendTipsMx Add Wo…" at bounding box center [772, 379] width 1544 height 815
click at [849, 360] on button "submit" at bounding box center [850, 363] width 29 height 31
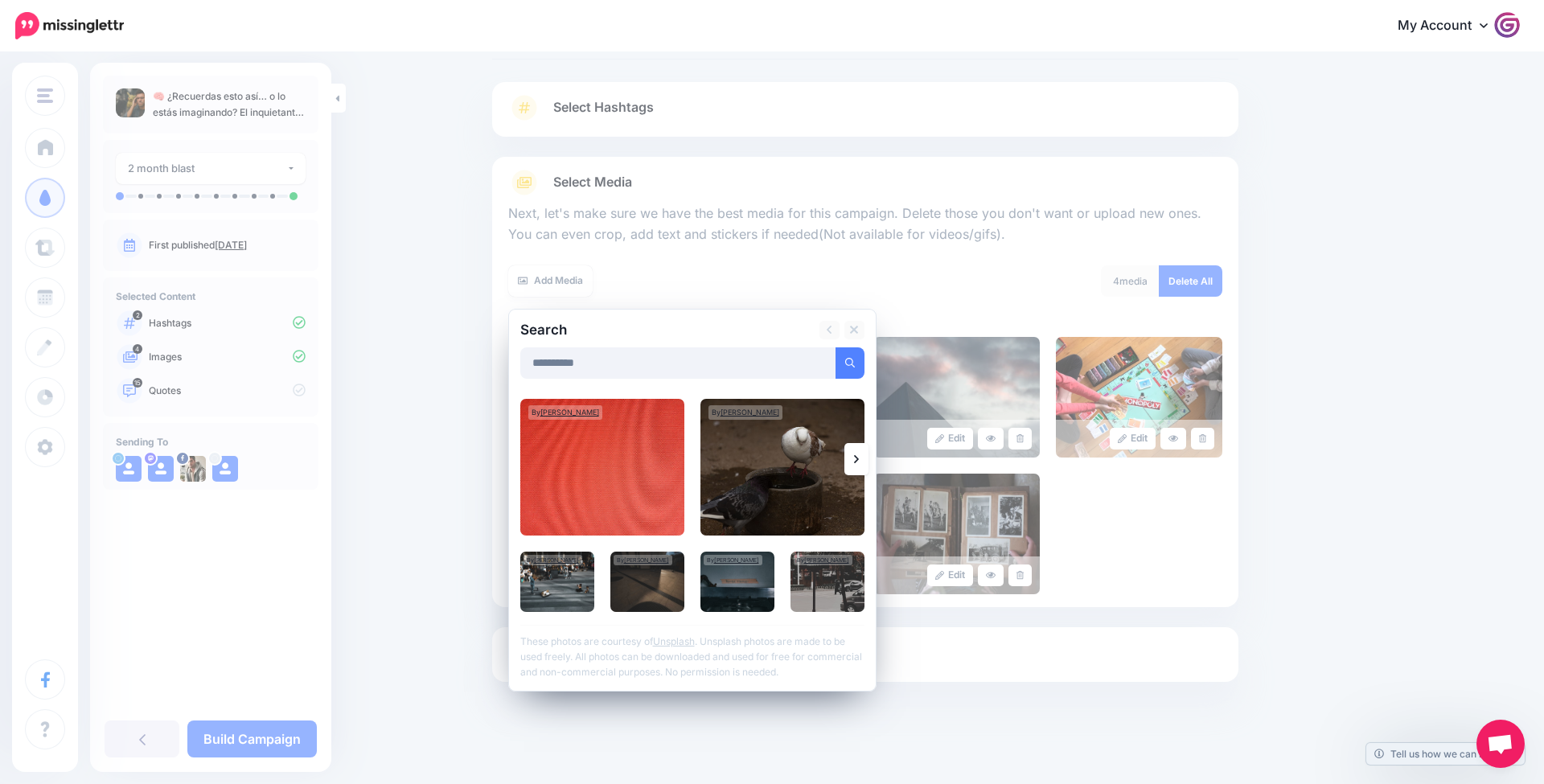
click at [856, 455] on icon at bounding box center [856, 459] width 4 height 8
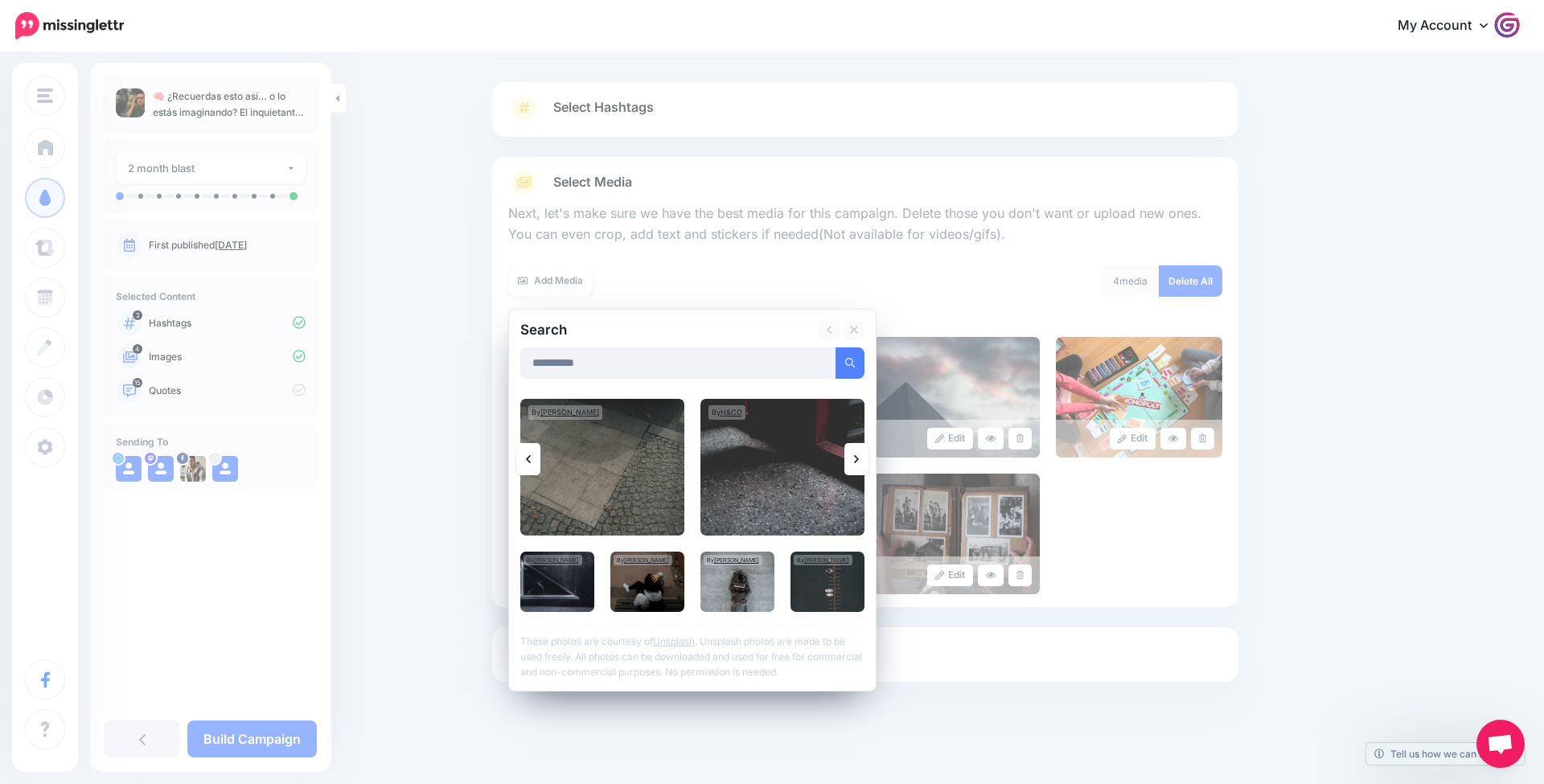
click at [857, 455] on icon at bounding box center [856, 459] width 4 height 12
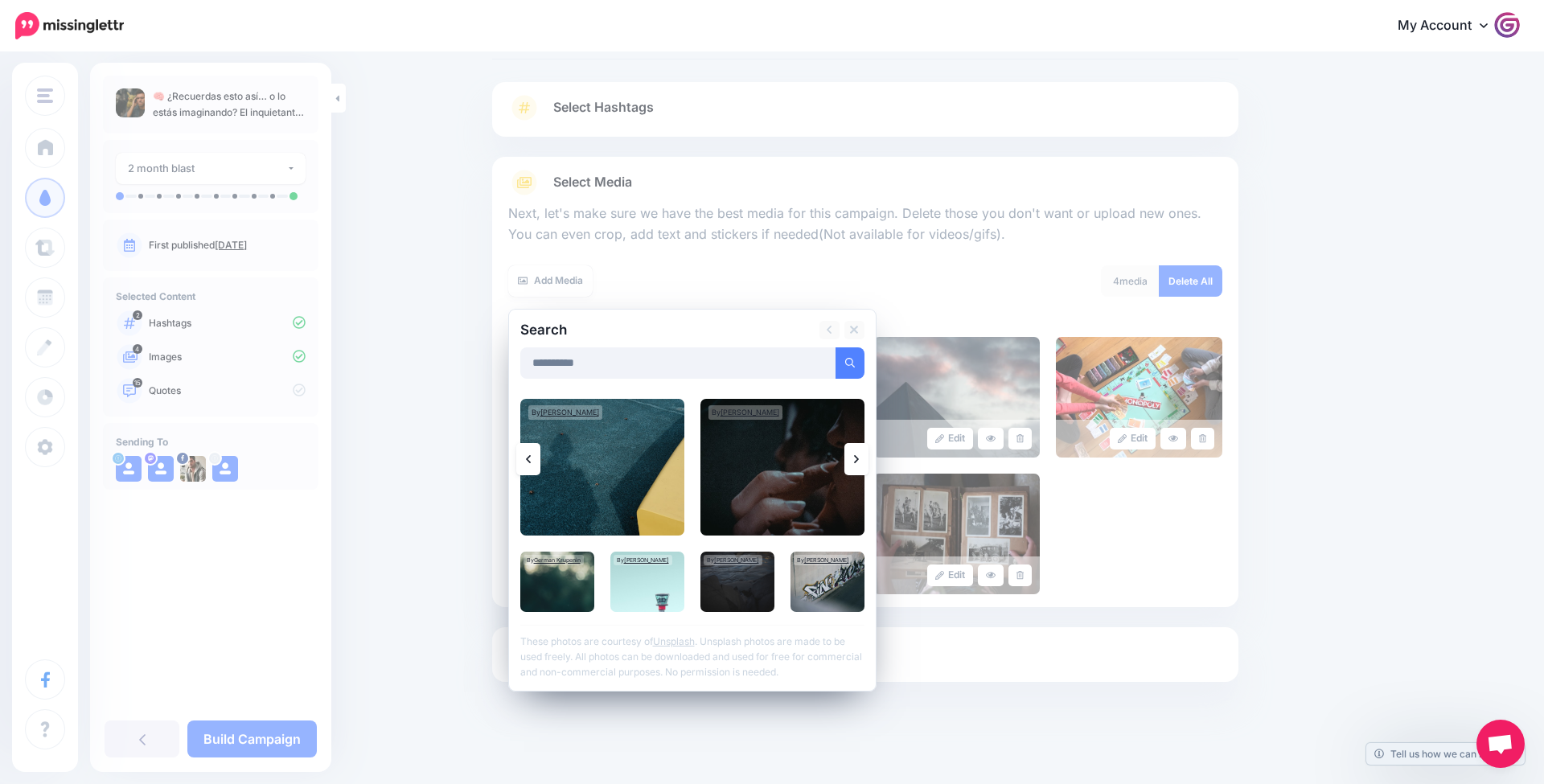
click at [857, 455] on icon at bounding box center [856, 459] width 4 height 12
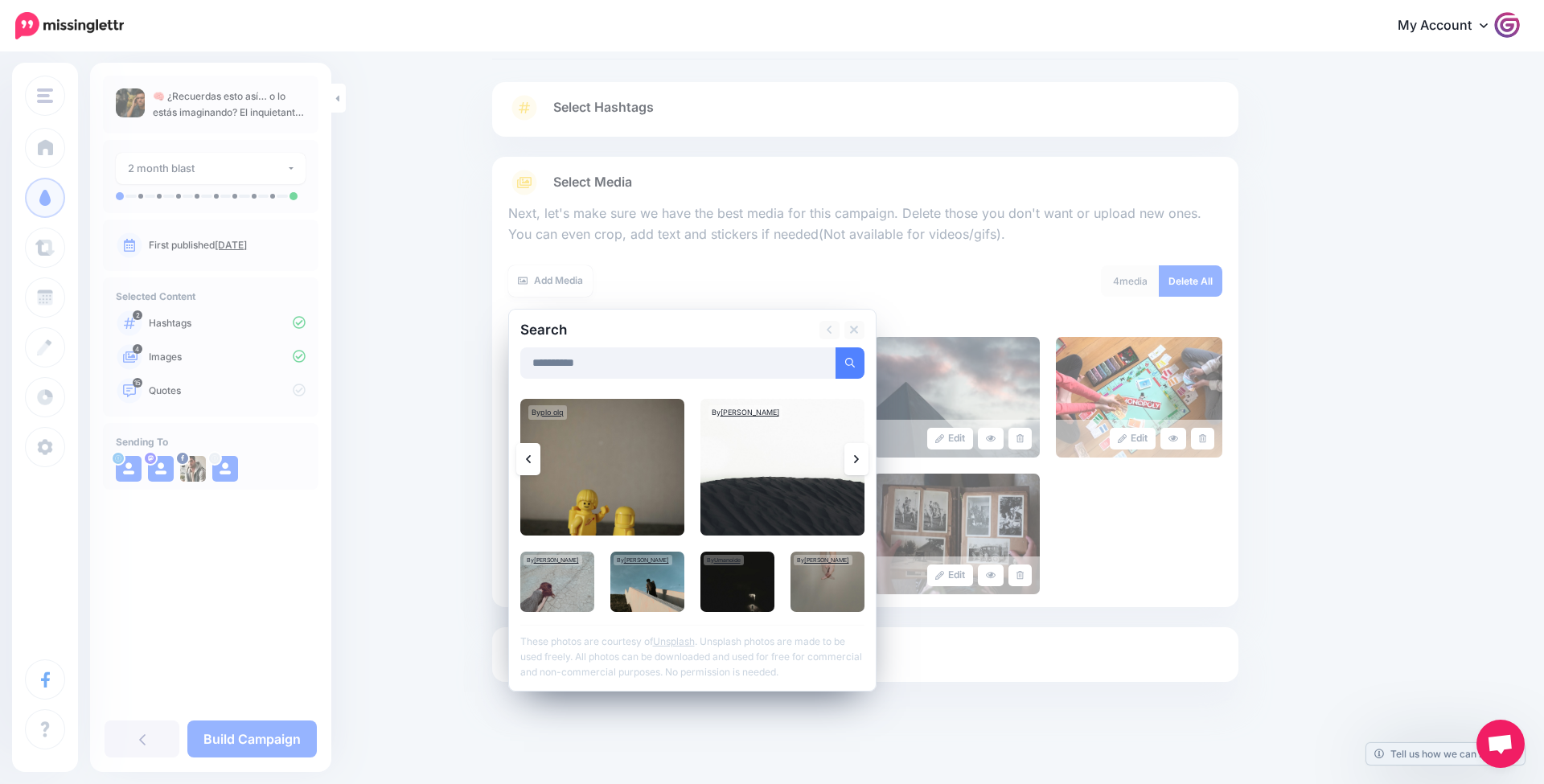
click at [858, 456] on icon at bounding box center [856, 459] width 4 height 12
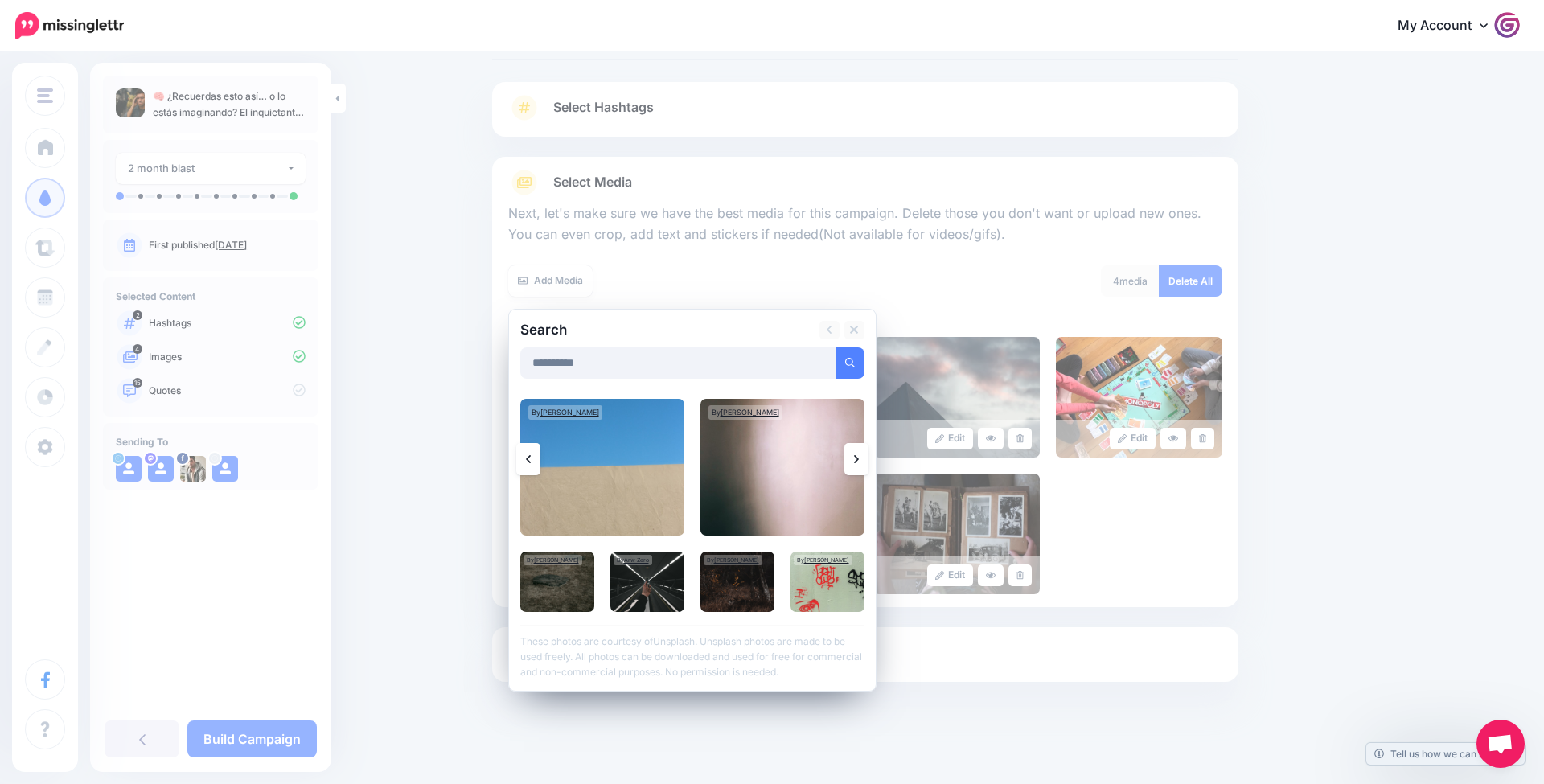
click at [858, 456] on icon at bounding box center [856, 459] width 4 height 12
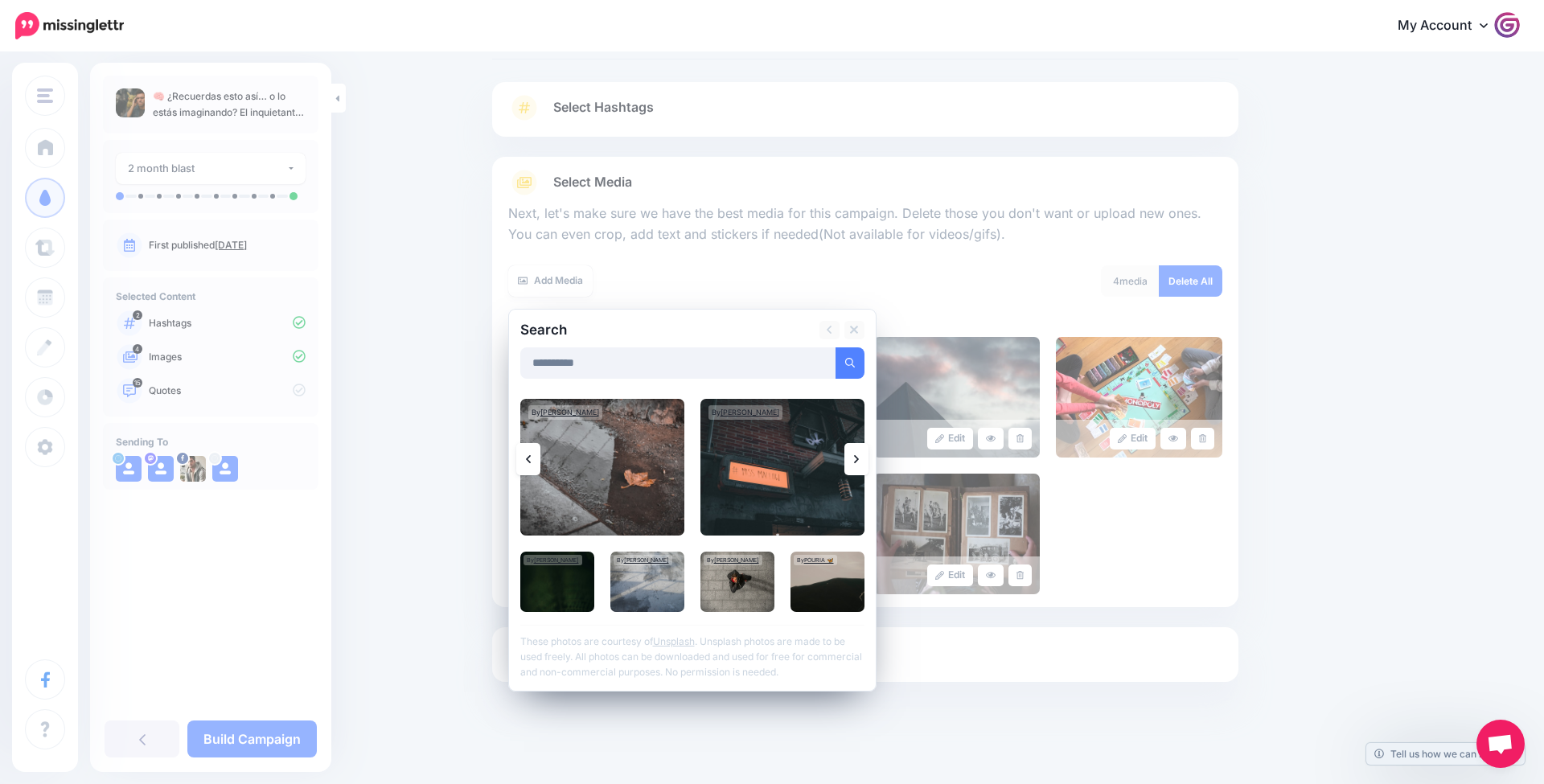
click at [859, 456] on link at bounding box center [856, 459] width 24 height 32
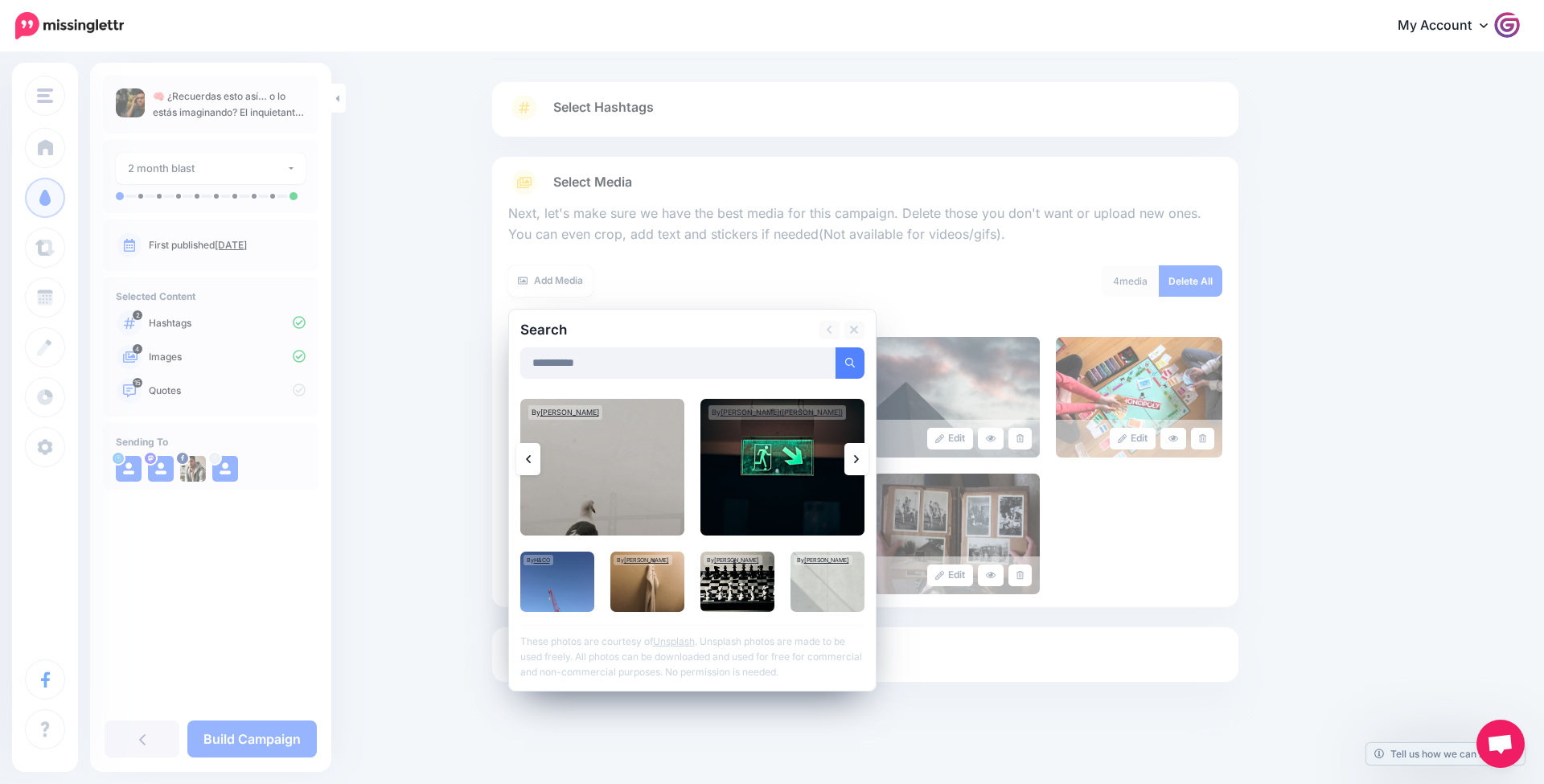
click at [859, 456] on link at bounding box center [856, 459] width 24 height 32
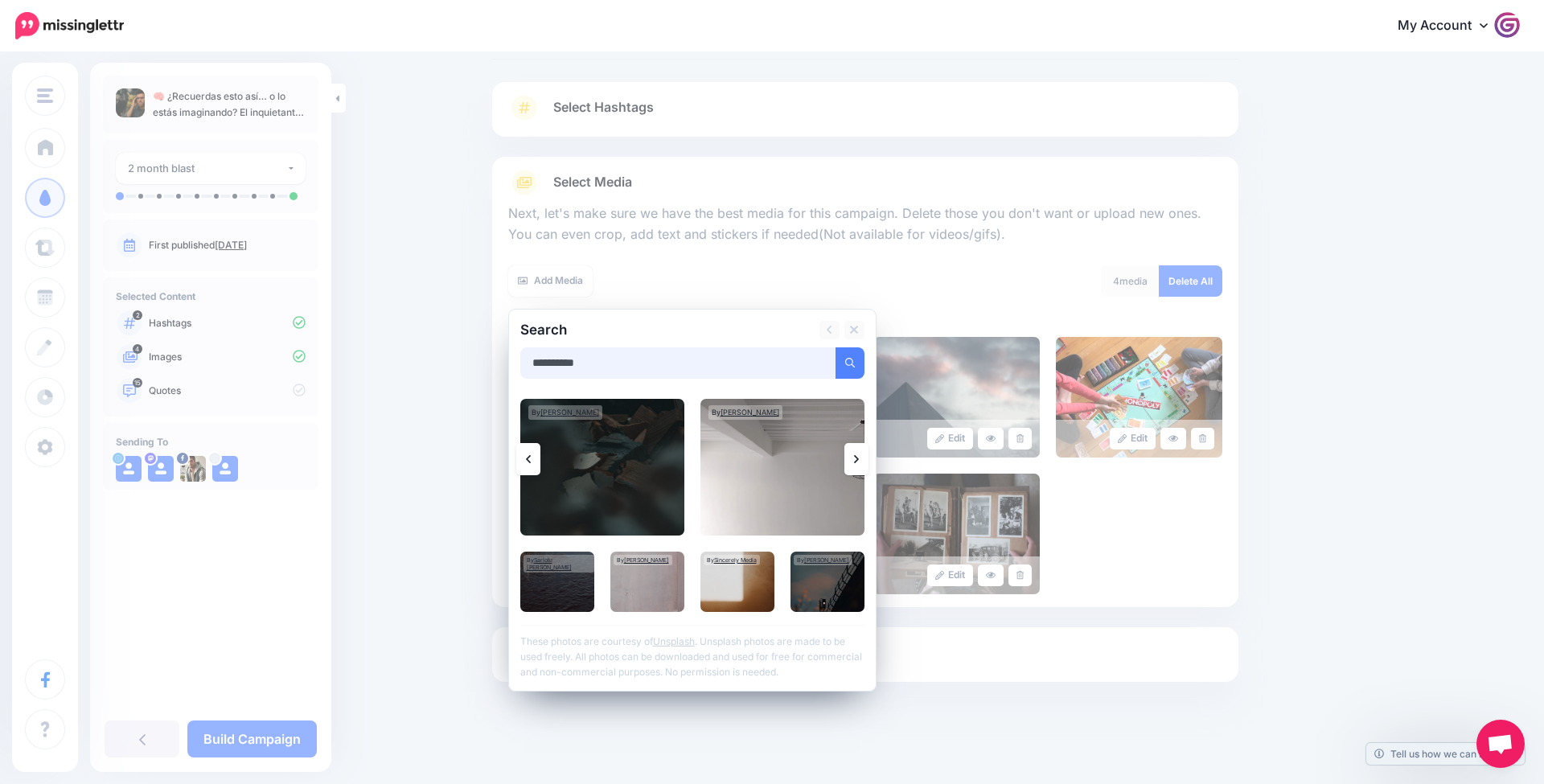
drag, startPoint x: 703, startPoint y: 361, endPoint x: 156, endPoint y: 334, distance: 547.7
click at [158, 334] on div "TrendTipsMx Gadgeteur TrendTipsPro ActividadPro TrendTipsNet TrendTipsMx Add Wo…" at bounding box center [772, 379] width 1544 height 815
type input "*******"
click at [849, 360] on button "submit" at bounding box center [850, 363] width 29 height 31
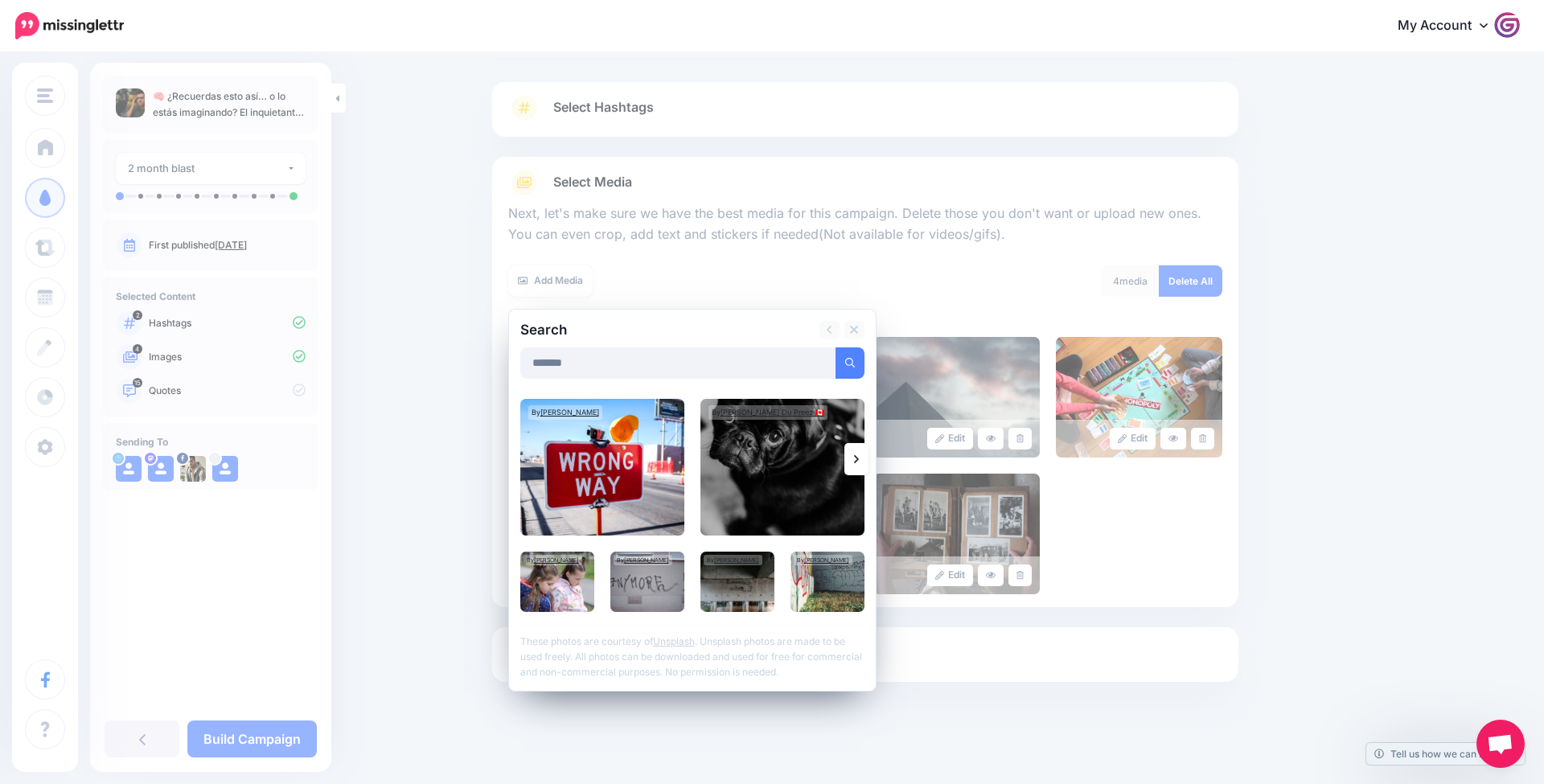
click at [862, 458] on link at bounding box center [856, 459] width 24 height 32
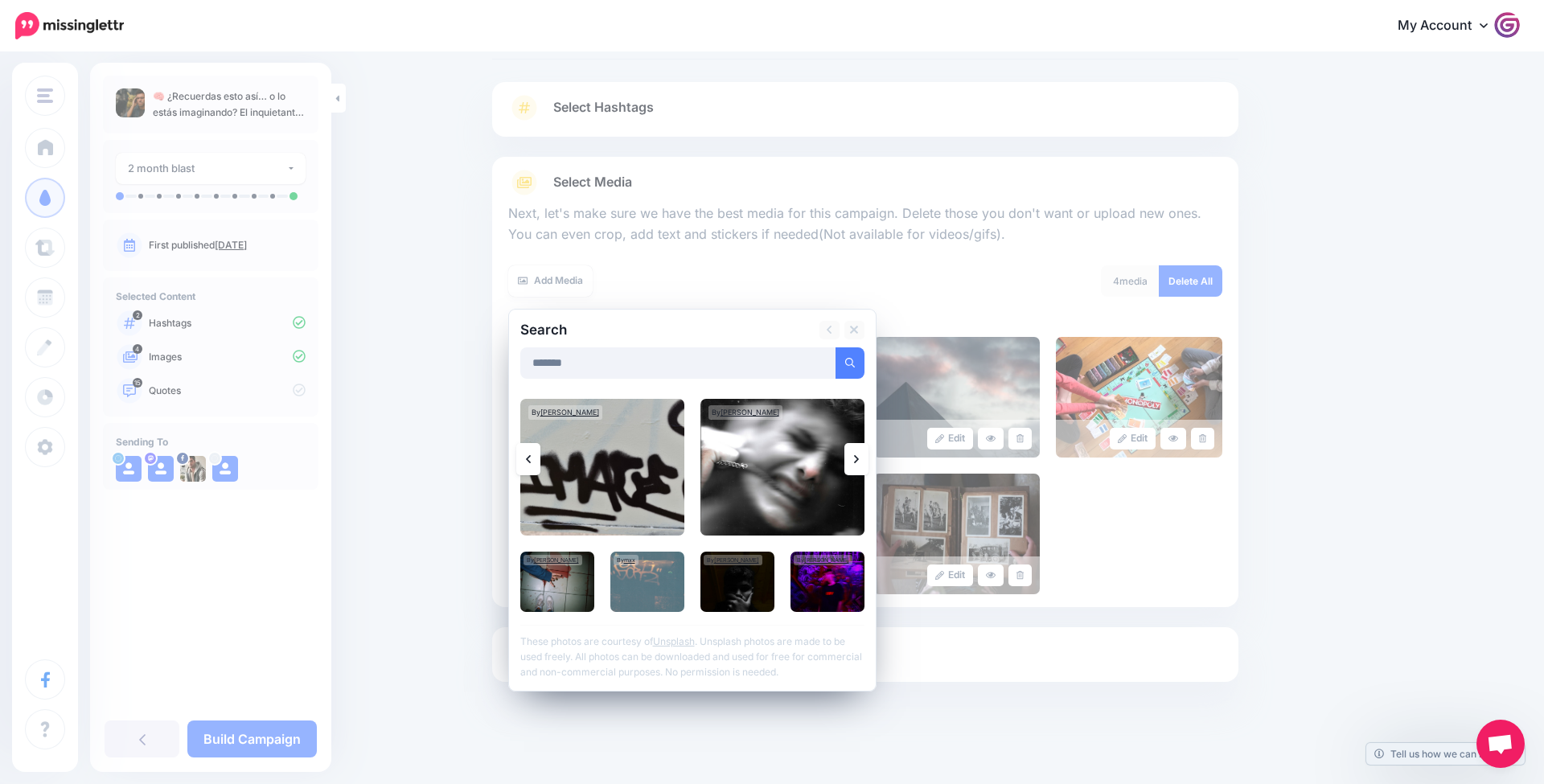
click at [862, 458] on link at bounding box center [856, 459] width 24 height 32
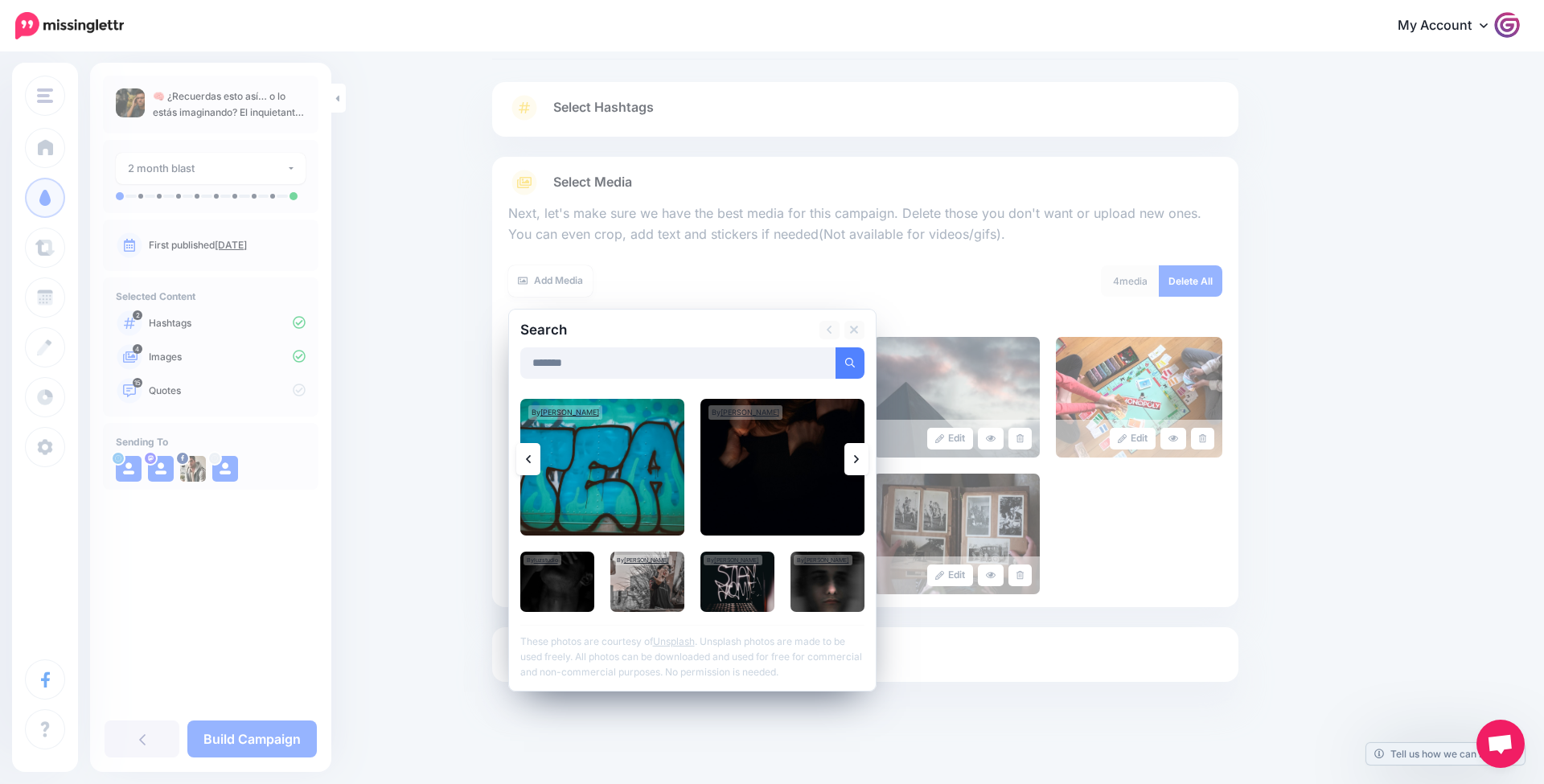
click at [862, 459] on link at bounding box center [856, 459] width 24 height 32
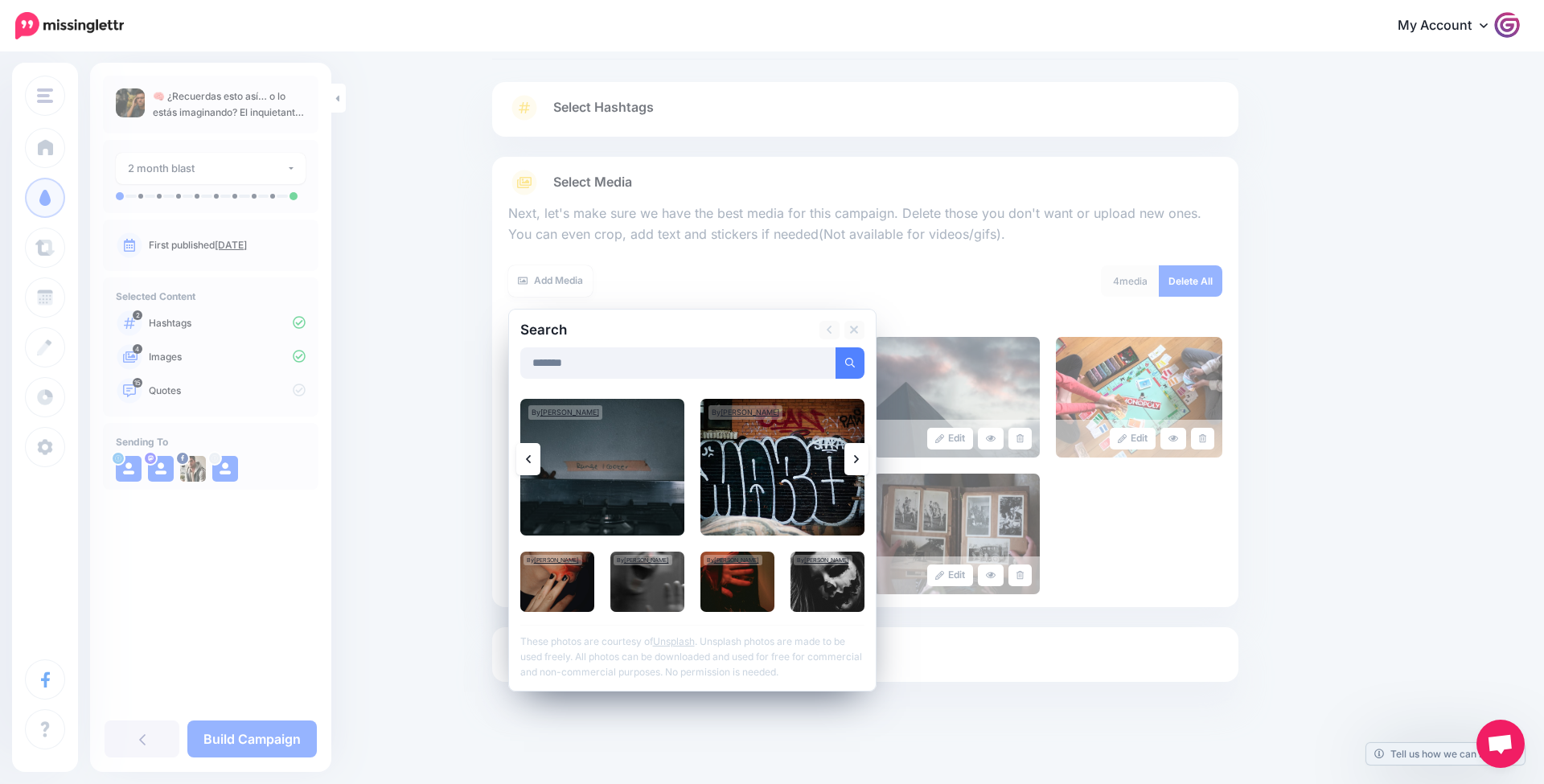
click at [862, 459] on link at bounding box center [856, 459] width 24 height 32
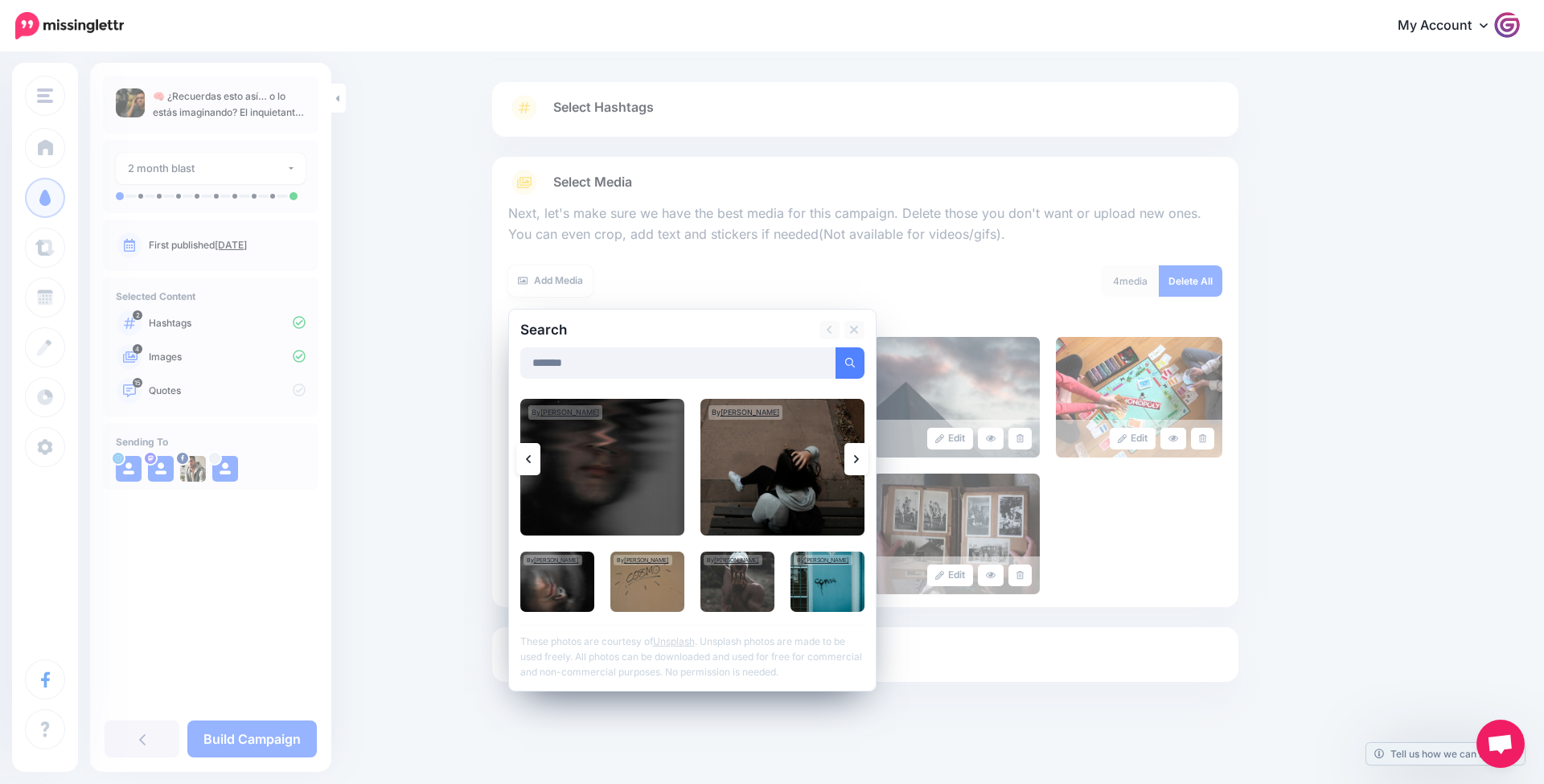
click at [862, 459] on link at bounding box center [856, 459] width 24 height 32
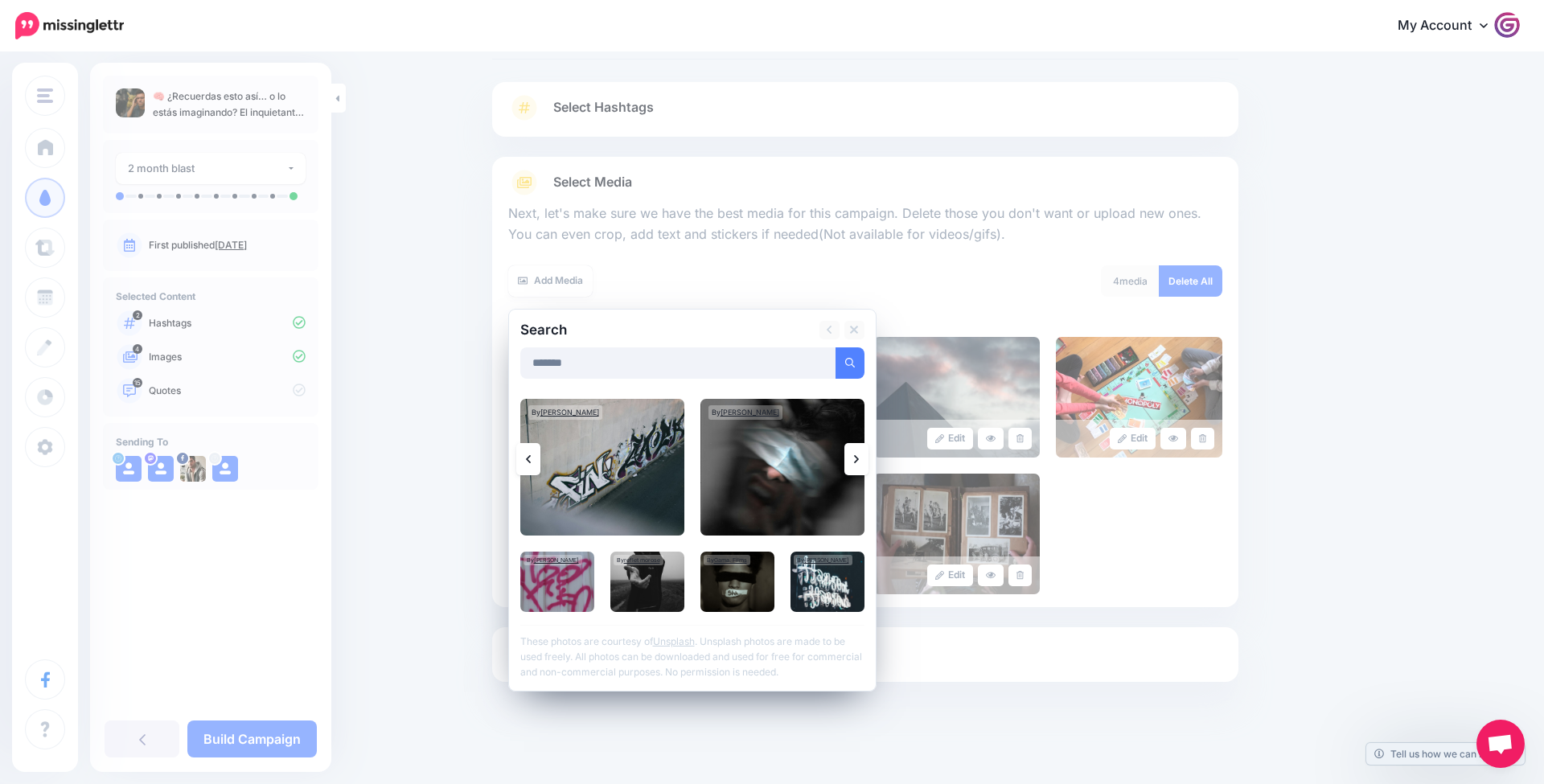
click at [862, 459] on link at bounding box center [856, 459] width 24 height 32
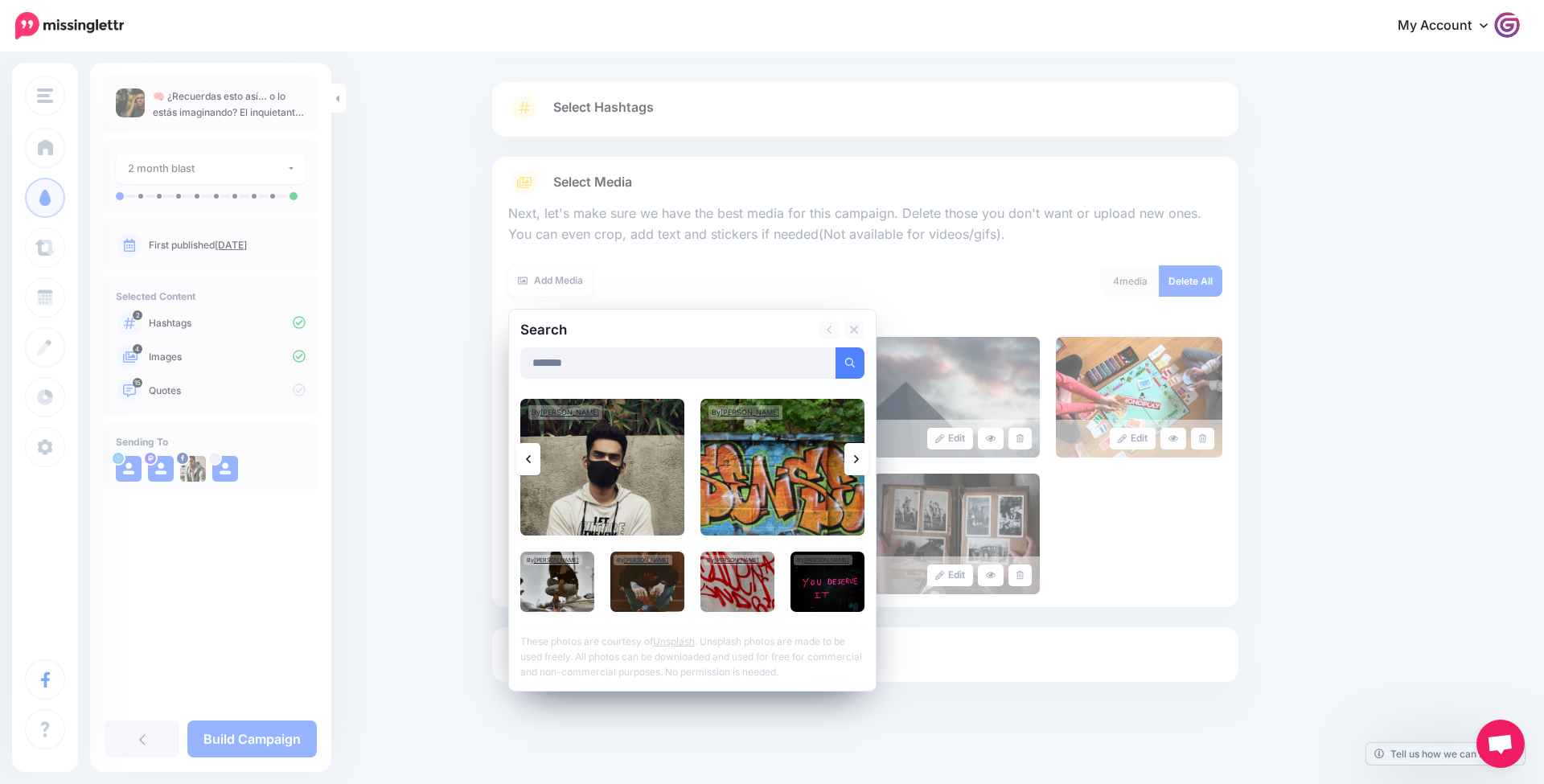
click at [862, 459] on link at bounding box center [856, 459] width 24 height 32
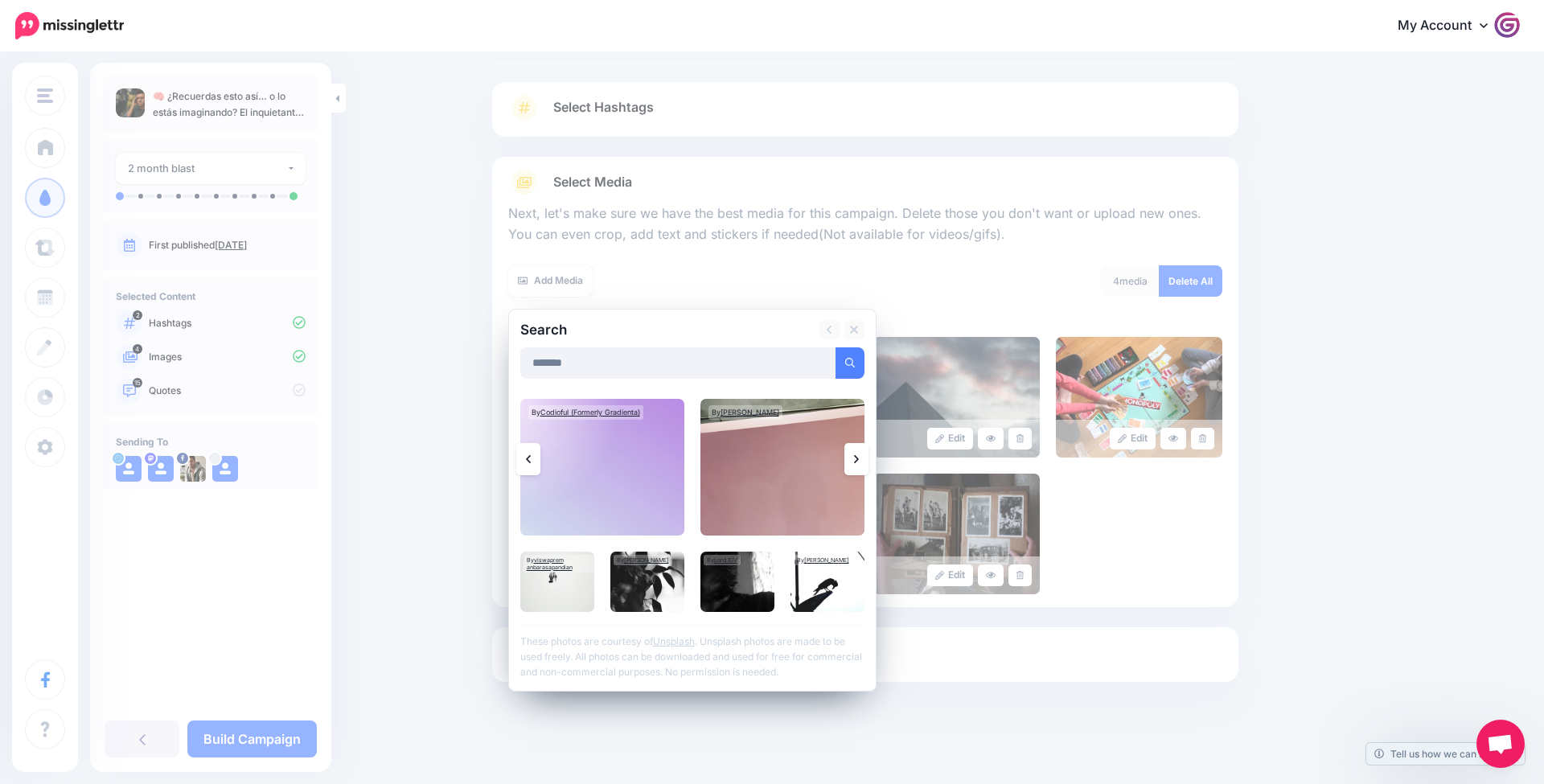
click at [1475, 507] on div "Content and media Choose the content and media that you'd like to use in this c…" at bounding box center [772, 379] width 1544 height 815
click at [850, 326] on icon at bounding box center [854, 330] width 8 height 12
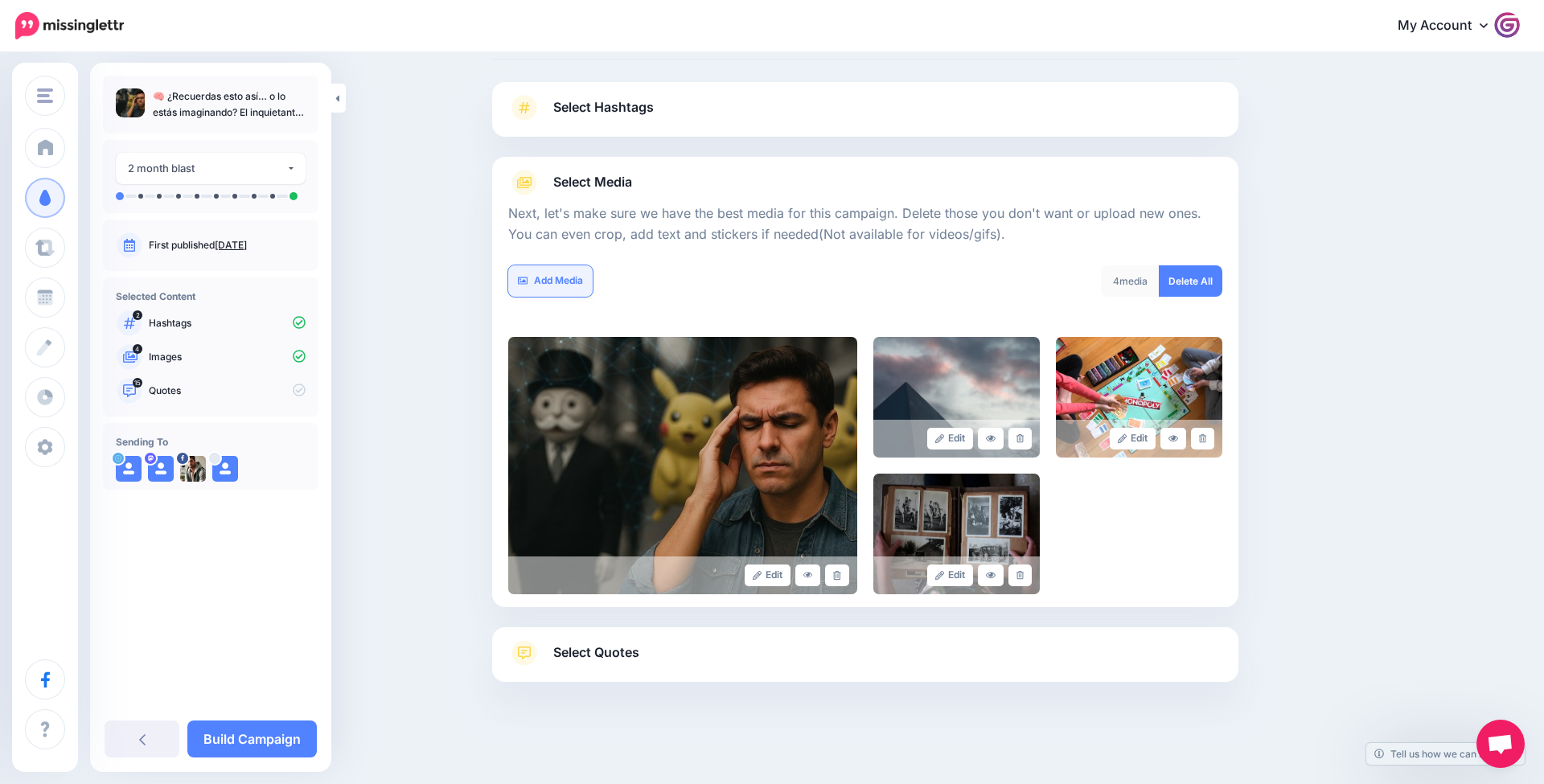
click at [552, 286] on link "Add Media" at bounding box center [551, 281] width 85 height 31
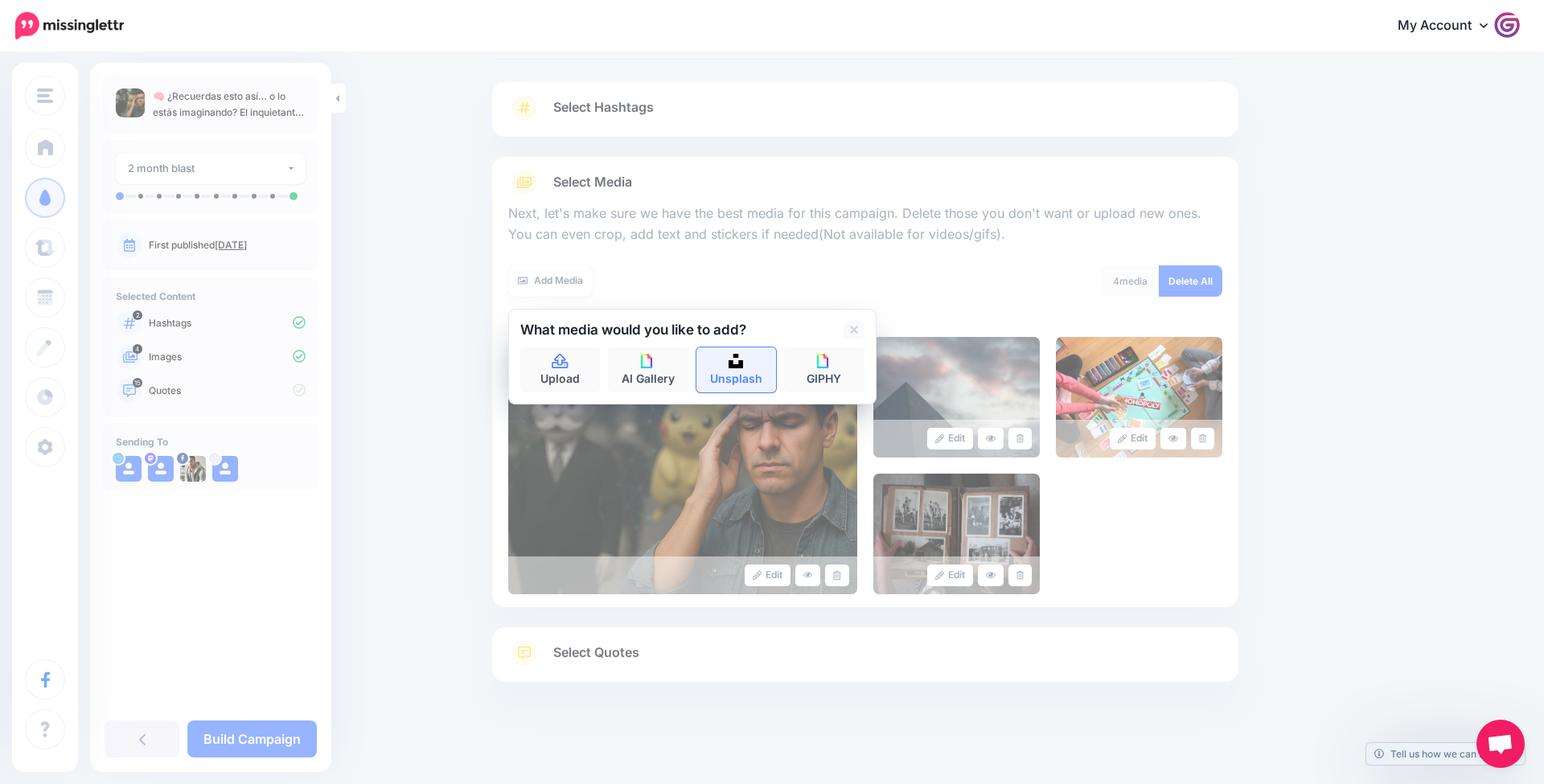
click at [724, 371] on link "Unsplash" at bounding box center [737, 370] width 80 height 45
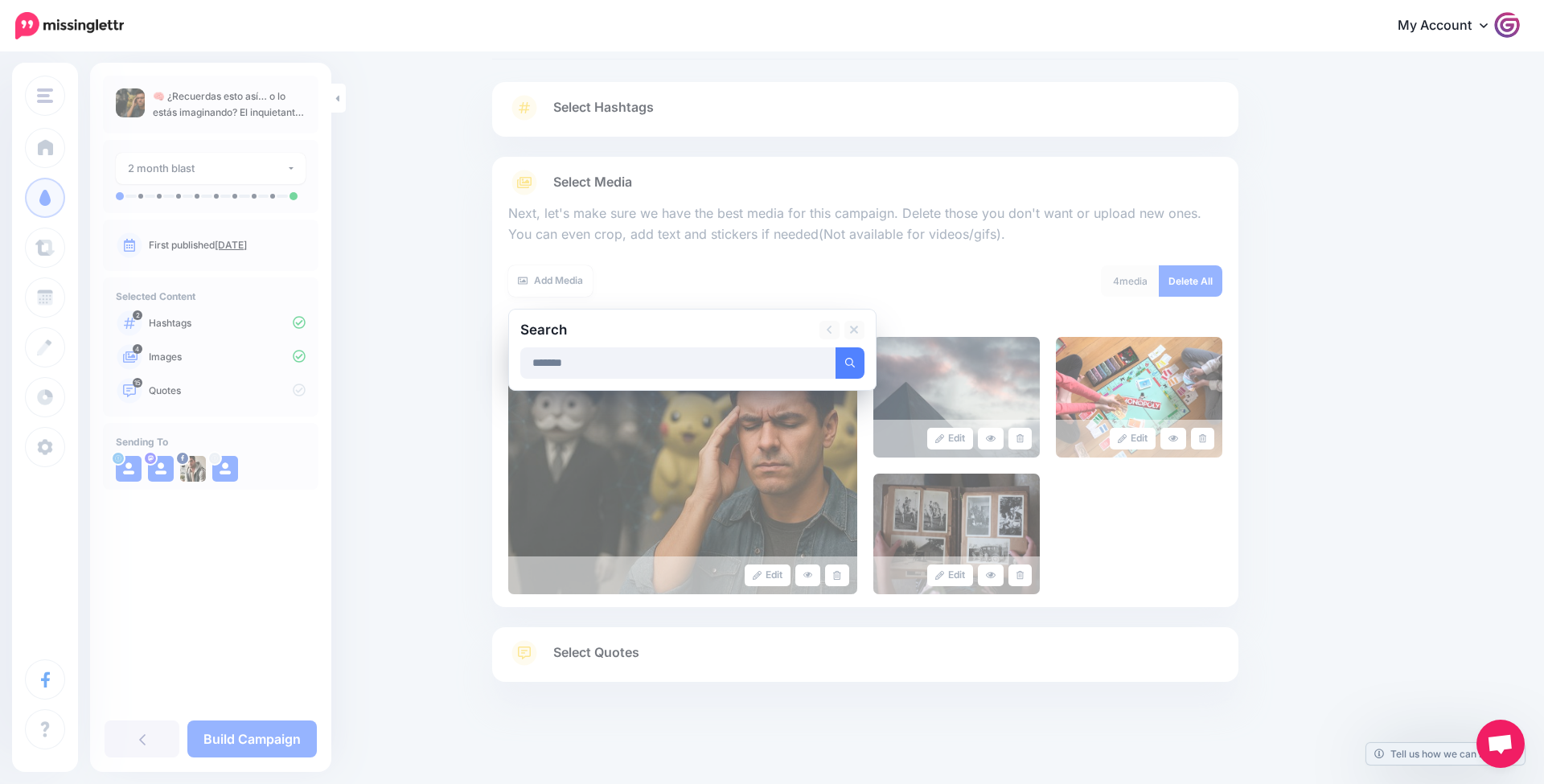
click at [849, 360] on button "submit" at bounding box center [850, 363] width 29 height 31
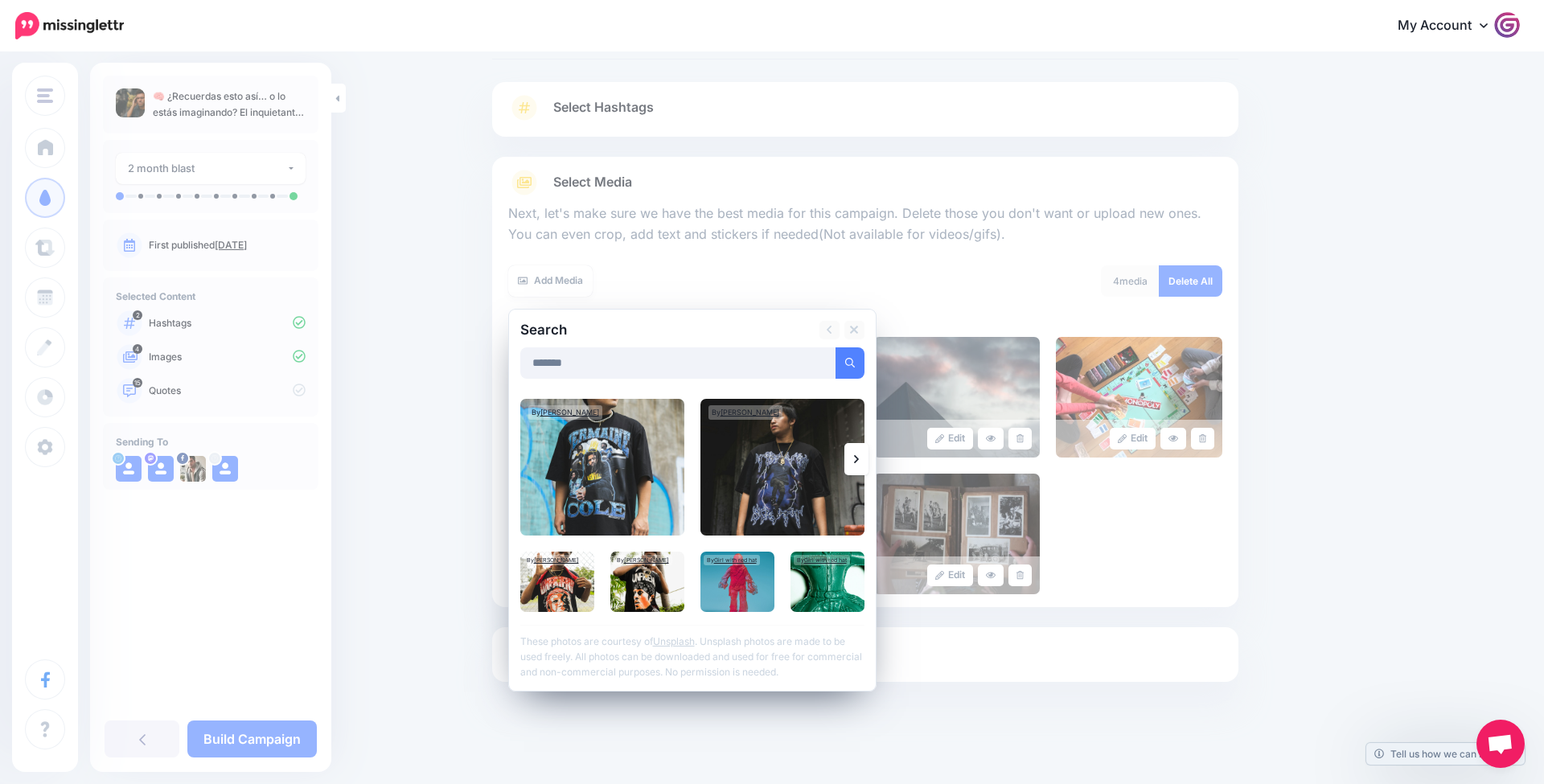
click at [853, 455] on link at bounding box center [856, 459] width 24 height 32
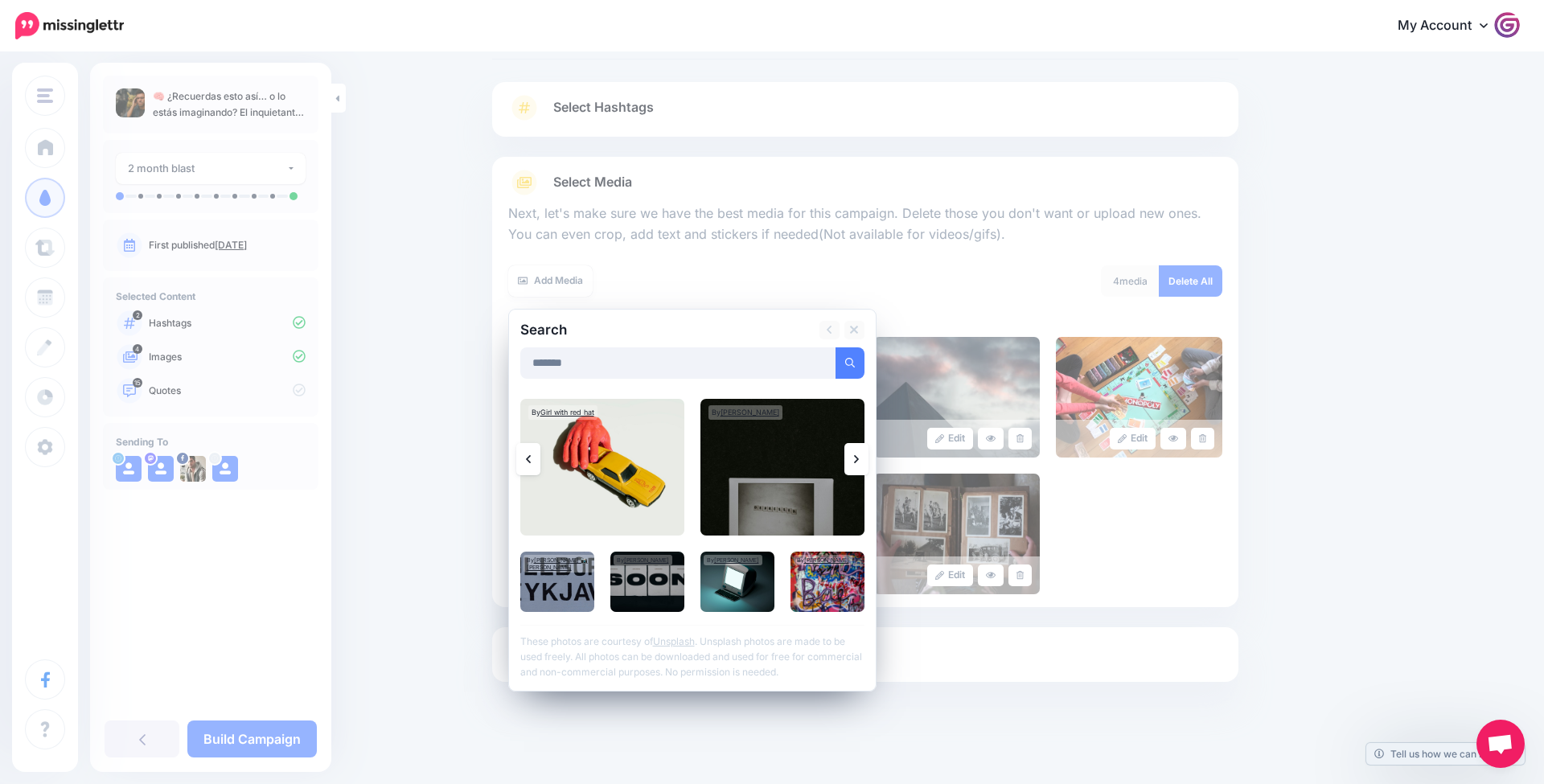
click at [853, 455] on link at bounding box center [856, 459] width 24 height 32
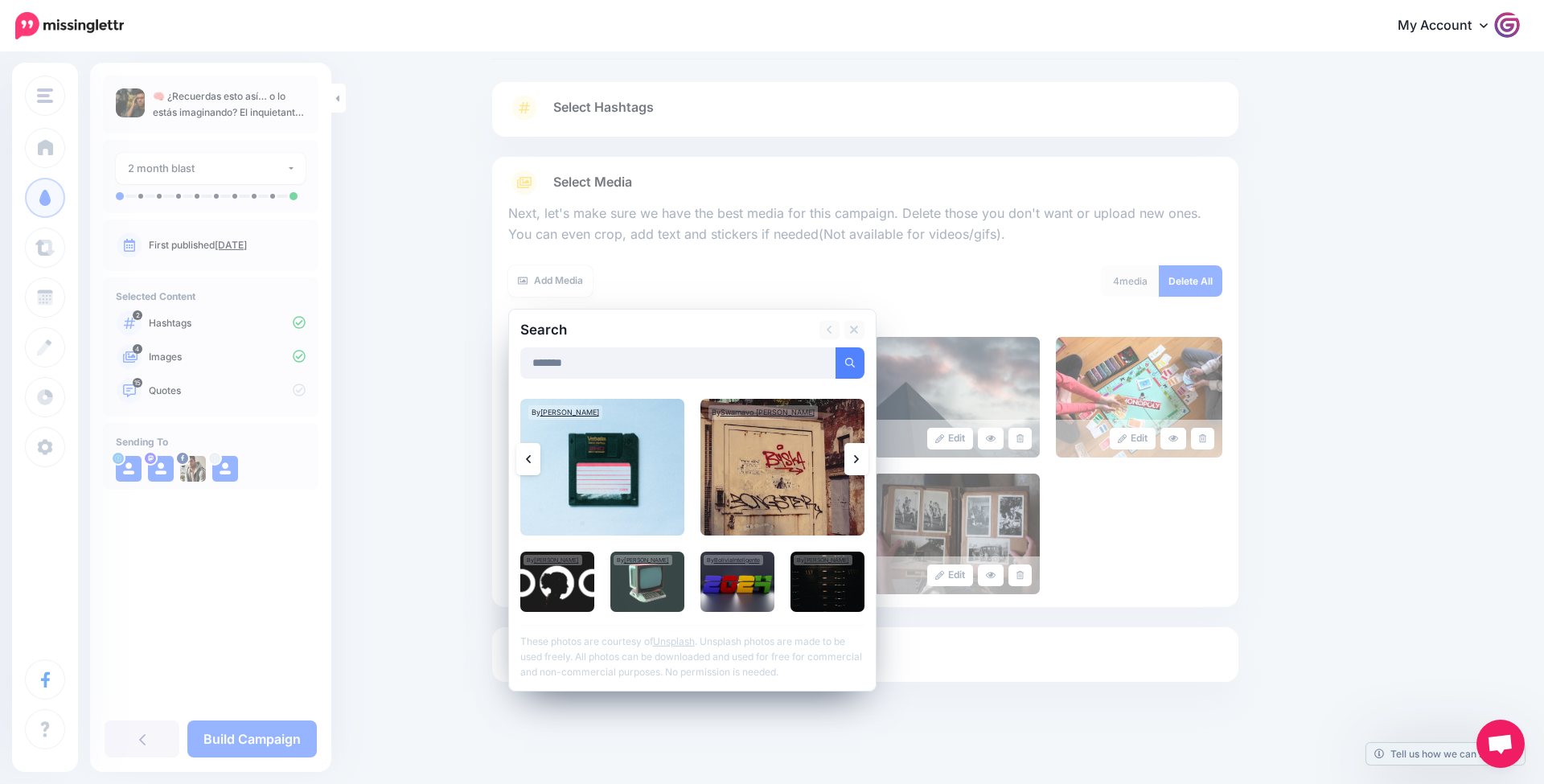
click at [853, 455] on link at bounding box center [856, 459] width 24 height 32
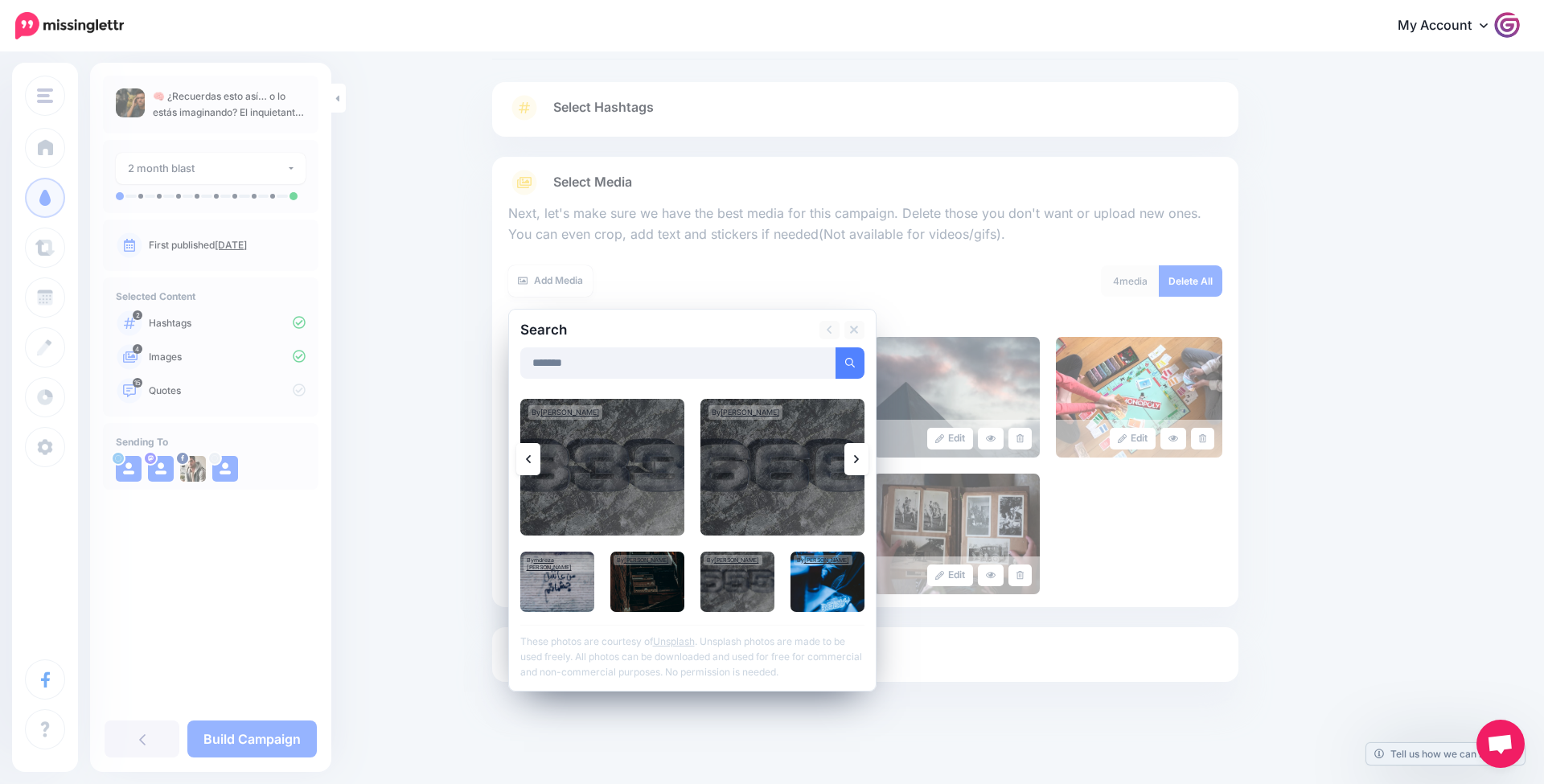
click at [853, 455] on link at bounding box center [856, 459] width 24 height 32
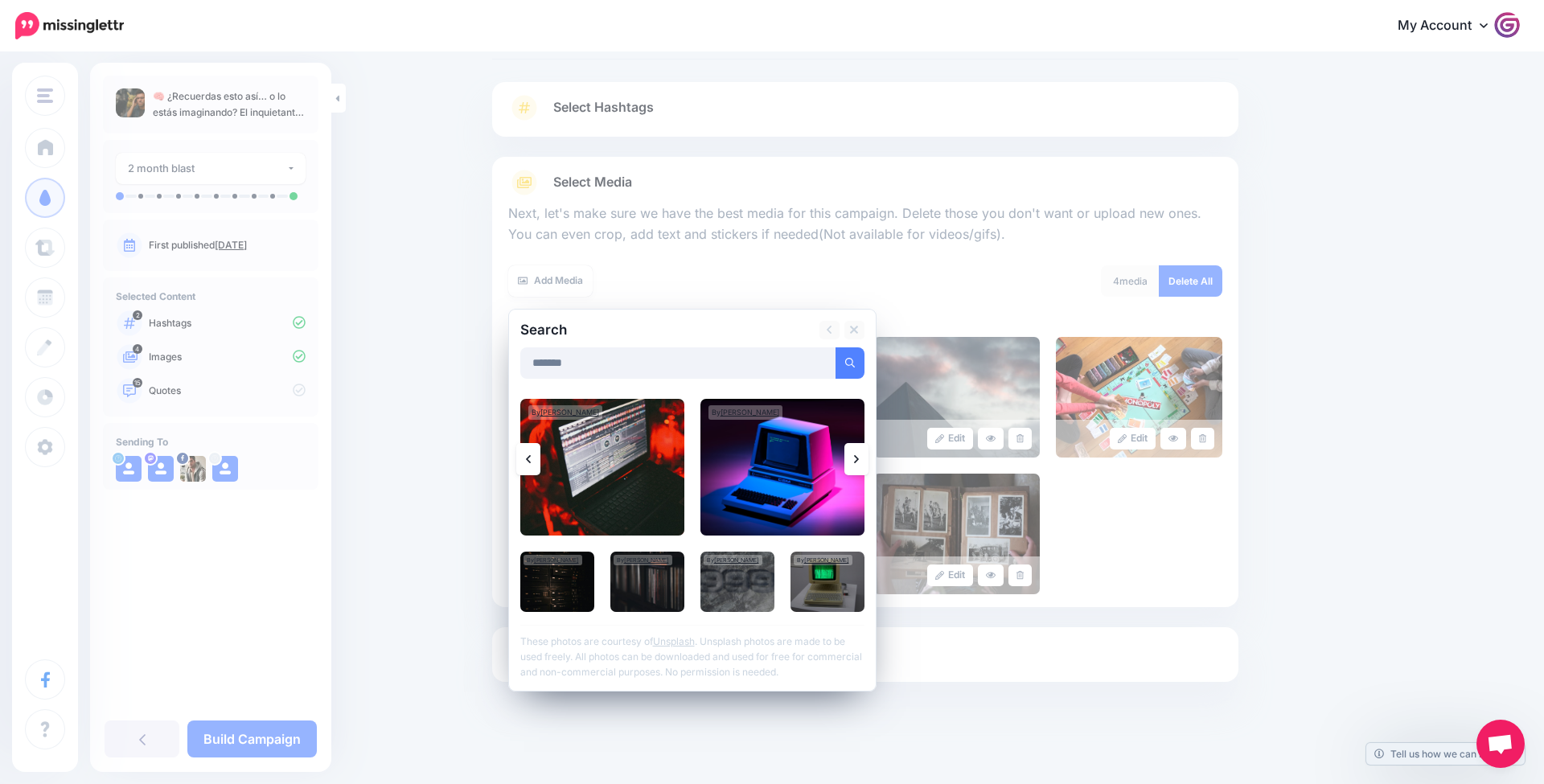
click at [853, 455] on link at bounding box center [856, 459] width 24 height 32
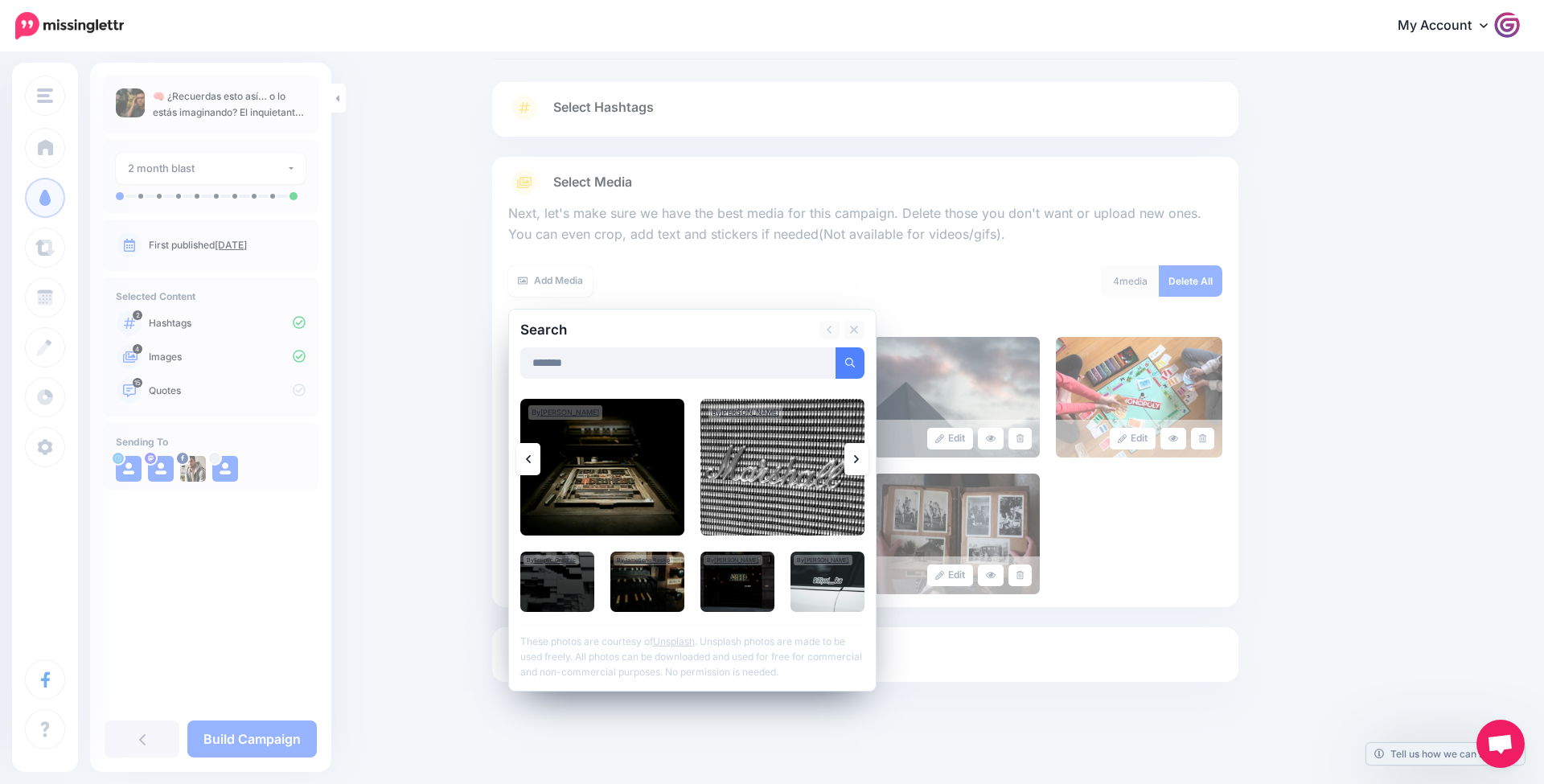
click at [853, 455] on link at bounding box center [856, 459] width 24 height 32
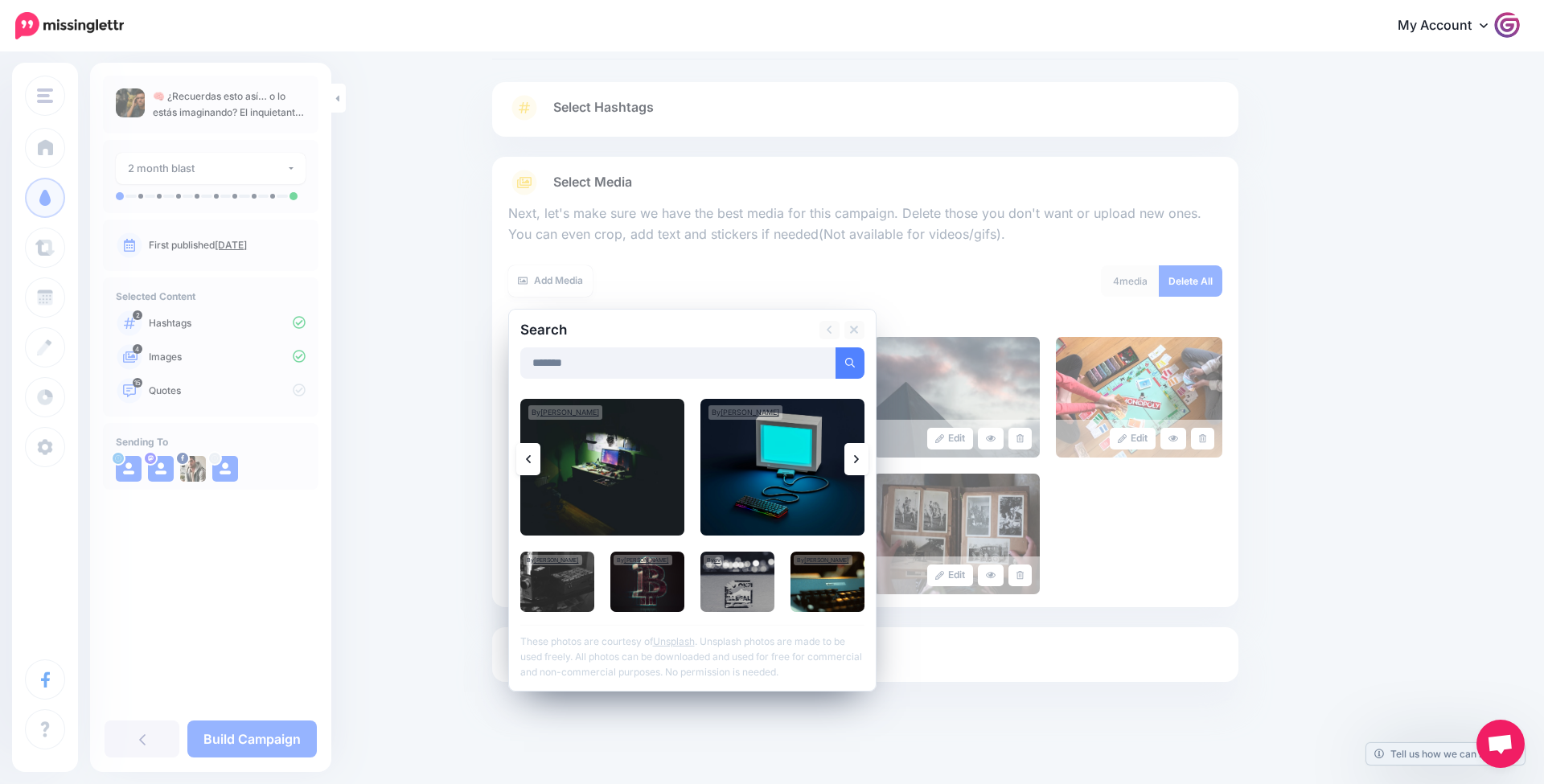
click at [853, 456] on link at bounding box center [856, 459] width 24 height 32
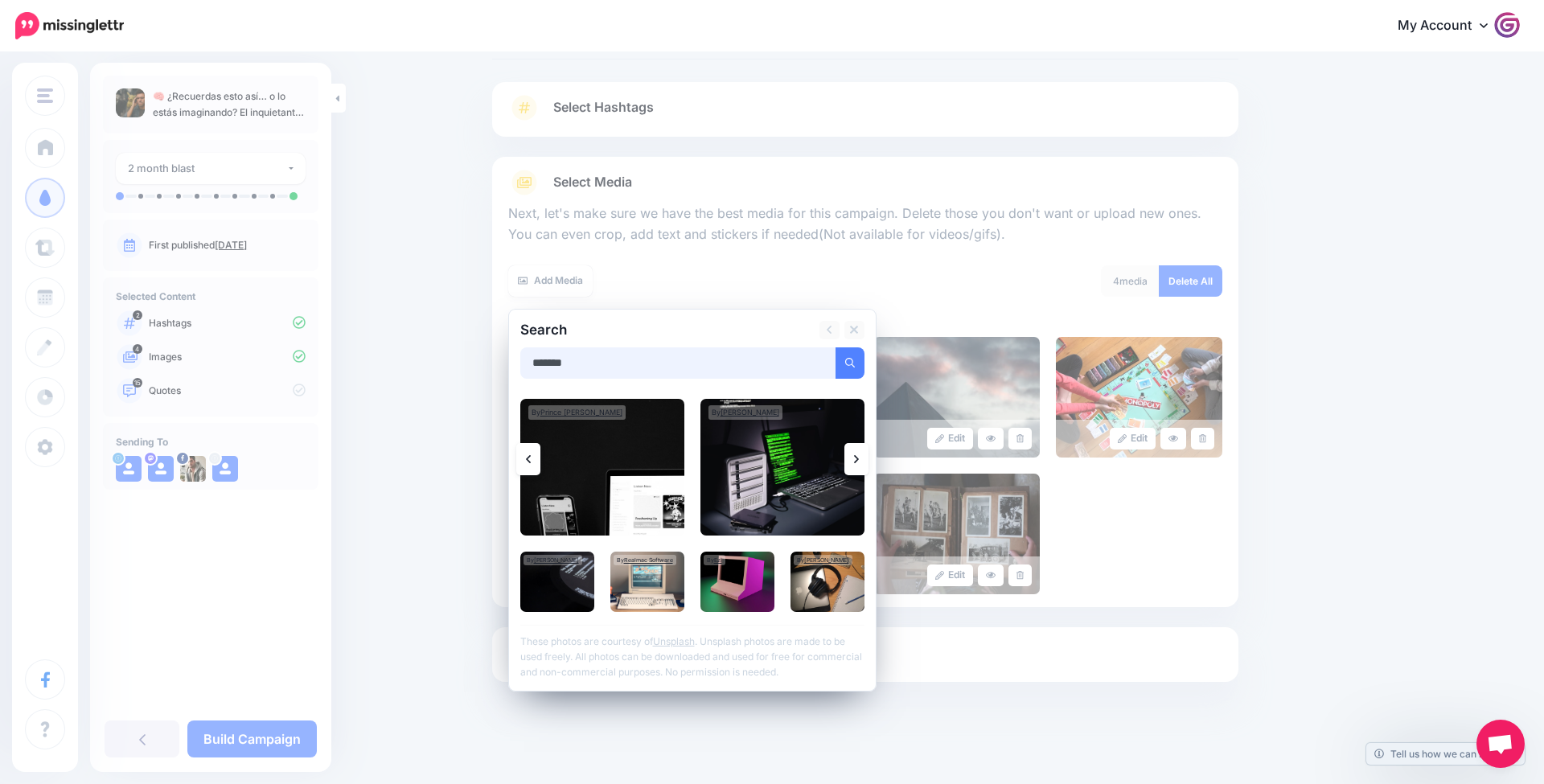
drag, startPoint x: 651, startPoint y: 367, endPoint x: 182, endPoint y: 354, distance: 469.2
click at [183, 354] on div "TrendTipsMx Gadgeteur TrendTipsPro ActividadPro TrendTipsNet TrendTipsMx Add Wo…" at bounding box center [772, 379] width 1544 height 815
type input "*********"
click at [849, 360] on button "submit" at bounding box center [850, 363] width 29 height 31
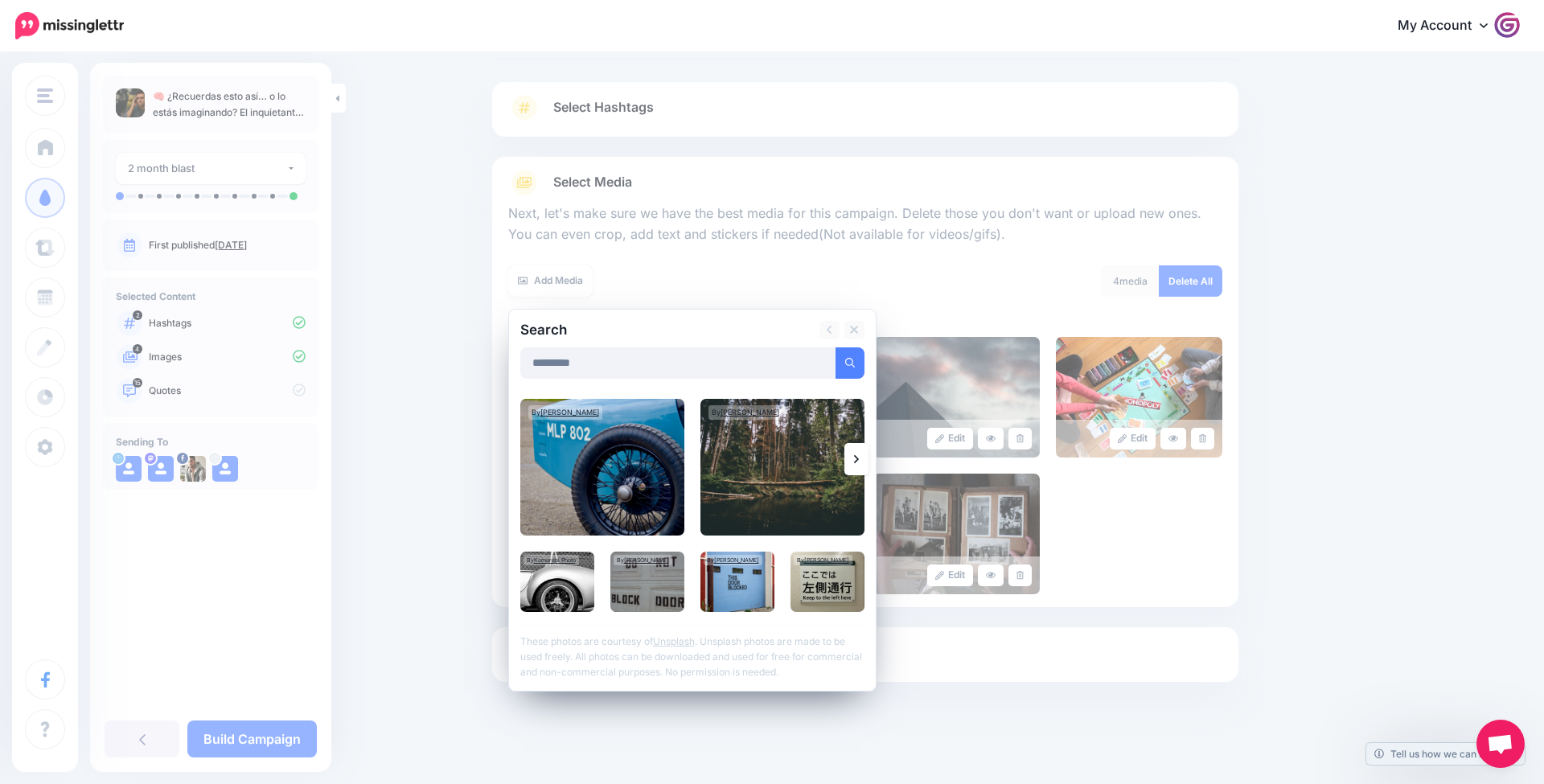
click at [857, 460] on icon at bounding box center [856, 459] width 4 height 12
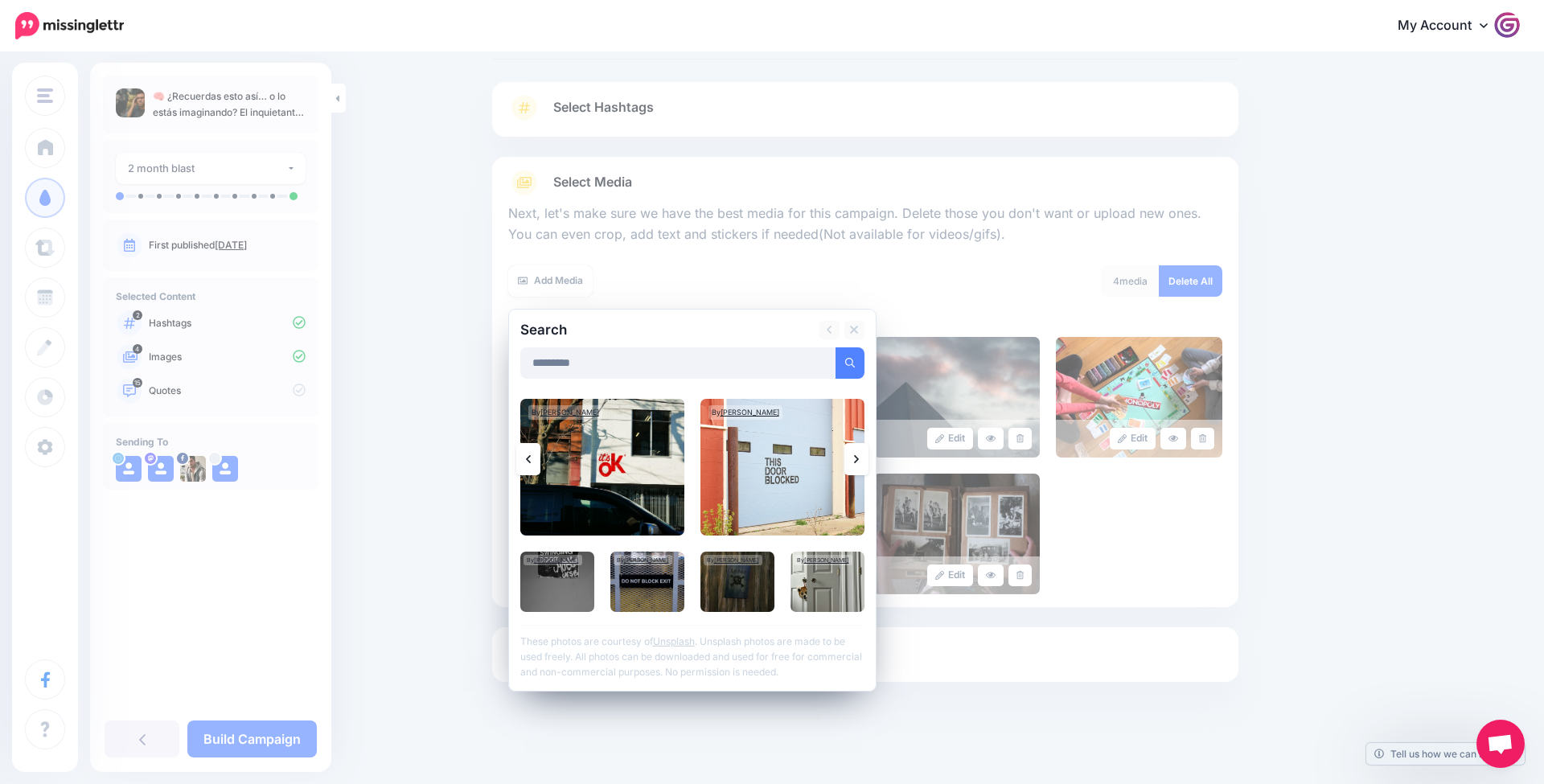
click at [857, 460] on icon at bounding box center [856, 459] width 4 height 12
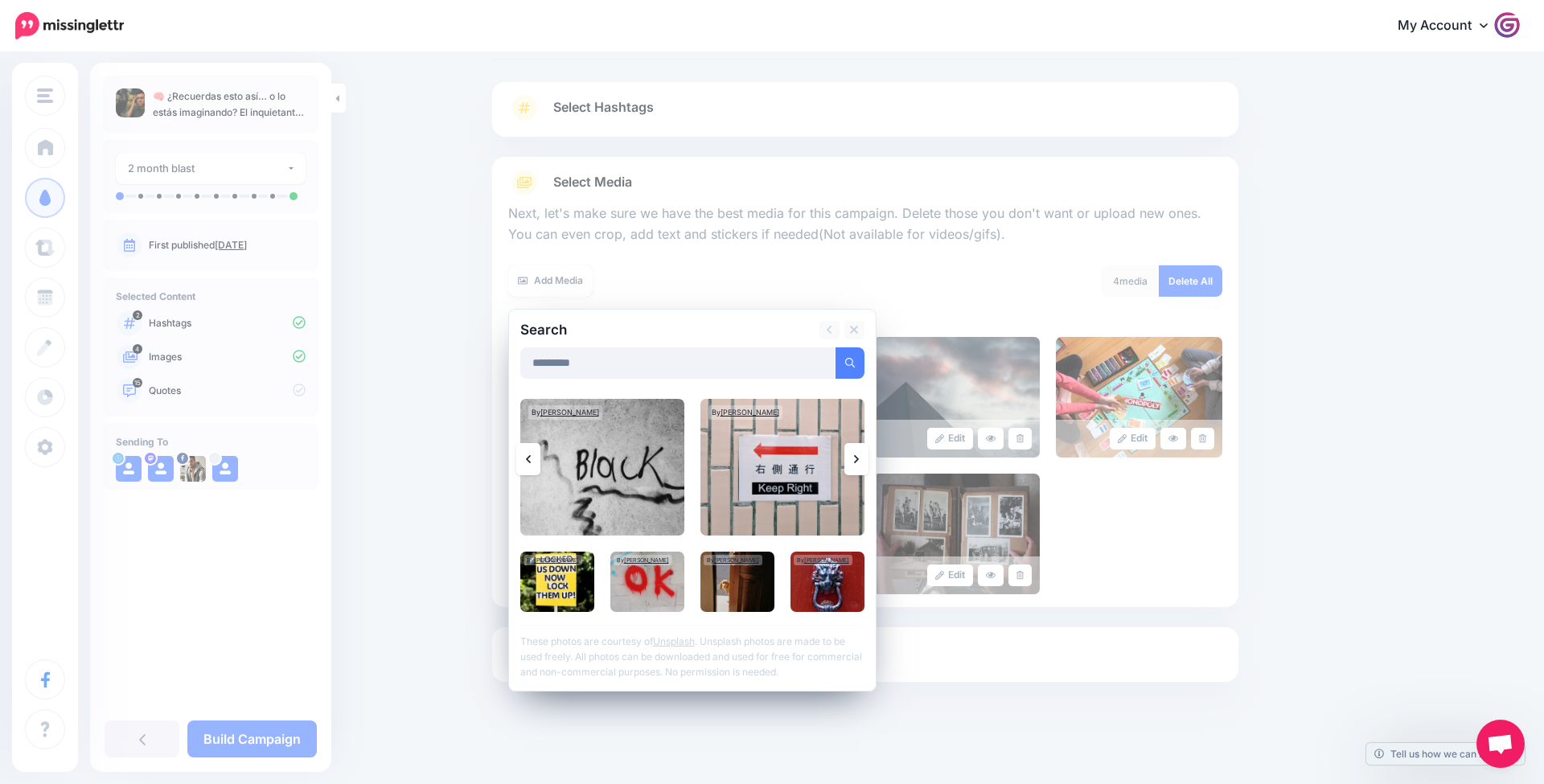
click at [857, 460] on icon at bounding box center [856, 459] width 4 height 12
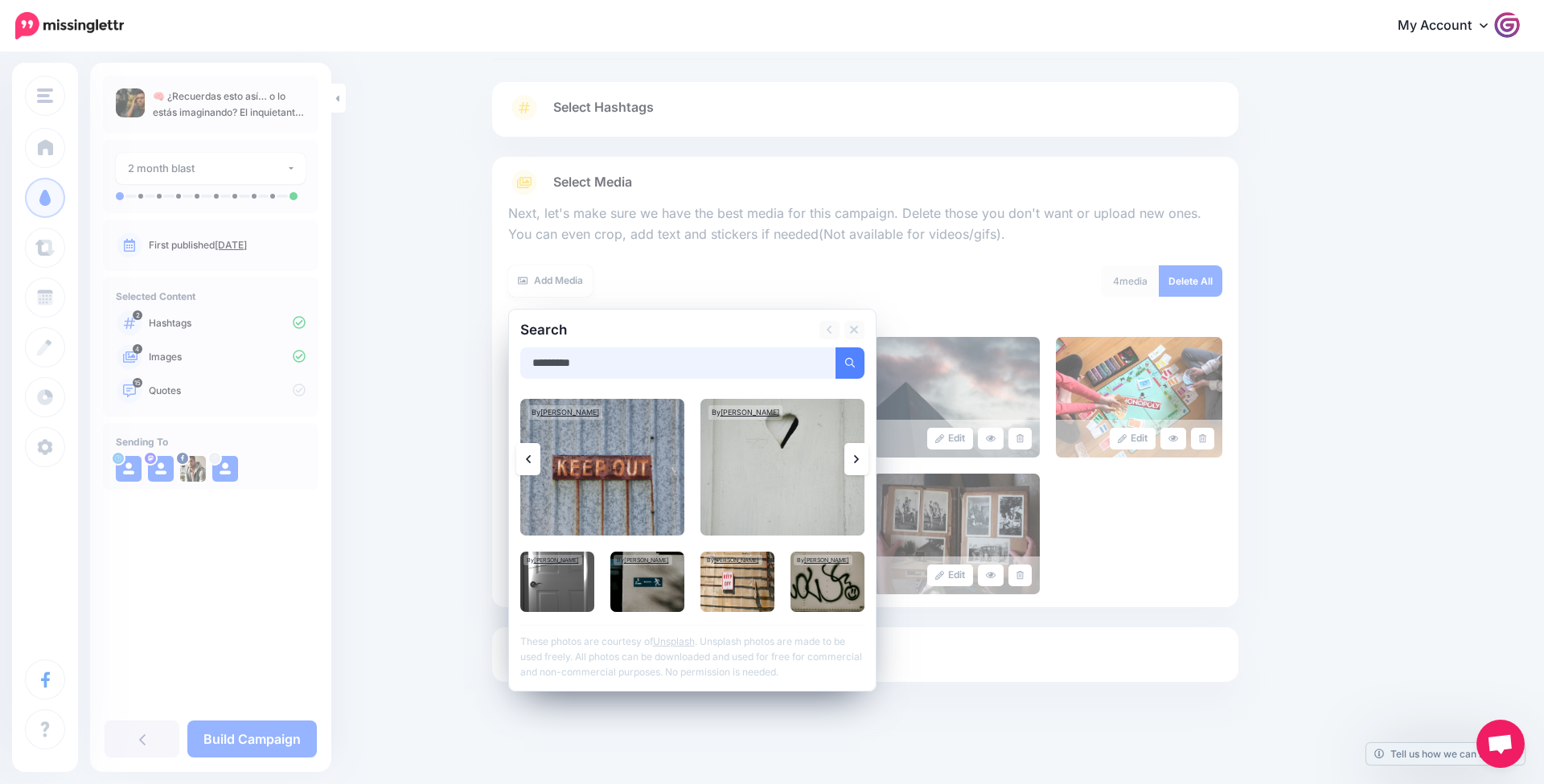
drag, startPoint x: 660, startPoint y: 355, endPoint x: 389, endPoint y: 352, distance: 271.0
click at [389, 352] on div "Content and media Choose the content and media that you'd like to use in this c…" at bounding box center [772, 379] width 1544 height 815
click at [849, 360] on button "submit" at bounding box center [850, 363] width 29 height 31
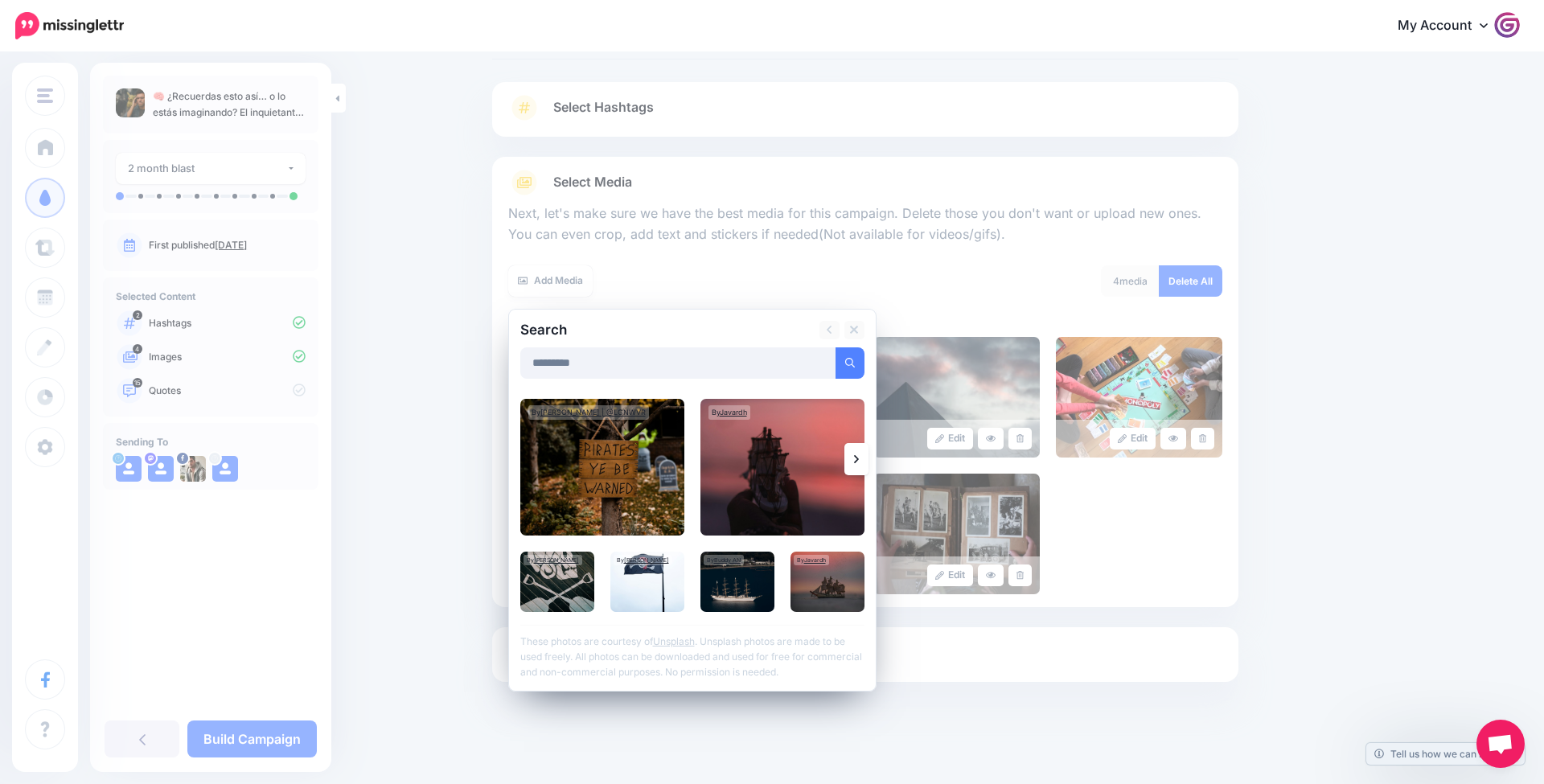
click at [849, 457] on link at bounding box center [856, 459] width 24 height 32
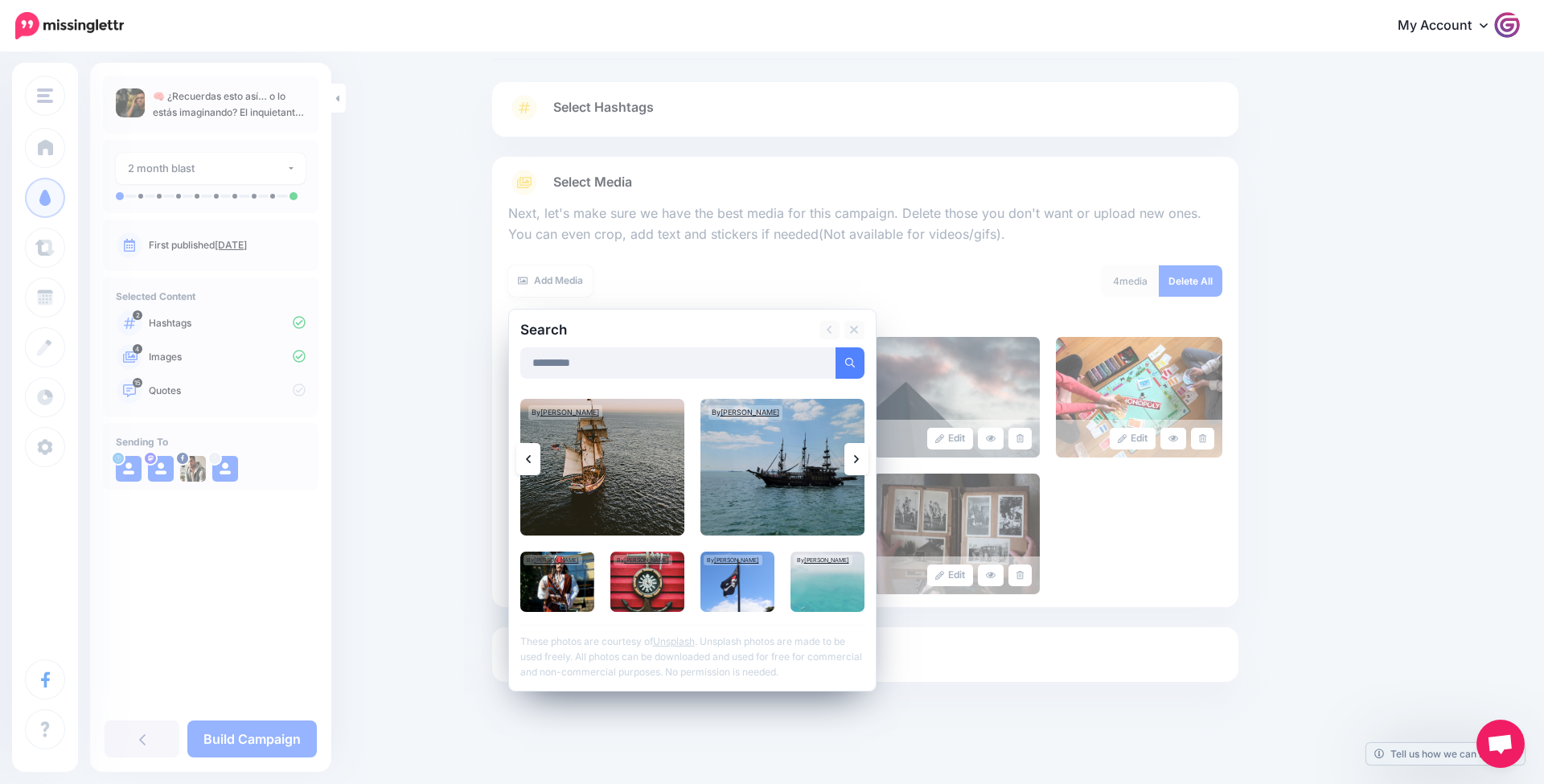
click at [849, 457] on link at bounding box center [856, 459] width 24 height 32
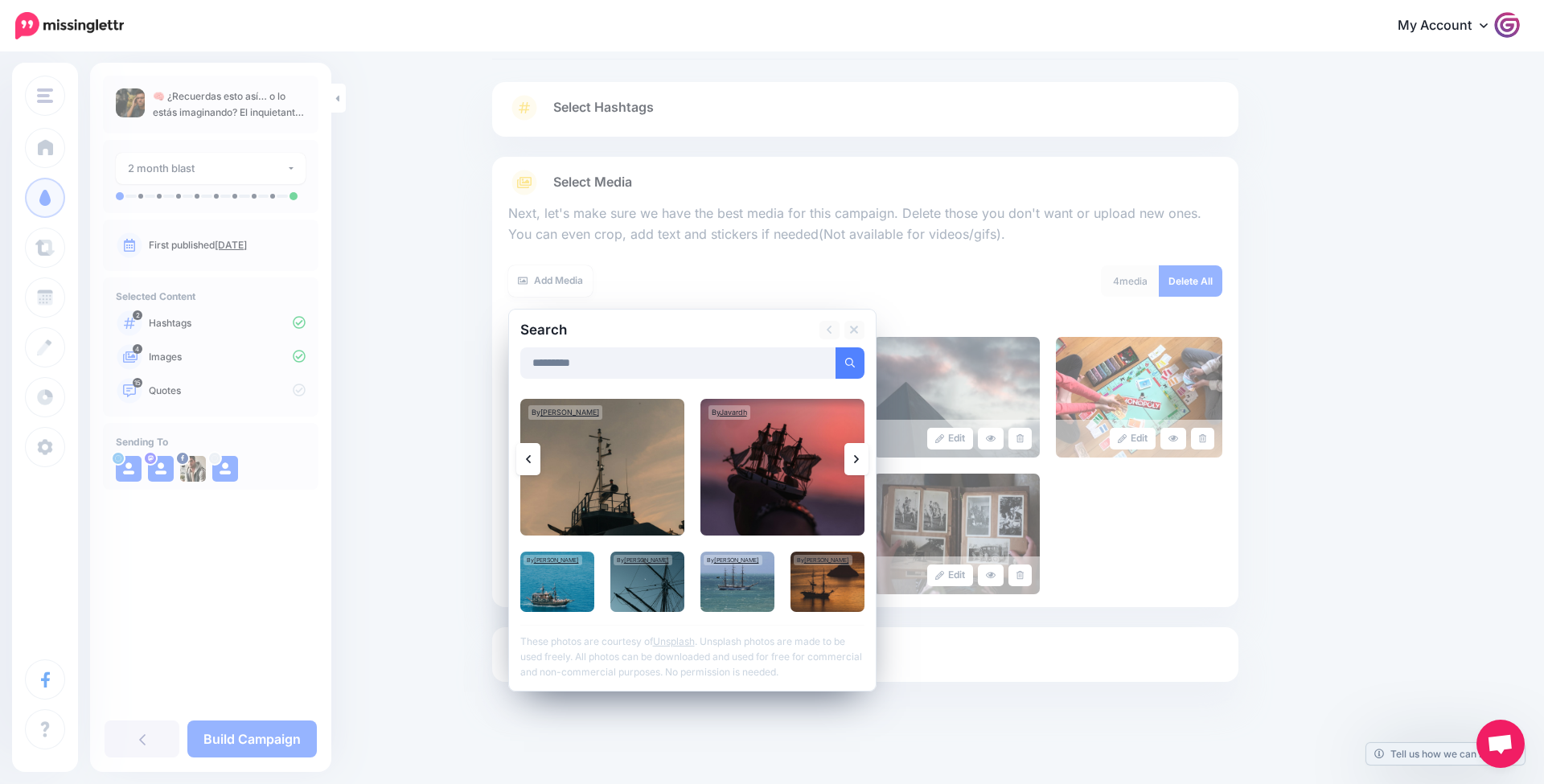
click at [849, 458] on link at bounding box center [856, 459] width 24 height 32
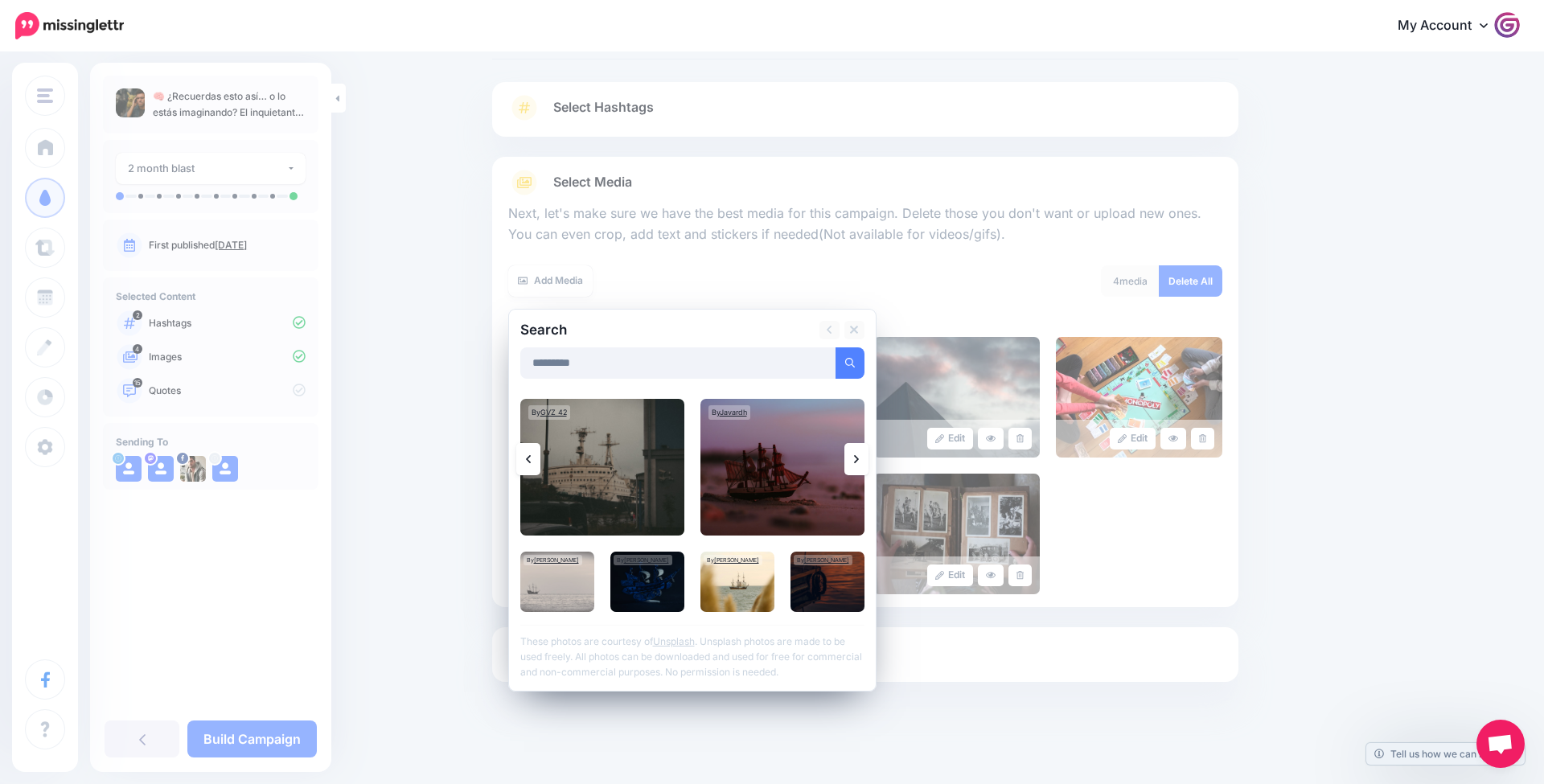
click at [849, 458] on link at bounding box center [856, 459] width 24 height 32
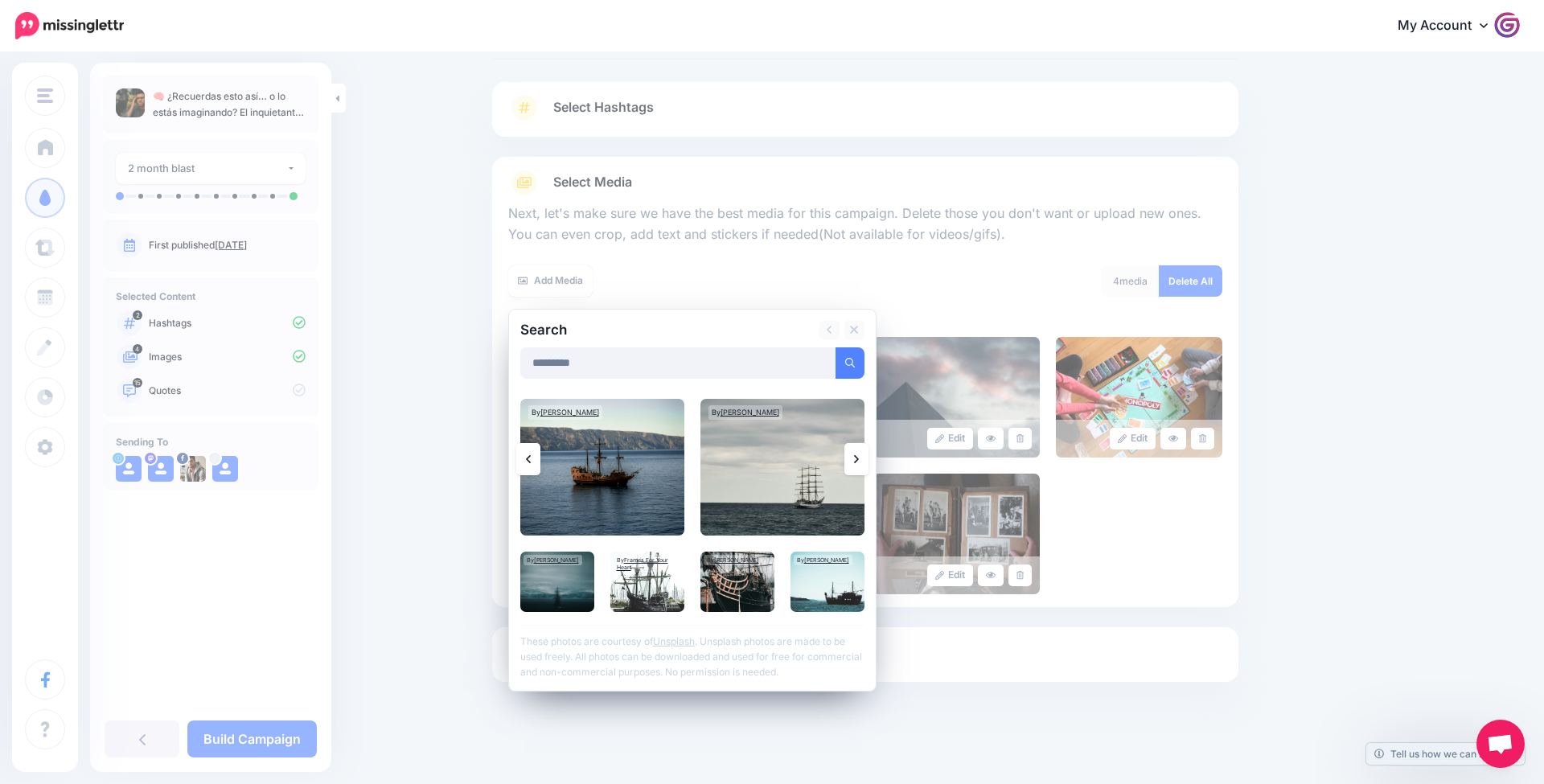
click at [849, 458] on link at bounding box center [856, 459] width 24 height 32
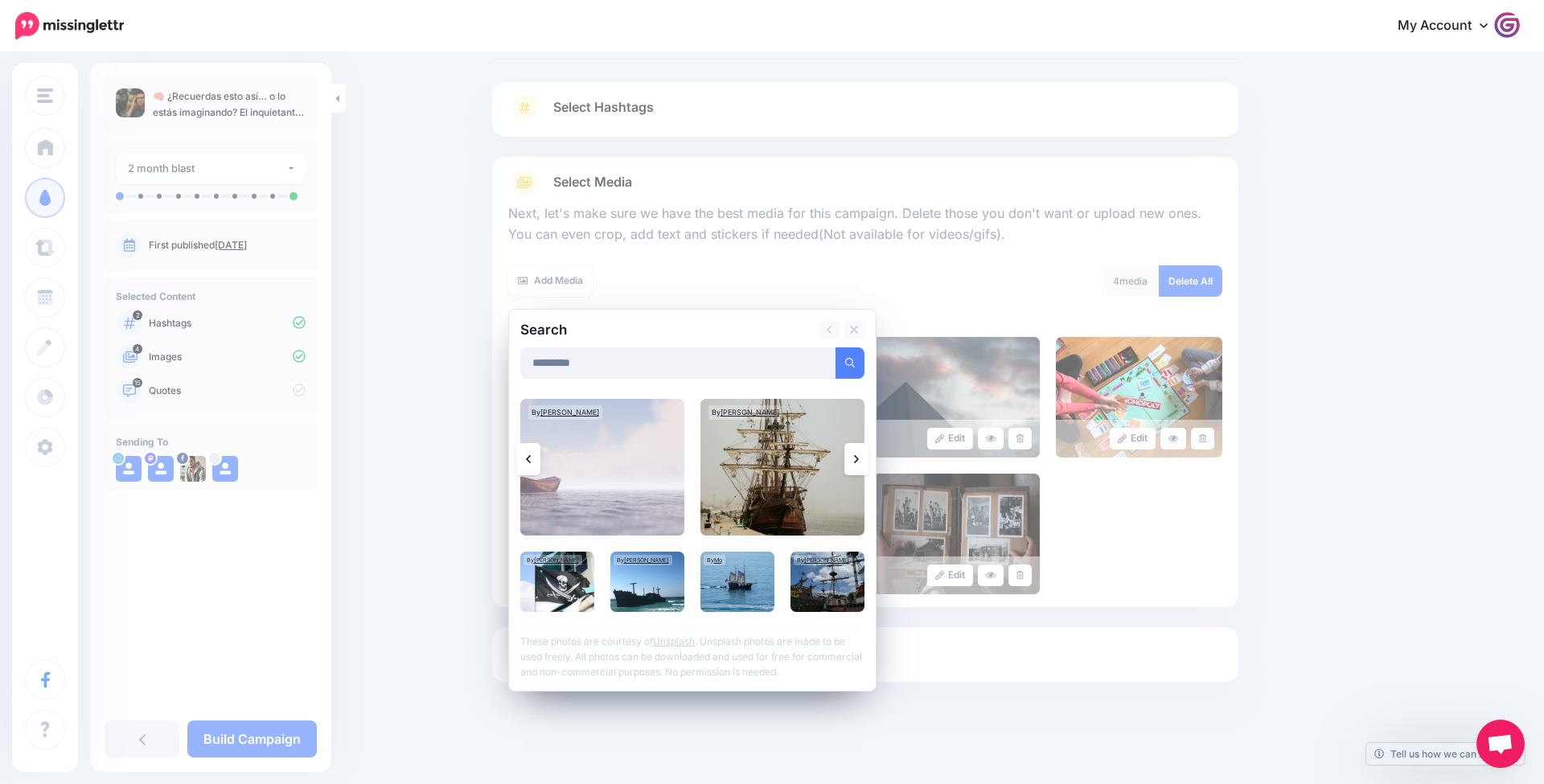
click at [849, 458] on link at bounding box center [856, 459] width 24 height 32
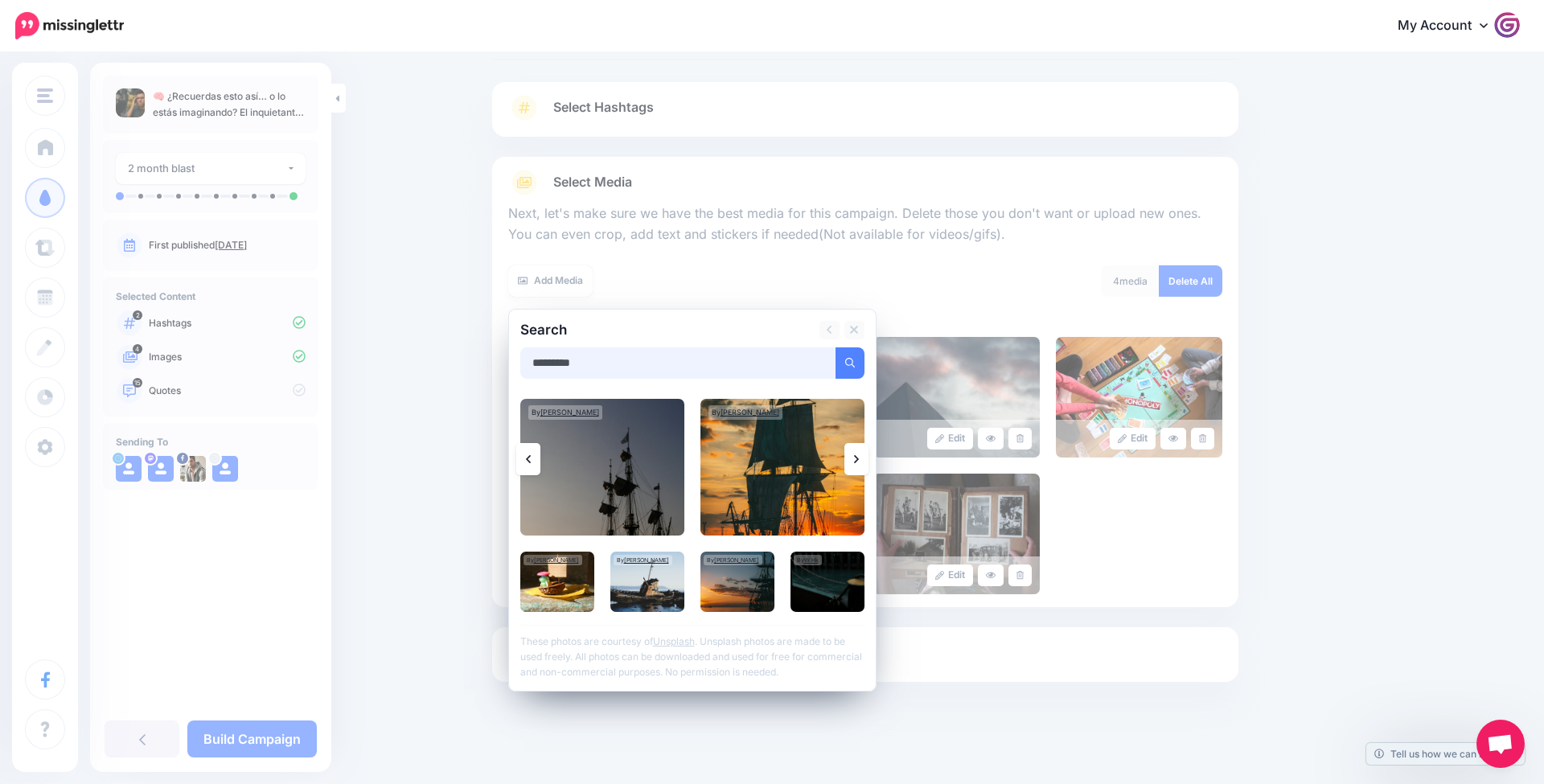
click at [610, 360] on input "*********" at bounding box center [678, 363] width 316 height 31
type input "******"
click at [849, 360] on button "submit" at bounding box center [850, 363] width 29 height 31
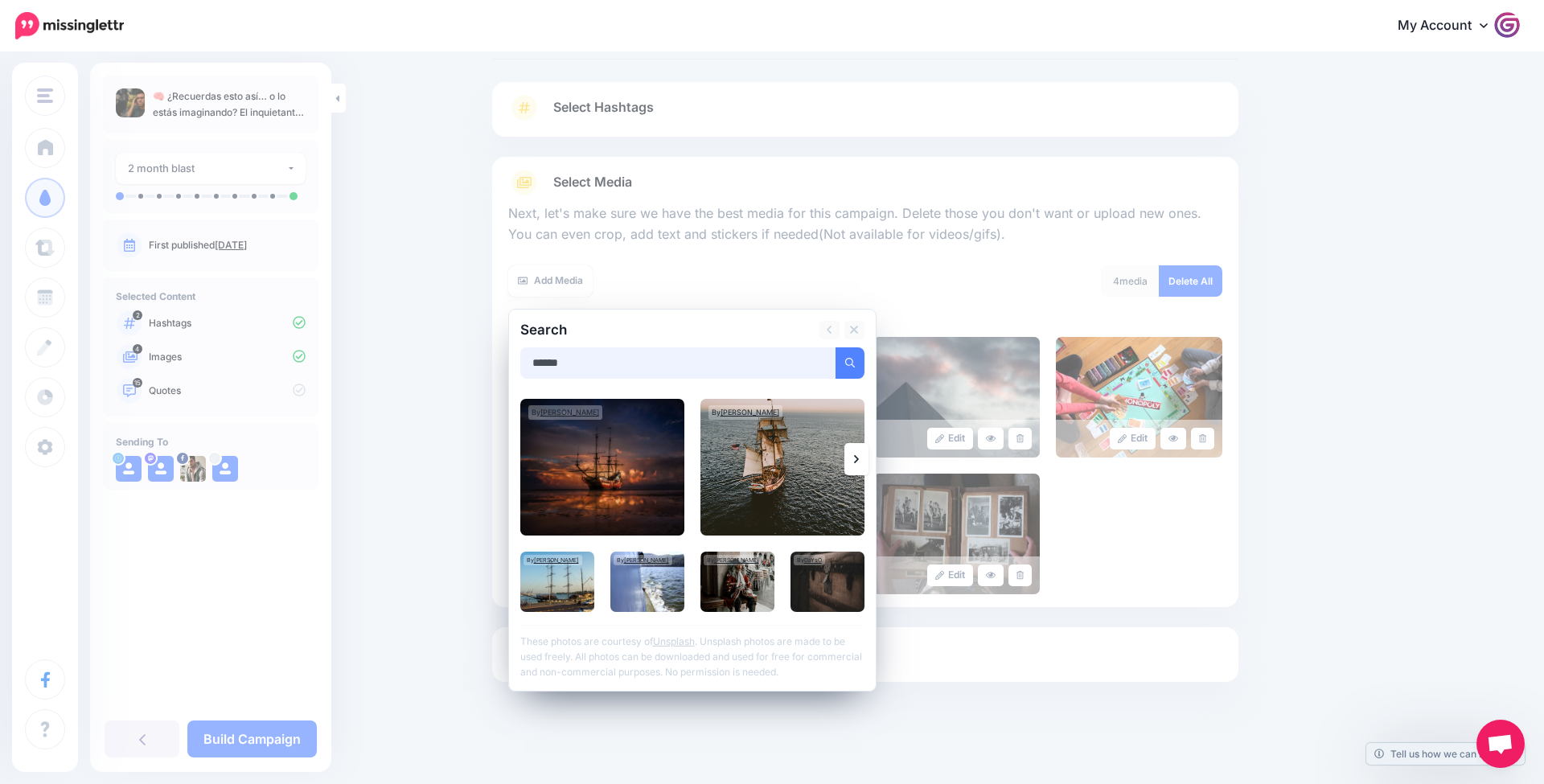
drag, startPoint x: 605, startPoint y: 354, endPoint x: 401, endPoint y: 346, distance: 204.2
click at [401, 346] on div "Content and media Choose the content and media that you'd like to use in this c…" at bounding box center [772, 379] width 1544 height 815
click at [849, 360] on button "submit" at bounding box center [850, 363] width 29 height 31
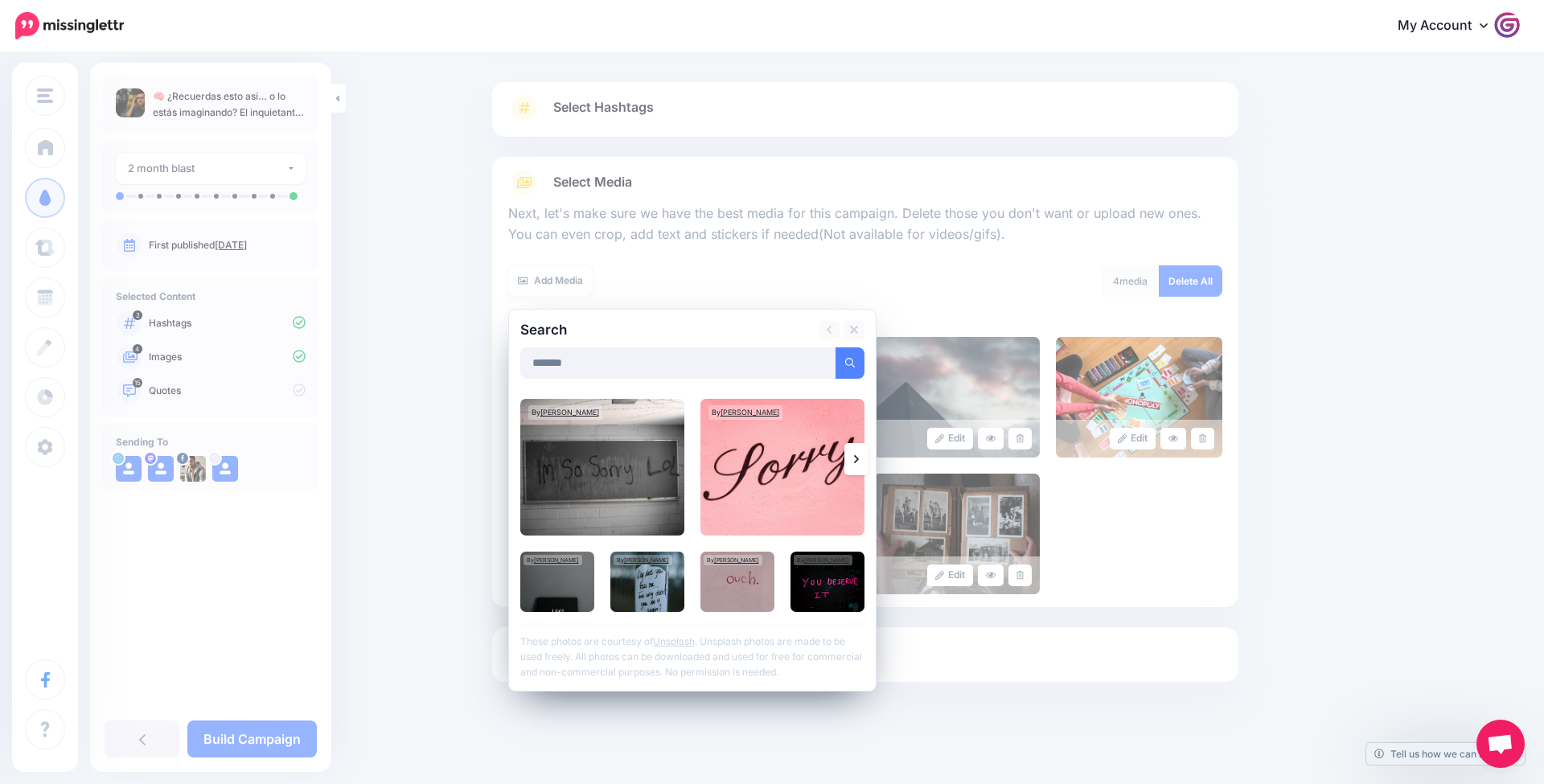
click at [854, 455] on icon at bounding box center [856, 459] width 4 height 8
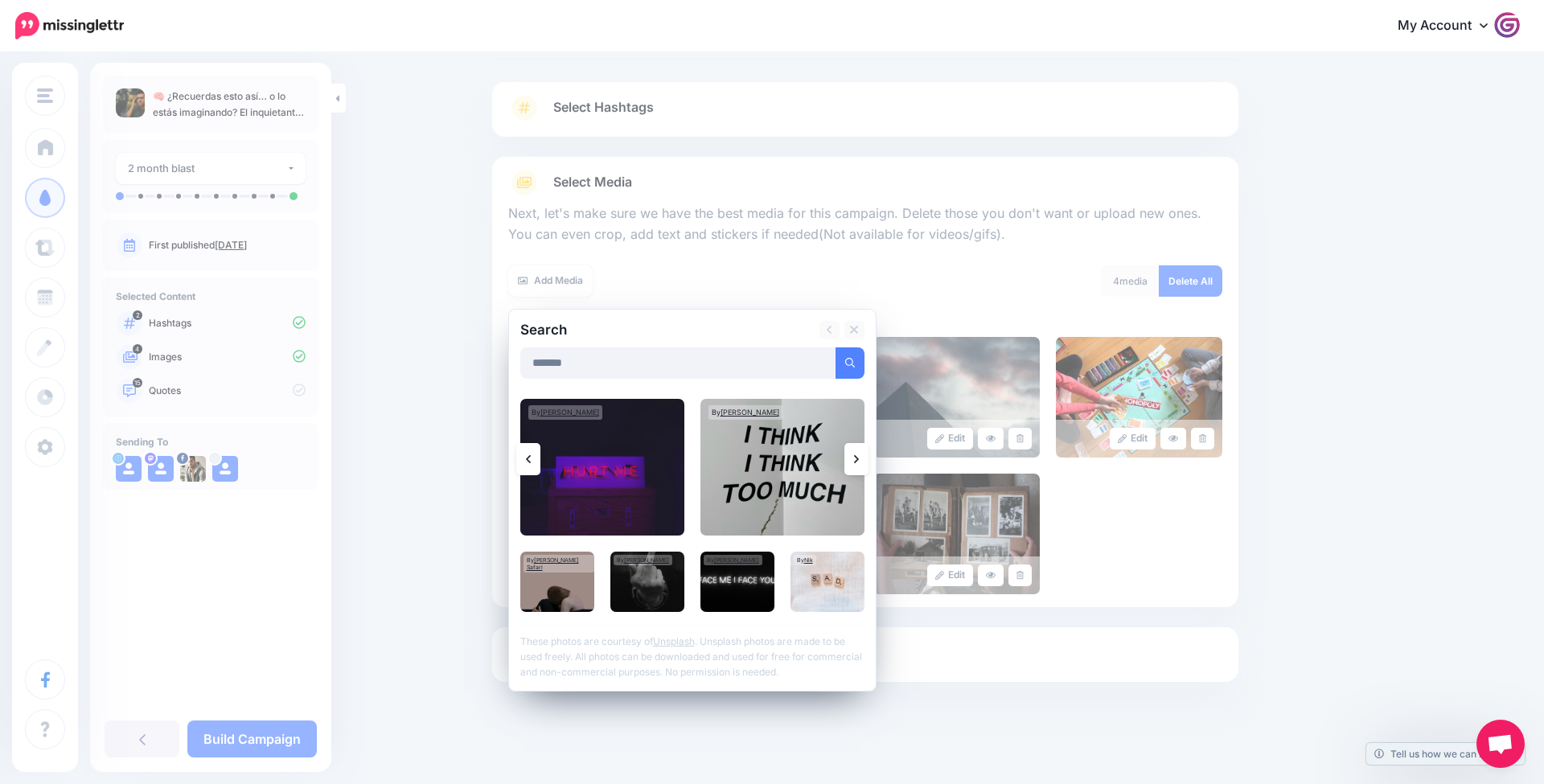
click at [854, 455] on icon at bounding box center [856, 459] width 4 height 8
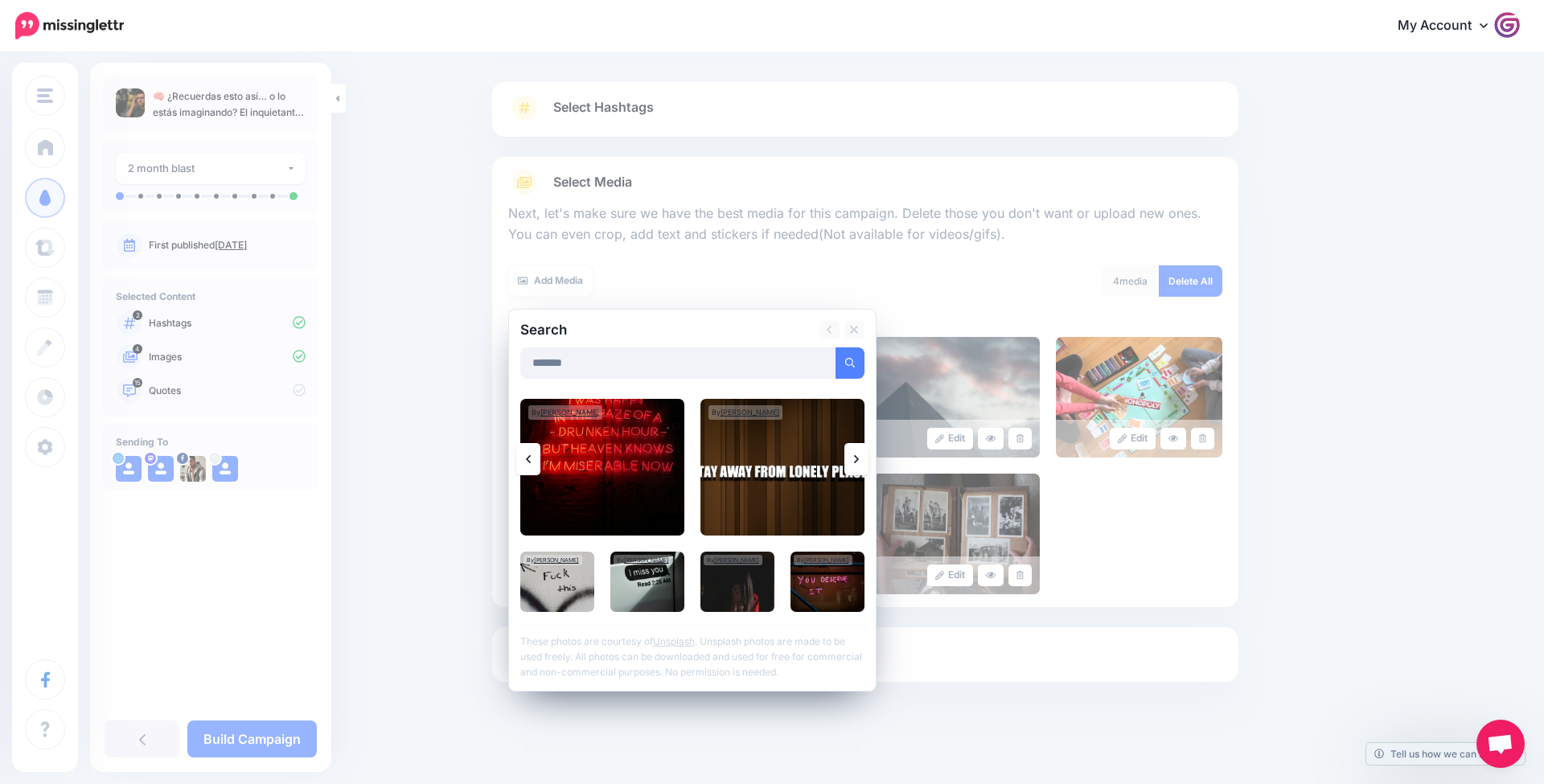
click at [854, 455] on icon at bounding box center [856, 459] width 4 height 8
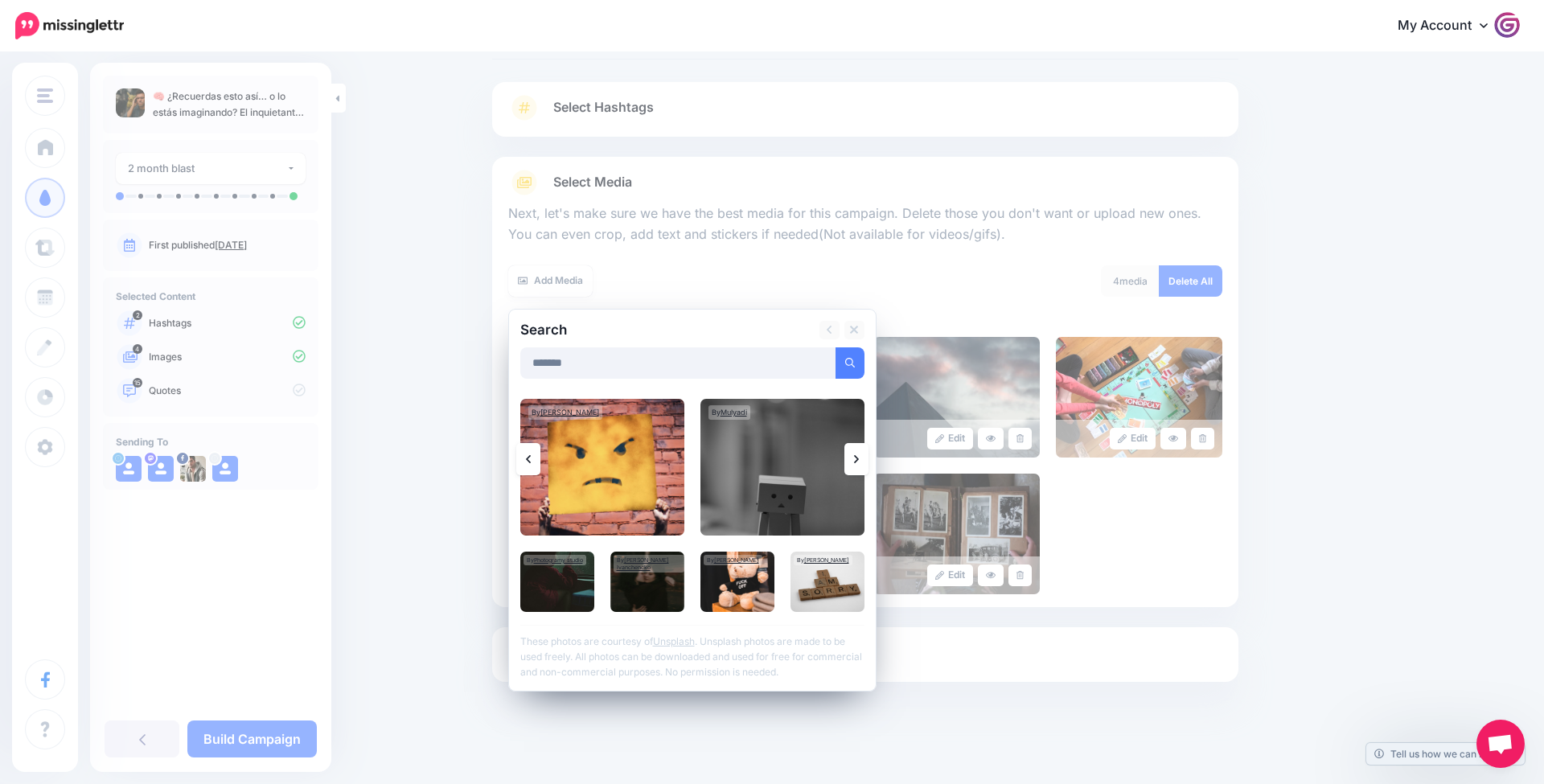
click at [854, 455] on icon at bounding box center [856, 459] width 4 height 8
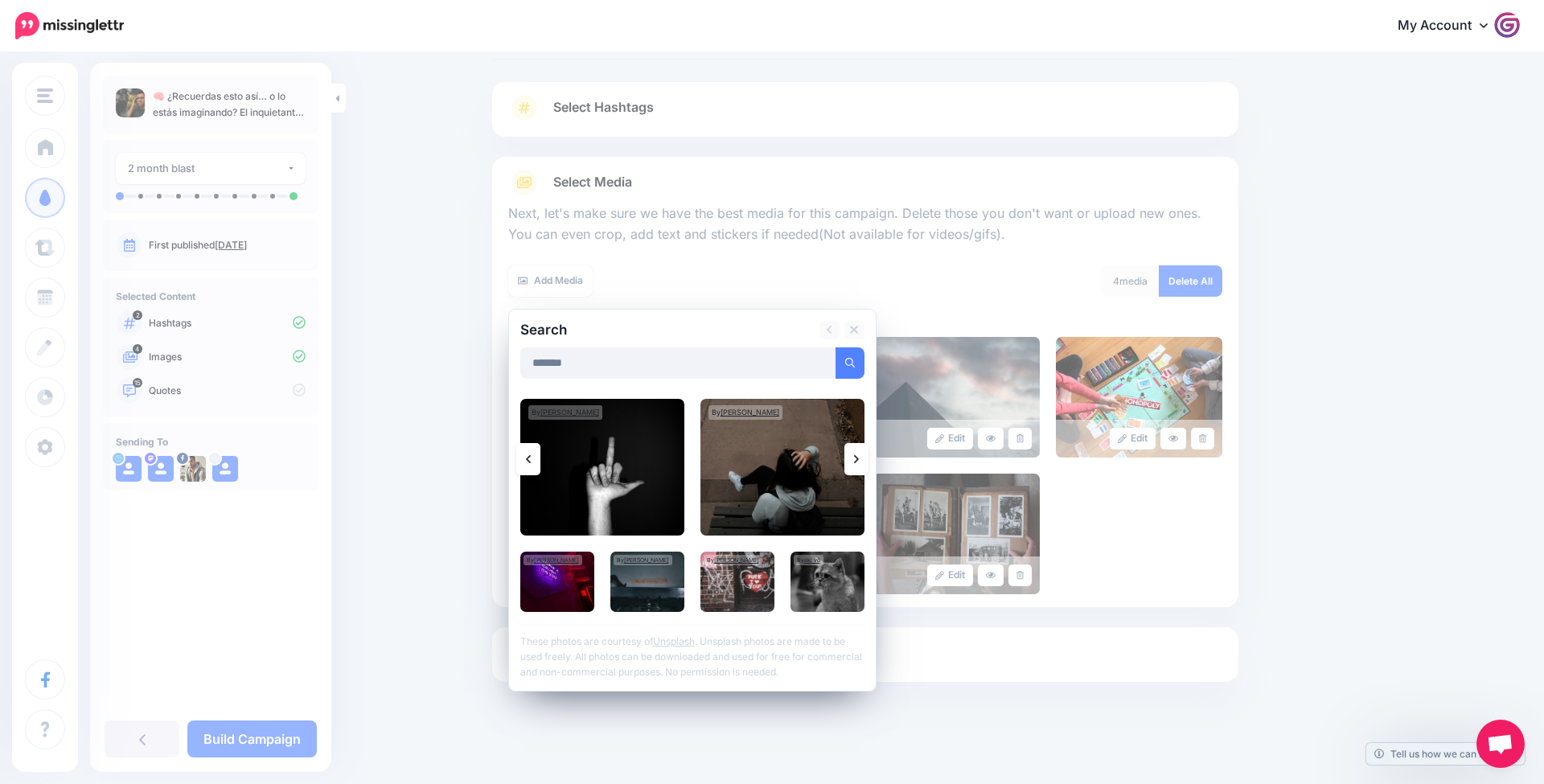
click at [854, 455] on icon at bounding box center [856, 459] width 4 height 8
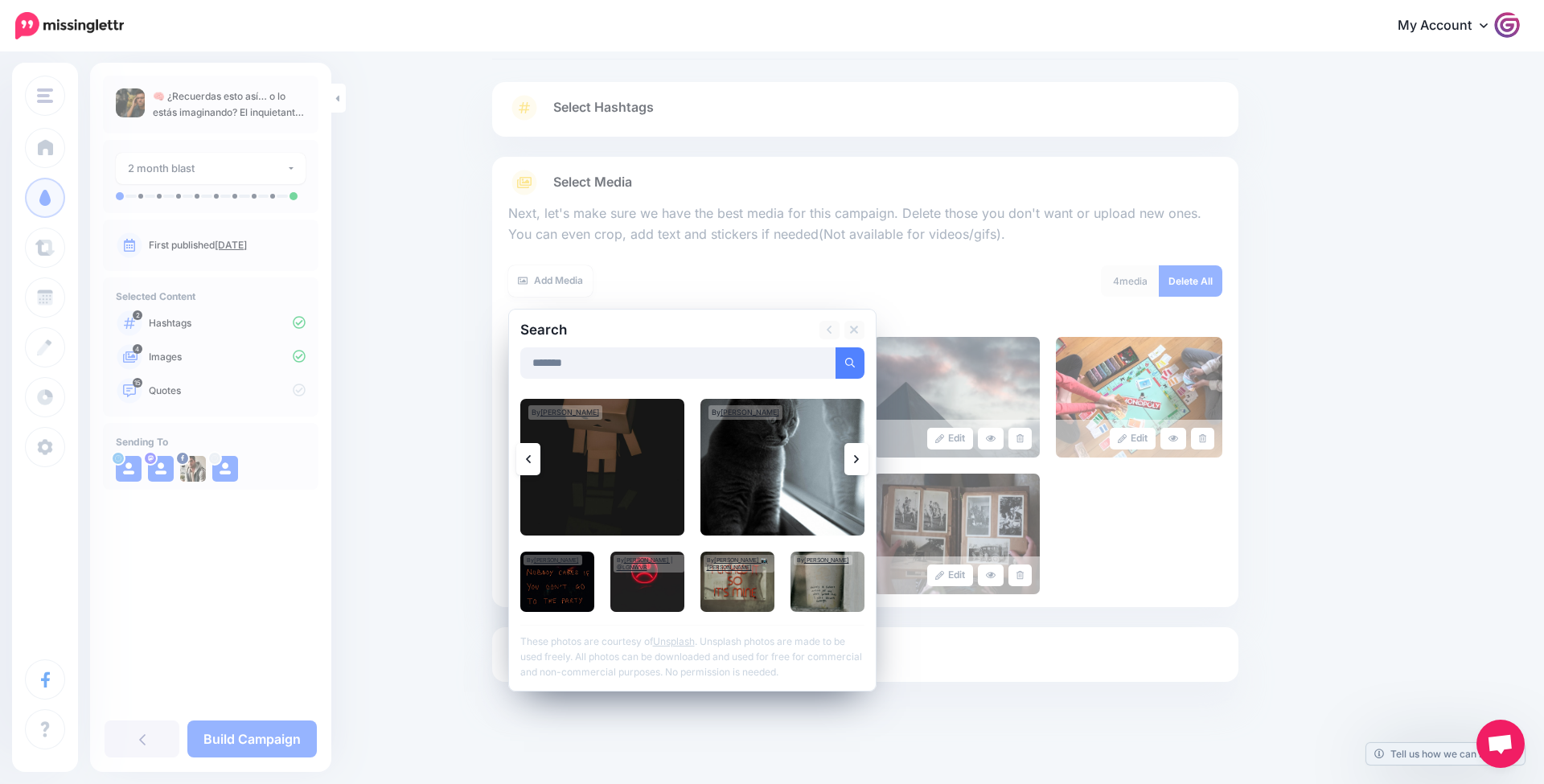
click at [857, 456] on icon at bounding box center [856, 459] width 4 height 8
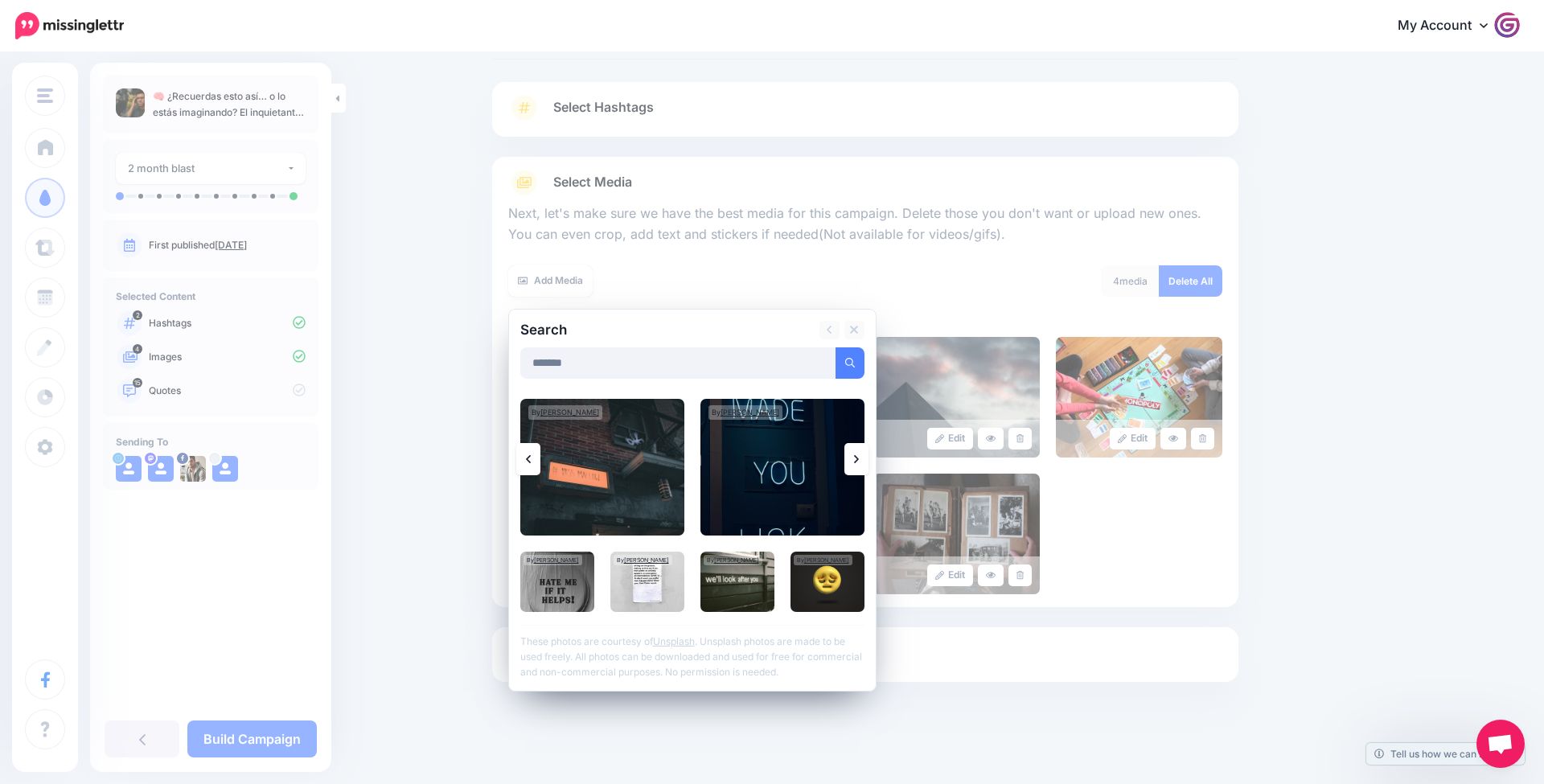
click at [857, 456] on icon at bounding box center [856, 459] width 4 height 8
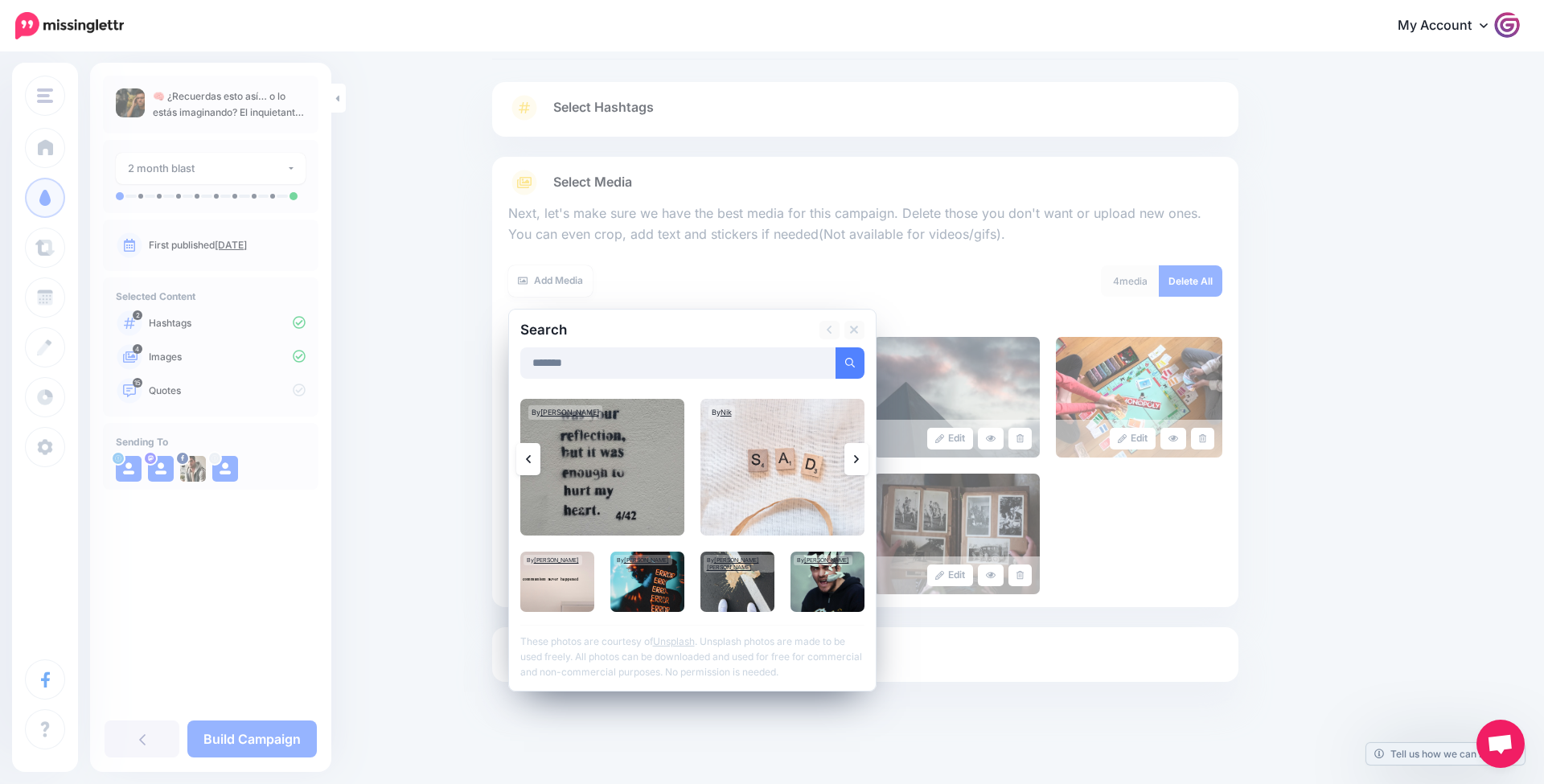
click at [857, 456] on icon at bounding box center [856, 459] width 4 height 8
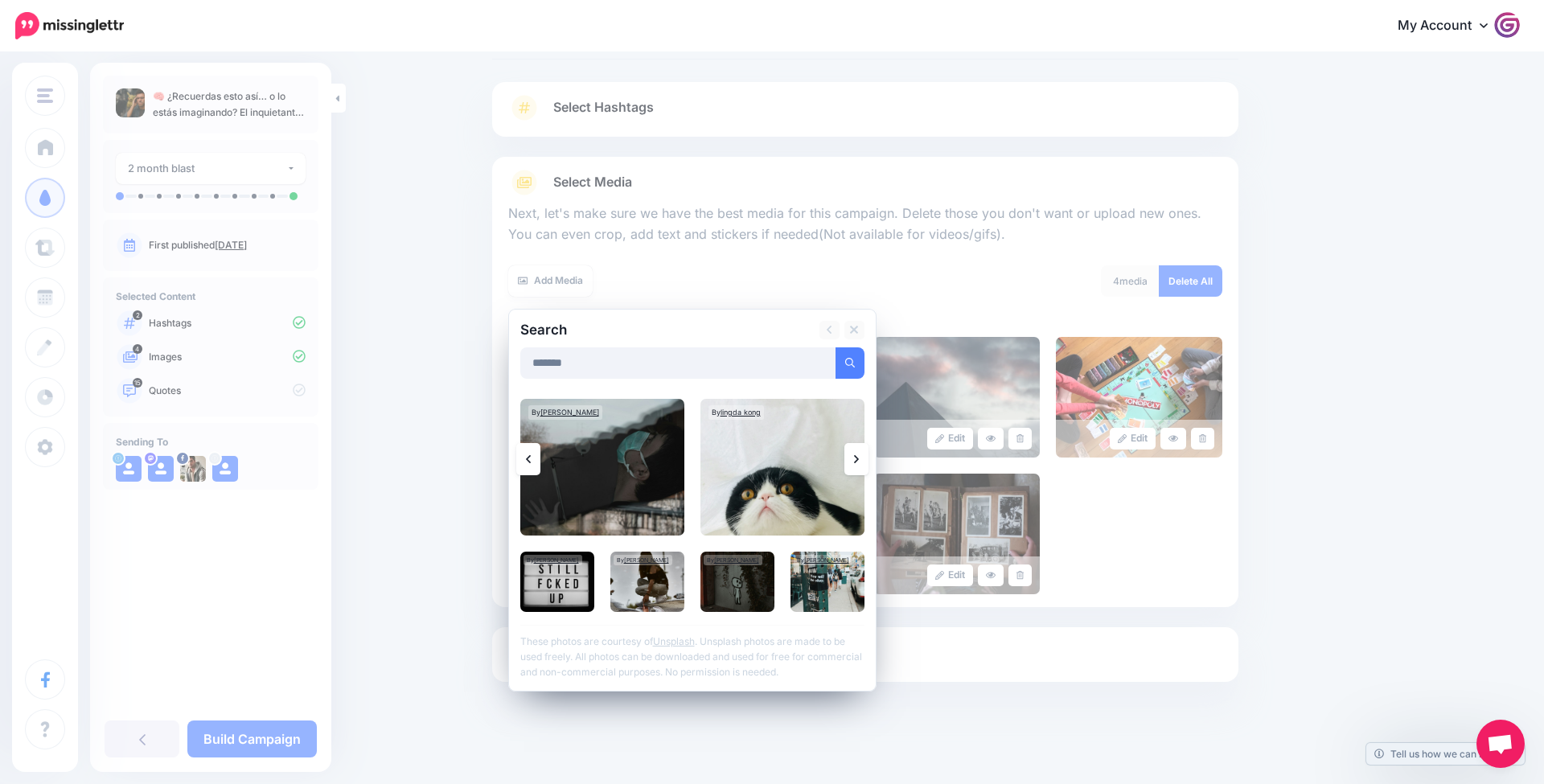
click at [857, 456] on icon at bounding box center [856, 459] width 4 height 8
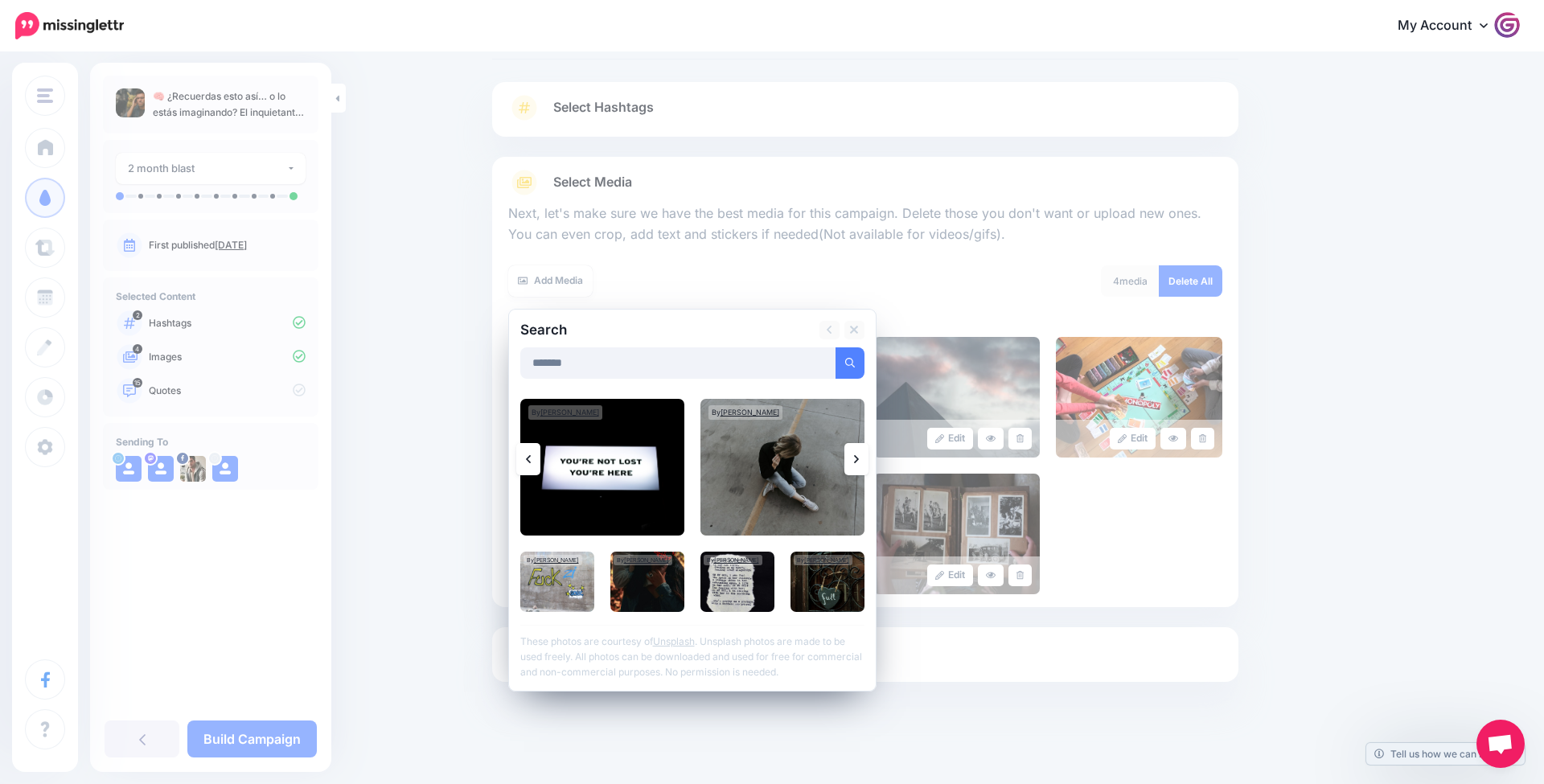
click at [857, 456] on icon at bounding box center [856, 459] width 4 height 8
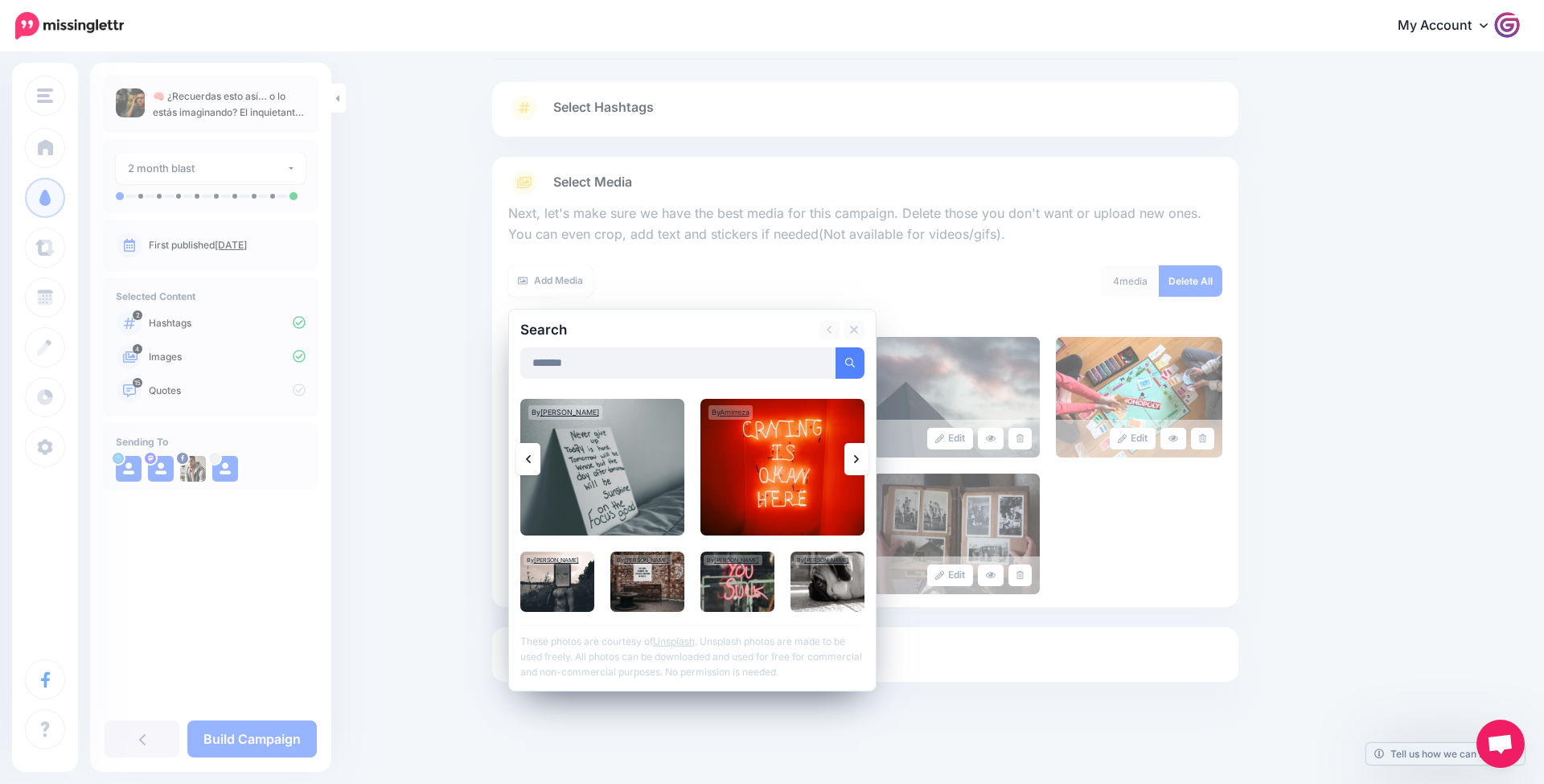
click at [857, 456] on icon at bounding box center [856, 459] width 4 height 8
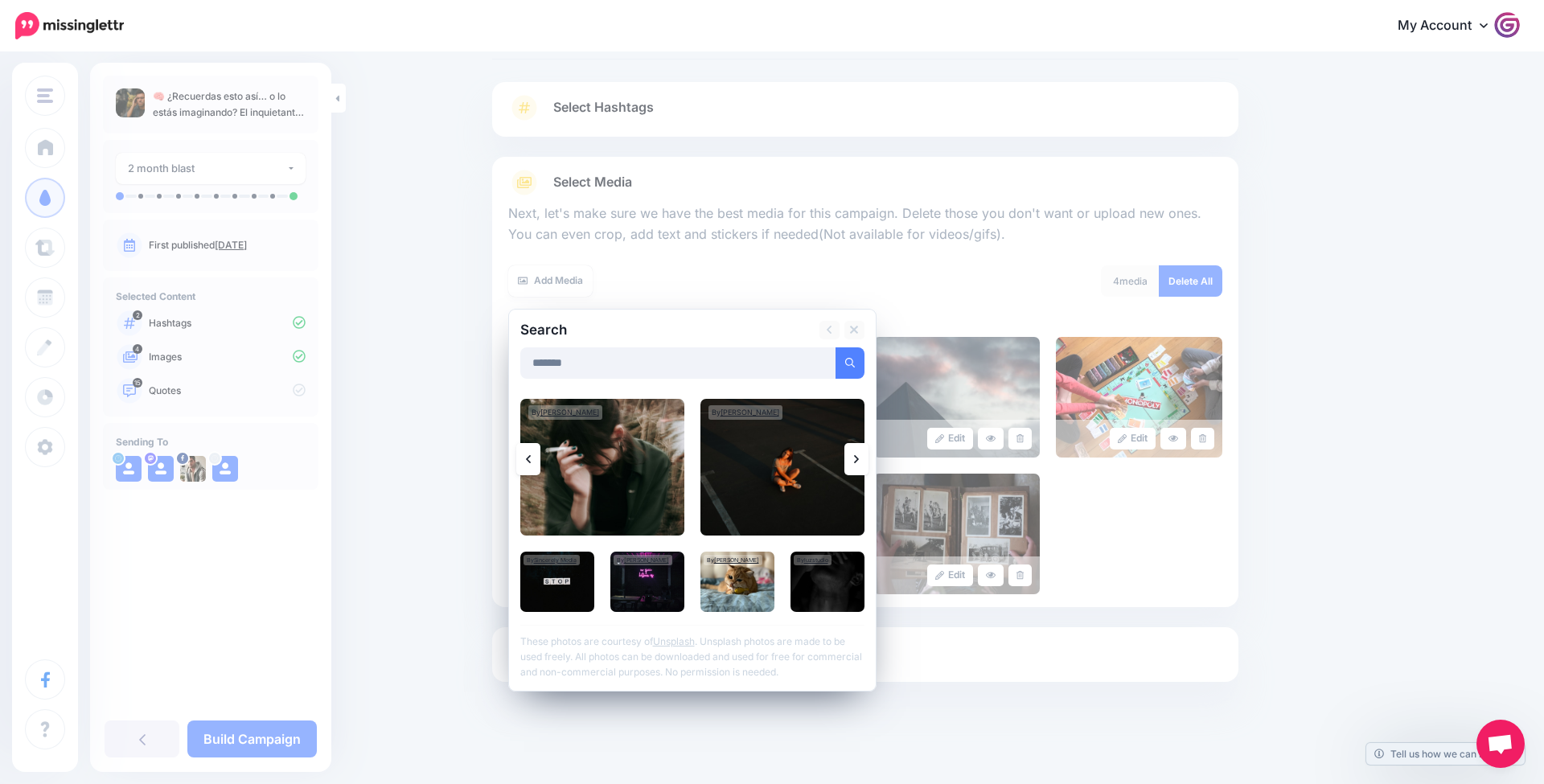
click at [856, 456] on icon at bounding box center [856, 459] width 4 height 8
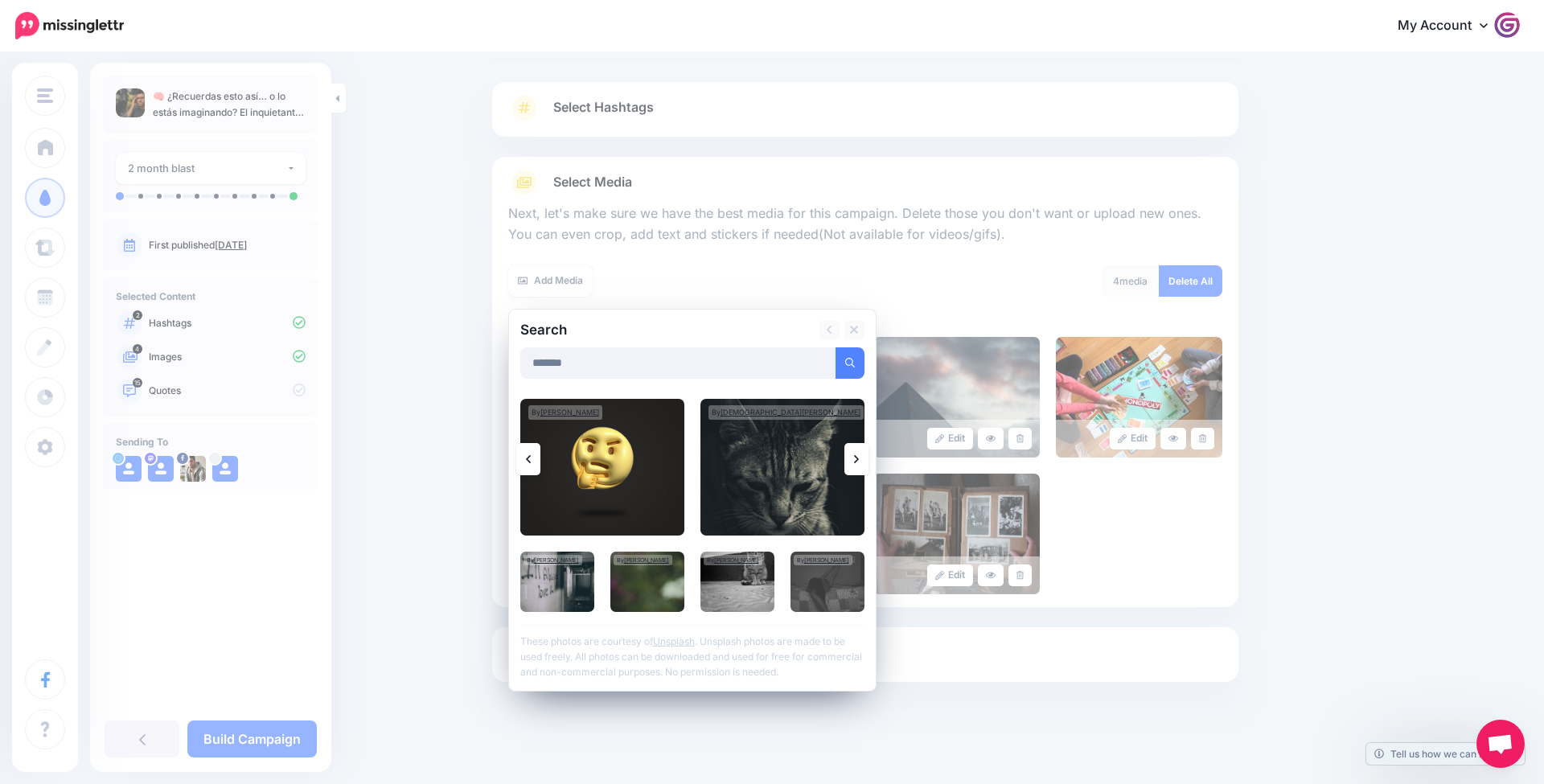
click at [856, 456] on icon at bounding box center [856, 459] width 4 height 8
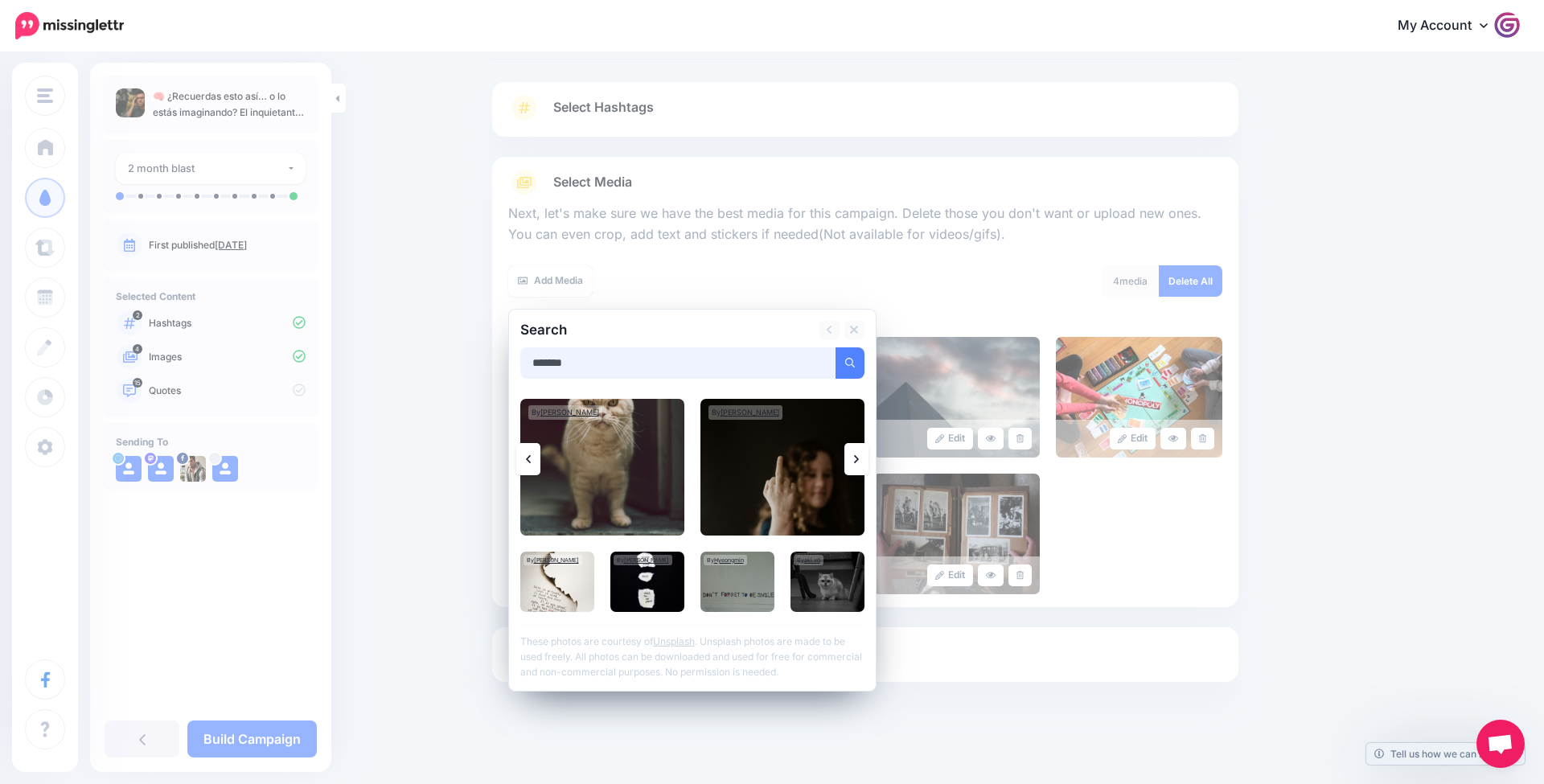
drag, startPoint x: 625, startPoint y: 362, endPoint x: 308, endPoint y: 344, distance: 317.5
click at [308, 344] on div "TrendTipsMx Gadgeteur TrendTipsPro ActividadPro TrendTipsNet TrendTipsMx Add Wo…" at bounding box center [772, 379] width 1544 height 815
click at [849, 360] on button "submit" at bounding box center [850, 363] width 29 height 31
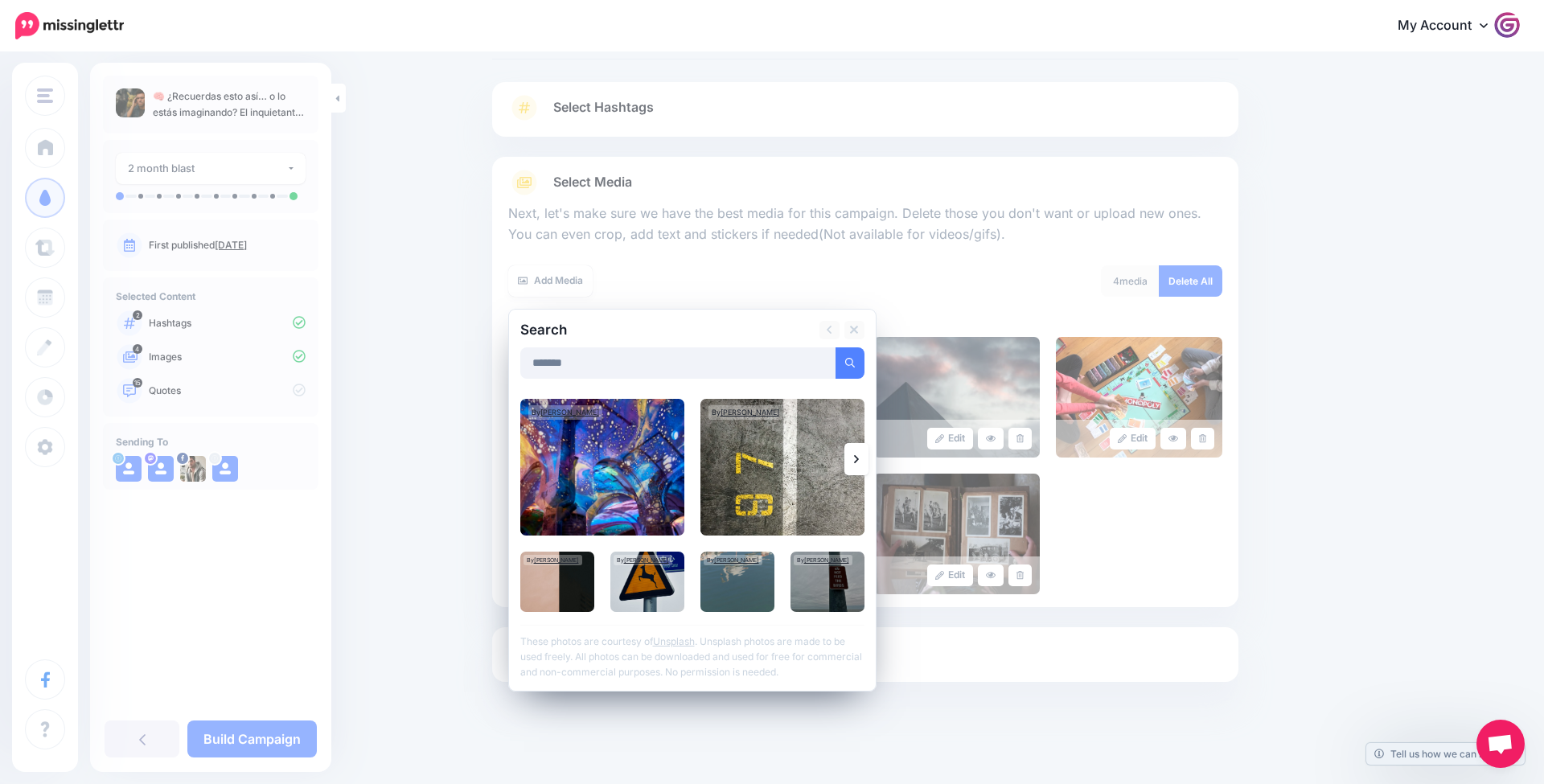
drag, startPoint x: 856, startPoint y: 478, endPoint x: 862, endPoint y: 449, distance: 29.6
click at [856, 478] on img at bounding box center [782, 467] width 164 height 136
click at [859, 458] on link at bounding box center [856, 459] width 24 height 32
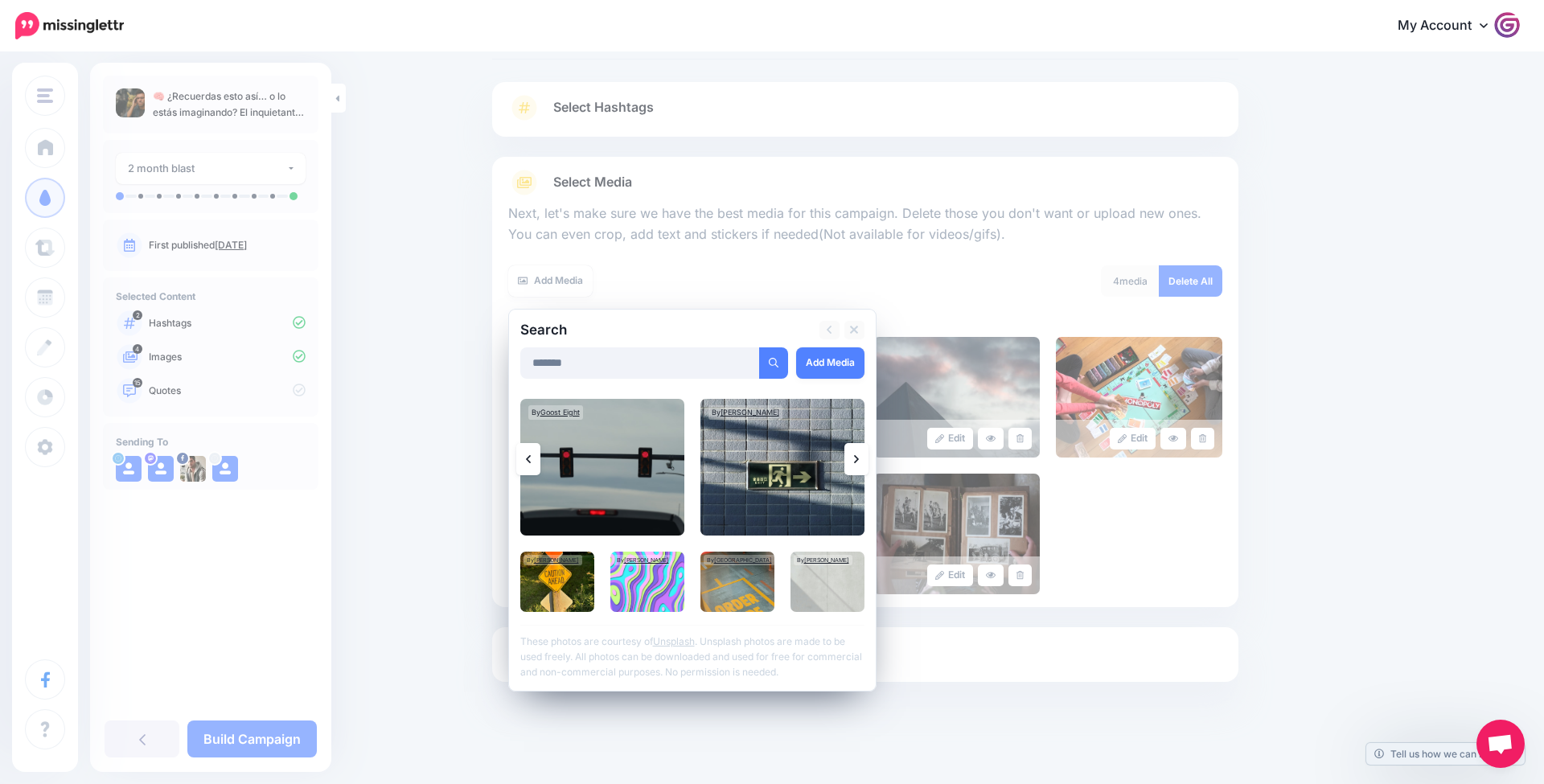
click at [859, 458] on link at bounding box center [856, 459] width 24 height 32
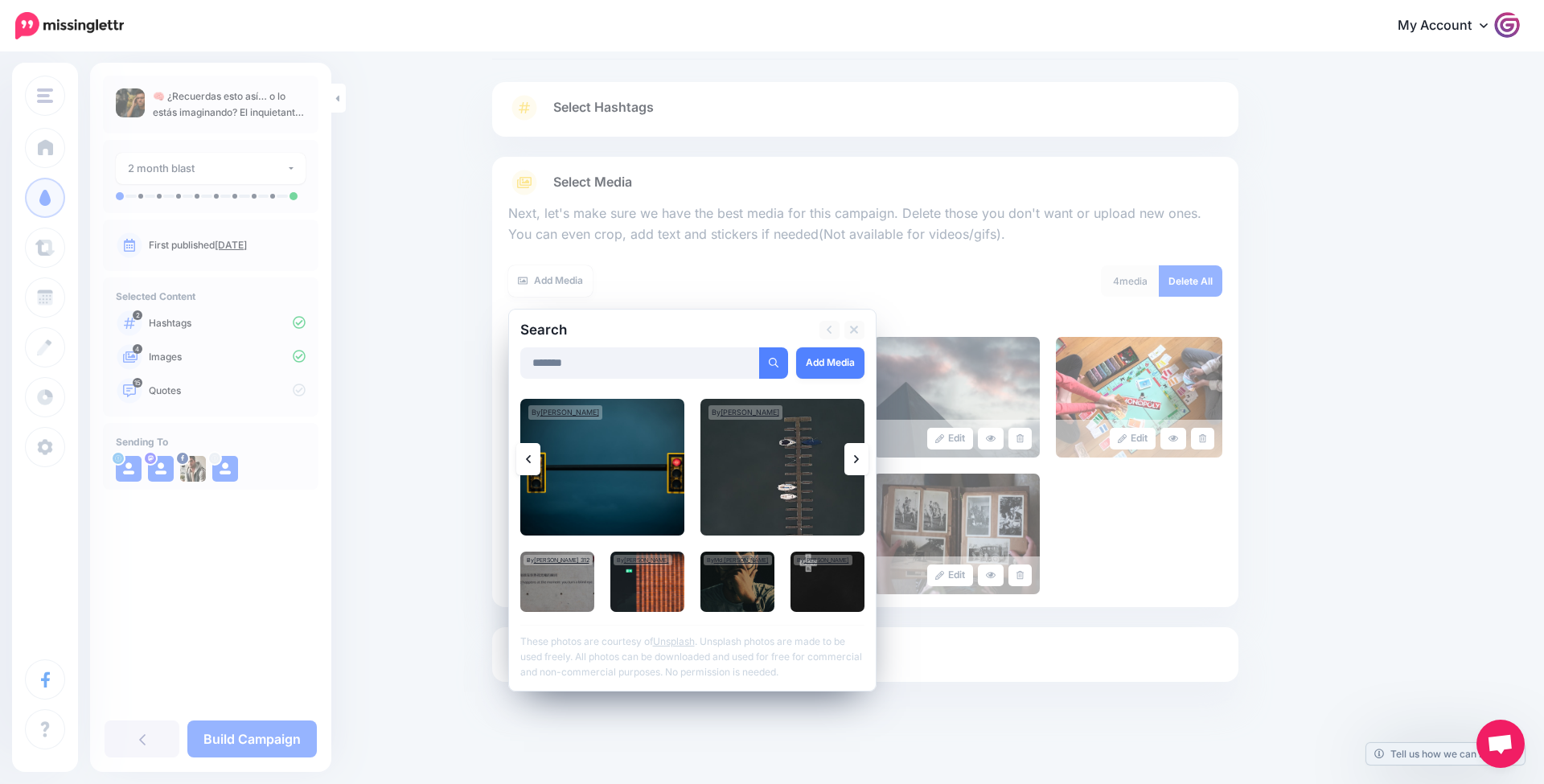
click at [859, 458] on link at bounding box center [856, 459] width 24 height 32
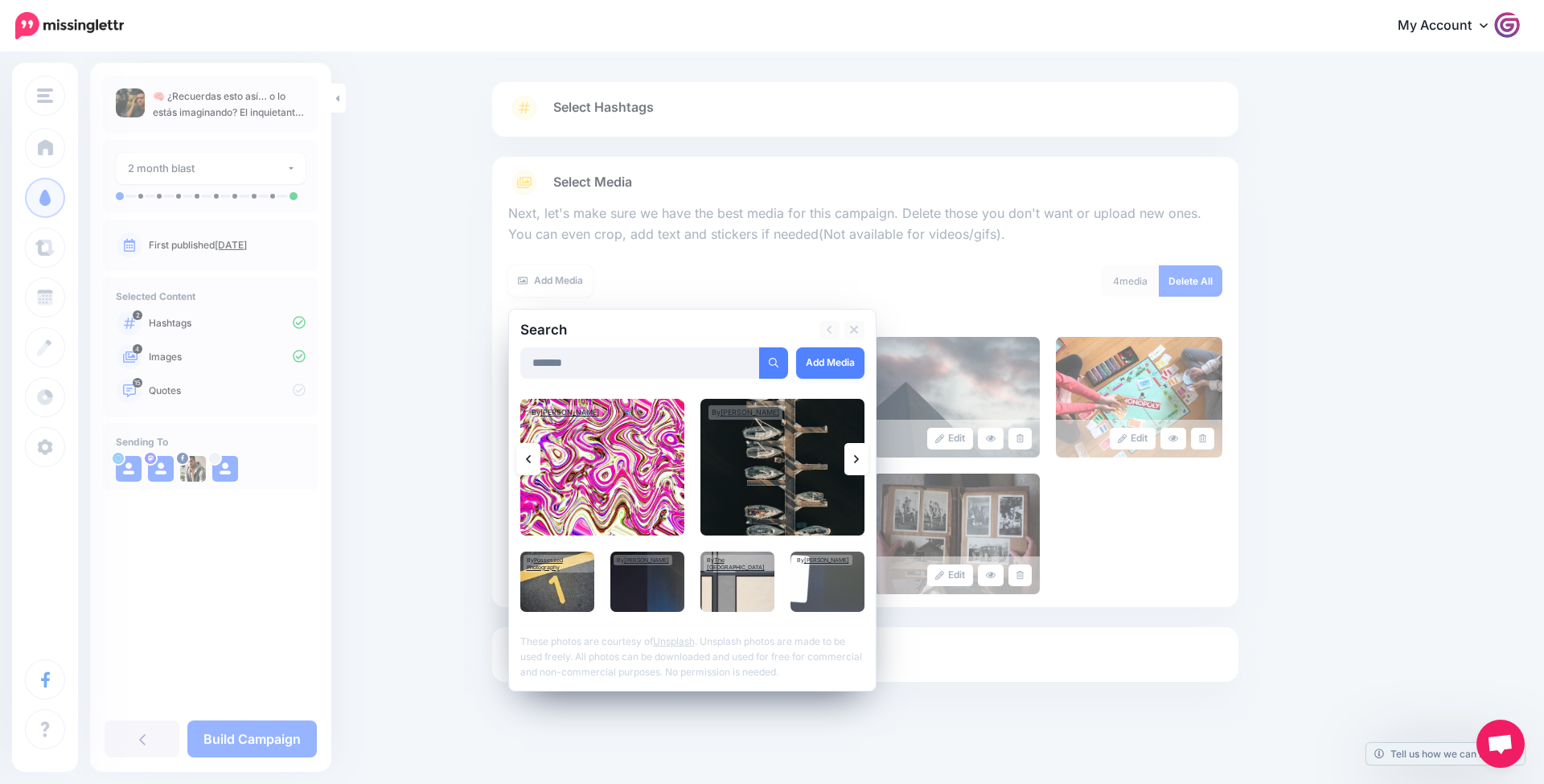
click at [859, 458] on link at bounding box center [856, 459] width 24 height 32
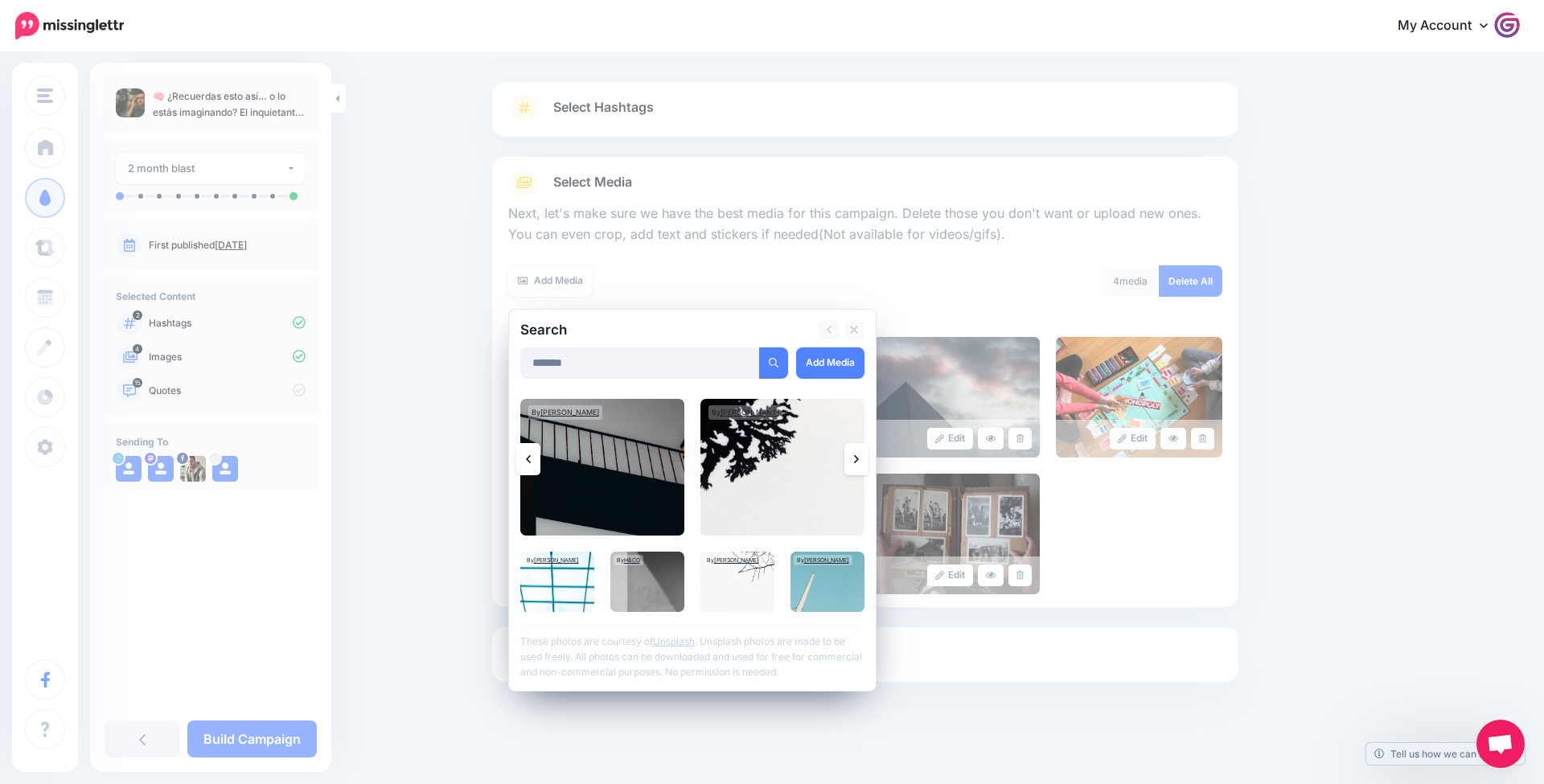
click at [859, 458] on link at bounding box center [856, 459] width 24 height 32
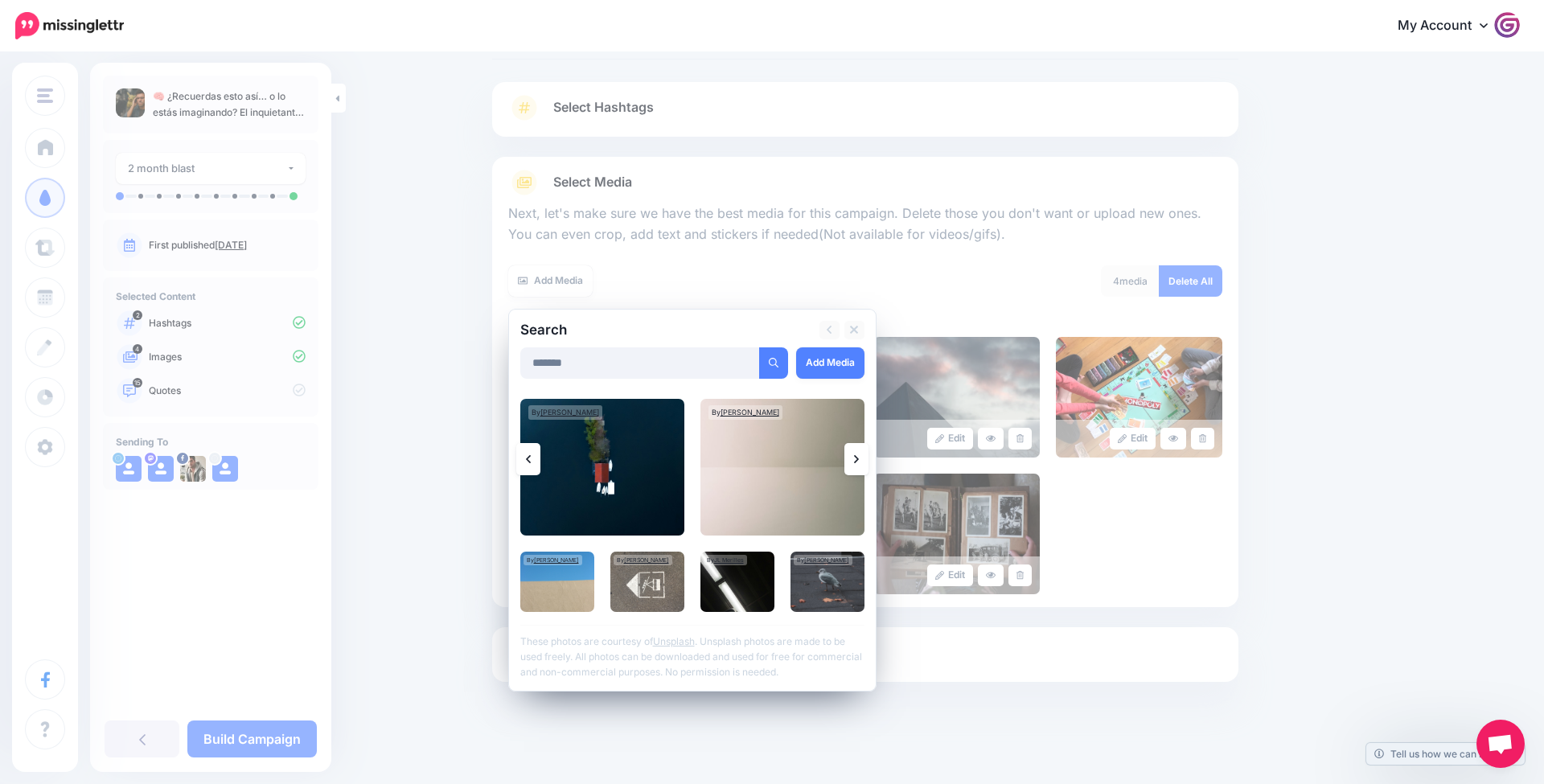
click at [859, 458] on link at bounding box center [856, 459] width 24 height 32
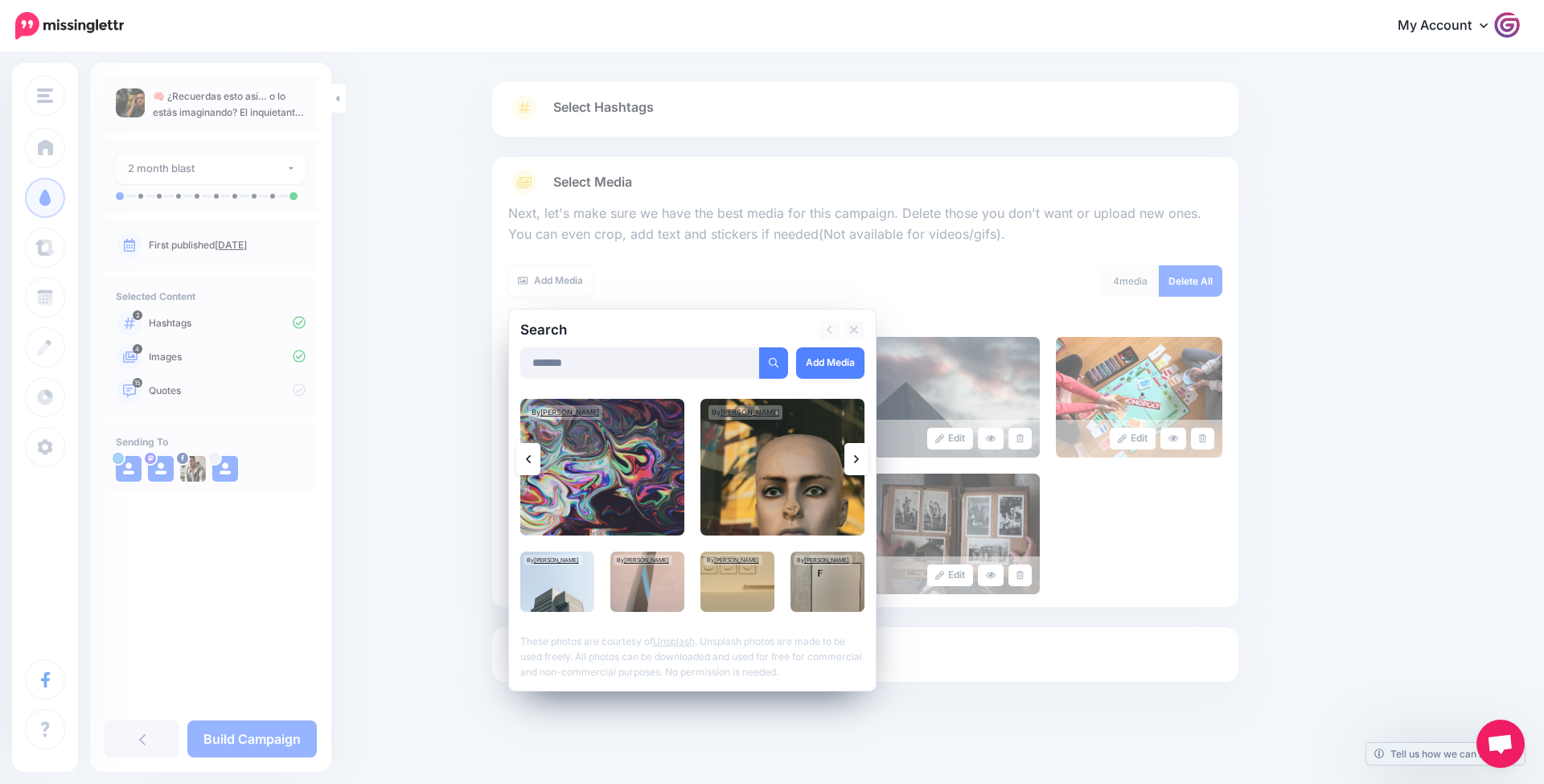
click at [859, 458] on link at bounding box center [856, 459] width 24 height 32
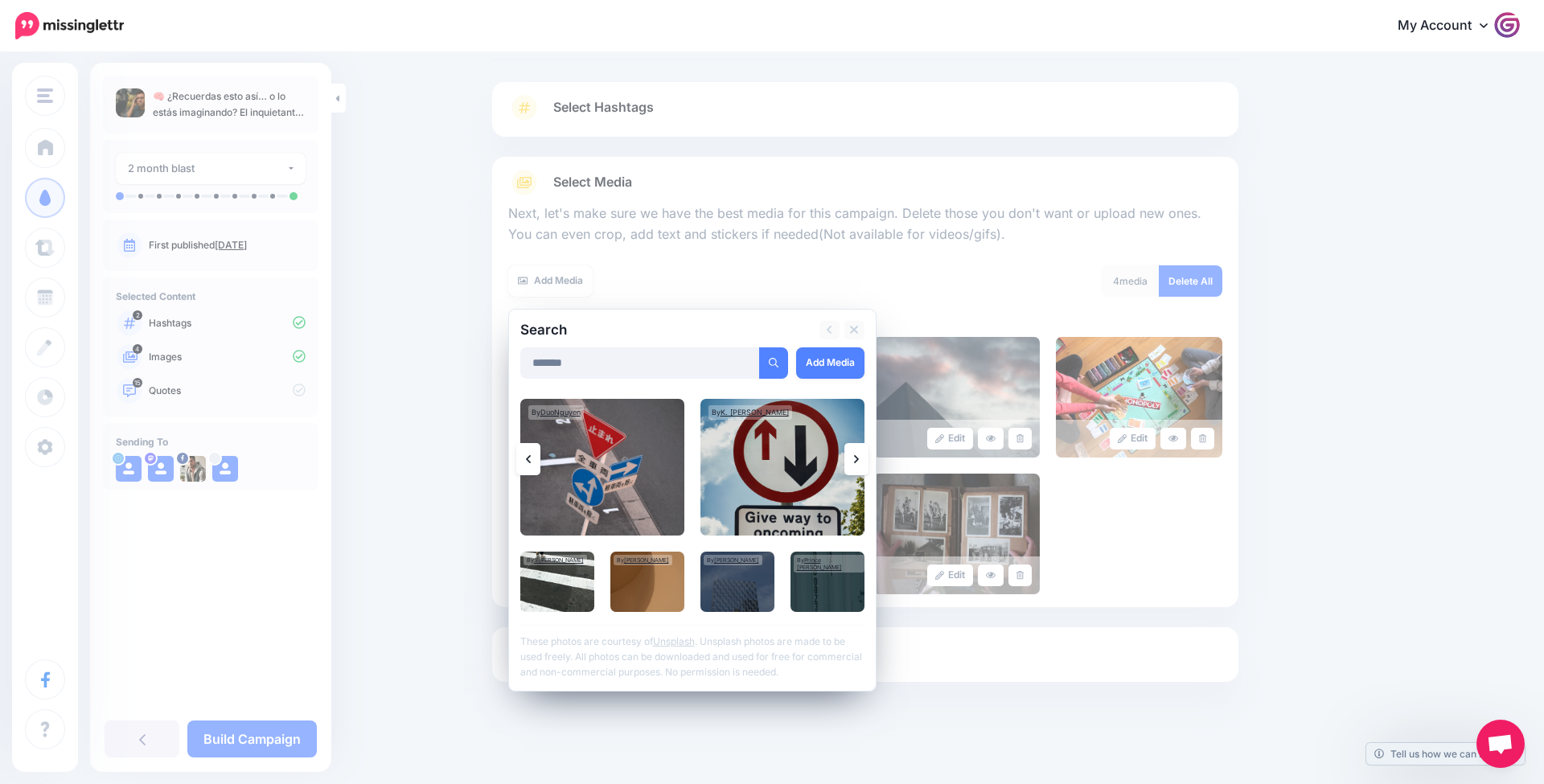
click at [859, 458] on link at bounding box center [856, 459] width 24 height 32
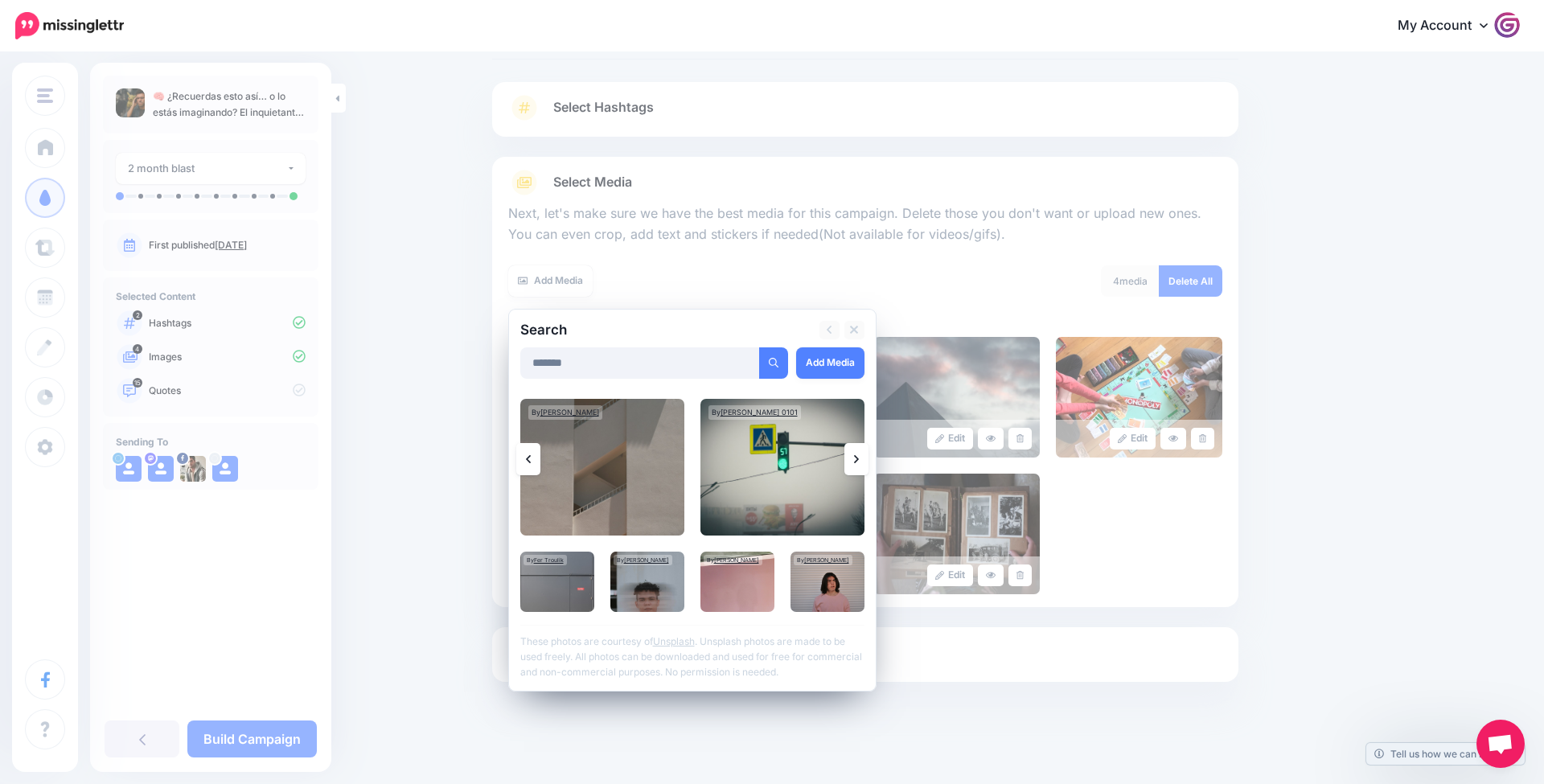
click at [859, 458] on link at bounding box center [856, 459] width 24 height 32
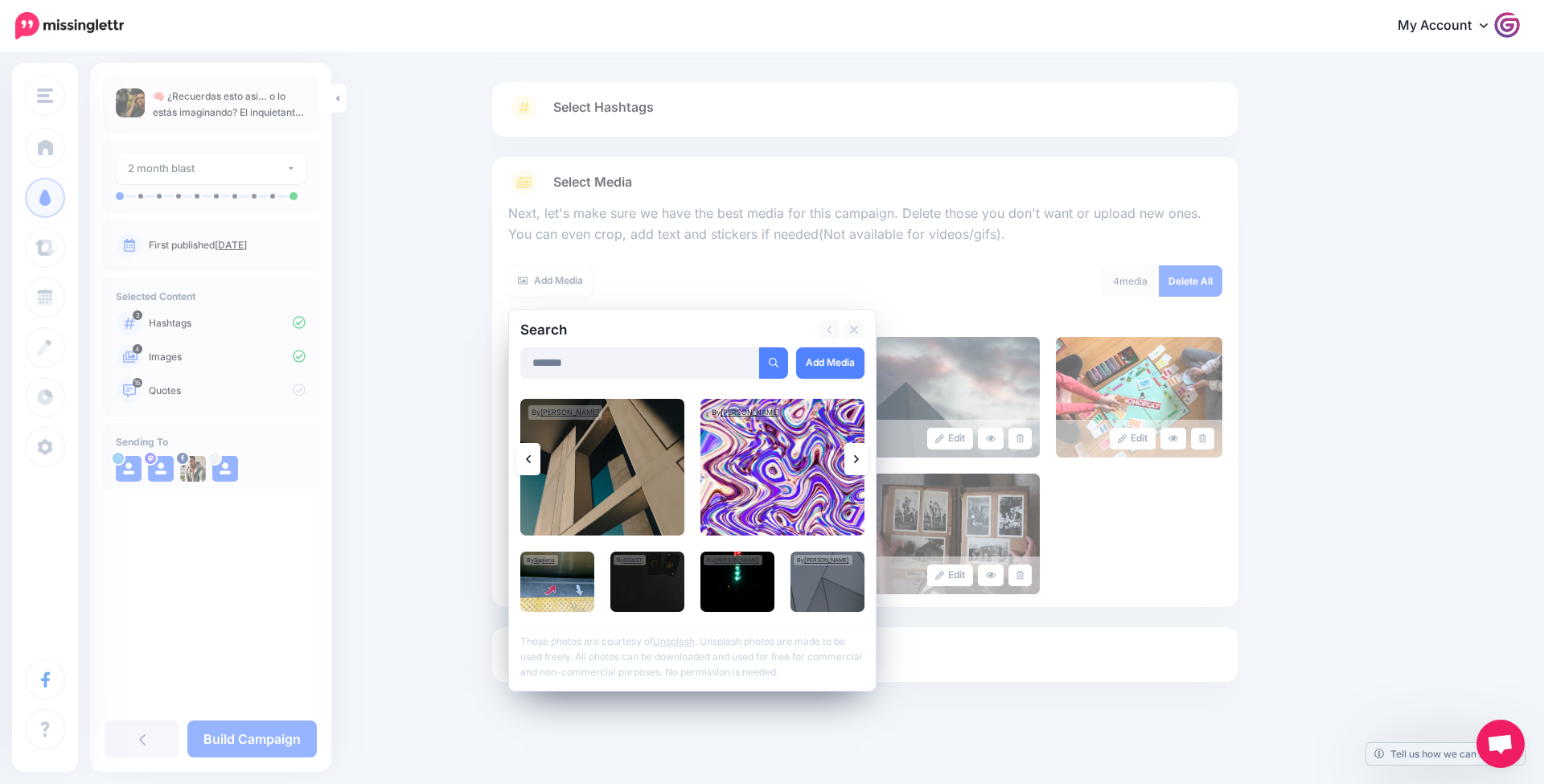
click at [859, 458] on link at bounding box center [856, 459] width 24 height 32
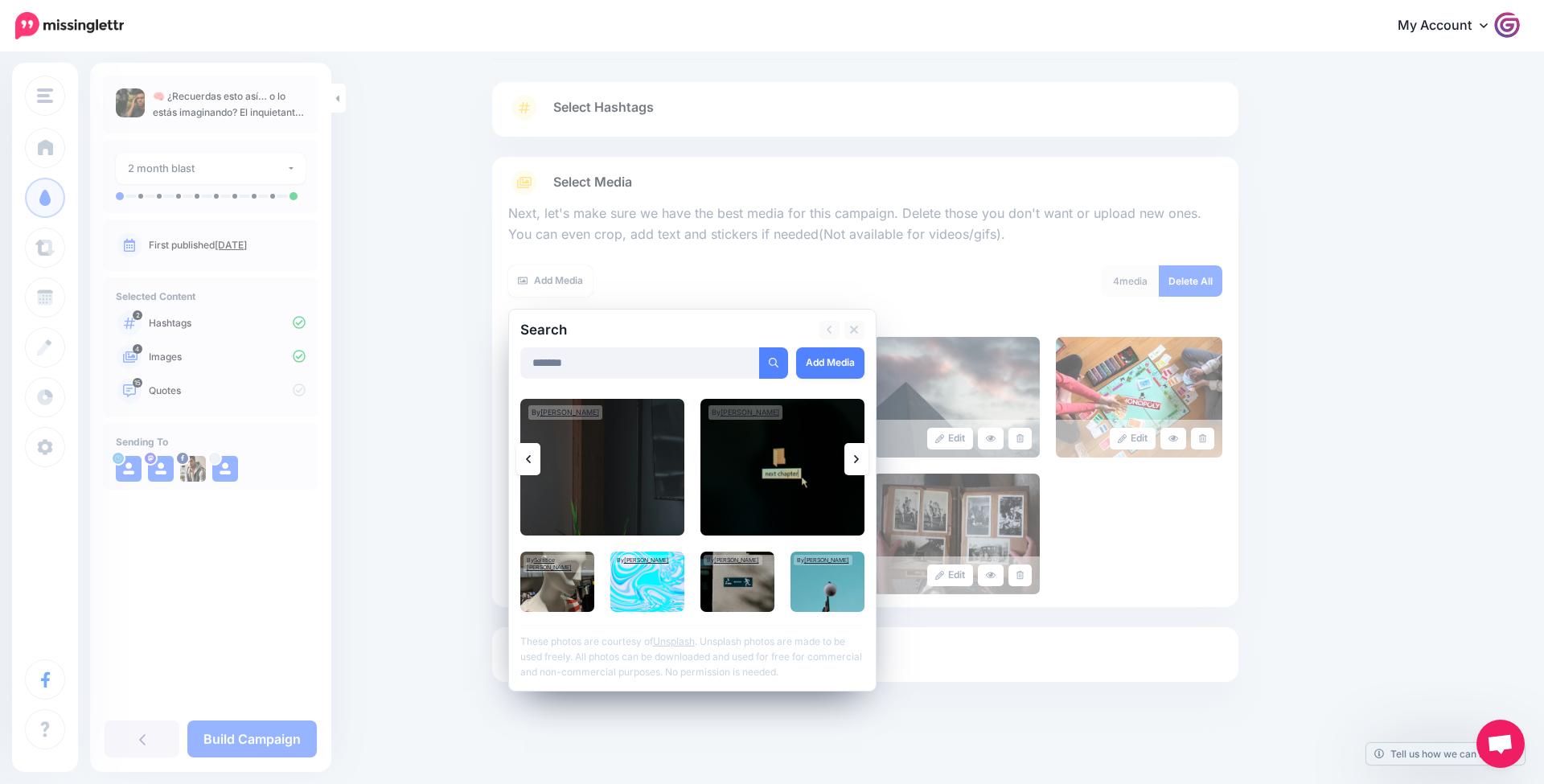
click at [859, 458] on link at bounding box center [856, 459] width 24 height 32
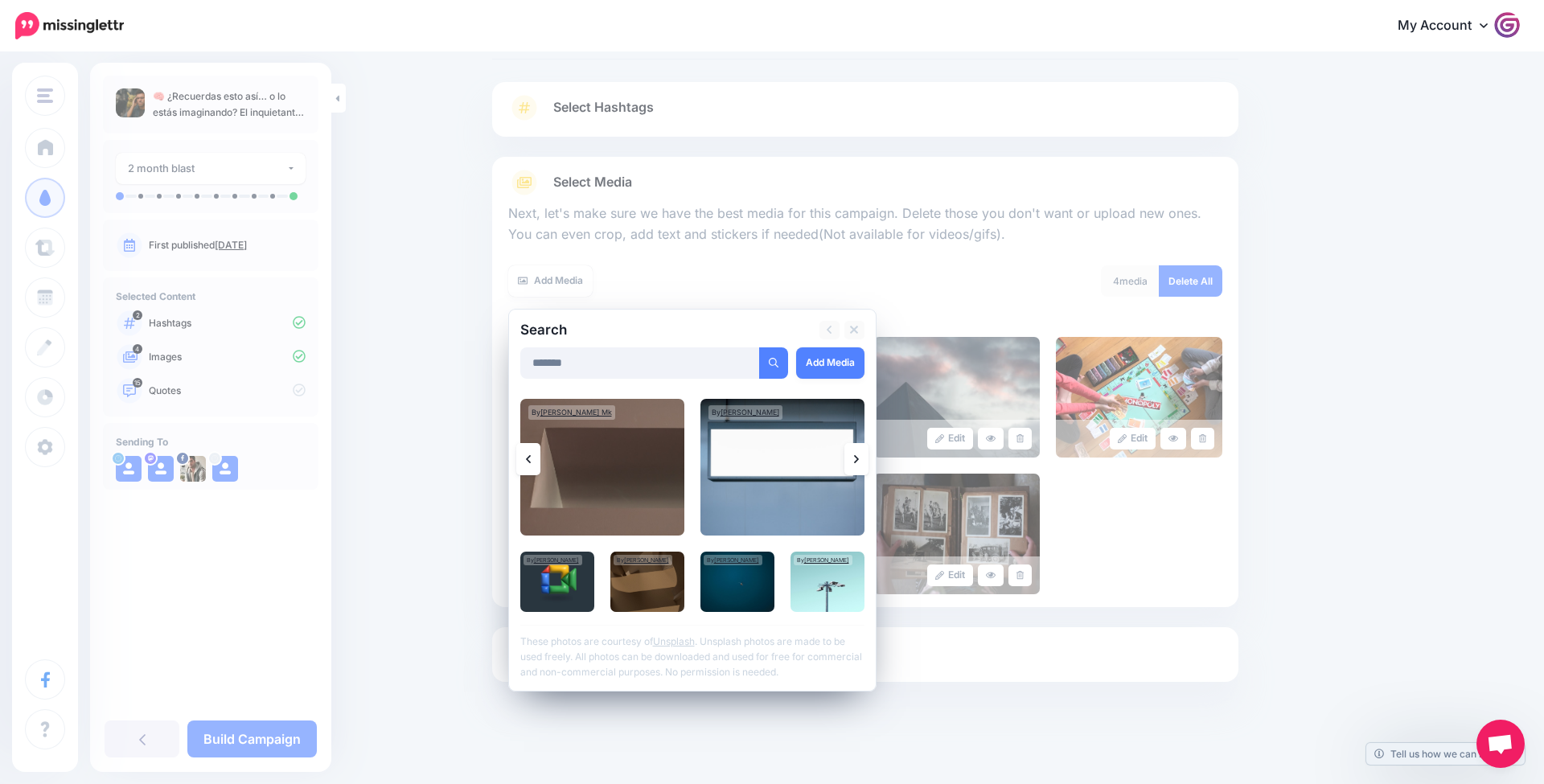
click at [859, 458] on link at bounding box center [856, 459] width 24 height 32
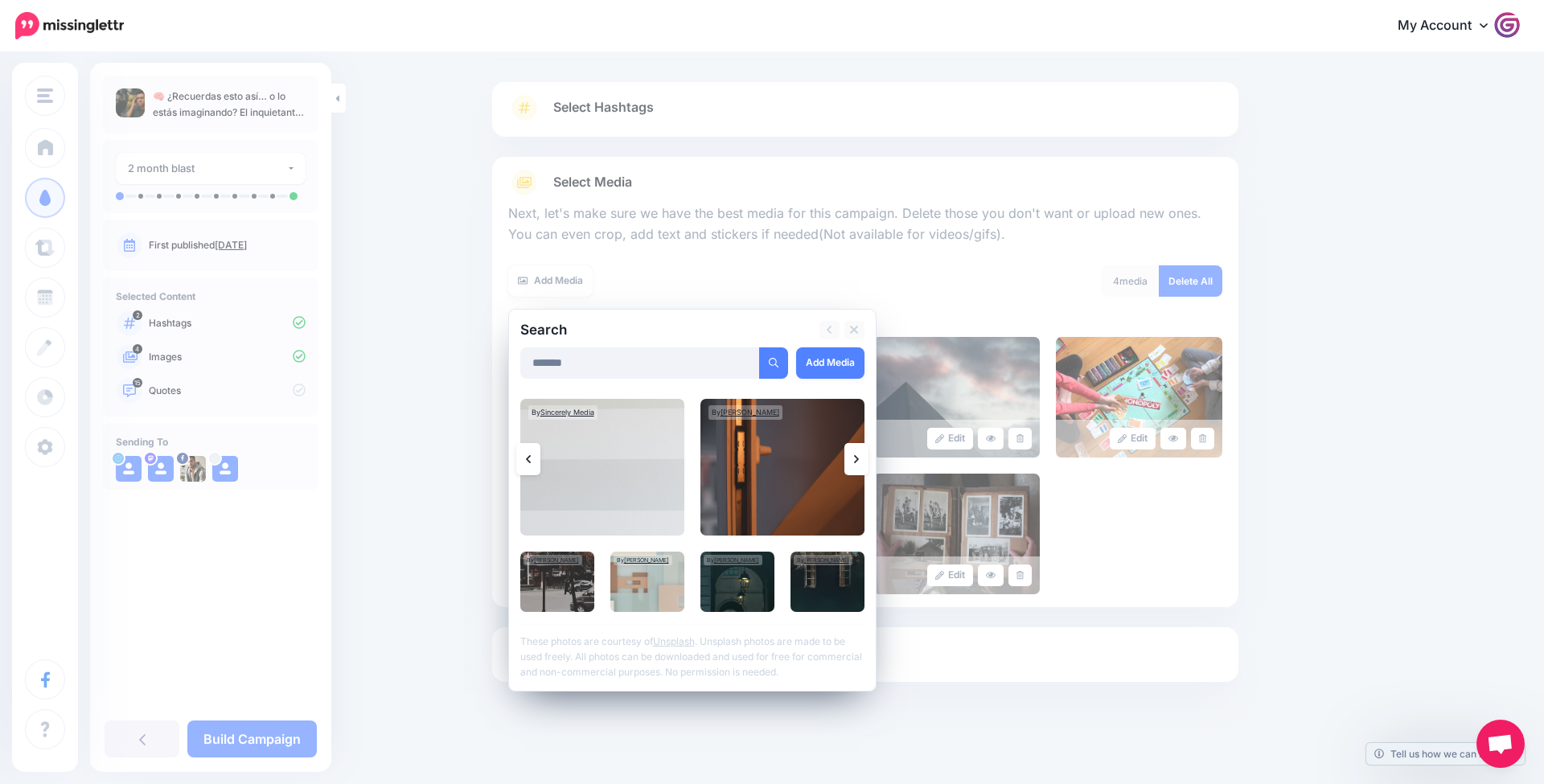
click at [859, 458] on link at bounding box center [856, 459] width 24 height 32
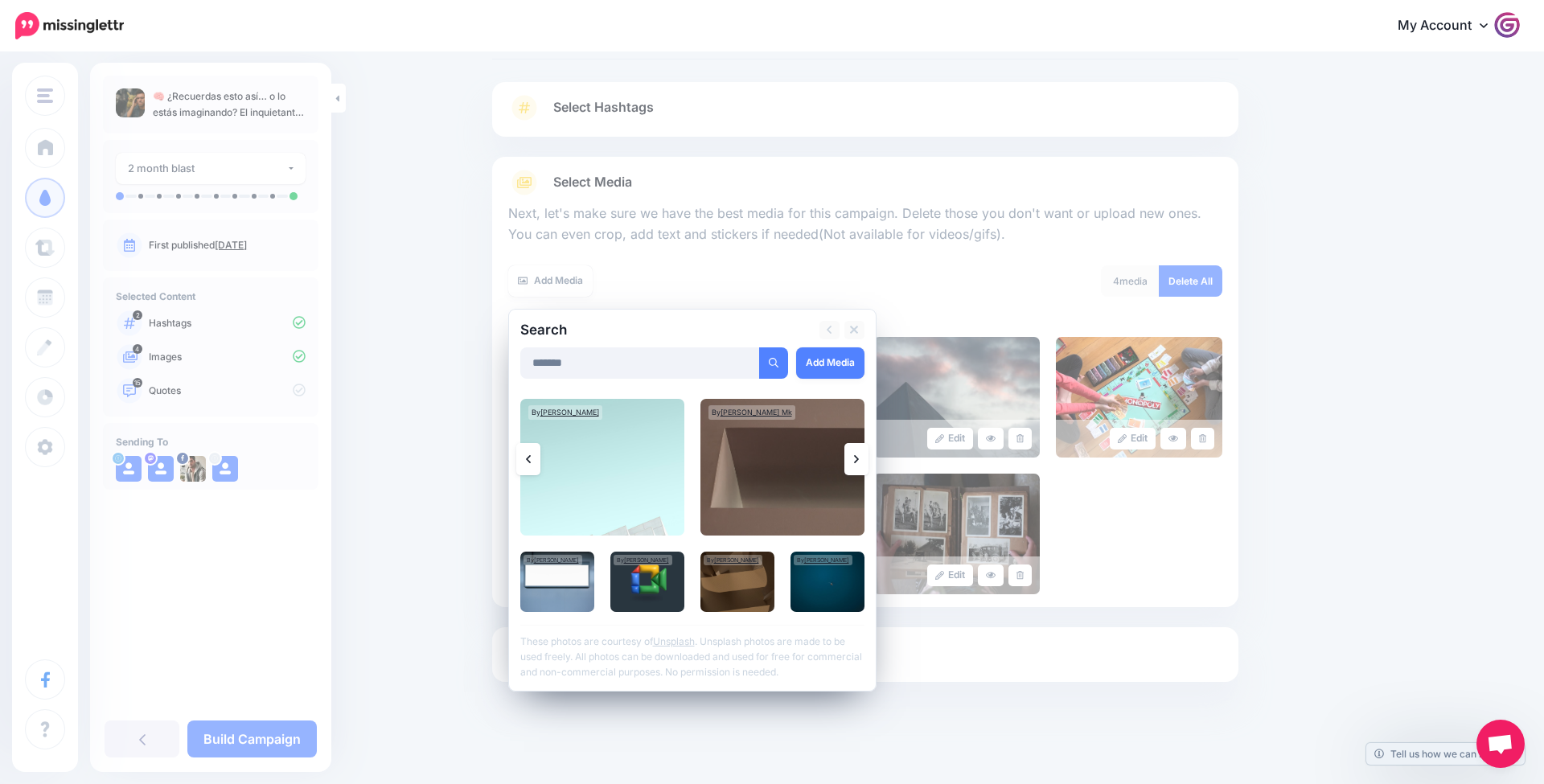
click at [859, 458] on link at bounding box center [856, 459] width 24 height 32
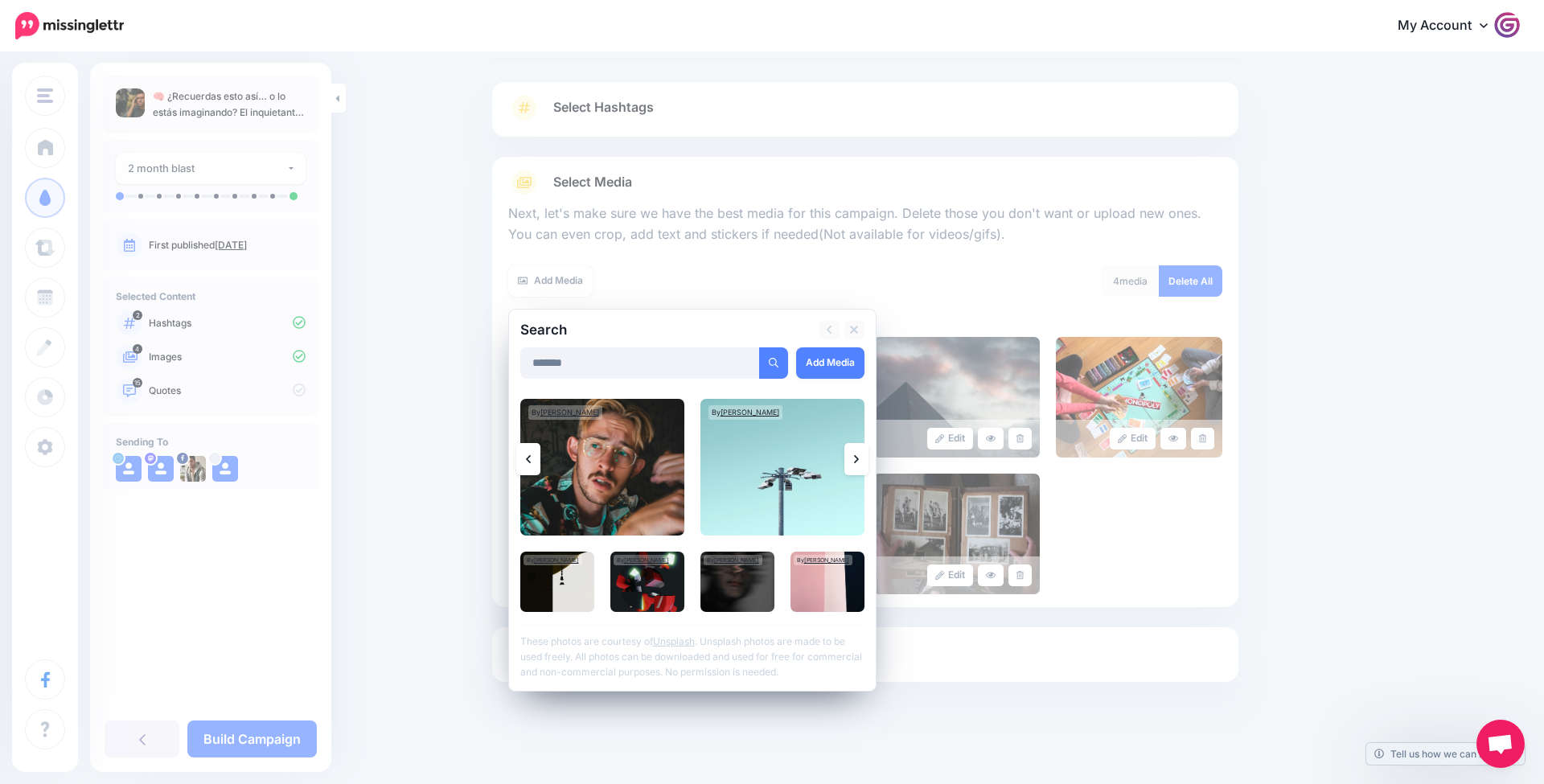
click at [859, 458] on link at bounding box center [856, 459] width 24 height 32
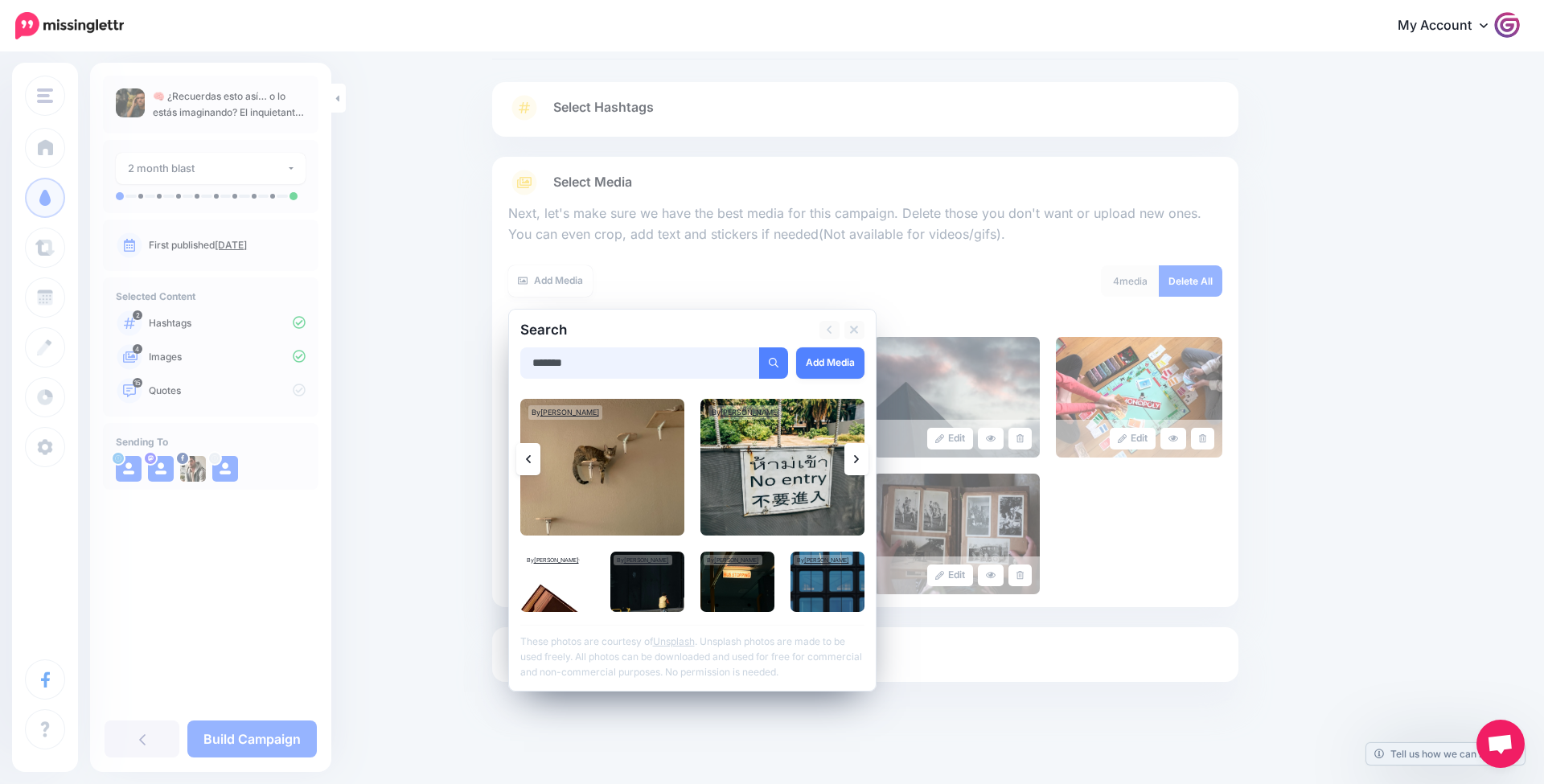
click at [623, 363] on input "*******" at bounding box center [640, 363] width 240 height 31
type input "*********"
click at [772, 360] on button "submit" at bounding box center [773, 363] width 29 height 31
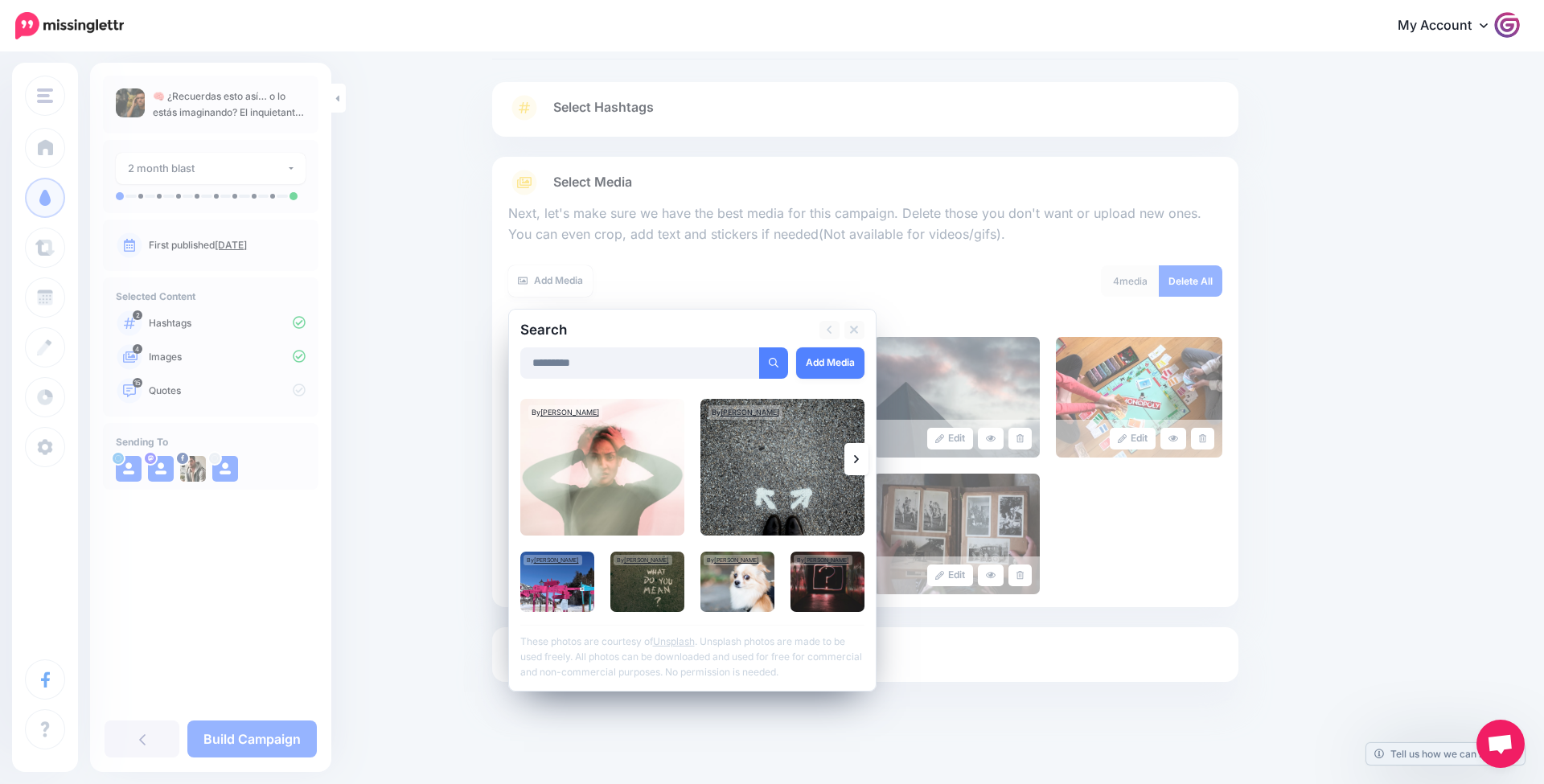
click at [865, 453] on link at bounding box center [856, 459] width 24 height 32
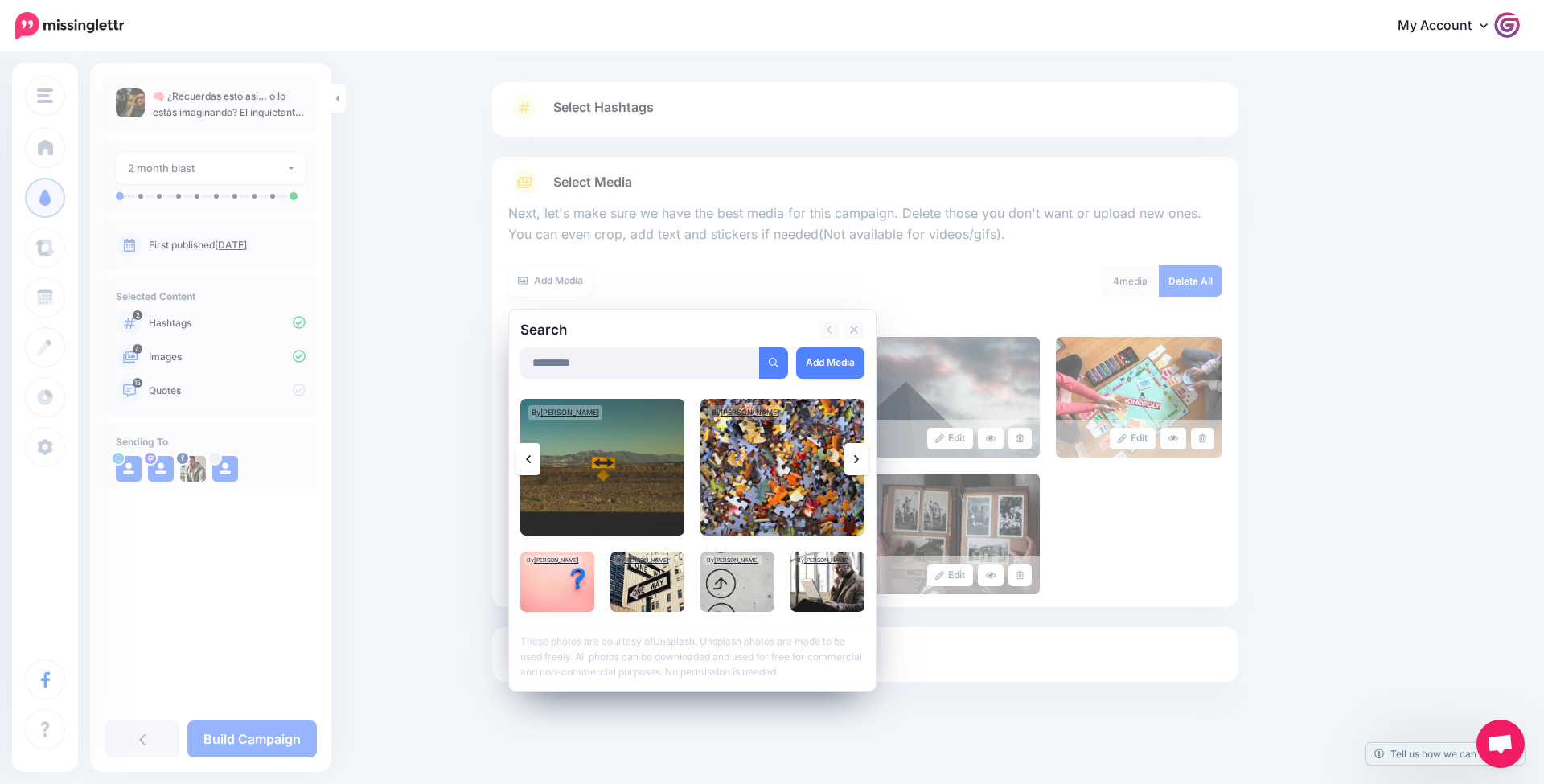
click at [860, 456] on link at bounding box center [856, 459] width 24 height 32
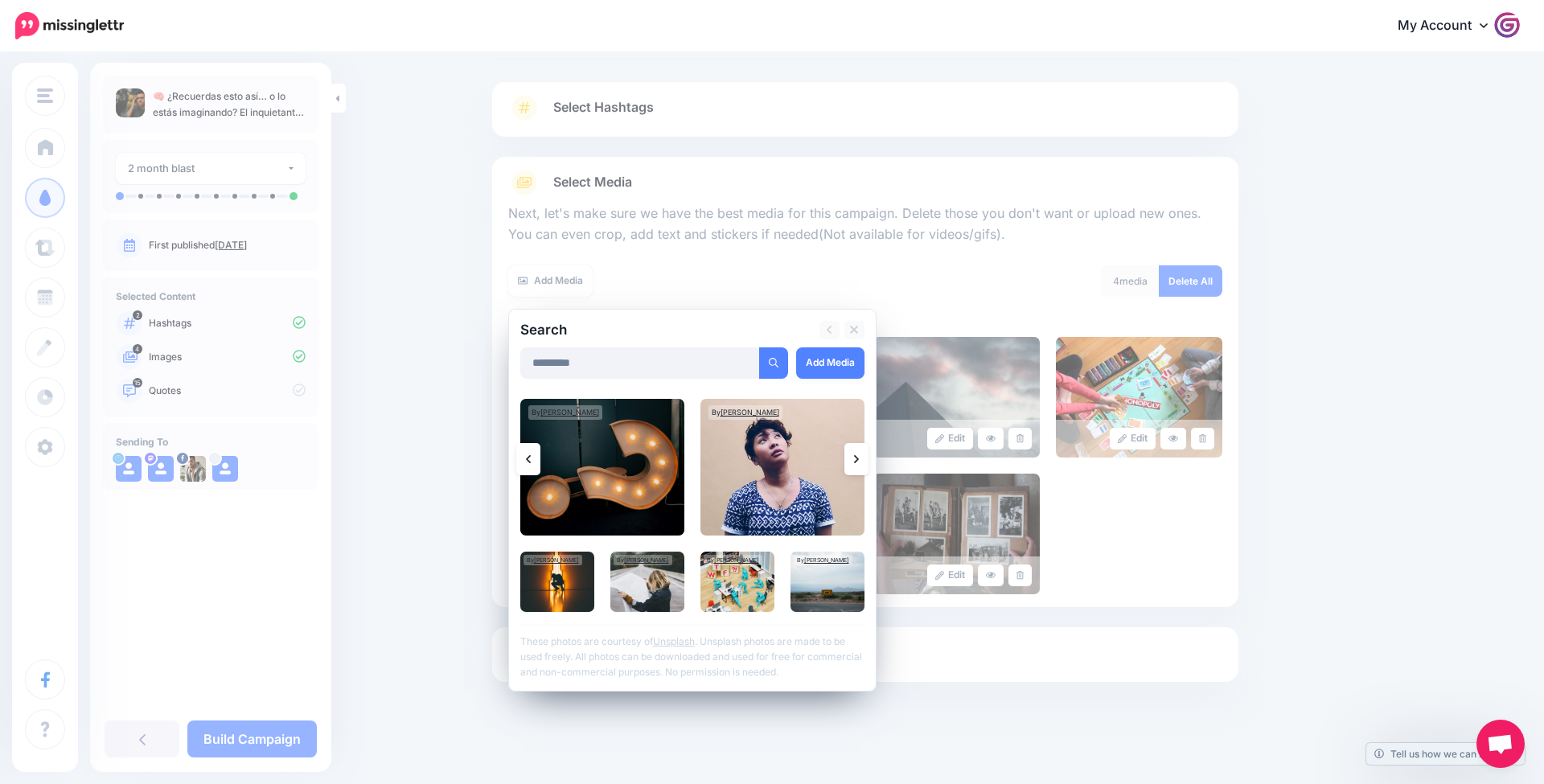
click at [860, 456] on link at bounding box center [856, 459] width 24 height 32
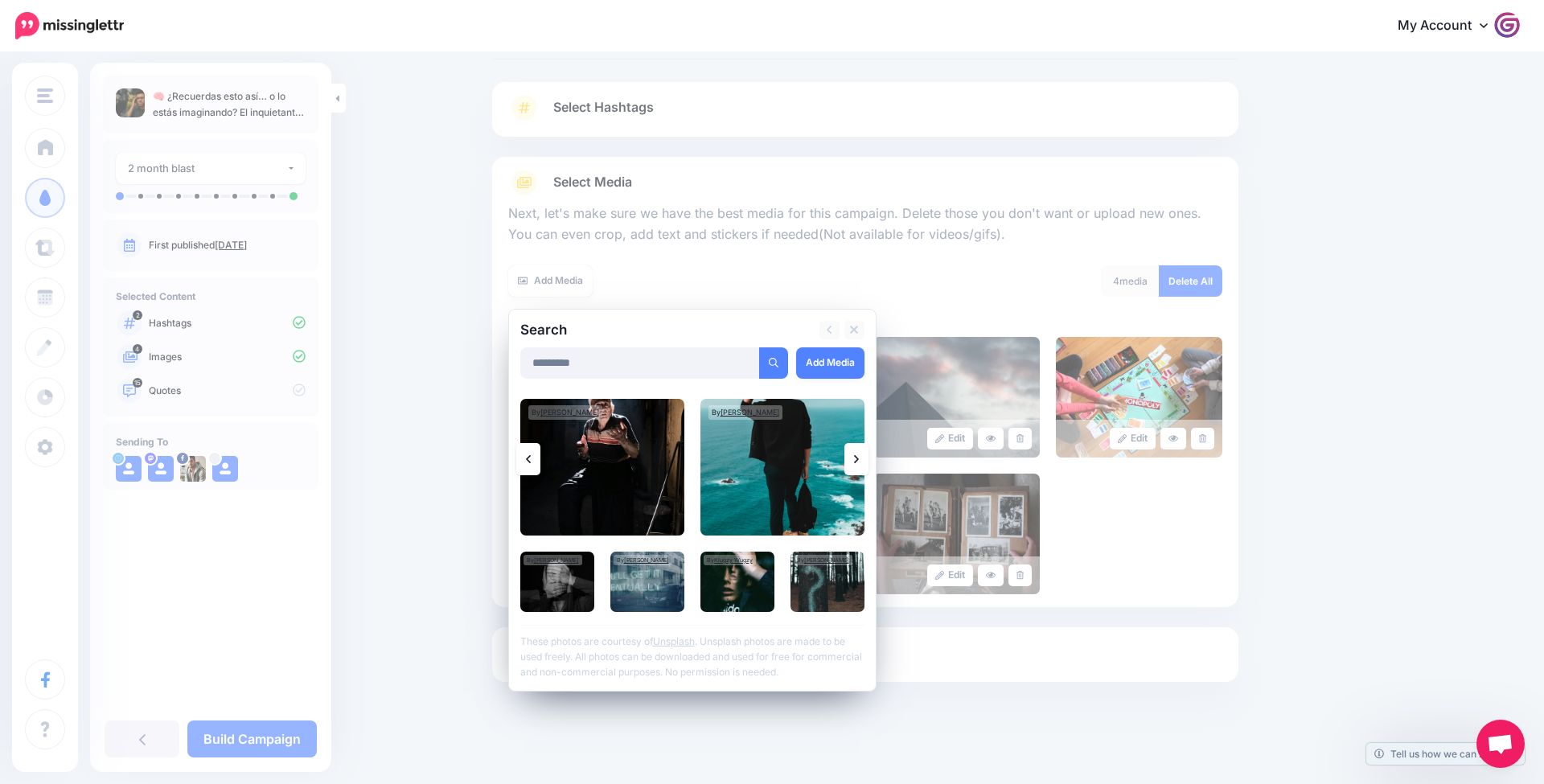
click at [860, 456] on link at bounding box center [856, 459] width 24 height 32
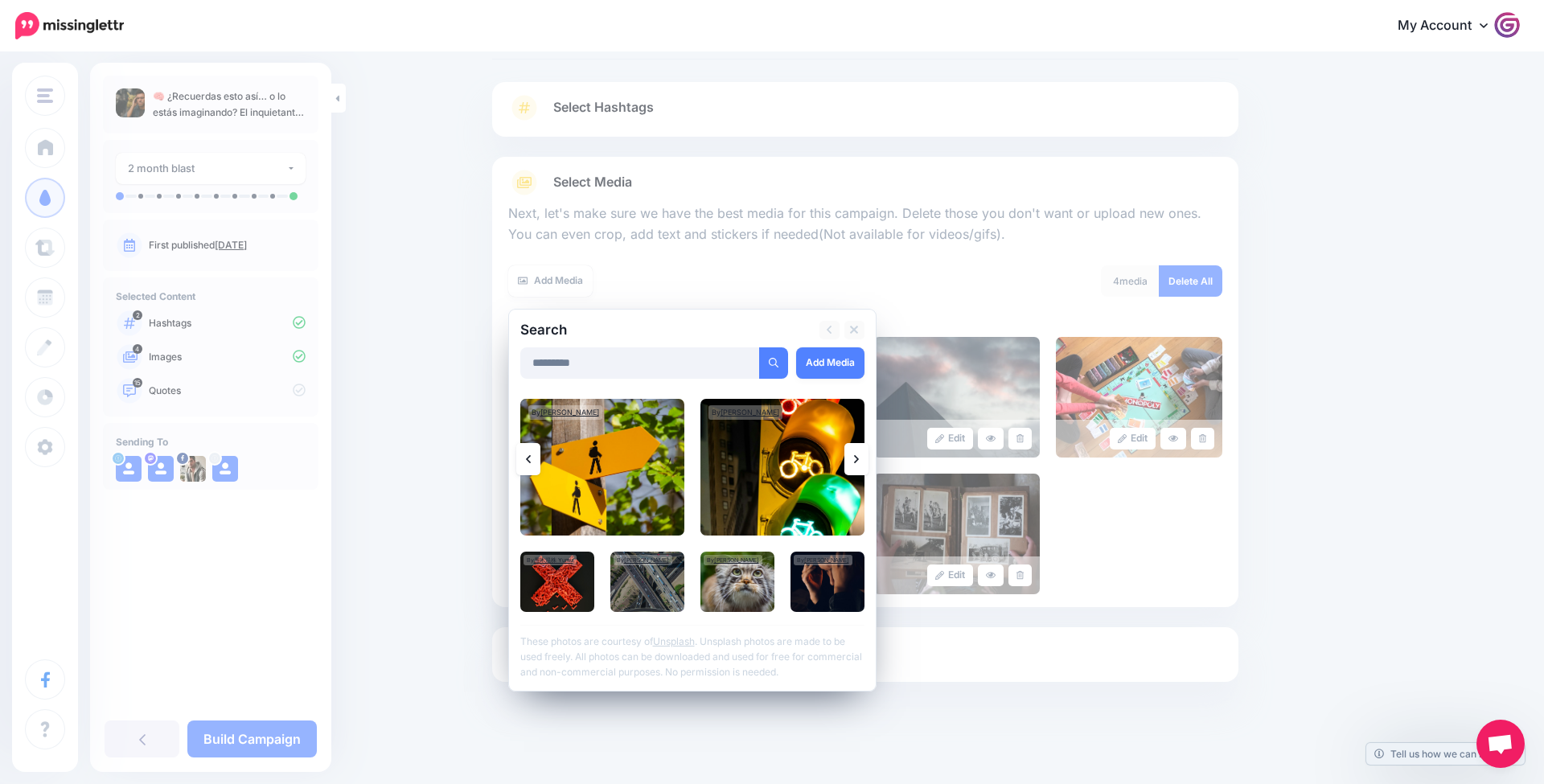
click at [860, 456] on link at bounding box center [856, 459] width 24 height 32
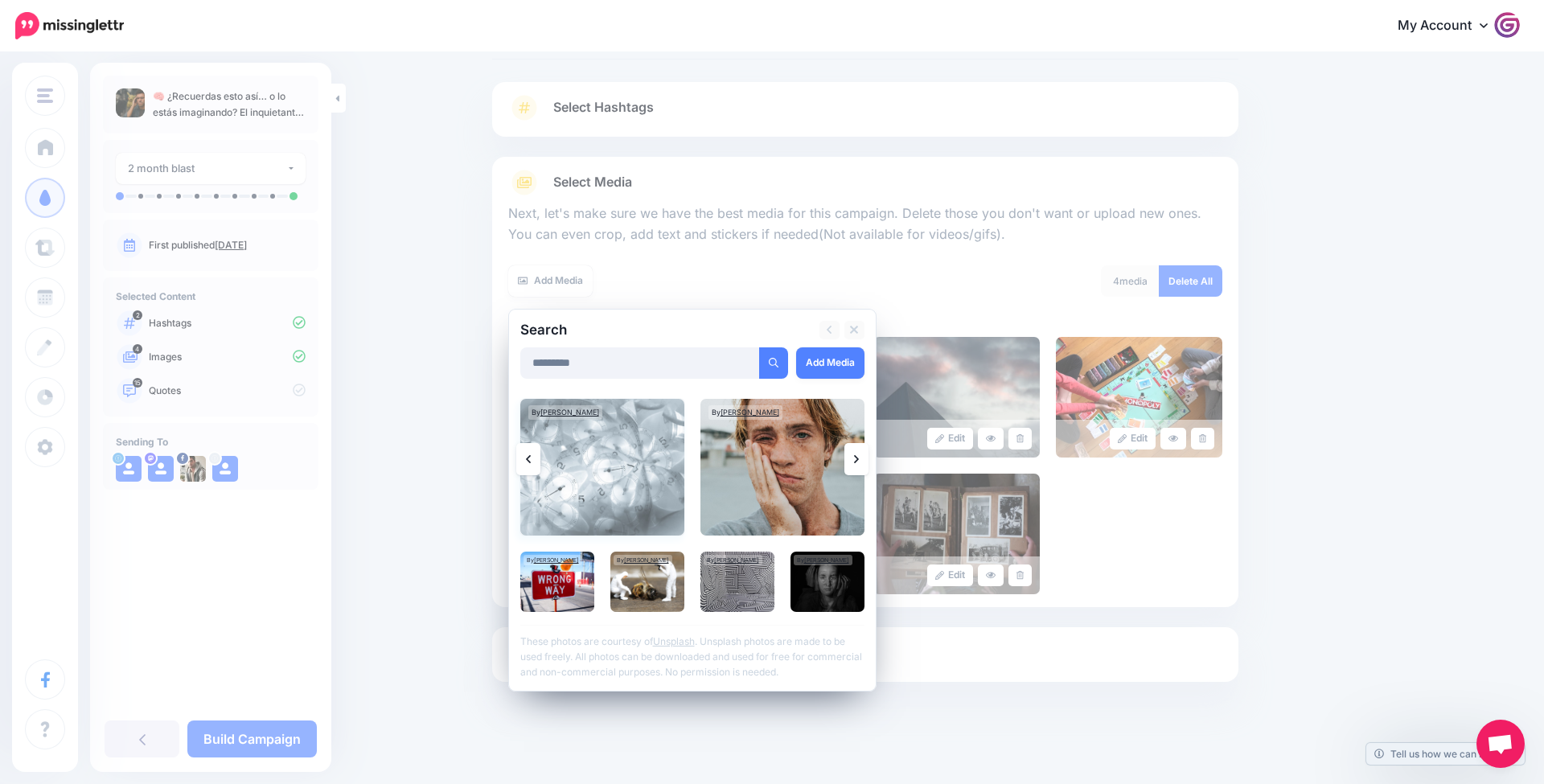
click at [541, 461] on img at bounding box center [602, 467] width 164 height 136
click at [534, 456] on link at bounding box center [528, 459] width 24 height 32
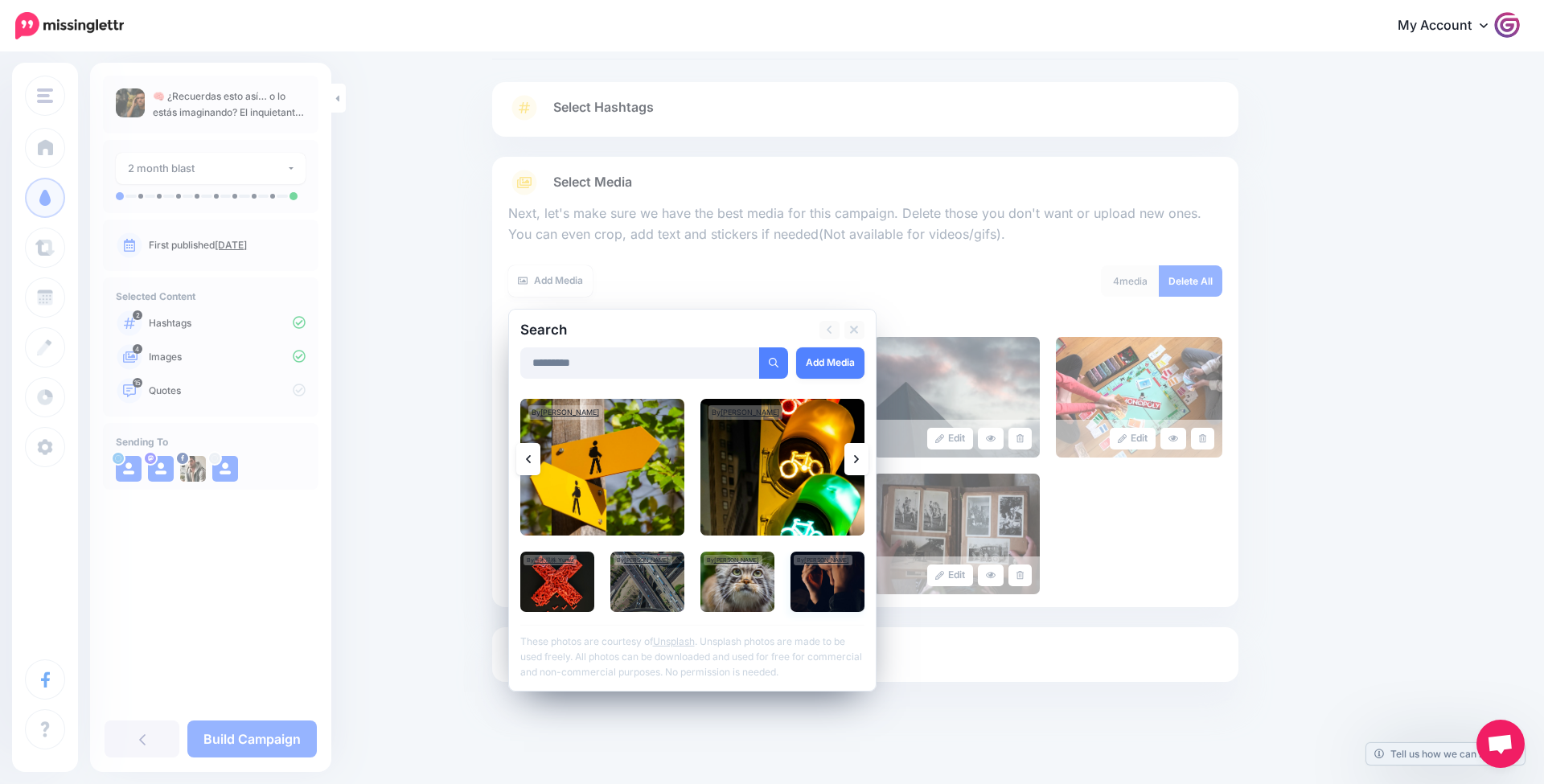
click at [823, 576] on img at bounding box center [827, 582] width 74 height 61
click at [815, 372] on link "Add Media" at bounding box center [830, 363] width 69 height 31
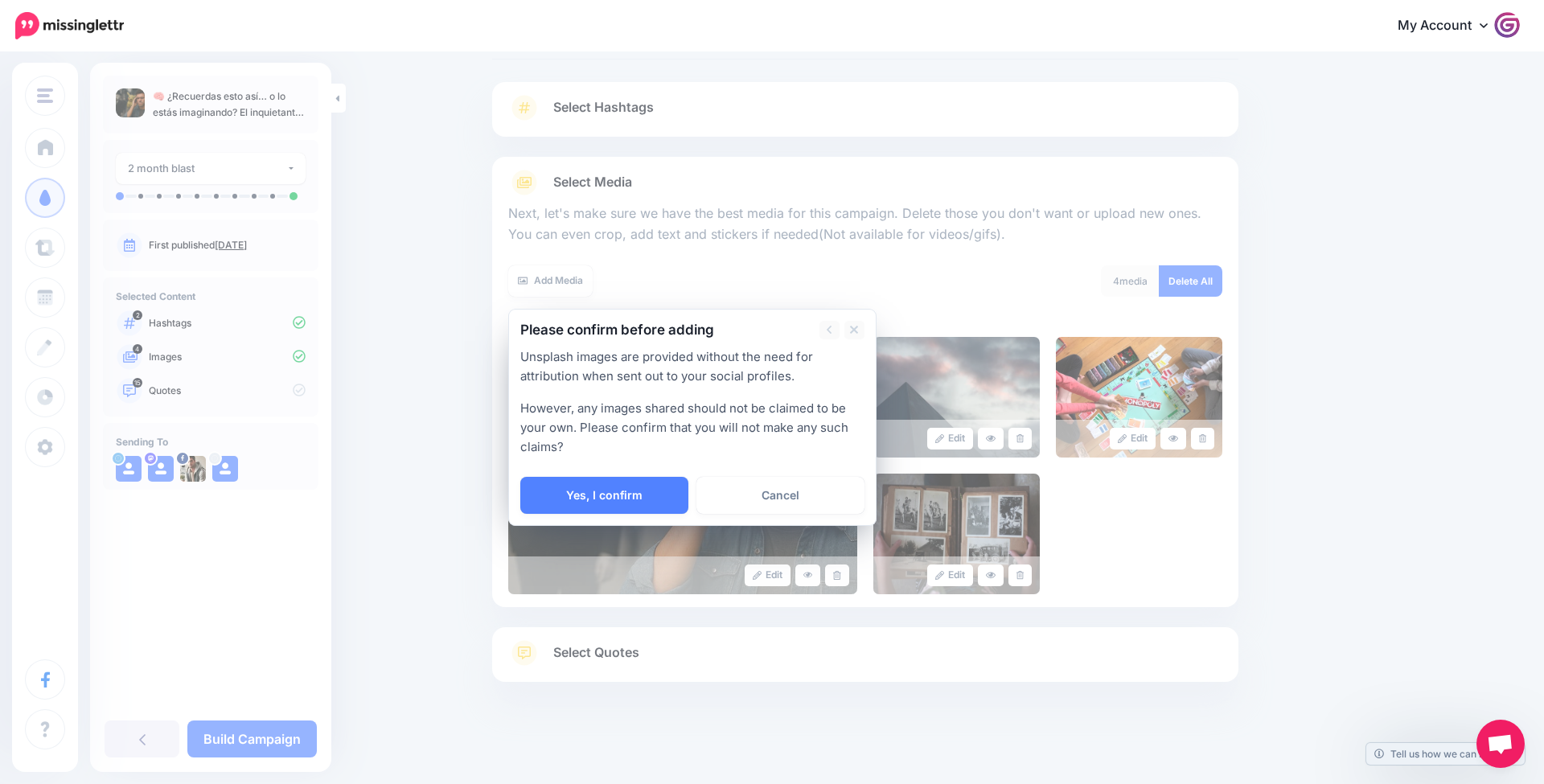
click at [621, 494] on link "Yes, I confirm" at bounding box center [604, 495] width 168 height 37
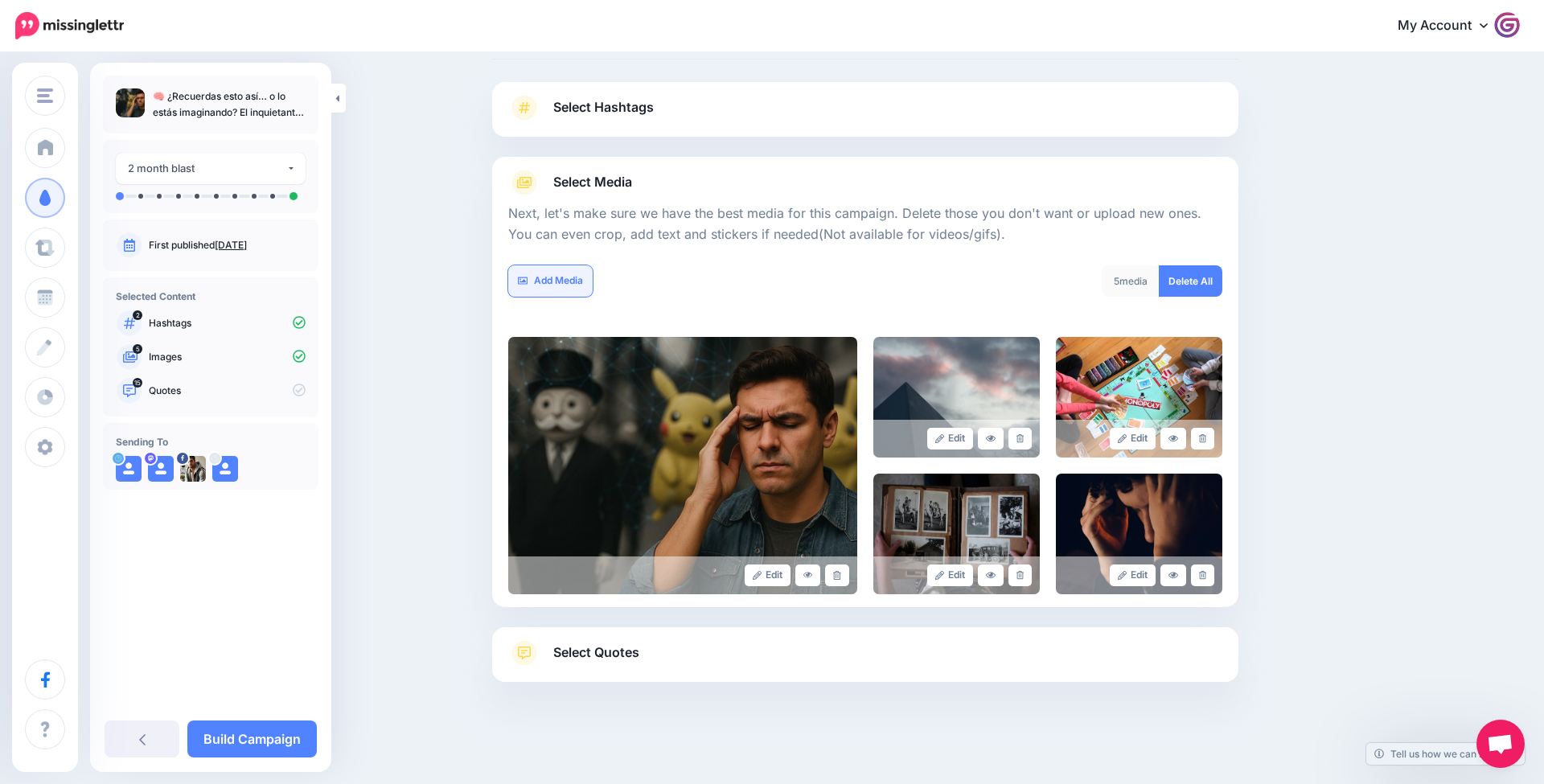
click at [590, 278] on link "Add Media" at bounding box center [551, 281] width 85 height 31
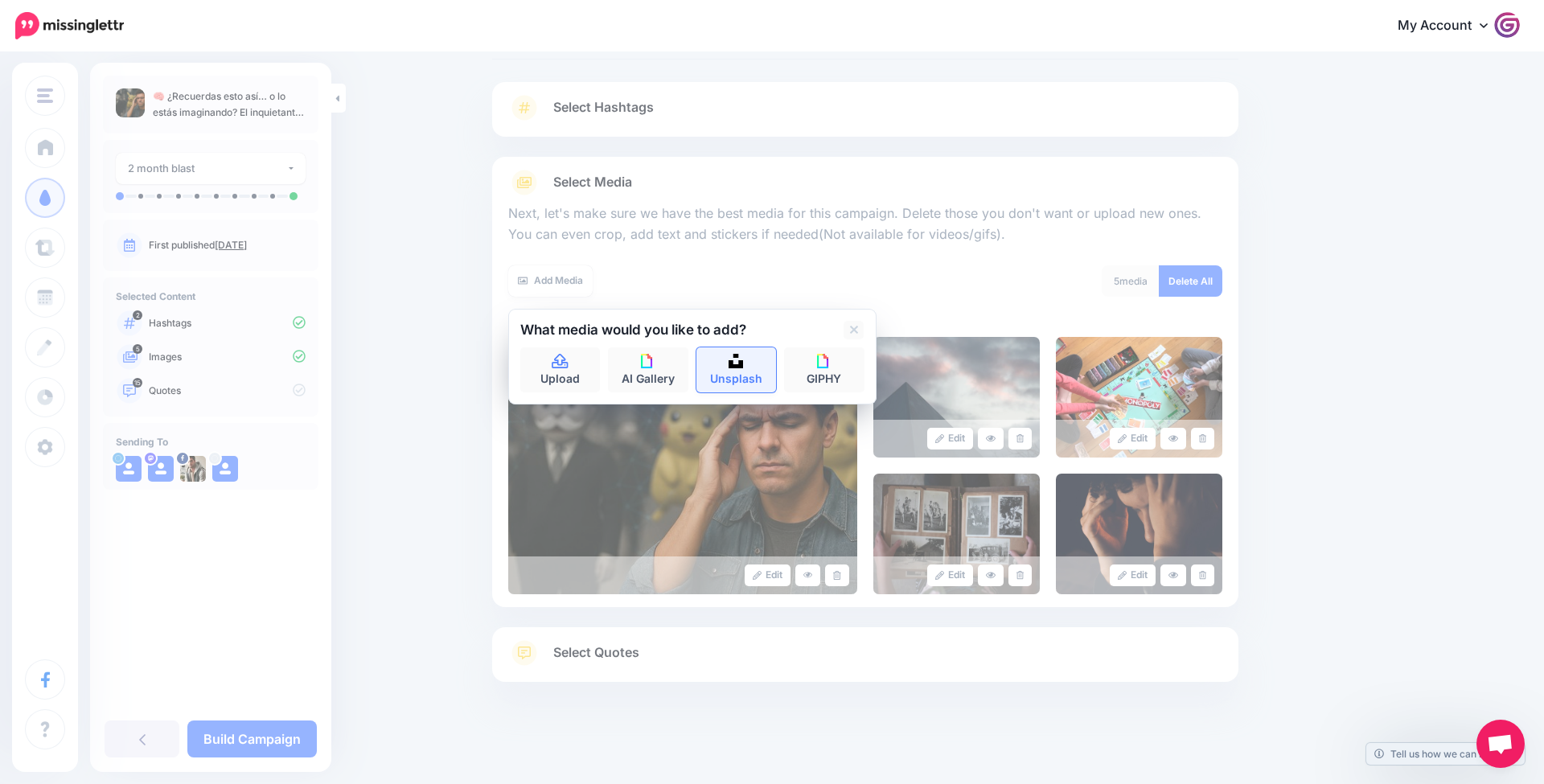
click at [725, 360] on link "Unsplash" at bounding box center [737, 370] width 80 height 45
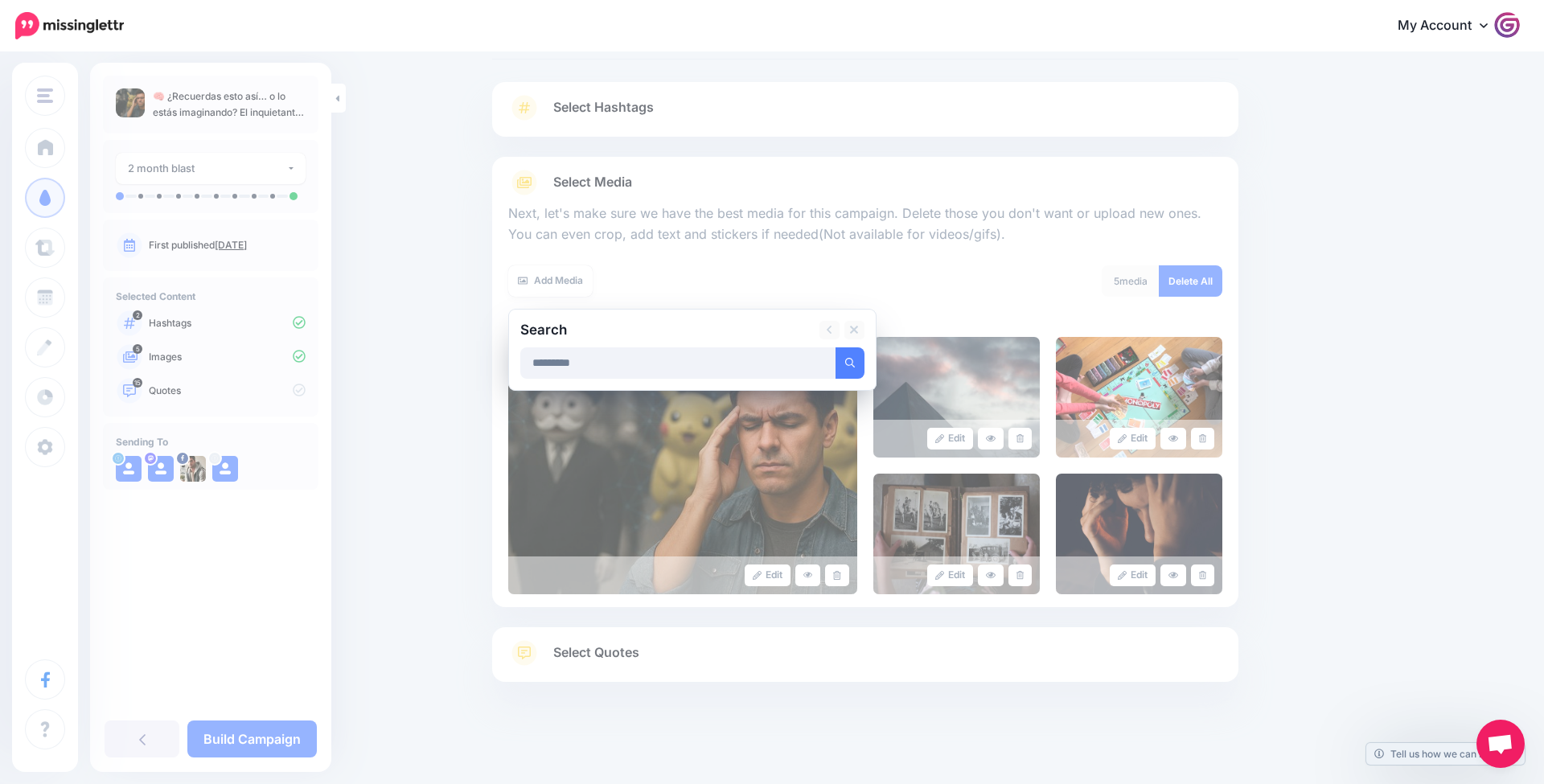
click at [849, 360] on button "submit" at bounding box center [850, 363] width 29 height 31
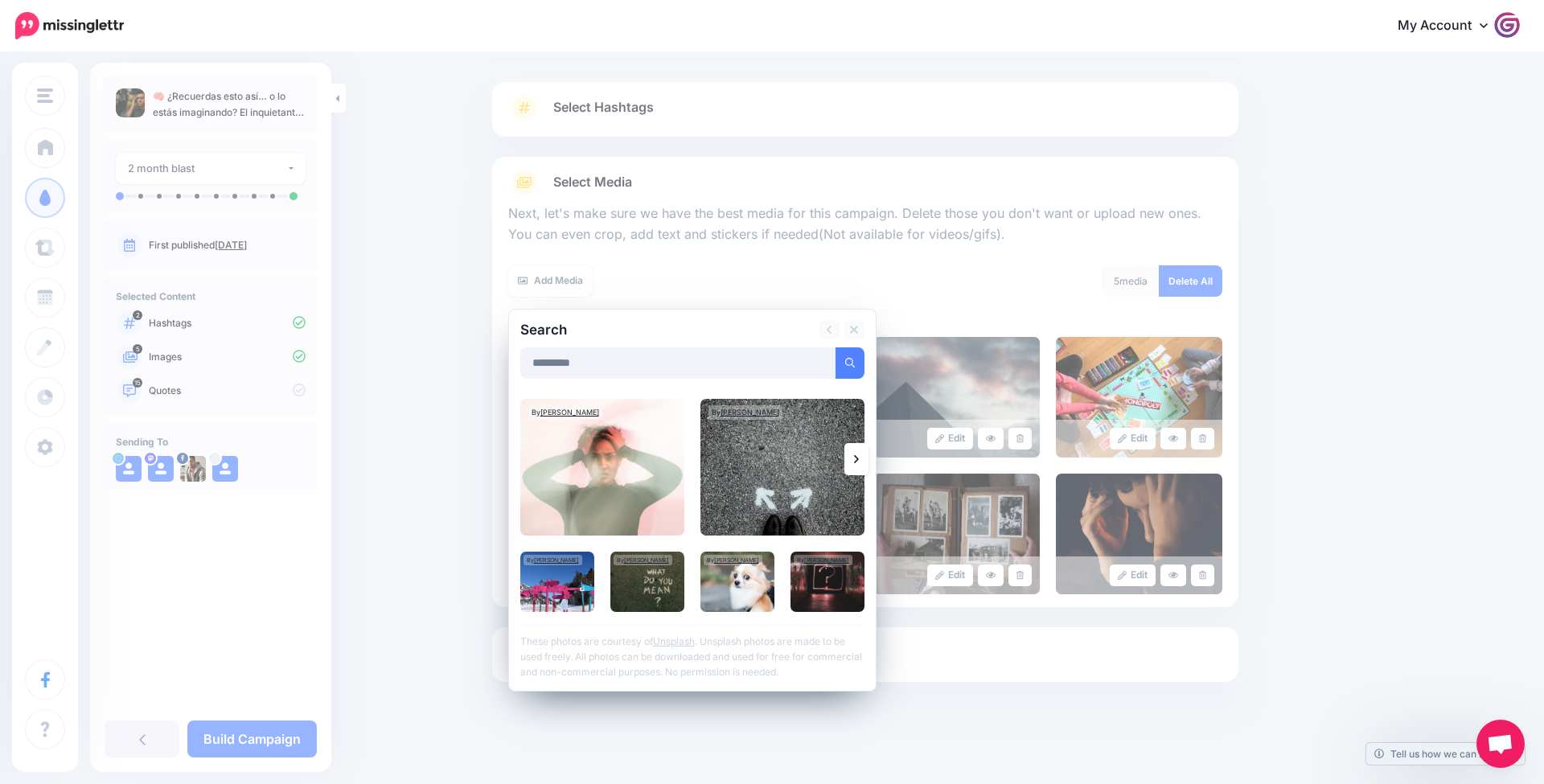
click at [865, 455] on link at bounding box center [856, 459] width 24 height 32
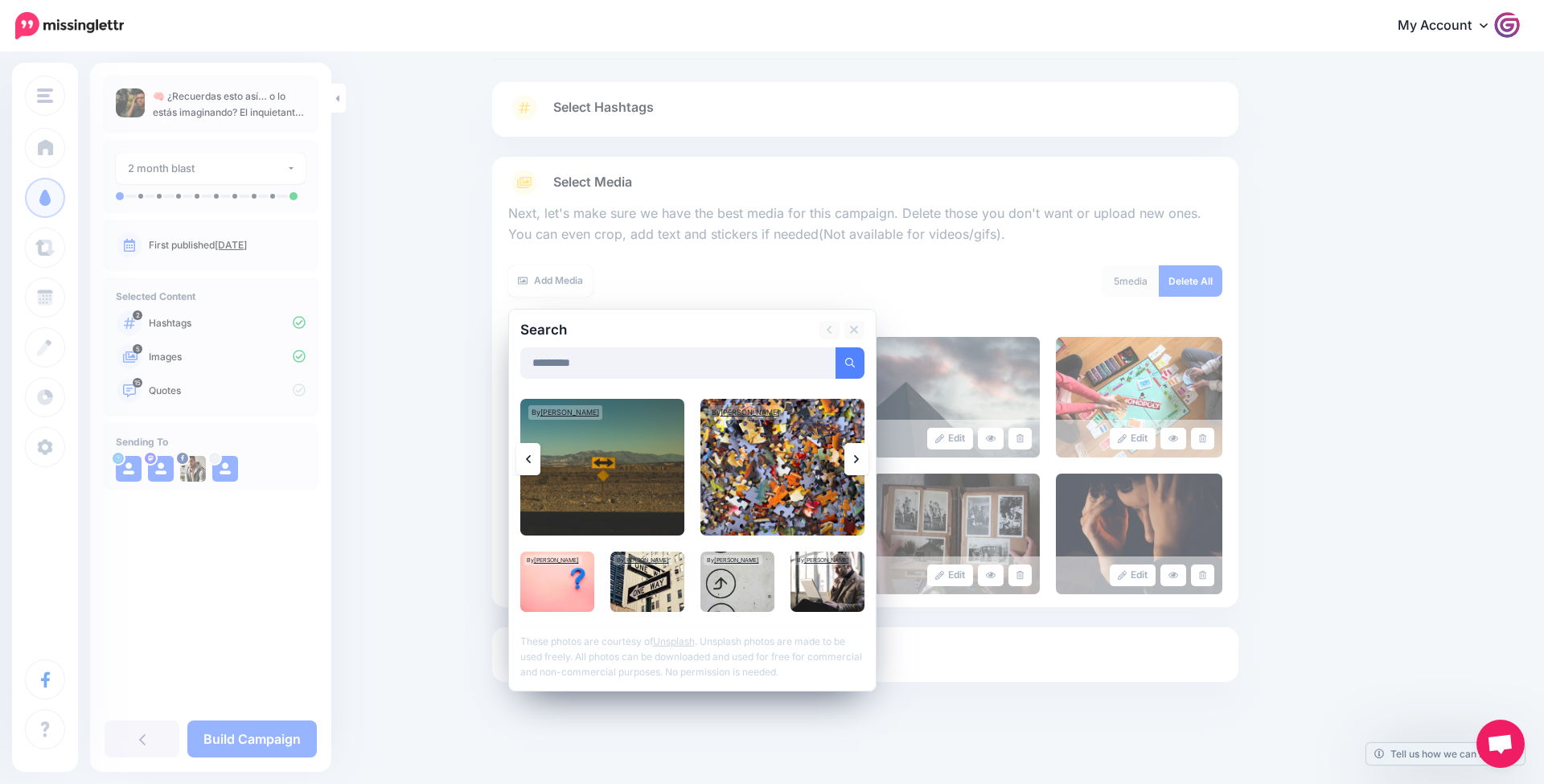
click at [865, 455] on link at bounding box center [856, 459] width 24 height 32
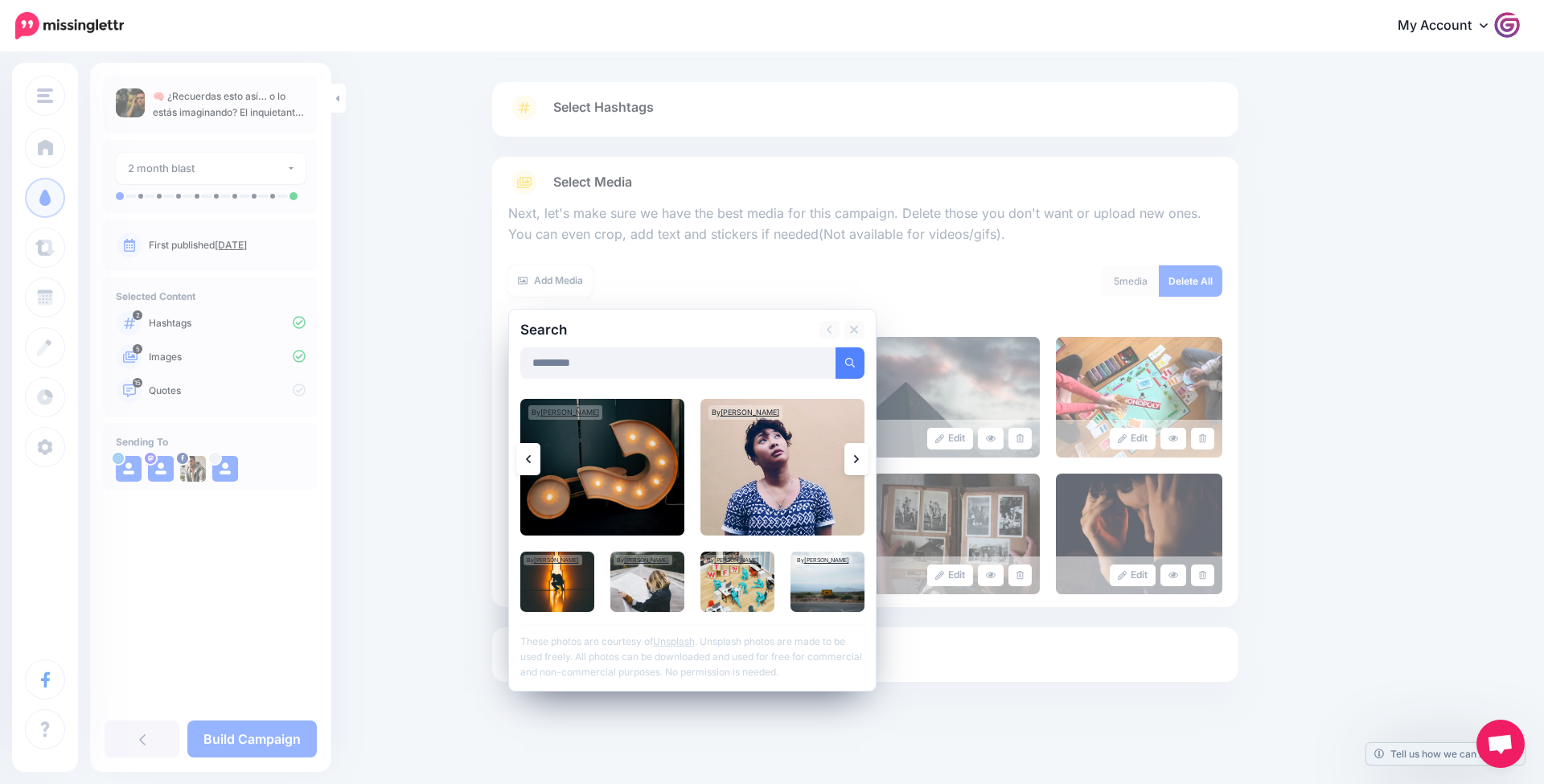
click at [865, 455] on link at bounding box center [856, 459] width 24 height 32
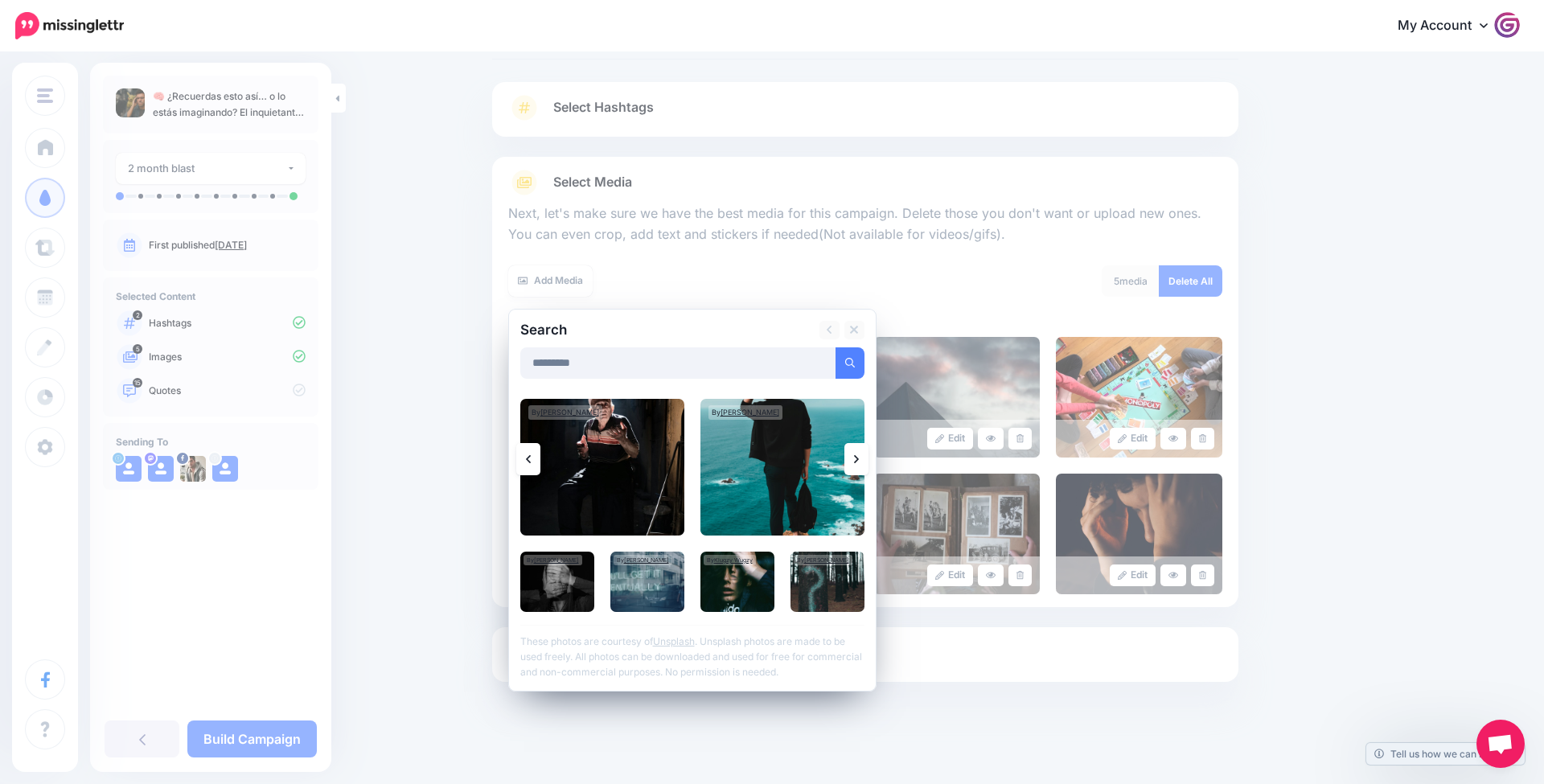
click at [864, 455] on link at bounding box center [856, 459] width 24 height 32
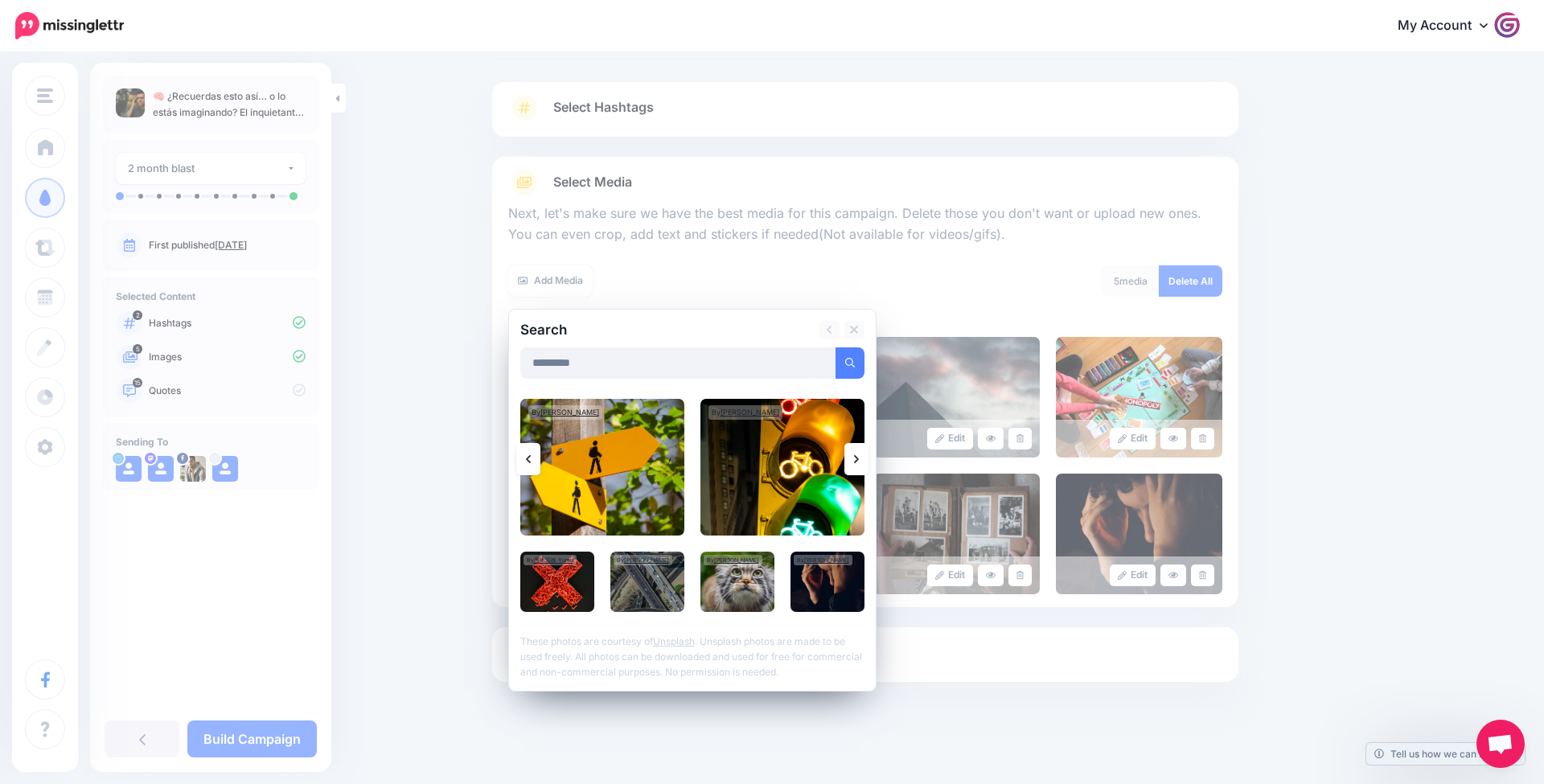
click at [864, 456] on link at bounding box center [856, 459] width 24 height 32
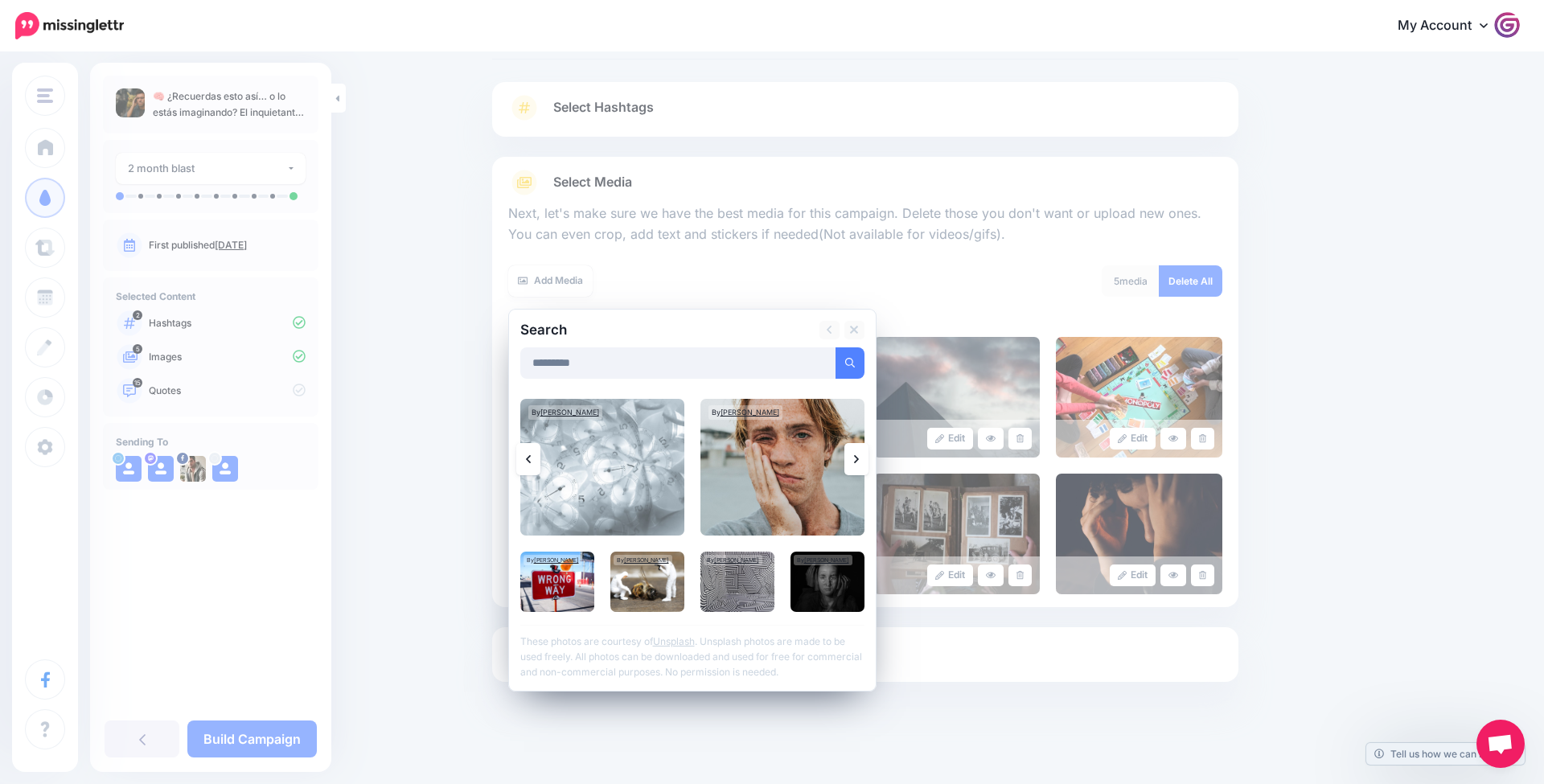
click at [864, 456] on link at bounding box center [856, 459] width 24 height 32
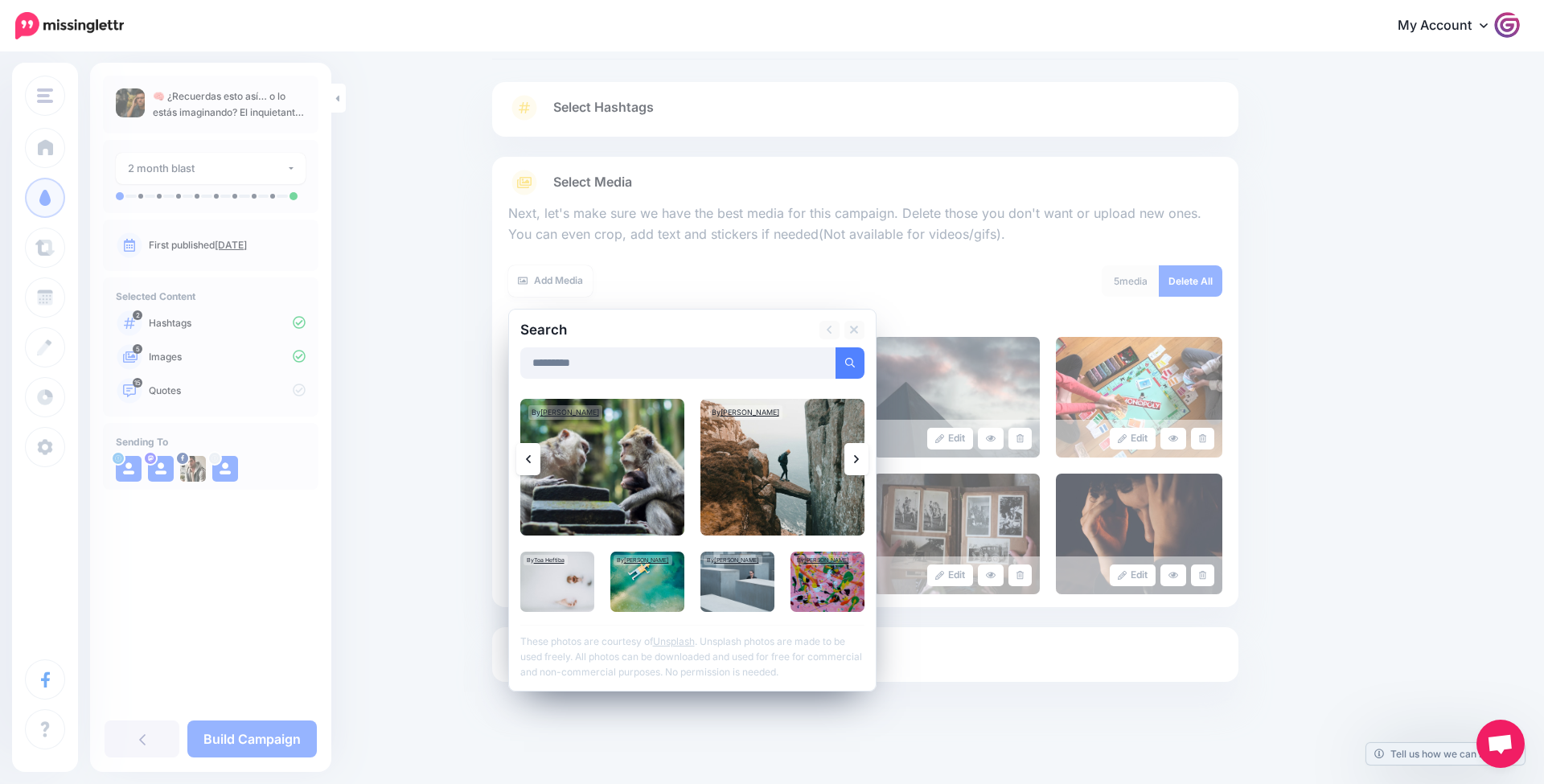
click at [864, 456] on link at bounding box center [856, 459] width 24 height 32
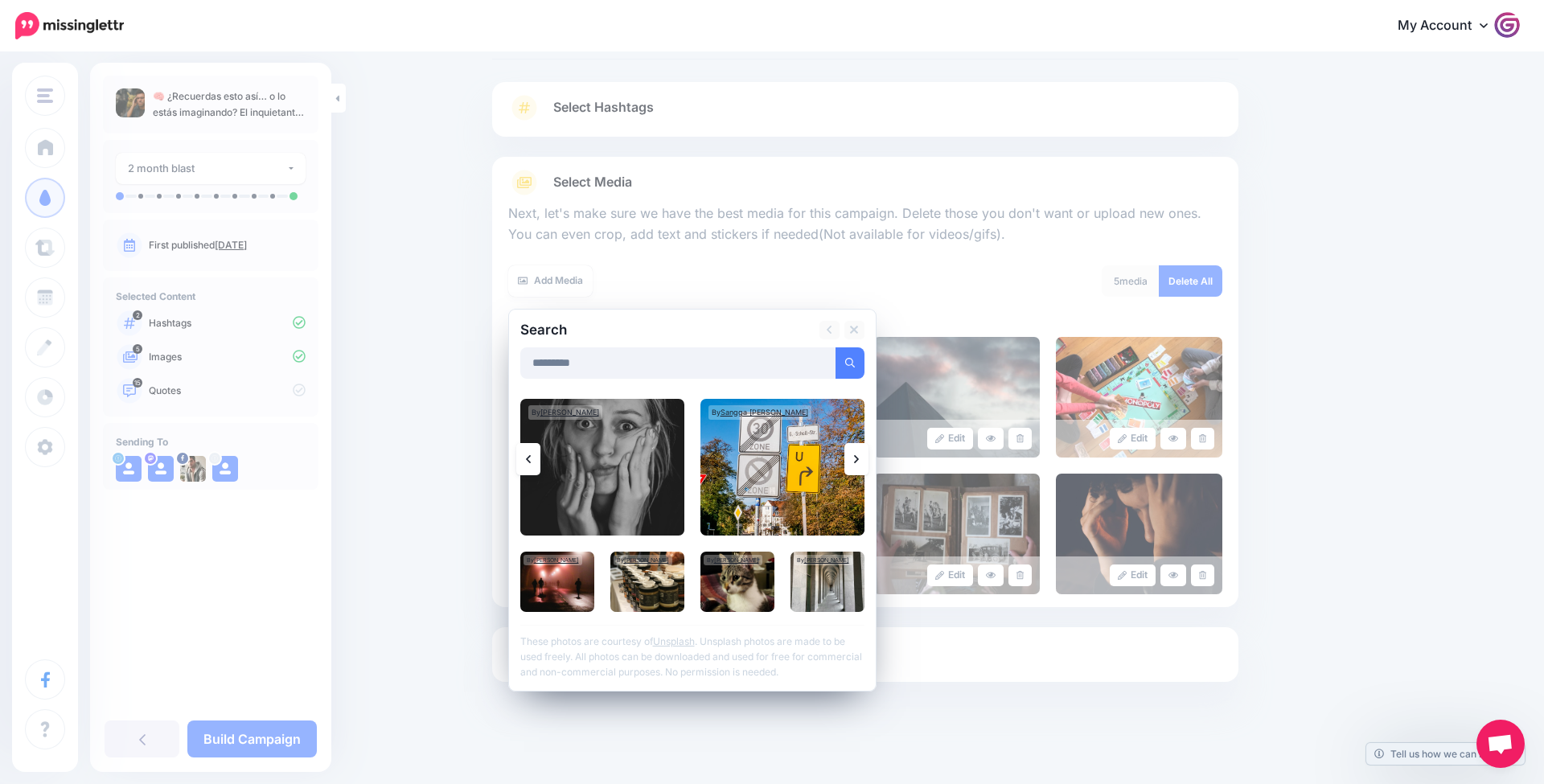
click at [864, 456] on link at bounding box center [856, 459] width 24 height 32
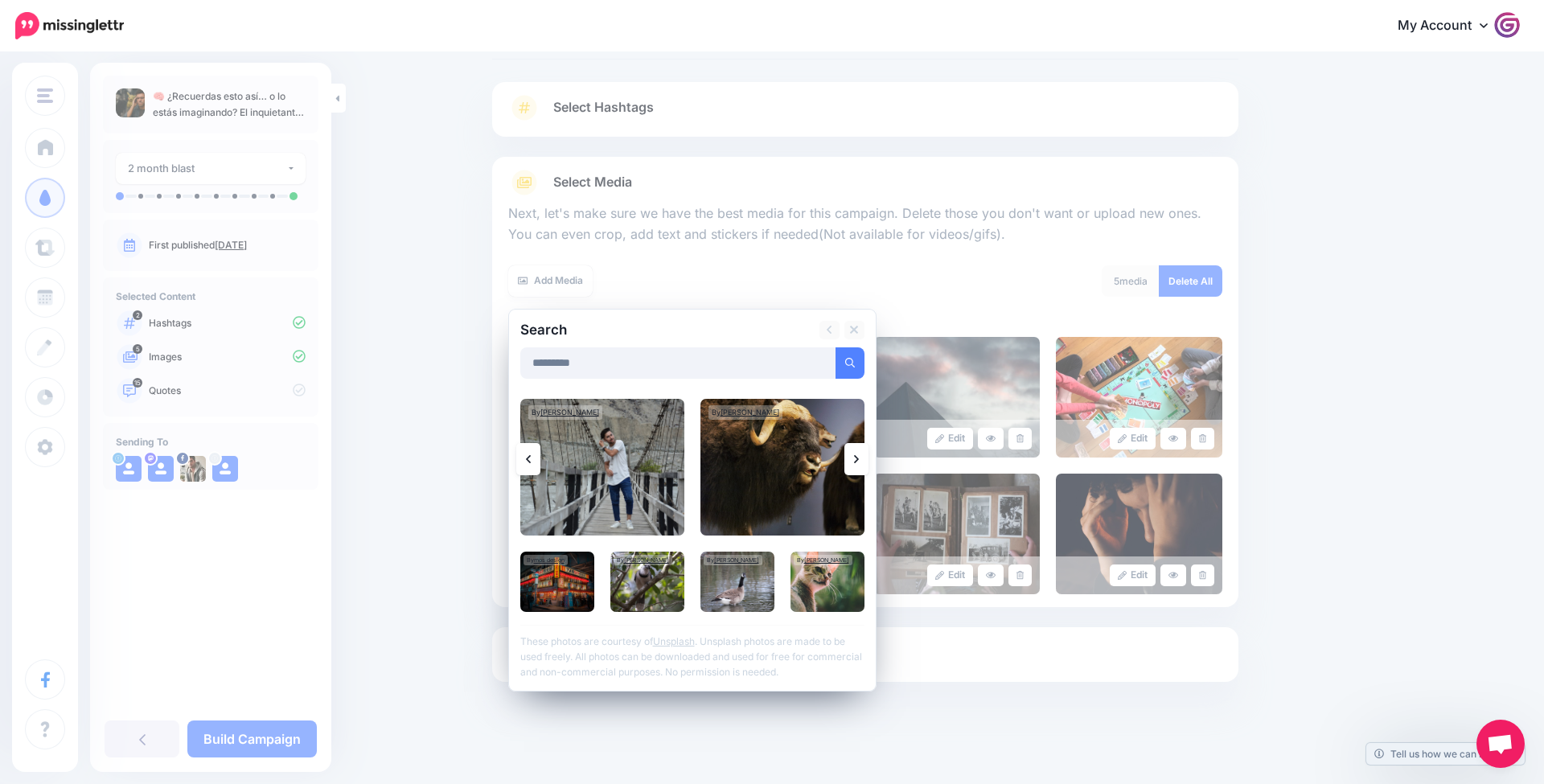
click at [864, 456] on link at bounding box center [856, 459] width 24 height 32
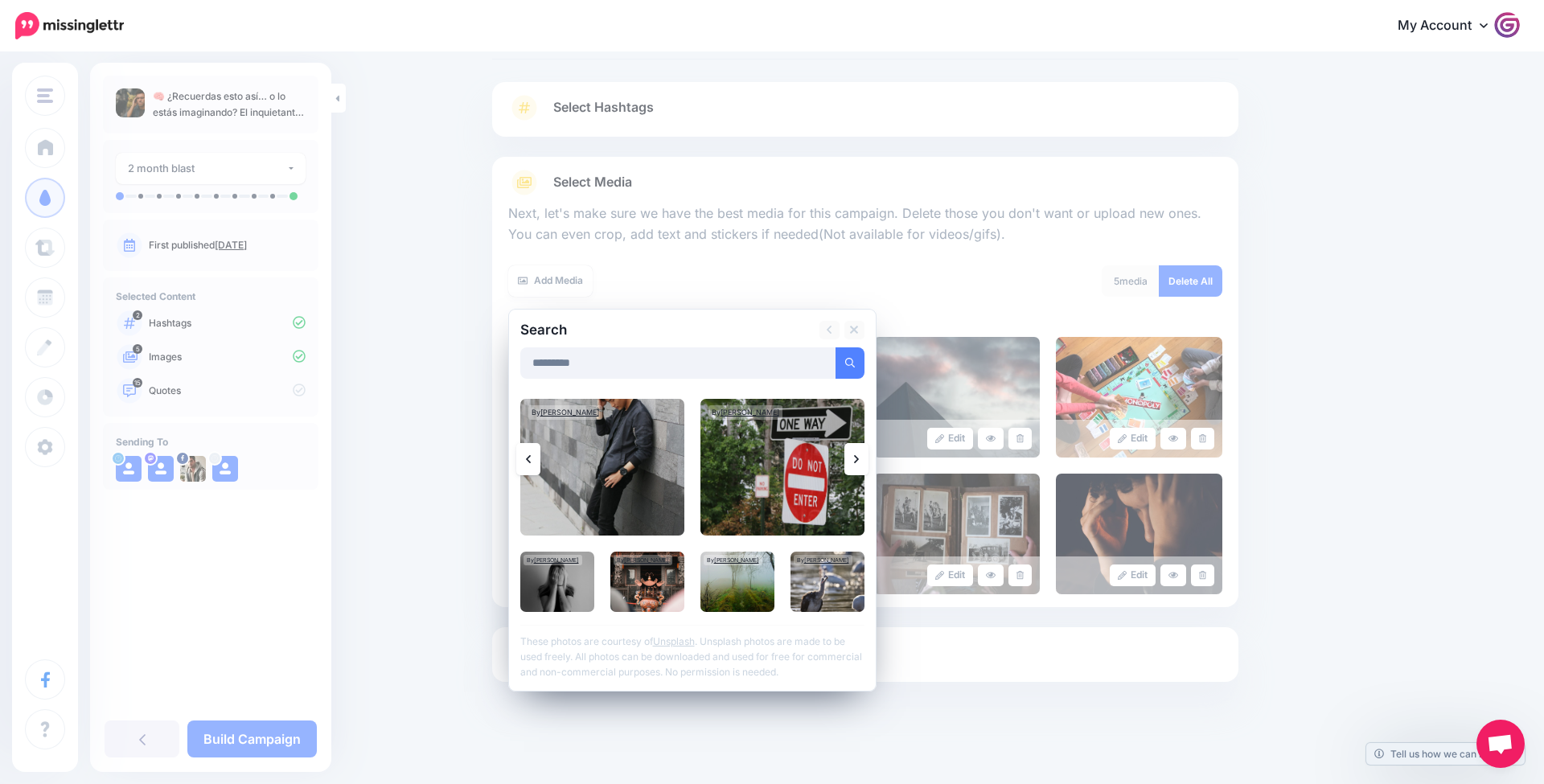
click at [864, 456] on link at bounding box center [856, 459] width 24 height 32
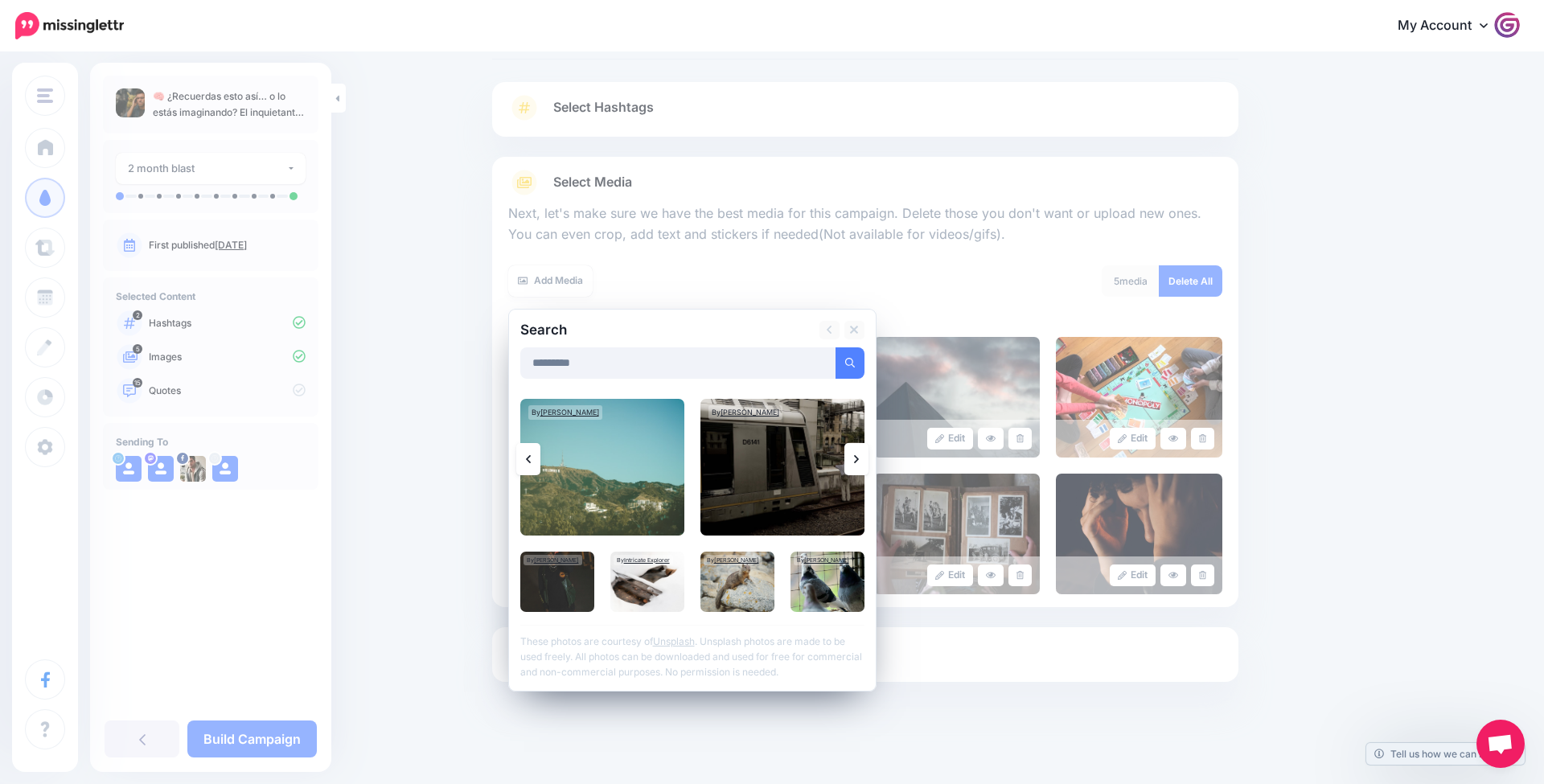
click at [864, 456] on link at bounding box center [856, 459] width 24 height 32
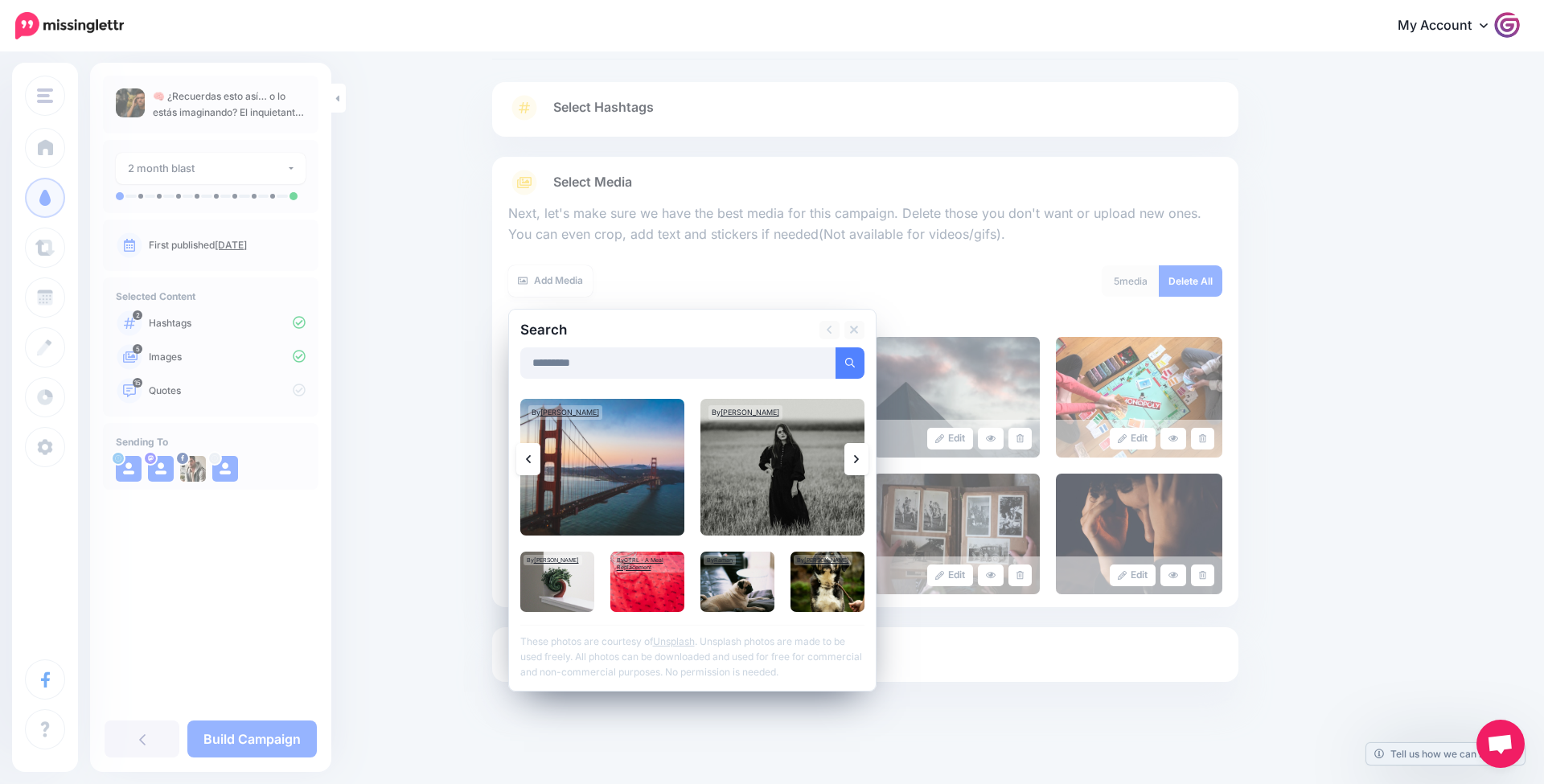
click at [864, 456] on link at bounding box center [856, 459] width 24 height 32
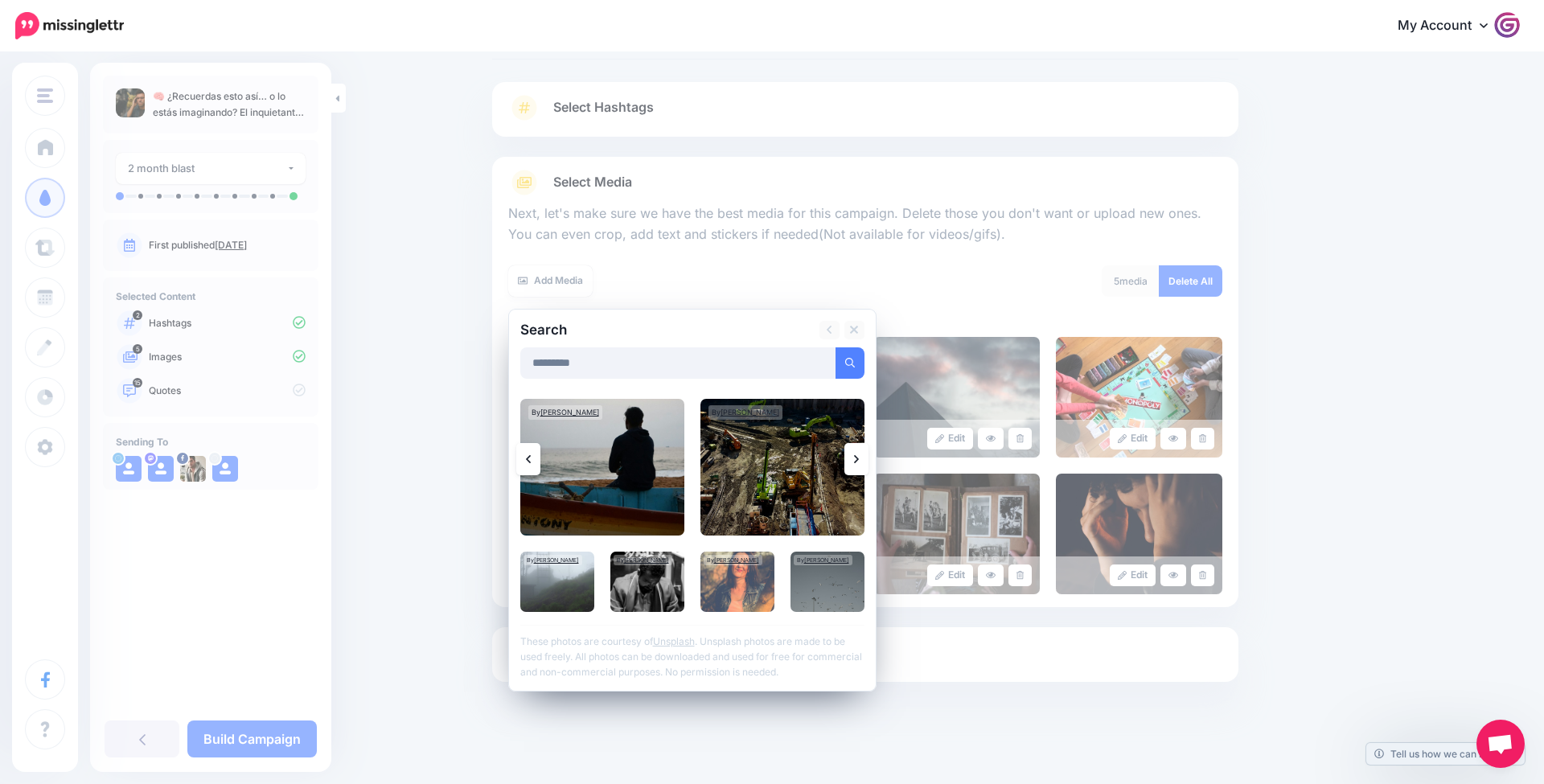
click at [864, 456] on link at bounding box center [856, 459] width 24 height 32
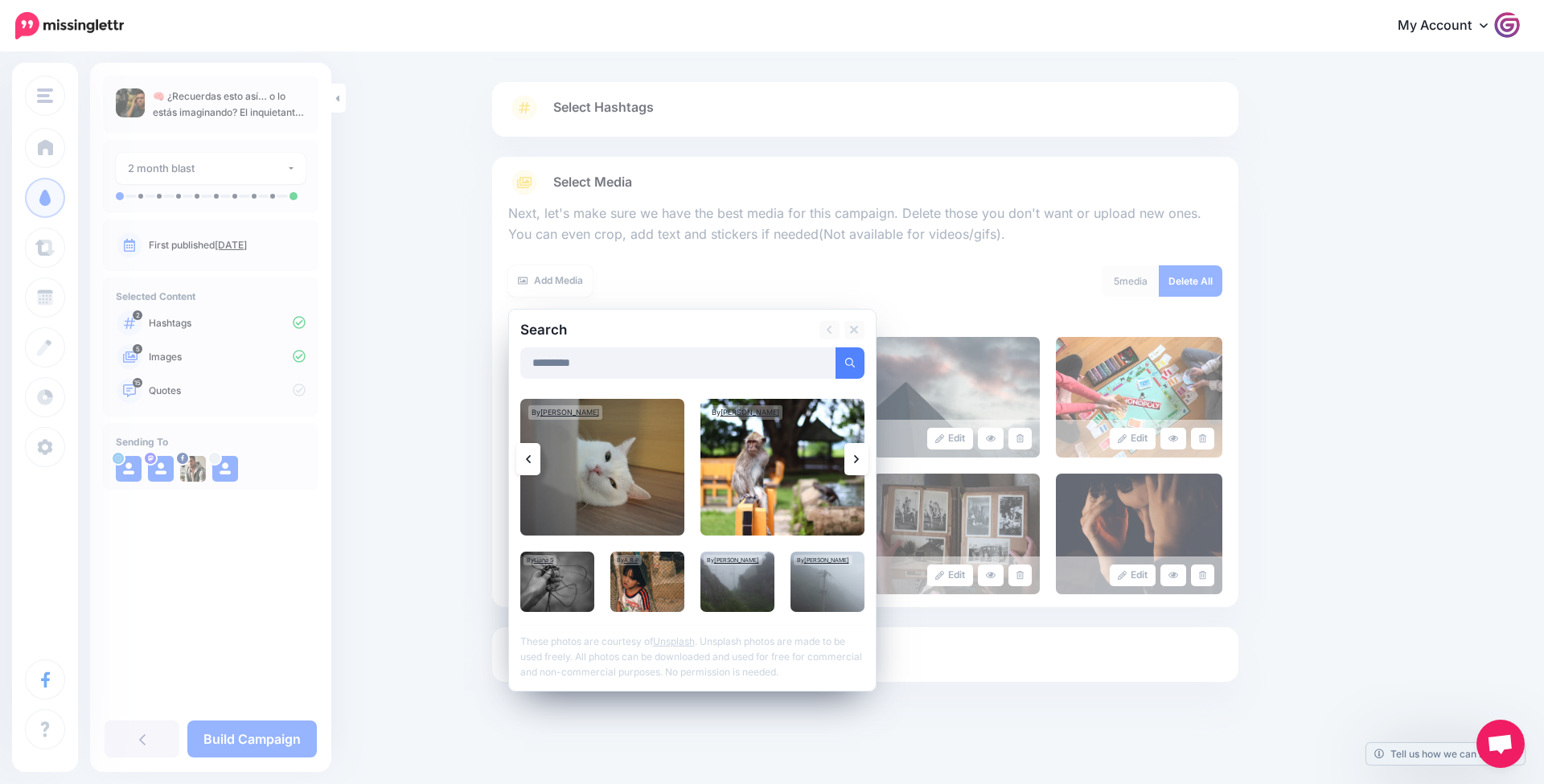
click at [864, 456] on link at bounding box center [856, 459] width 24 height 32
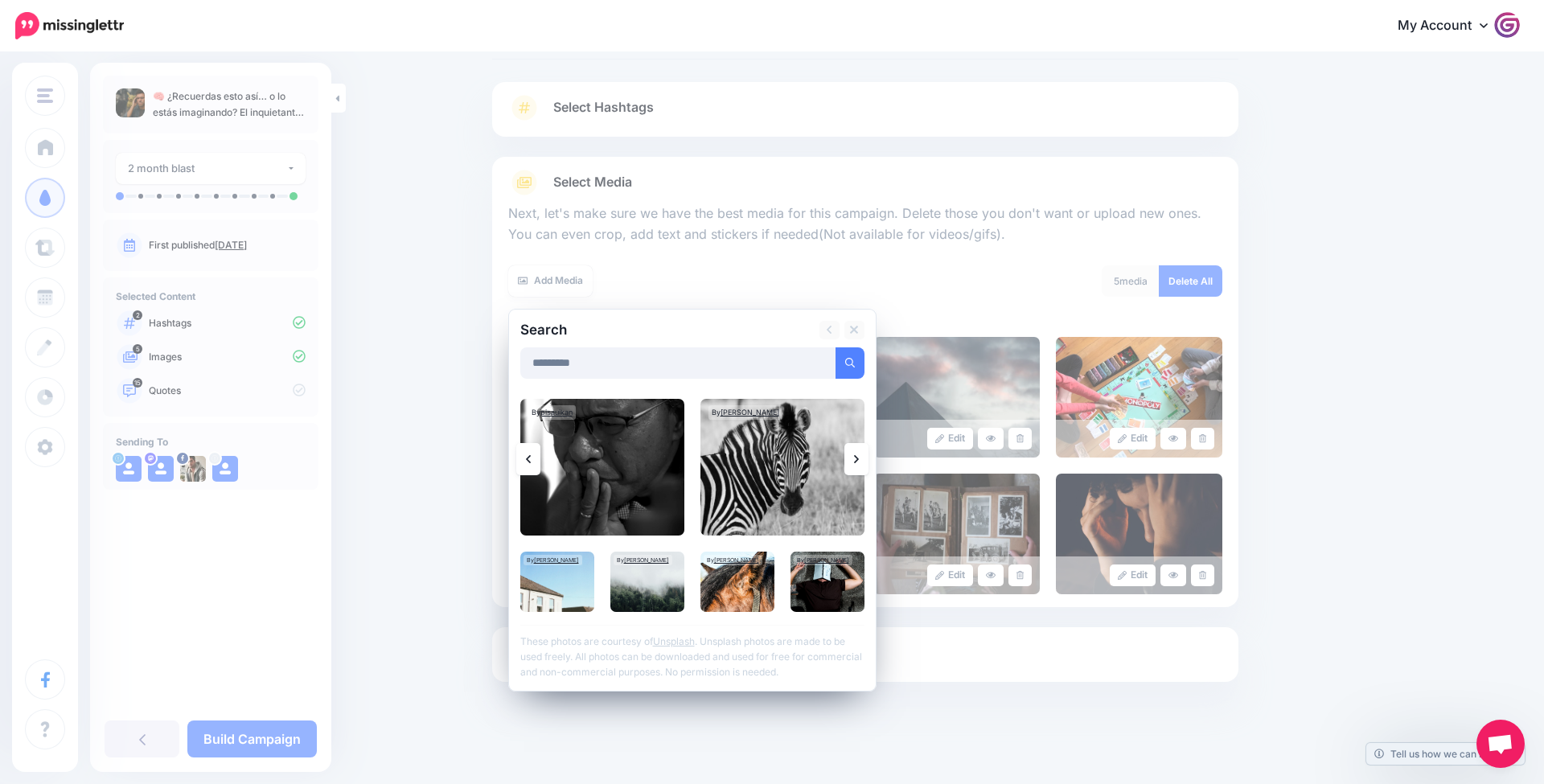
click at [864, 456] on link at bounding box center [856, 459] width 24 height 32
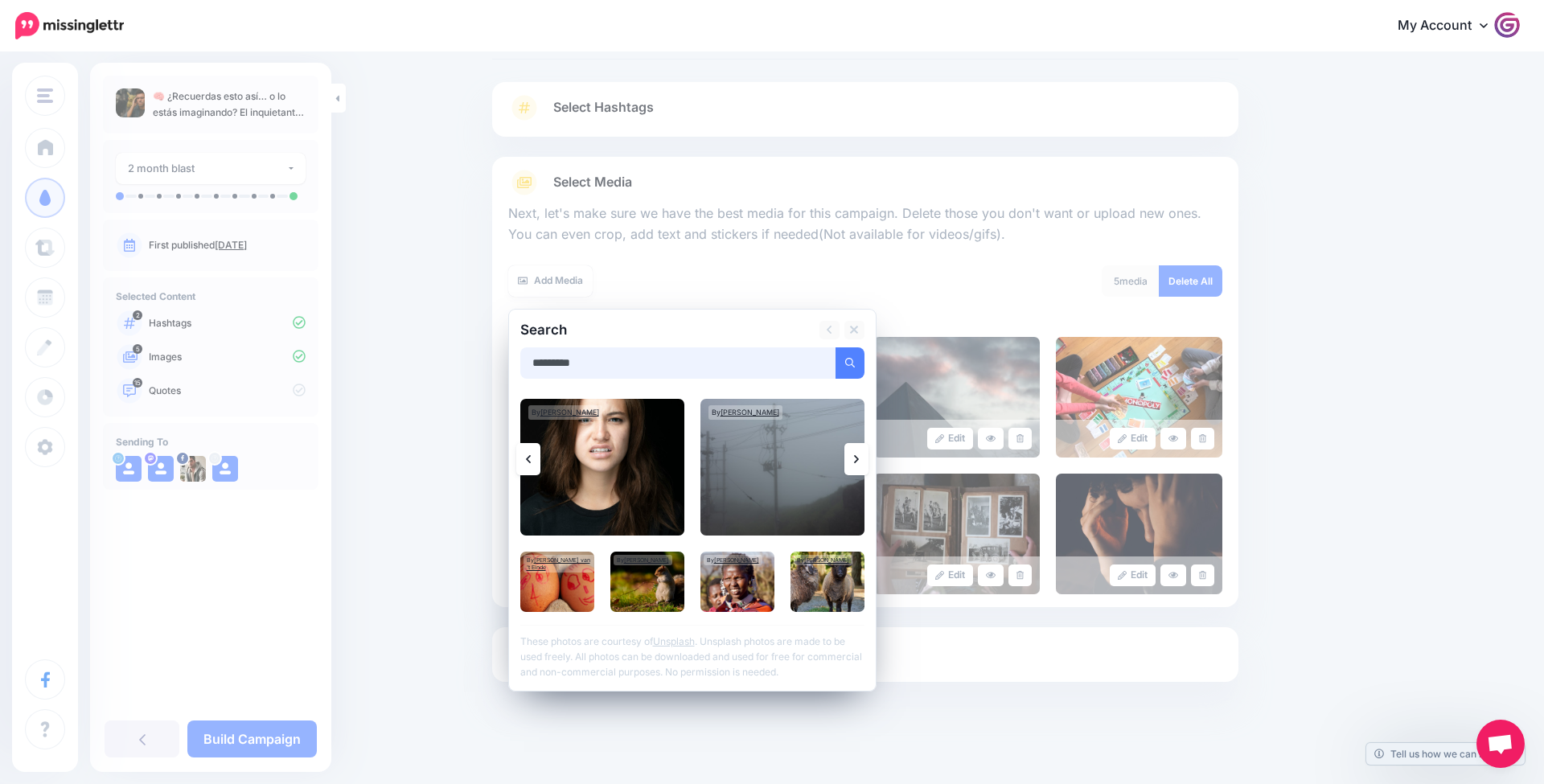
click at [655, 363] on input "*********" at bounding box center [678, 363] width 316 height 31
type input "*********"
click at [849, 360] on button "submit" at bounding box center [850, 363] width 29 height 31
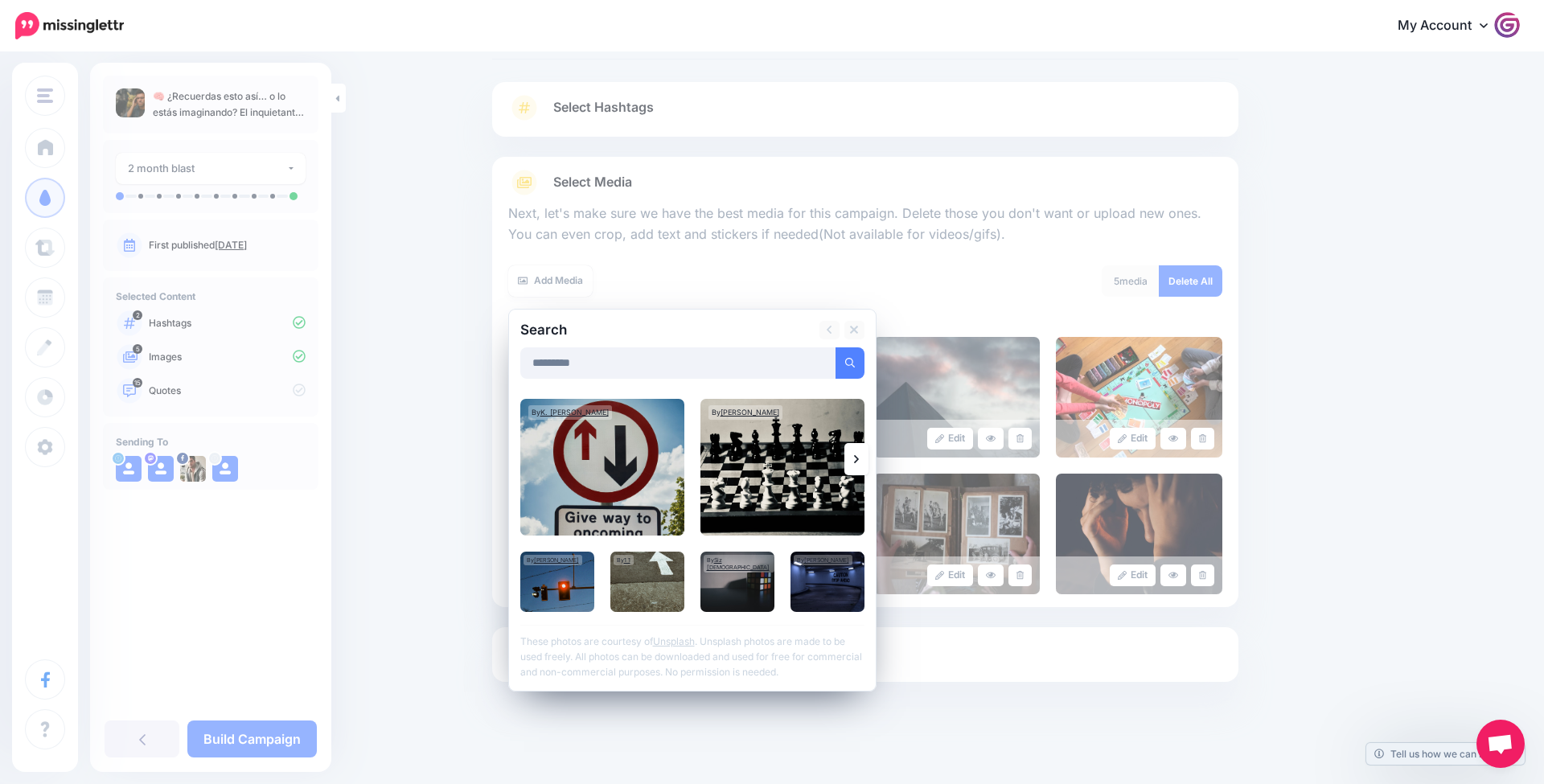
click at [856, 450] on link at bounding box center [856, 459] width 24 height 32
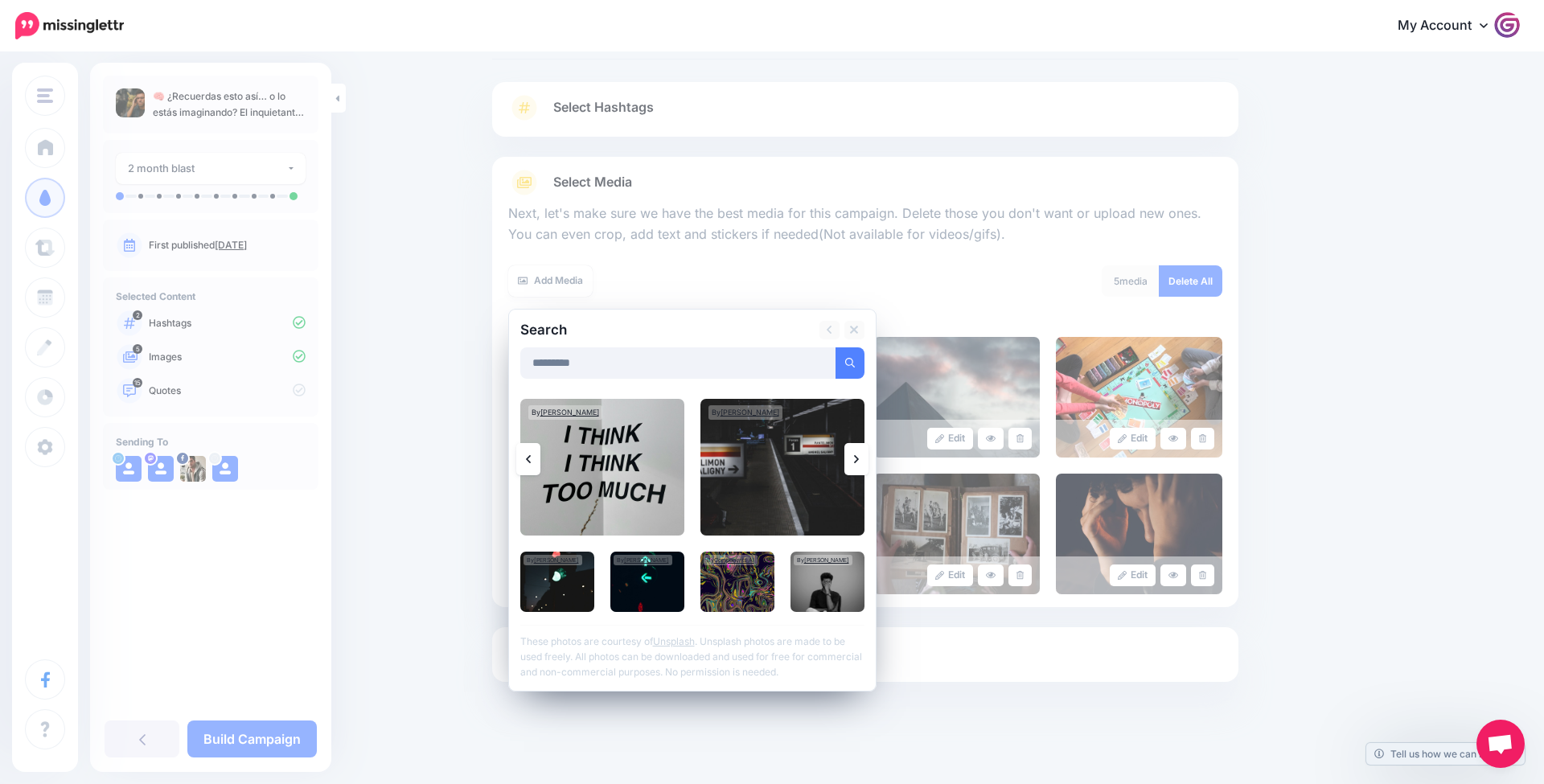
click at [856, 450] on link at bounding box center [856, 459] width 24 height 32
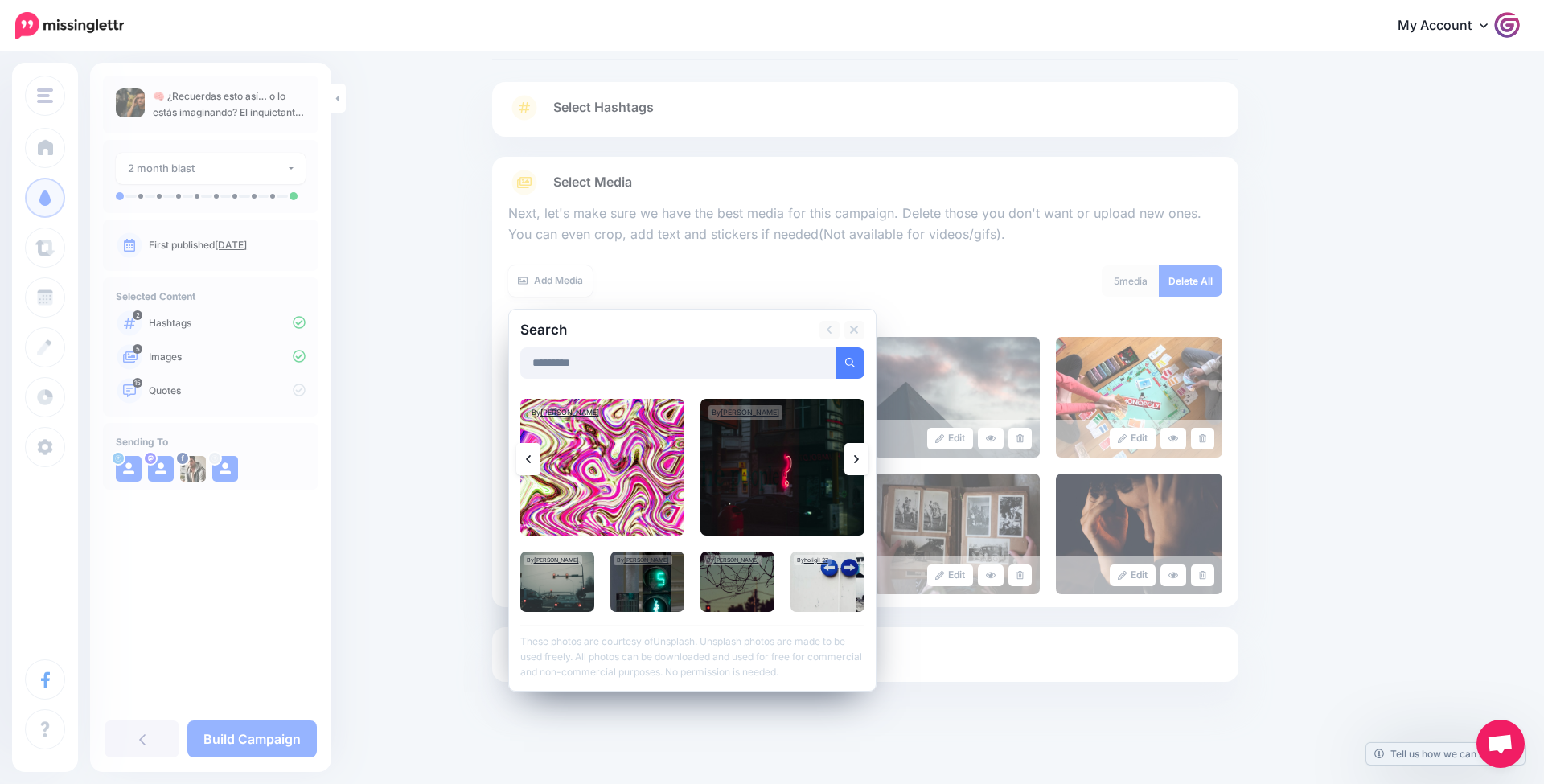
click at [856, 450] on link at bounding box center [856, 459] width 24 height 32
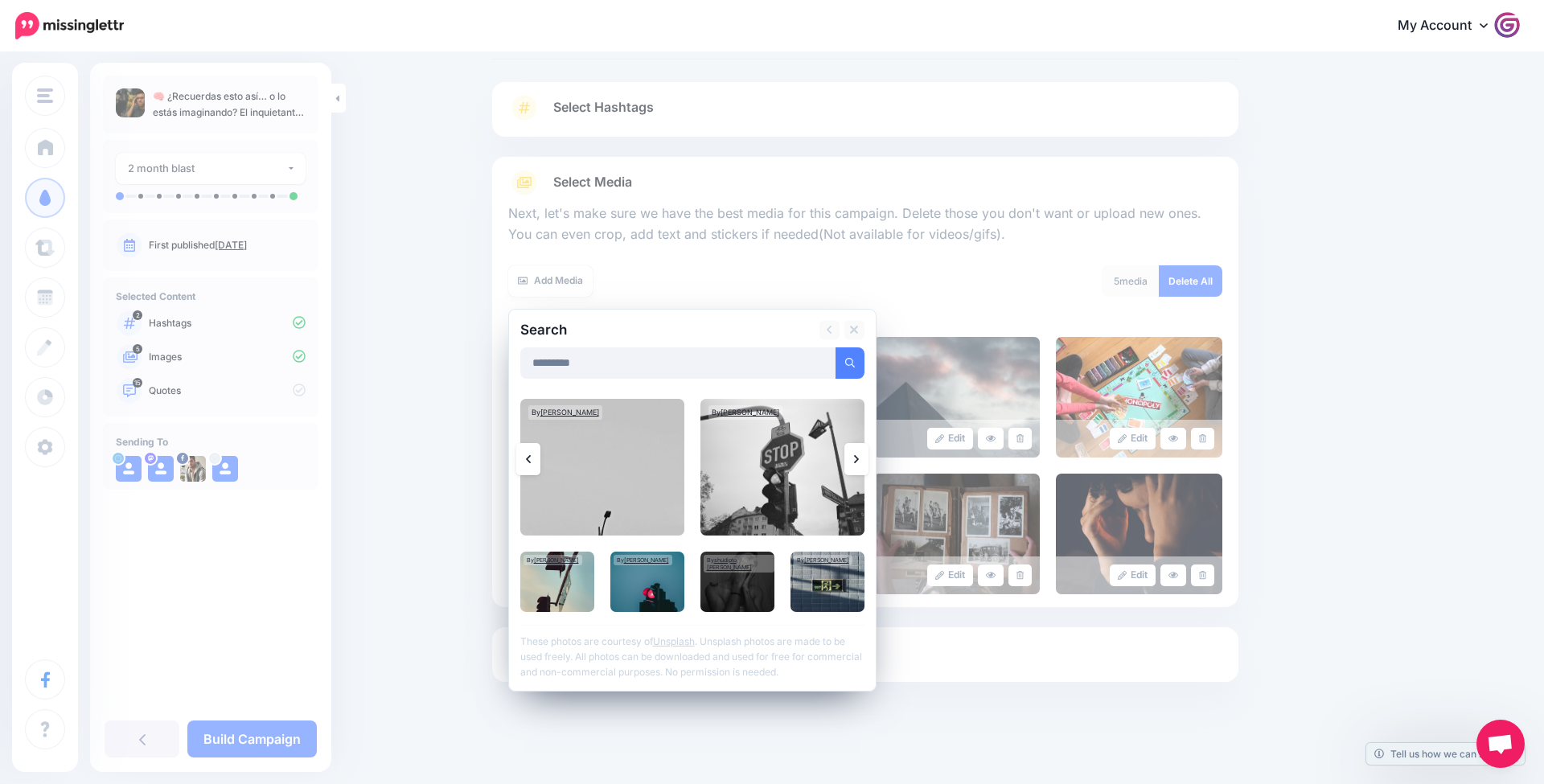
click at [856, 450] on link at bounding box center [856, 459] width 24 height 32
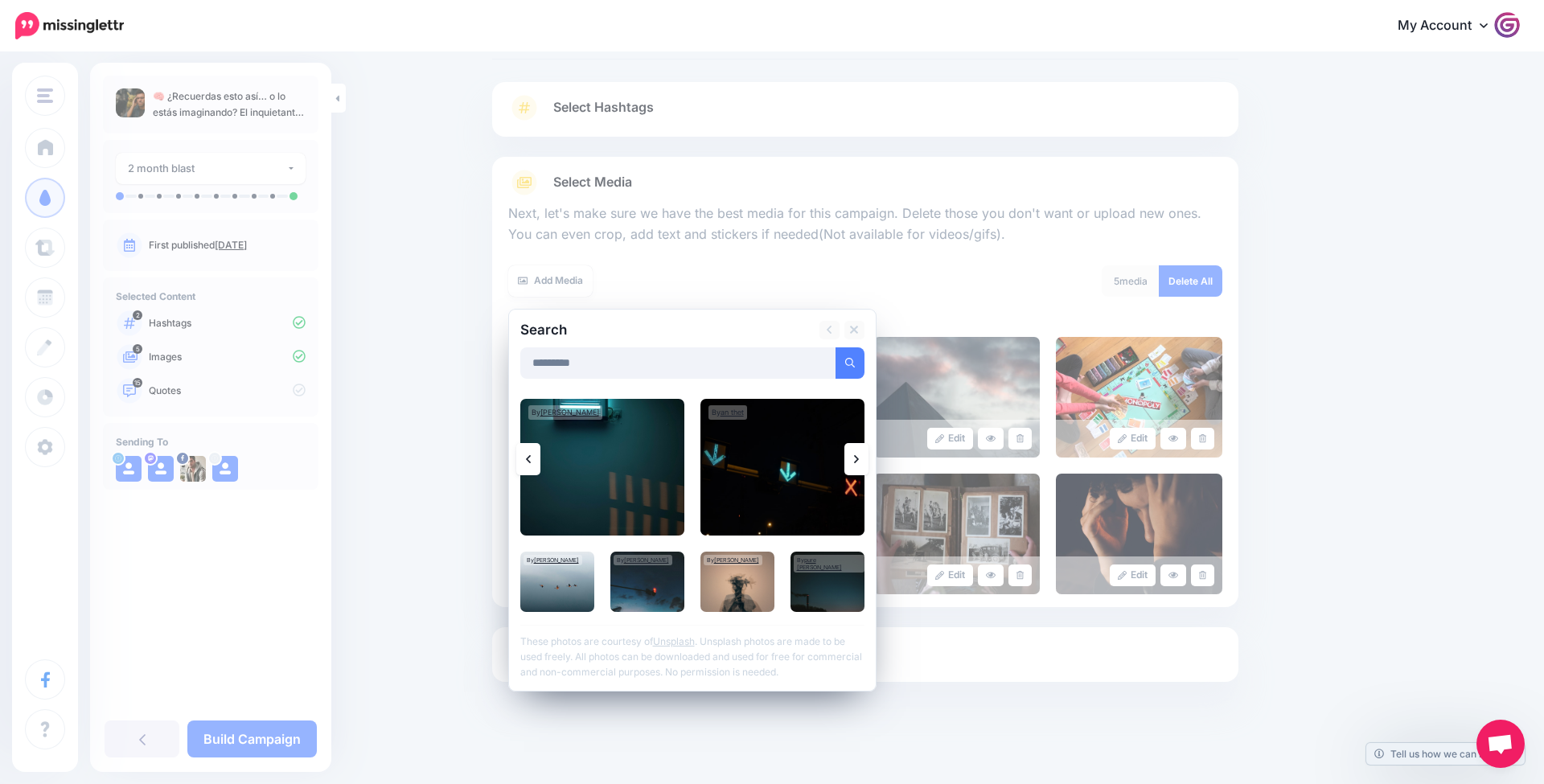
click at [856, 450] on link at bounding box center [856, 459] width 24 height 32
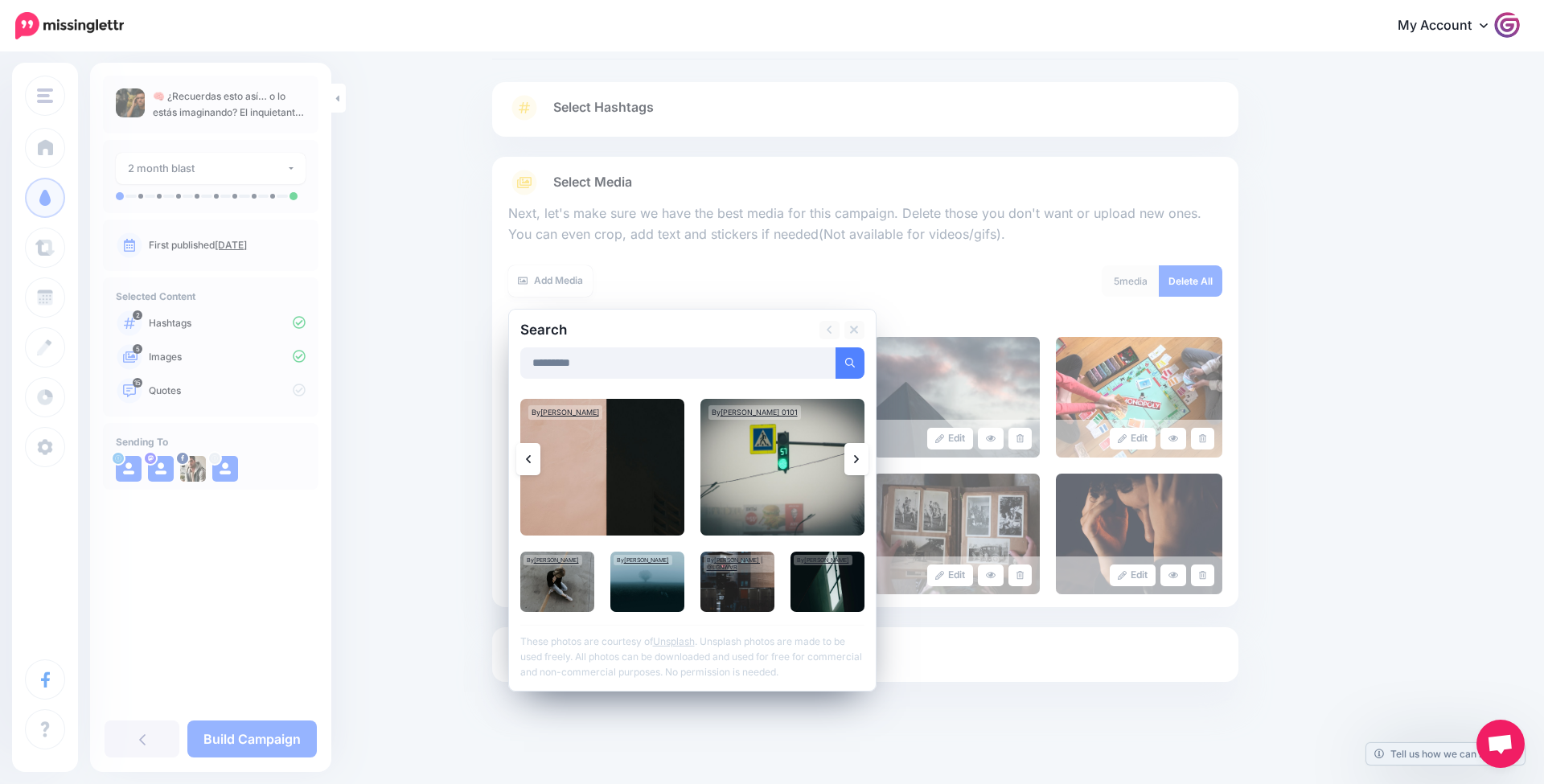
click at [856, 450] on link at bounding box center [856, 459] width 24 height 32
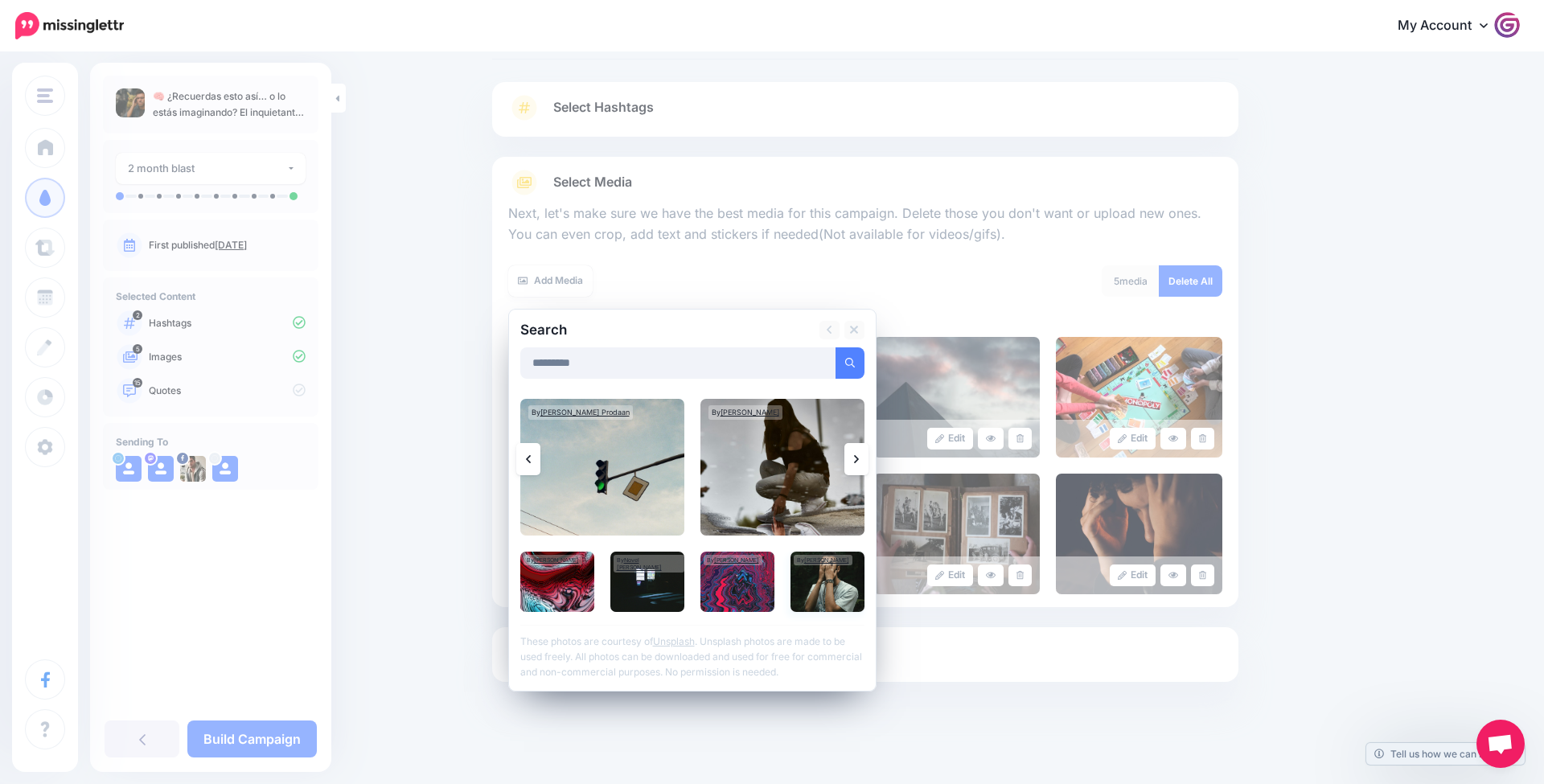
click at [842, 570] on img at bounding box center [827, 582] width 74 height 61
click at [813, 366] on link "Add Media" at bounding box center [830, 363] width 69 height 31
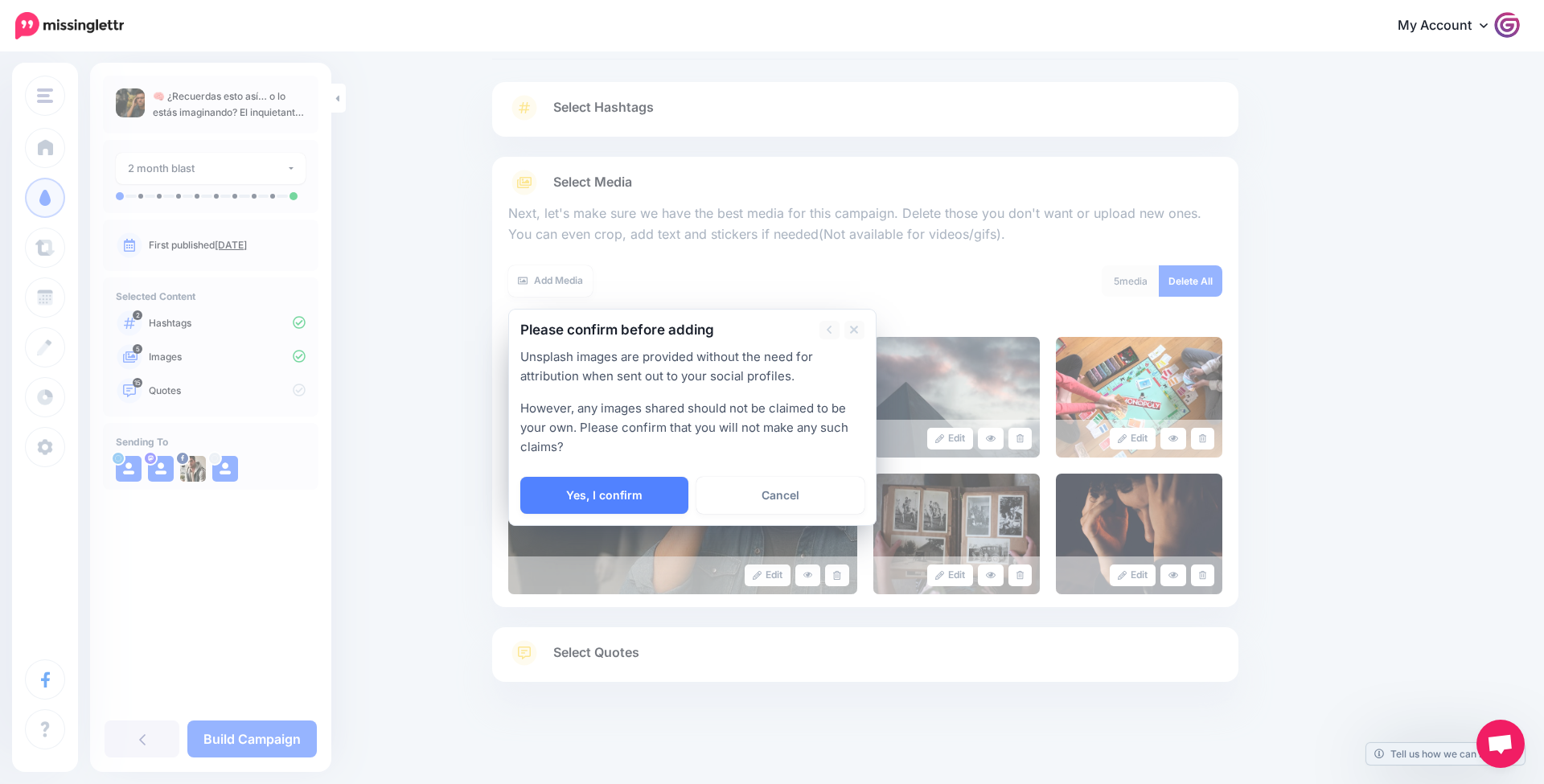
click at [594, 504] on link "Yes, I confirm" at bounding box center [604, 495] width 168 height 37
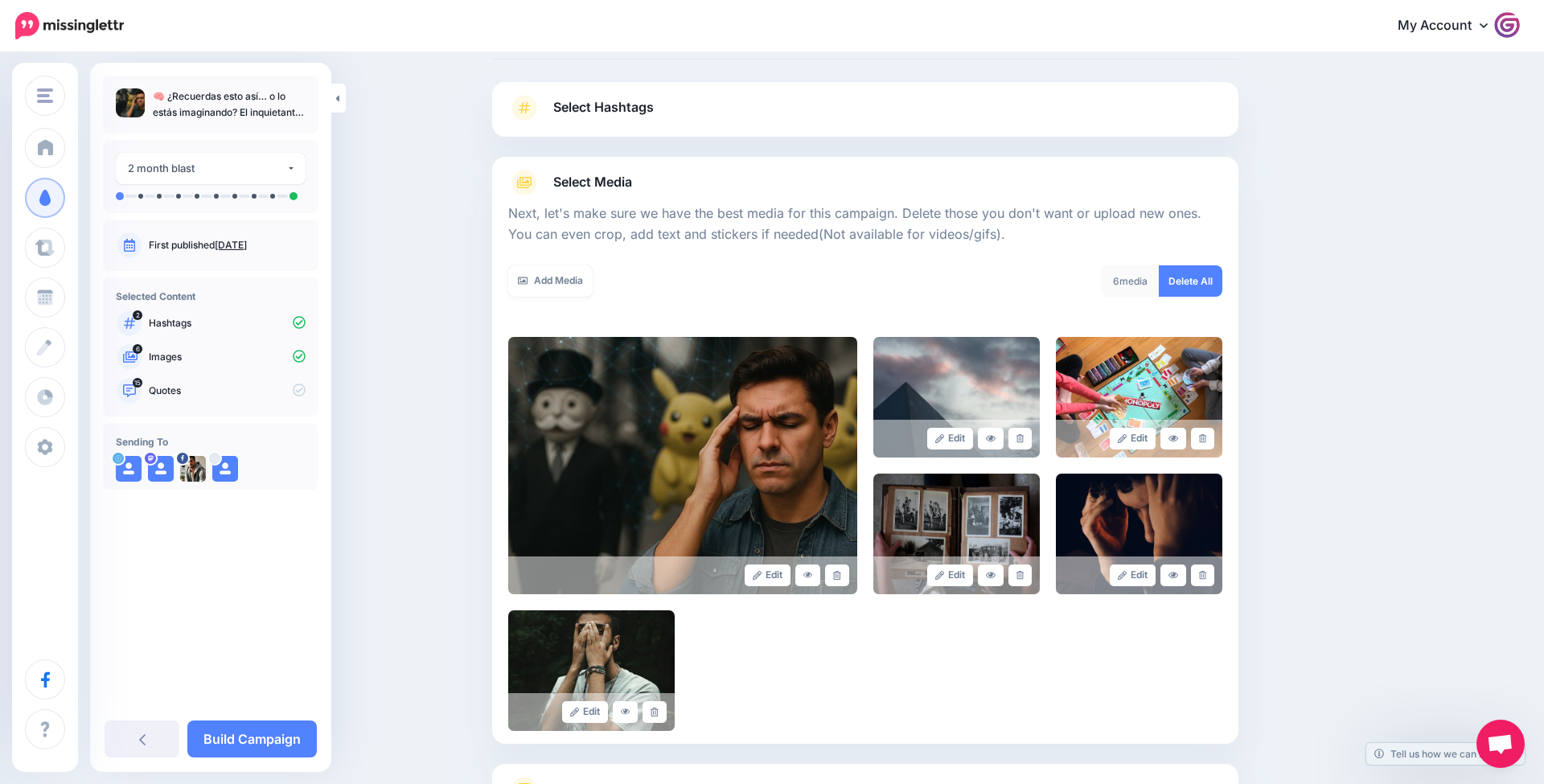
scroll to position [219, 0]
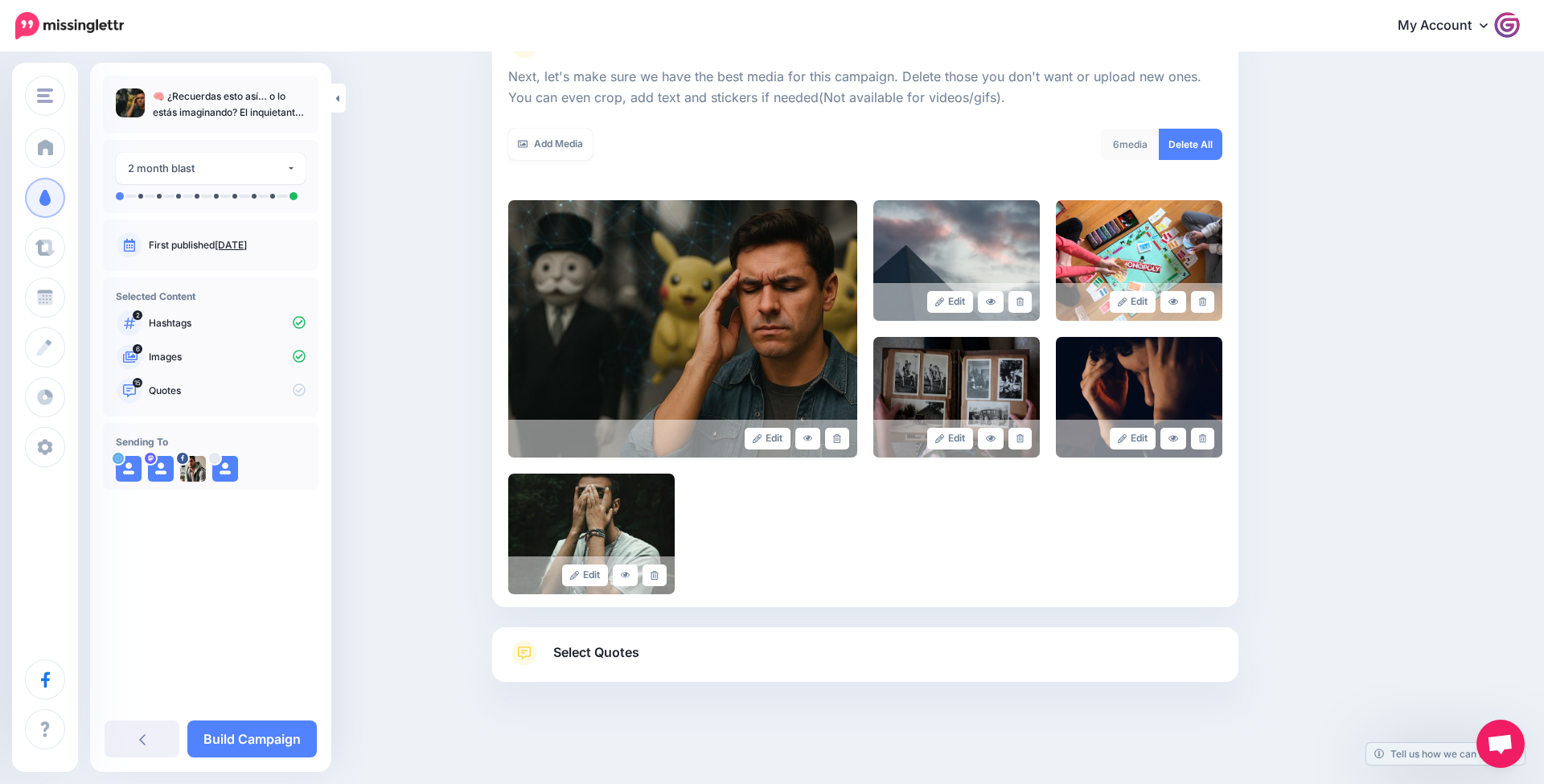
click at [682, 643] on link "Select Quotes" at bounding box center [866, 661] width 715 height 42
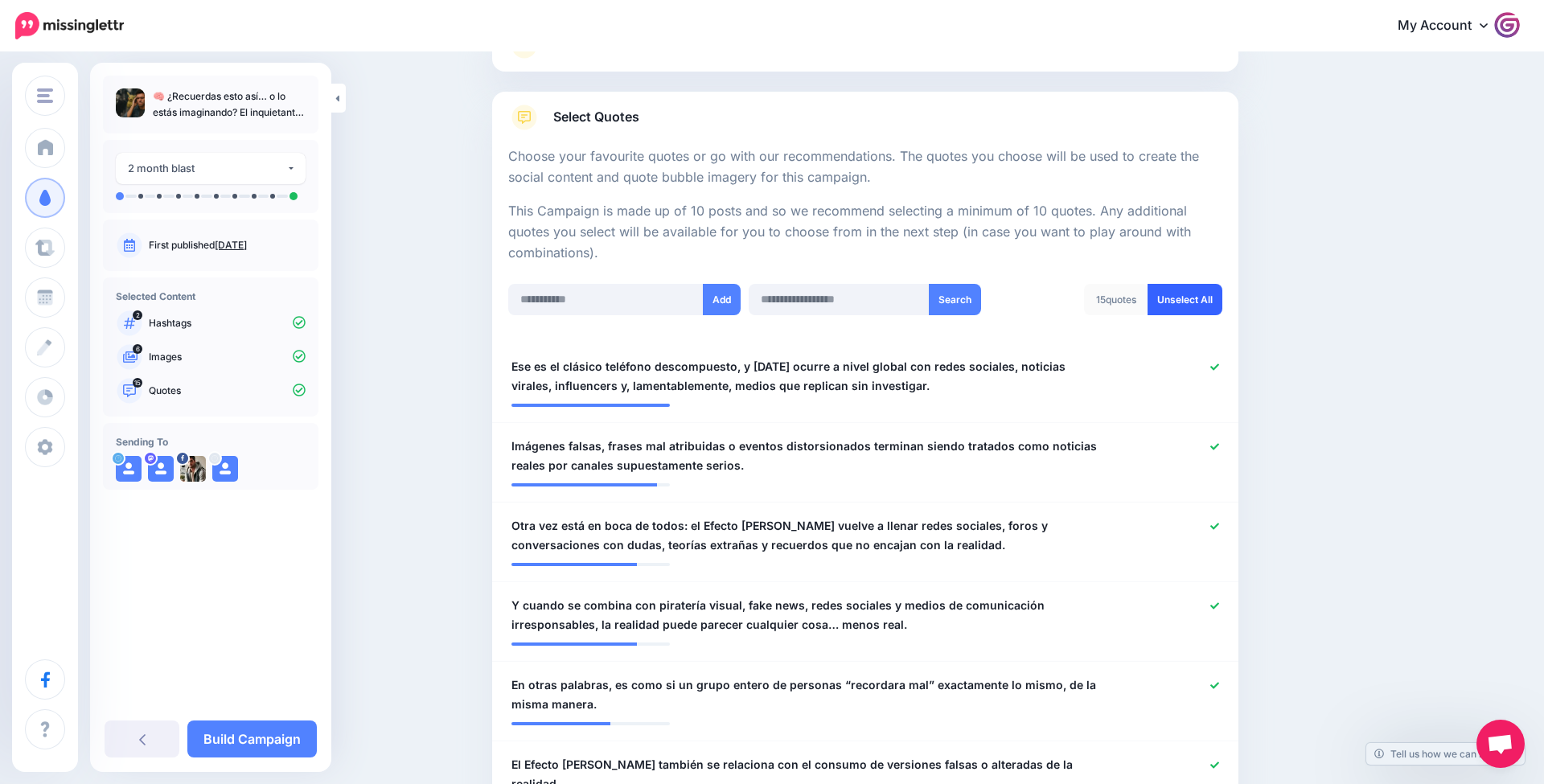
click at [1173, 303] on link "Unselect All" at bounding box center [1185, 299] width 75 height 31
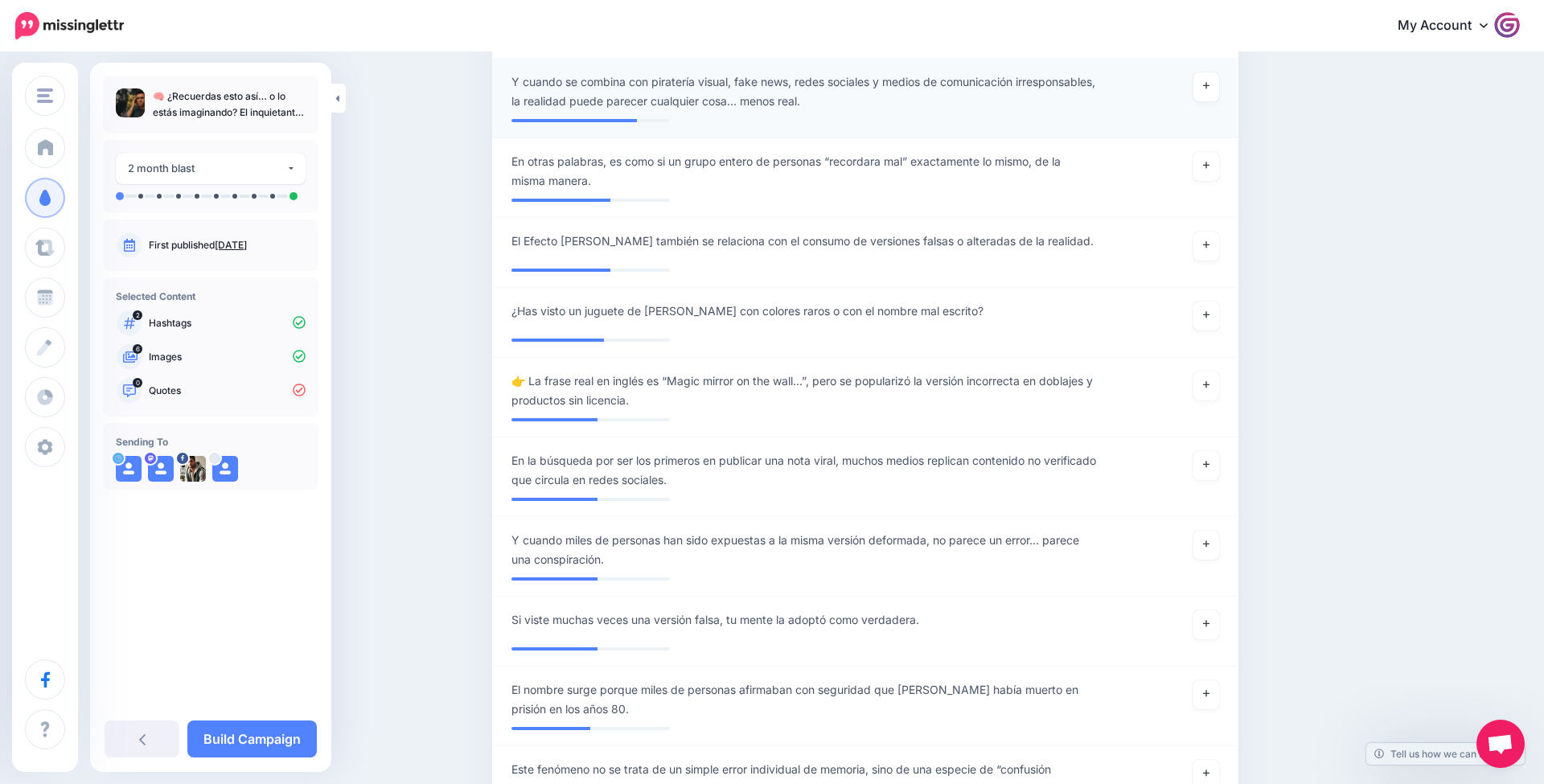
scroll to position [830, 0]
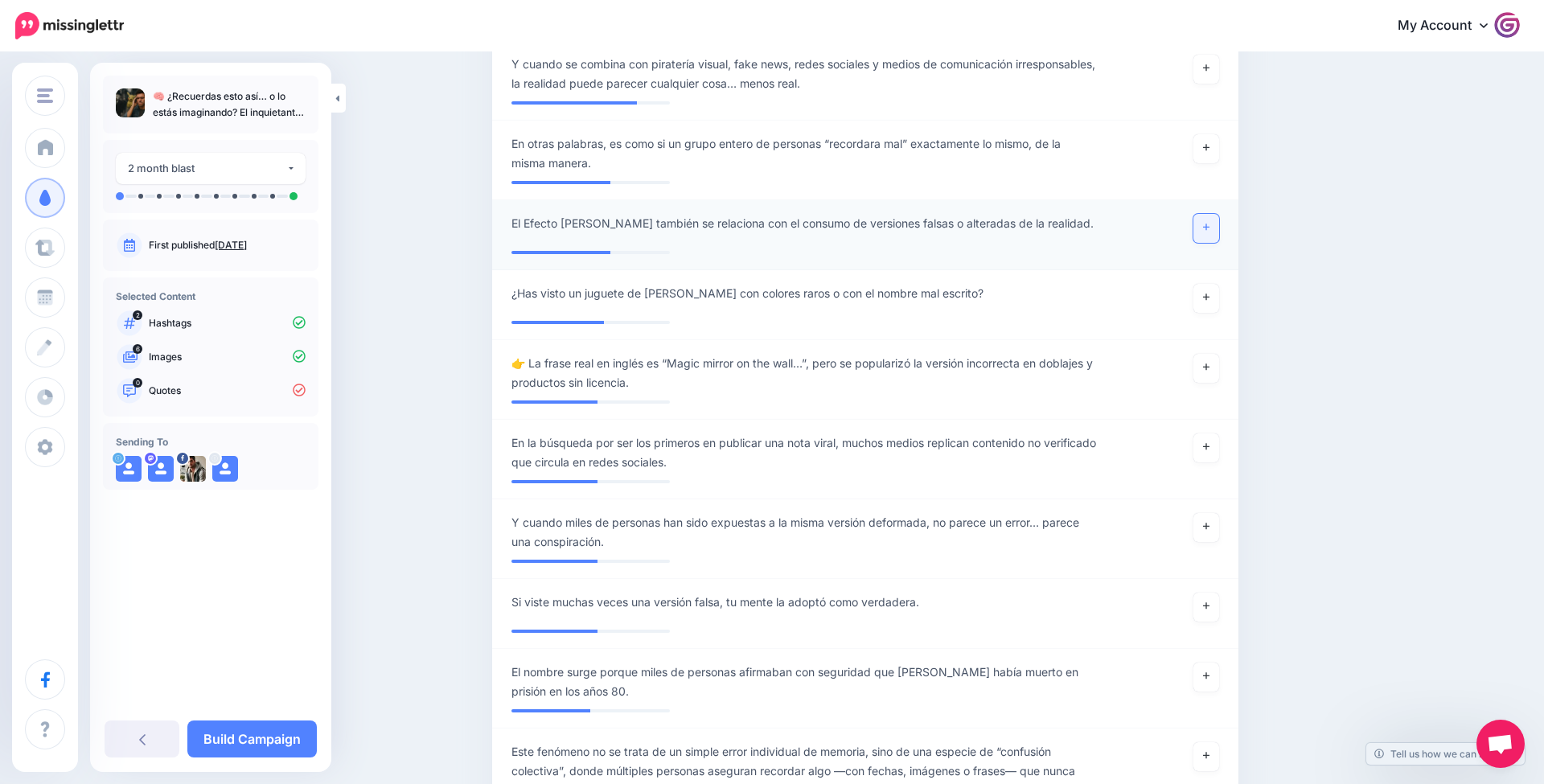
click at [1210, 224] on link at bounding box center [1206, 228] width 26 height 29
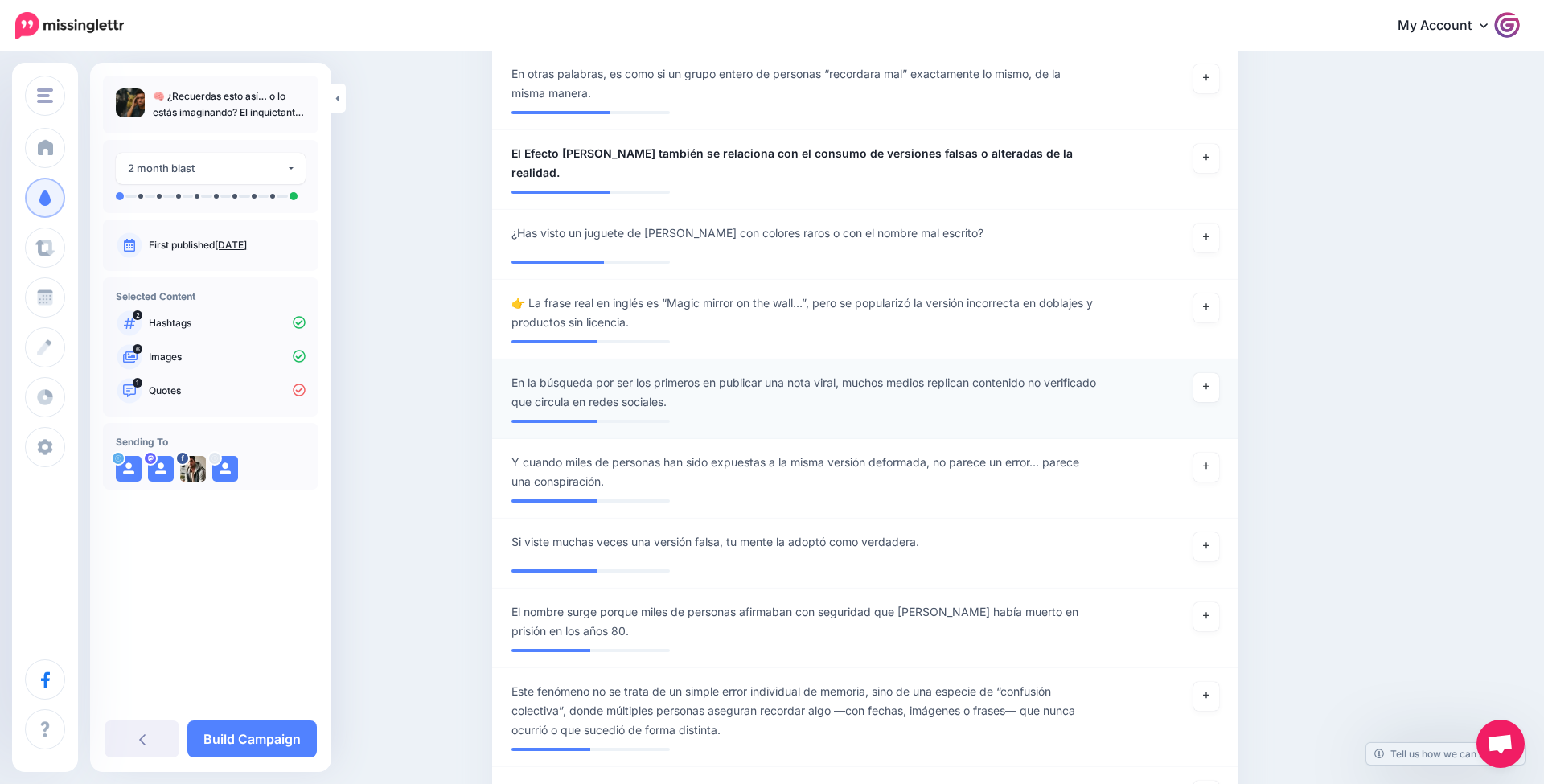
scroll to position [914, 0]
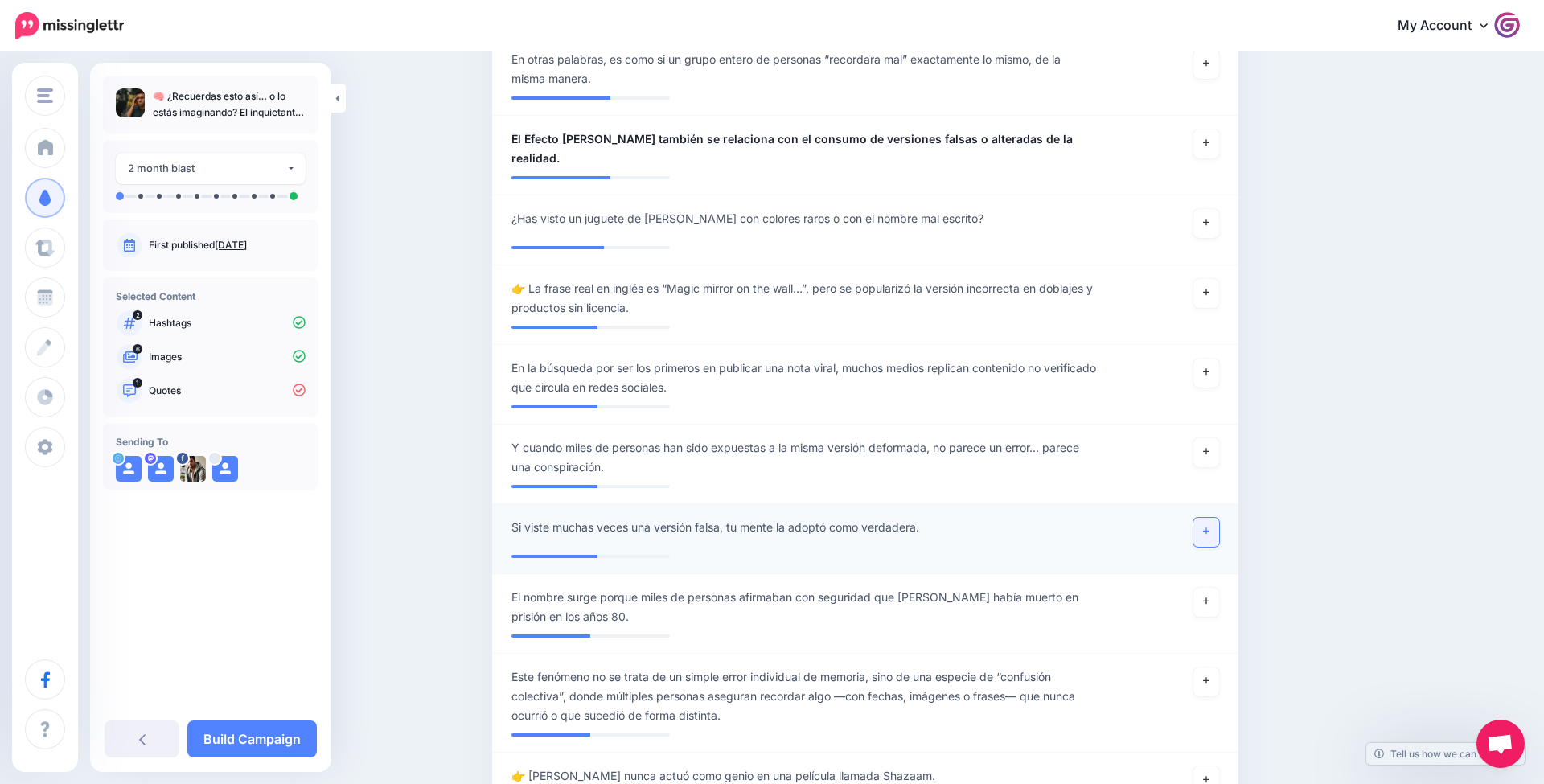
click at [1213, 518] on link at bounding box center [1206, 532] width 26 height 29
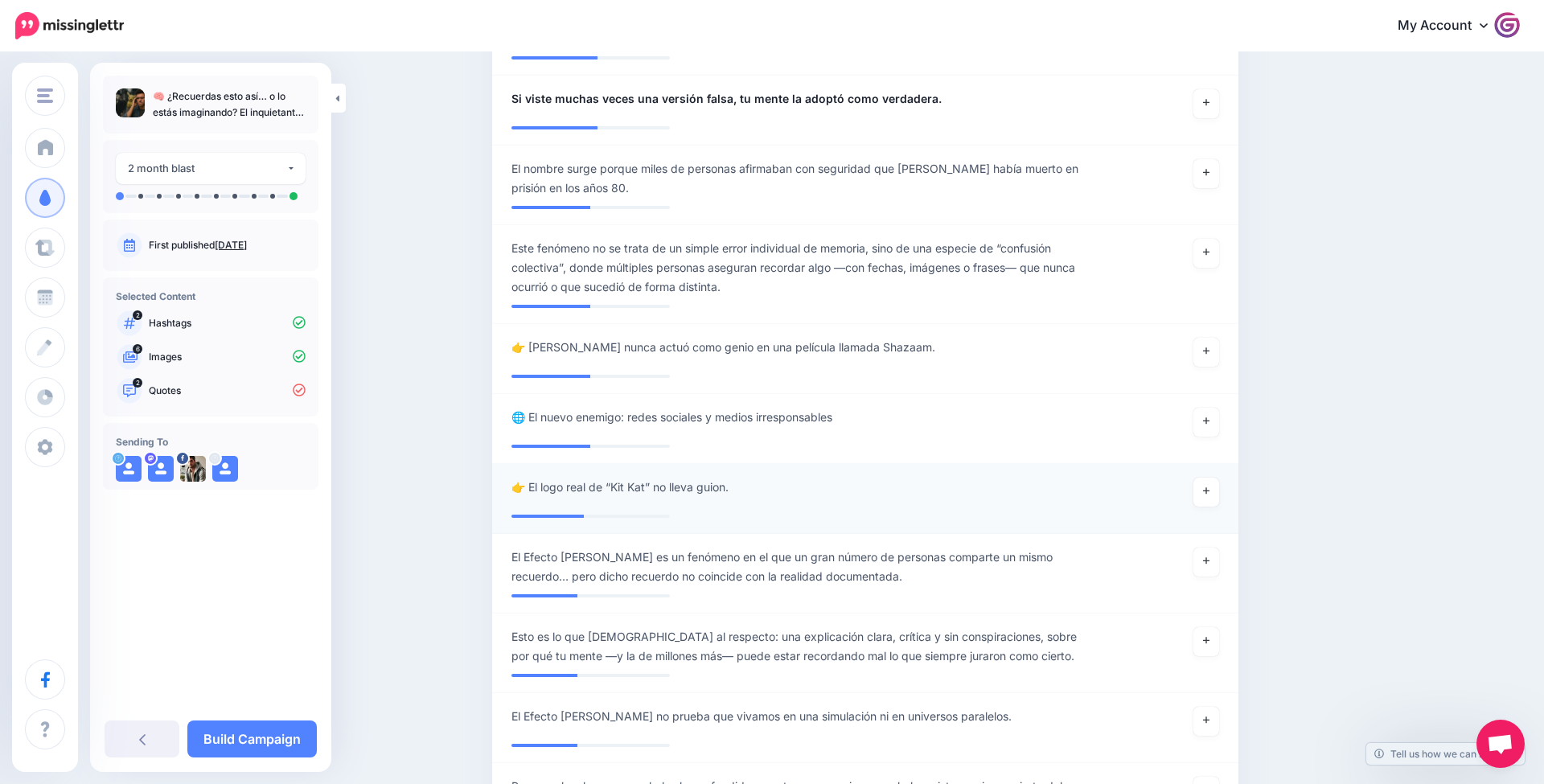
scroll to position [1384, 0]
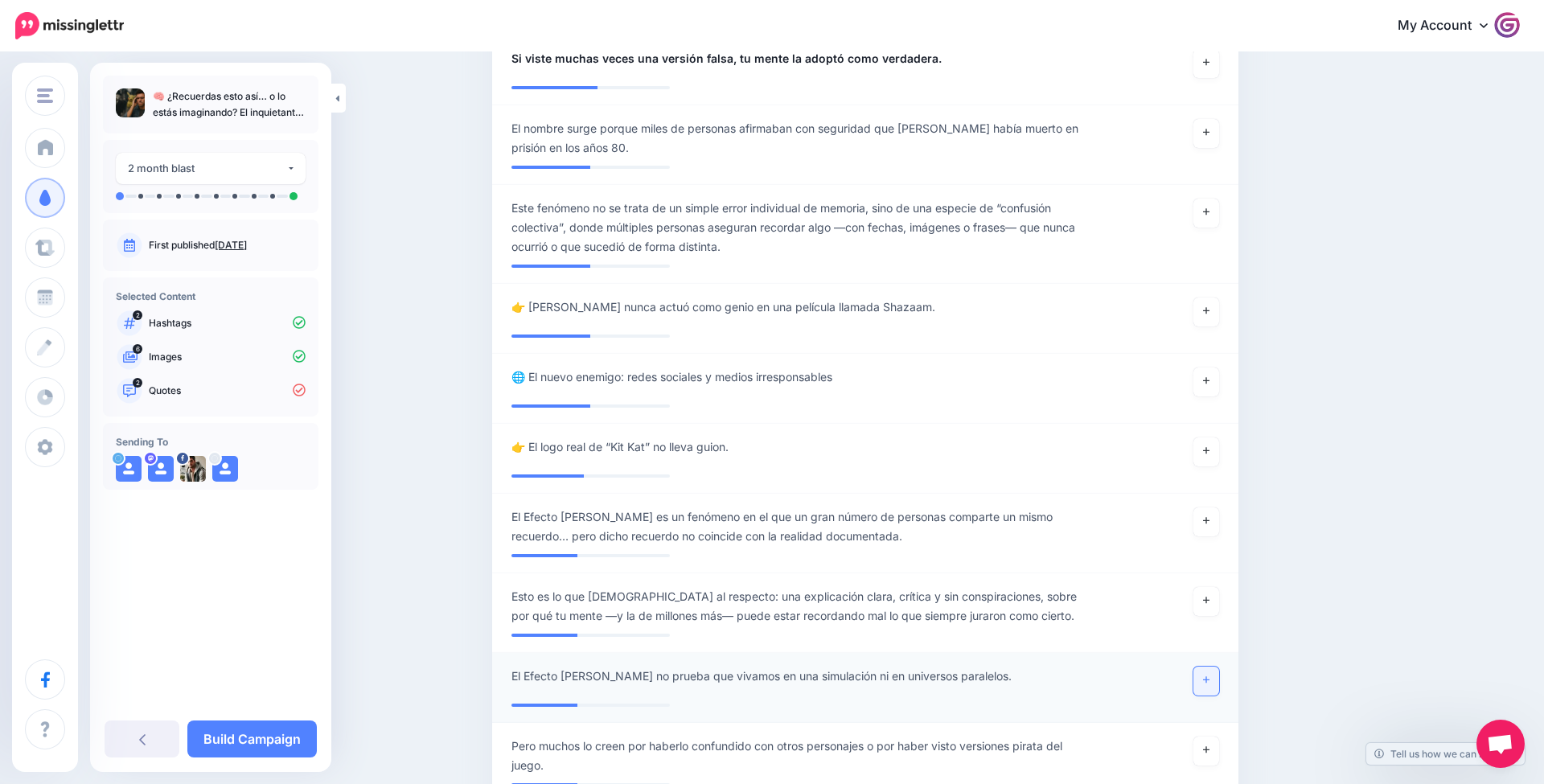
click at [1205, 675] on icon at bounding box center [1206, 680] width 6 height 9
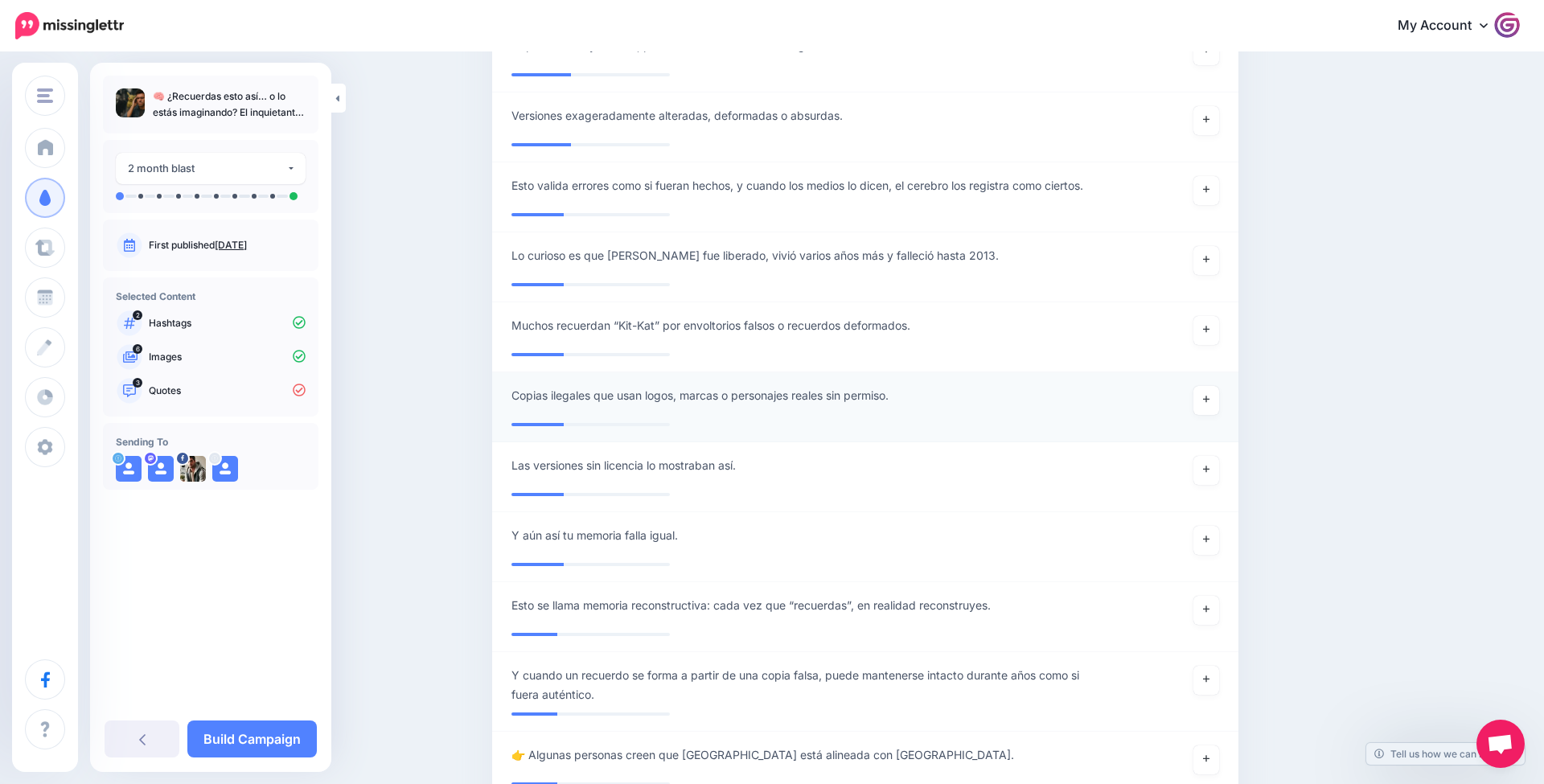
scroll to position [2909, 0]
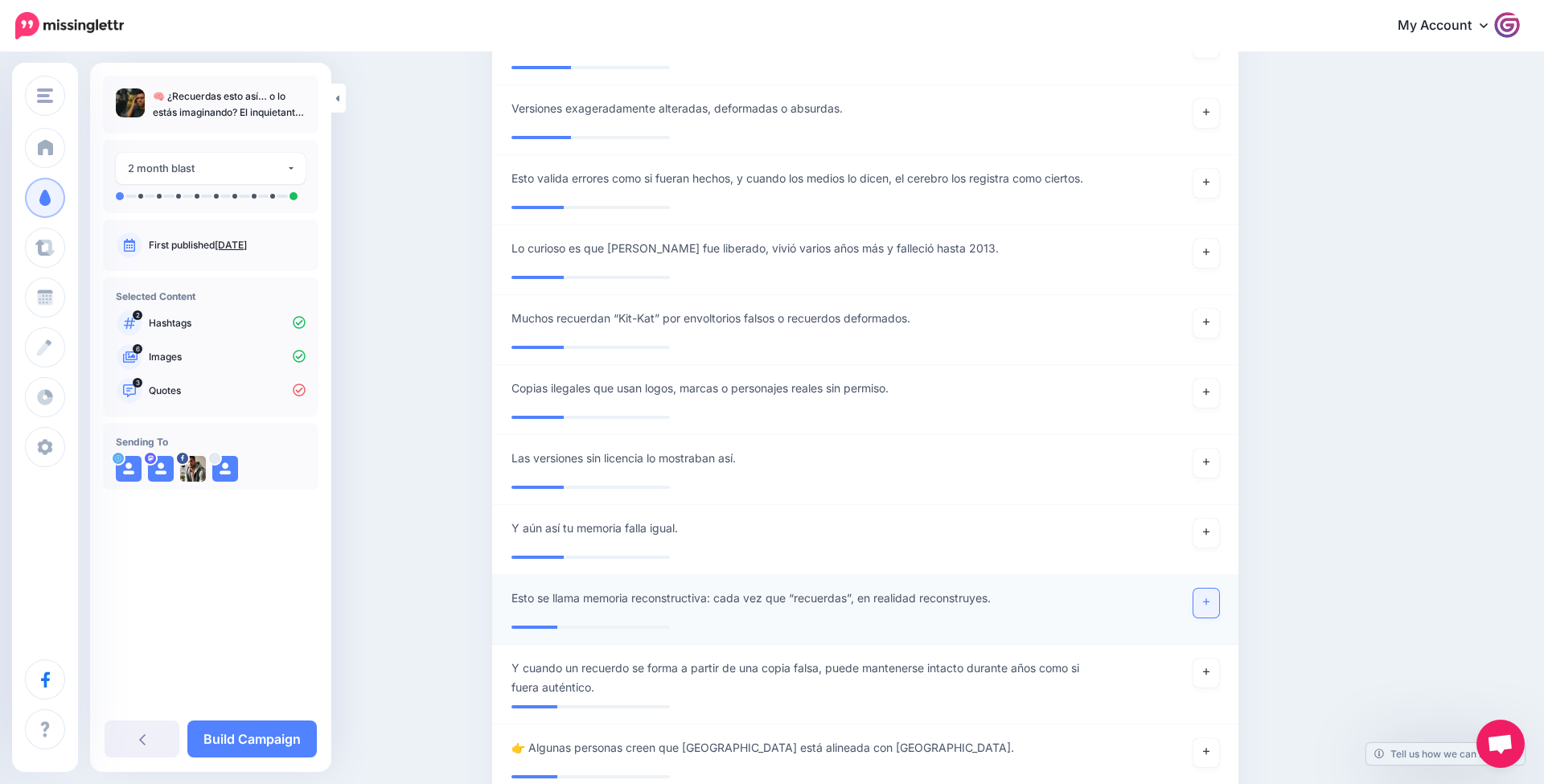
click at [1197, 589] on link at bounding box center [1206, 603] width 26 height 29
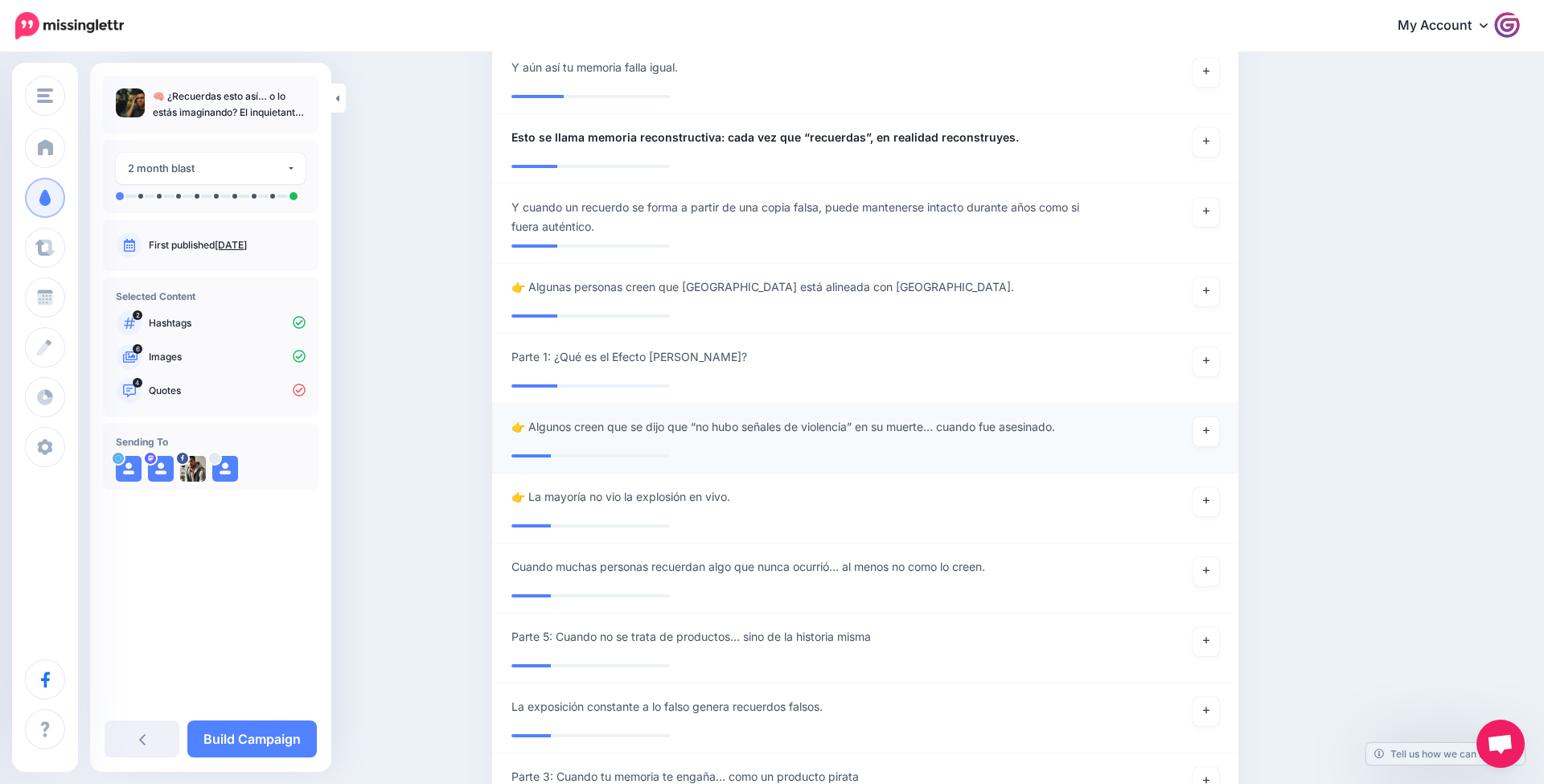
scroll to position [3379, 0]
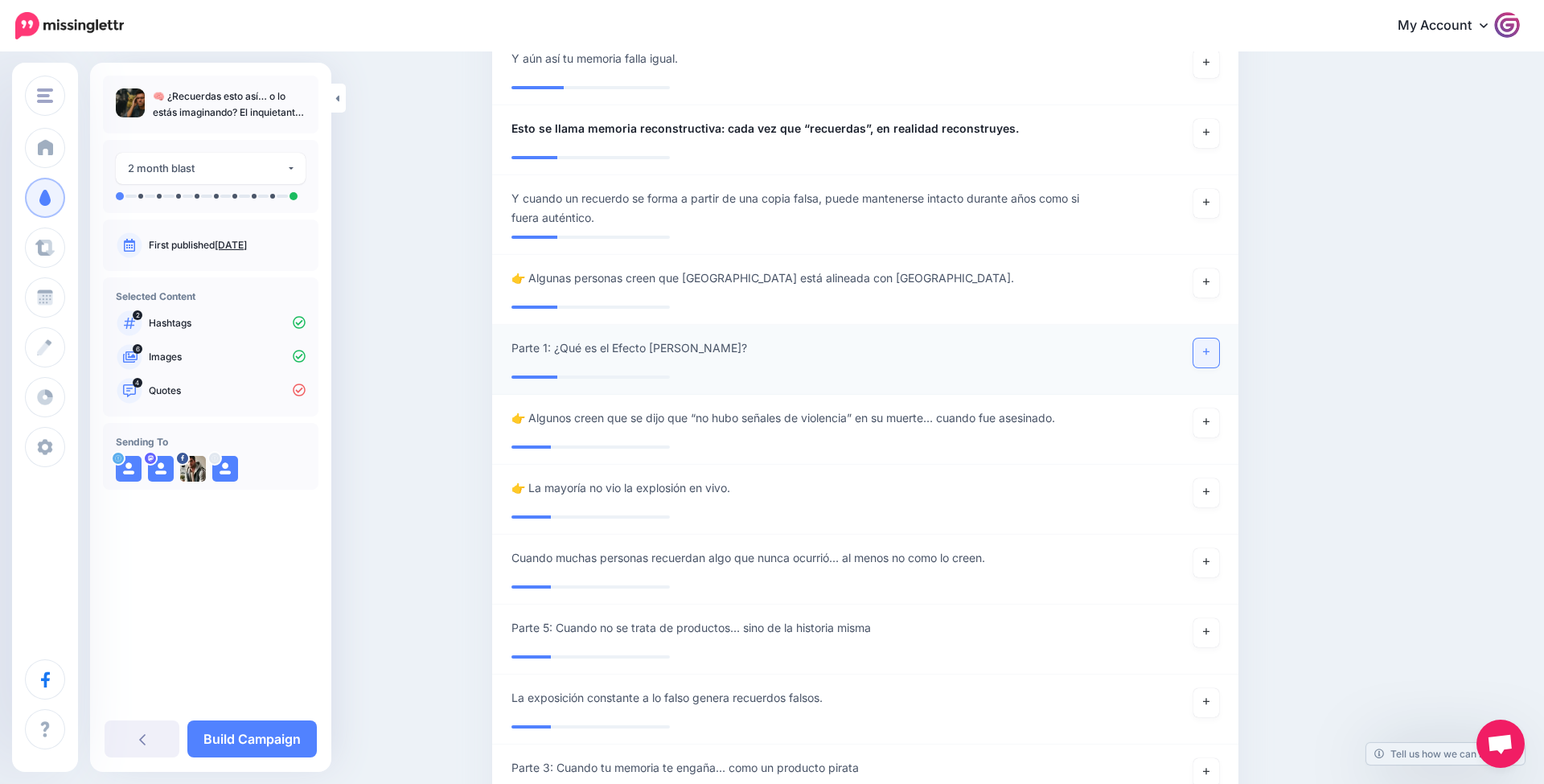
click at [1215, 339] on link at bounding box center [1206, 353] width 26 height 29
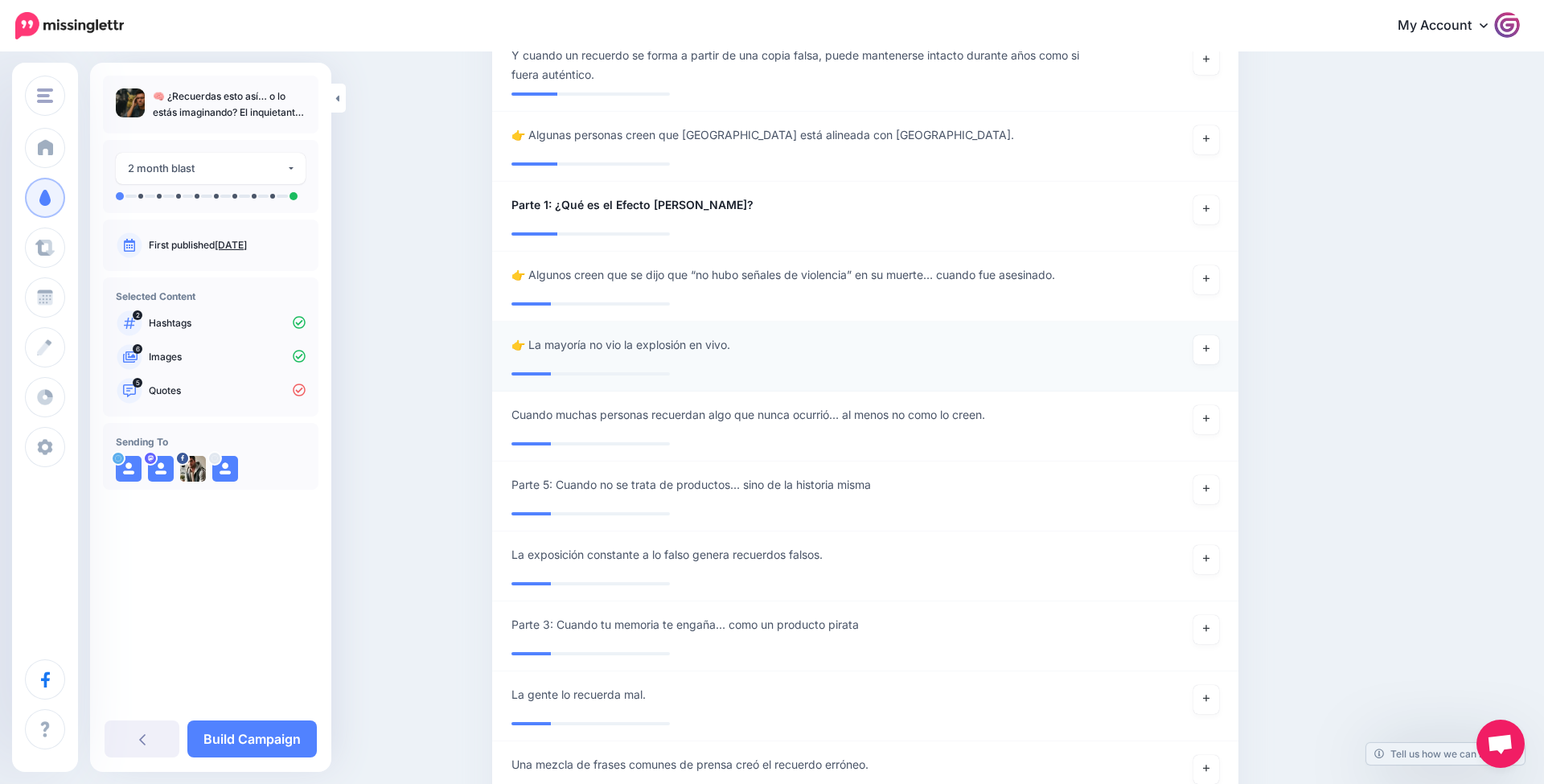
scroll to position [3536, 0]
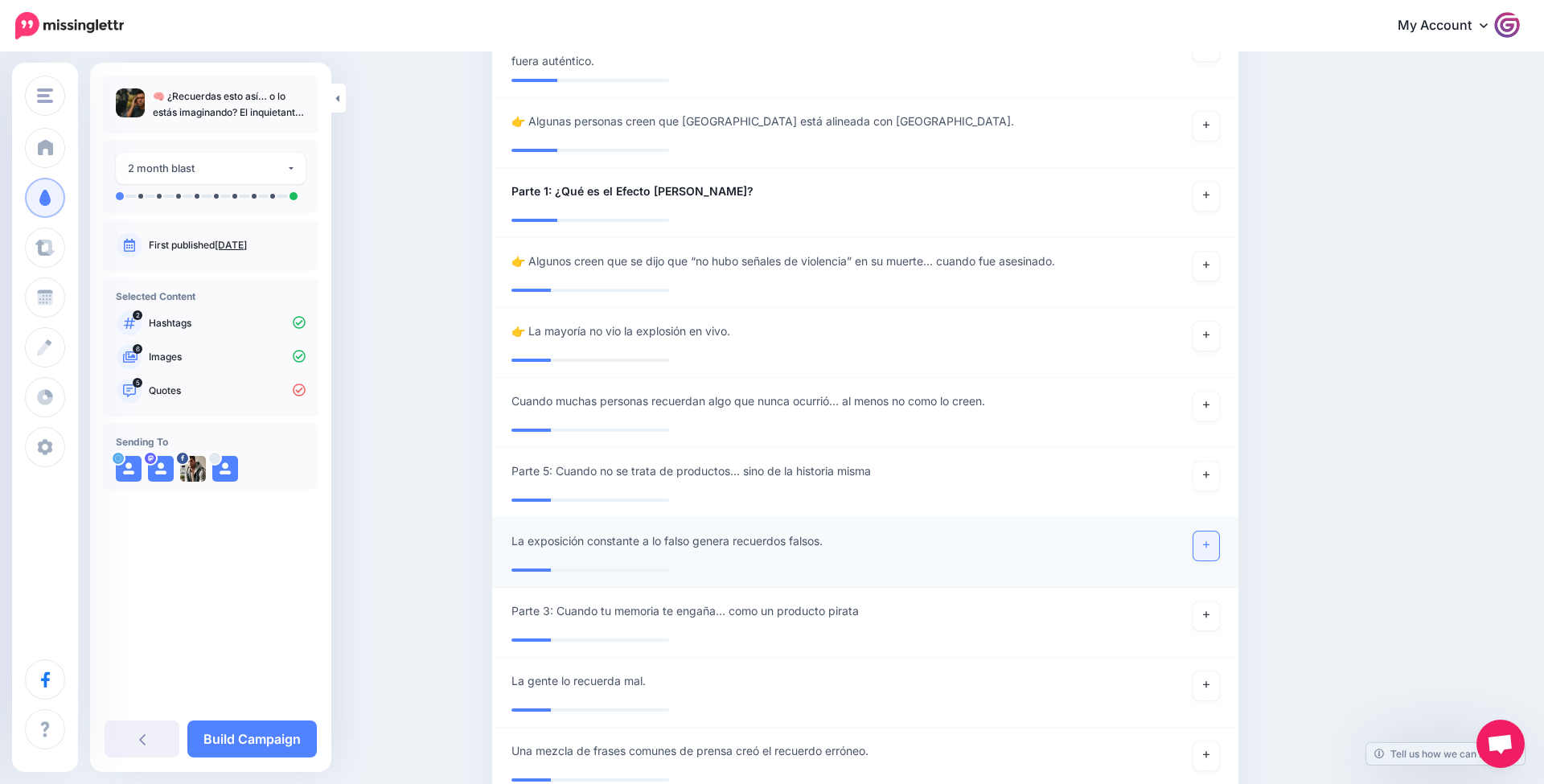
click at [1210, 532] on link at bounding box center [1206, 546] width 26 height 29
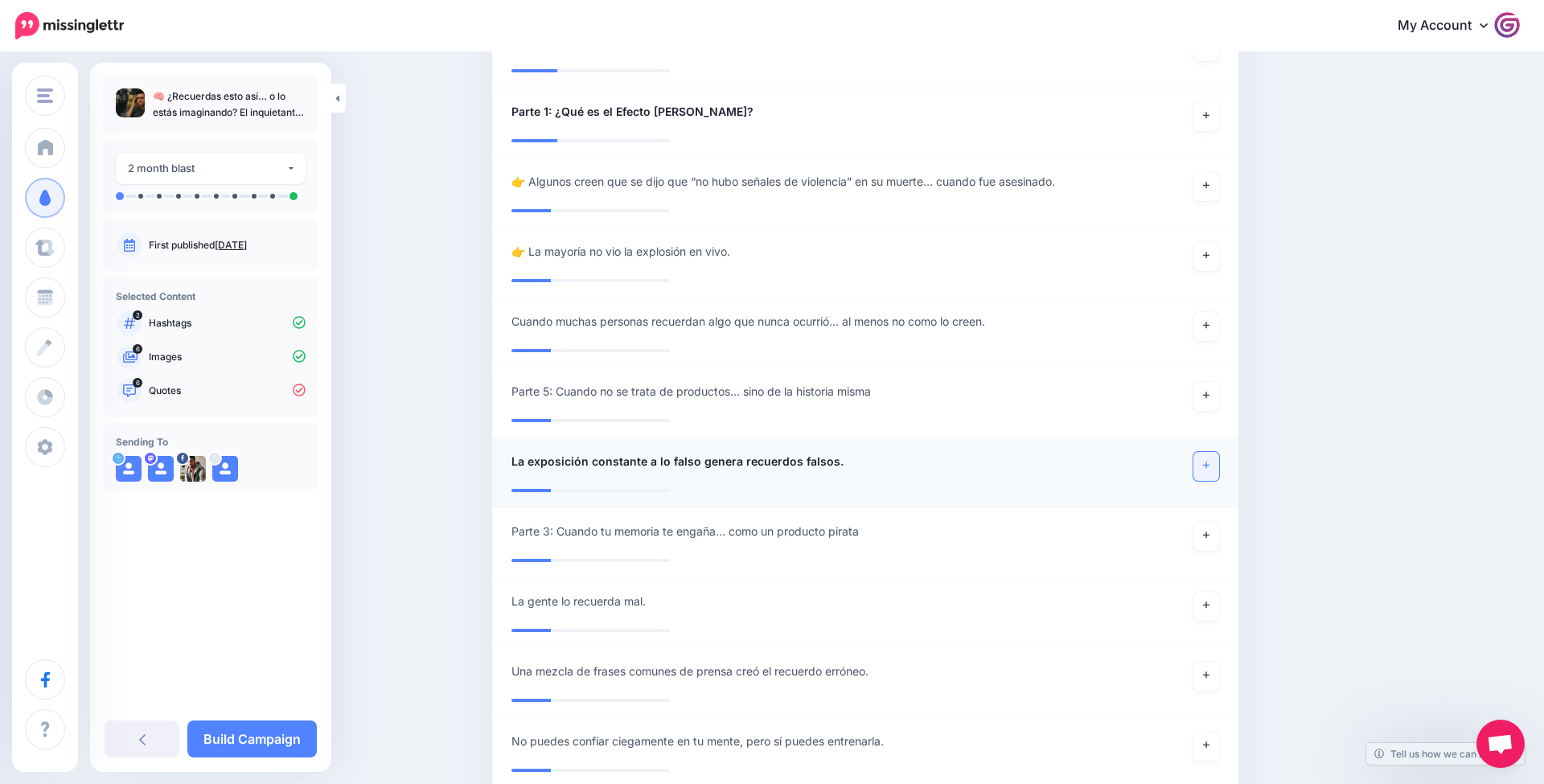
scroll to position [3631, 0]
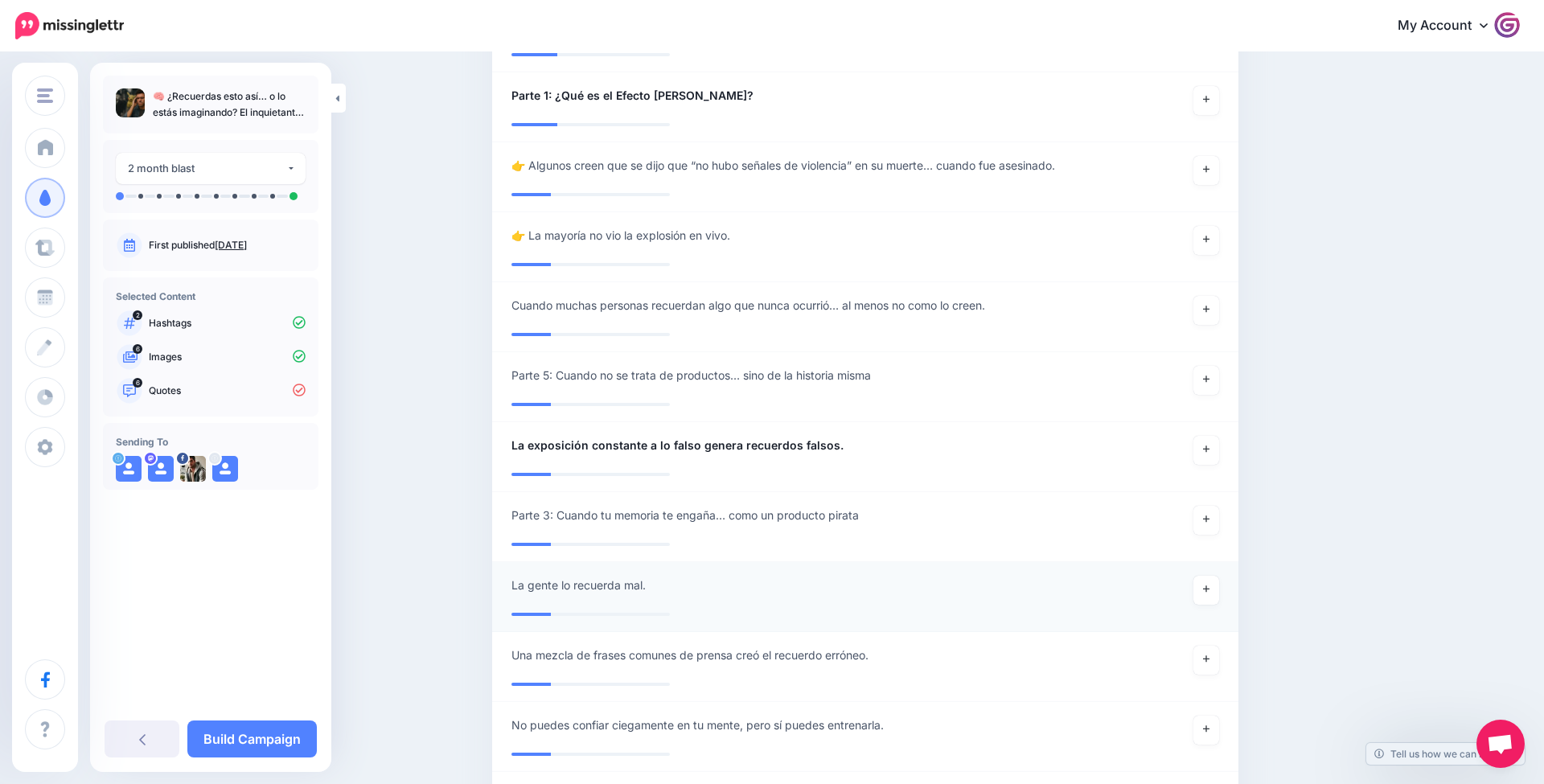
drag, startPoint x: 1198, startPoint y: 574, endPoint x: 1144, endPoint y: 563, distance: 55.1
click at [1198, 576] on link at bounding box center [1206, 590] width 26 height 29
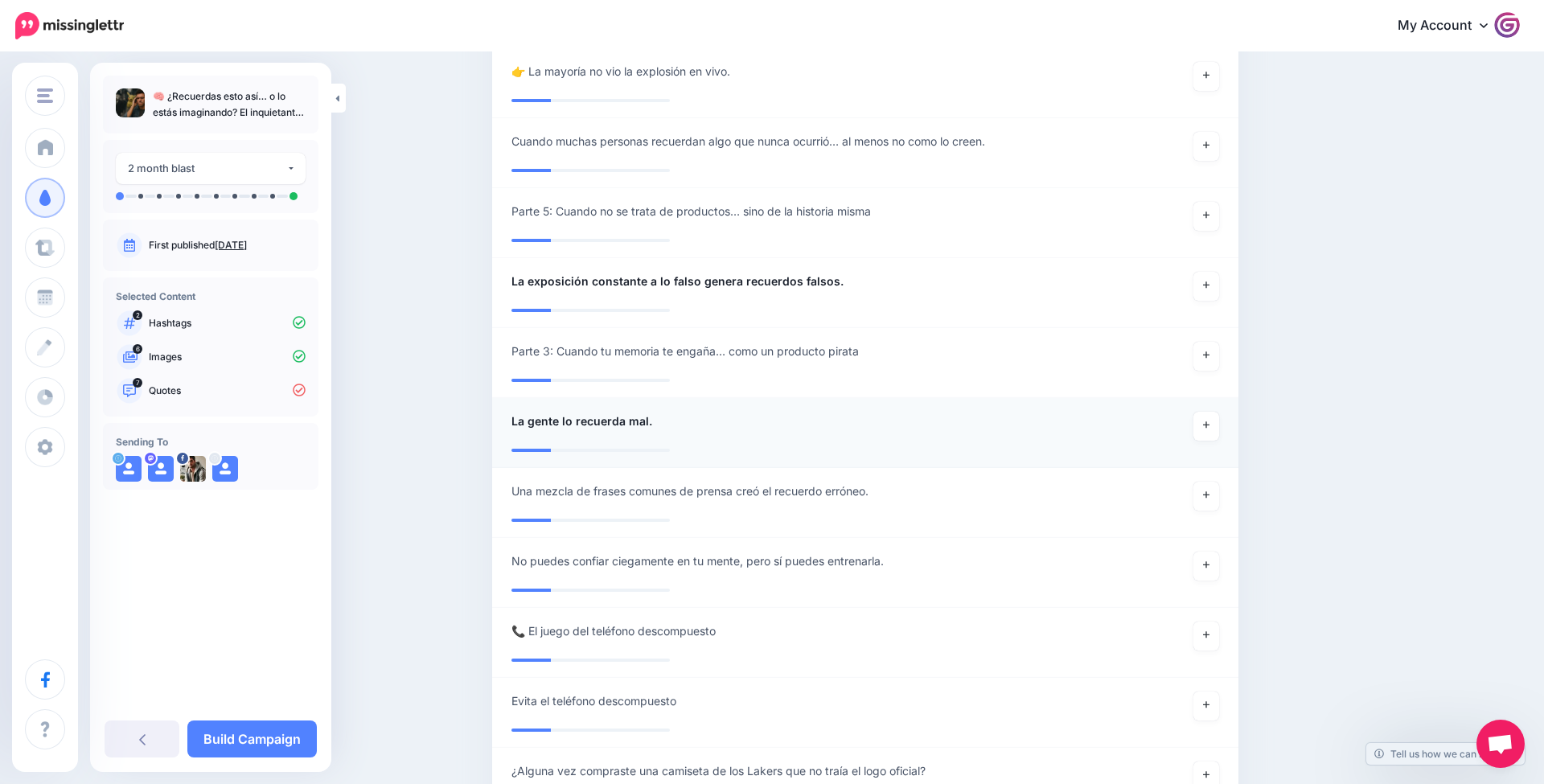
scroll to position [3795, 0]
click at [1197, 551] on link at bounding box center [1206, 566] width 26 height 29
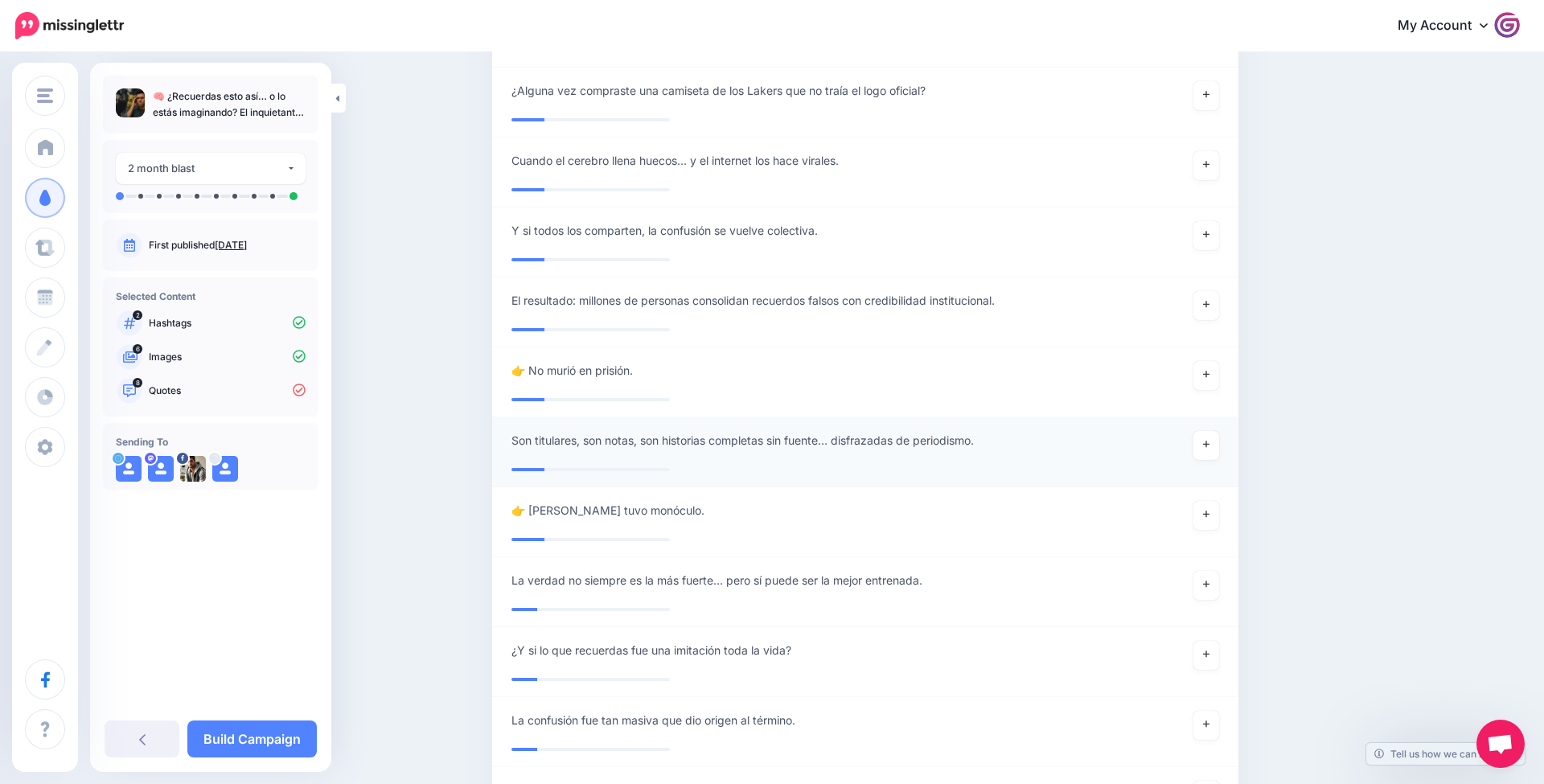
scroll to position [4479, 0]
click at [1207, 648] on icon at bounding box center [1206, 652] width 6 height 9
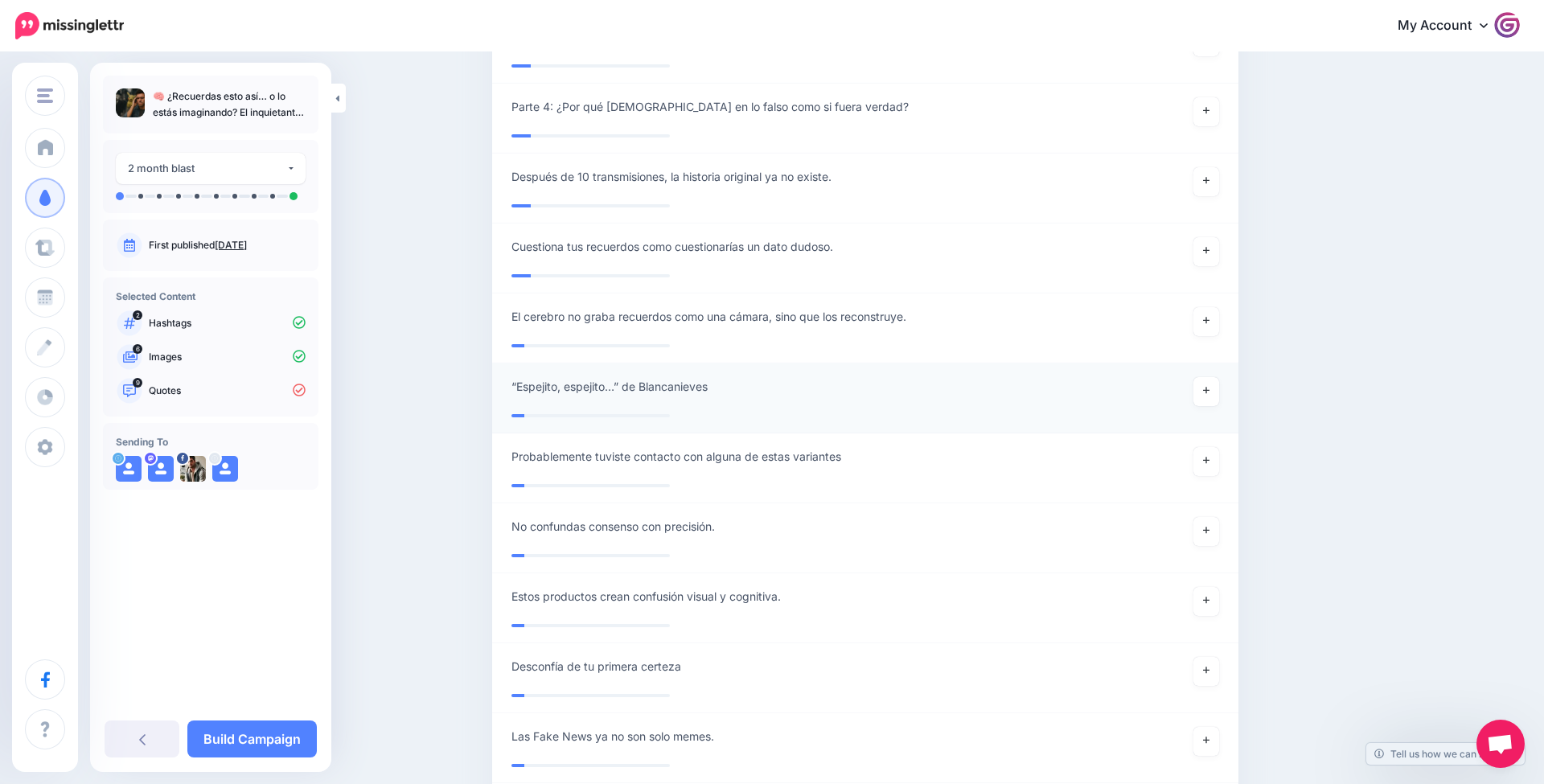
scroll to position [5837, 0]
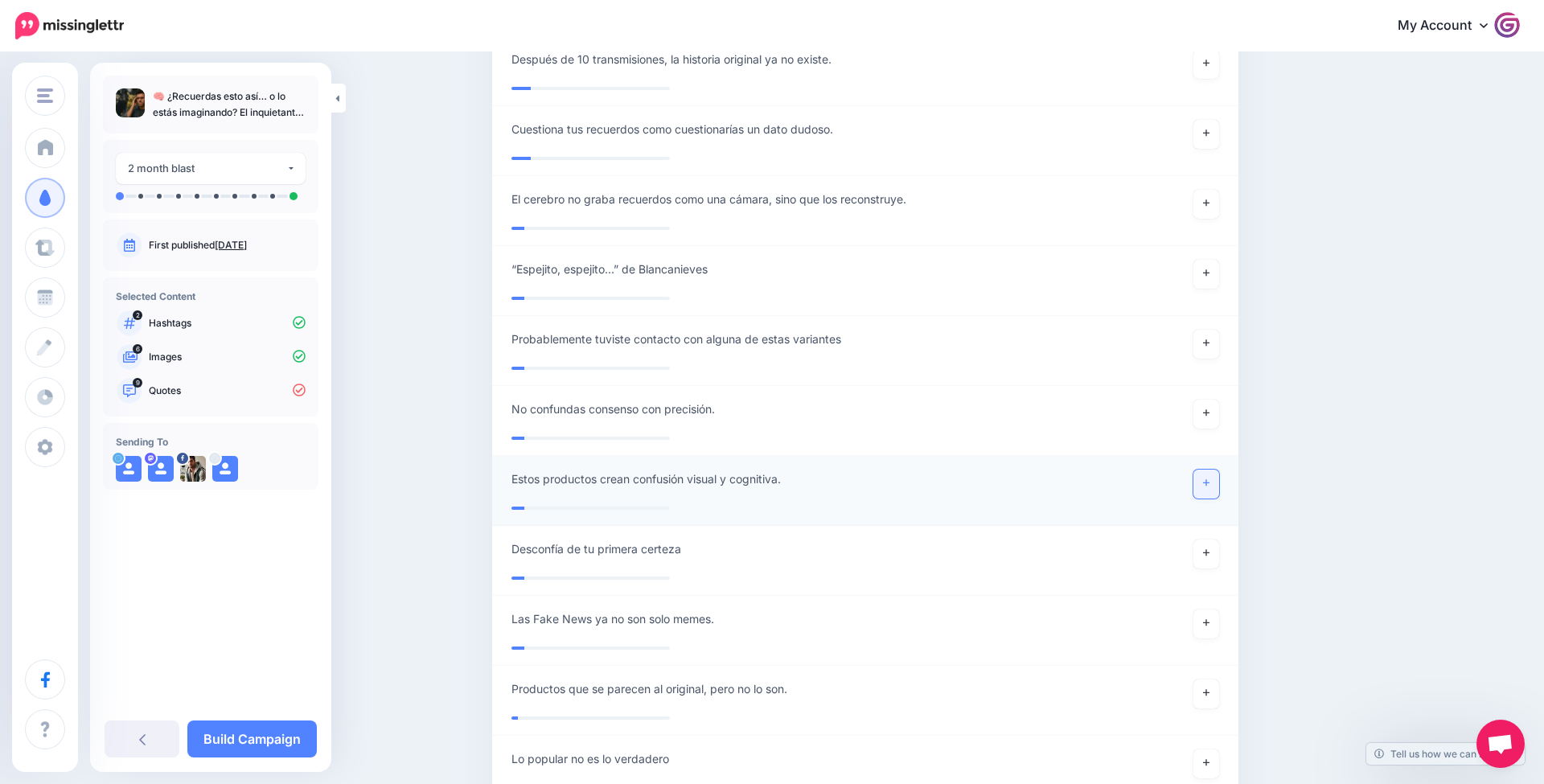
click at [1198, 470] on link at bounding box center [1206, 484] width 26 height 29
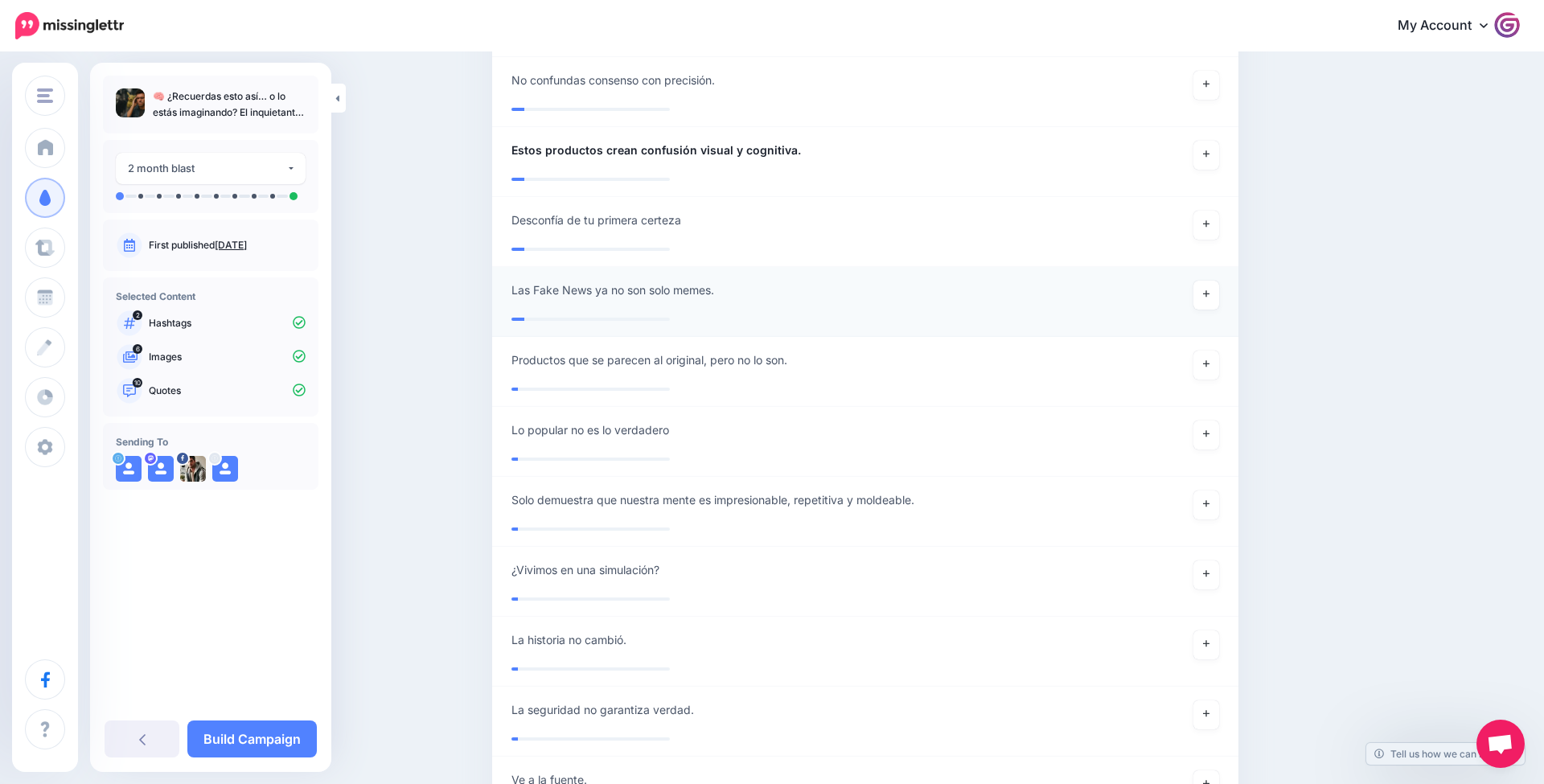
scroll to position [6235, 0]
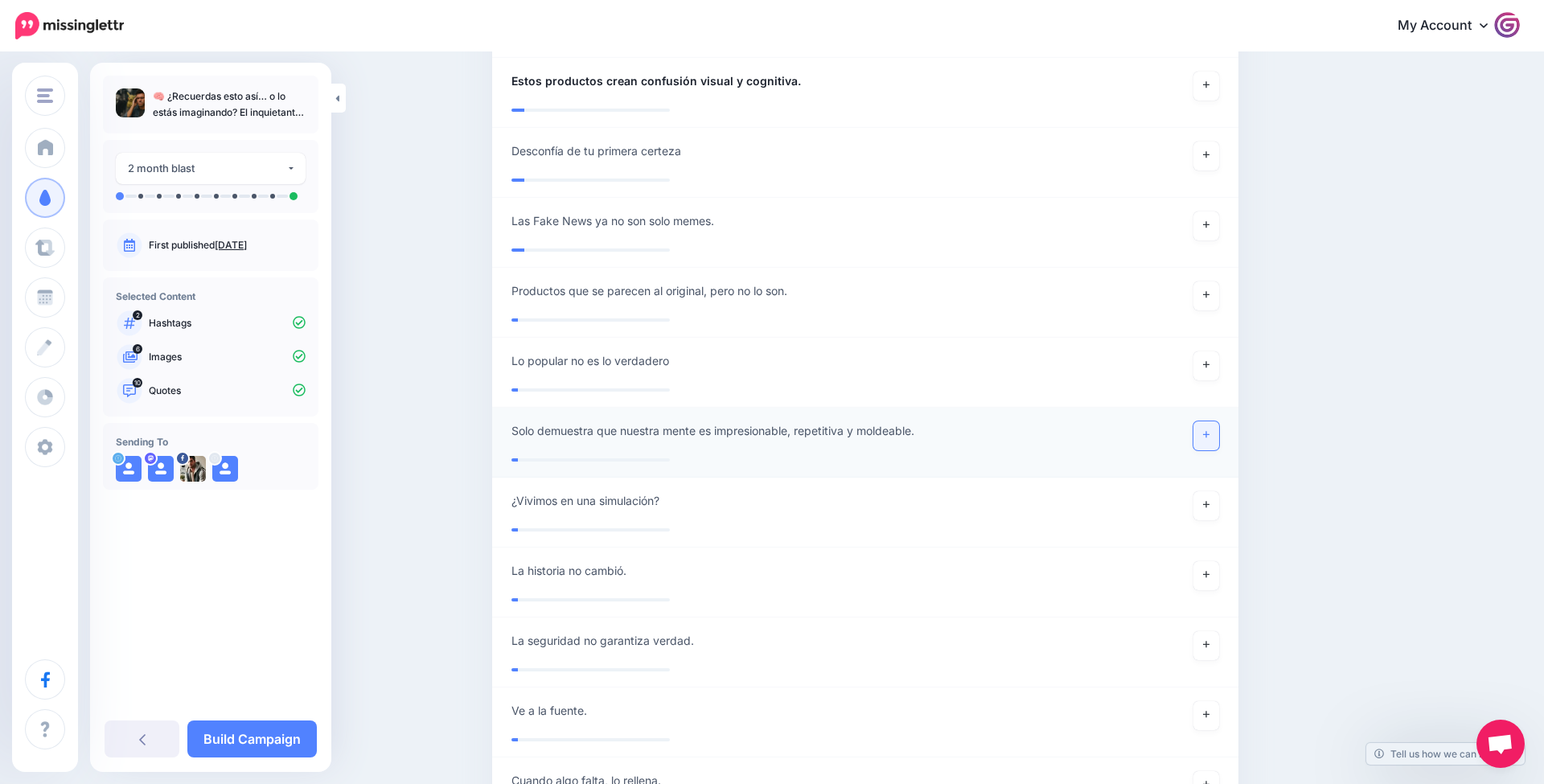
click at [1218, 421] on link at bounding box center [1206, 436] width 26 height 29
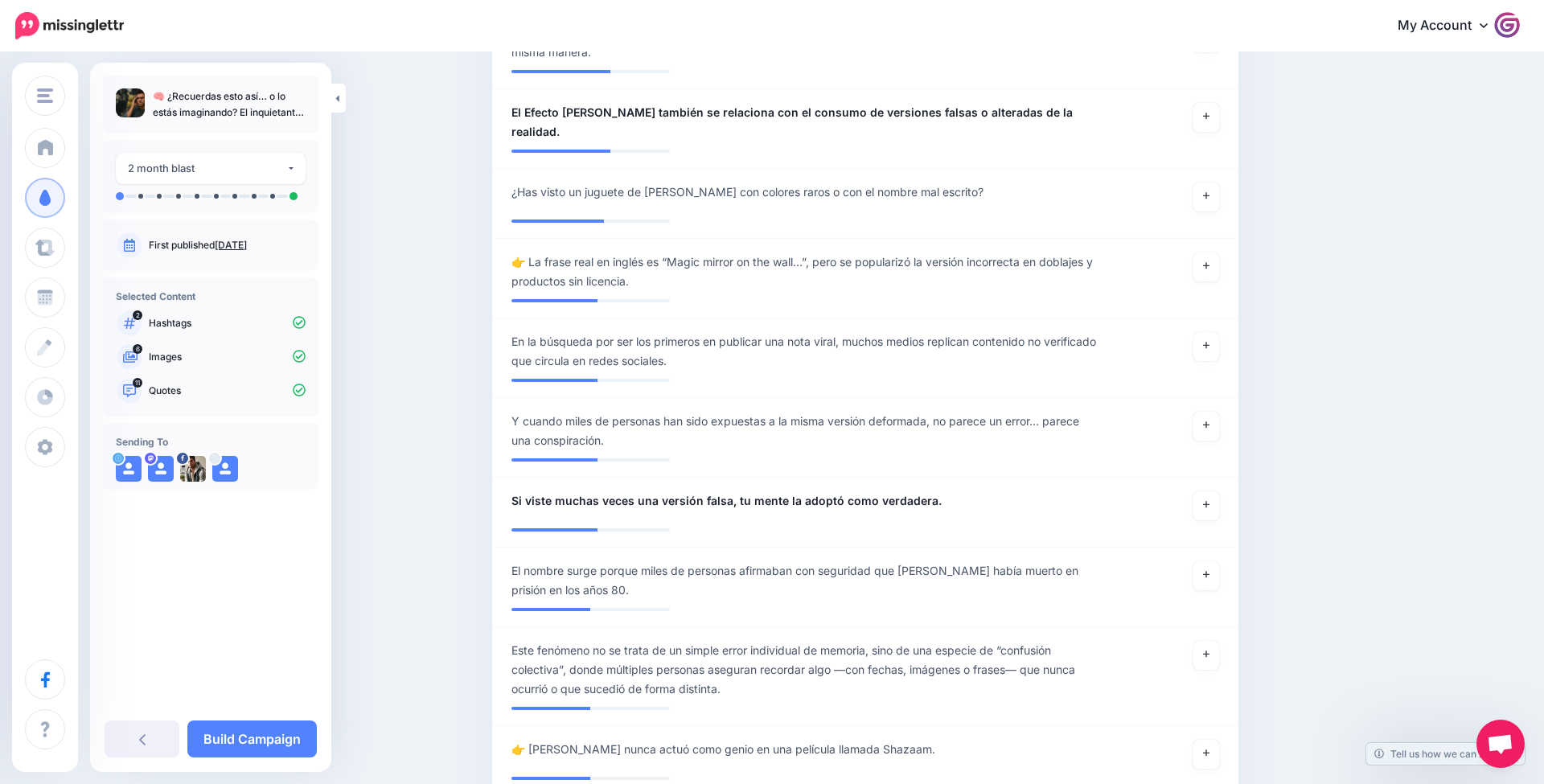
scroll to position [998, 0]
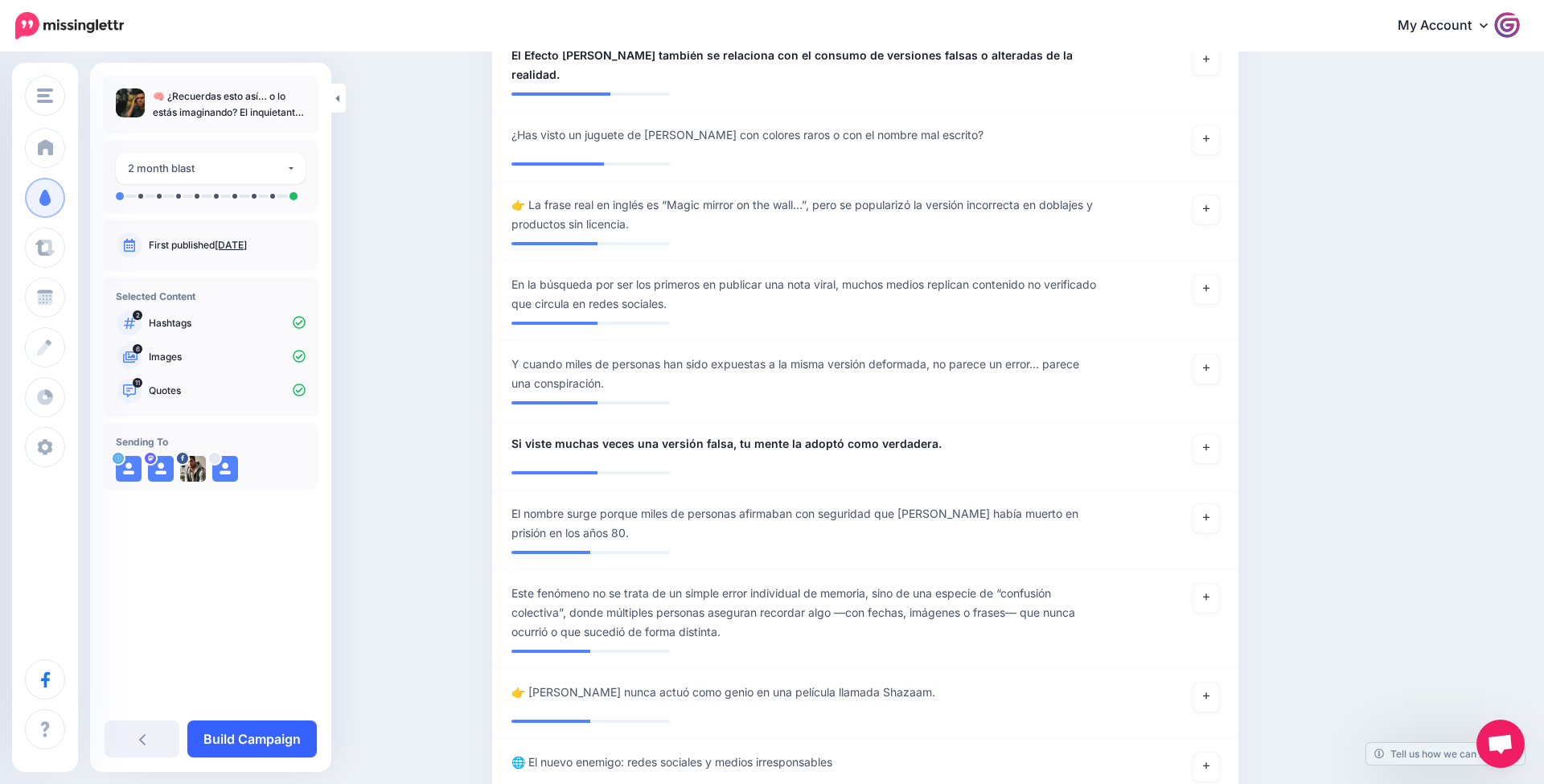
click at [298, 742] on link "Build Campaign" at bounding box center [251, 739] width 129 height 37
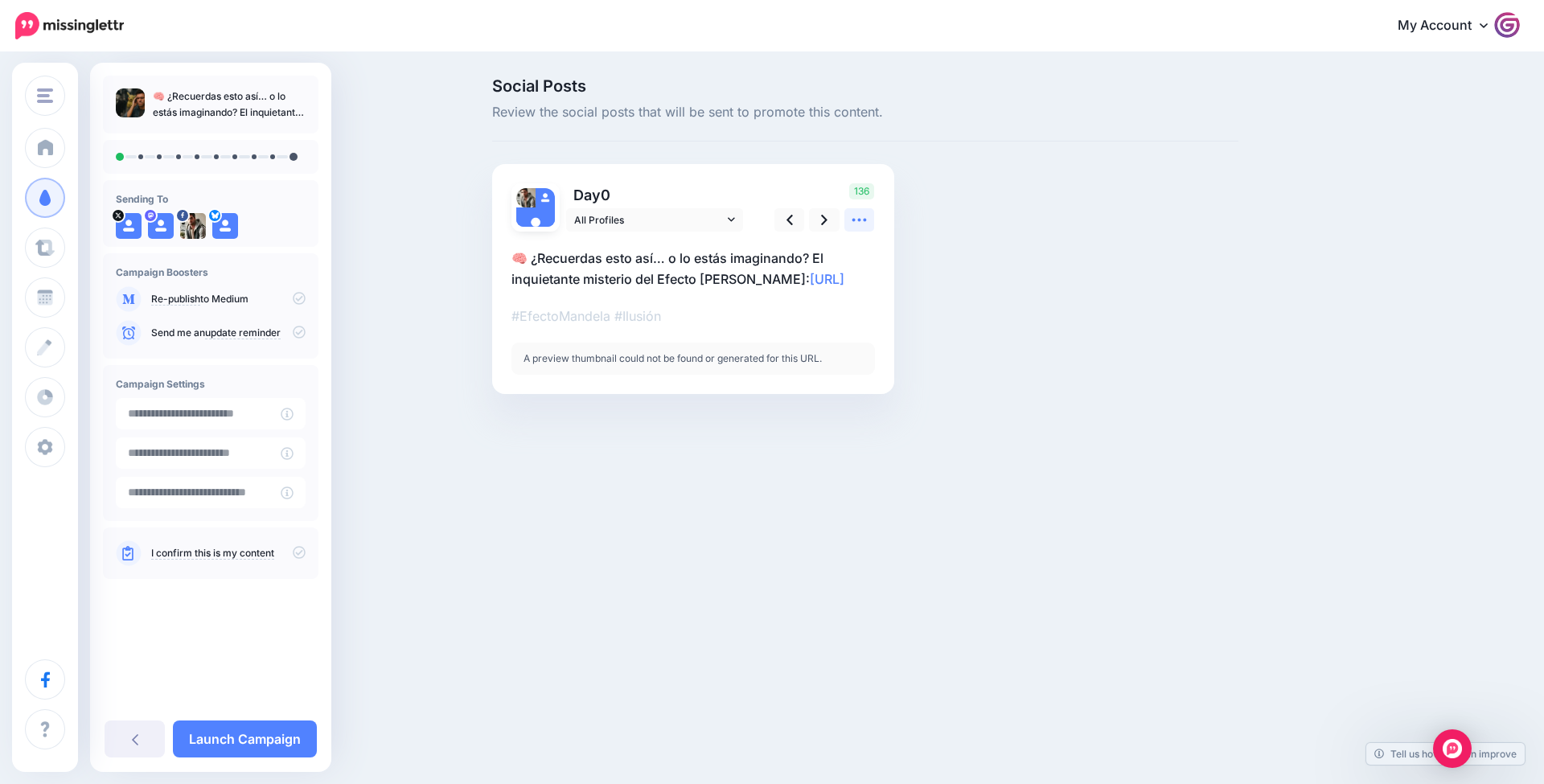
click at [859, 228] on link at bounding box center [860, 220] width 30 height 23
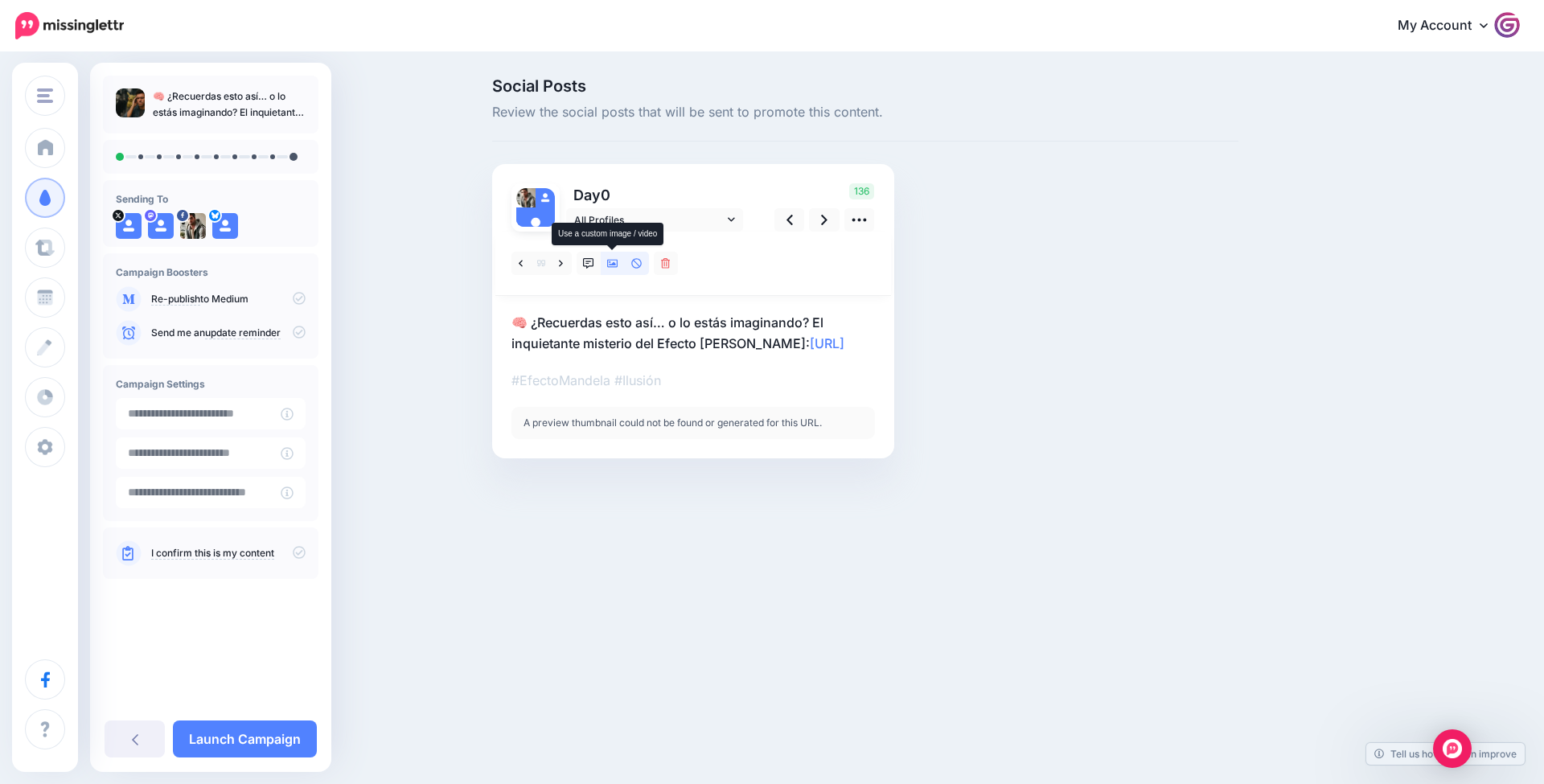
click at [620, 268] on link at bounding box center [612, 264] width 24 height 23
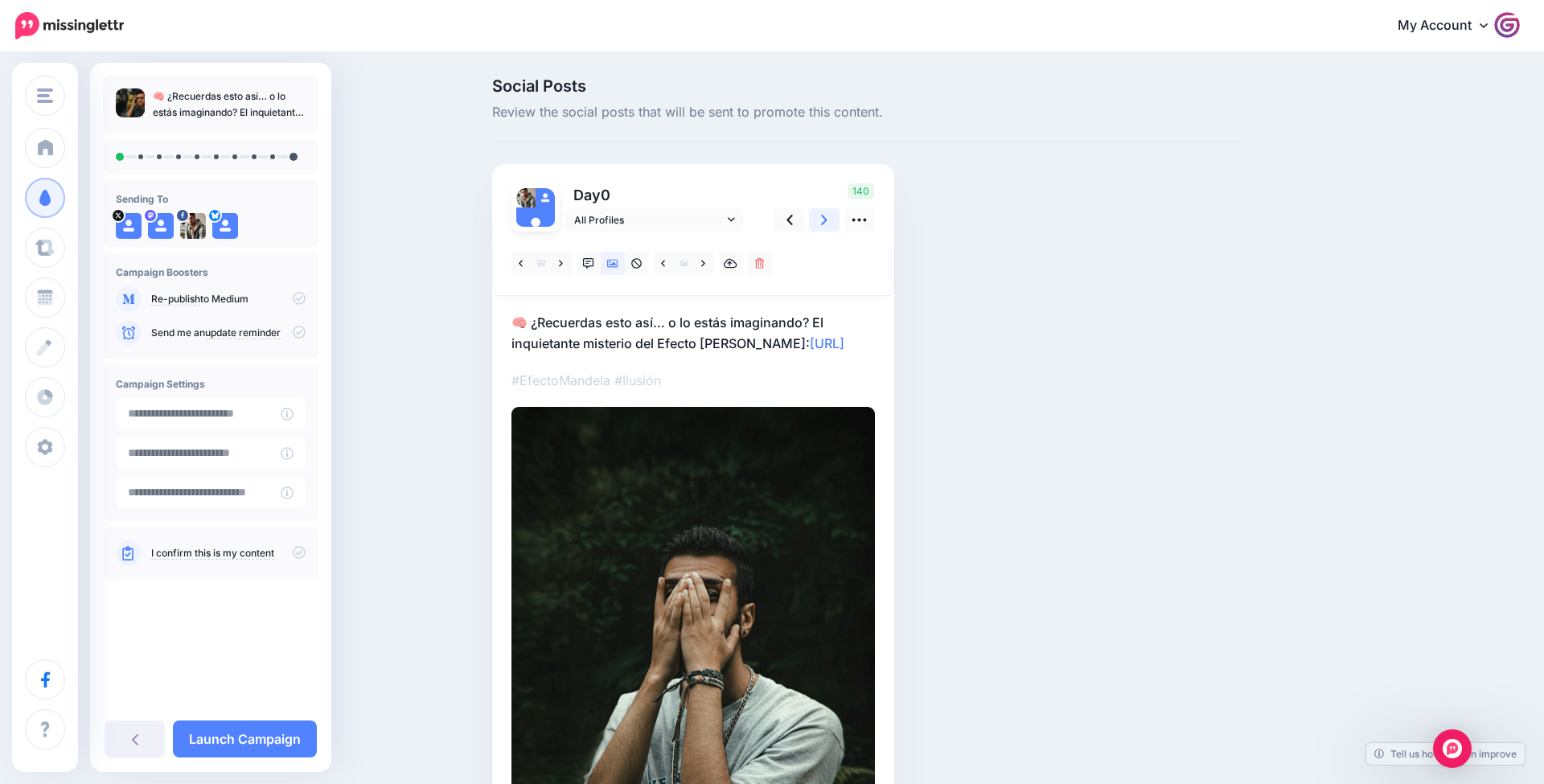
click at [820, 217] on link at bounding box center [824, 220] width 30 height 23
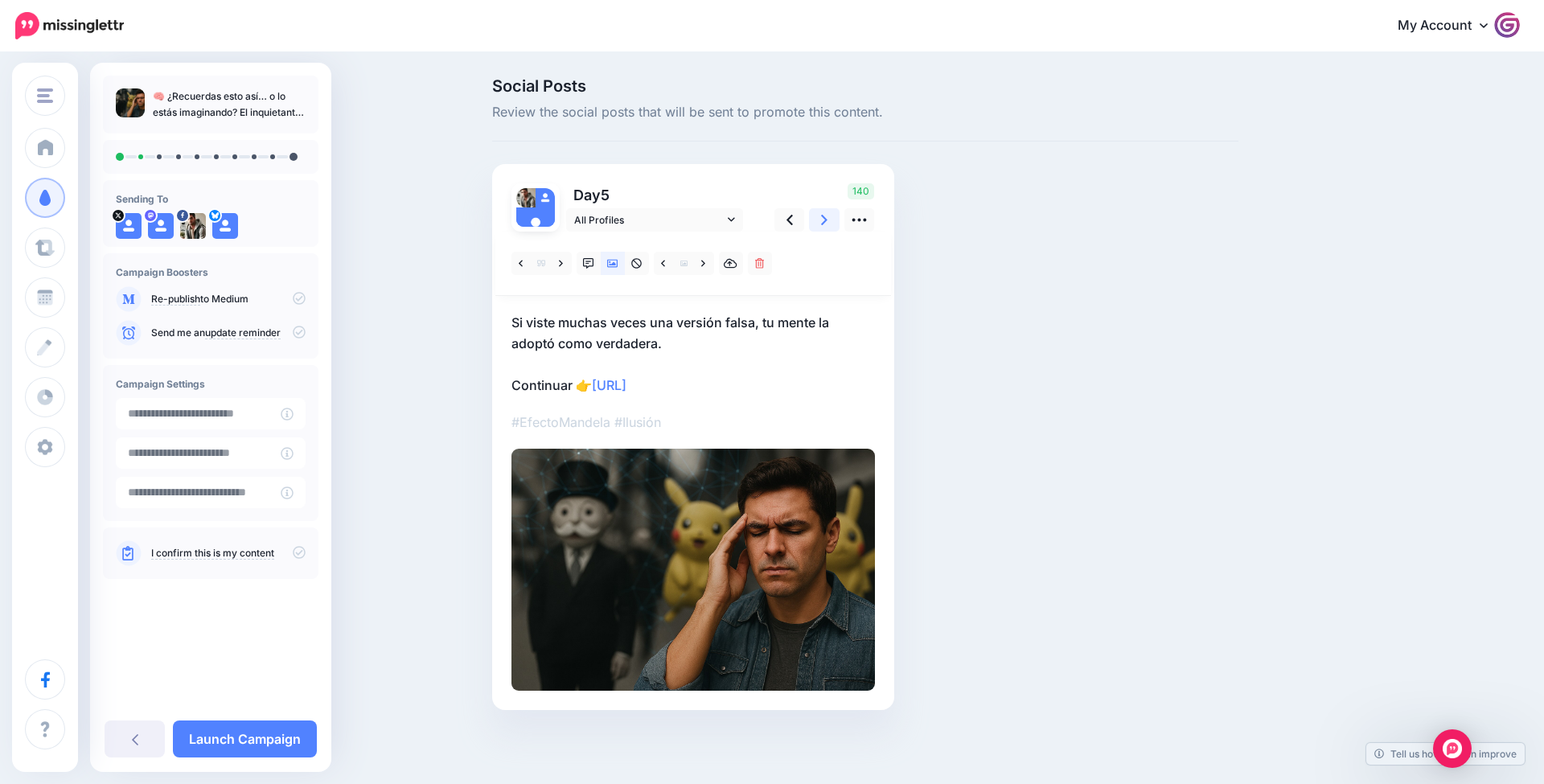
click at [827, 216] on icon at bounding box center [824, 219] width 6 height 17
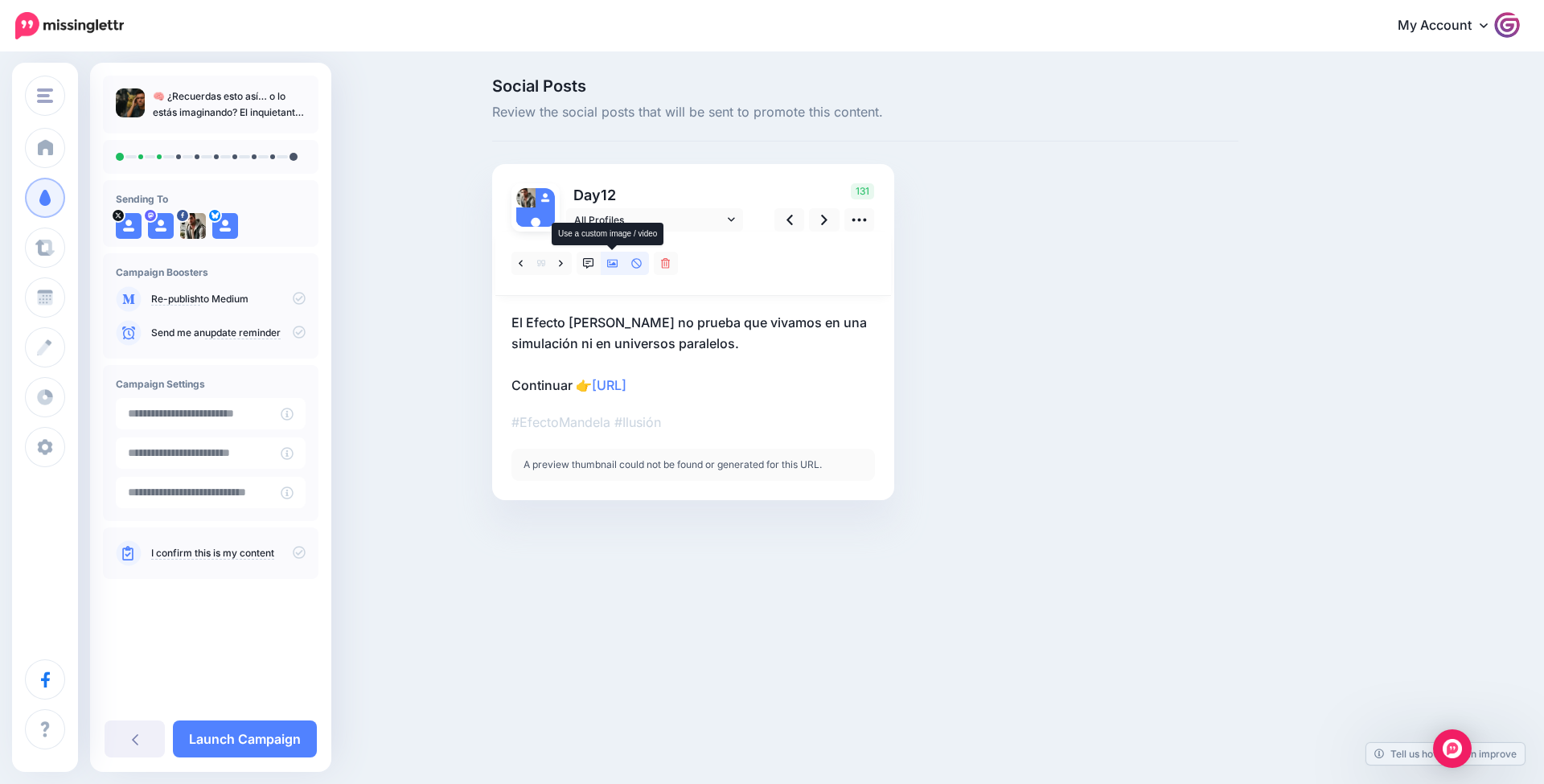
click at [617, 263] on icon at bounding box center [613, 264] width 12 height 8
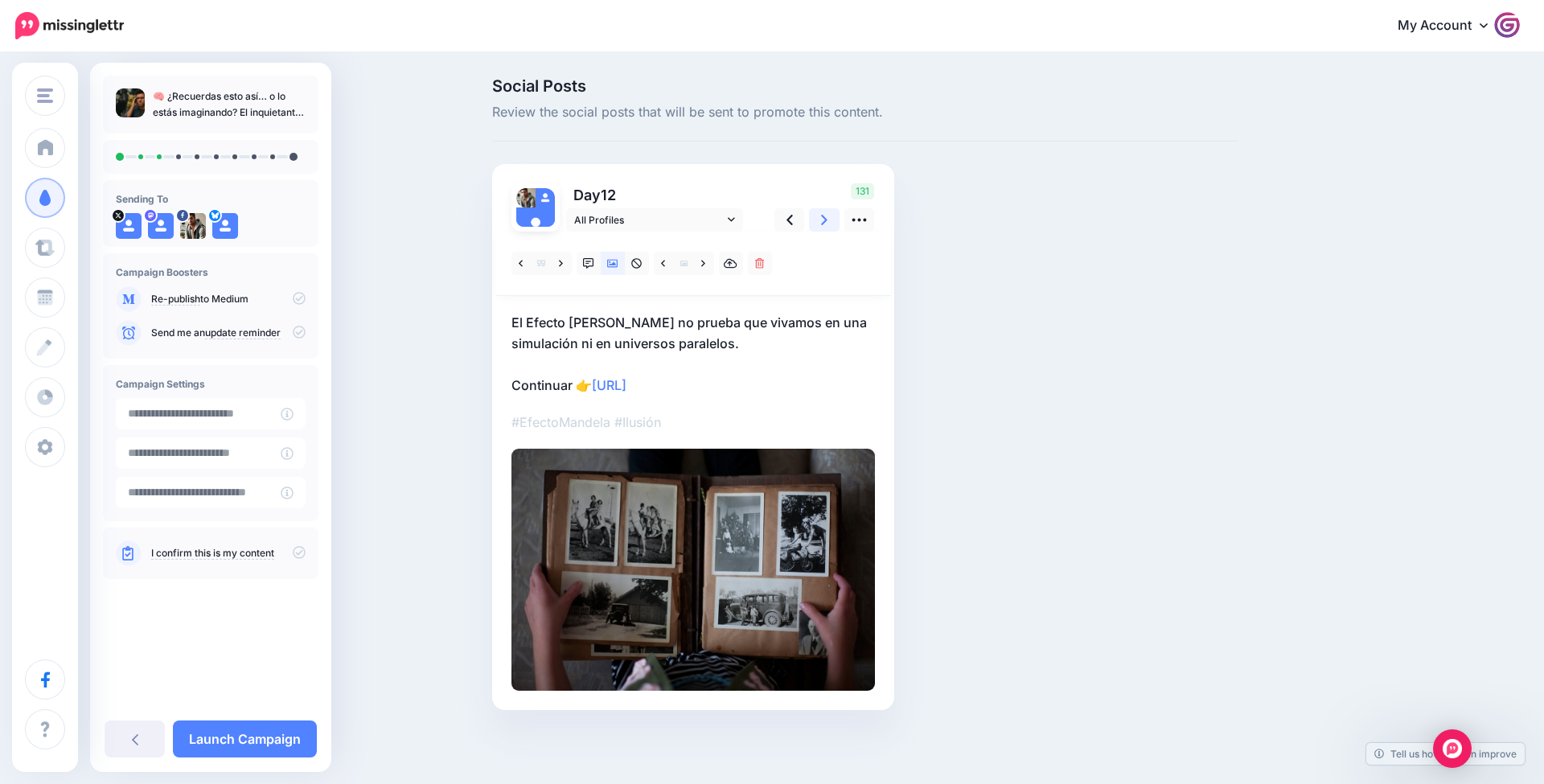
click at [814, 219] on link at bounding box center [824, 220] width 30 height 23
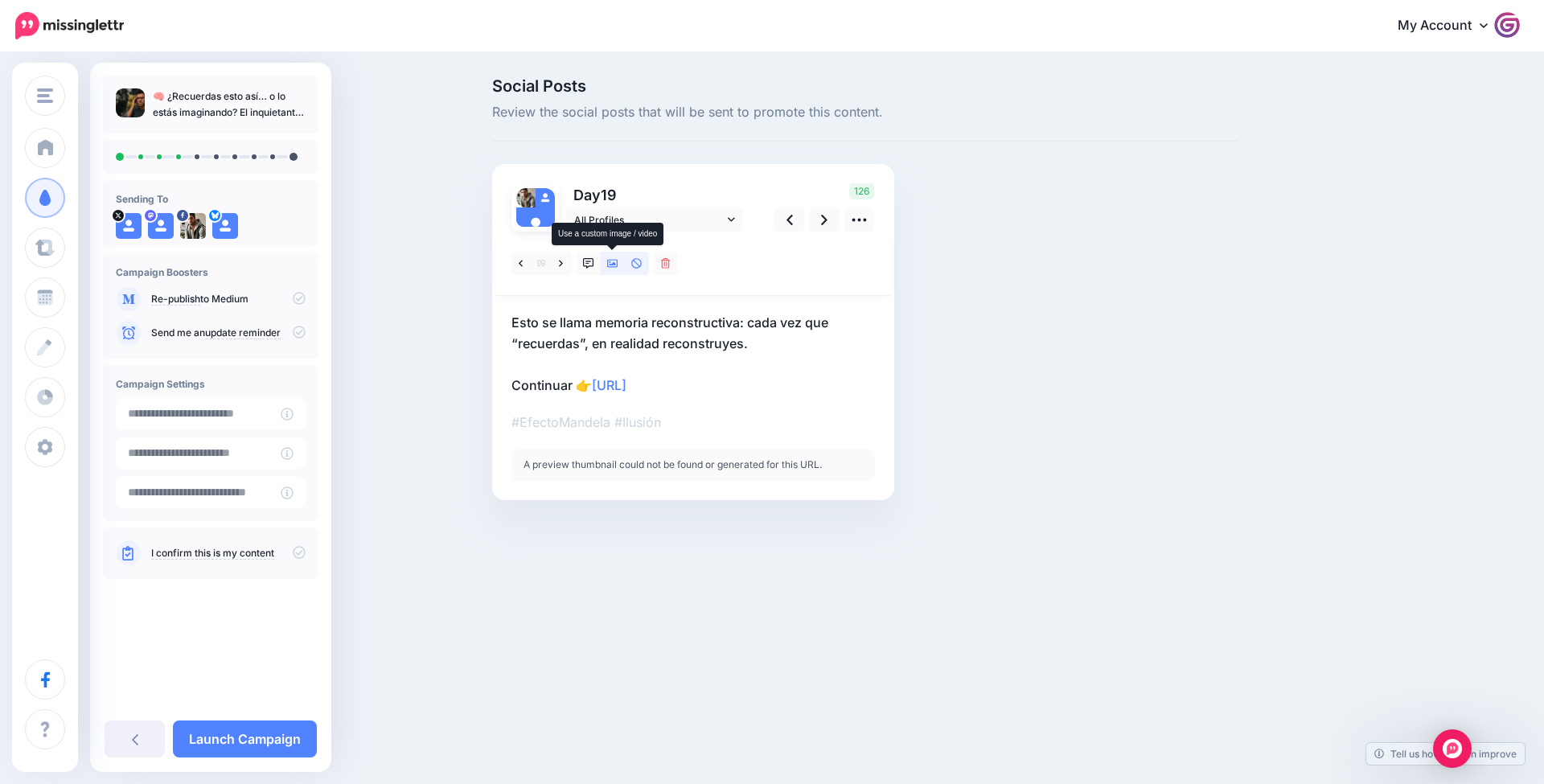
click at [617, 266] on icon at bounding box center [613, 264] width 12 height 12
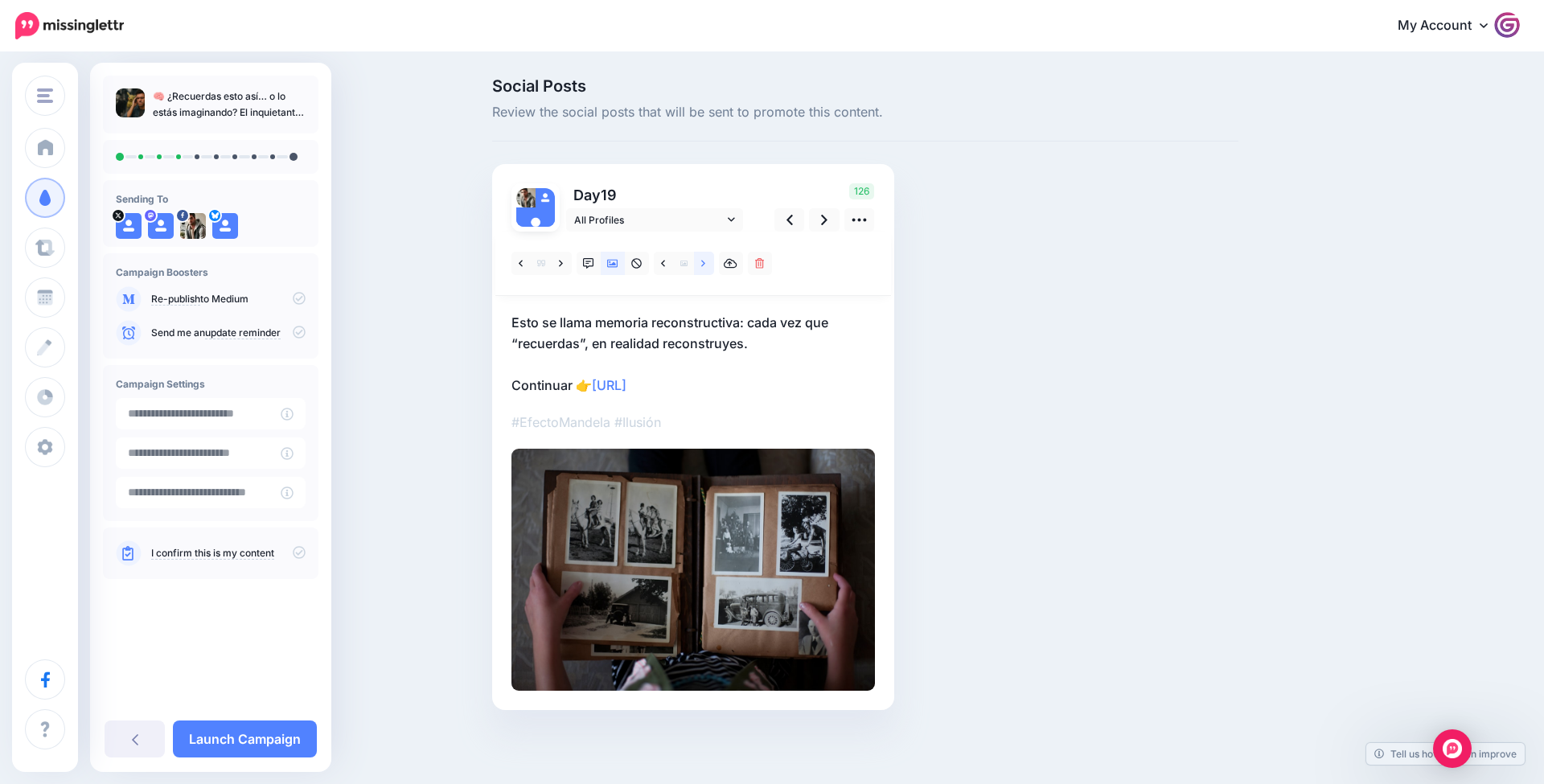
click at [703, 269] on link at bounding box center [704, 264] width 20 height 23
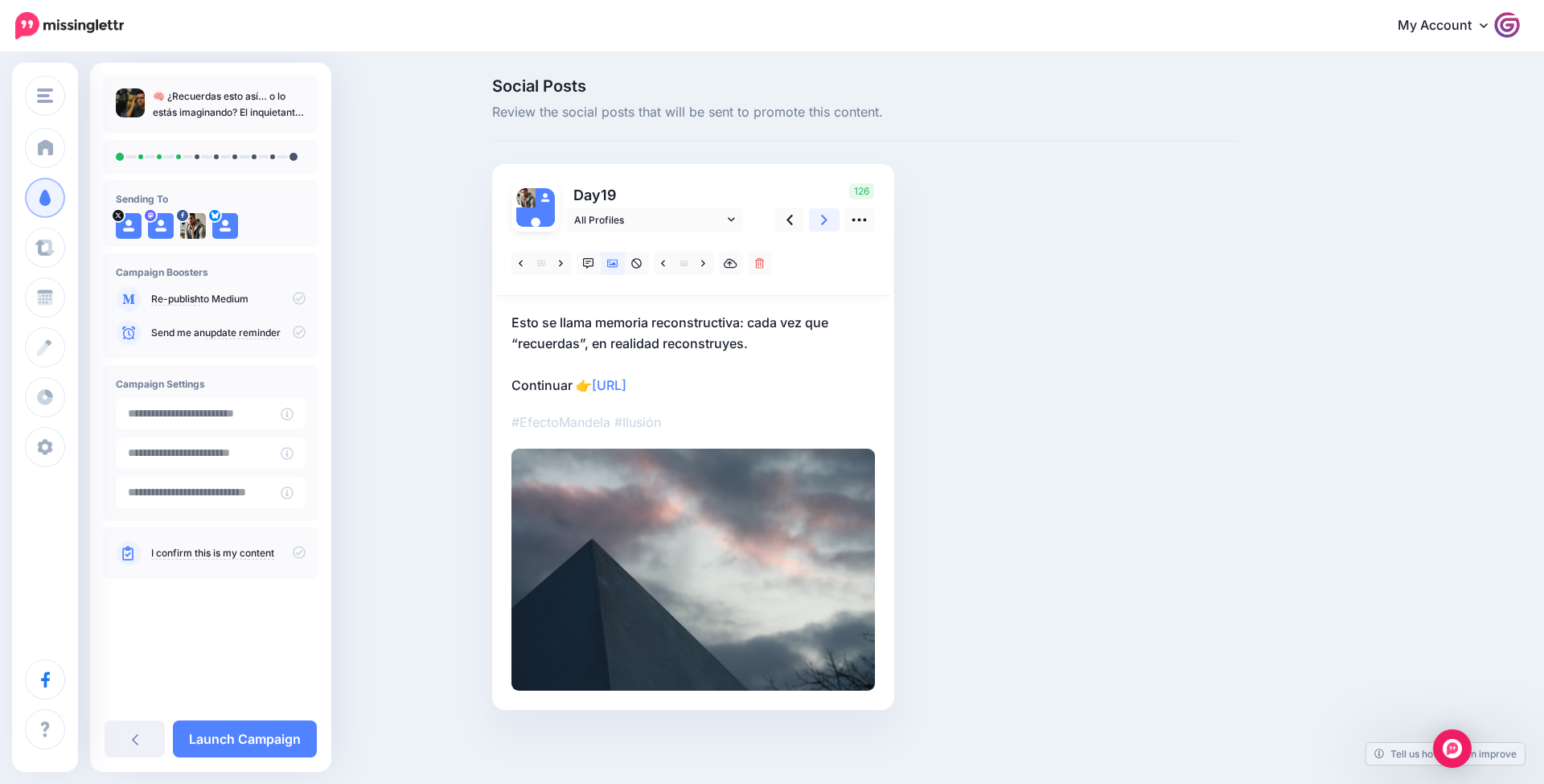
click at [831, 219] on link at bounding box center [824, 220] width 30 height 23
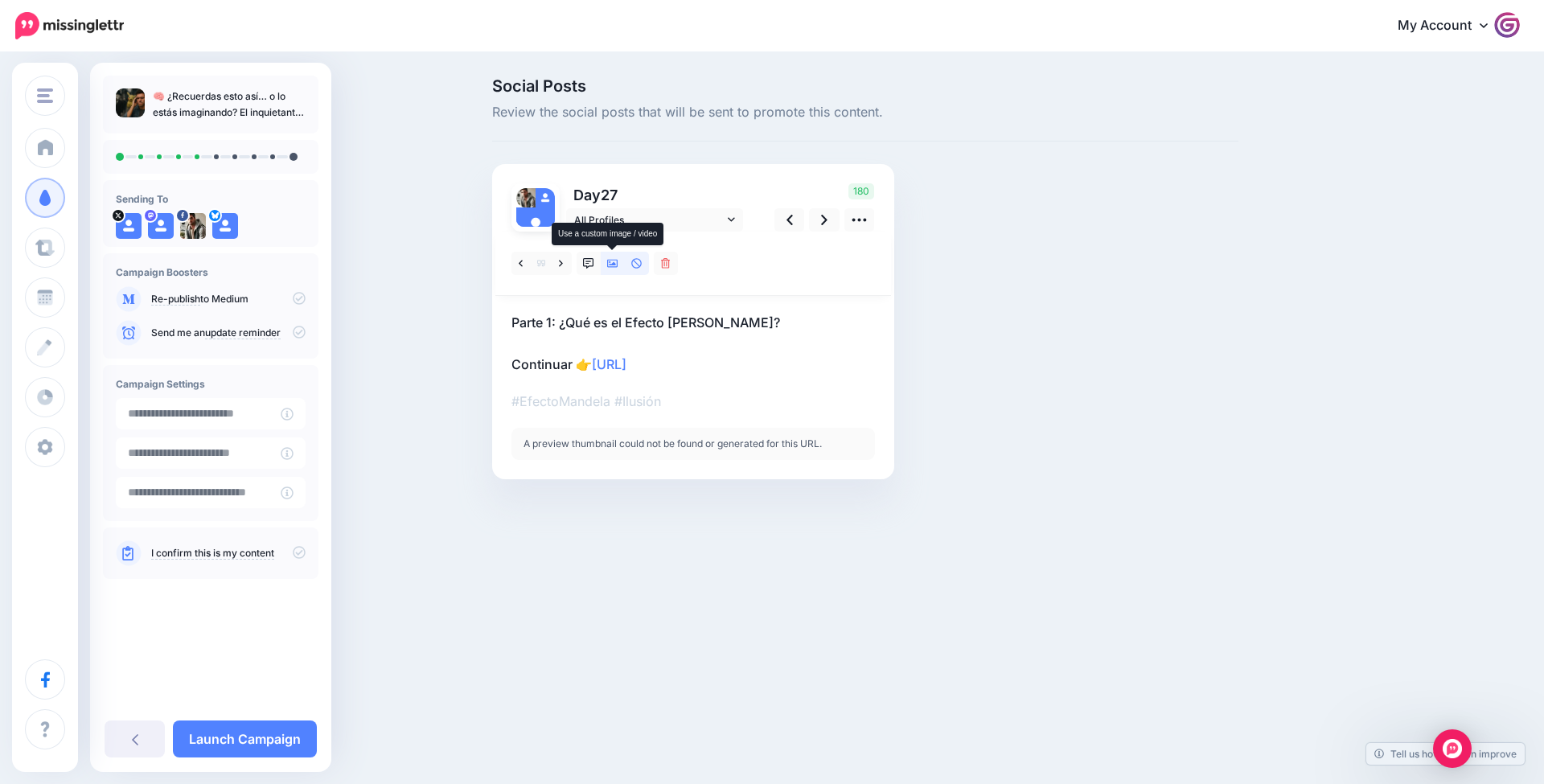
click at [624, 261] on link at bounding box center [612, 264] width 24 height 23
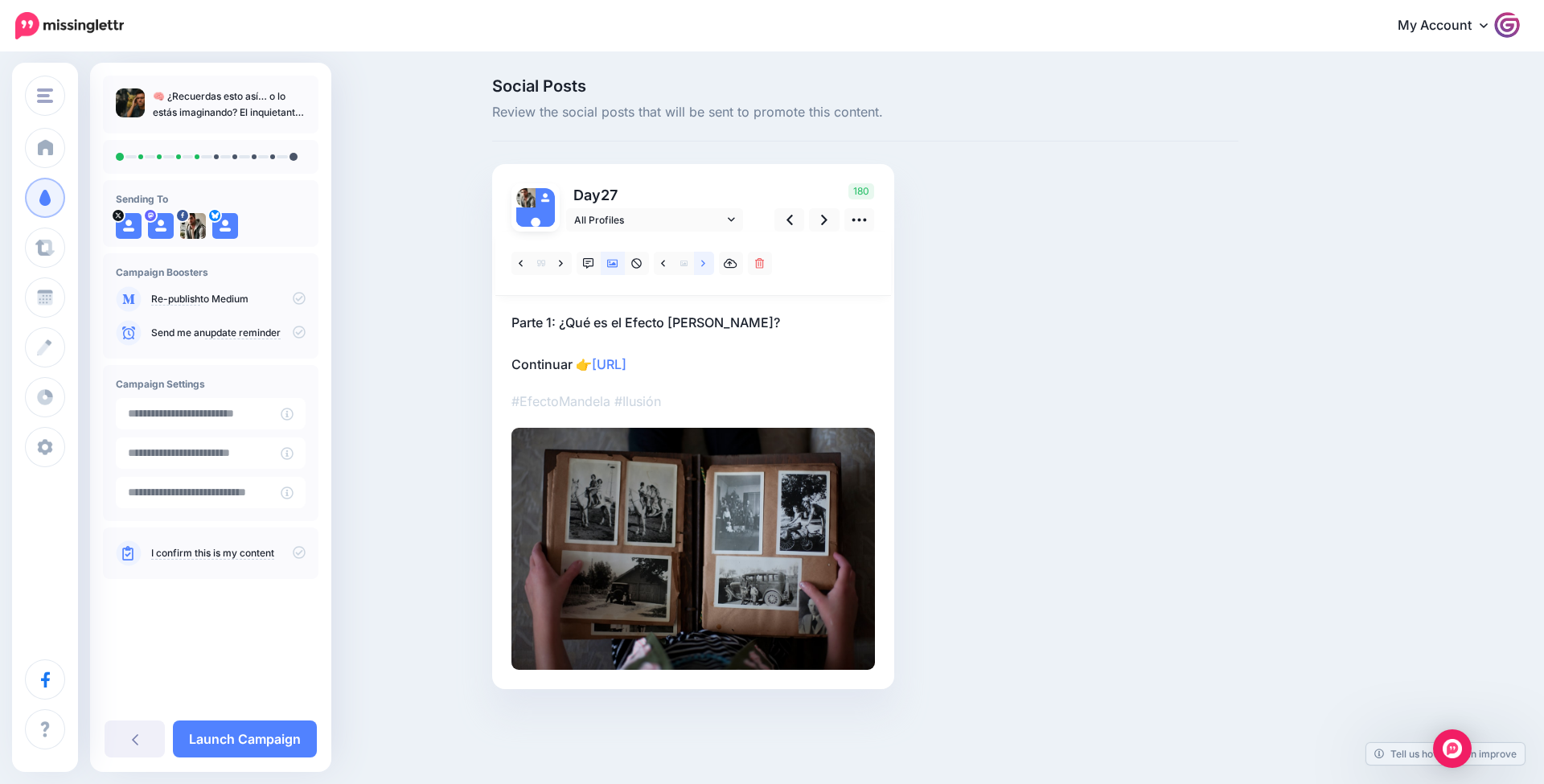
click at [699, 258] on link at bounding box center [704, 264] width 20 height 23
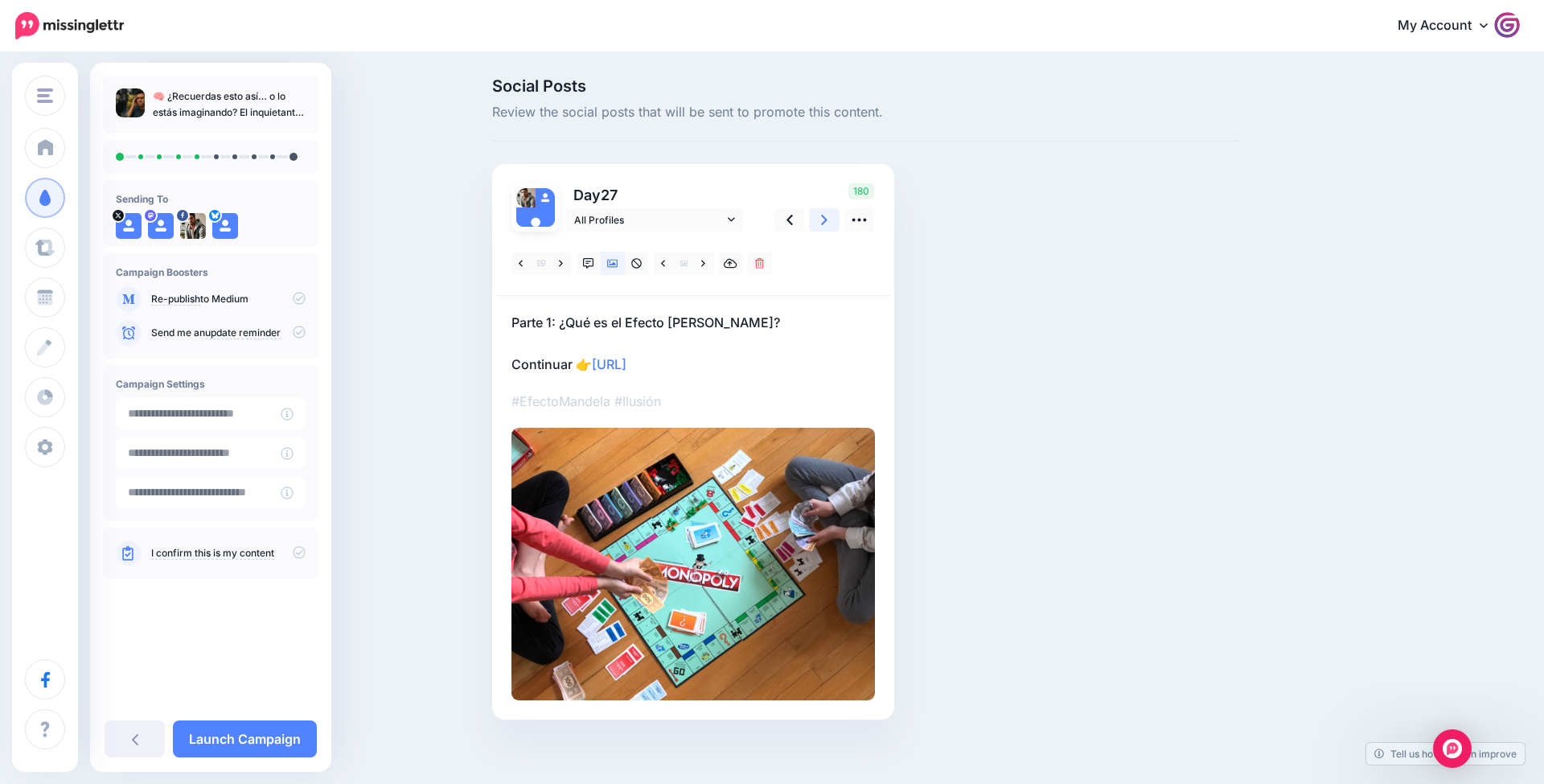
click at [819, 220] on link at bounding box center [824, 220] width 30 height 23
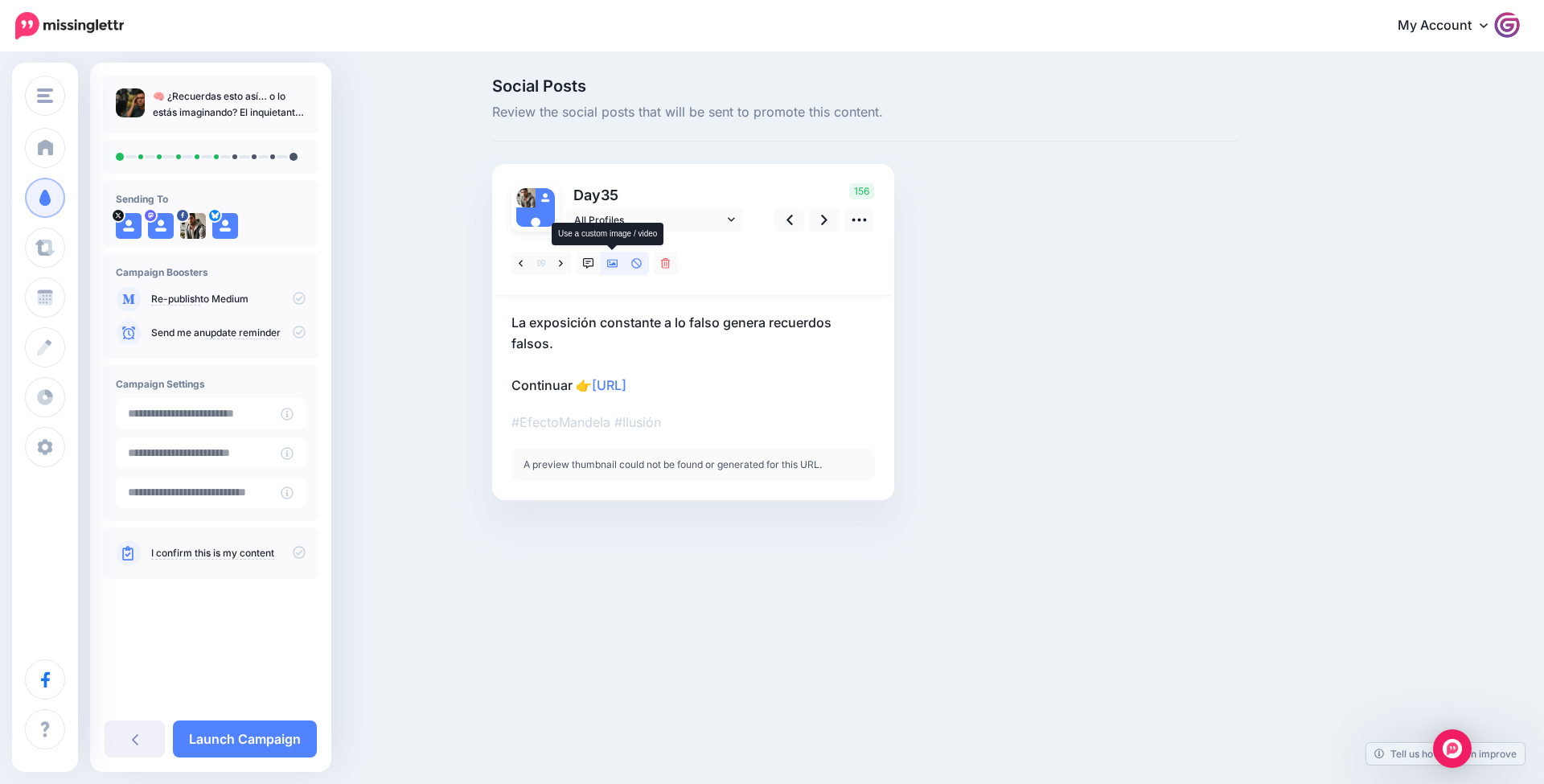
click at [613, 268] on icon at bounding box center [613, 264] width 12 height 12
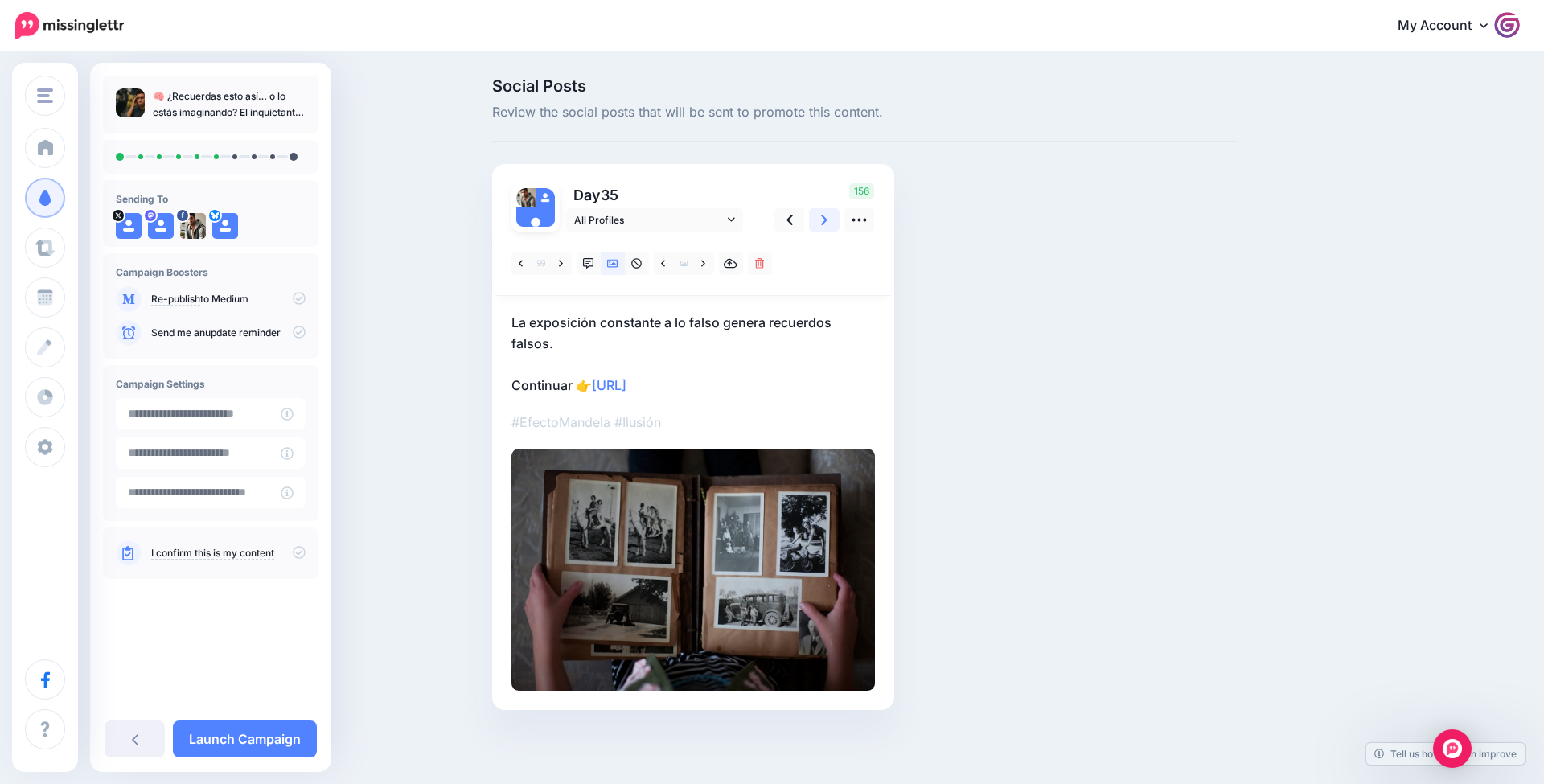
click at [830, 221] on link at bounding box center [824, 220] width 30 height 23
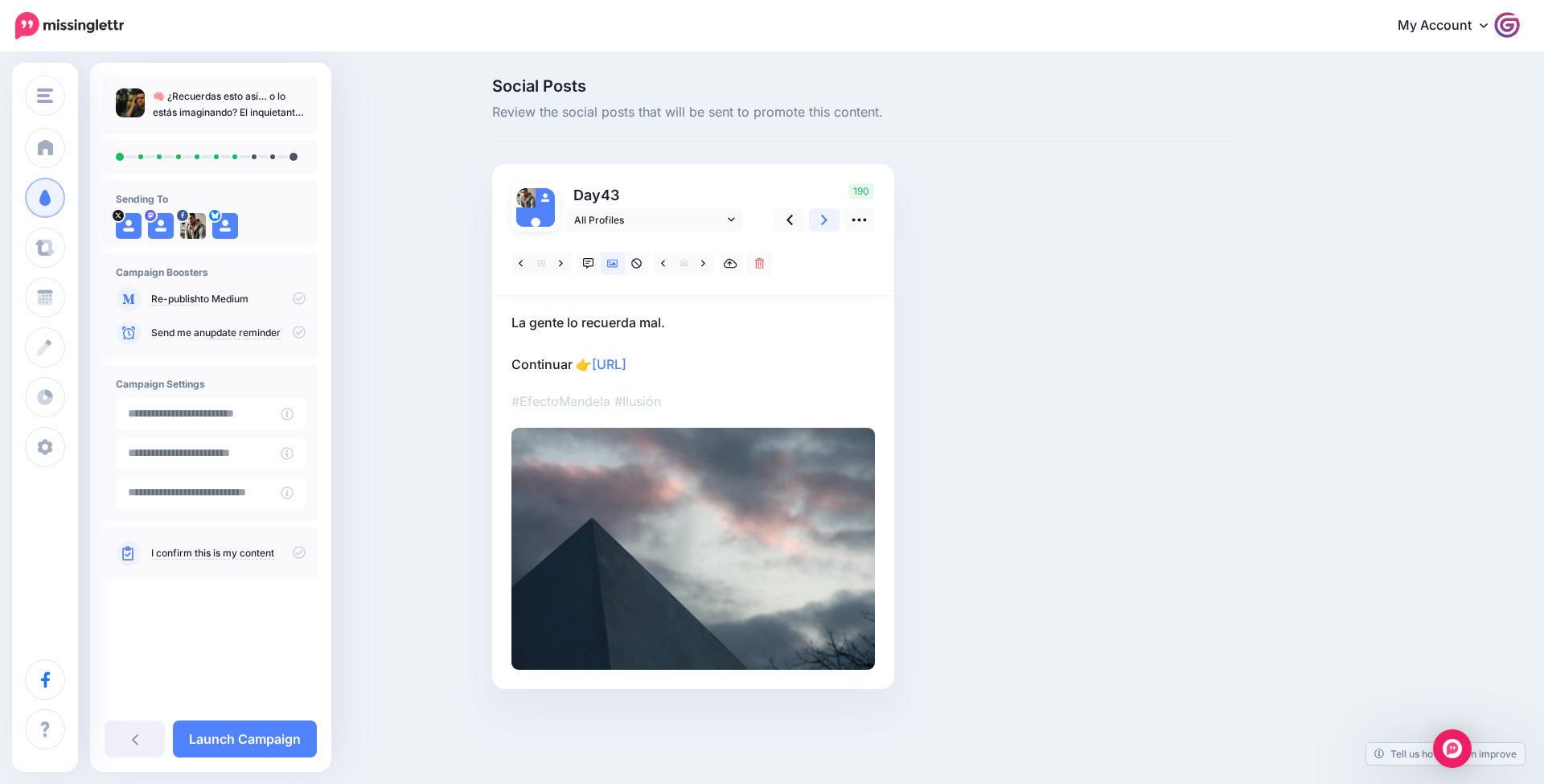
click at [822, 219] on icon at bounding box center [824, 219] width 6 height 17
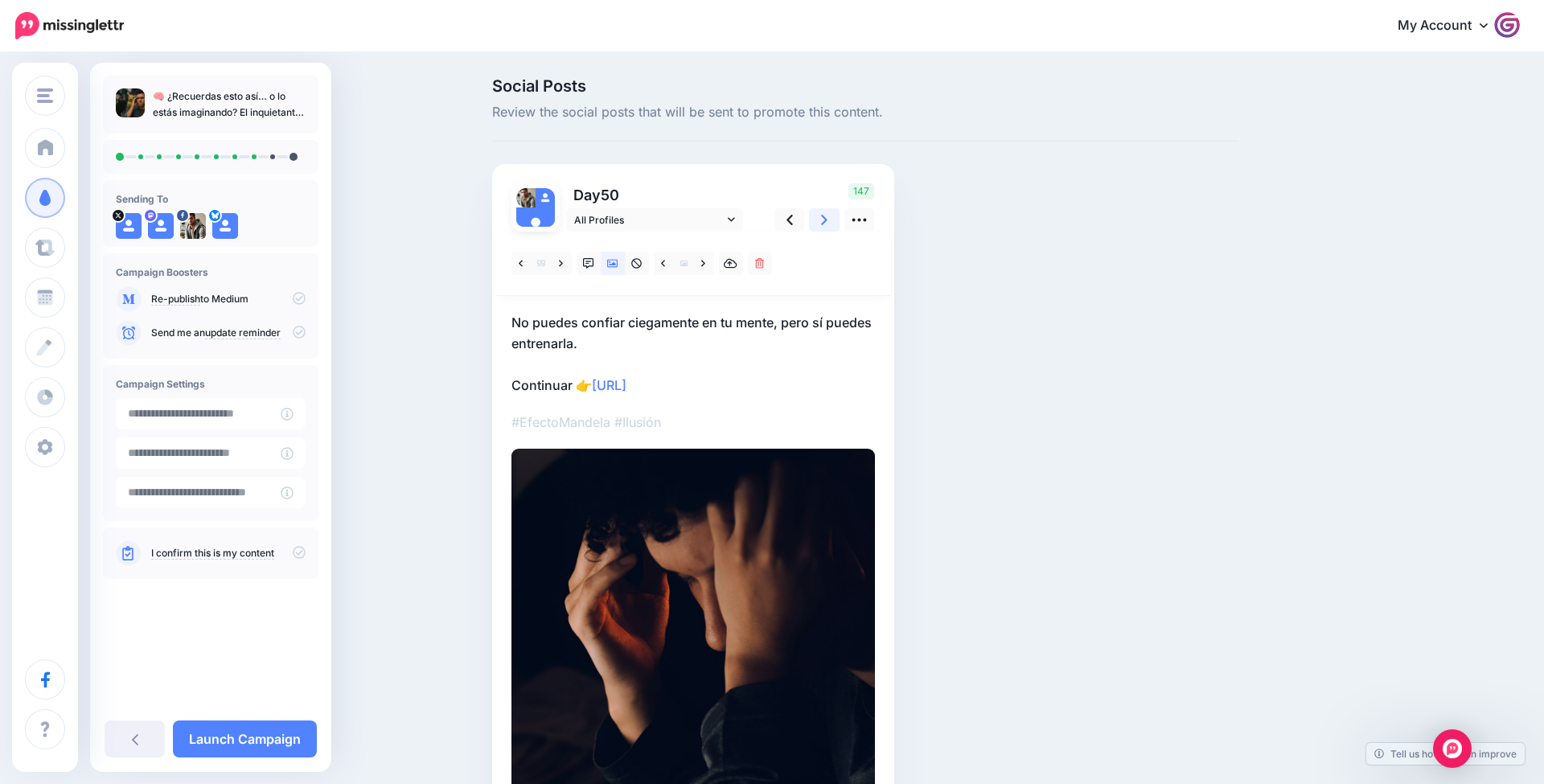
click at [821, 219] on icon at bounding box center [824, 219] width 6 height 17
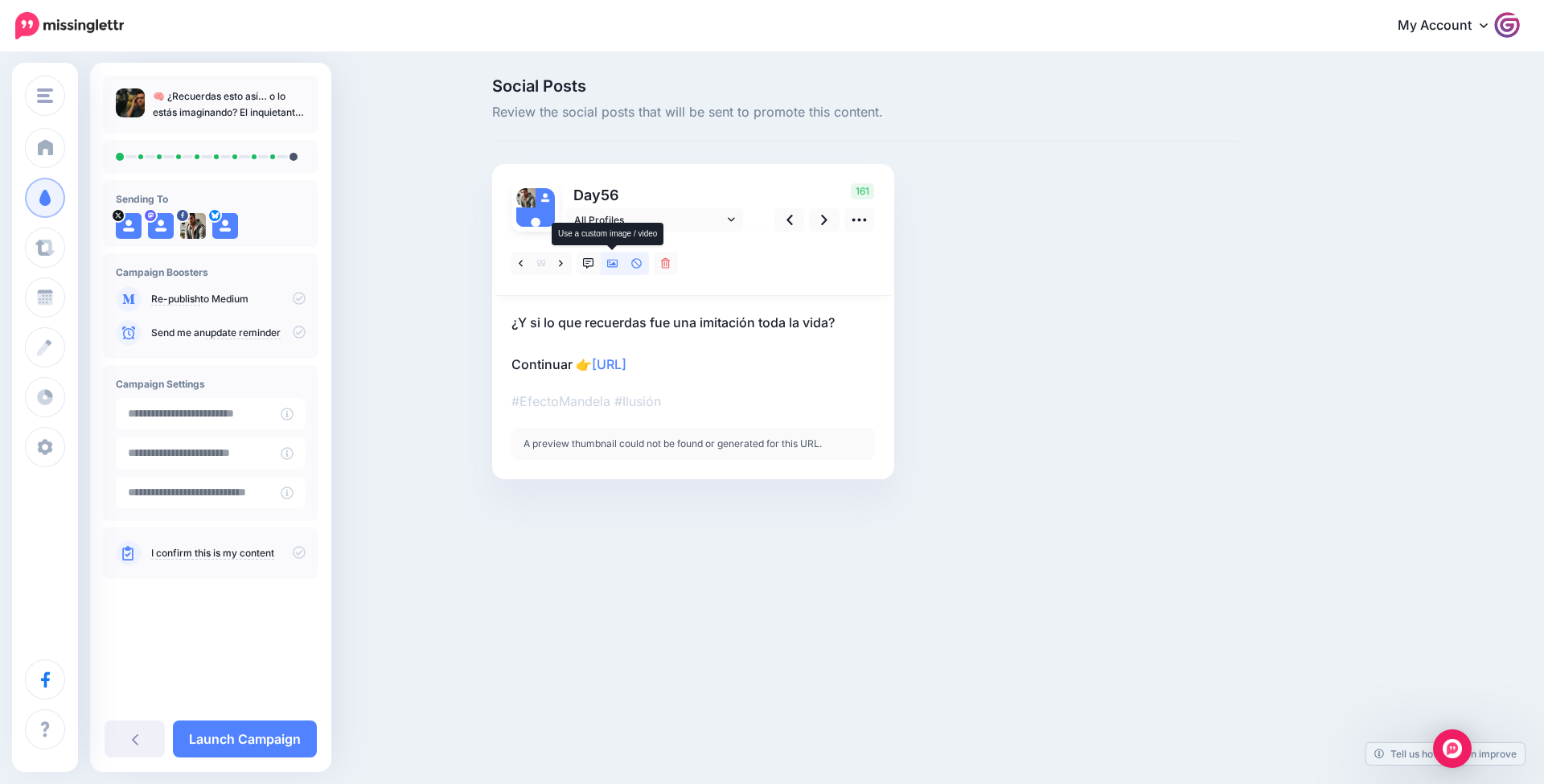
click at [619, 265] on link at bounding box center [612, 264] width 24 height 23
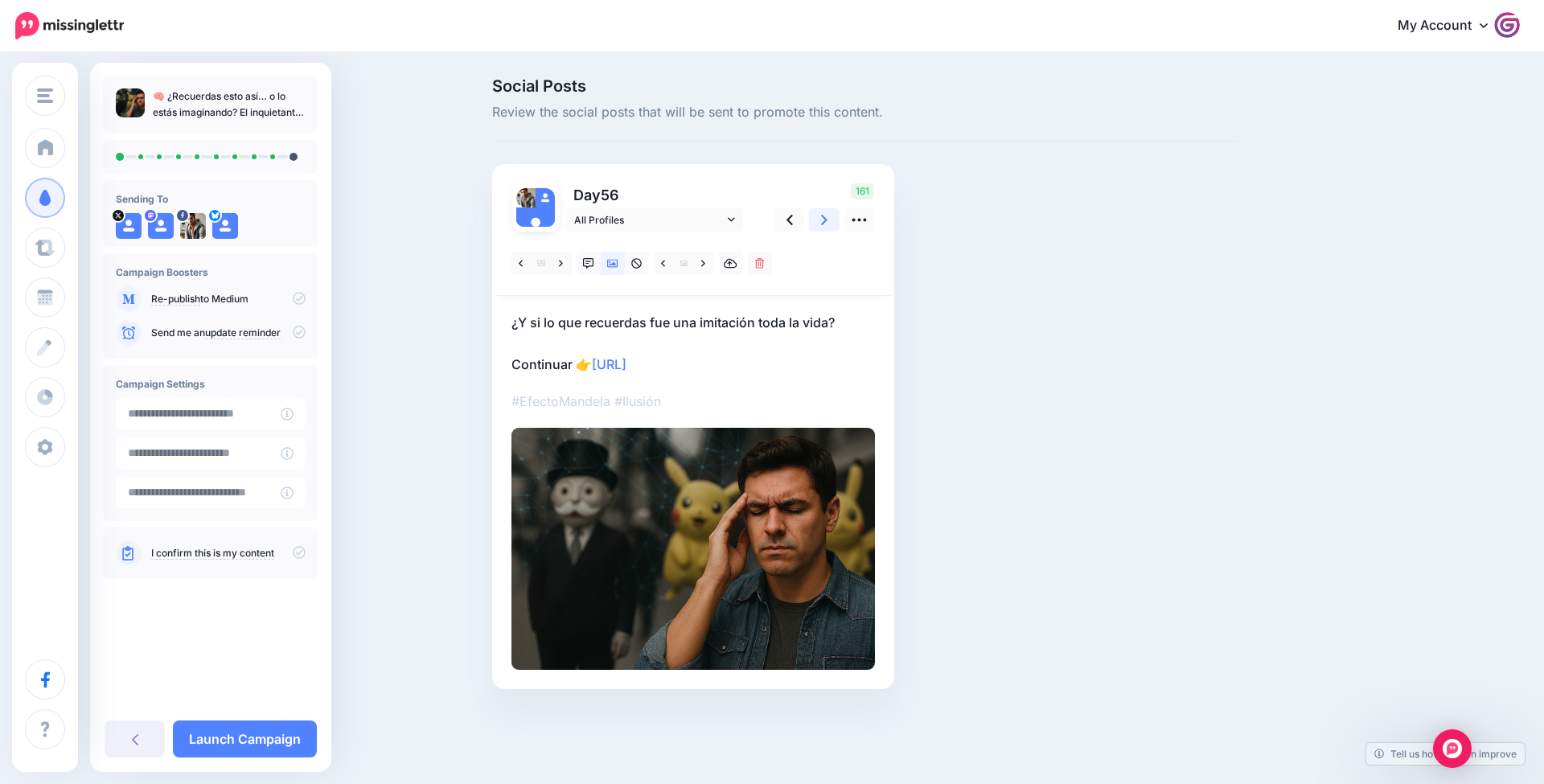
click at [823, 211] on icon at bounding box center [824, 219] width 6 height 17
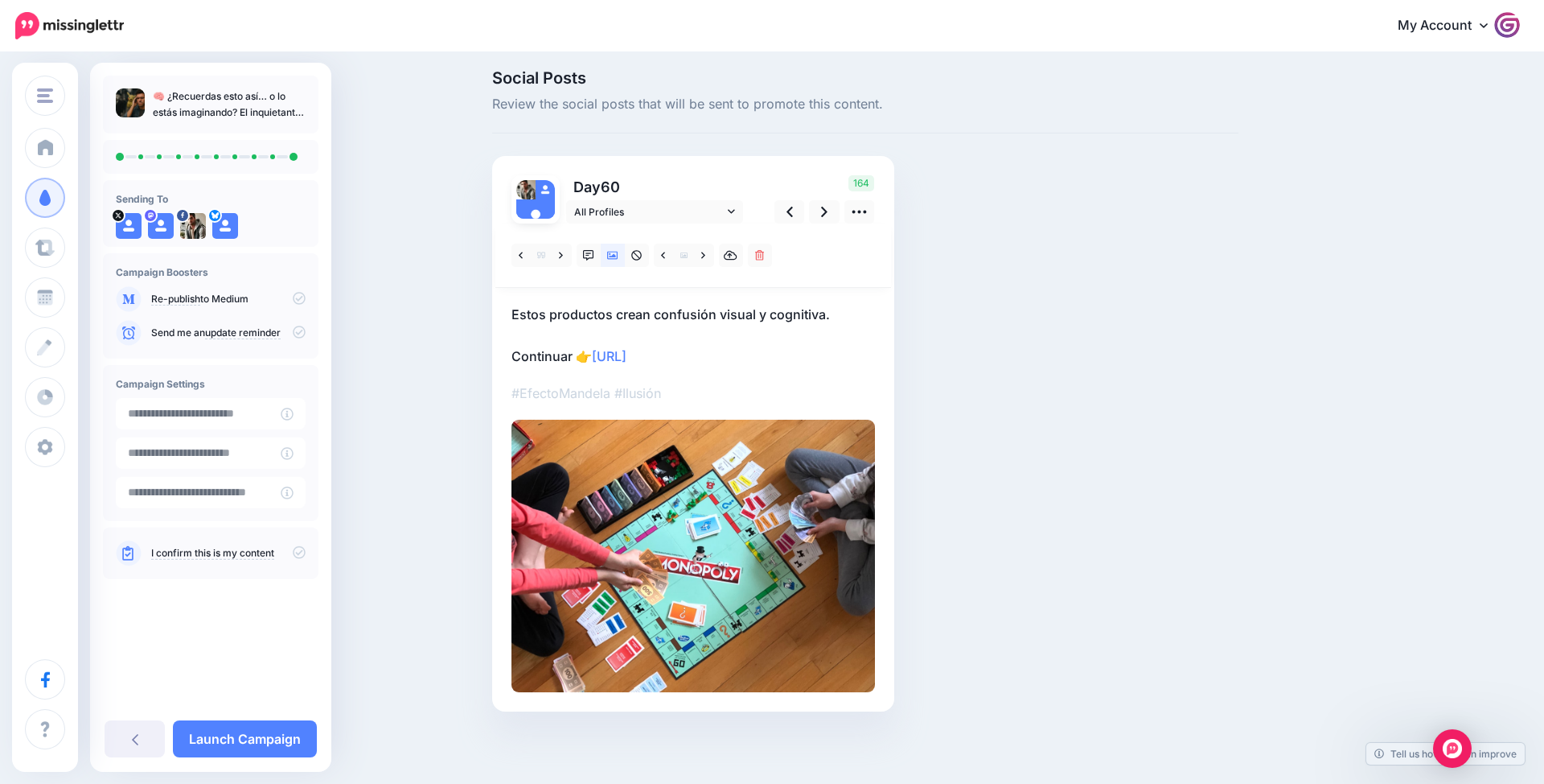
scroll to position [7, 0]
click at [276, 731] on link "Launch Campaign" at bounding box center [245, 739] width 144 height 37
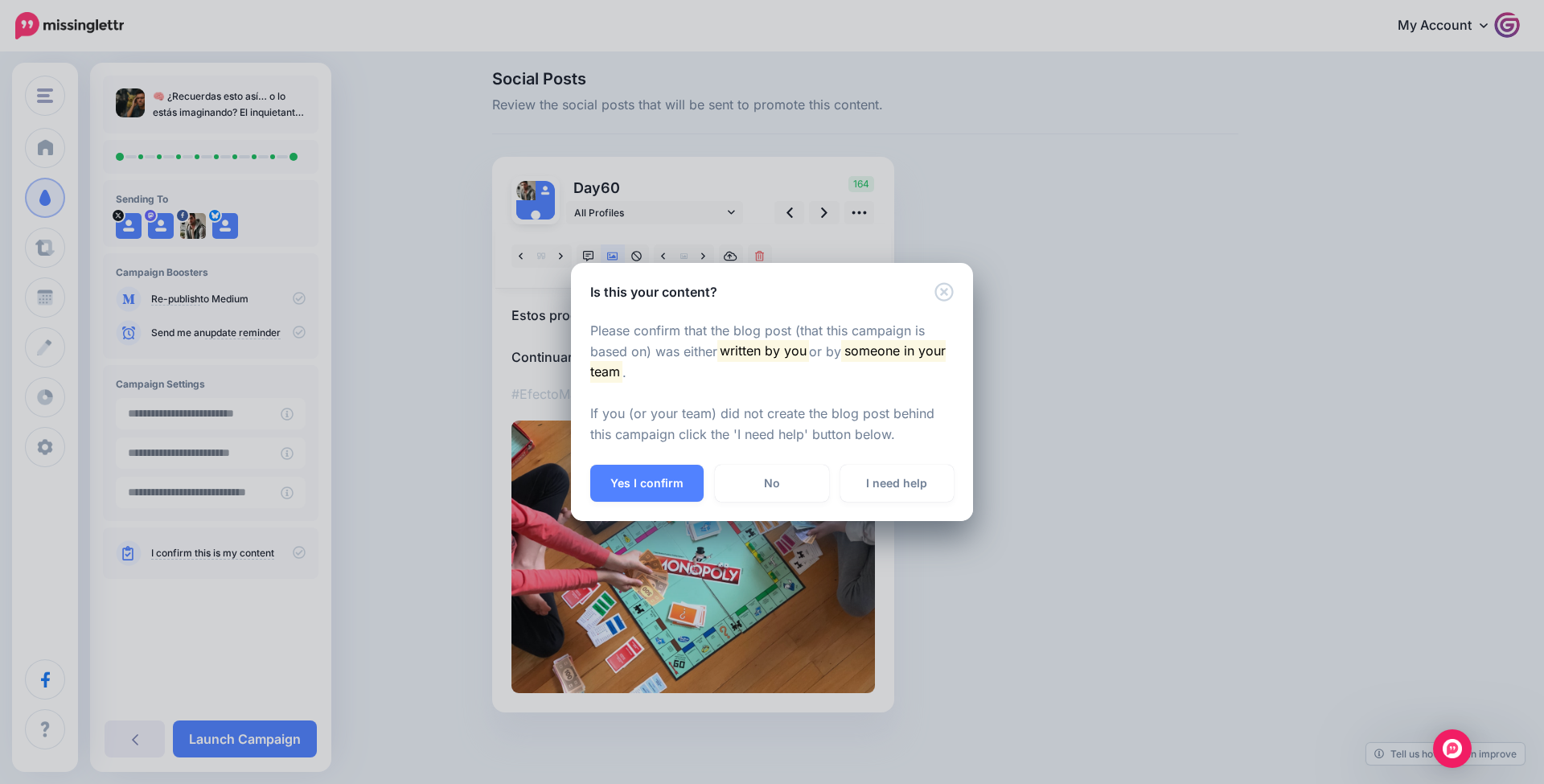
click at [677, 498] on button "Yes I confirm" at bounding box center [647, 484] width 113 height 37
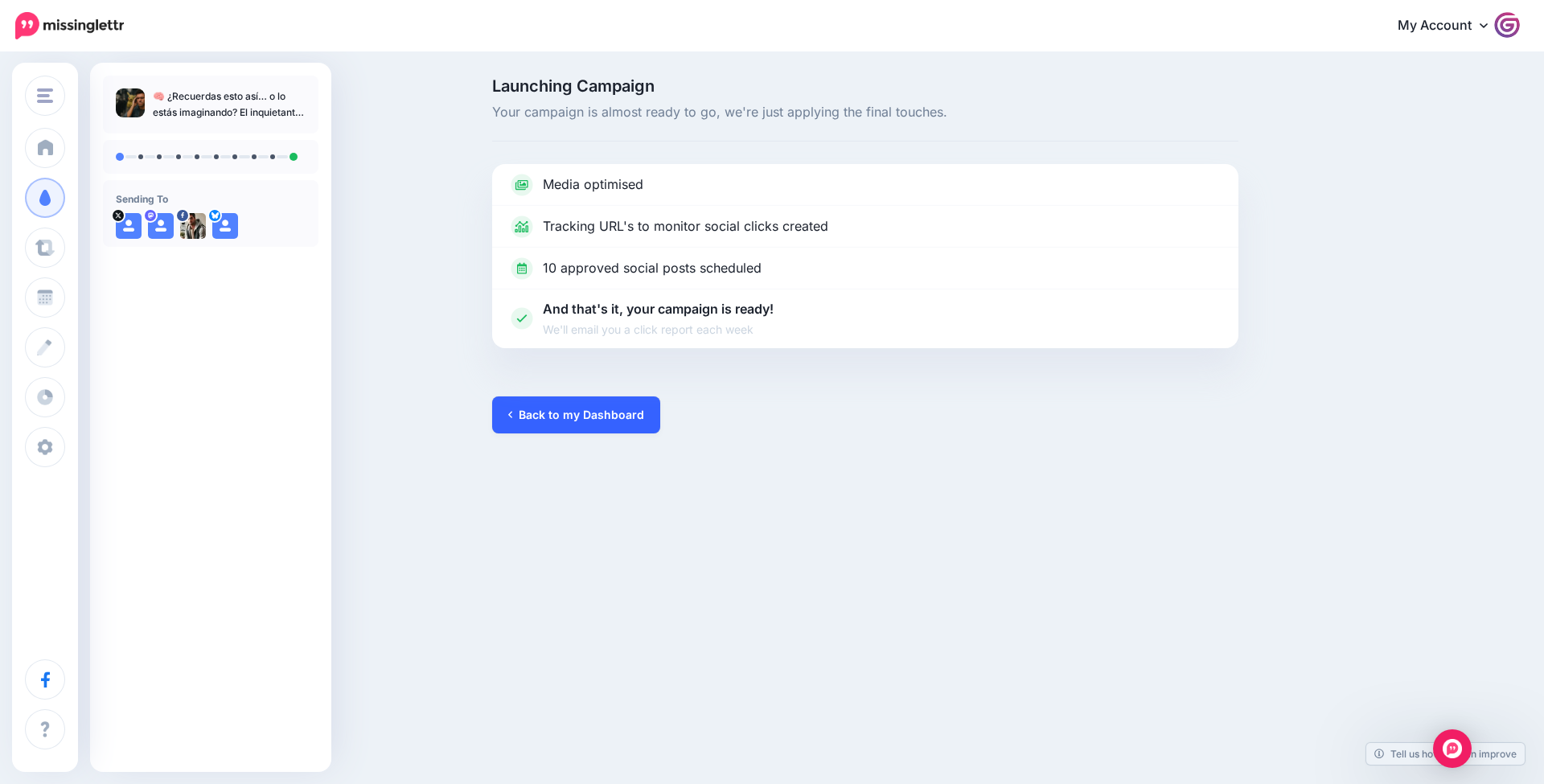
click at [600, 420] on link "Back to my Dashboard" at bounding box center [576, 415] width 168 height 37
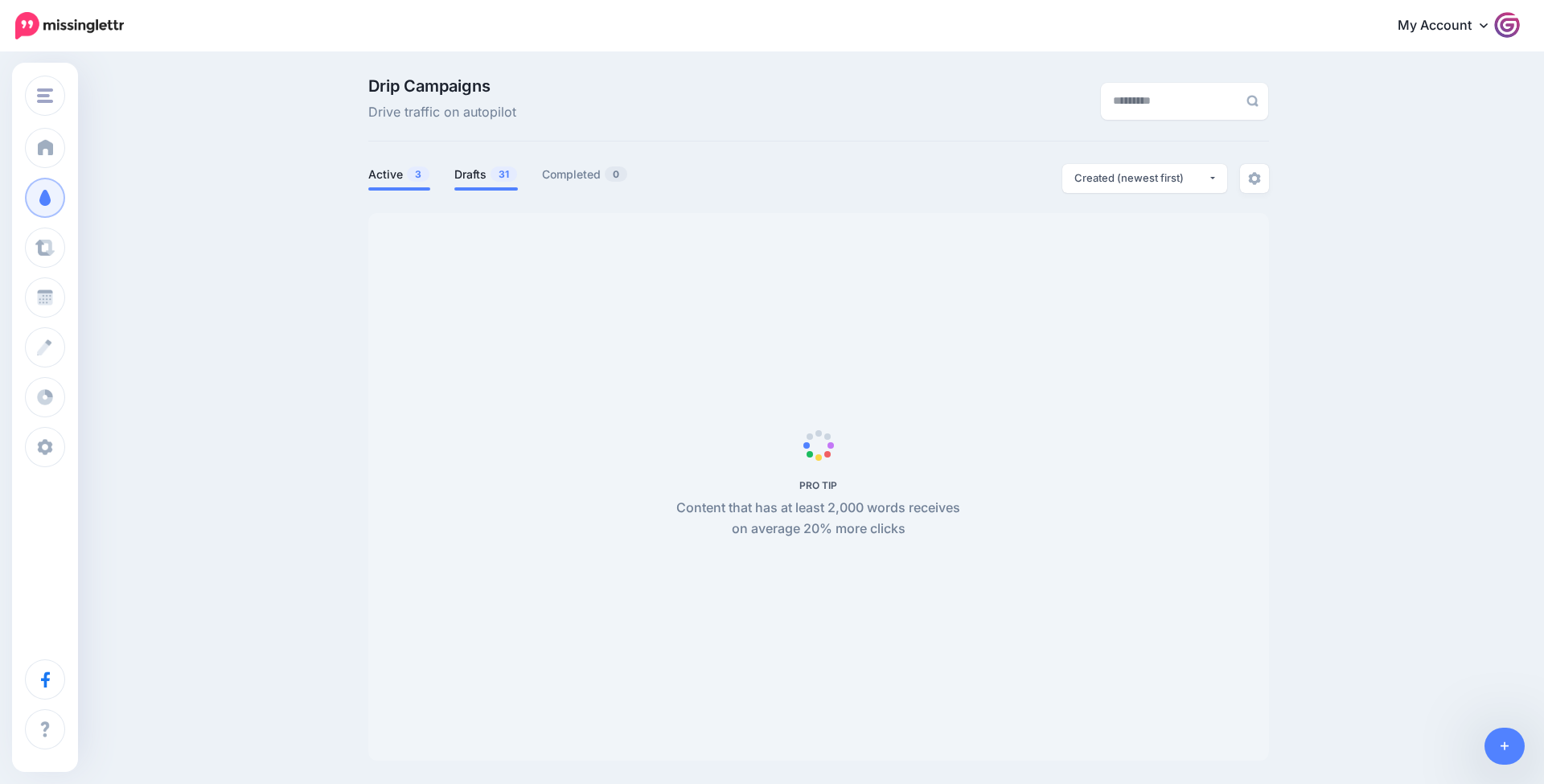
click at [511, 179] on span "31" at bounding box center [504, 174] width 27 height 15
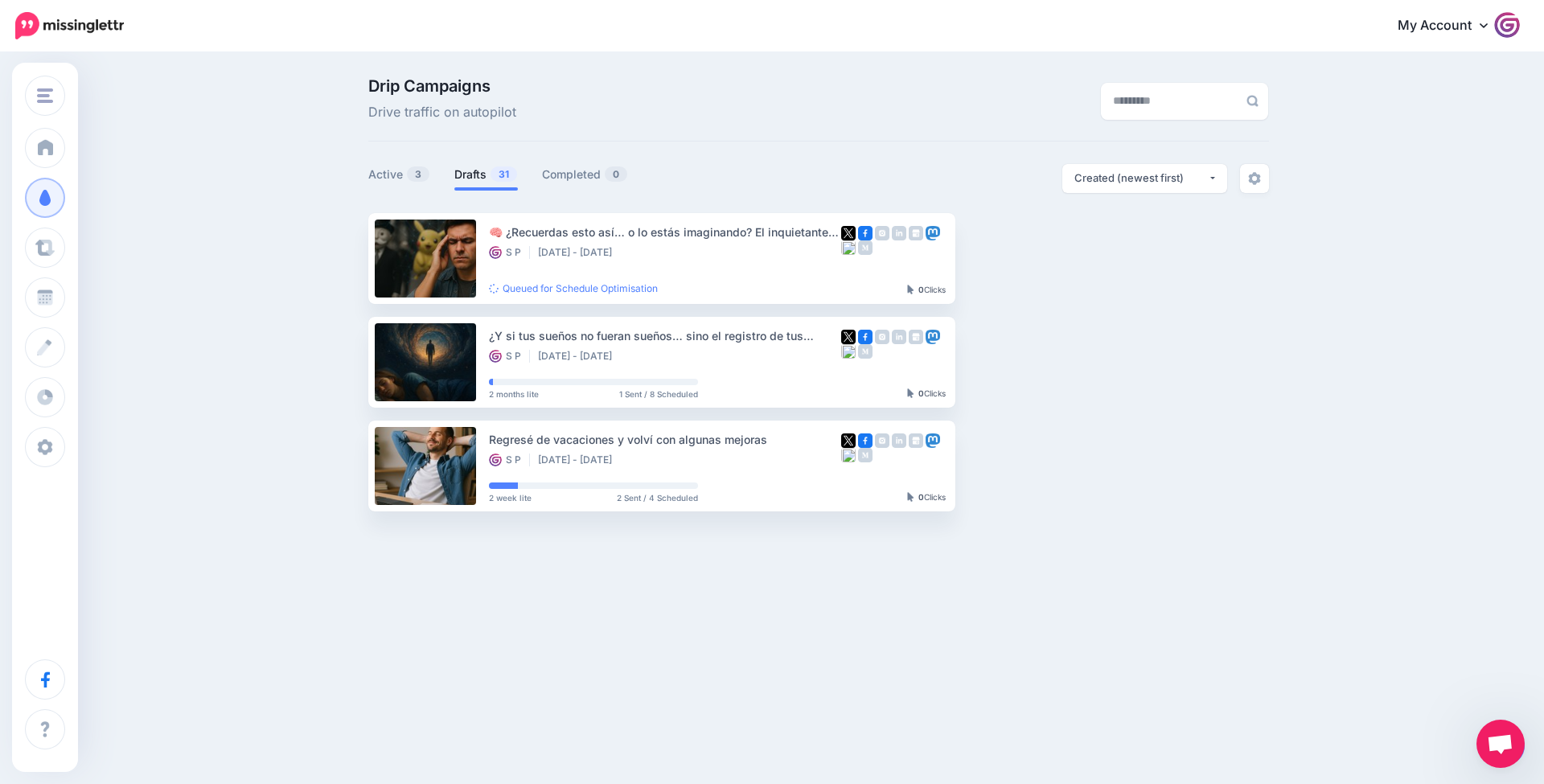
click at [508, 178] on span "31" at bounding box center [504, 174] width 27 height 15
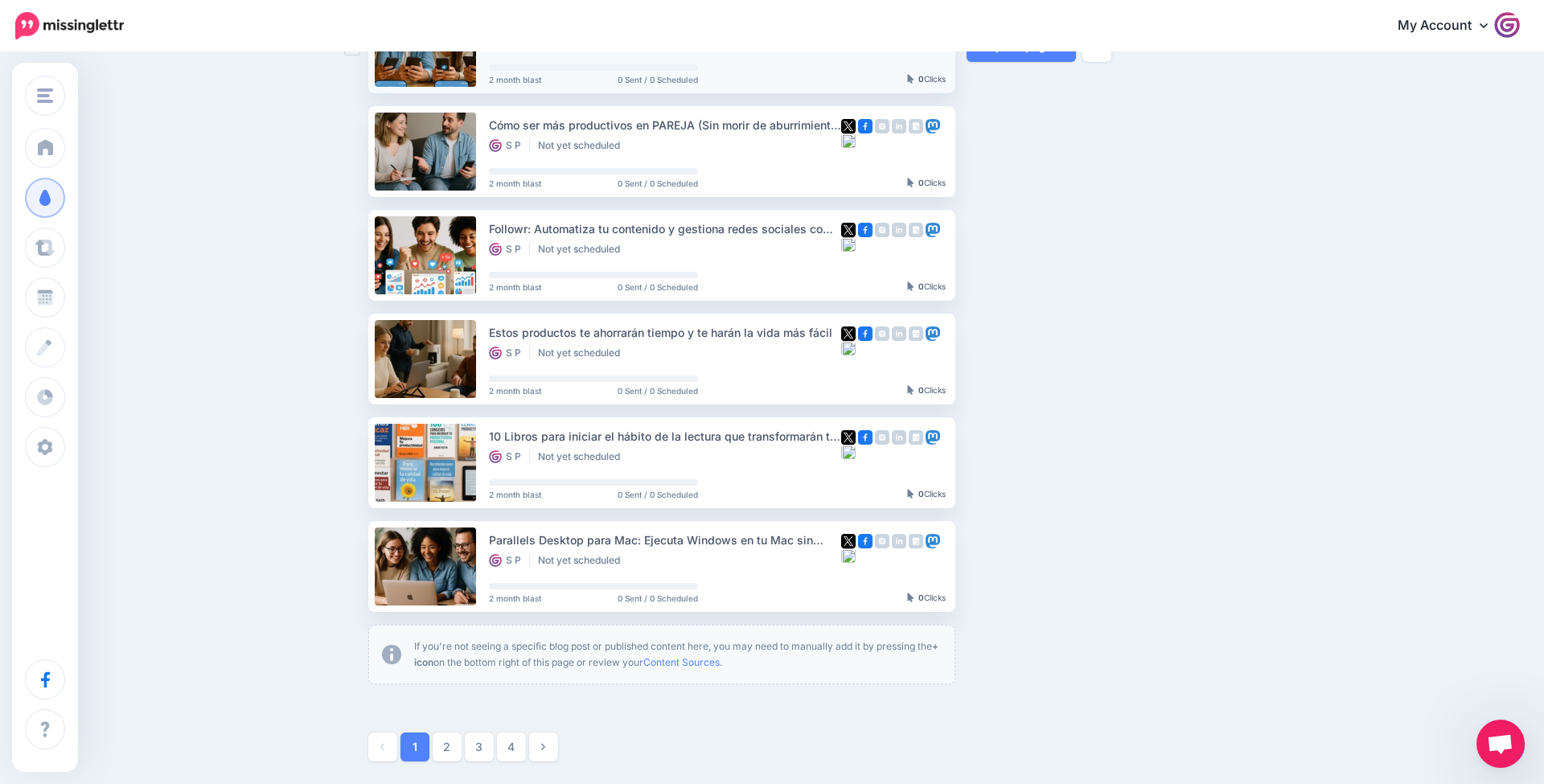
scroll to position [629, 0]
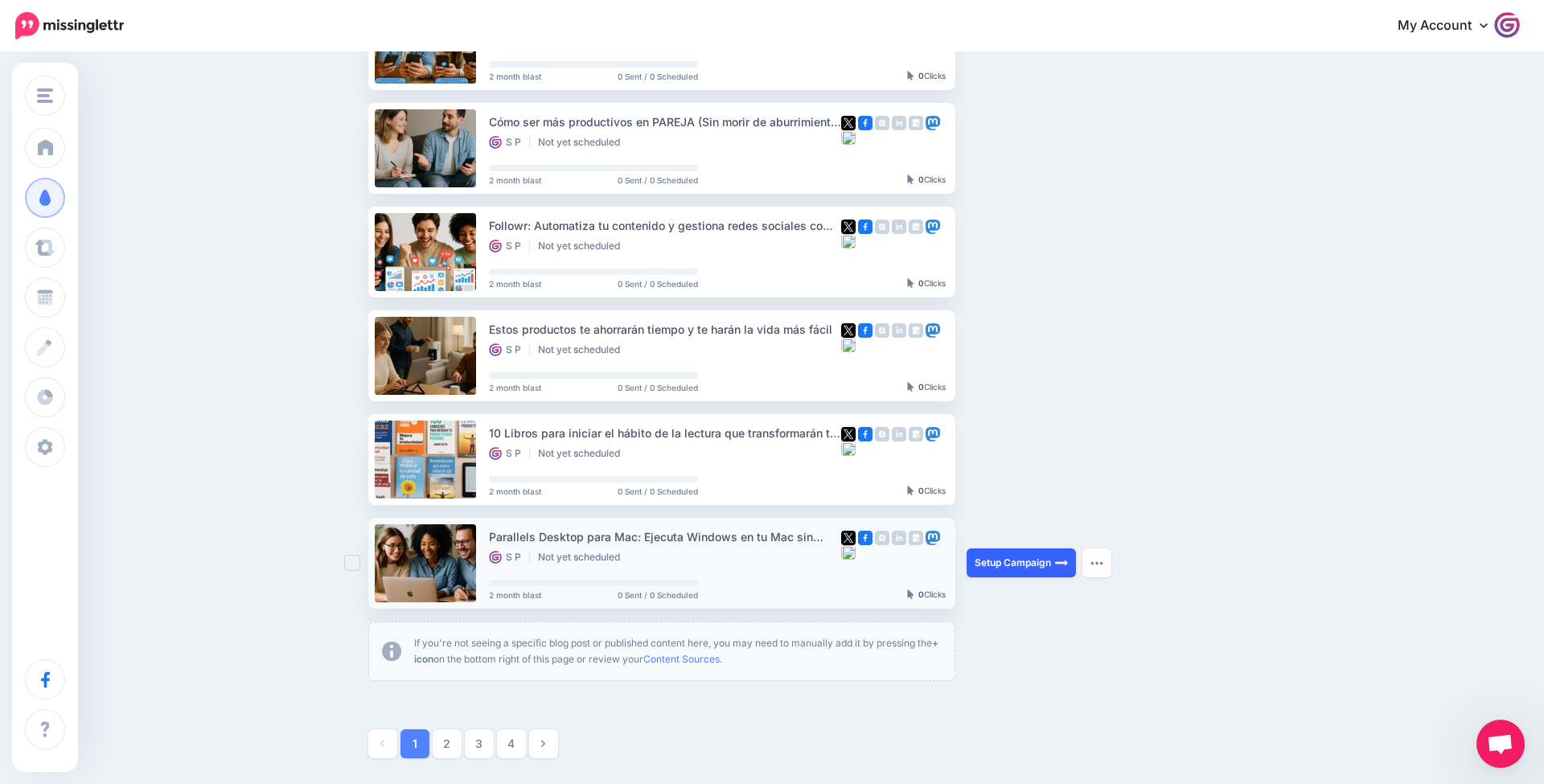
click at [1009, 567] on link "Setup Campaign" at bounding box center [1021, 563] width 110 height 29
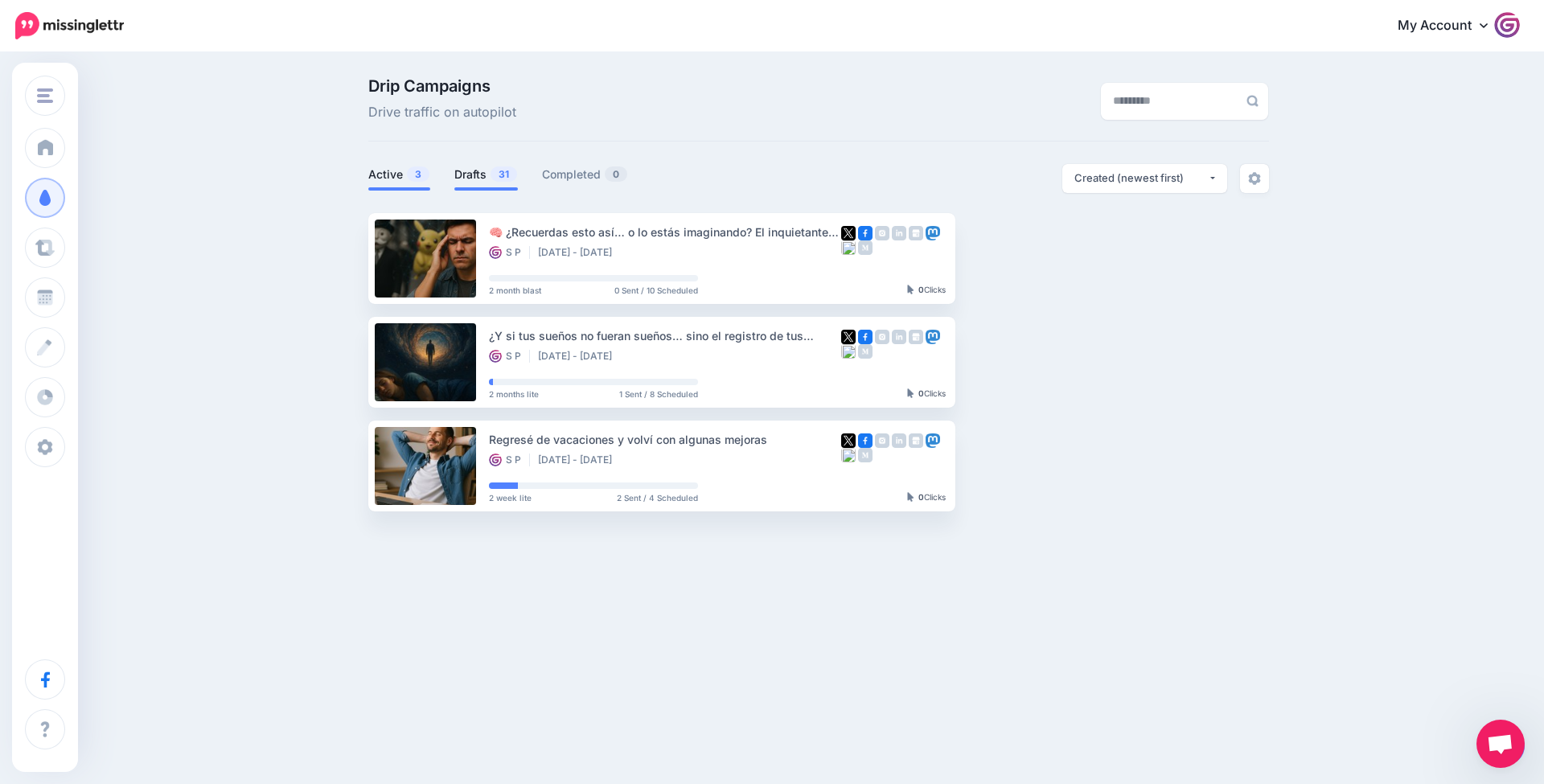
click at [494, 169] on span "31" at bounding box center [504, 174] width 27 height 15
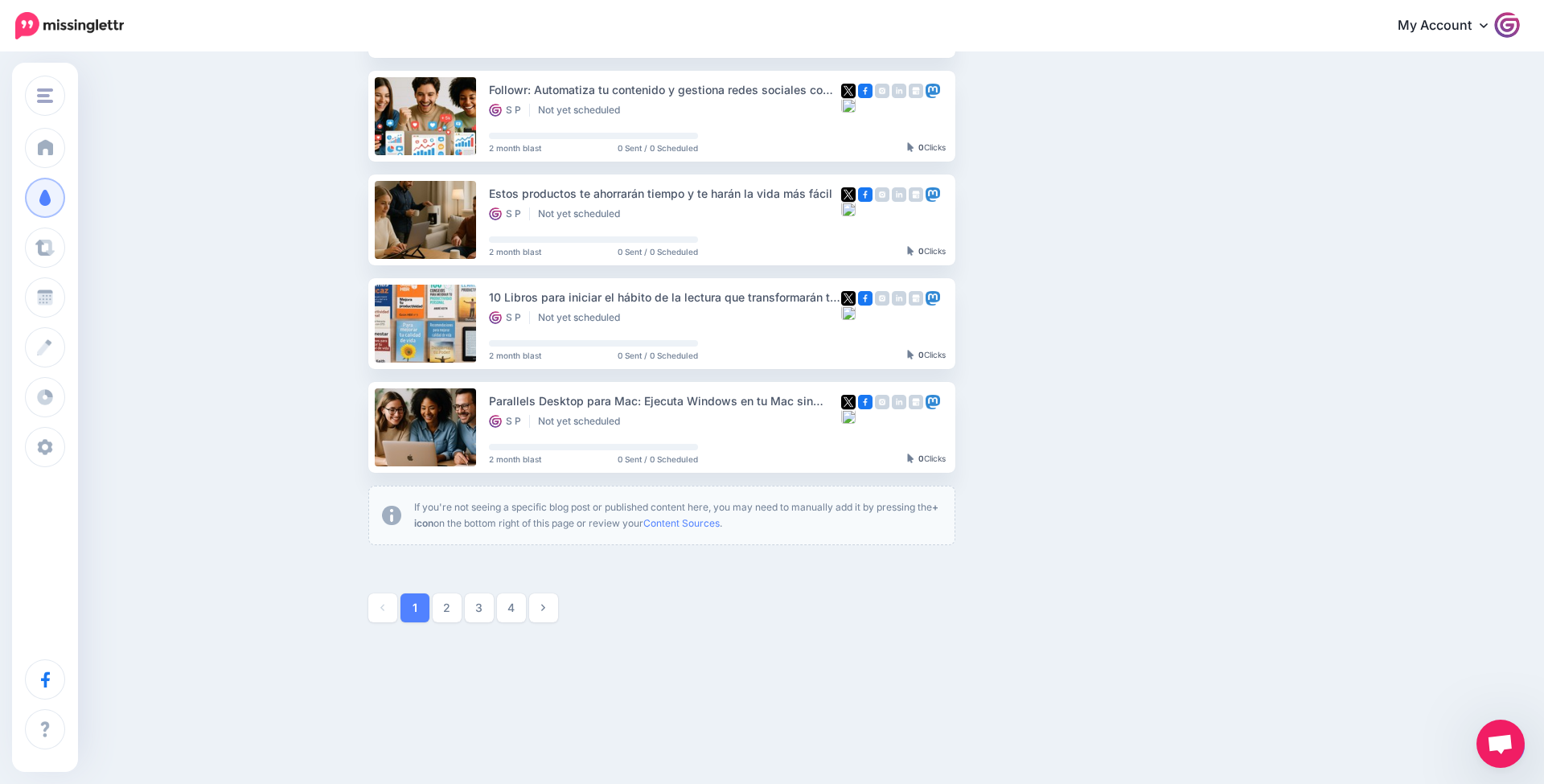
scroll to position [764, 0]
click at [1090, 426] on button "button" at bounding box center [1097, 428] width 29 height 29
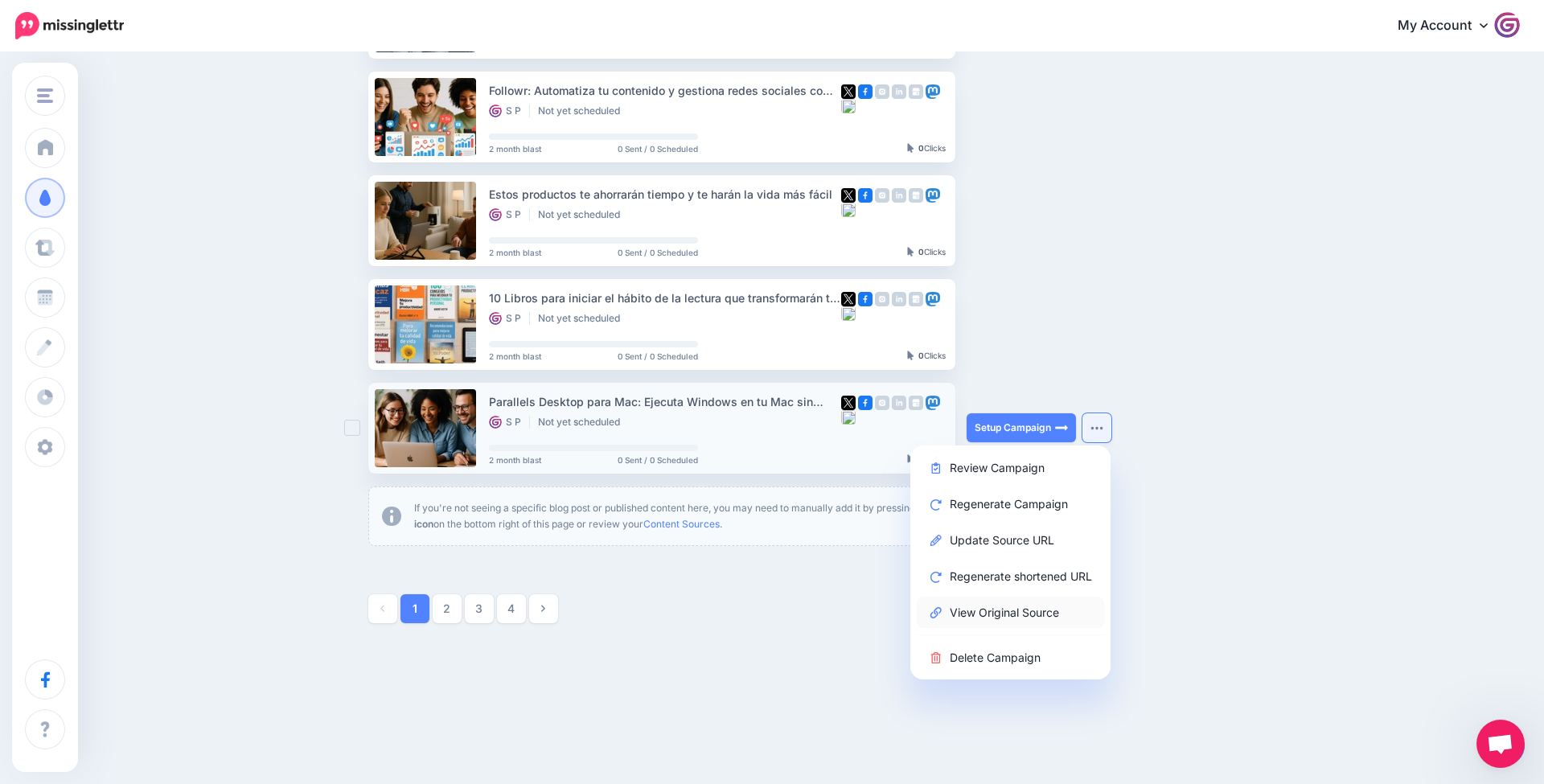
click at [1042, 616] on link "View Original Source" at bounding box center [1010, 612] width 187 height 31
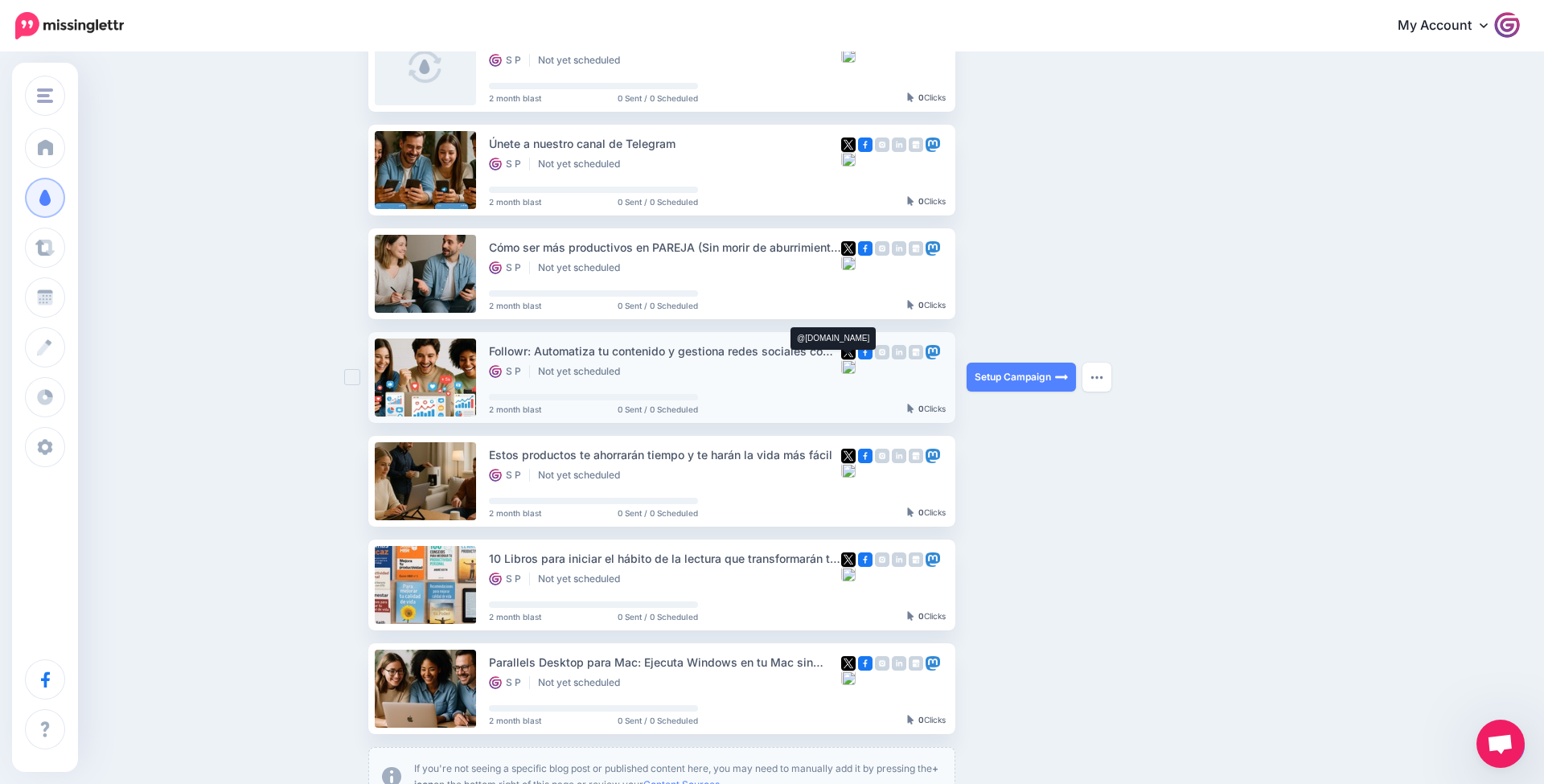
scroll to position [500, 0]
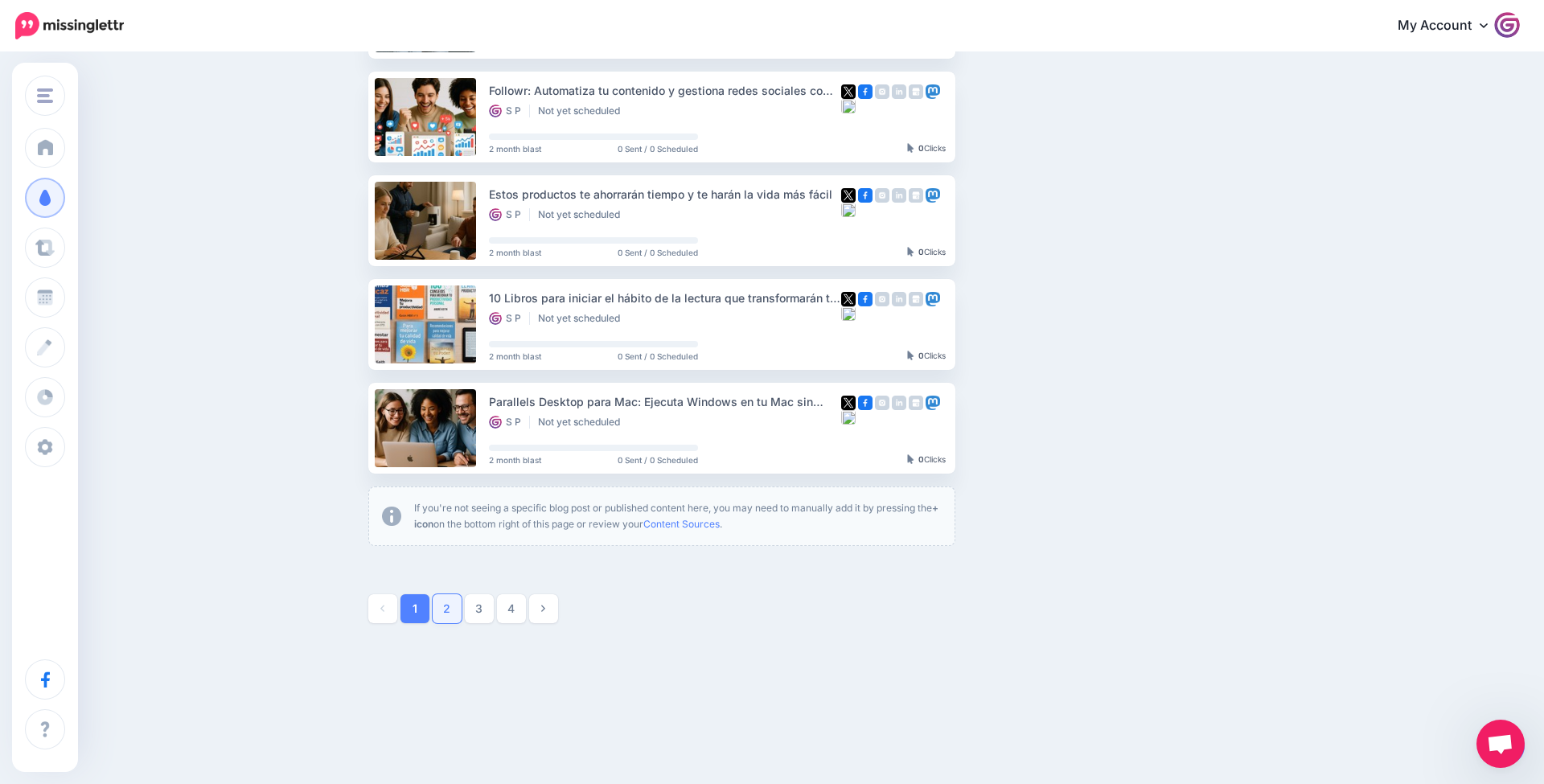
click at [443, 606] on link "2" at bounding box center [447, 608] width 29 height 29
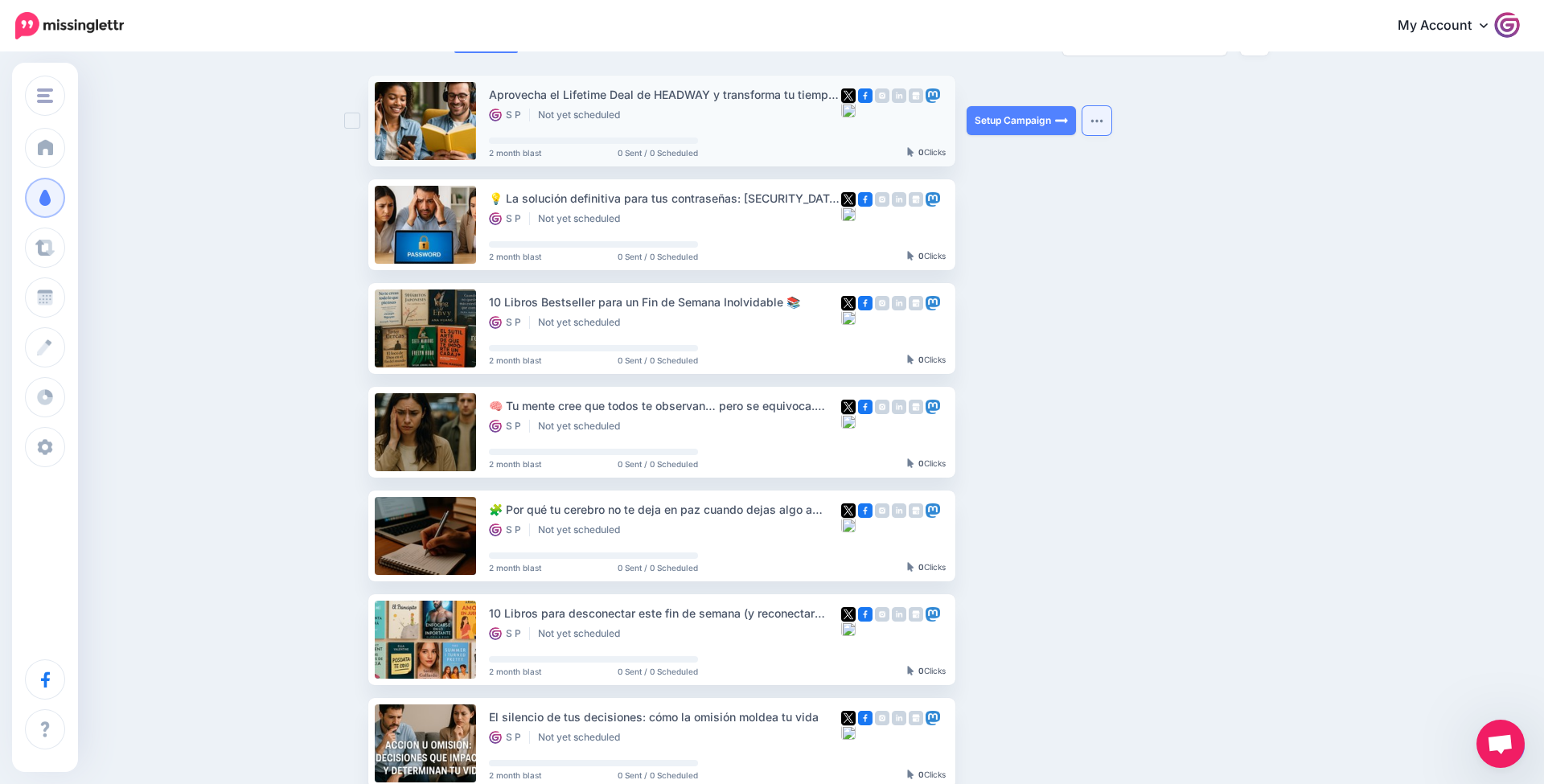
click at [1101, 114] on button "button" at bounding box center [1097, 120] width 29 height 29
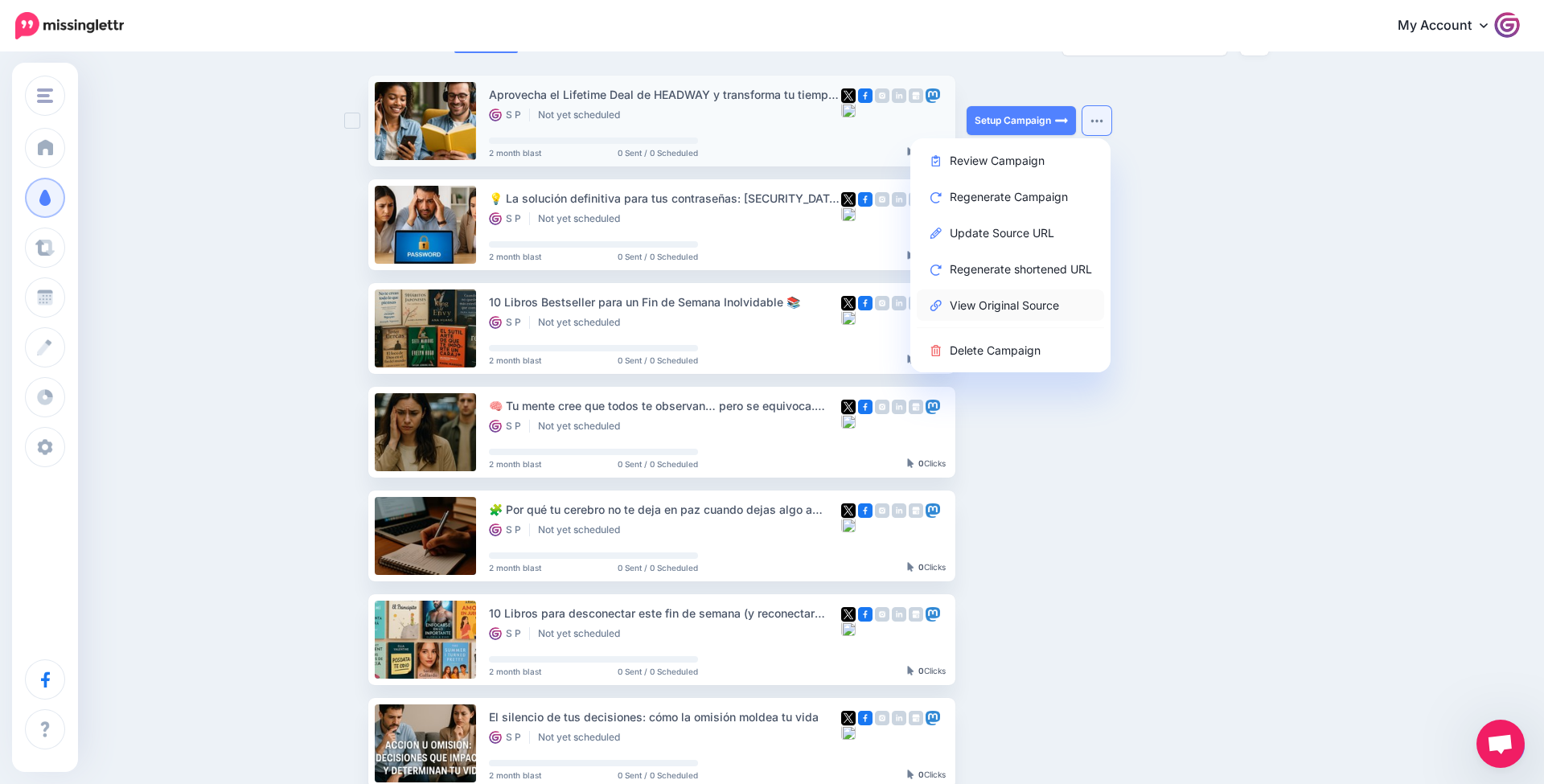
click at [1071, 310] on link "View Original Source" at bounding box center [1010, 305] width 187 height 31
